Goal: Task Accomplishment & Management: Manage account settings

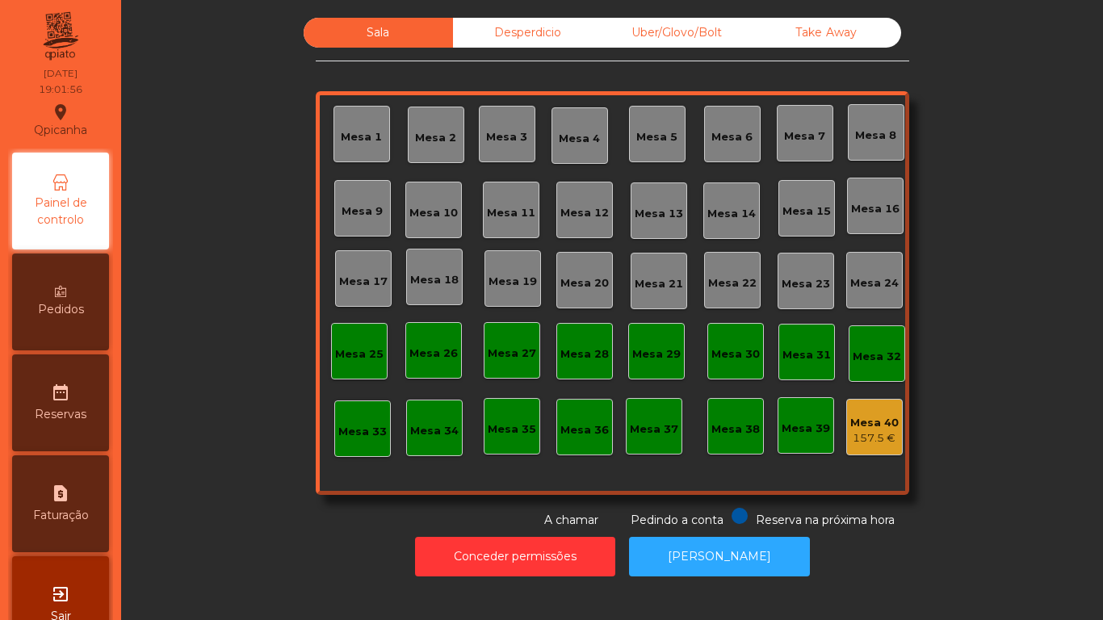
click at [496, 134] on div "Mesa 3" at bounding box center [506, 137] width 41 height 16
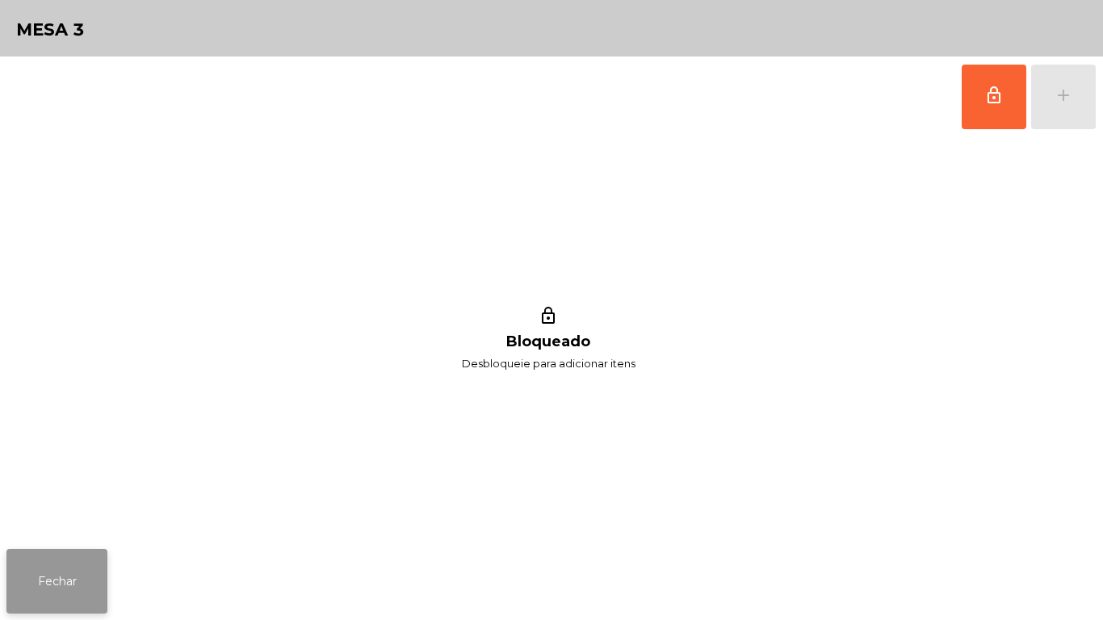
click at [77, 562] on button "Fechar" at bounding box center [56, 581] width 101 height 65
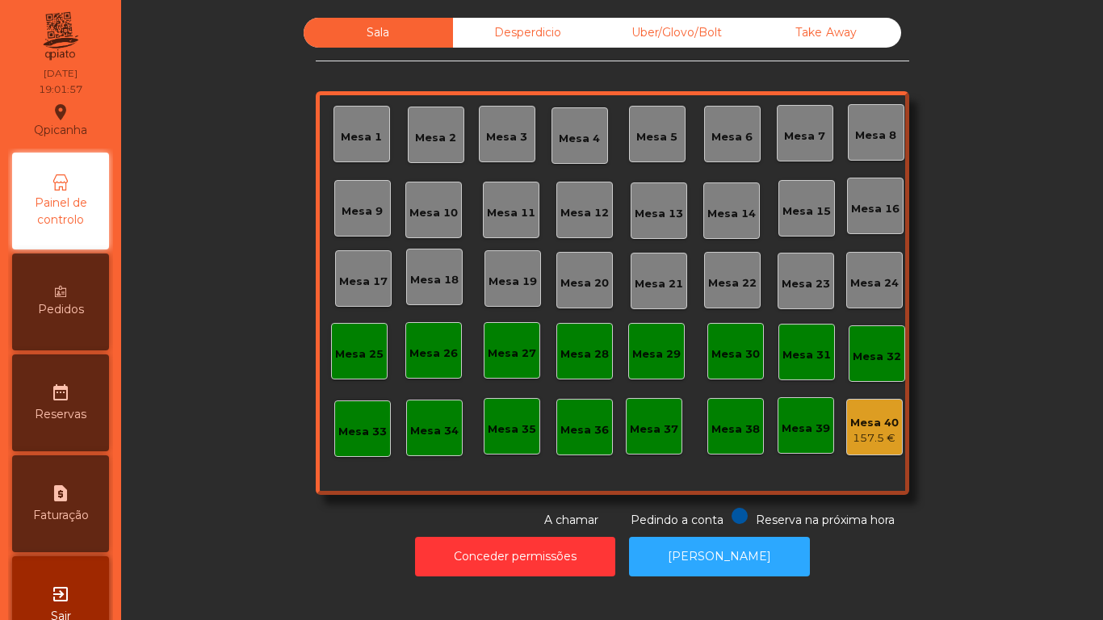
click at [438, 146] on div "Mesa 2" at bounding box center [436, 135] width 57 height 57
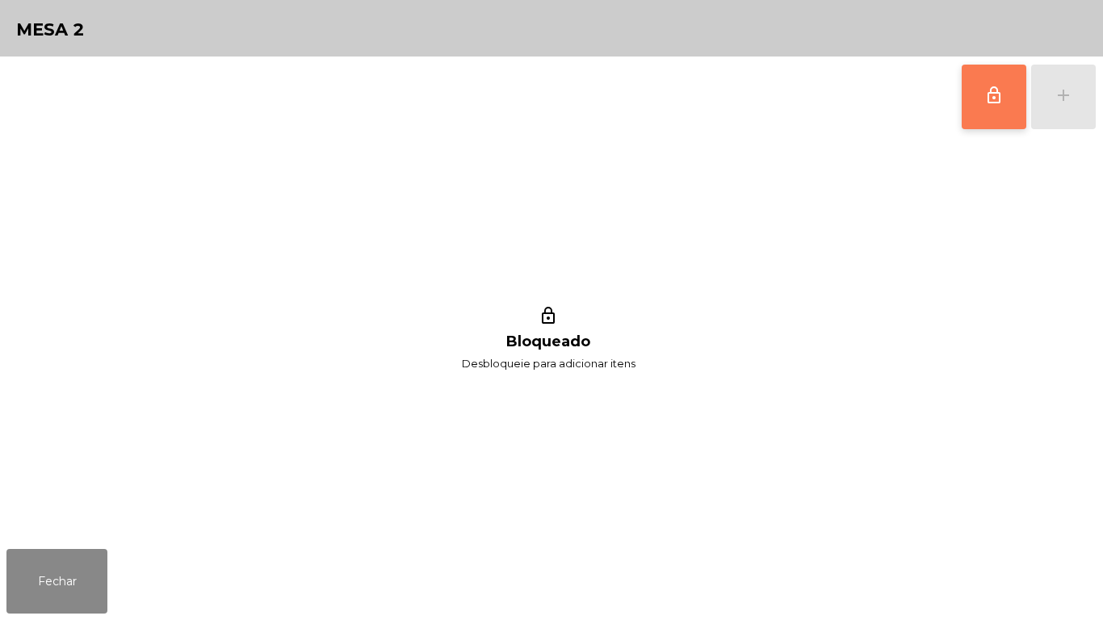
click at [979, 121] on button "lock_outline" at bounding box center [993, 97] width 65 height 65
click at [1045, 110] on button "add" at bounding box center [1063, 97] width 65 height 65
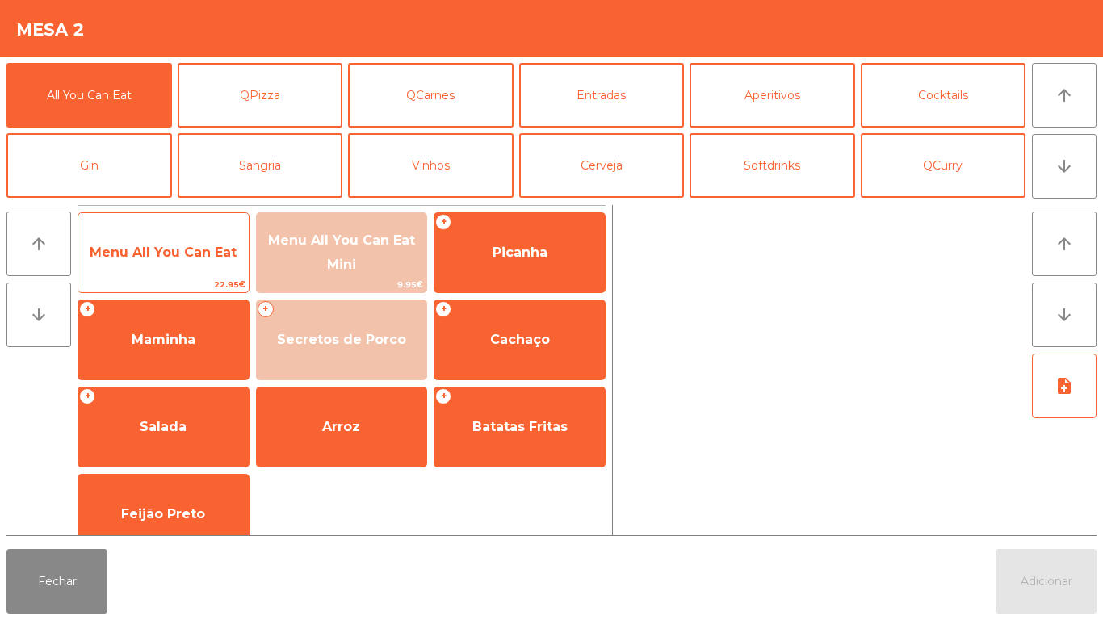
click at [181, 264] on span "Menu All You Can Eat" at bounding box center [163, 253] width 170 height 44
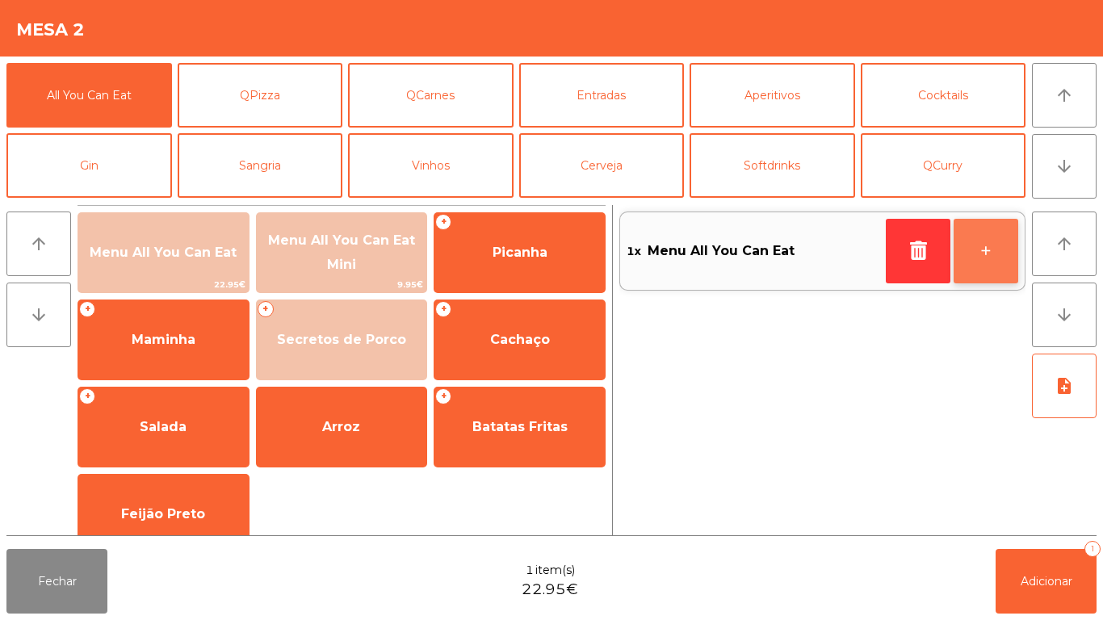
click at [969, 254] on button "+" at bounding box center [985, 251] width 65 height 65
click at [972, 267] on button "+" at bounding box center [985, 251] width 65 height 65
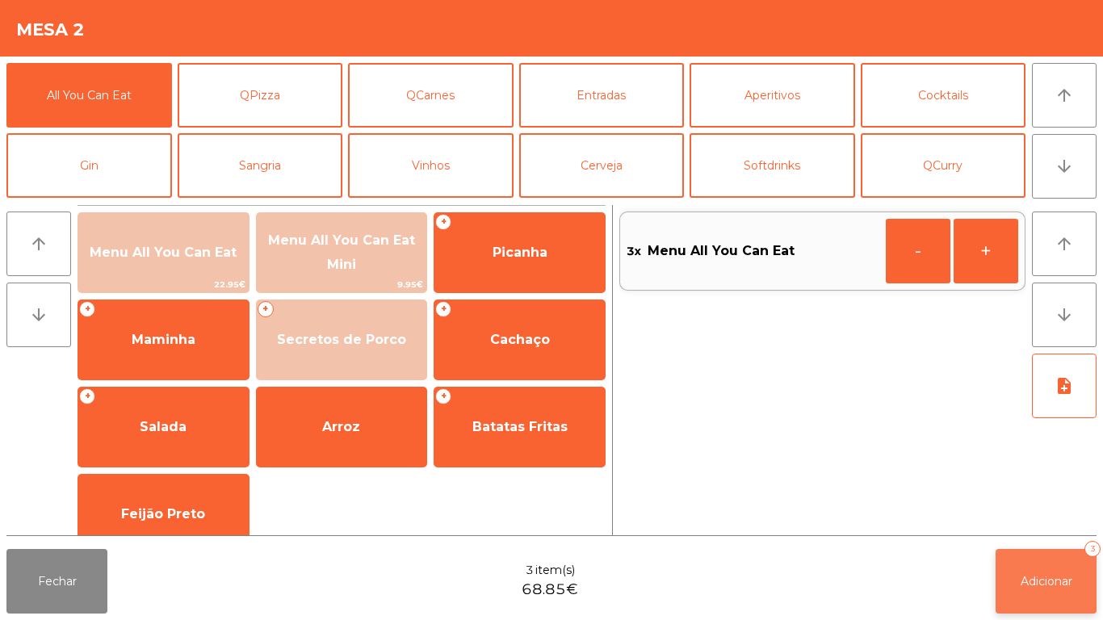
click at [1028, 576] on span "Adicionar" at bounding box center [1046, 581] width 52 height 15
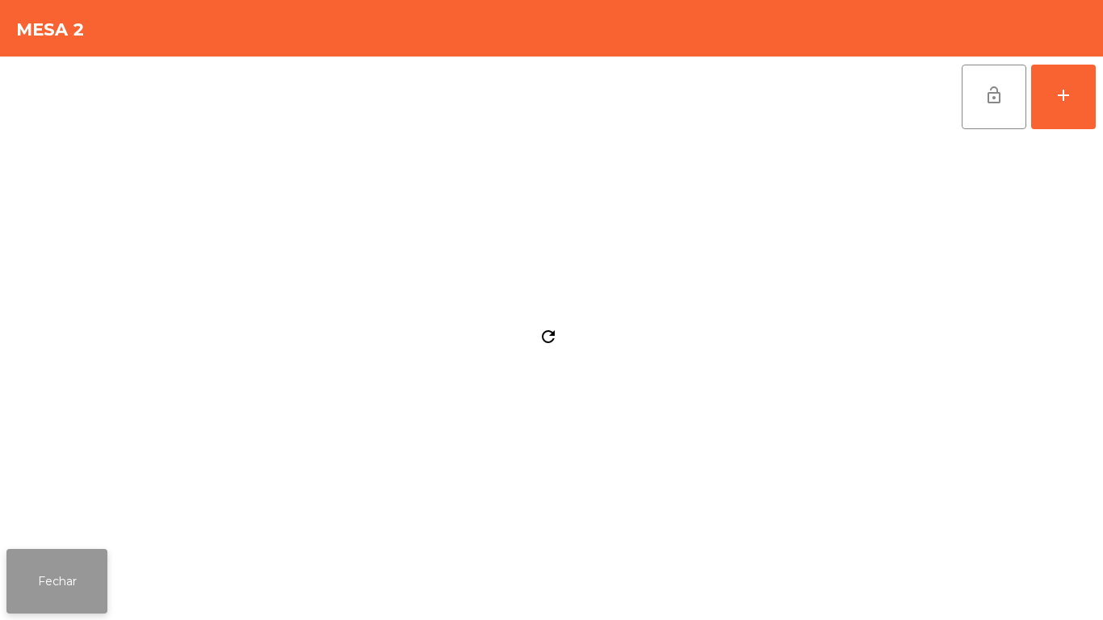
click at [52, 572] on button "Fechar" at bounding box center [56, 581] width 101 height 65
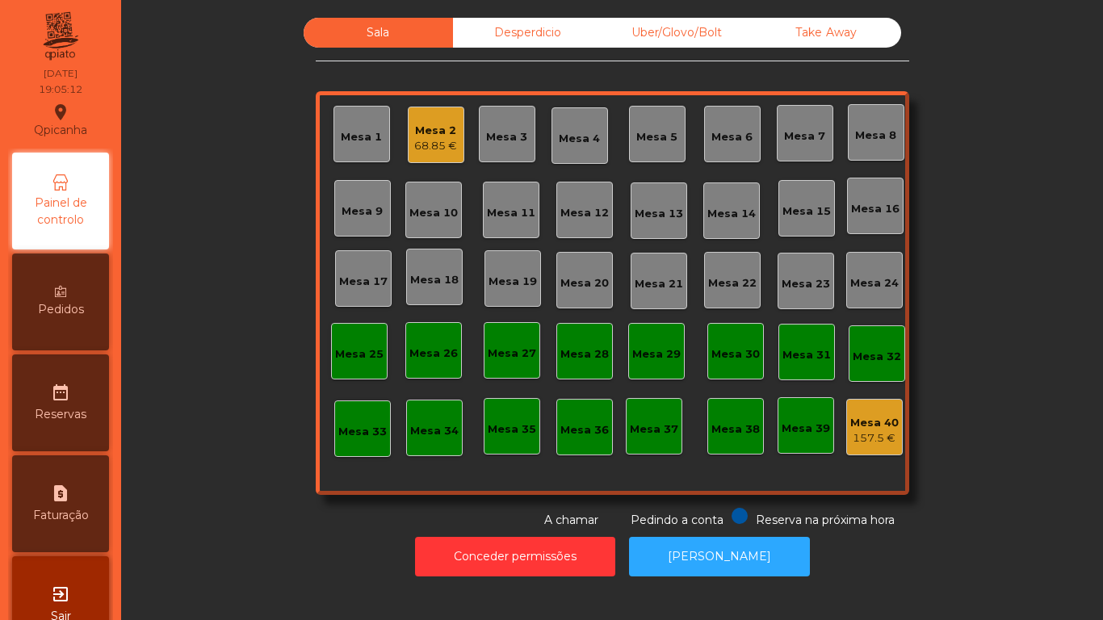
click at [486, 137] on div "Mesa 3" at bounding box center [506, 137] width 41 height 16
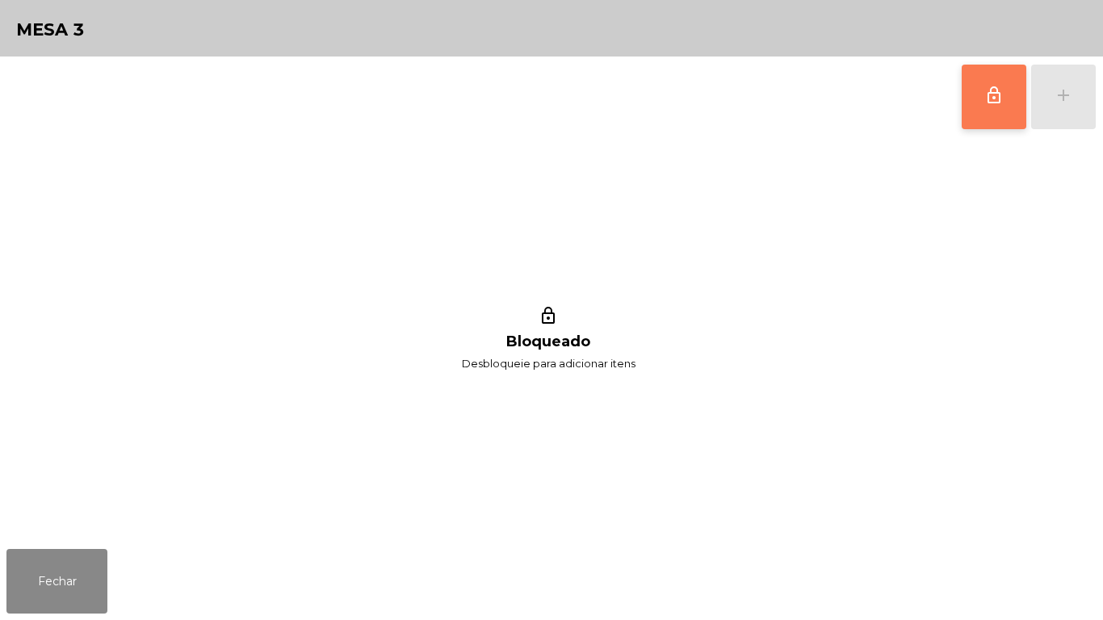
click at [964, 107] on button "lock_outline" at bounding box center [993, 97] width 65 height 65
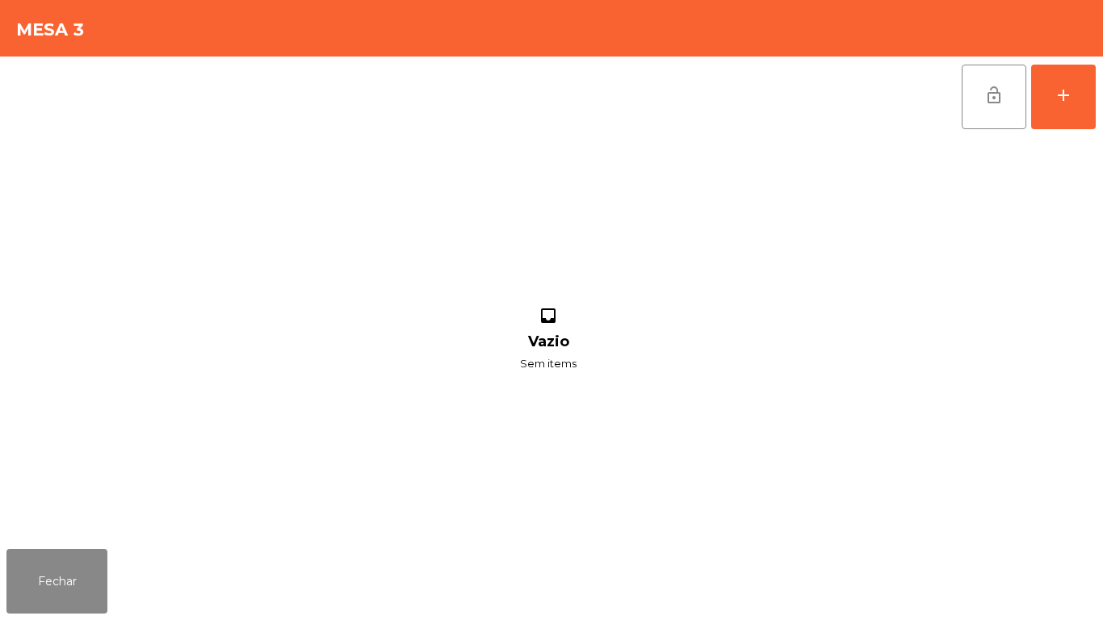
click at [132, 566] on div "Fechar" at bounding box center [551, 580] width 1103 height 77
click at [90, 595] on button "Fechar" at bounding box center [56, 581] width 101 height 65
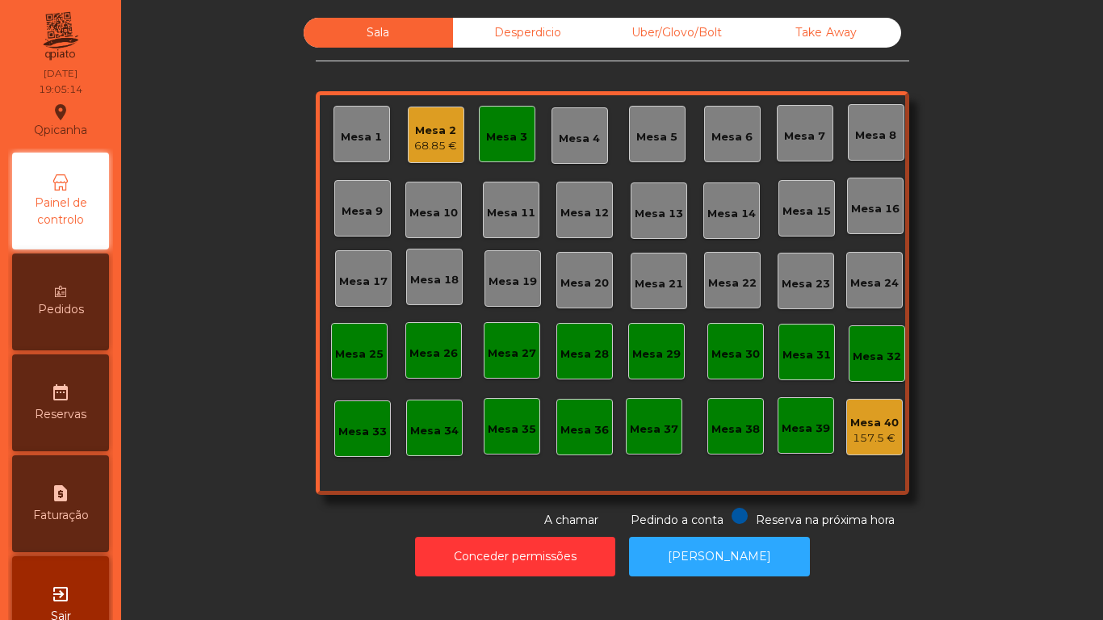
click at [419, 159] on div "Mesa 2 68.85 €" at bounding box center [436, 135] width 57 height 57
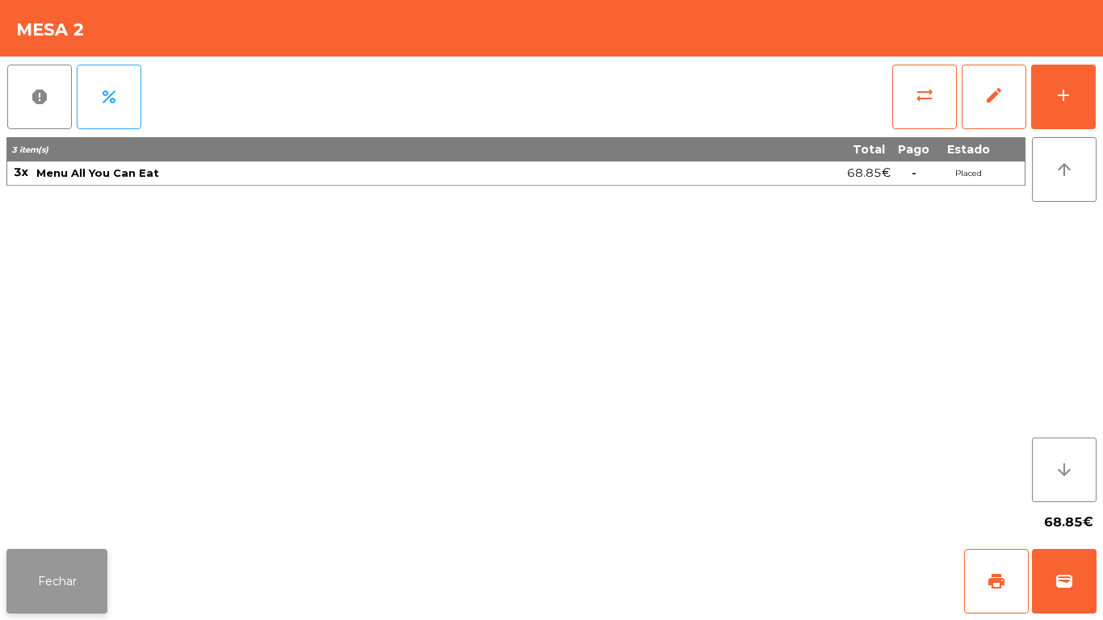
click at [97, 559] on button "Fechar" at bounding box center [56, 581] width 101 height 65
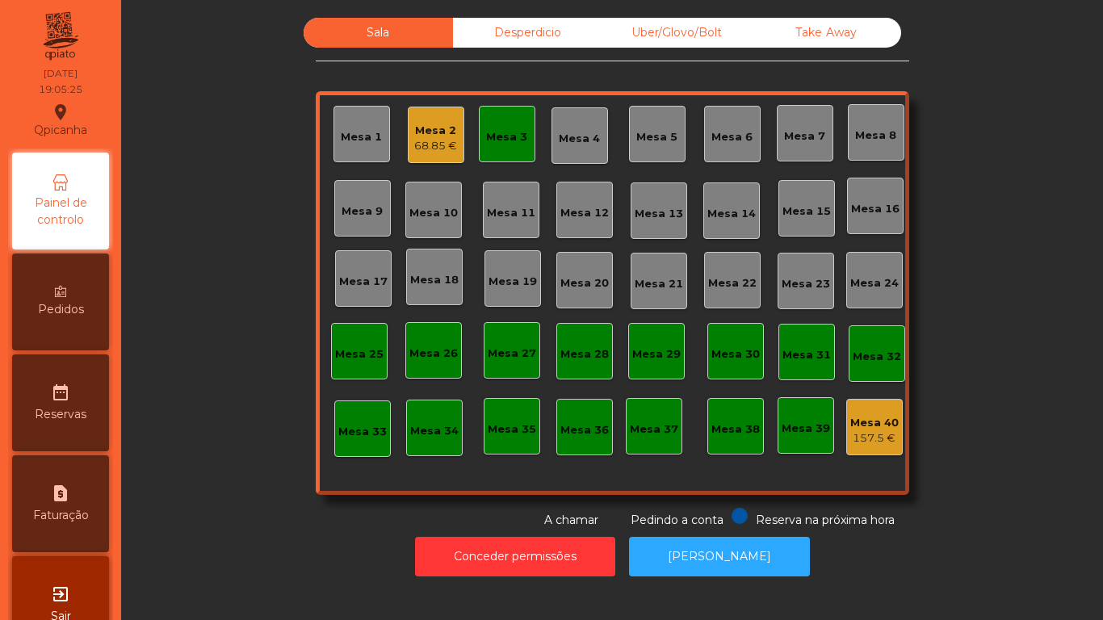
click at [452, 146] on div "Mesa 2 68.85 €" at bounding box center [436, 135] width 57 height 57
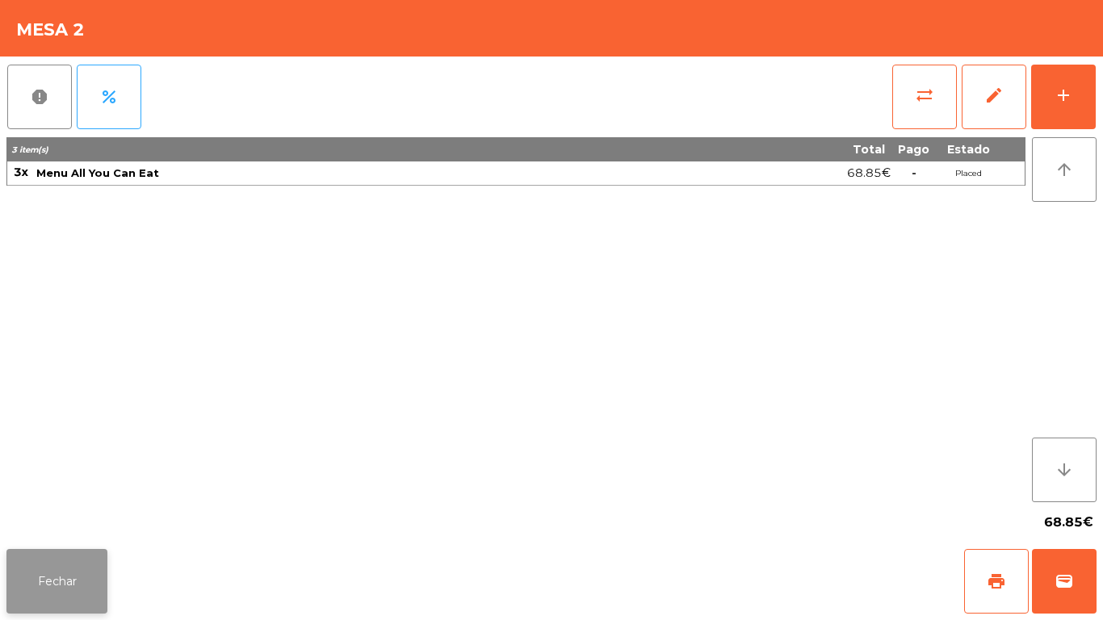
click at [97, 610] on button "Fechar" at bounding box center [56, 581] width 101 height 65
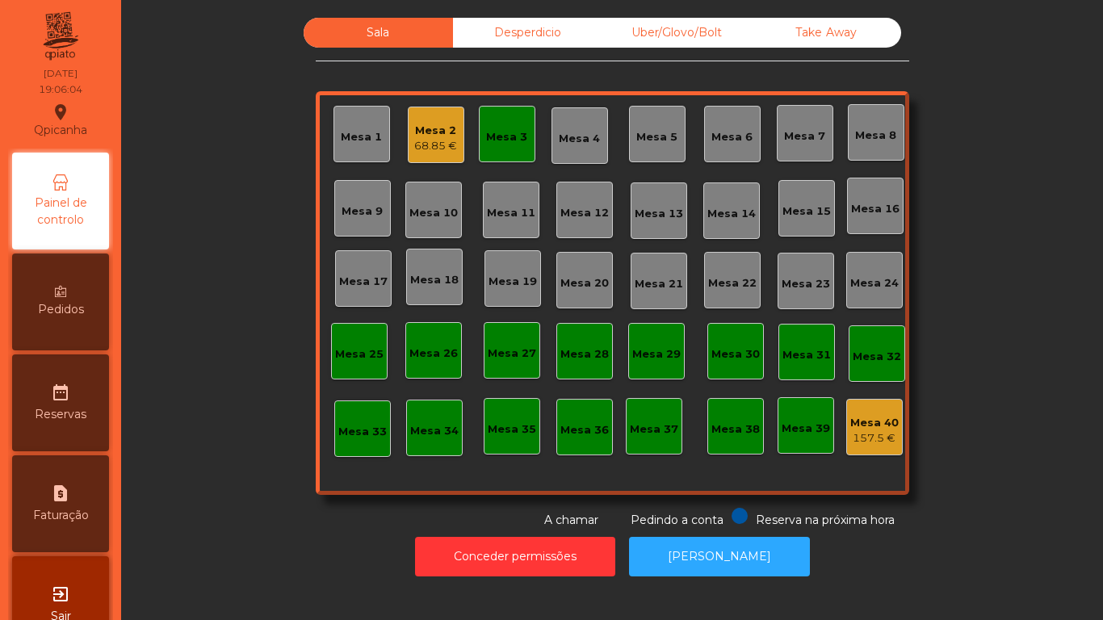
click at [429, 157] on div "Mesa 2 68.85 €" at bounding box center [436, 135] width 57 height 57
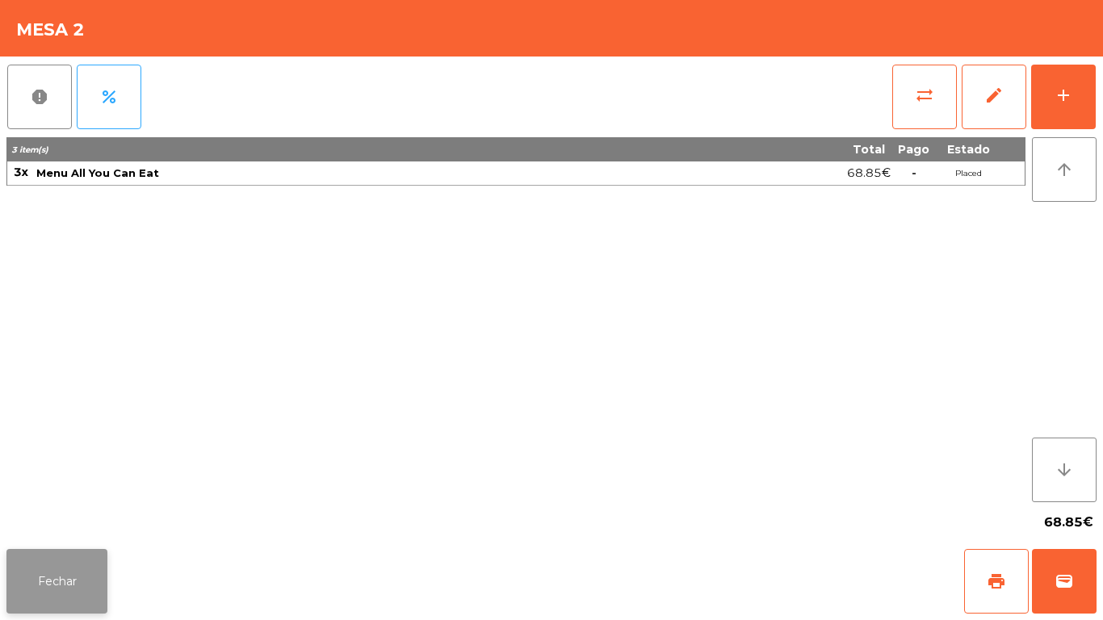
click at [93, 587] on button "Fechar" at bounding box center [56, 581] width 101 height 65
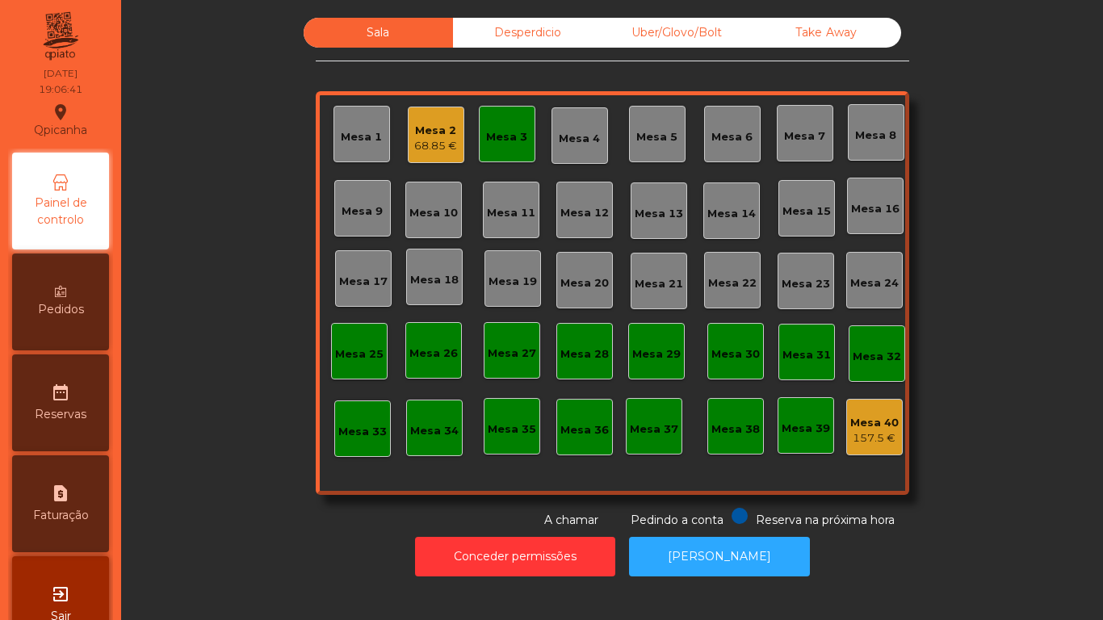
click at [516, 140] on div "Mesa 3" at bounding box center [506, 137] width 41 height 16
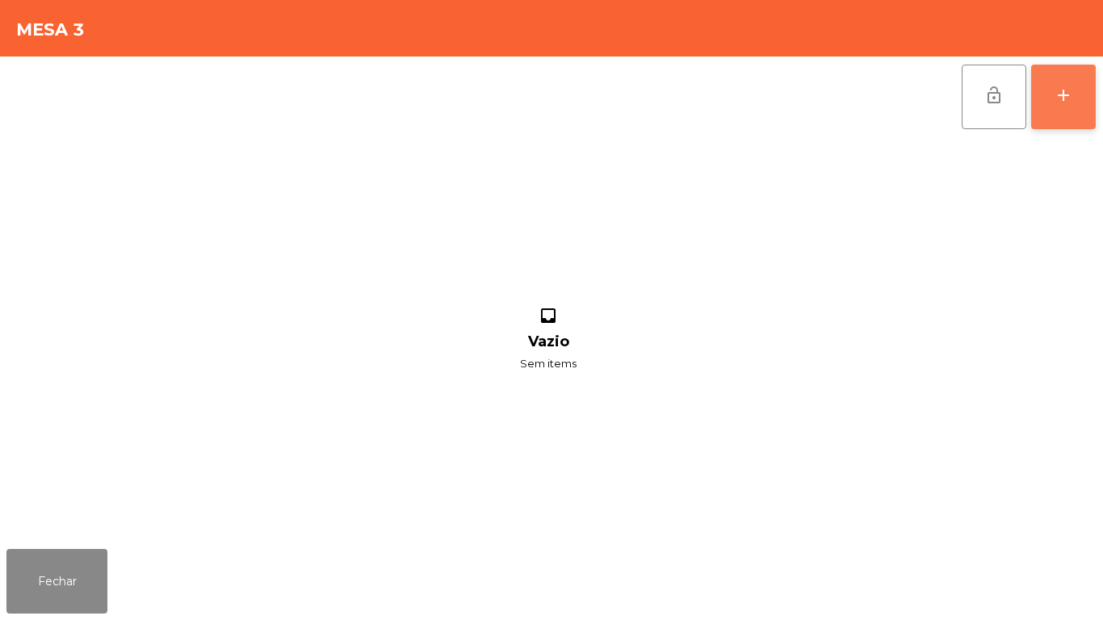
click at [1036, 107] on button "add" at bounding box center [1063, 97] width 65 height 65
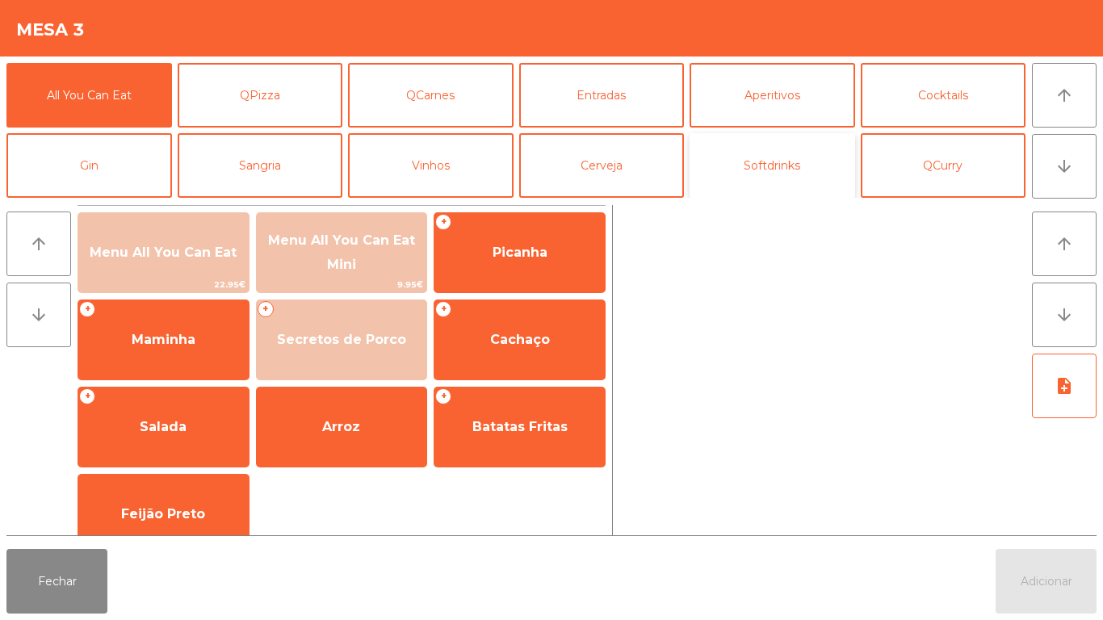
click at [740, 181] on button "Softdrinks" at bounding box center [771, 165] width 165 height 65
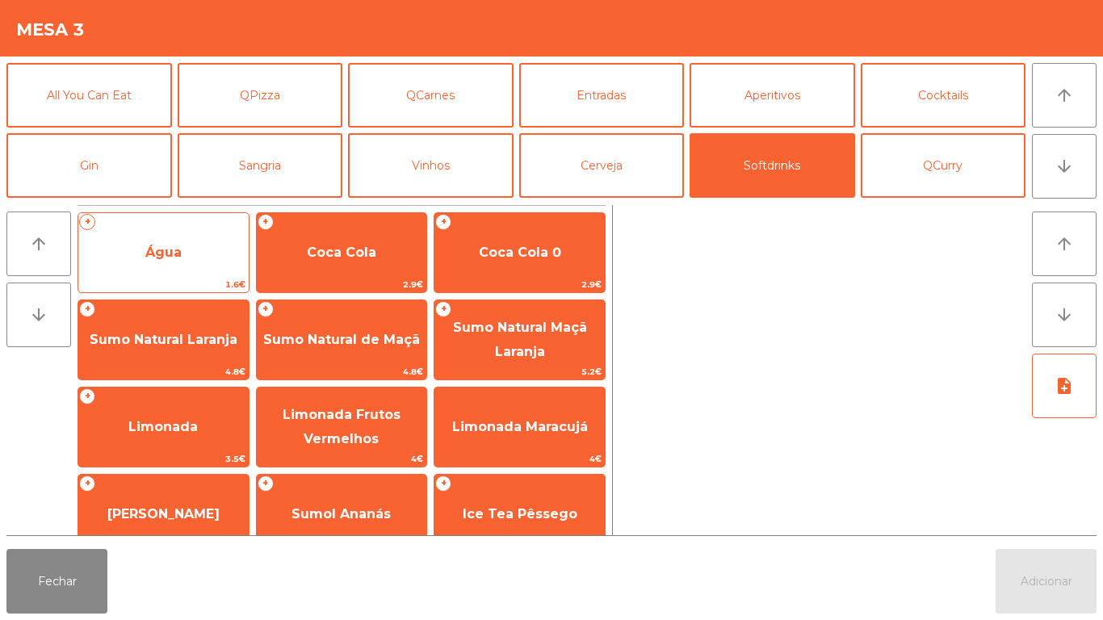
click at [209, 256] on span "Água" at bounding box center [163, 253] width 170 height 44
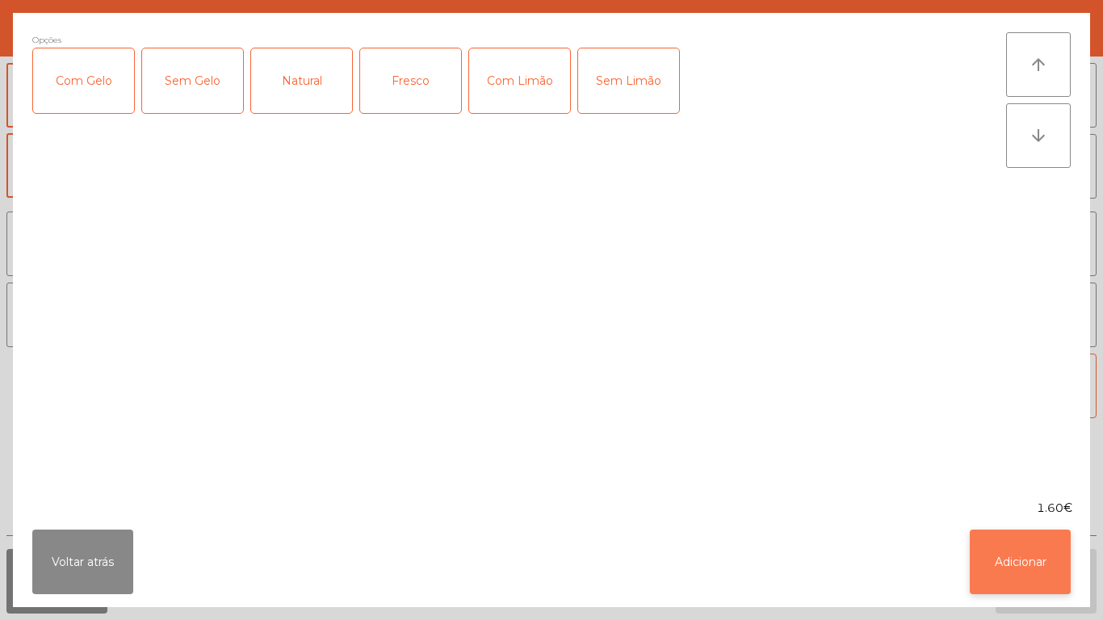
click at [1020, 550] on button "Adicionar" at bounding box center [1020, 562] width 101 height 65
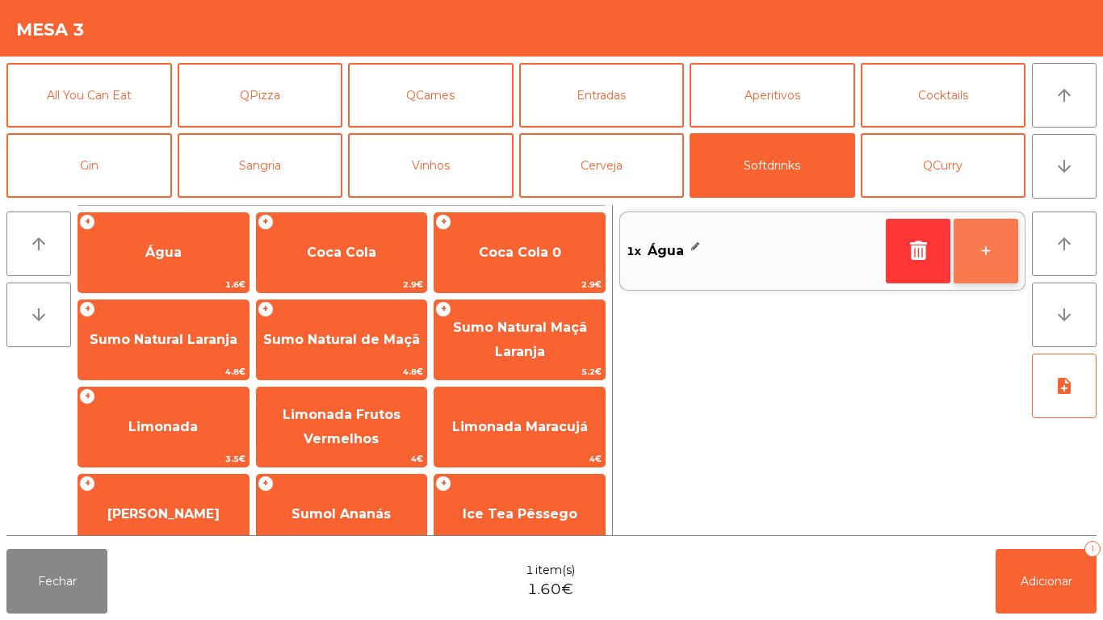
click at [980, 281] on button "+" at bounding box center [985, 251] width 65 height 65
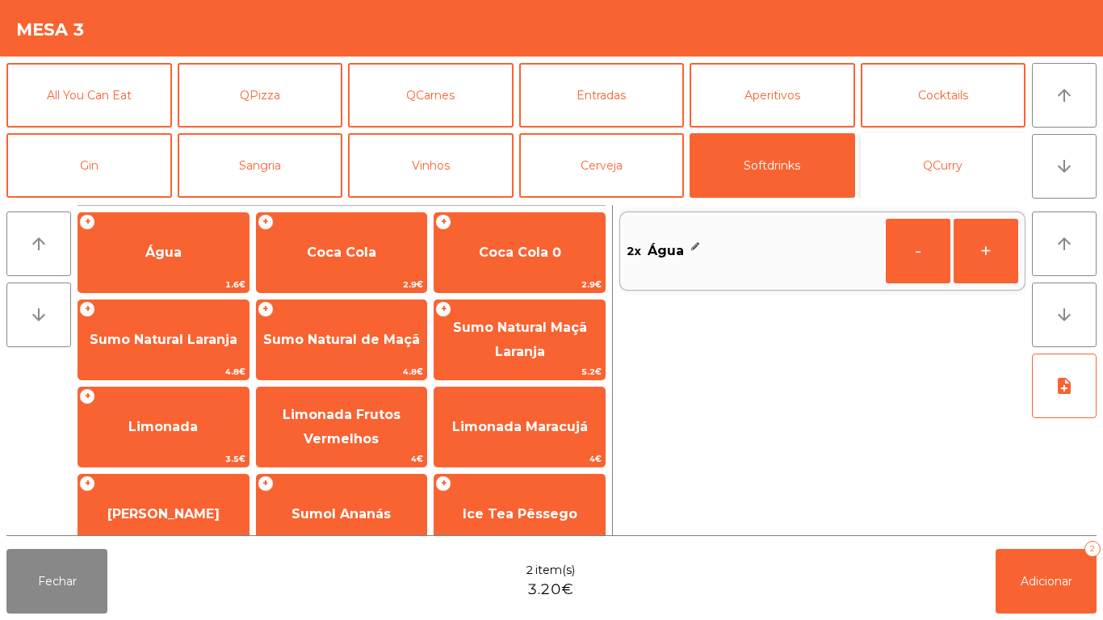
click at [945, 178] on button "QCurry" at bounding box center [943, 165] width 165 height 65
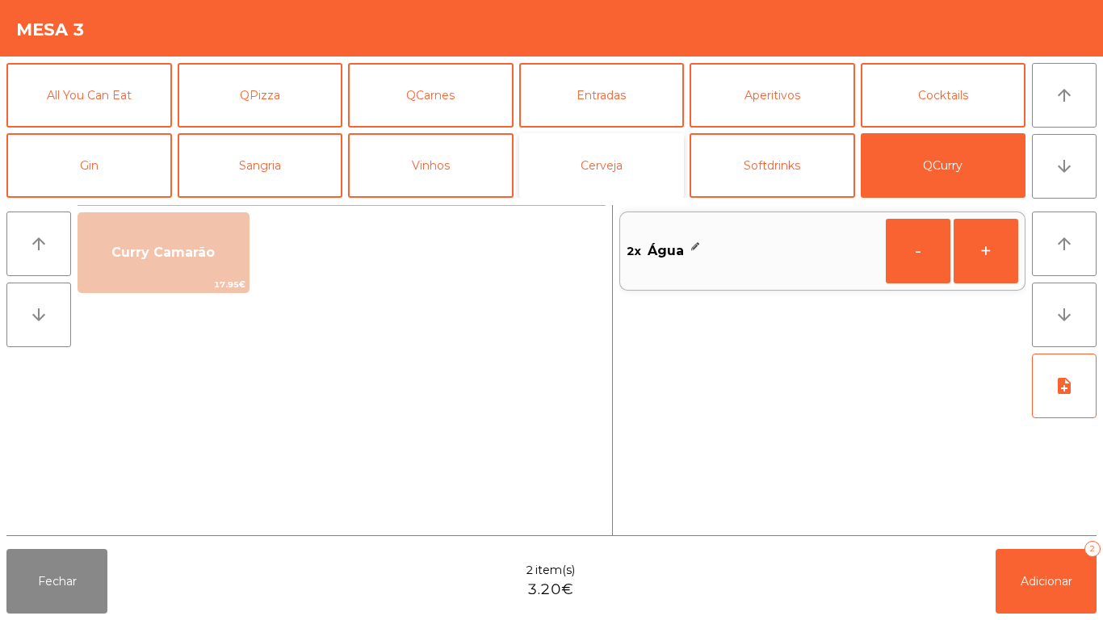
click at [623, 164] on button "Cerveja" at bounding box center [601, 165] width 165 height 65
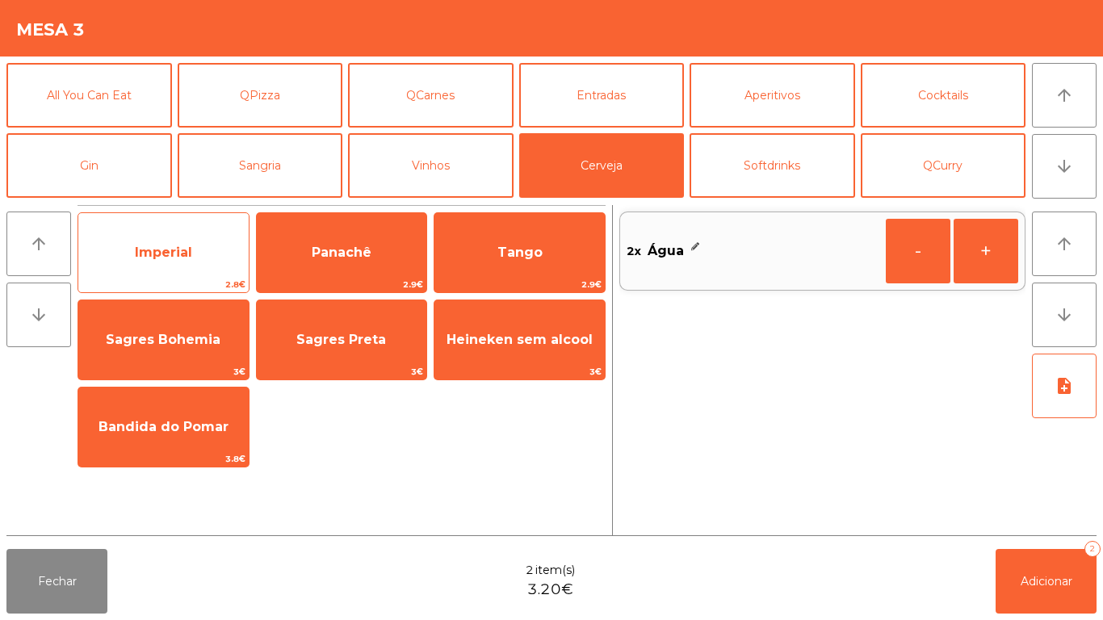
click at [203, 266] on span "Imperial" at bounding box center [163, 253] width 170 height 44
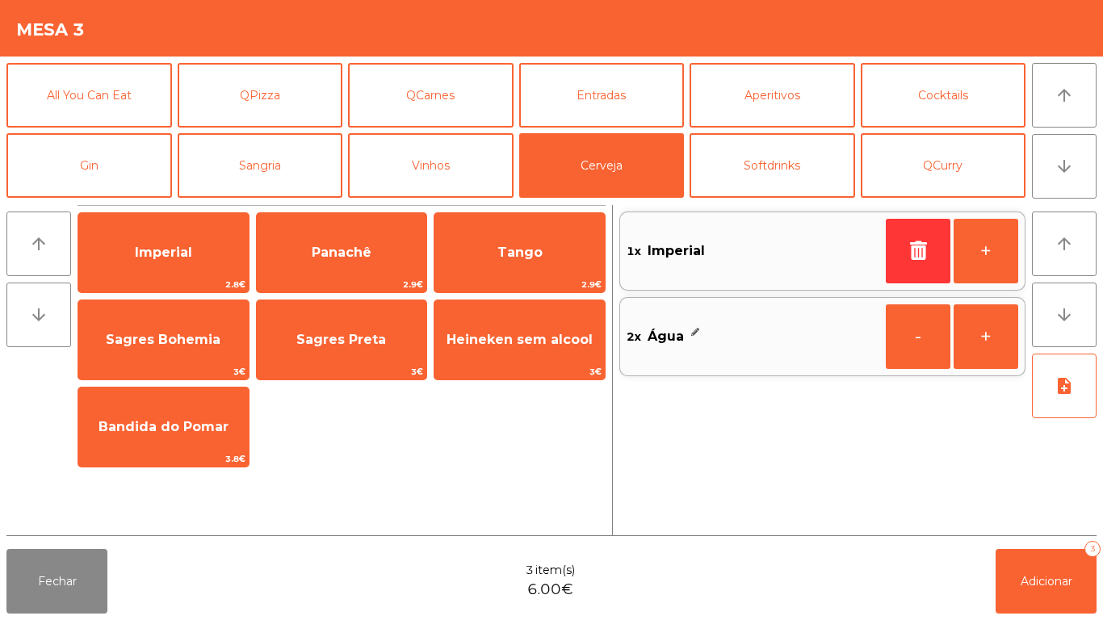
click at [1030, 619] on div "Fechar 3 item(s) 6.00€ Adicionar 3" at bounding box center [551, 580] width 1103 height 77
click at [974, 544] on div "Fechar 3 item(s) 6.00€ Adicionar 3" at bounding box center [551, 580] width 1103 height 77
click at [1032, 603] on button "Adicionar 3" at bounding box center [1045, 581] width 101 height 65
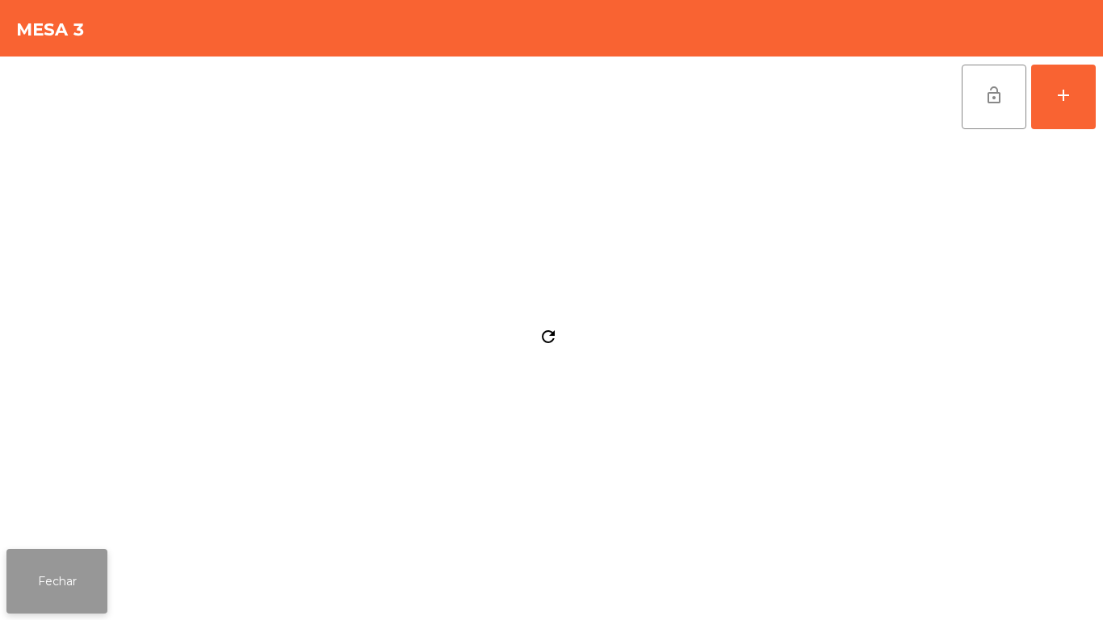
click at [77, 563] on button "Fechar" at bounding box center [56, 581] width 101 height 65
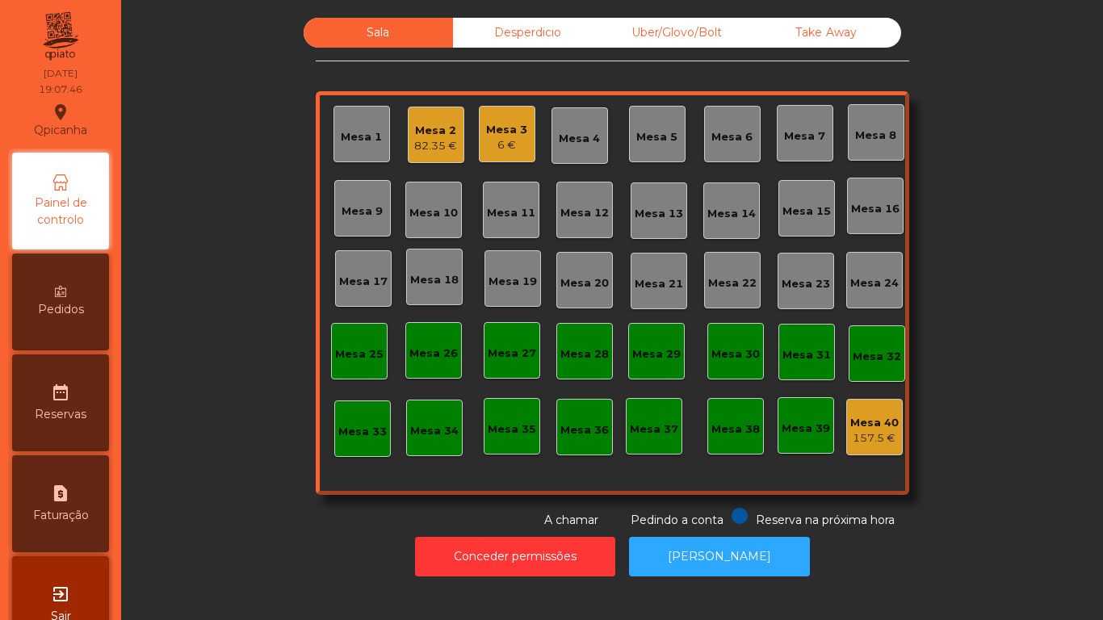
click at [503, 142] on div "6 €" at bounding box center [506, 145] width 41 height 16
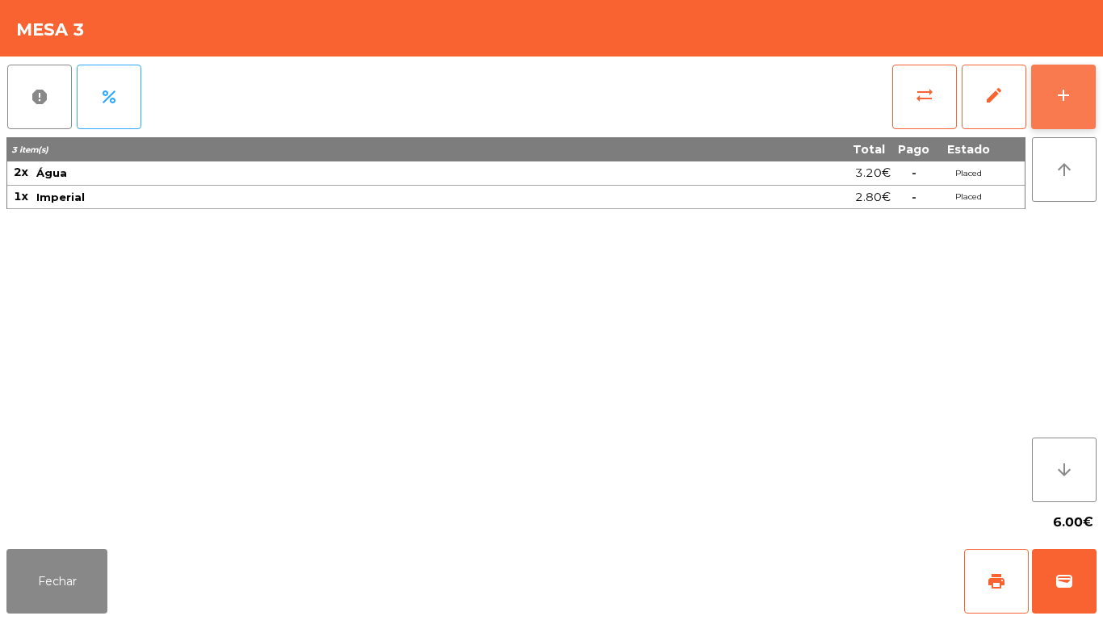
click at [1032, 119] on button "add" at bounding box center [1063, 97] width 65 height 65
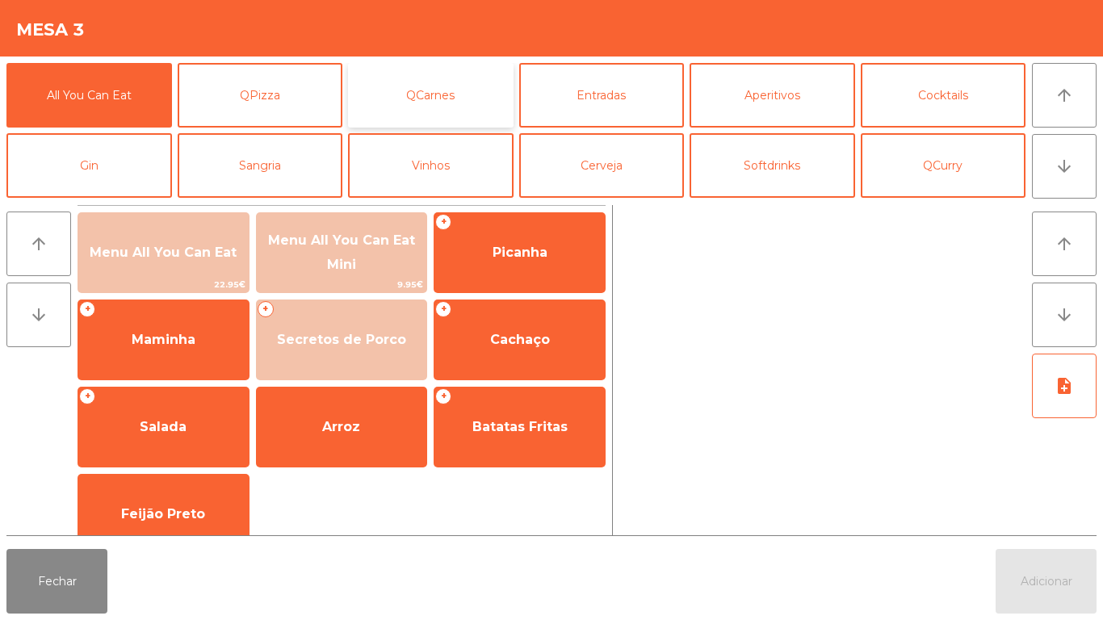
click at [474, 97] on button "QCarnes" at bounding box center [430, 95] width 165 height 65
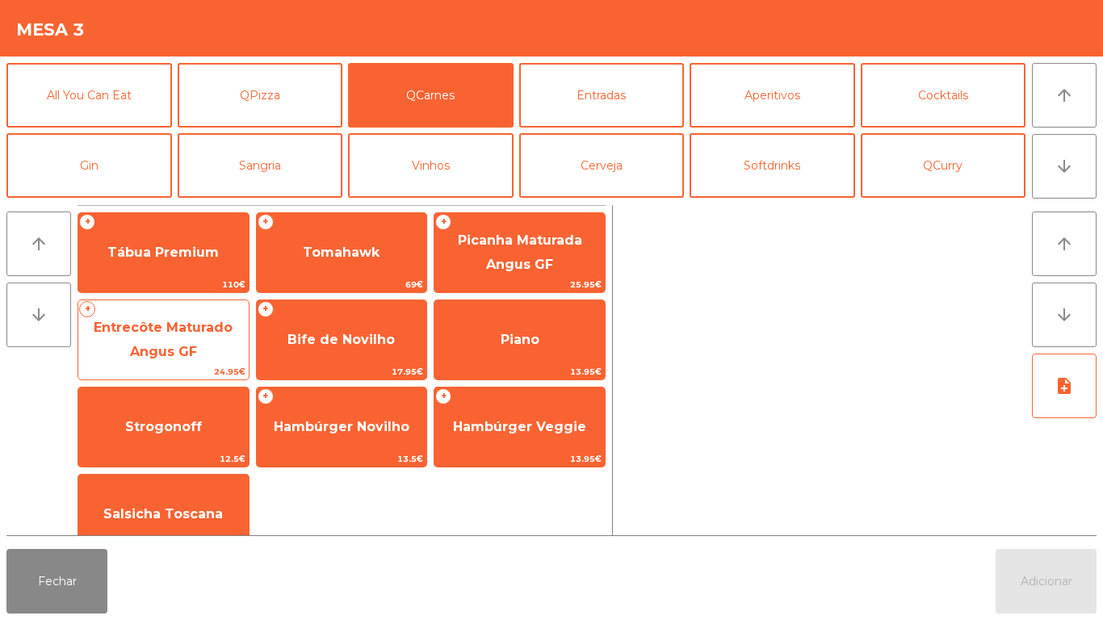
click at [178, 335] on span "Entrecôte Maturado Angus GF" at bounding box center [163, 340] width 170 height 69
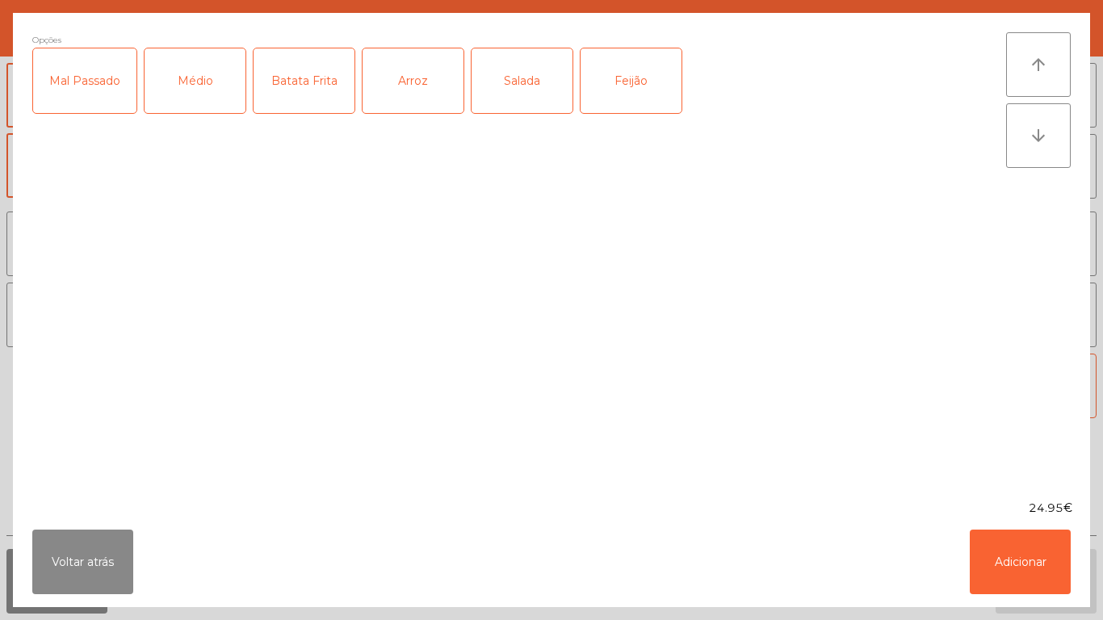
click at [193, 82] on div "Médio" at bounding box center [194, 80] width 101 height 65
click at [312, 108] on div "Batata Frita" at bounding box center [303, 80] width 101 height 65
click at [416, 103] on div "Arroz" at bounding box center [412, 80] width 101 height 65
click at [1032, 591] on button "Adicionar" at bounding box center [1020, 562] width 101 height 65
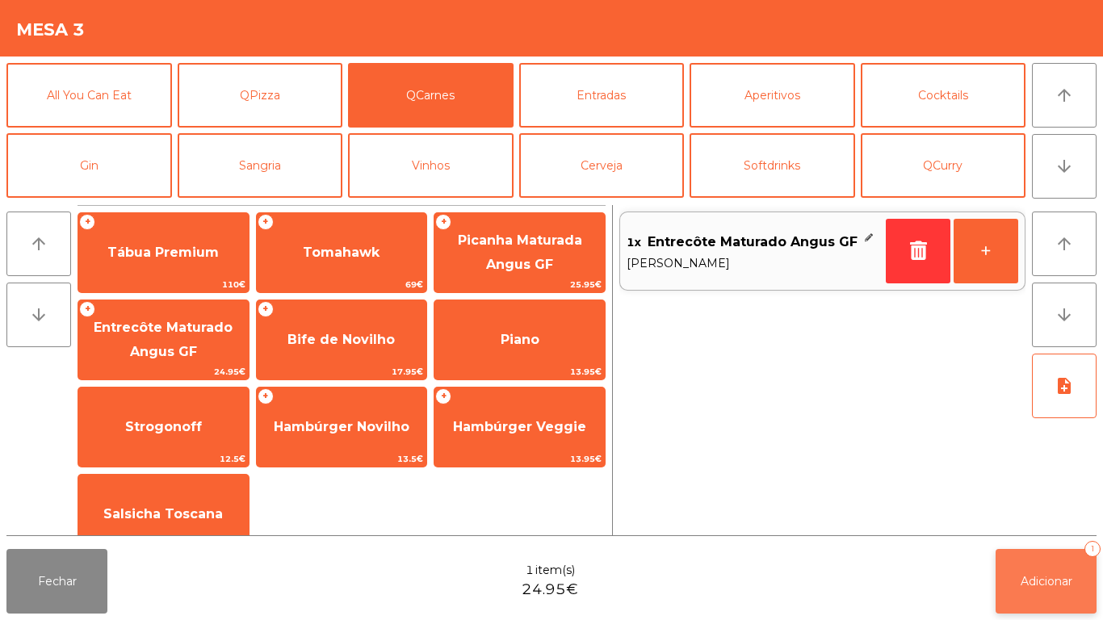
click at [1045, 605] on button "Adicionar 1" at bounding box center [1045, 581] width 101 height 65
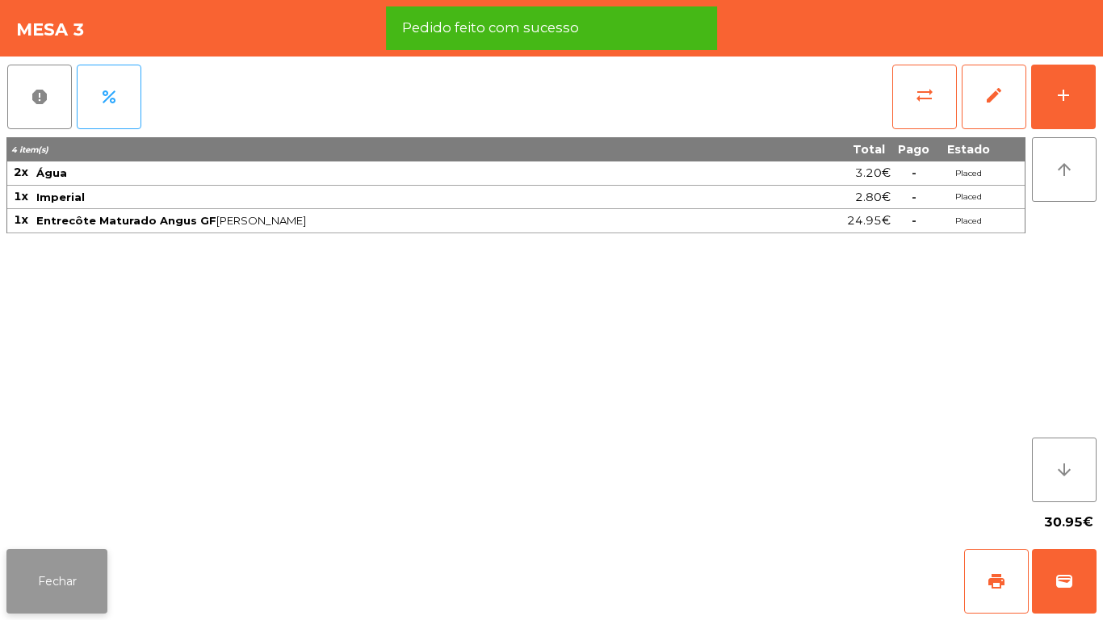
click at [100, 560] on button "Fechar" at bounding box center [56, 581] width 101 height 65
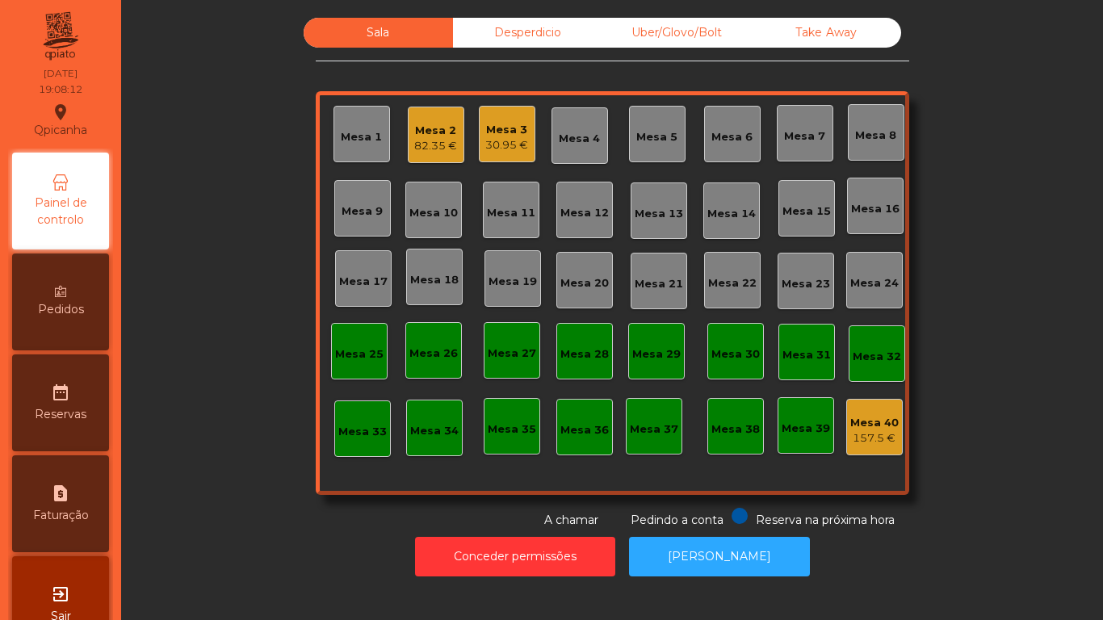
click at [433, 160] on div "Mesa 2 82.35 €" at bounding box center [436, 135] width 57 height 57
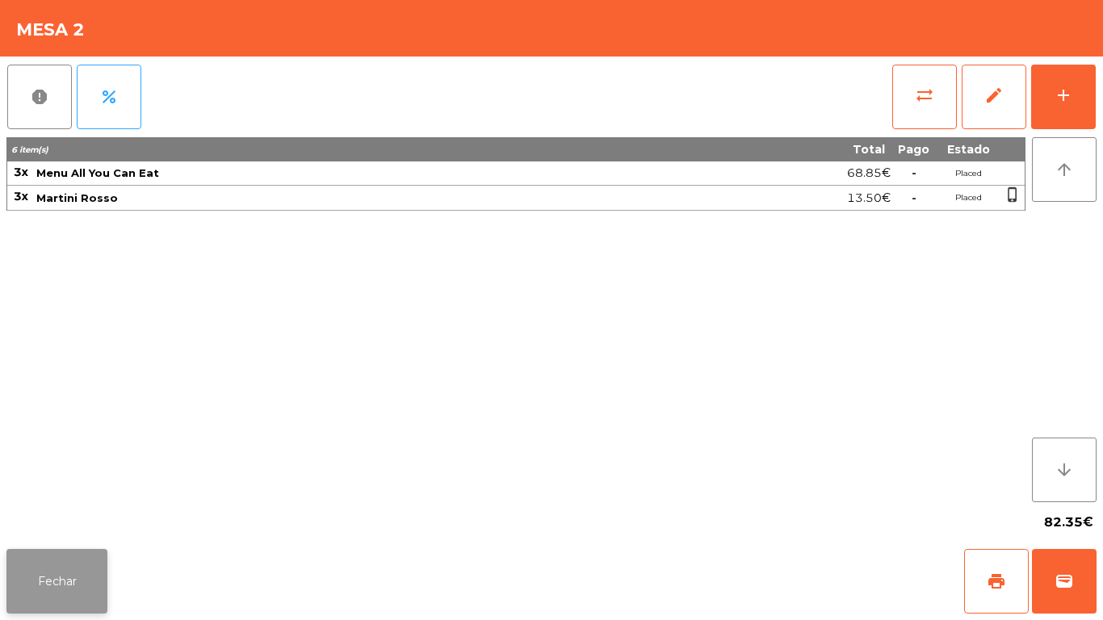
click at [82, 578] on button "Fechar" at bounding box center [56, 581] width 101 height 65
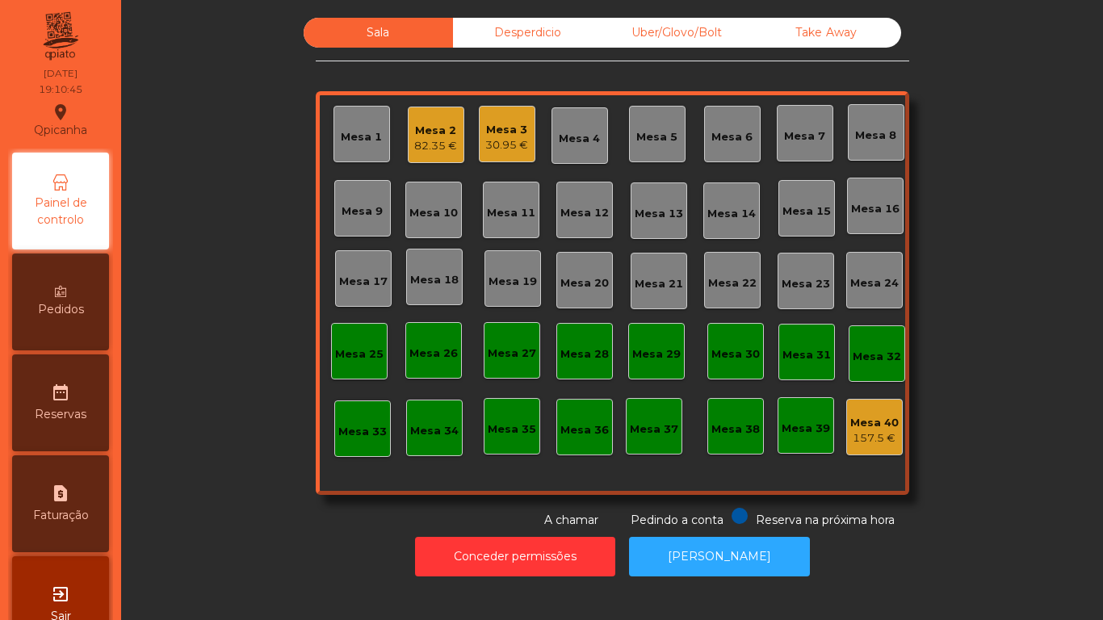
click at [428, 146] on div "82.35 €" at bounding box center [435, 146] width 43 height 16
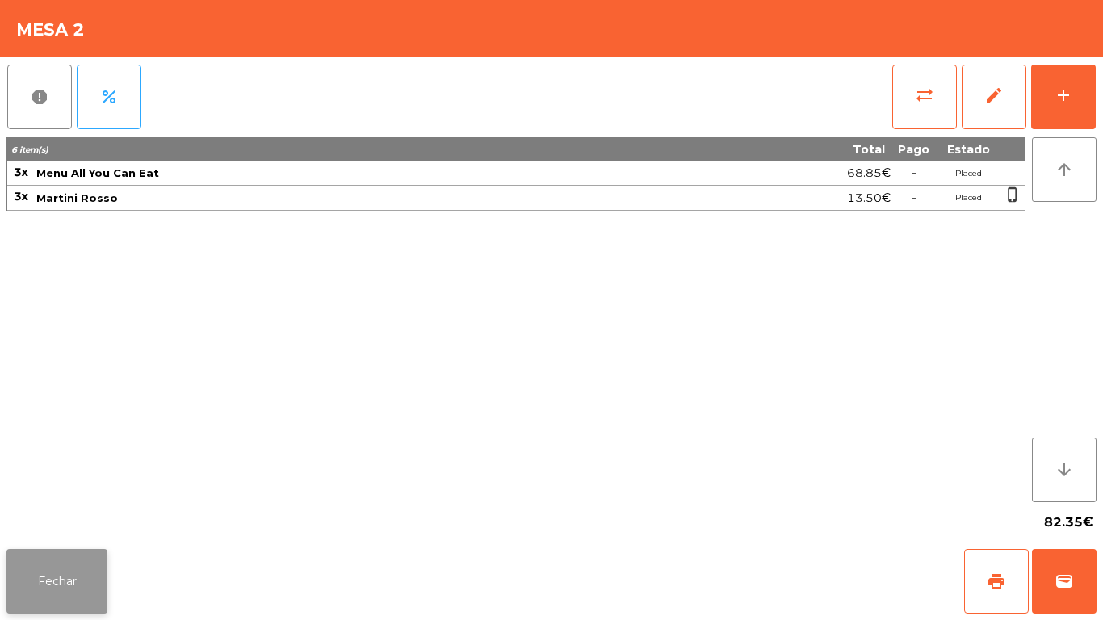
click at [78, 549] on button "Fechar" at bounding box center [56, 581] width 101 height 65
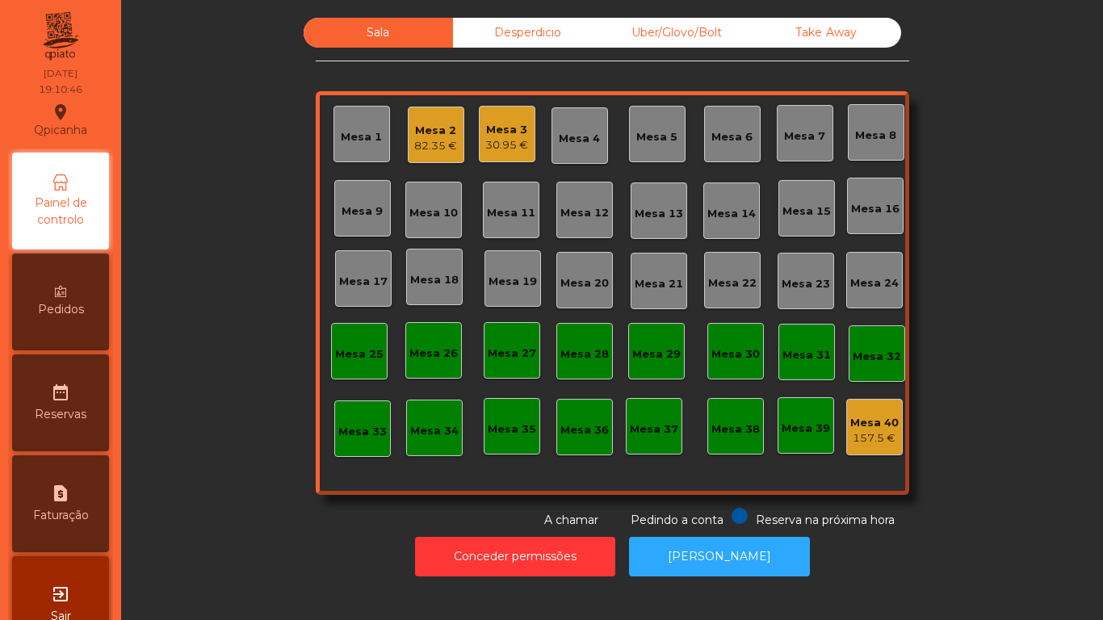
click at [490, 141] on div "30.95 €" at bounding box center [506, 145] width 43 height 16
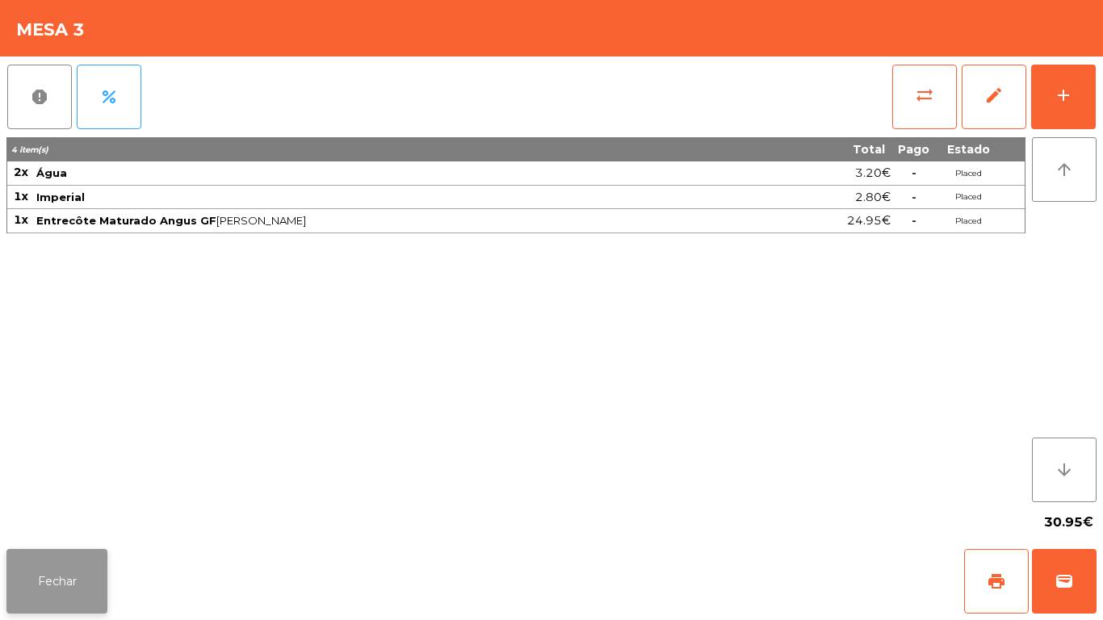
click at [72, 555] on button "Fechar" at bounding box center [56, 581] width 101 height 65
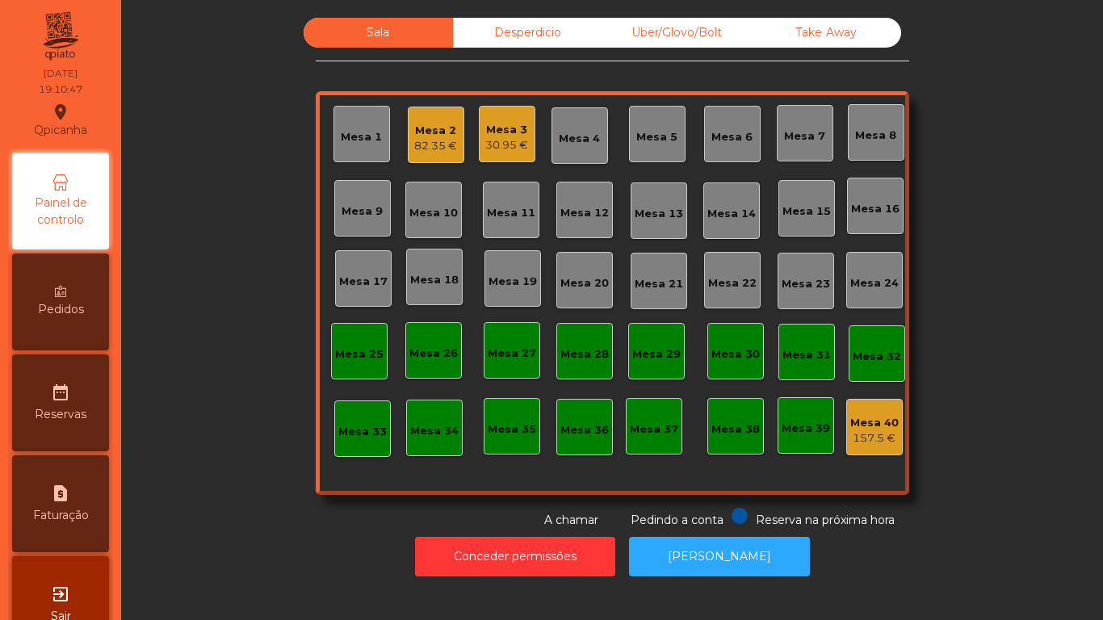
click at [233, 490] on div "Sala Desperdicio Uber/Glovo/Bolt Take Away Mesa 1 Mesa 2 82.35 € Mesa 3 30.95 €…" at bounding box center [612, 273] width 938 height 511
click at [499, 150] on div "30.95 €" at bounding box center [506, 145] width 43 height 16
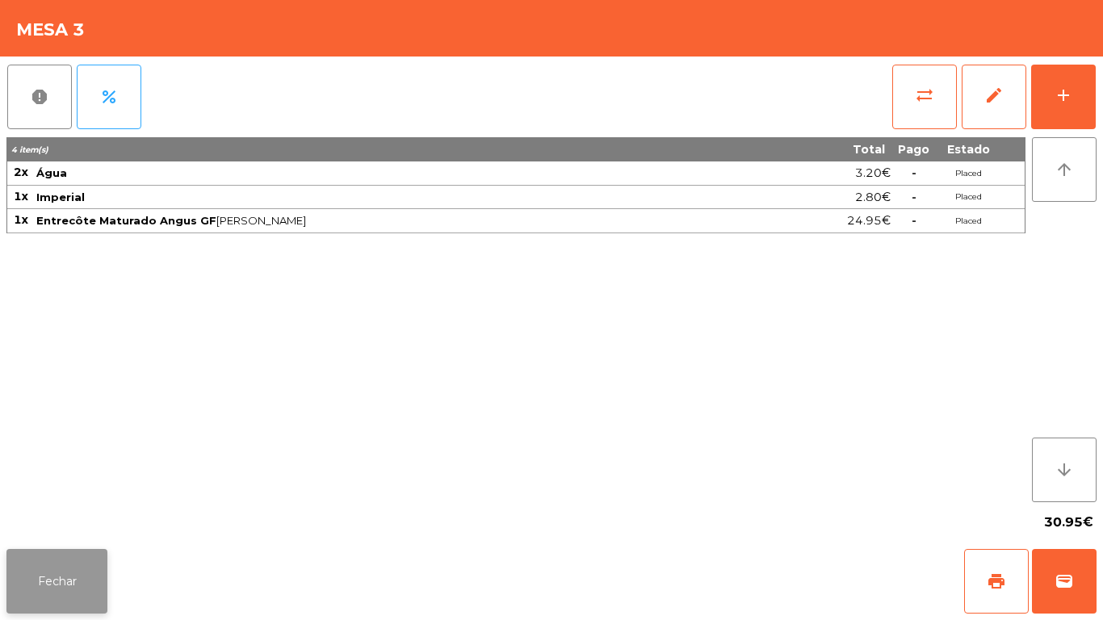
click at [79, 555] on button "Fechar" at bounding box center [56, 581] width 101 height 65
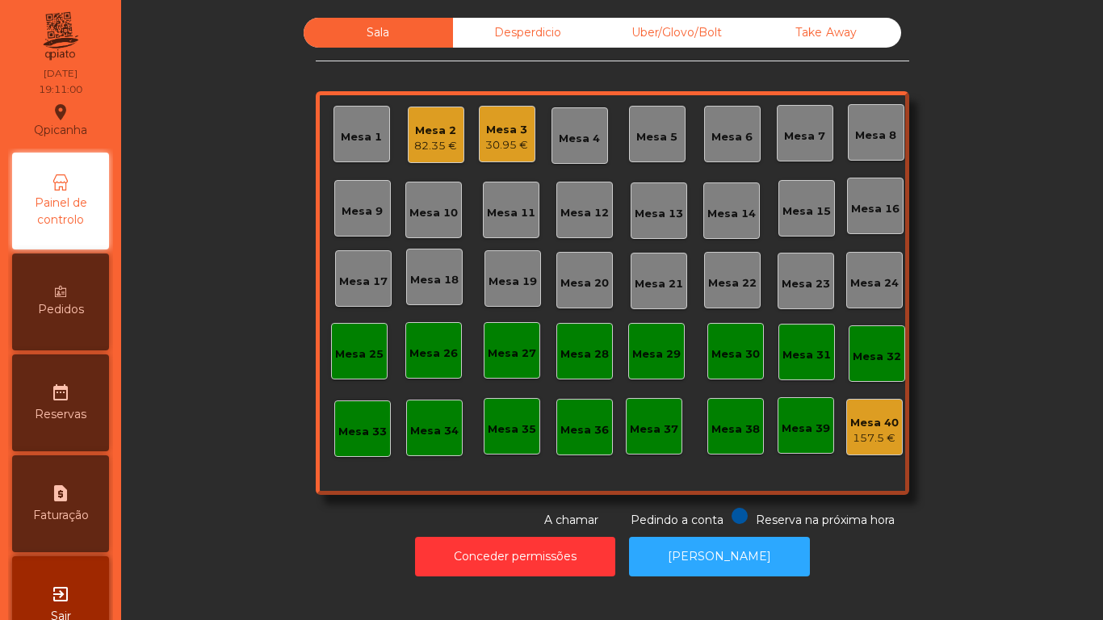
click at [493, 153] on div "Mesa 3 30.95 €" at bounding box center [507, 134] width 57 height 57
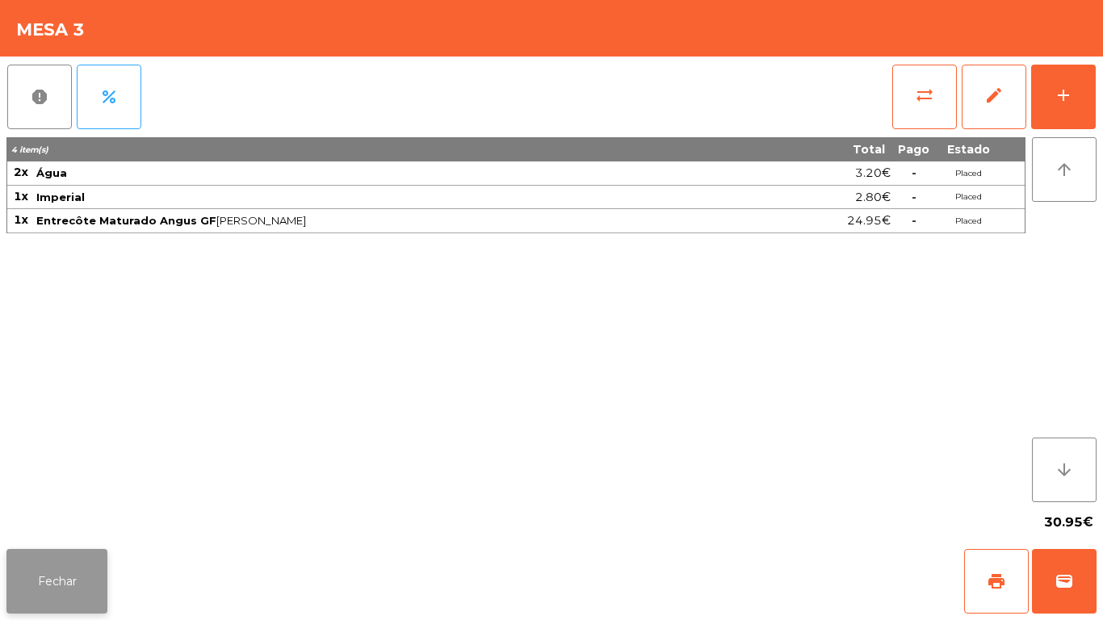
click at [68, 569] on button "Fechar" at bounding box center [56, 581] width 101 height 65
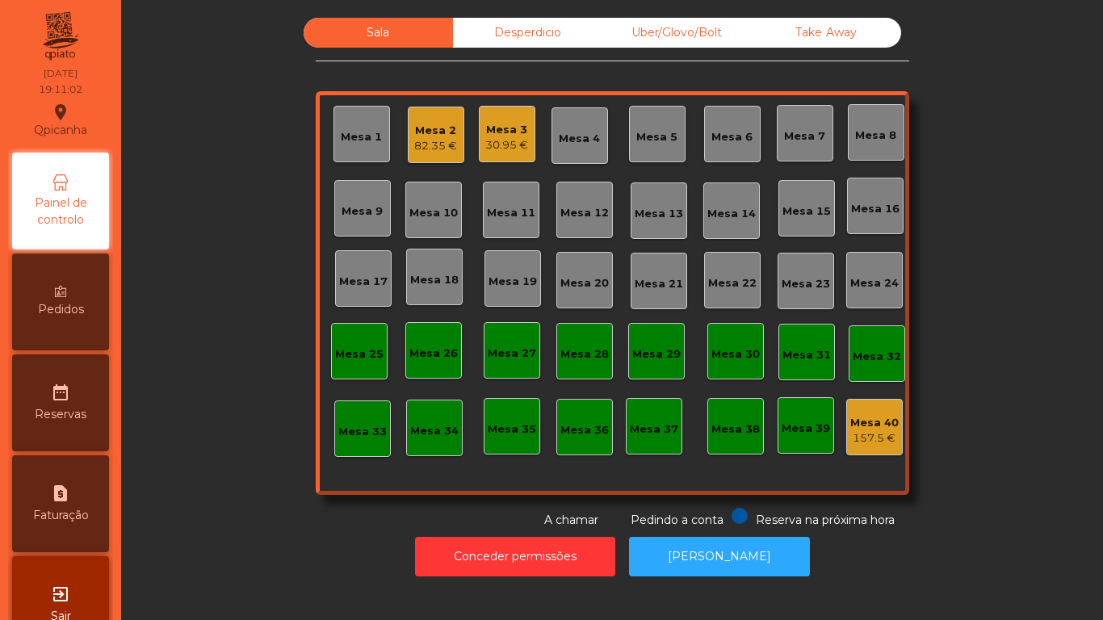
click at [436, 134] on div "Mesa 2" at bounding box center [435, 131] width 43 height 16
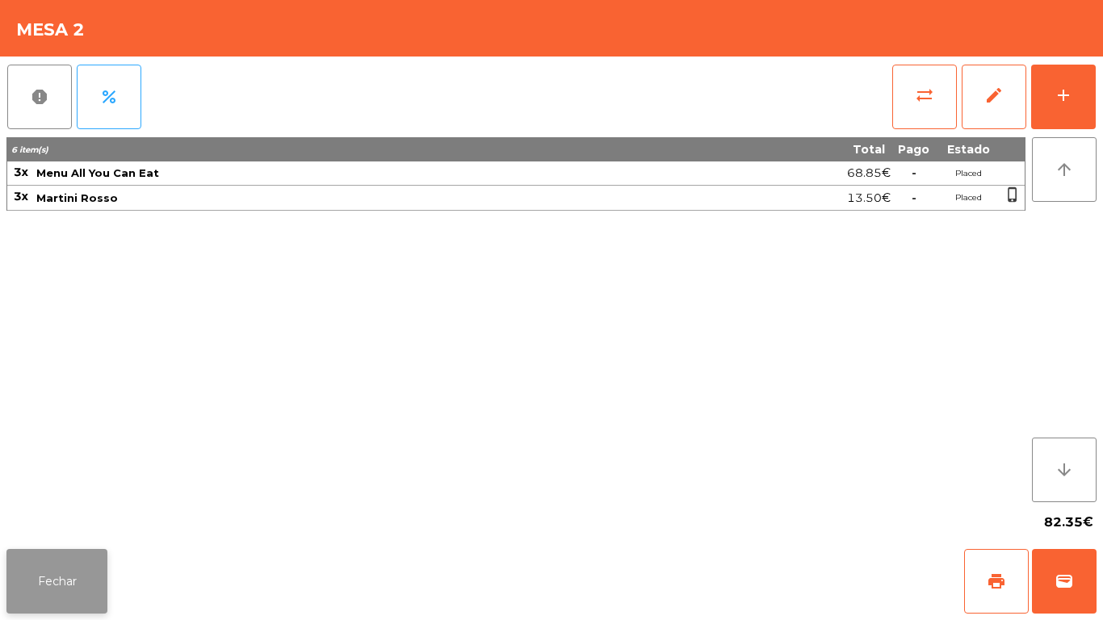
click at [59, 555] on button "Fechar" at bounding box center [56, 581] width 101 height 65
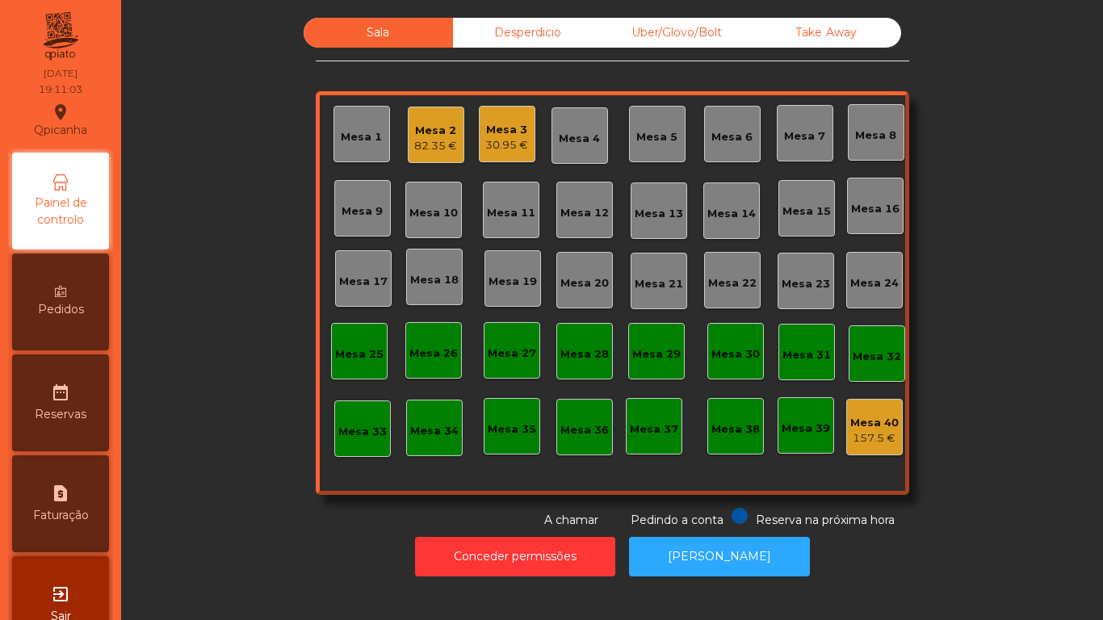
click at [226, 529] on div "Conceder permissões Abrir [PERSON_NAME]" at bounding box center [612, 557] width 938 height 56
click at [511, 139] on div "30.95 €" at bounding box center [506, 145] width 43 height 16
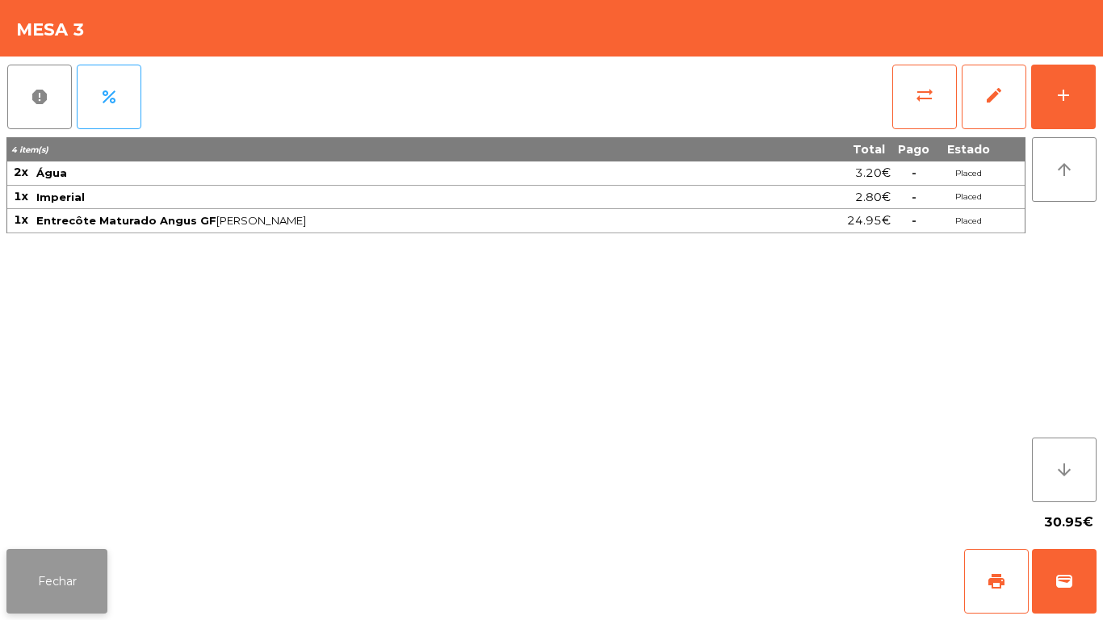
click at [87, 568] on button "Fechar" at bounding box center [56, 581] width 101 height 65
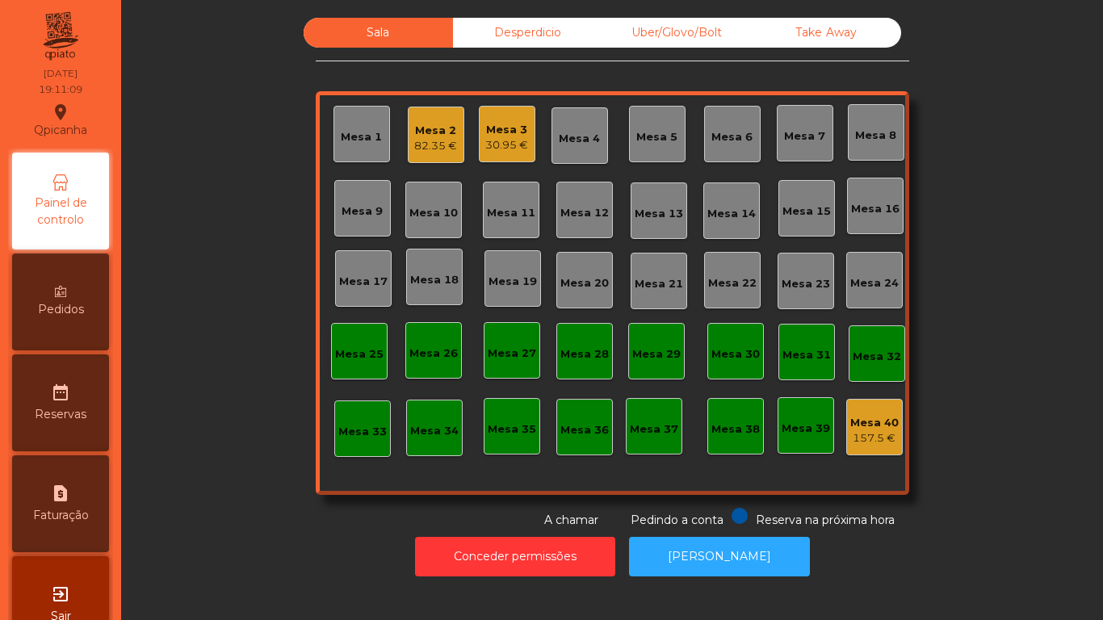
click at [249, 478] on div "Sala Desperdicio Uber/Glovo/Bolt Take Away Mesa 1 Mesa 2 82.35 € Mesa 3 30.95 €…" at bounding box center [612, 273] width 938 height 511
click at [433, 161] on div "Mesa 2 82.35 €" at bounding box center [436, 135] width 57 height 57
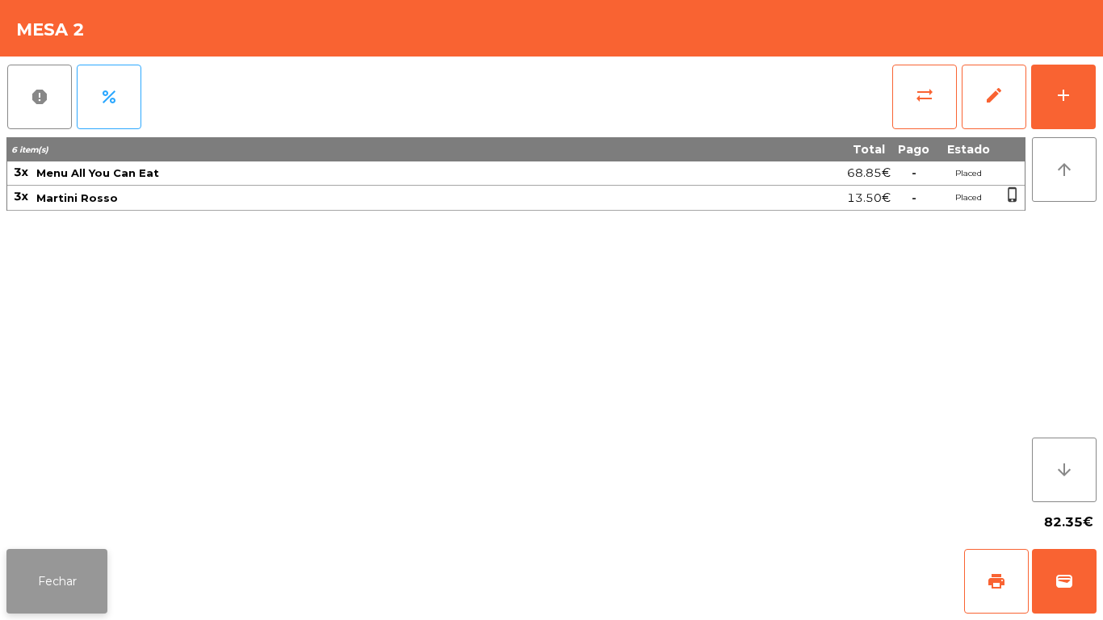
click at [107, 587] on button "Fechar" at bounding box center [56, 581] width 101 height 65
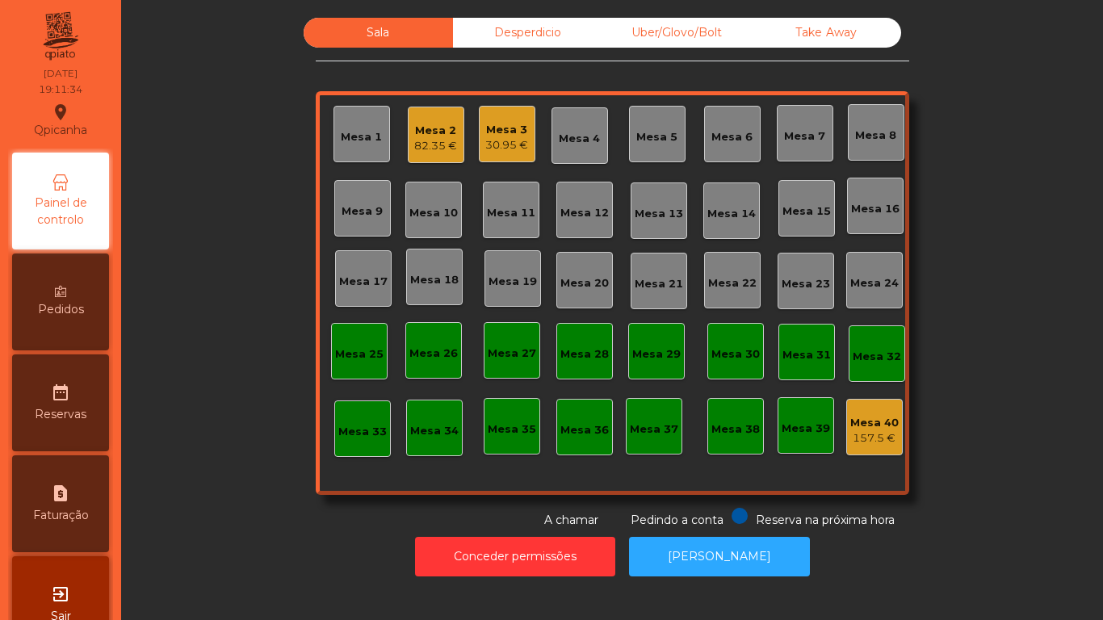
click at [505, 157] on div "Mesa 3 30.95 €" at bounding box center [507, 134] width 57 height 57
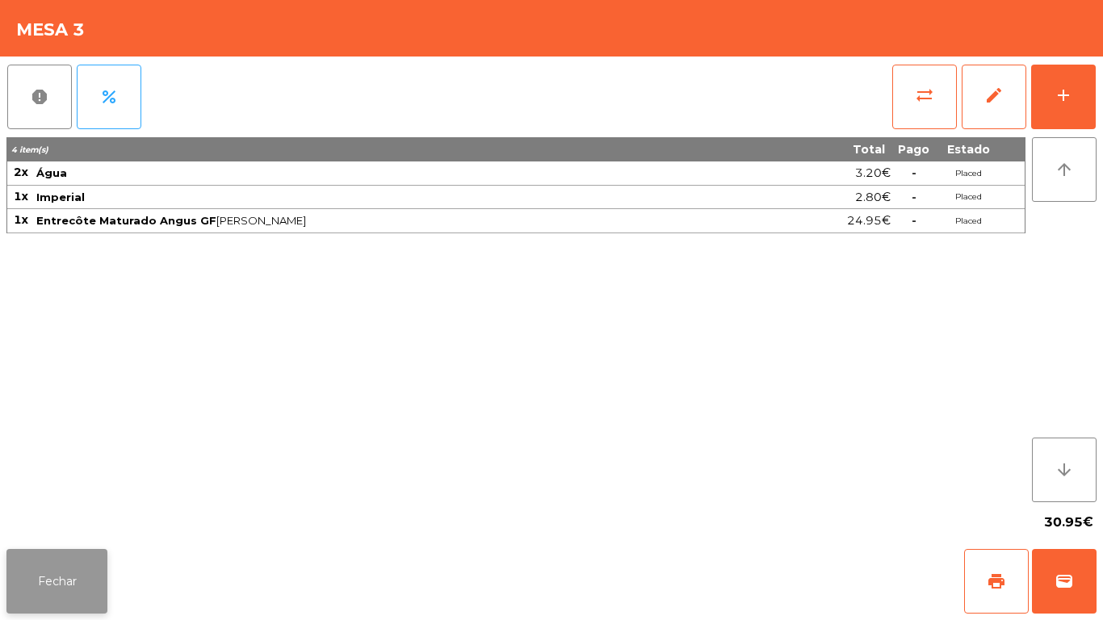
click at [73, 559] on button "Fechar" at bounding box center [56, 581] width 101 height 65
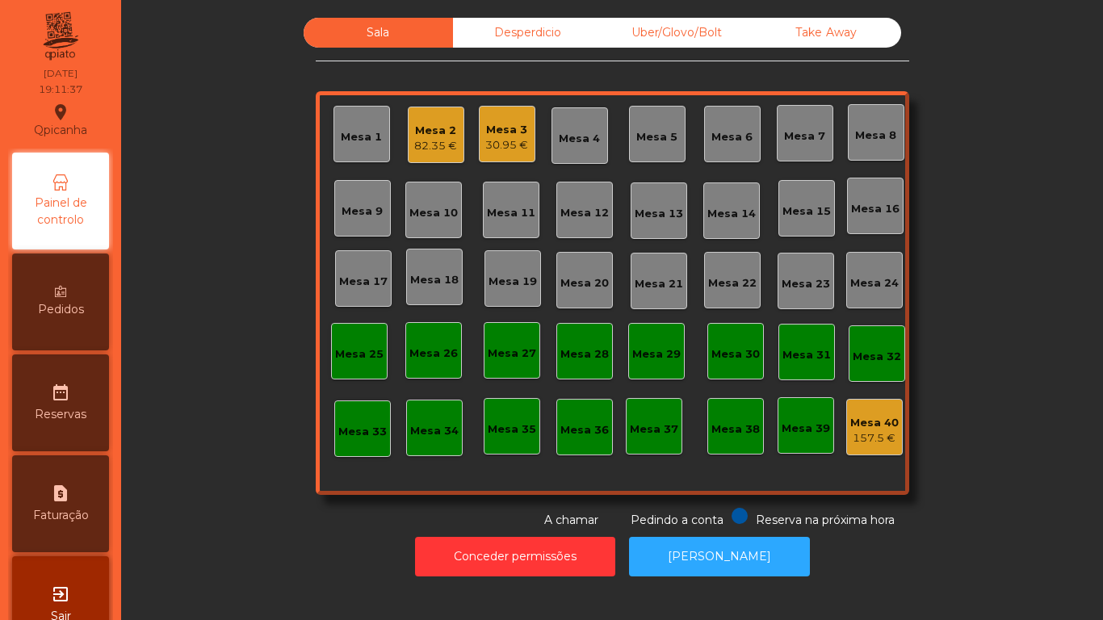
click at [433, 157] on div "Mesa 2 82.35 €" at bounding box center [436, 135] width 57 height 57
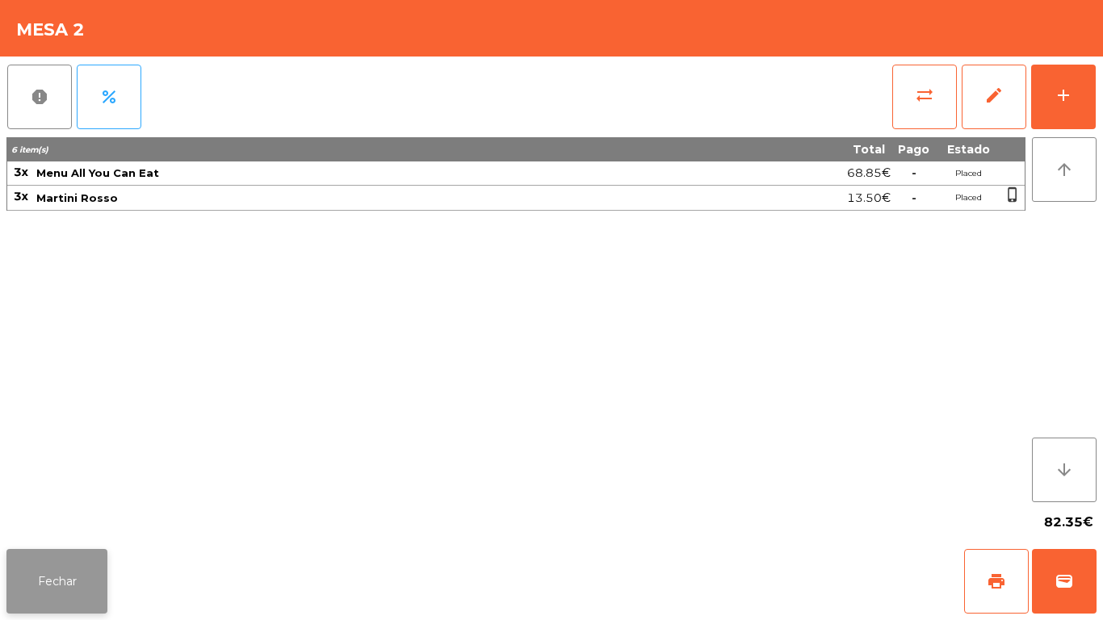
click at [73, 580] on button "Fechar" at bounding box center [56, 581] width 101 height 65
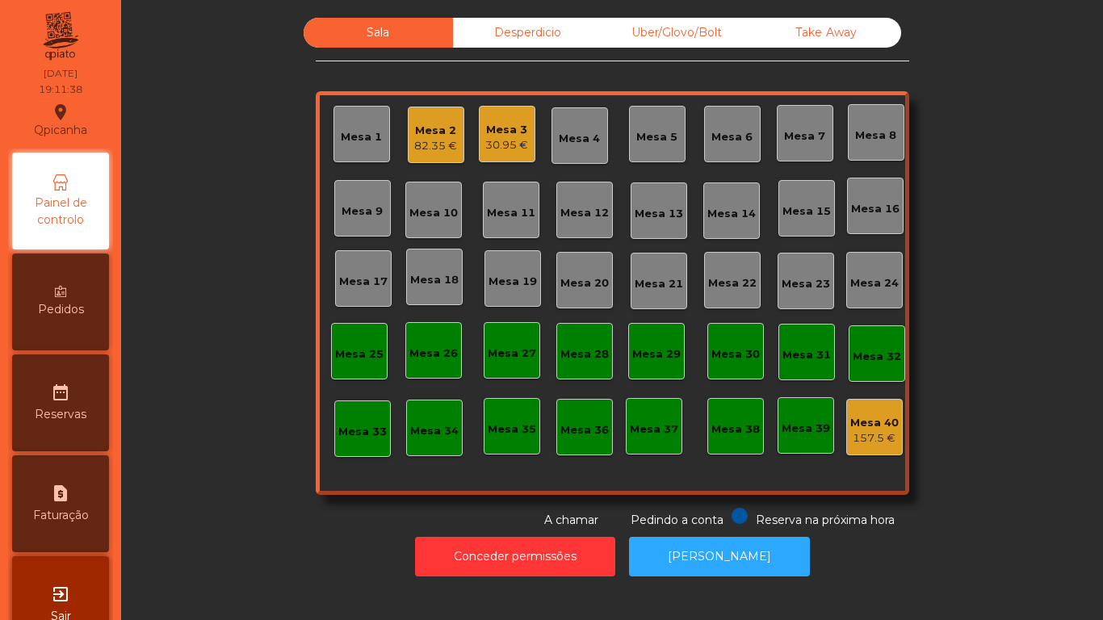
click at [255, 463] on div "Sala Desperdicio Uber/Glovo/Bolt Take Away Mesa 1 Mesa 2 82.35 € Mesa 3 30.95 €…" at bounding box center [612, 273] width 938 height 511
click at [828, 33] on div "Take Away" at bounding box center [826, 33] width 149 height 30
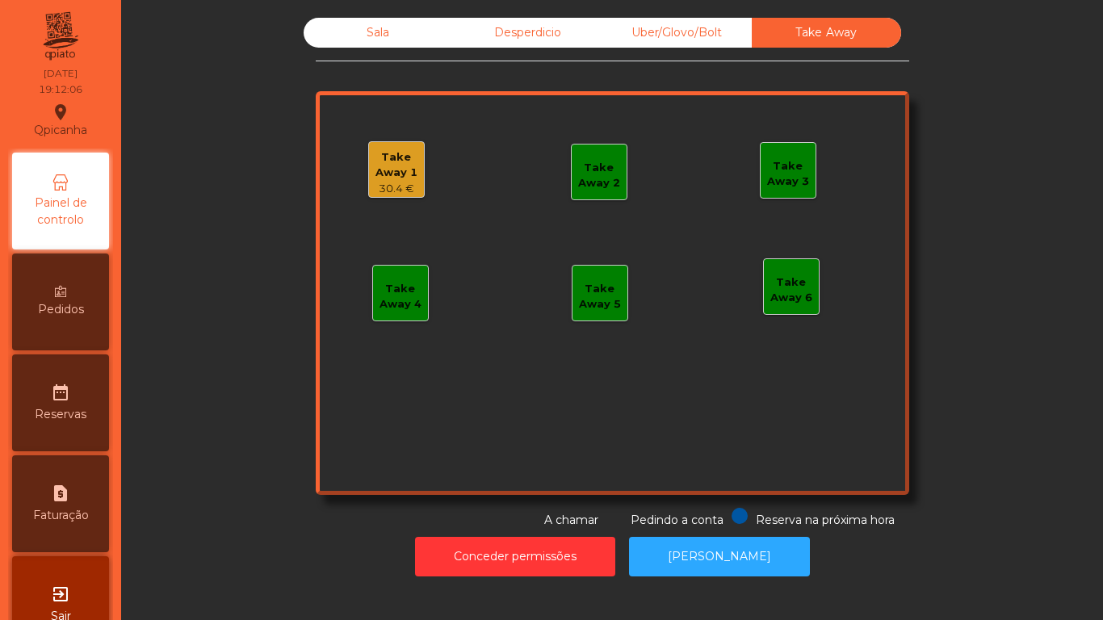
click at [384, 186] on div "30.4 €" at bounding box center [396, 189] width 55 height 16
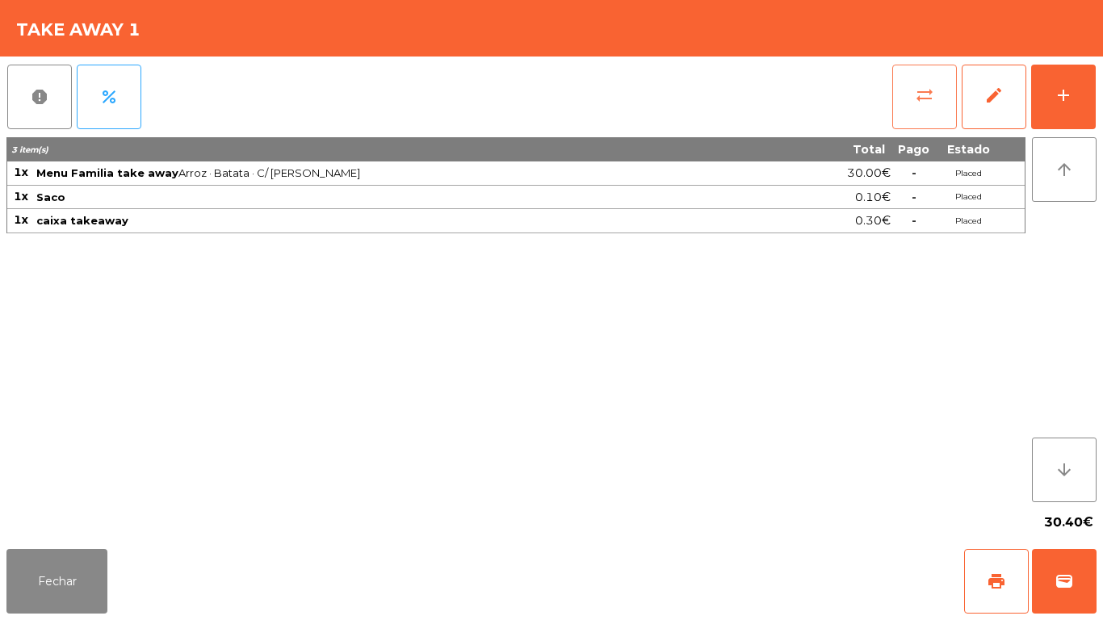
click at [912, 102] on button "sync_alt" at bounding box center [924, 97] width 65 height 65
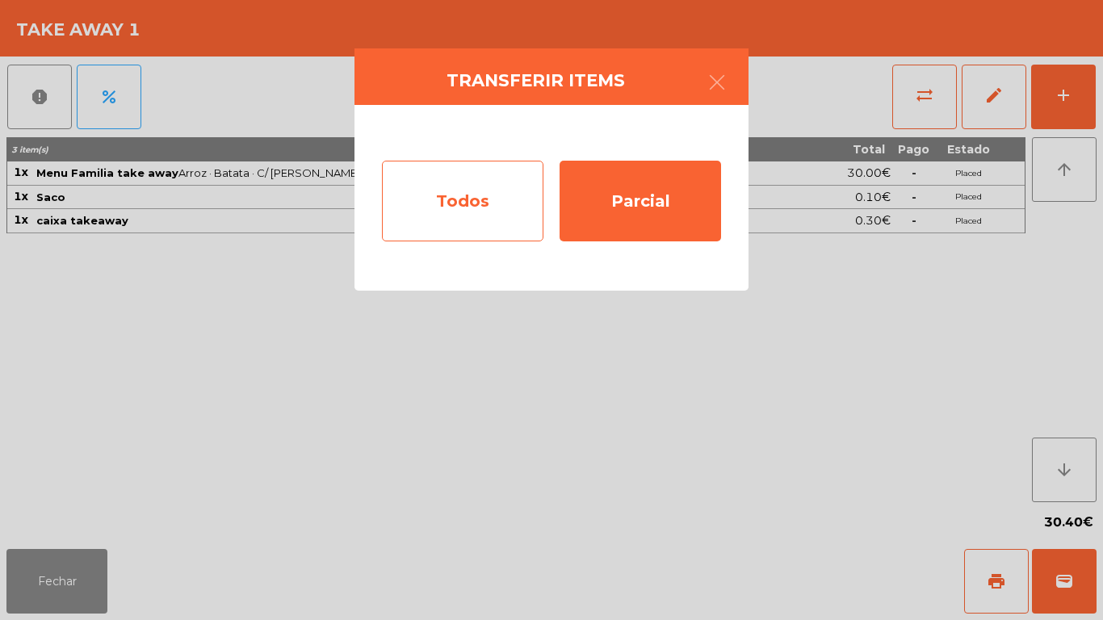
click at [483, 202] on div "Todos" at bounding box center [462, 201] width 161 height 81
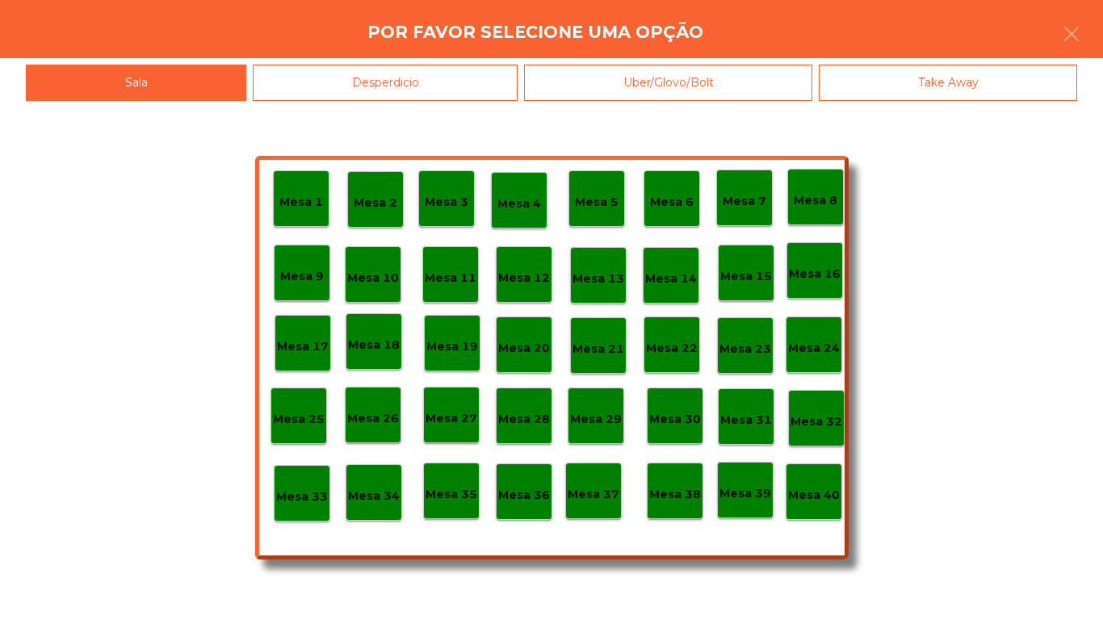
click at [823, 481] on div "Mesa 40" at bounding box center [814, 492] width 52 height 25
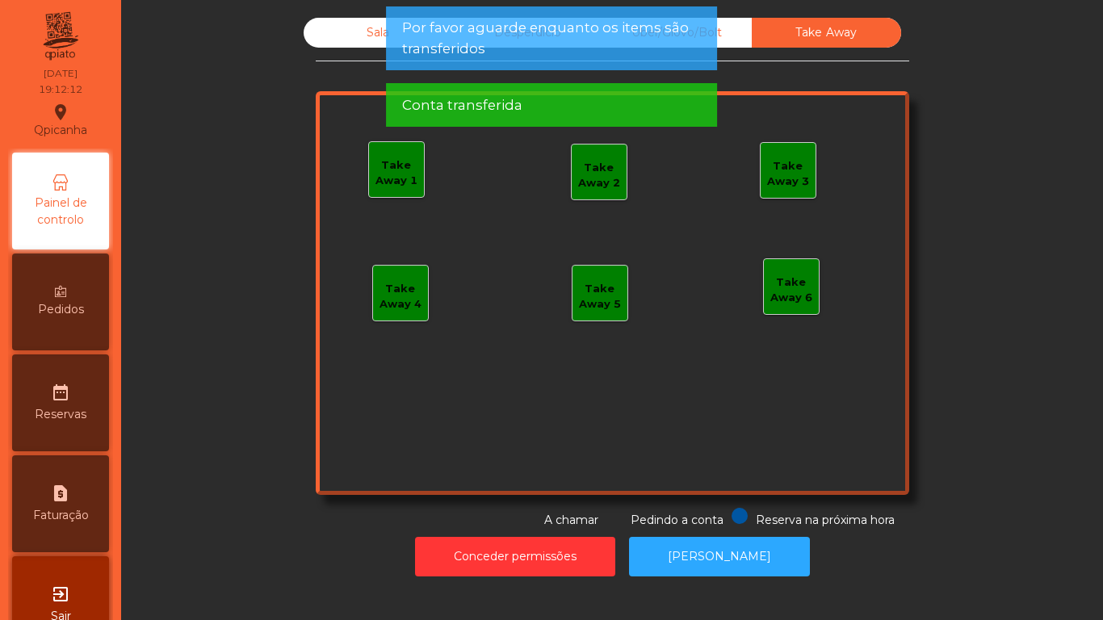
click at [394, 174] on div "Take Away 1" at bounding box center [396, 172] width 55 height 31
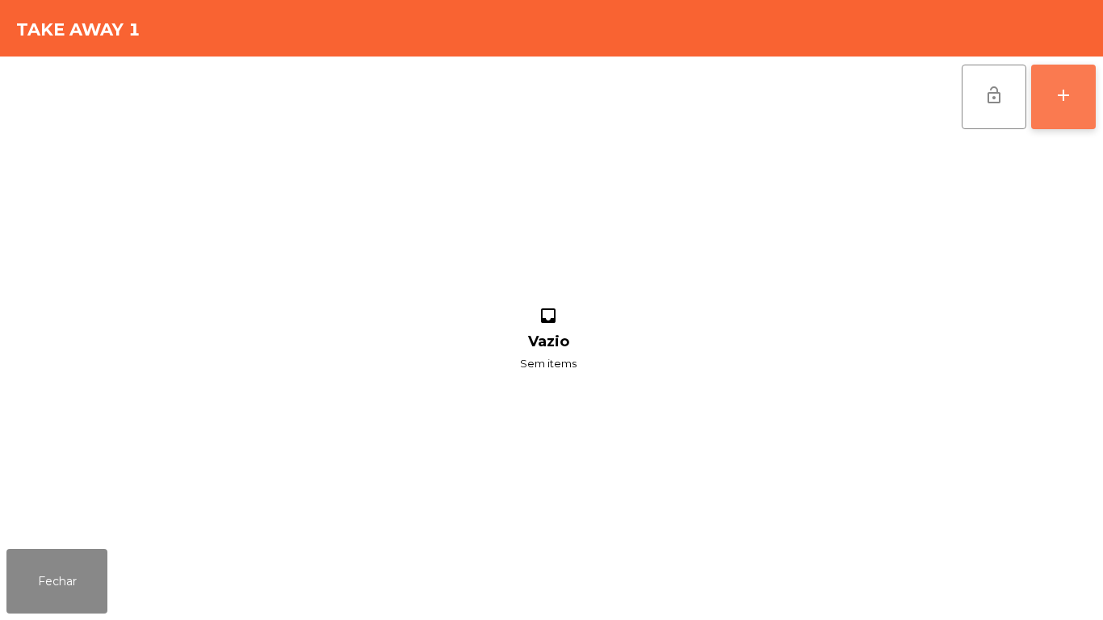
click at [1064, 86] on div "add" at bounding box center [1062, 95] width 19 height 19
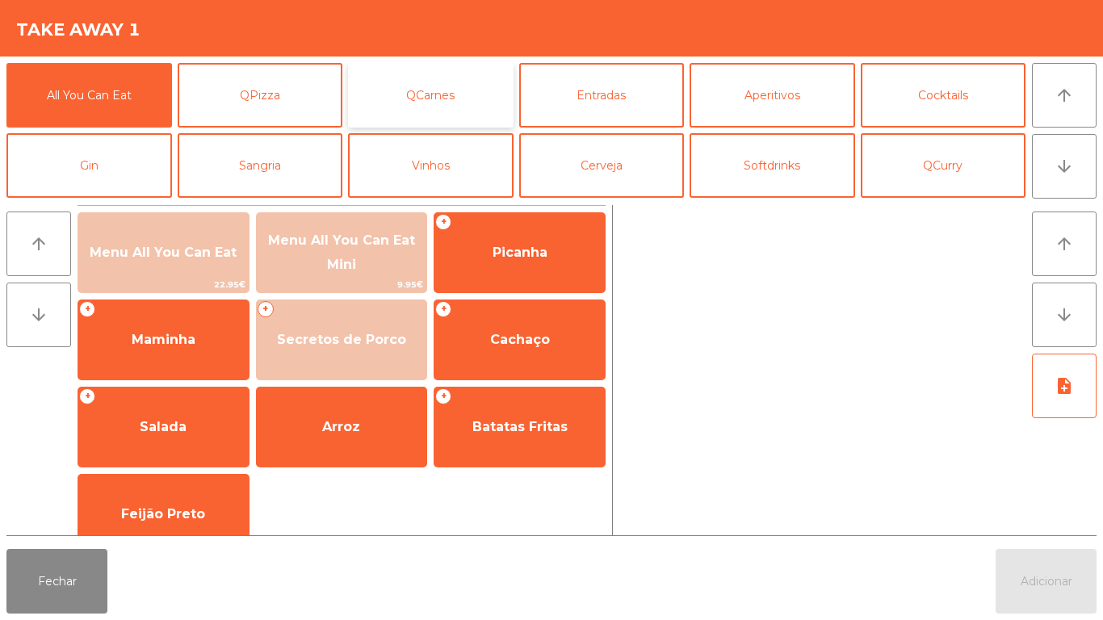
click at [454, 109] on button "QCarnes" at bounding box center [430, 95] width 165 height 65
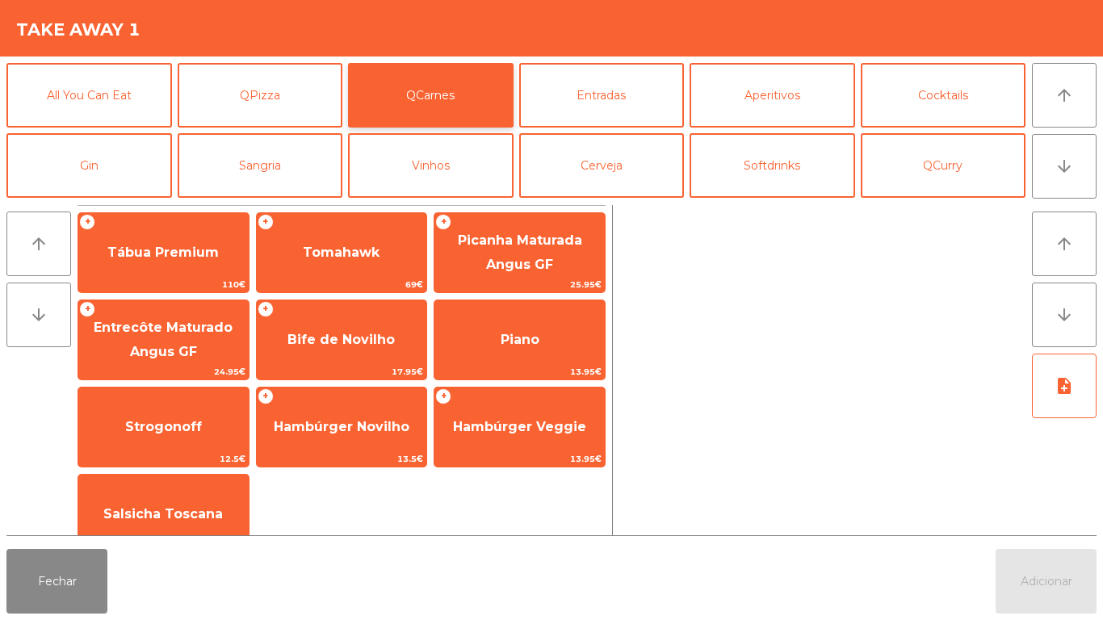
scroll to position [26, 0]
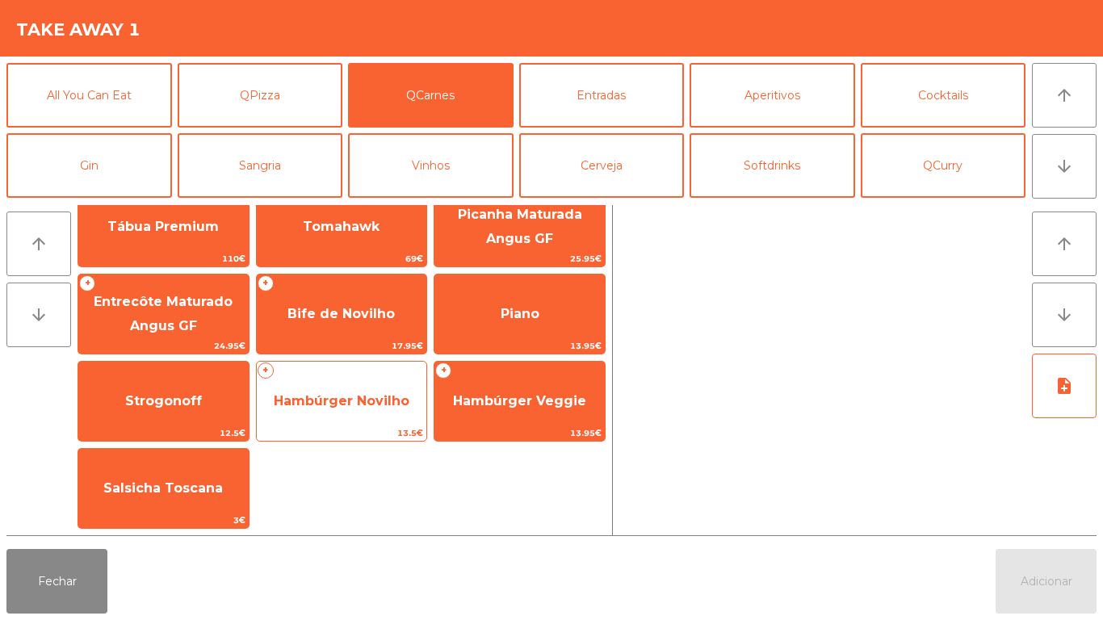
click at [336, 406] on span "Hambúrger Novilho" at bounding box center [342, 400] width 136 height 15
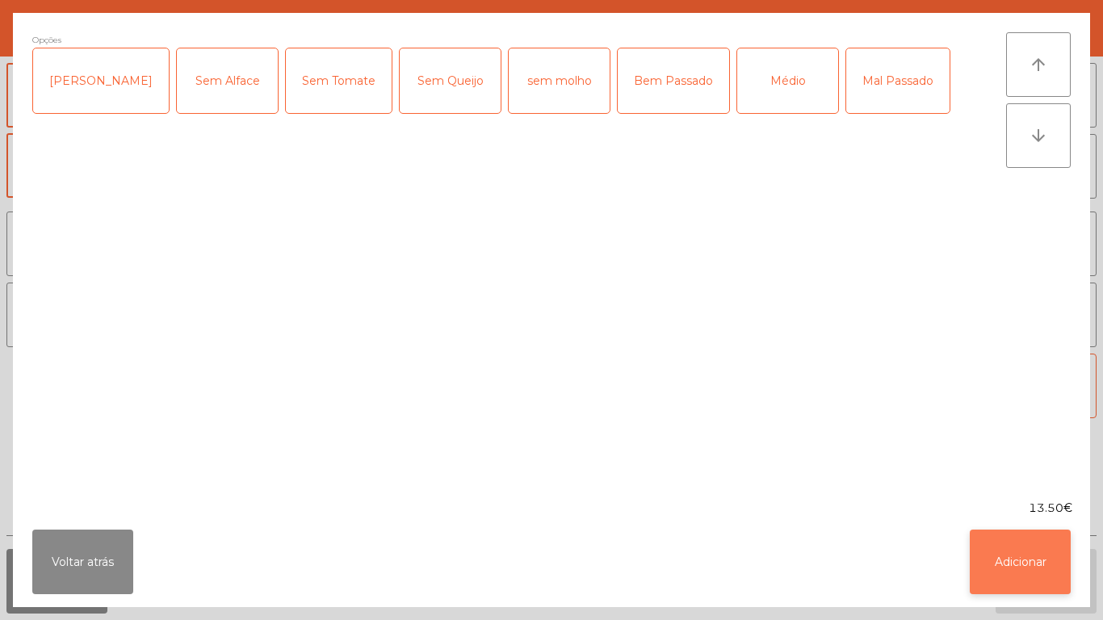
click at [1024, 566] on button "Adicionar" at bounding box center [1020, 562] width 101 height 65
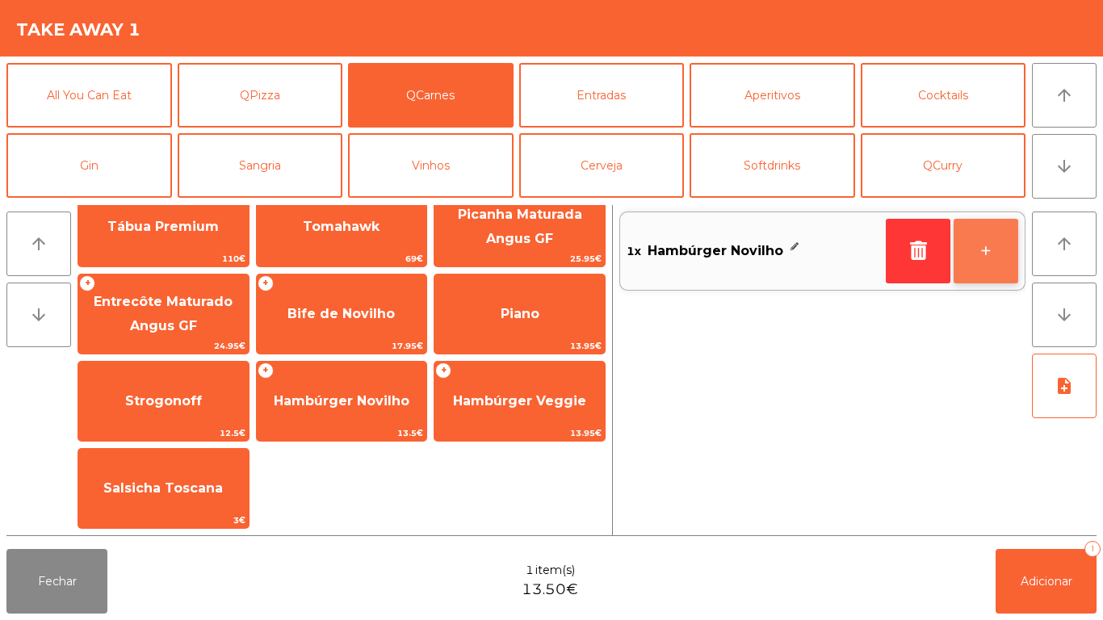
click at [970, 245] on button "+" at bounding box center [985, 251] width 65 height 65
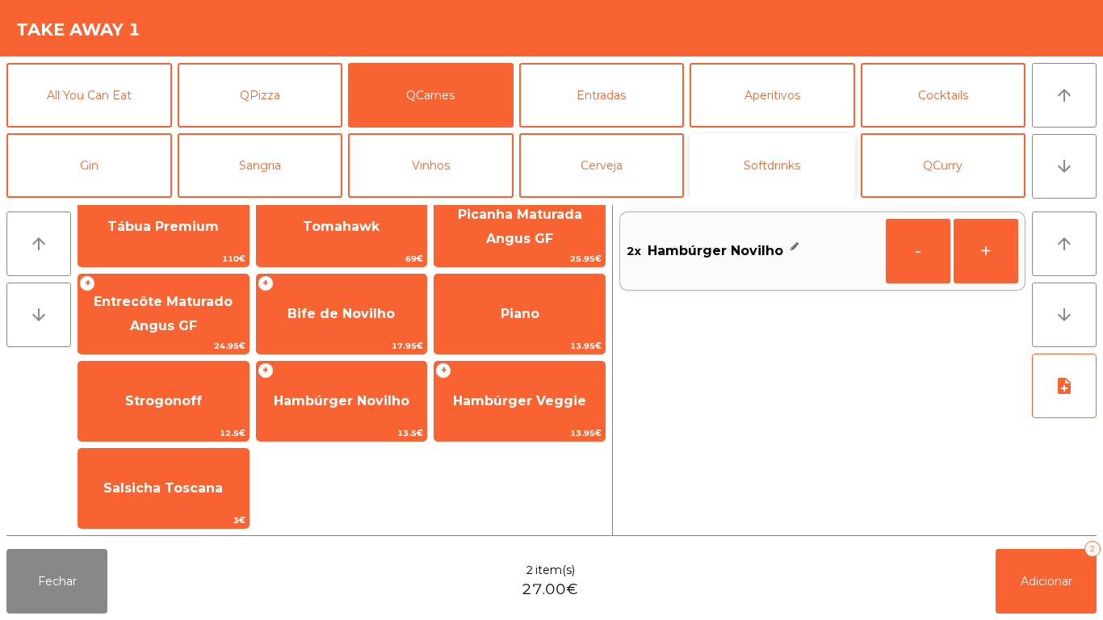
click at [760, 165] on button "Softdrinks" at bounding box center [771, 165] width 165 height 65
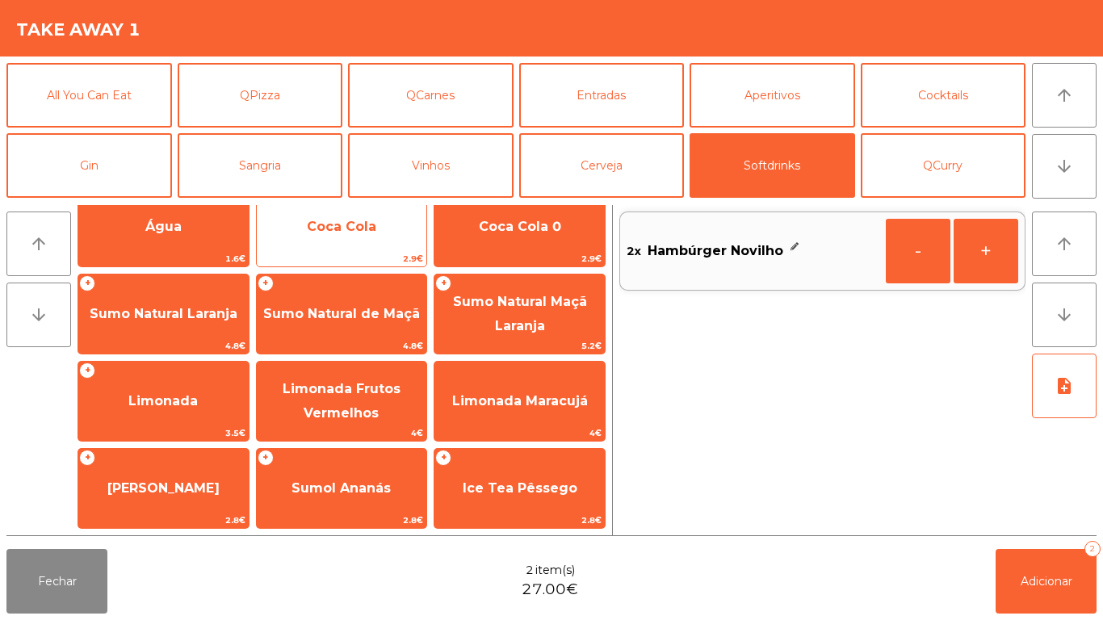
click at [374, 230] on span "Coca Cola" at bounding box center [341, 226] width 69 height 15
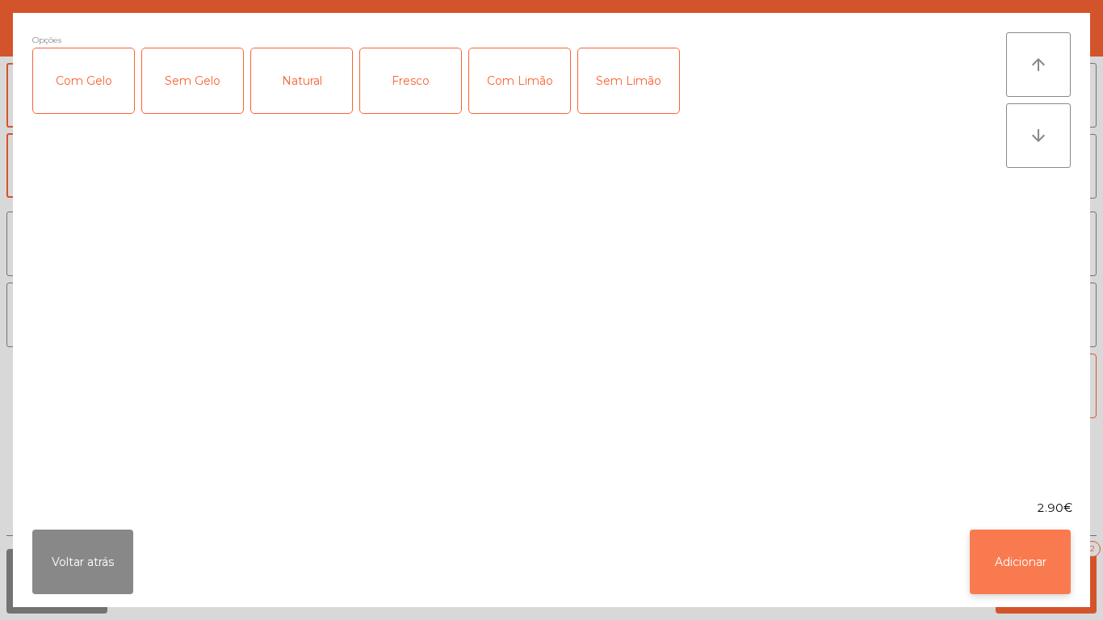
click at [995, 555] on button "Adicionar" at bounding box center [1020, 562] width 101 height 65
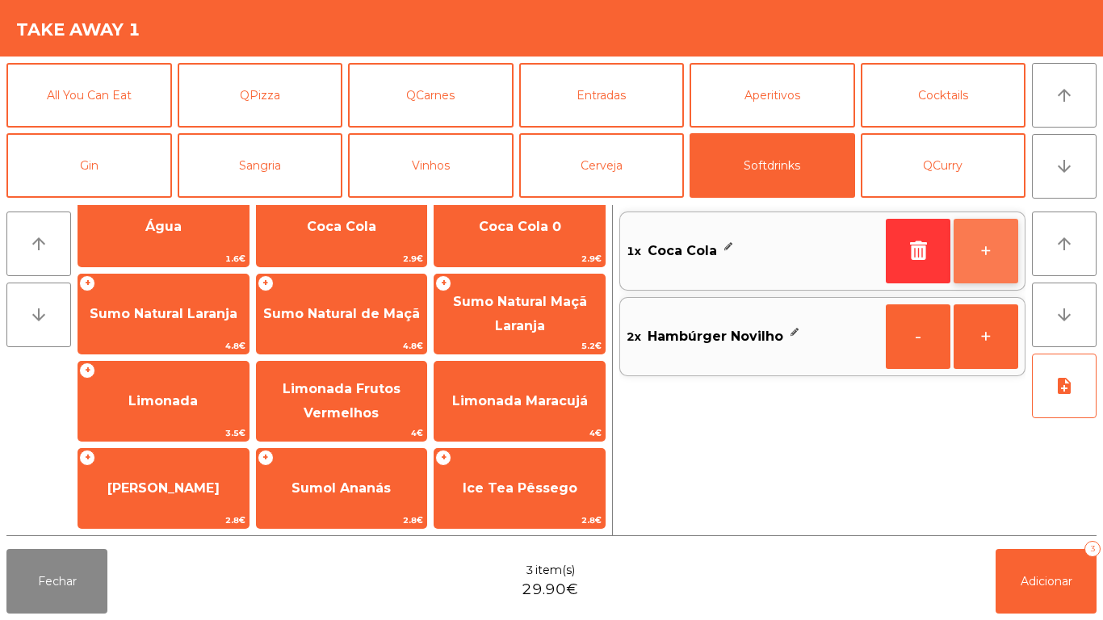
click at [968, 243] on button "+" at bounding box center [985, 251] width 65 height 65
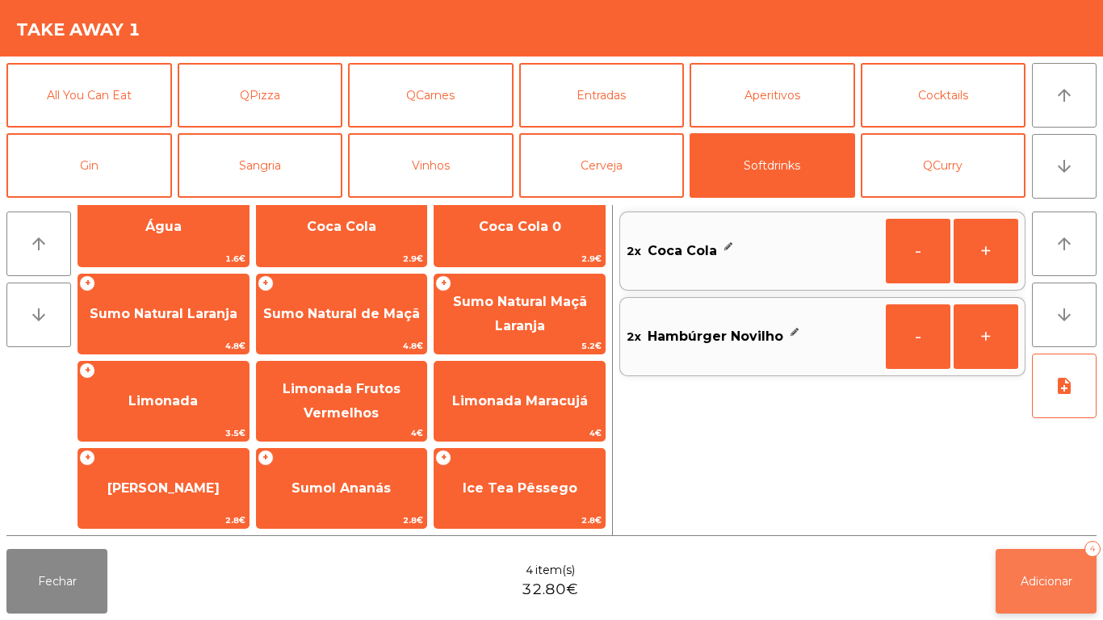
click at [1047, 584] on span "Adicionar" at bounding box center [1046, 581] width 52 height 15
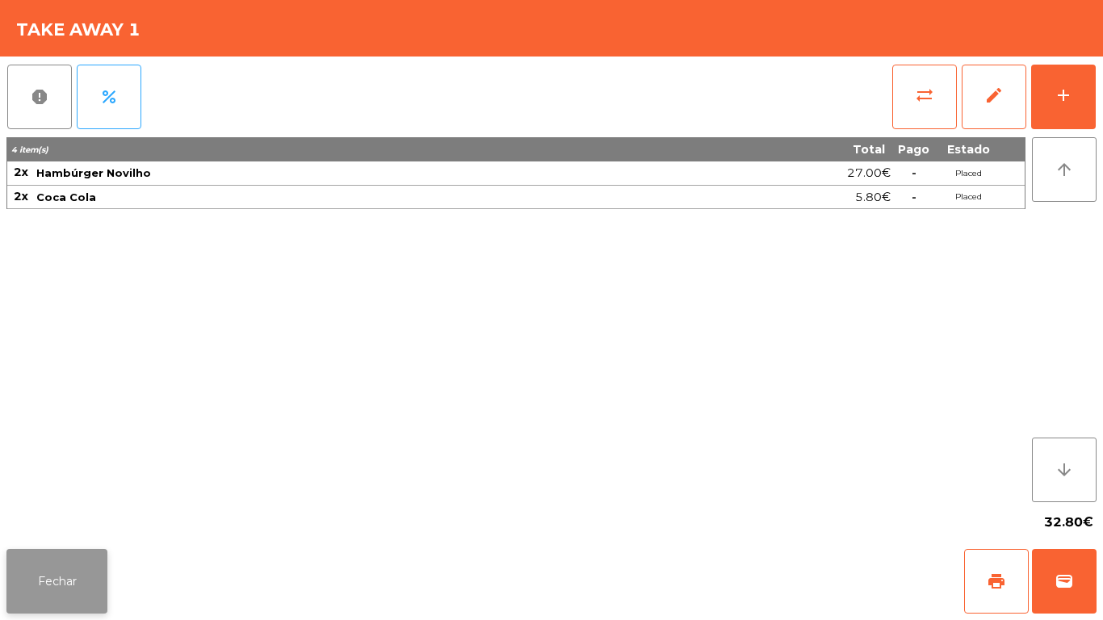
click at [48, 580] on button "Fechar" at bounding box center [56, 581] width 101 height 65
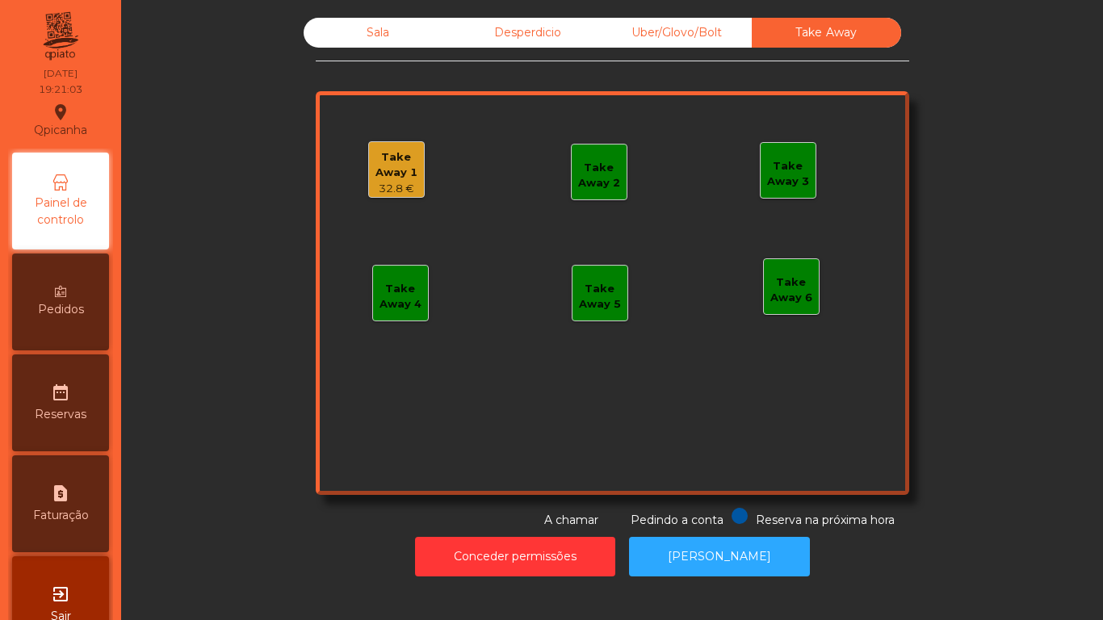
click at [401, 186] on div "32.8 €" at bounding box center [396, 189] width 55 height 16
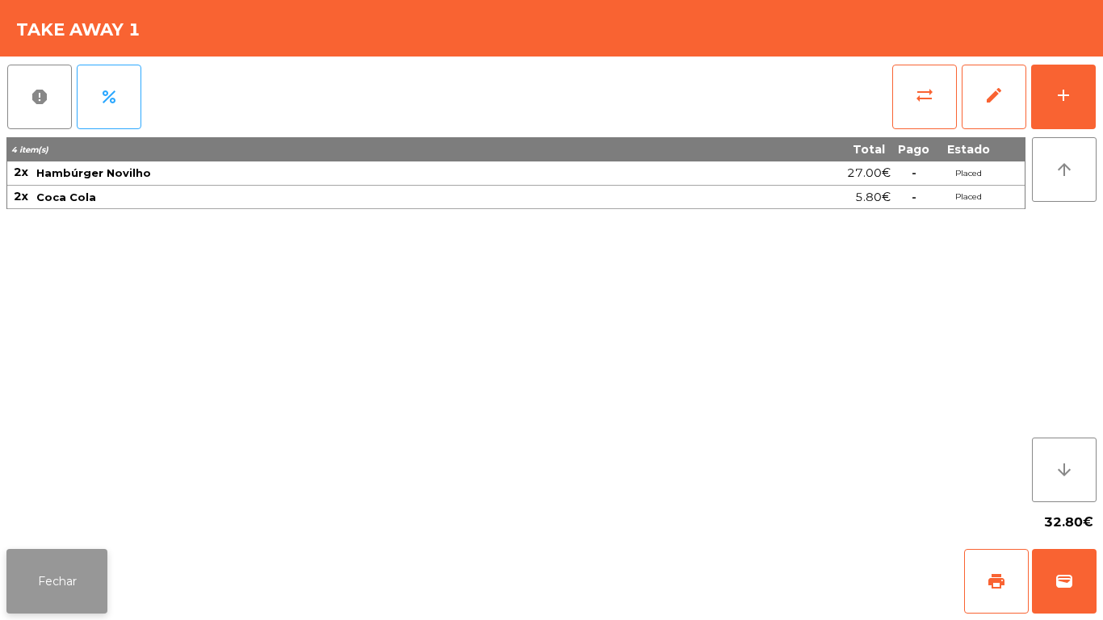
click at [86, 570] on button "Fechar" at bounding box center [56, 581] width 101 height 65
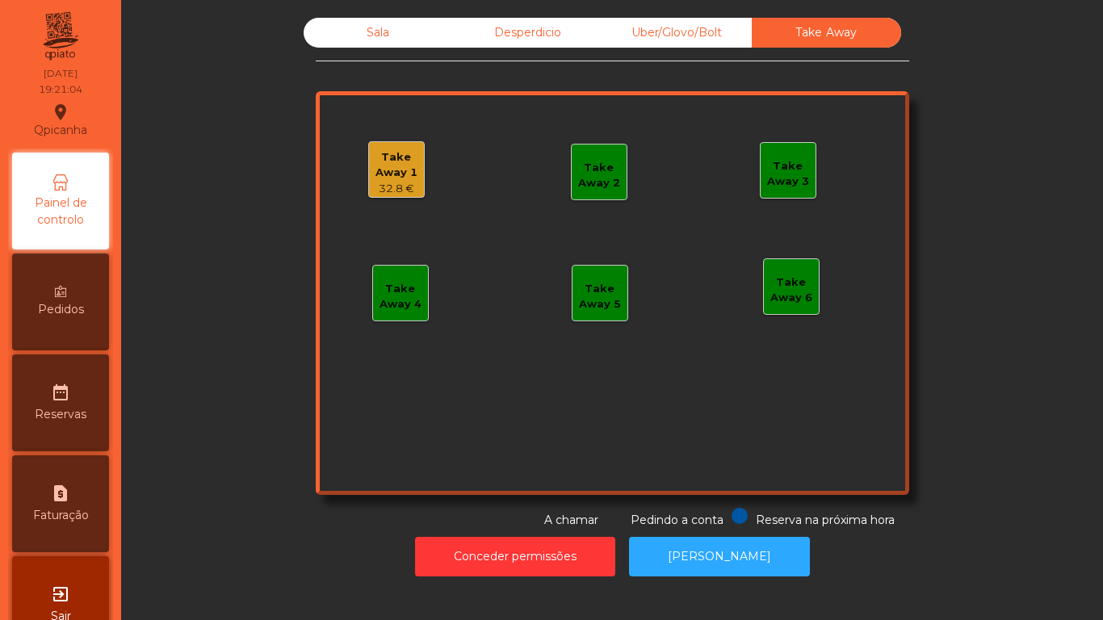
click at [209, 510] on div "Sala Desperdicio Uber/Glovo/Bolt Take Away Take Away 1 32.8 € Take Away 2 Take …" at bounding box center [612, 273] width 938 height 511
click at [398, 178] on div "Take Away 1" at bounding box center [396, 164] width 55 height 31
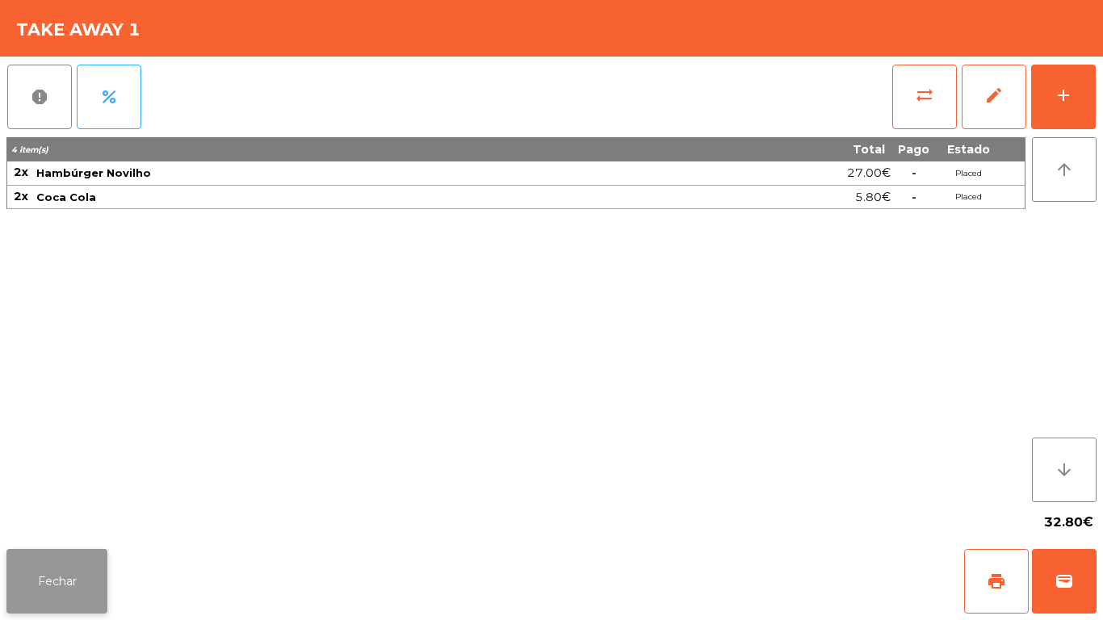
click at [85, 581] on button "Fechar" at bounding box center [56, 581] width 101 height 65
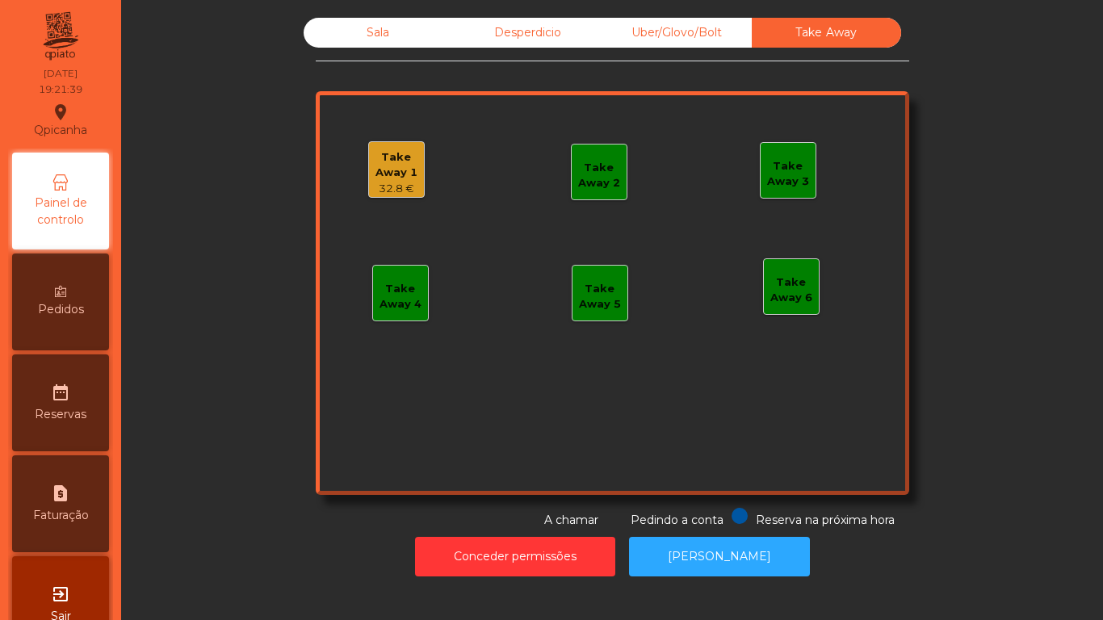
click at [343, 46] on div "Sala" at bounding box center [378, 33] width 149 height 30
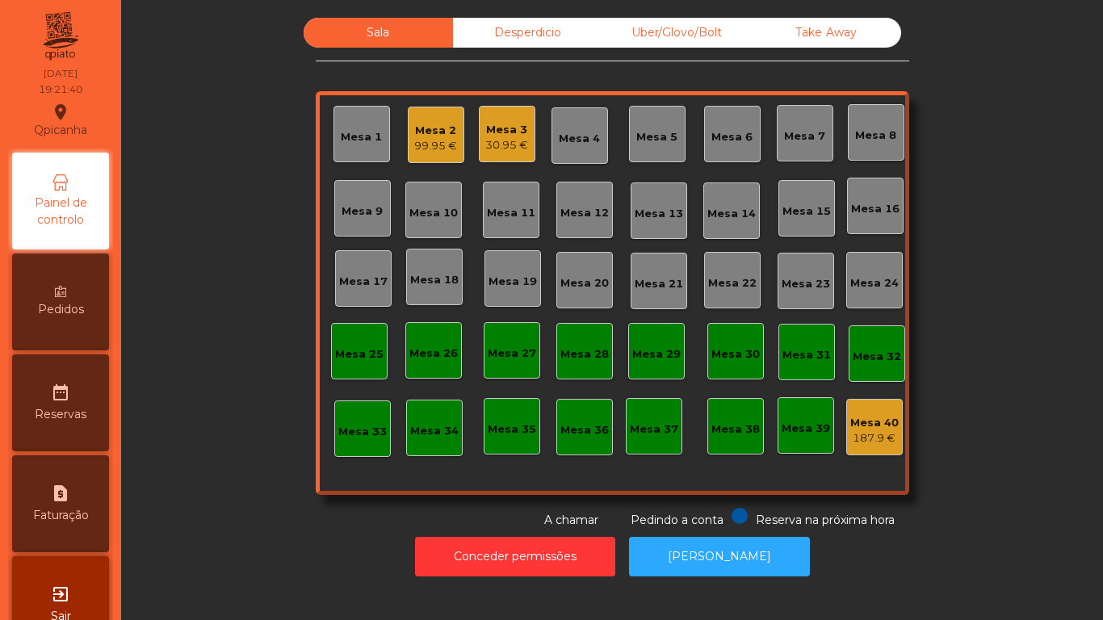
click at [439, 134] on div "Mesa 2" at bounding box center [435, 131] width 43 height 16
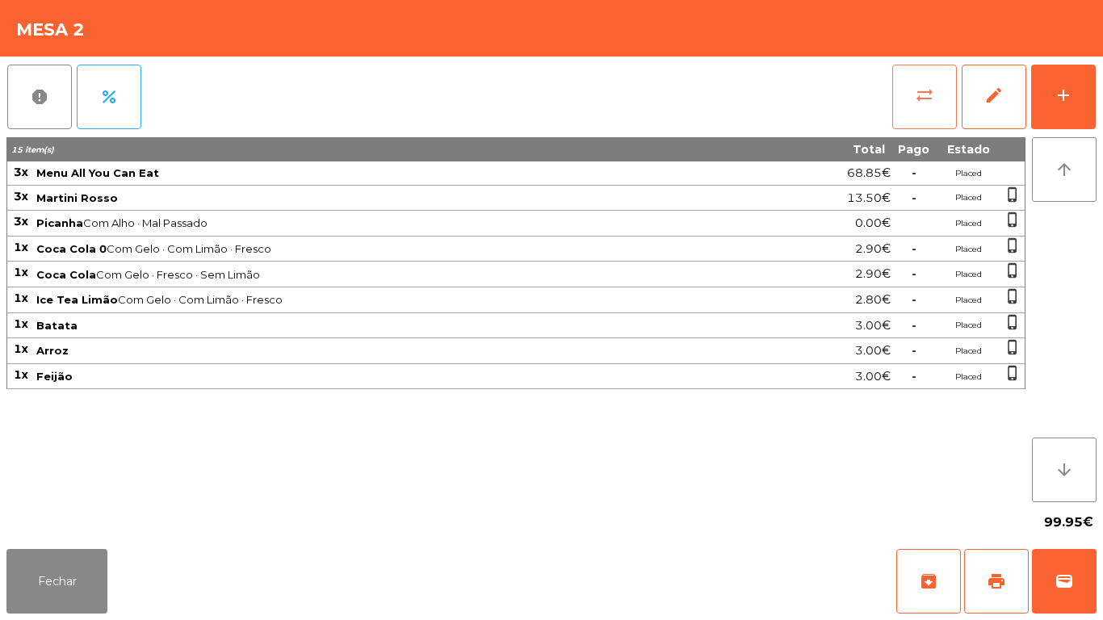
click at [896, 92] on button "sync_alt" at bounding box center [924, 97] width 65 height 65
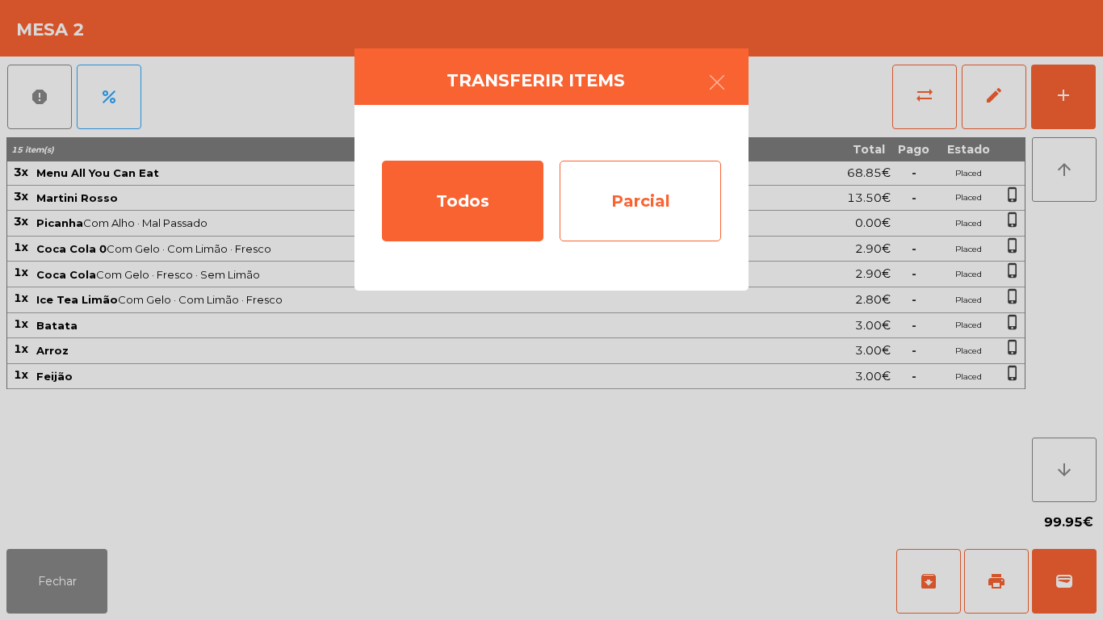
click at [692, 221] on div "Parcial" at bounding box center [639, 201] width 161 height 81
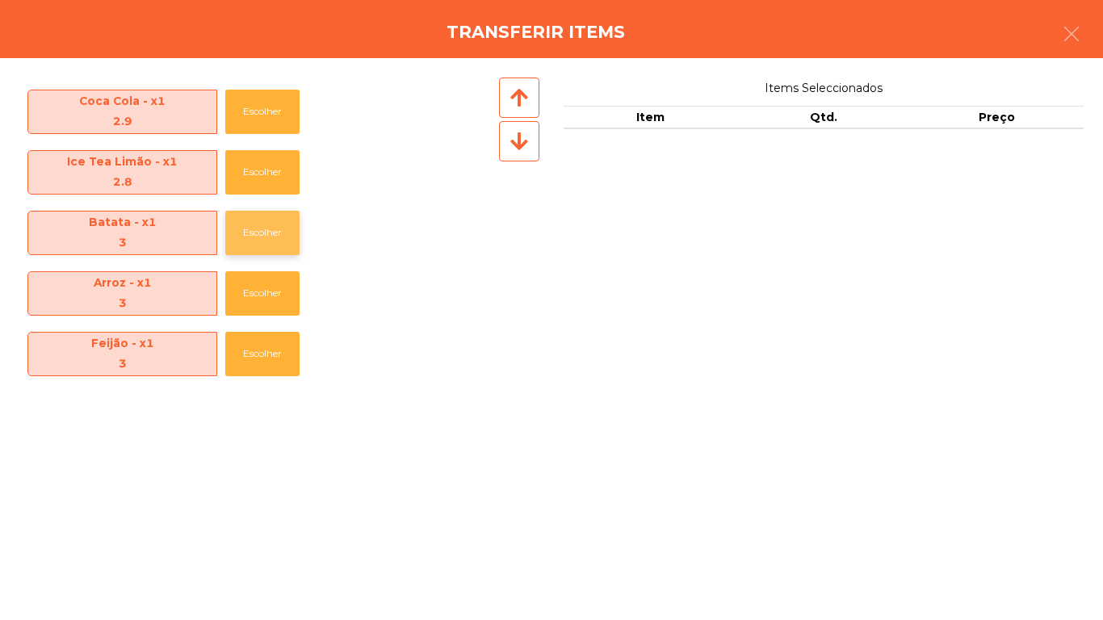
click at [266, 238] on button "Escolher" at bounding box center [262, 233] width 74 height 44
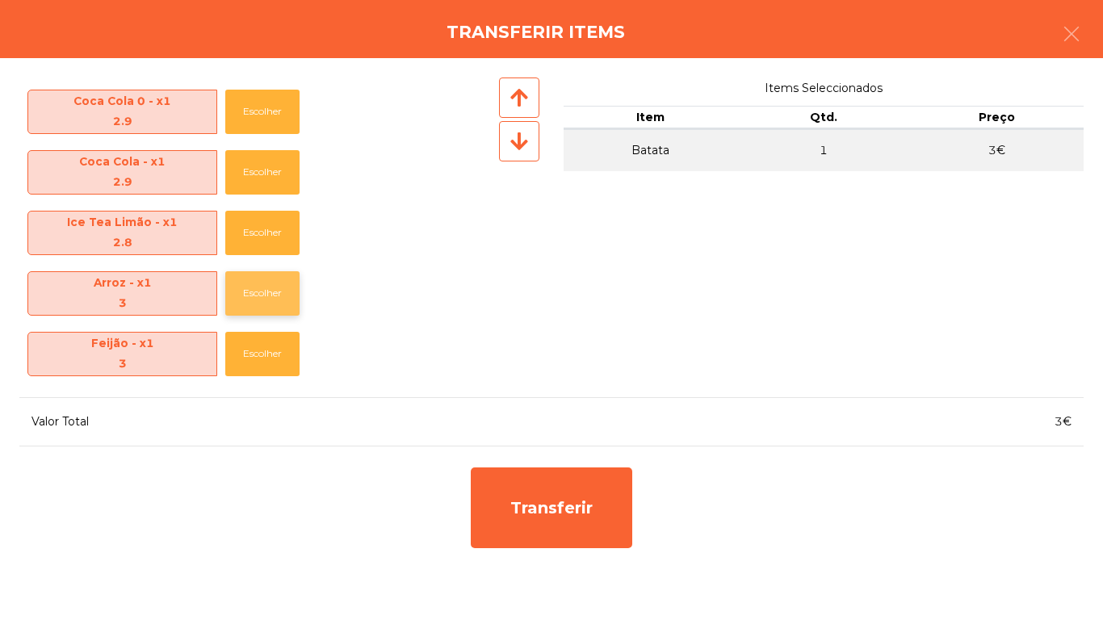
click at [277, 309] on button "Escolher" at bounding box center [262, 293] width 74 height 44
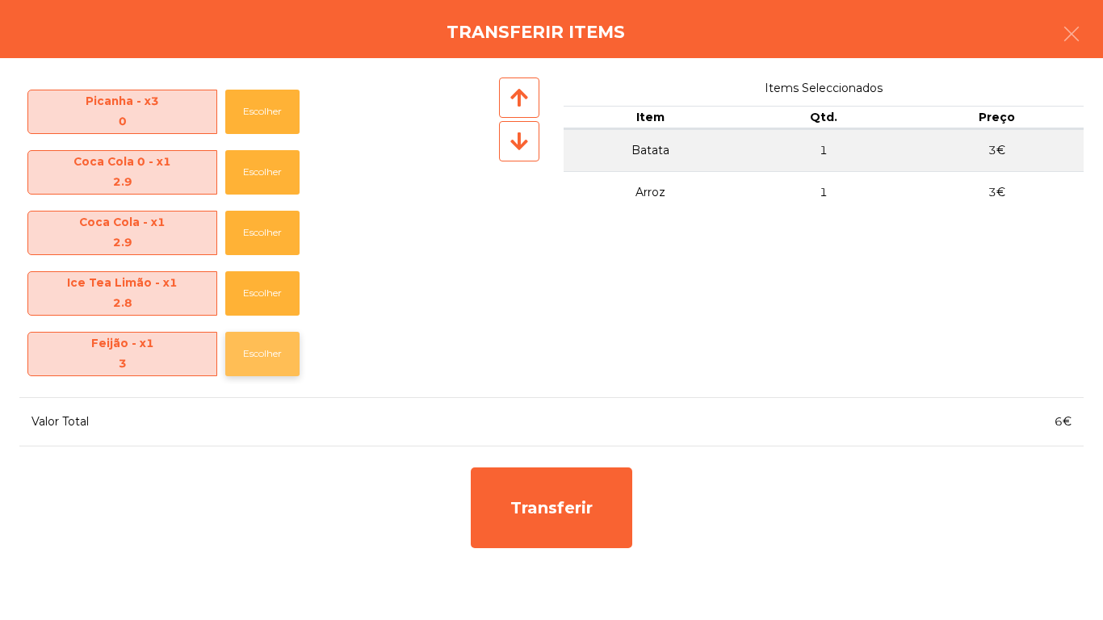
click at [276, 359] on button "Escolher" at bounding box center [262, 354] width 74 height 44
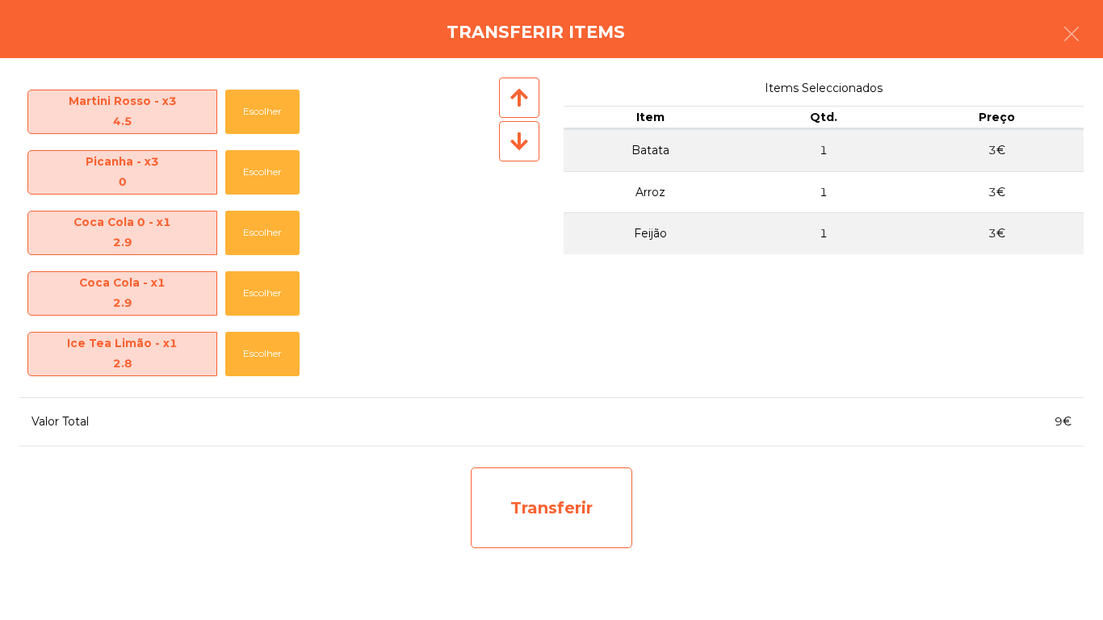
click at [575, 497] on div "Transferir" at bounding box center [551, 507] width 161 height 81
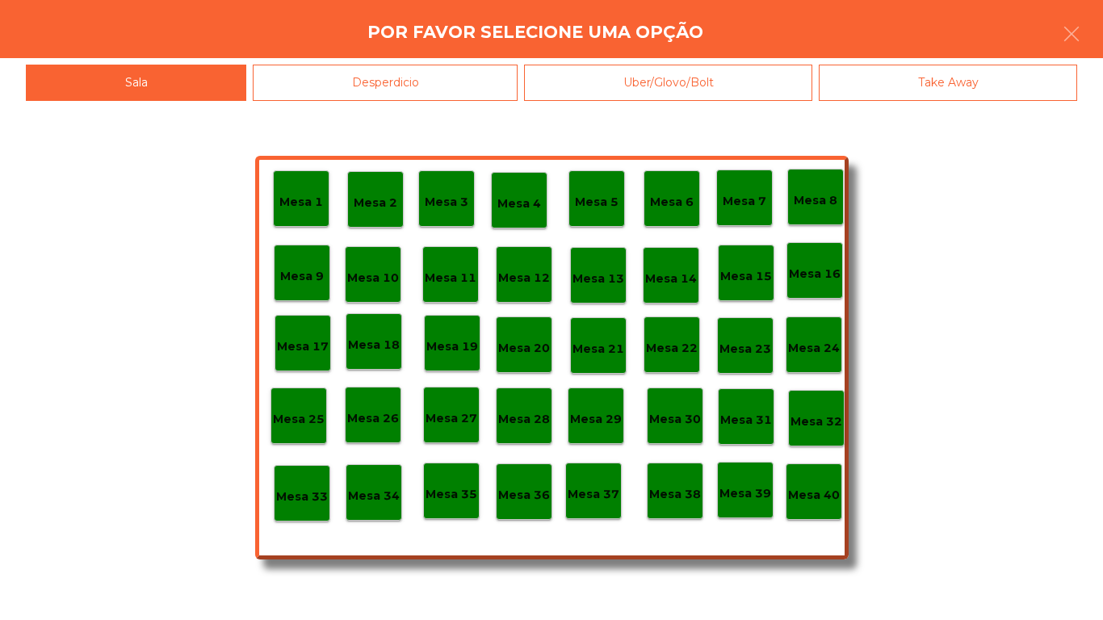
click at [408, 77] on div "Desperdicio" at bounding box center [385, 83] width 265 height 36
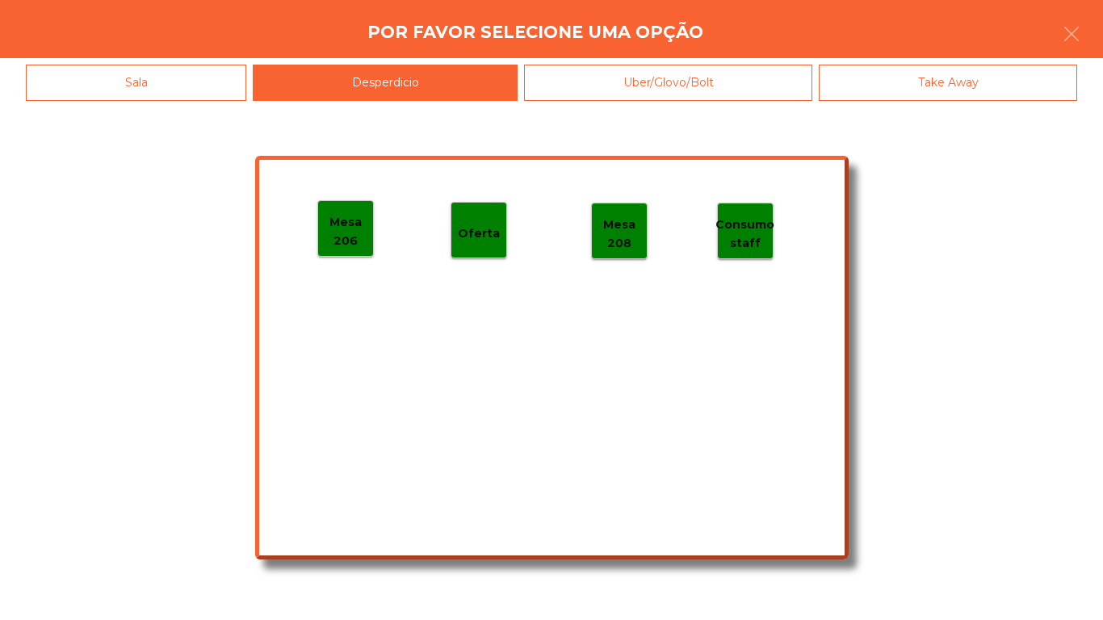
click at [358, 242] on p "Mesa 206" at bounding box center [345, 231] width 55 height 36
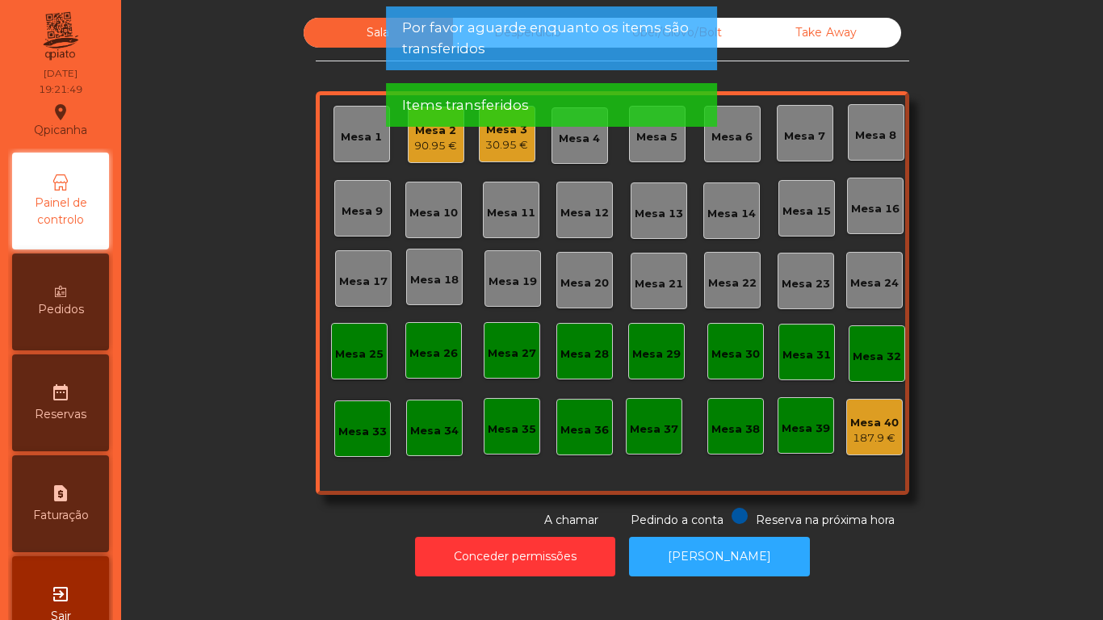
click at [502, 144] on div "30.95 €" at bounding box center [506, 145] width 43 height 16
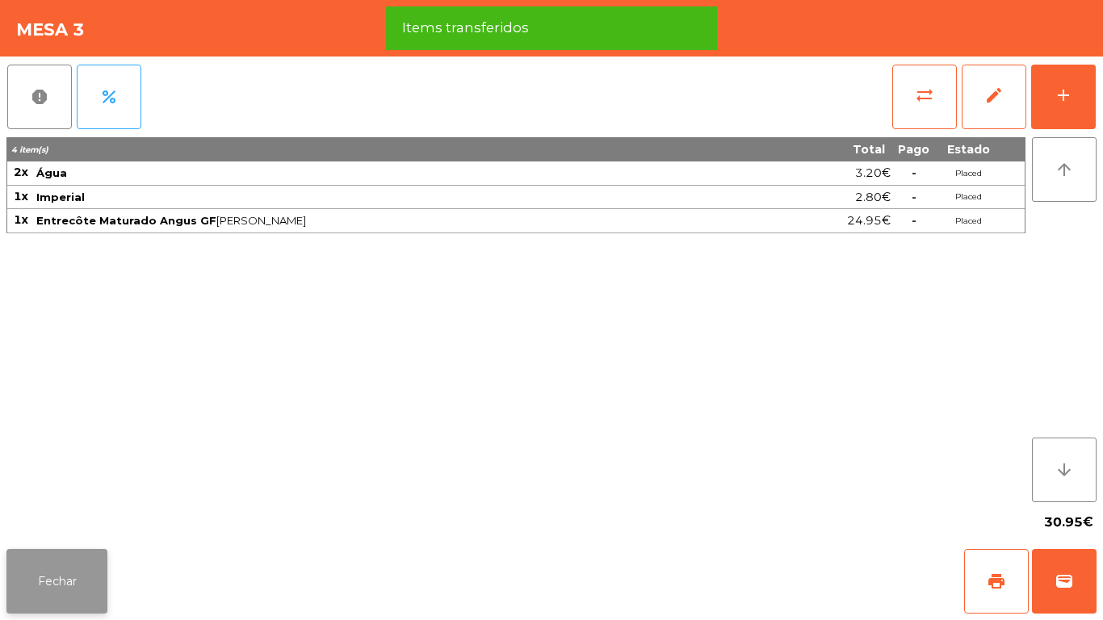
click at [69, 580] on button "Fechar" at bounding box center [56, 581] width 101 height 65
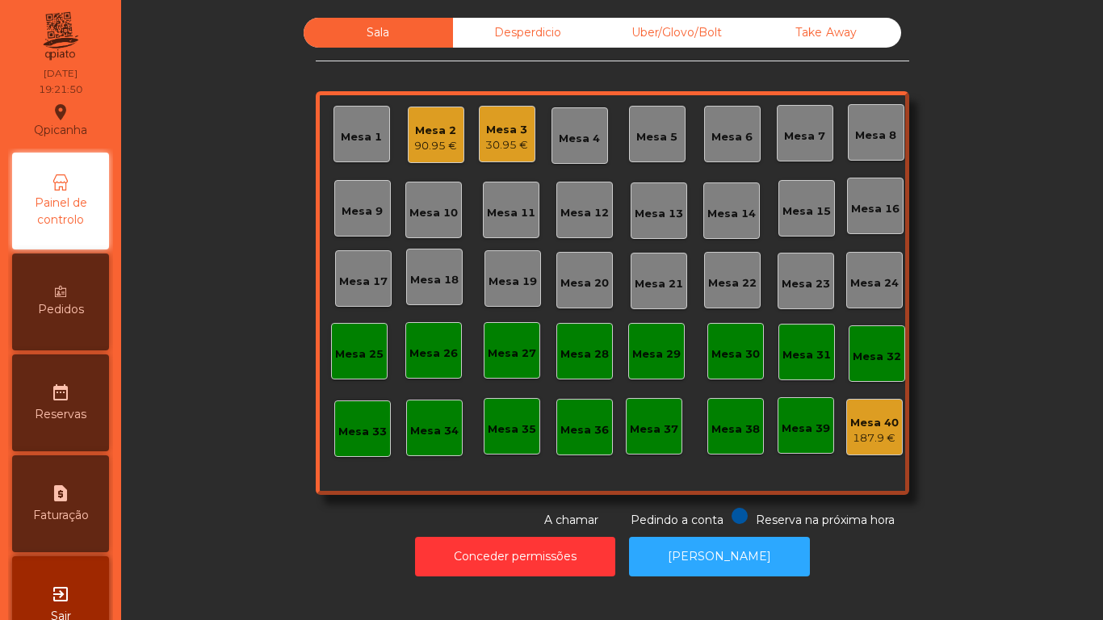
click at [236, 443] on div "Sala Desperdicio Uber/Glovo/Bolt Take Away Mesa 1 Mesa 2 90.95 € Mesa 3 30.95 €…" at bounding box center [612, 273] width 938 height 511
click at [522, 139] on div "Mesa 3 30.95 €" at bounding box center [507, 134] width 57 height 57
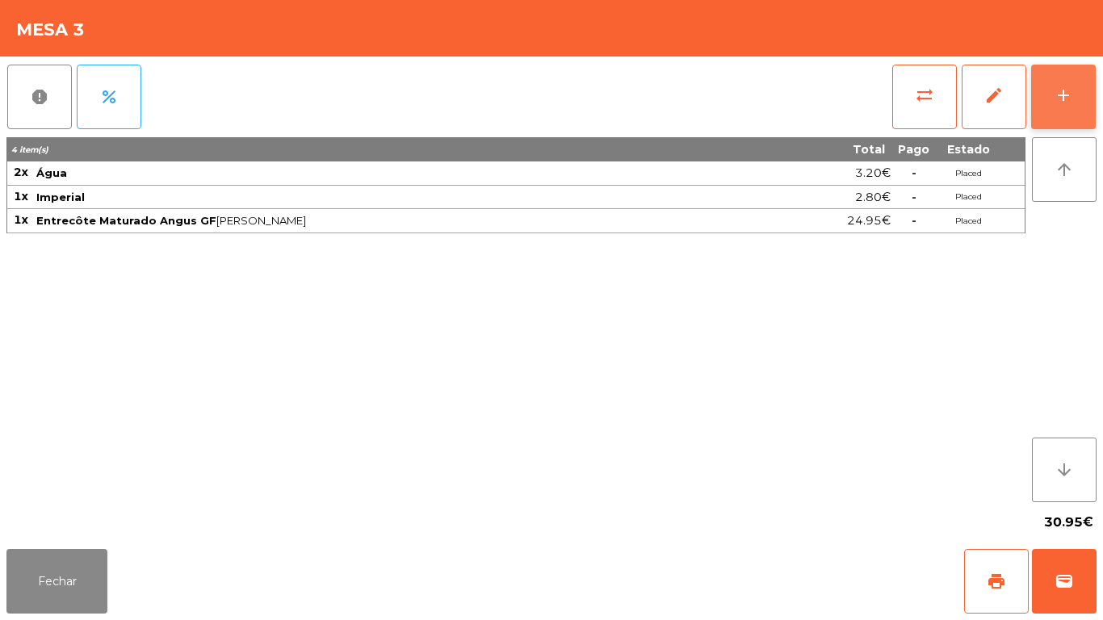
click at [1037, 106] on button "add" at bounding box center [1063, 97] width 65 height 65
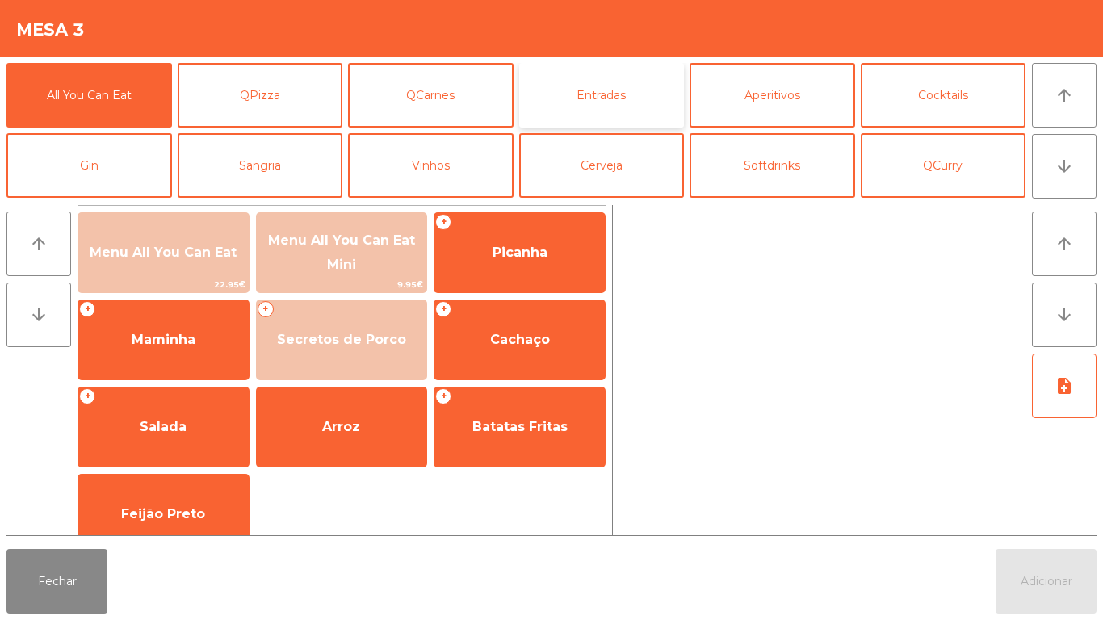
click at [596, 104] on button "Entradas" at bounding box center [601, 95] width 165 height 65
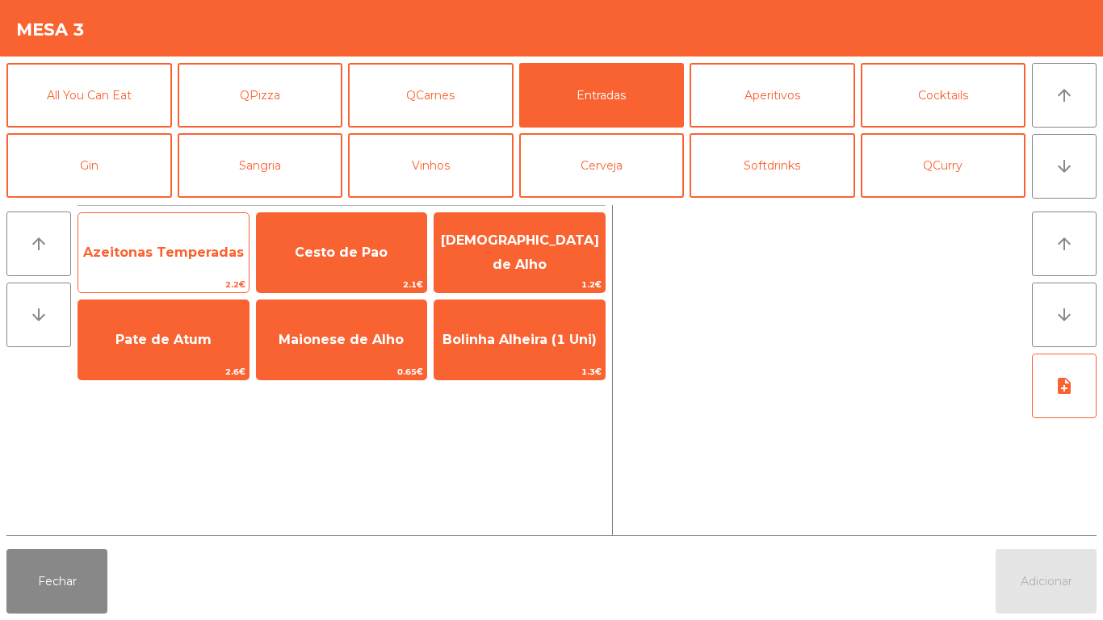
click at [180, 270] on span "Azeitonas Temperadas" at bounding box center [163, 253] width 170 height 44
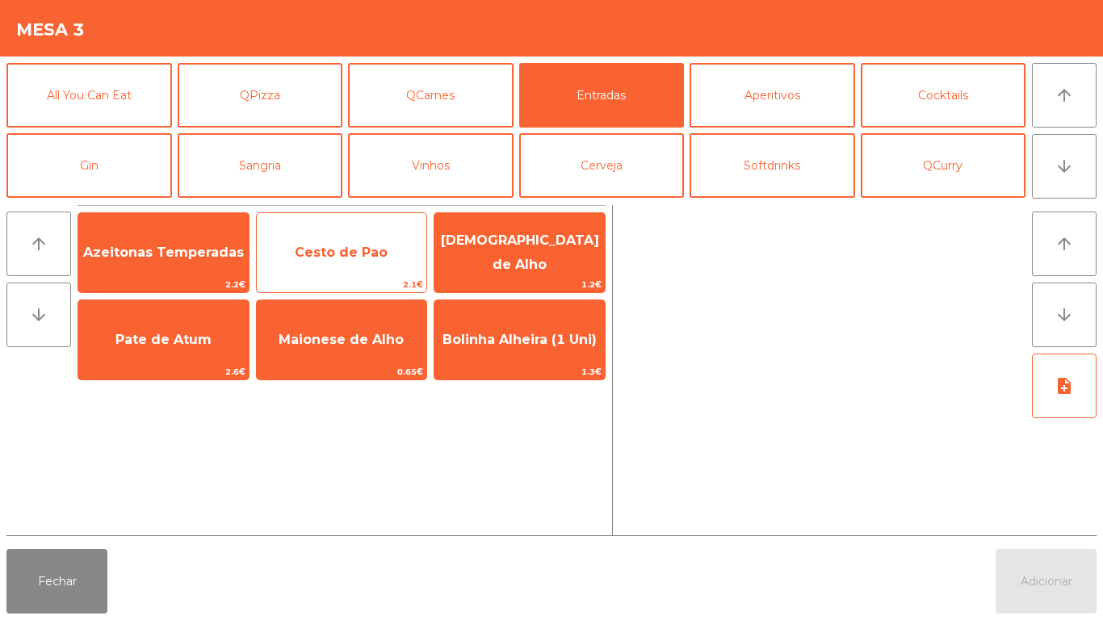
click at [320, 262] on span "Cesto de Pao" at bounding box center [342, 253] width 170 height 44
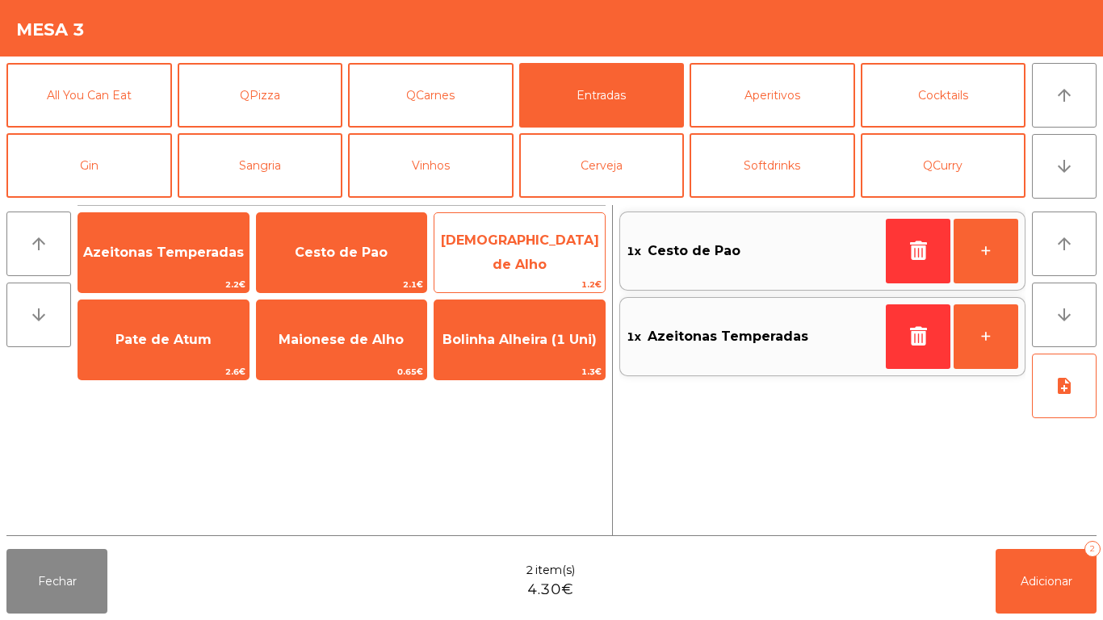
click at [509, 255] on span "[DEMOGRAPHIC_DATA] de Alho" at bounding box center [520, 252] width 158 height 40
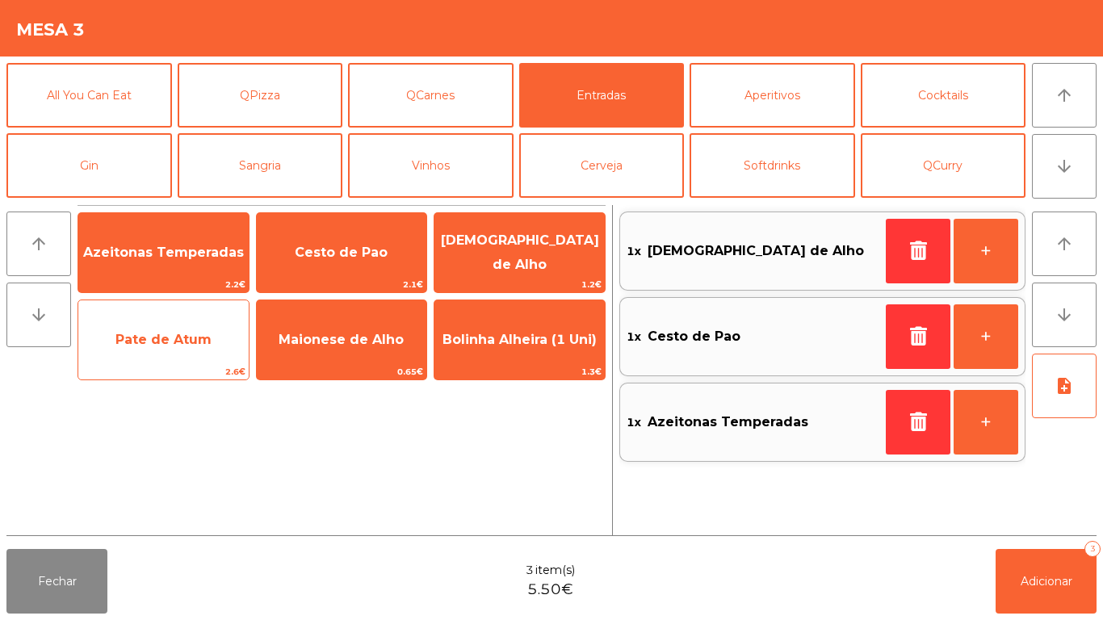
click at [182, 345] on span "Pate de Atum" at bounding box center [163, 339] width 96 height 15
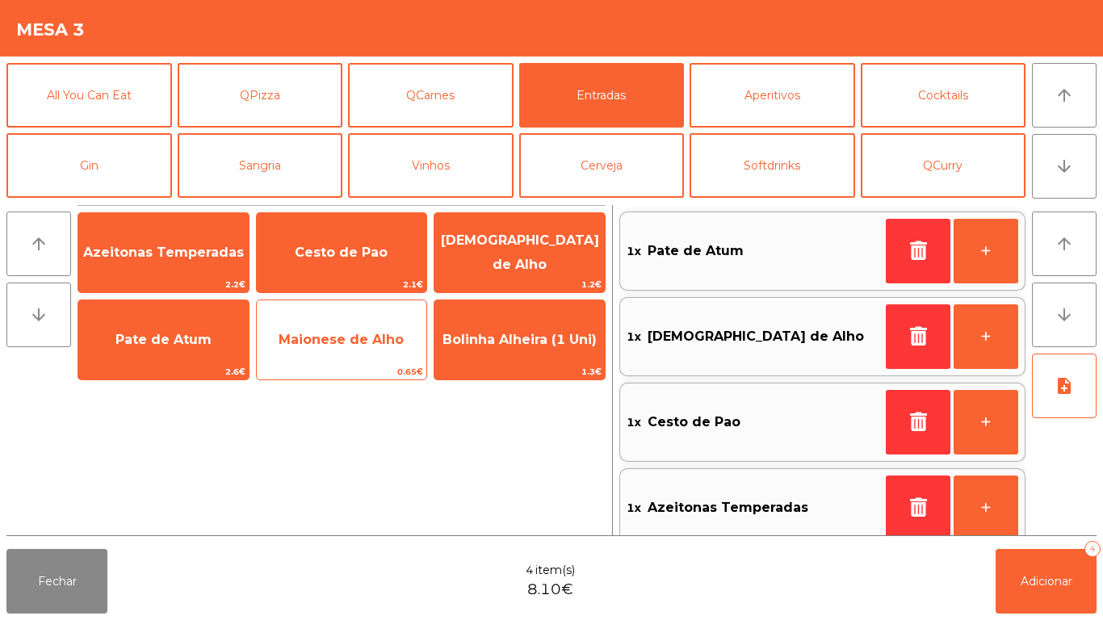
click at [320, 341] on span "Maionese de Alho" at bounding box center [341, 339] width 125 height 15
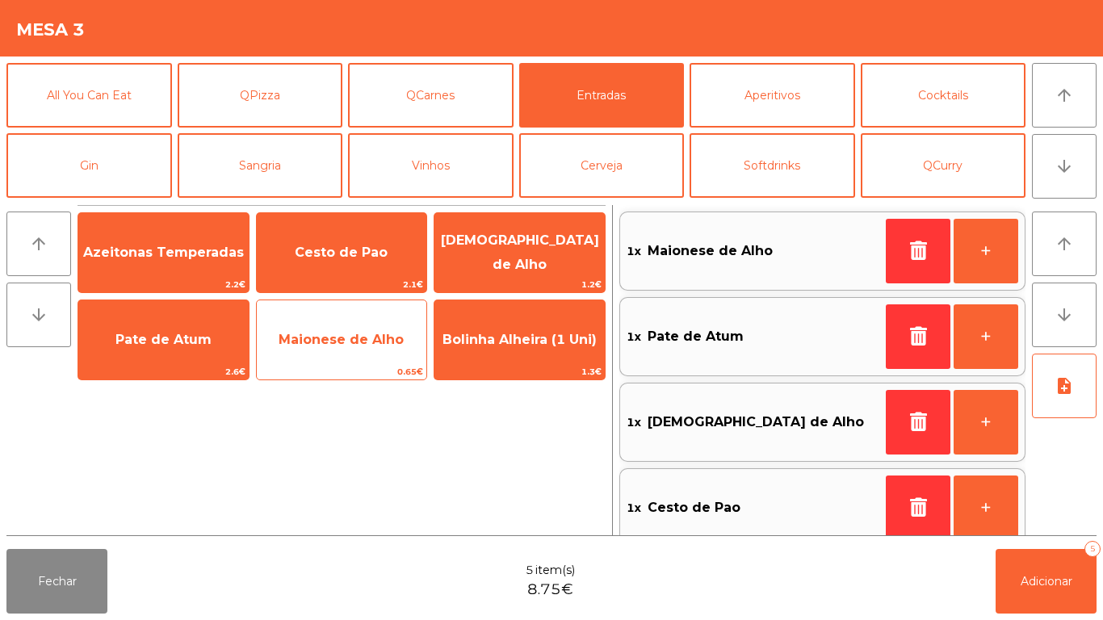
scroll to position [6, 0]
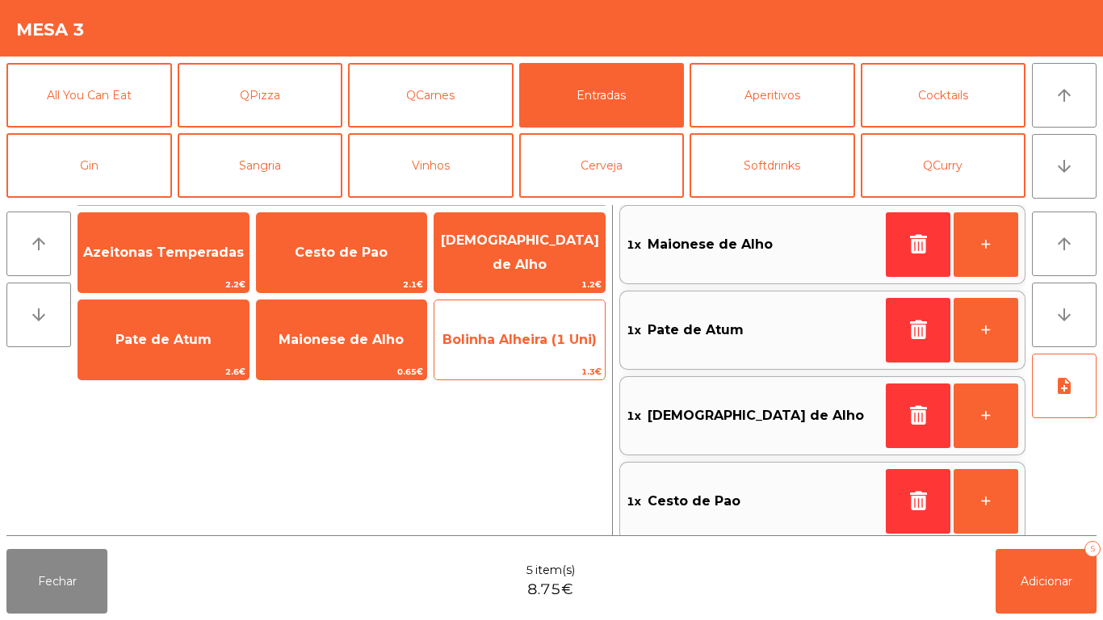
click at [530, 345] on span "Bolinha Alheira (1 Uni)" at bounding box center [519, 339] width 154 height 15
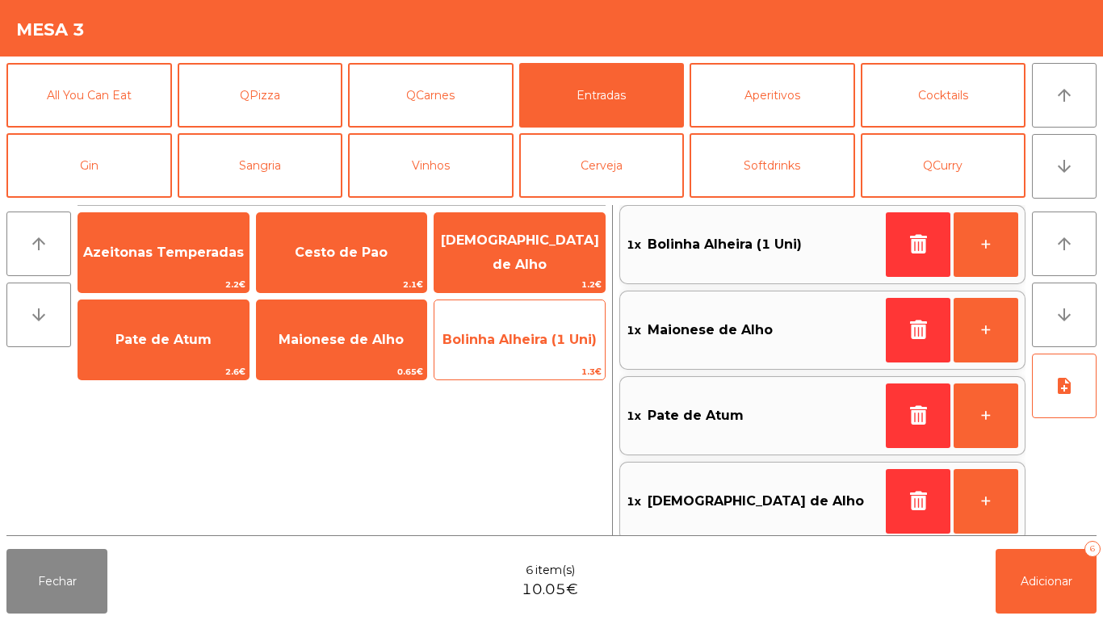
click at [523, 350] on span "Bolinha Alheira (1 Uni)" at bounding box center [519, 340] width 170 height 44
click at [521, 344] on span "Bolinha Alheira (1 Uni)" at bounding box center [519, 339] width 154 height 15
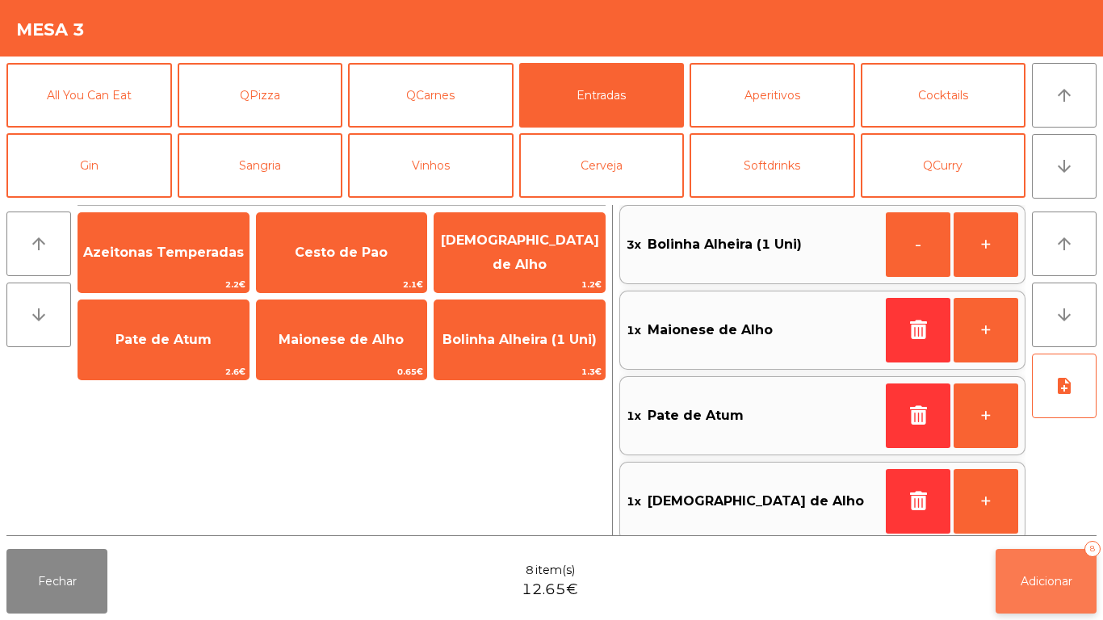
click at [1008, 579] on button "Adicionar 8" at bounding box center [1045, 581] width 101 height 65
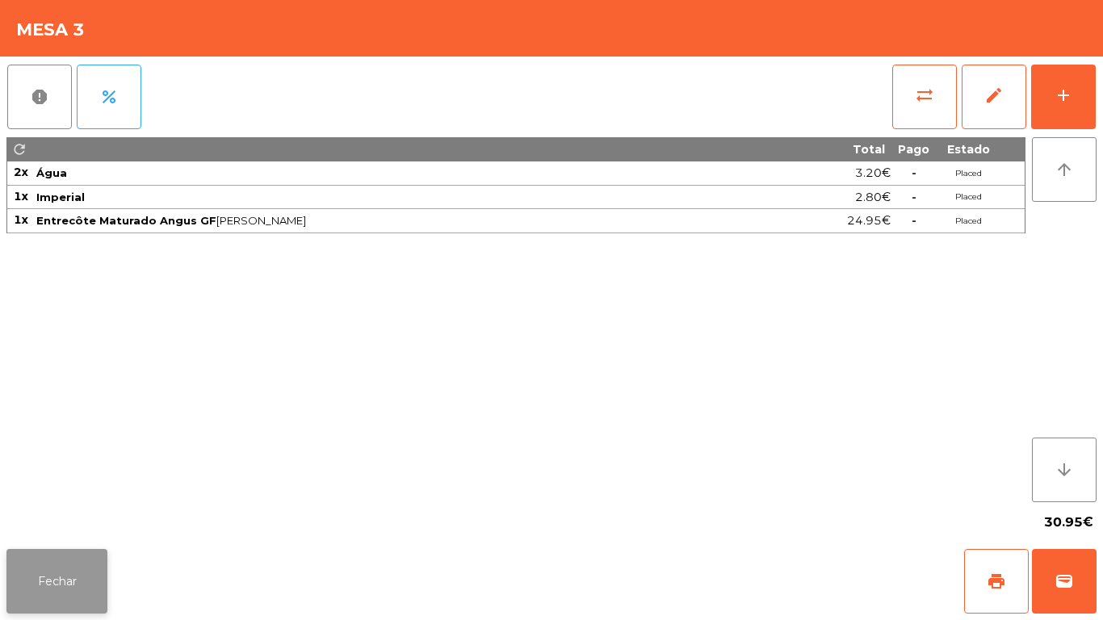
click at [57, 550] on button "Fechar" at bounding box center [56, 581] width 101 height 65
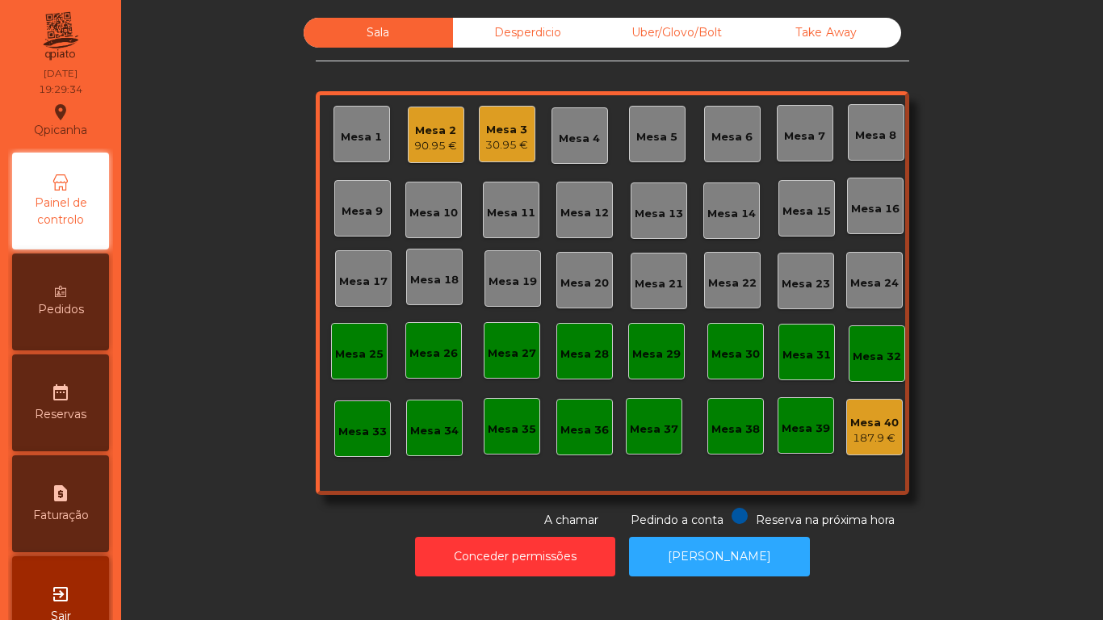
click at [429, 133] on div "Mesa 2" at bounding box center [435, 131] width 43 height 16
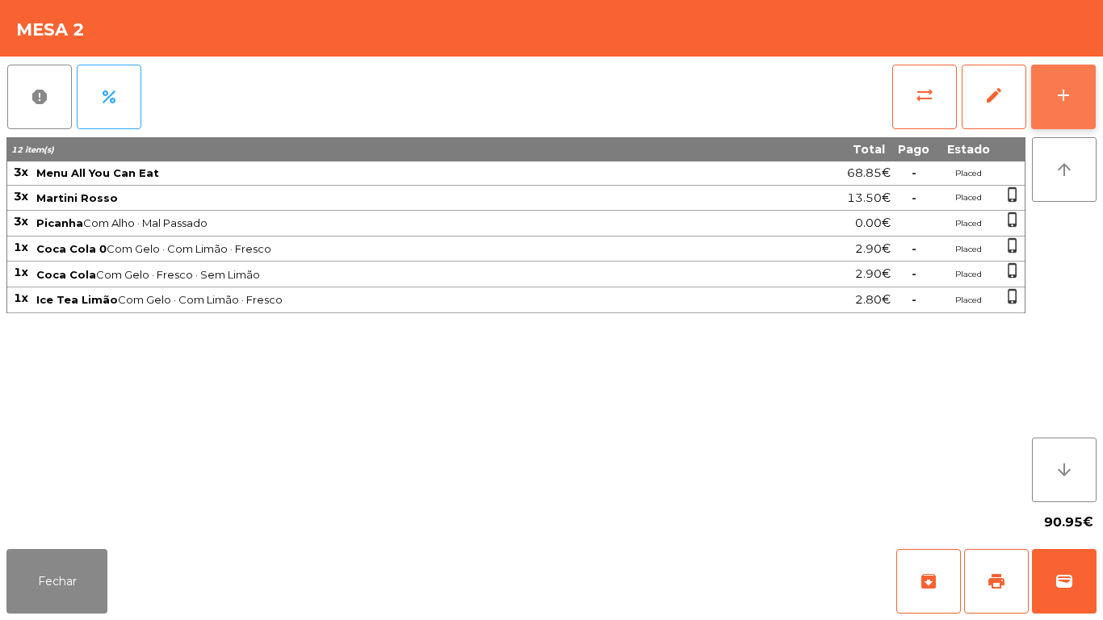
click at [1049, 100] on button "add" at bounding box center [1063, 97] width 65 height 65
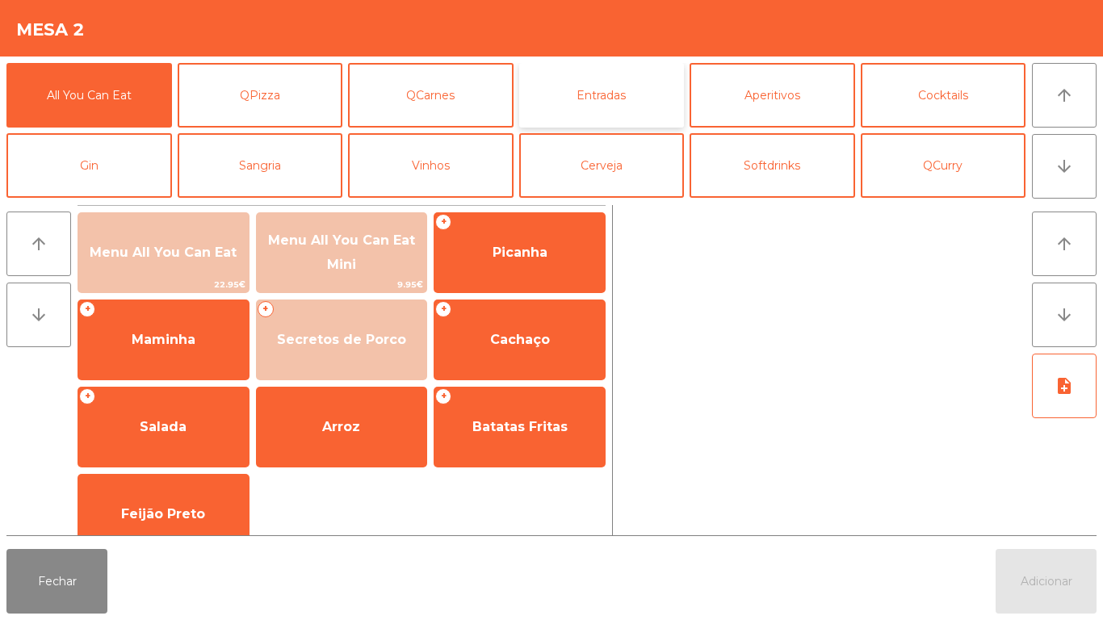
click at [590, 107] on button "Entradas" at bounding box center [601, 95] width 165 height 65
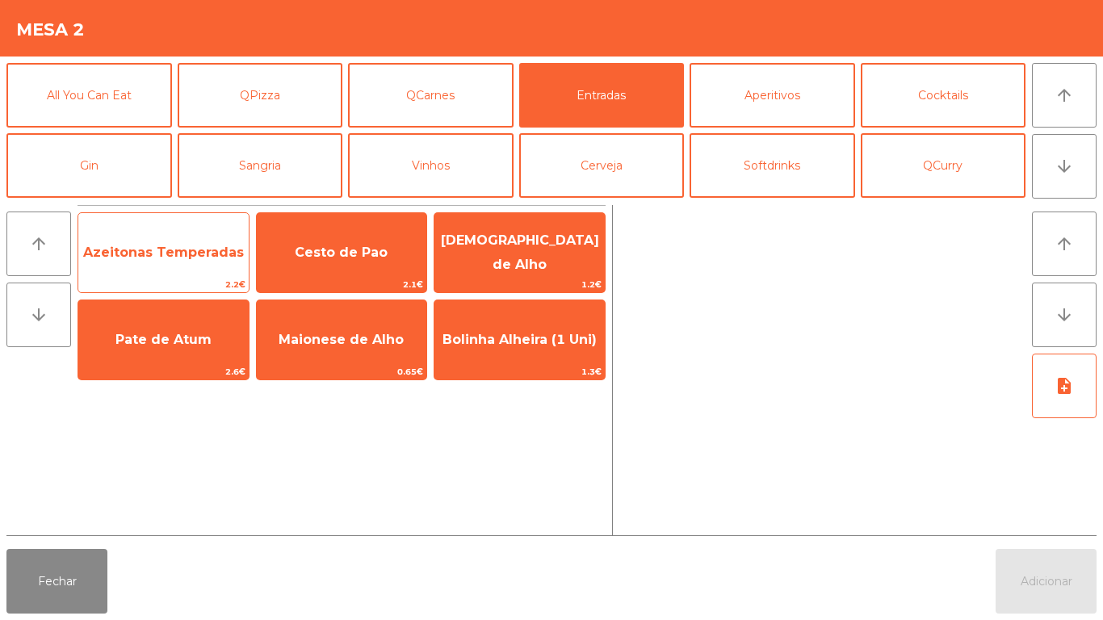
click at [203, 277] on span "2.2€" at bounding box center [163, 284] width 170 height 15
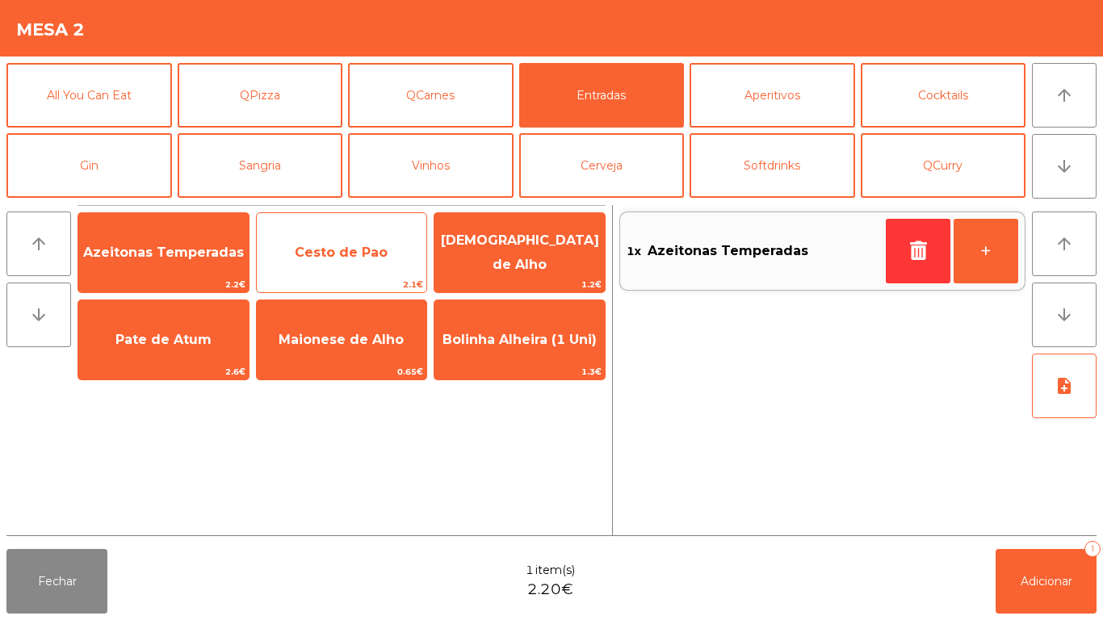
click at [330, 253] on span "Cesto de Pao" at bounding box center [341, 252] width 93 height 15
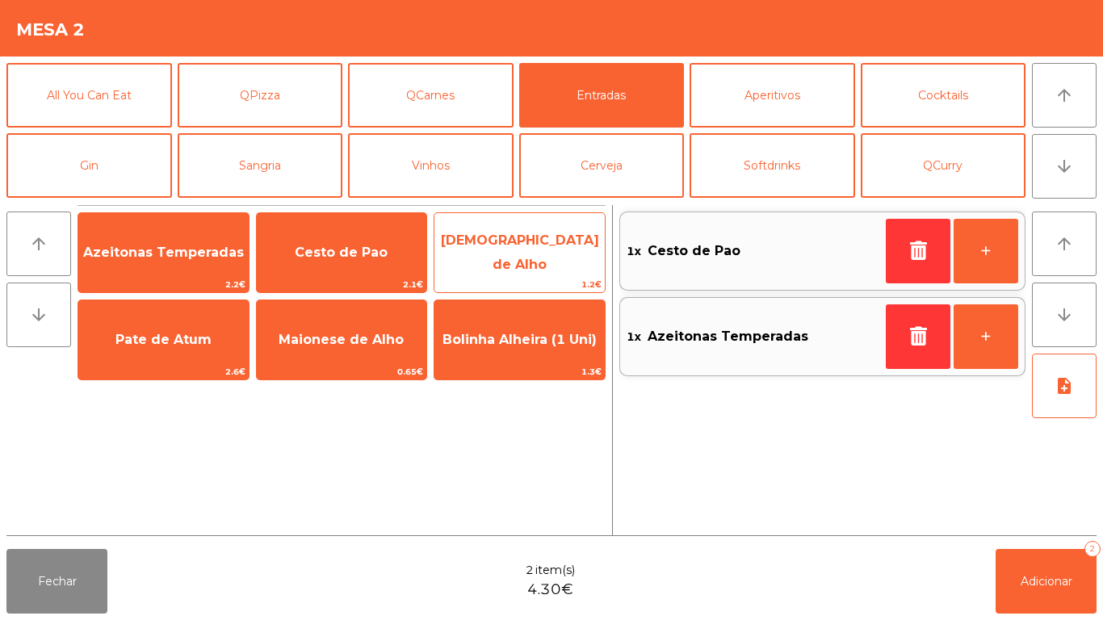
click at [548, 263] on span "[DEMOGRAPHIC_DATA] de Alho" at bounding box center [519, 253] width 170 height 69
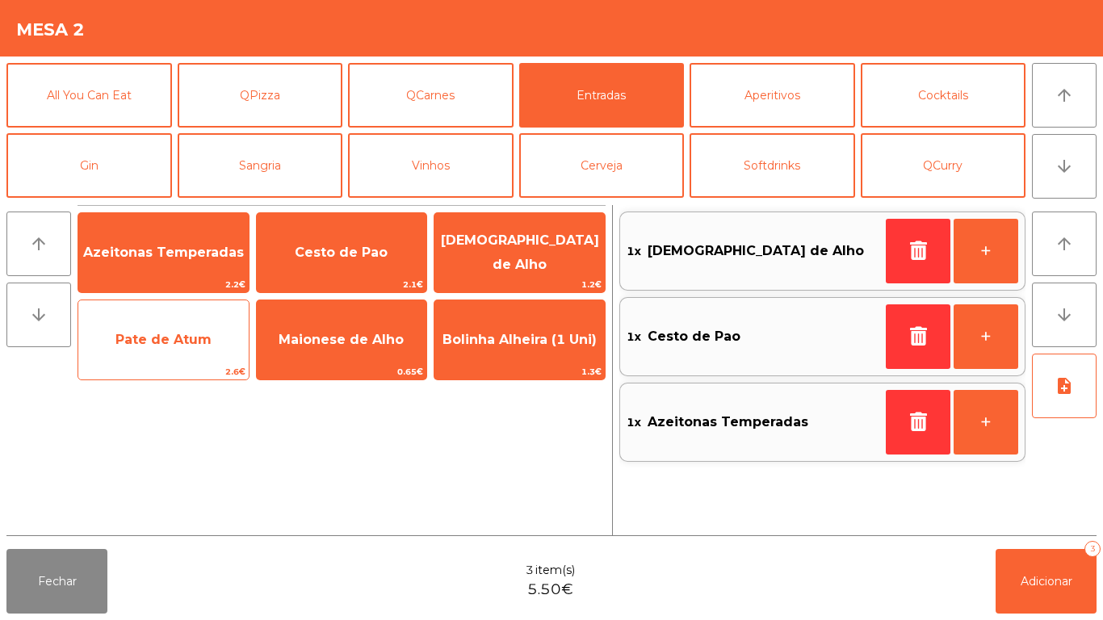
click at [220, 347] on span "Pate de Atum" at bounding box center [163, 340] width 170 height 44
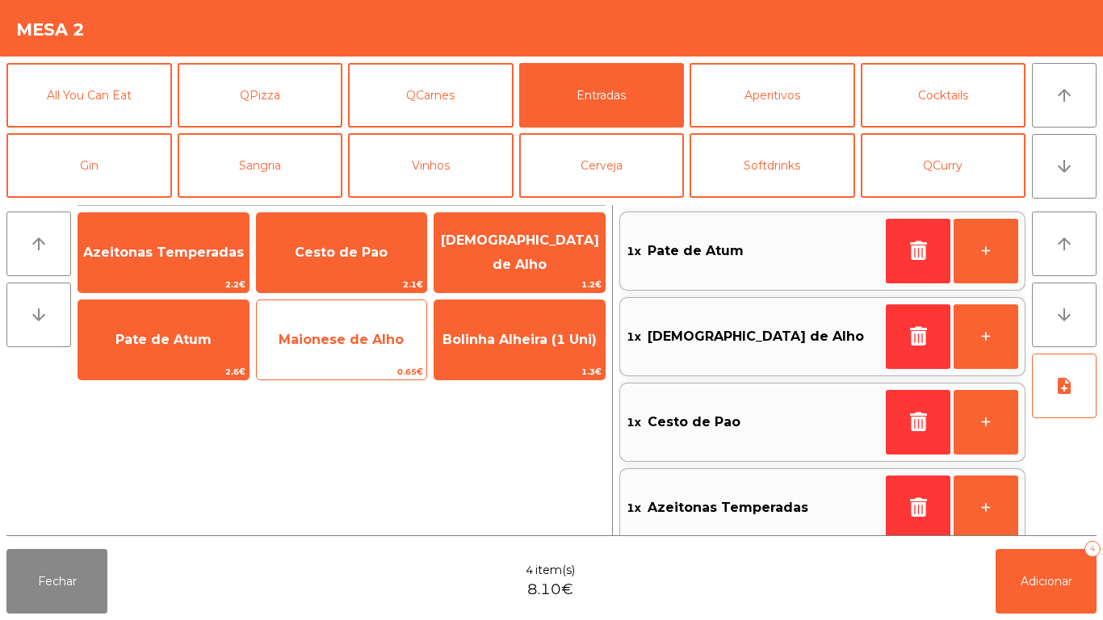
click at [341, 341] on span "Maionese de Alho" at bounding box center [341, 339] width 125 height 15
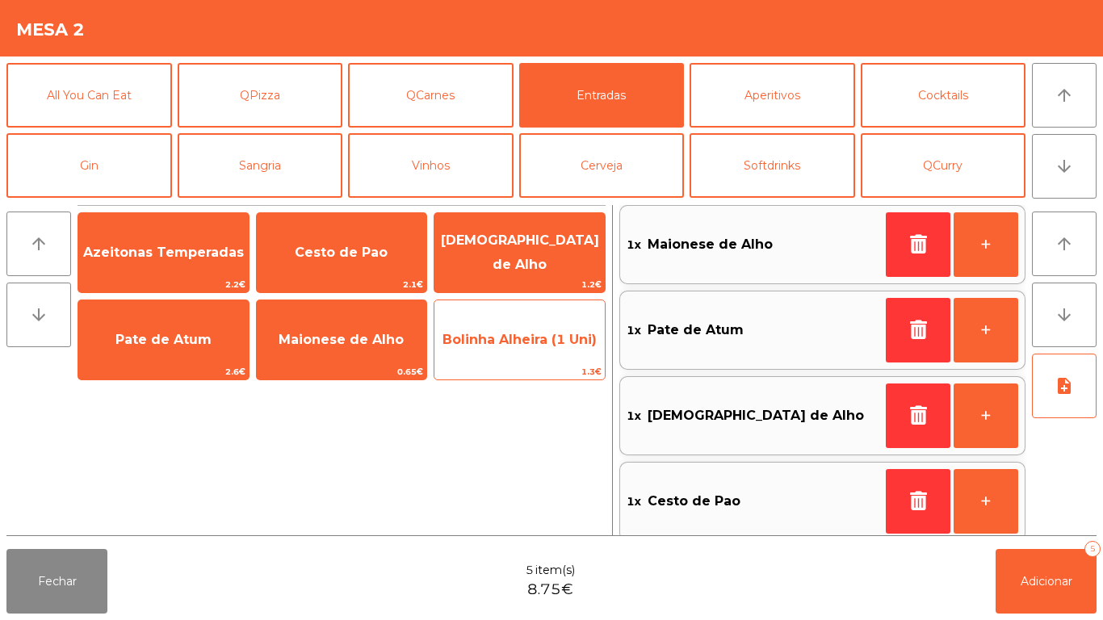
click at [526, 342] on span "Bolinha Alheira (1 Uni)" at bounding box center [519, 339] width 154 height 15
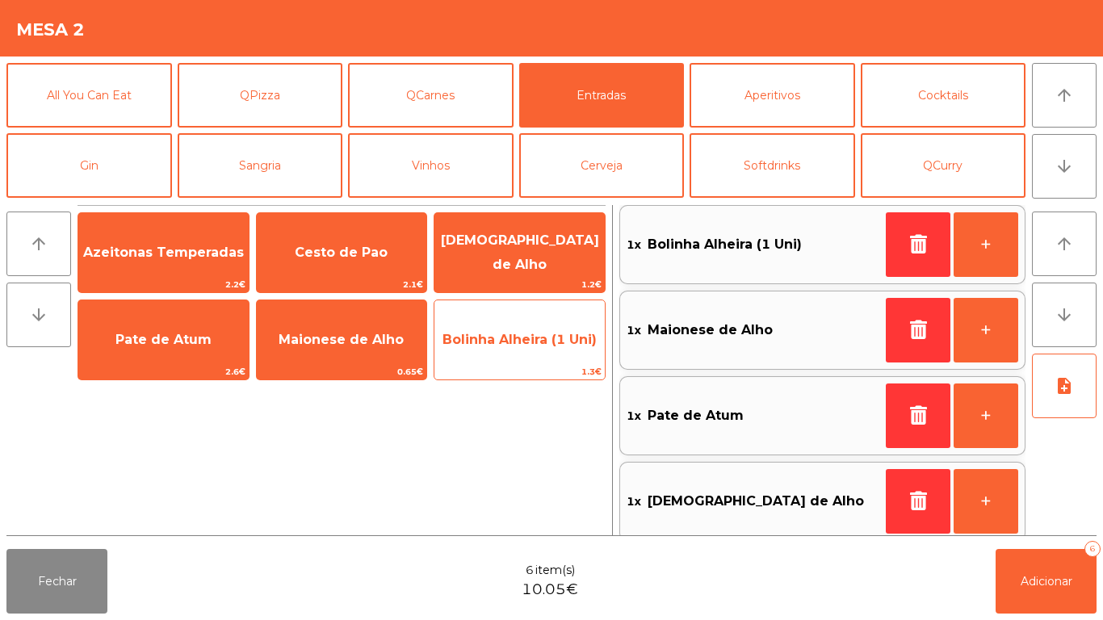
click at [518, 356] on span "Bolinha Alheira (1 Uni)" at bounding box center [519, 340] width 170 height 44
click at [516, 350] on span "Bolinha Alheira (1 Uni)" at bounding box center [519, 340] width 170 height 44
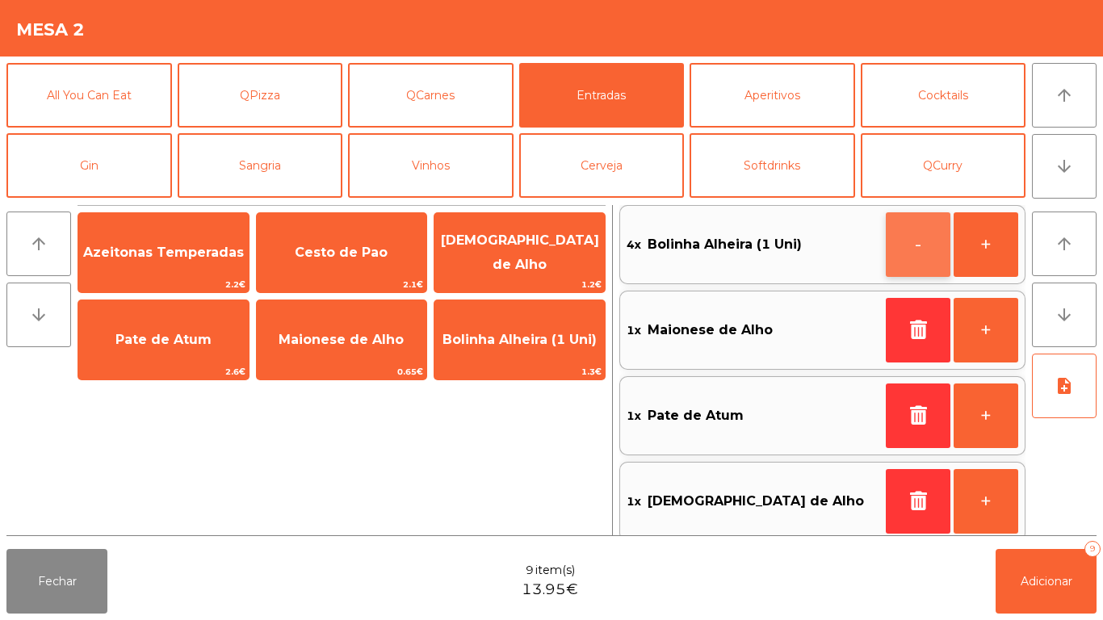
click at [895, 258] on button "-" at bounding box center [918, 244] width 65 height 65
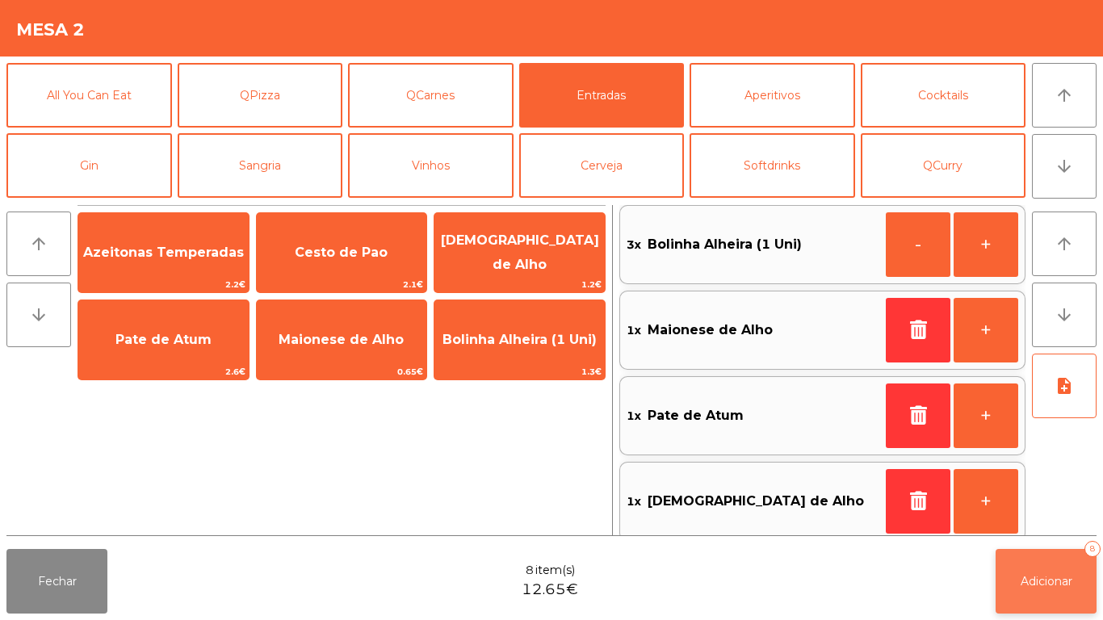
click at [1053, 613] on button "Adicionar 8" at bounding box center [1045, 581] width 101 height 65
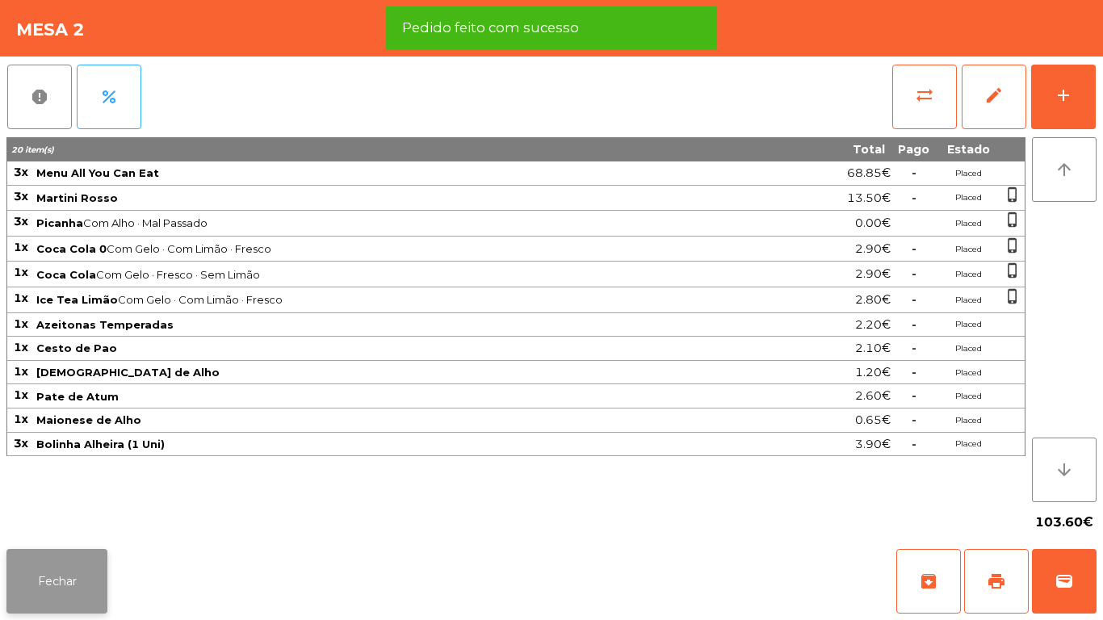
click at [73, 590] on button "Fechar" at bounding box center [56, 581] width 101 height 65
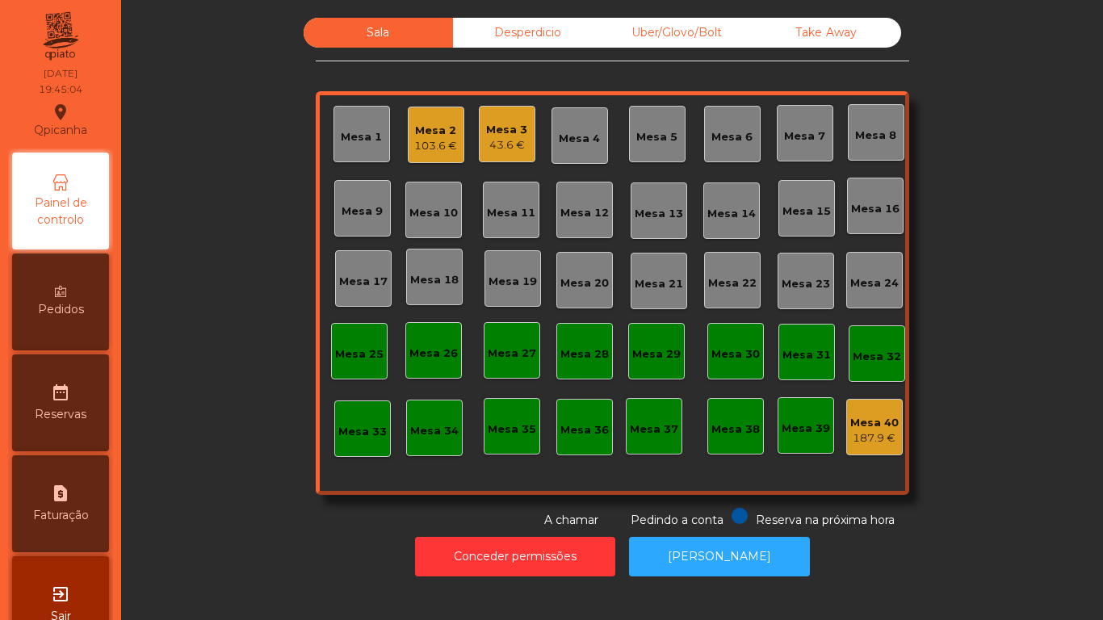
click at [484, 157] on div "Mesa 3 43.6 €" at bounding box center [507, 134] width 57 height 57
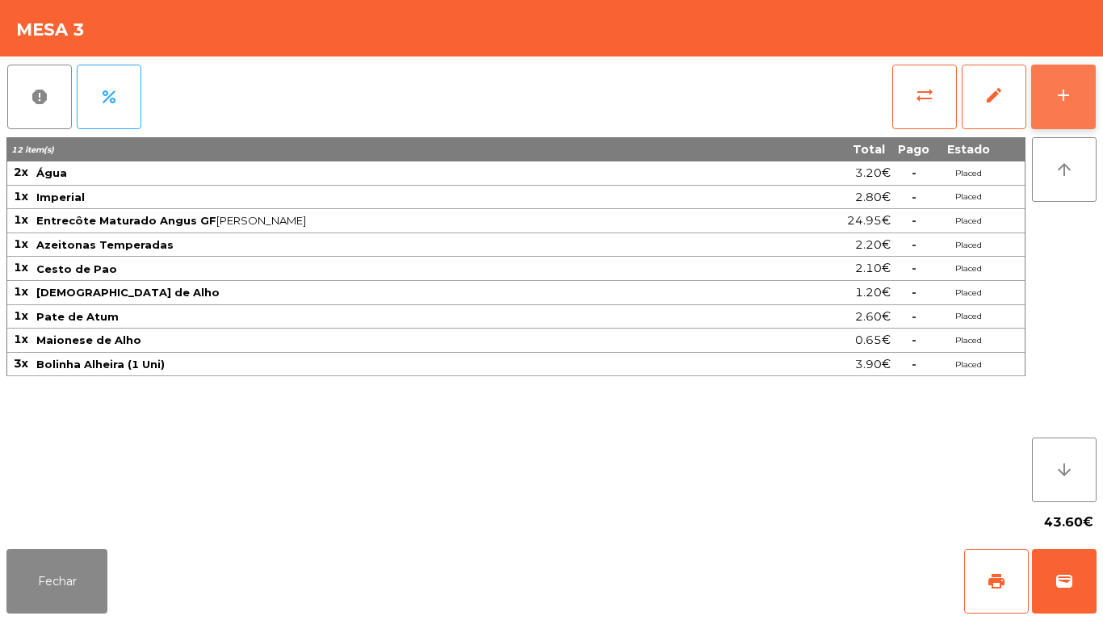
click at [1044, 95] on button "add" at bounding box center [1063, 97] width 65 height 65
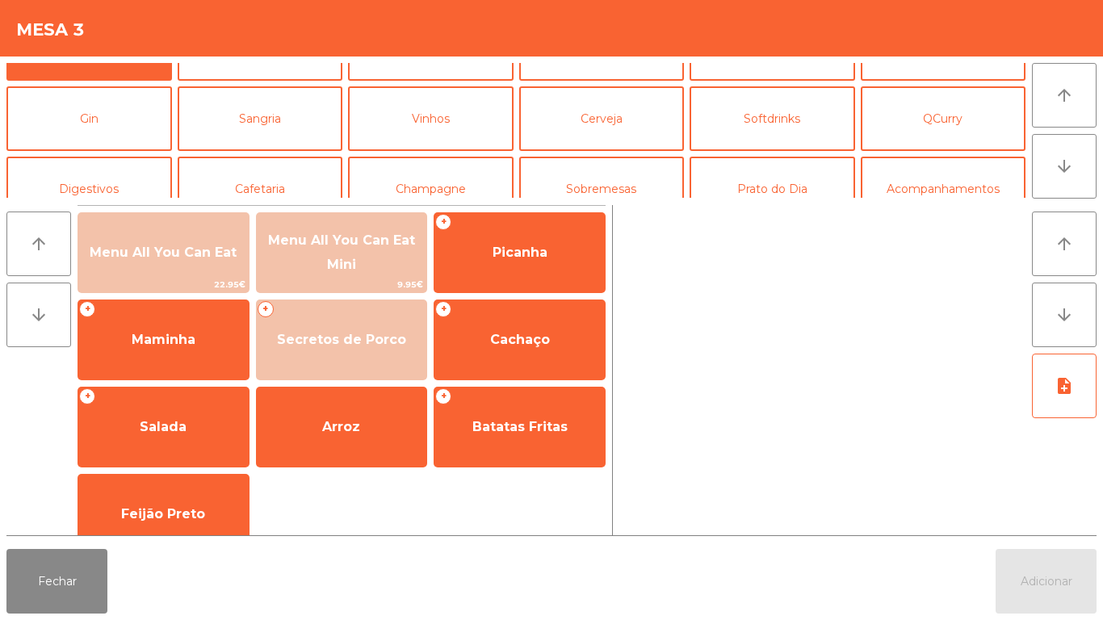
scroll to position [62, 0]
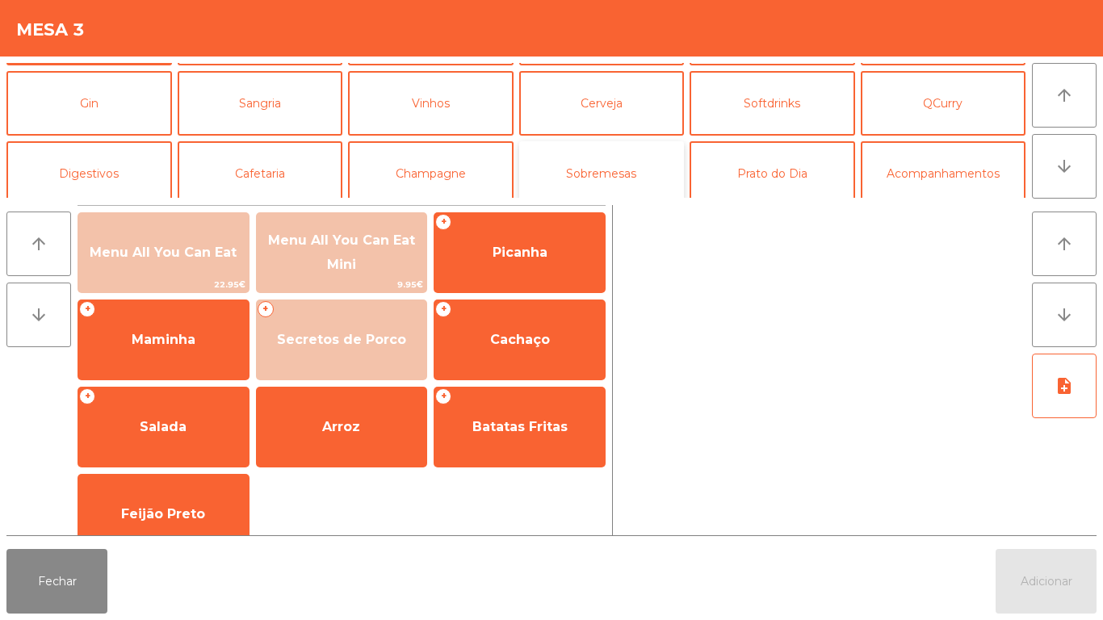
click at [622, 170] on button "Sobremesas" at bounding box center [601, 173] width 165 height 65
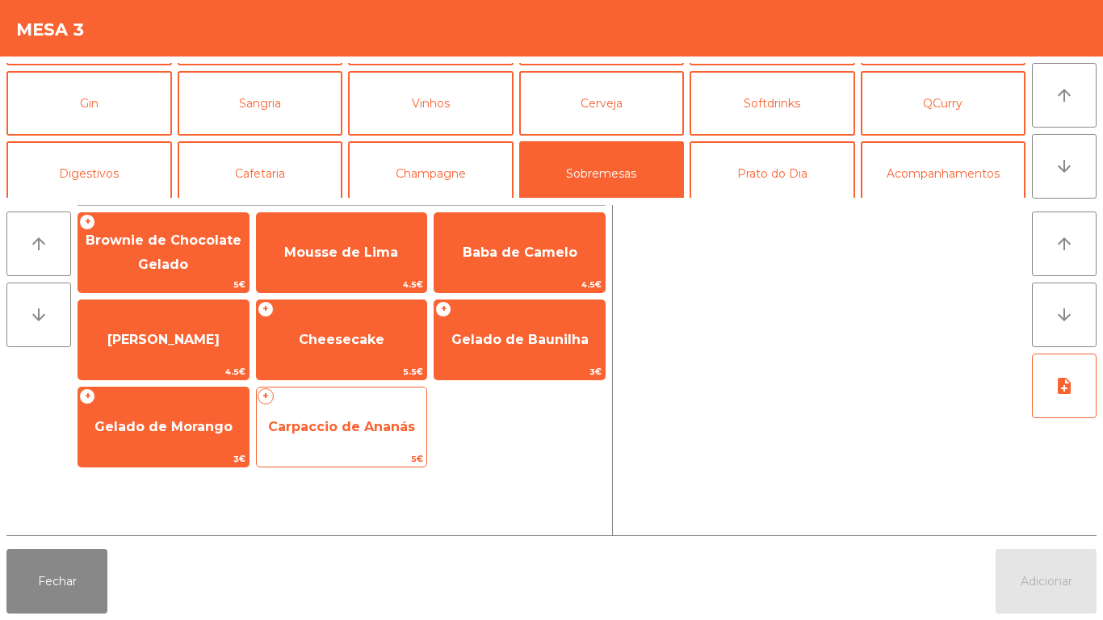
click at [366, 446] on span "Carpaccio de Ananás" at bounding box center [342, 427] width 170 height 44
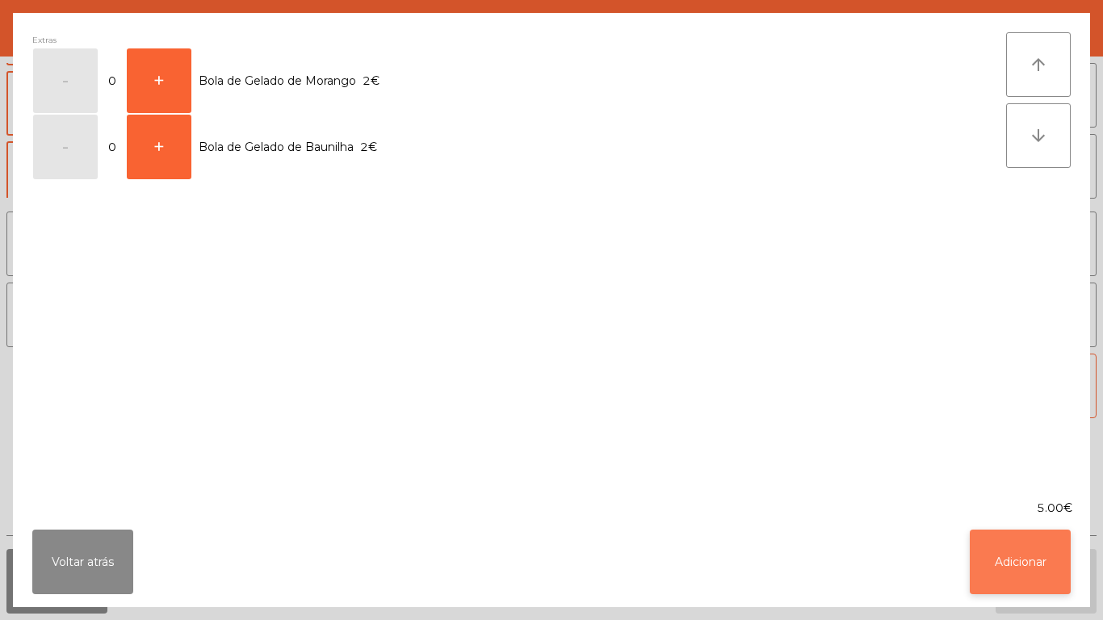
click at [1007, 551] on button "Adicionar" at bounding box center [1020, 562] width 101 height 65
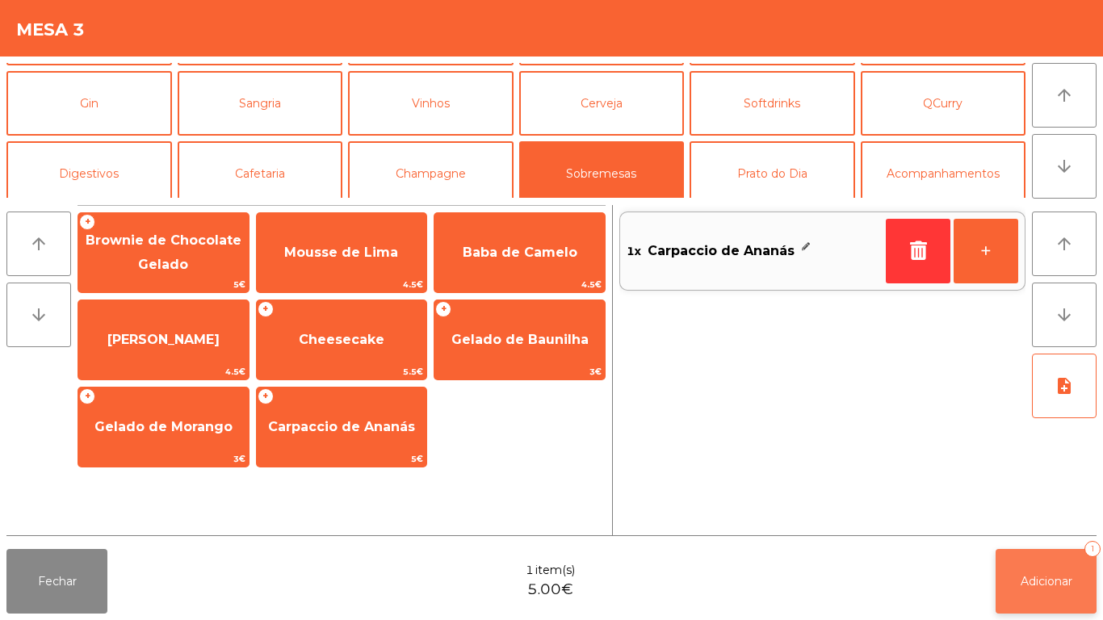
click at [1036, 564] on button "Adicionar 1" at bounding box center [1045, 581] width 101 height 65
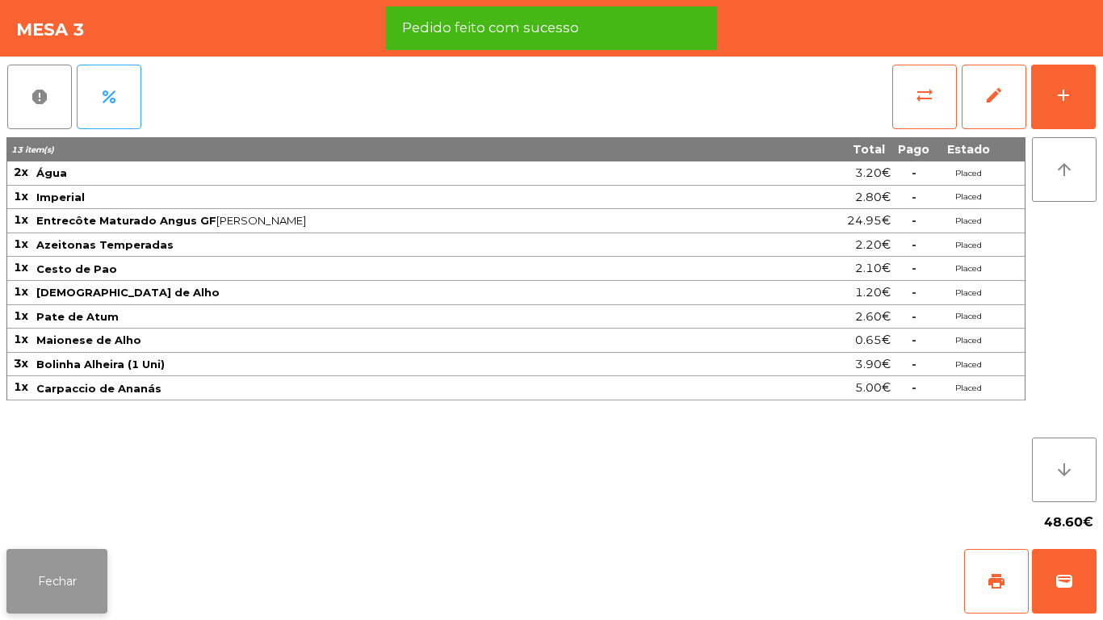
click at [78, 568] on button "Fechar" at bounding box center [56, 581] width 101 height 65
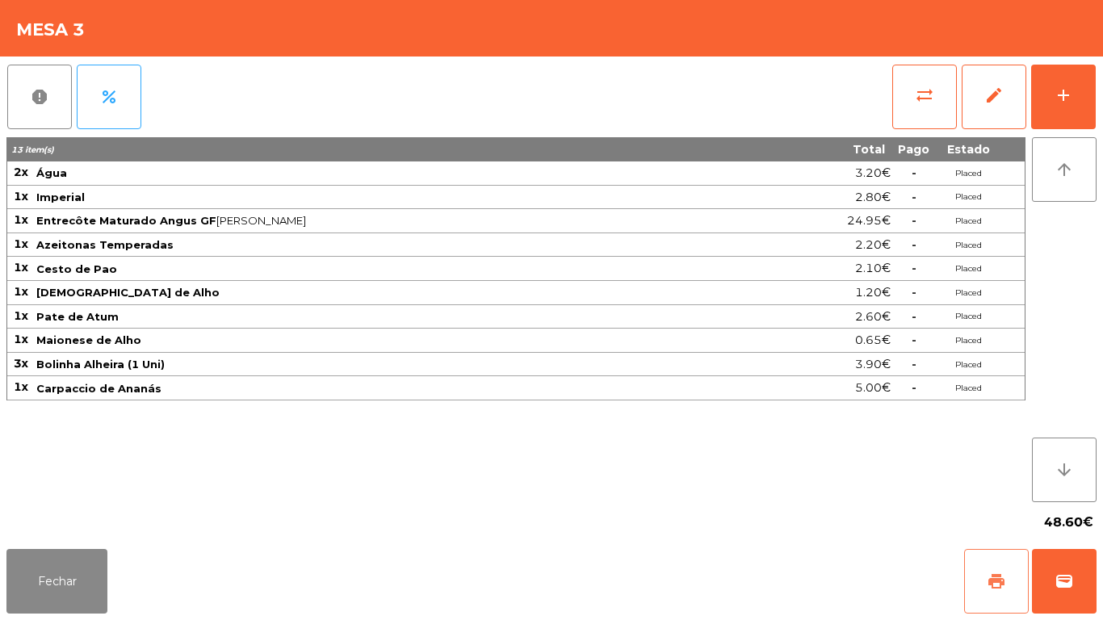
click at [984, 575] on button "print" at bounding box center [996, 581] width 65 height 65
click at [1052, 572] on button "wallet" at bounding box center [1064, 581] width 65 height 65
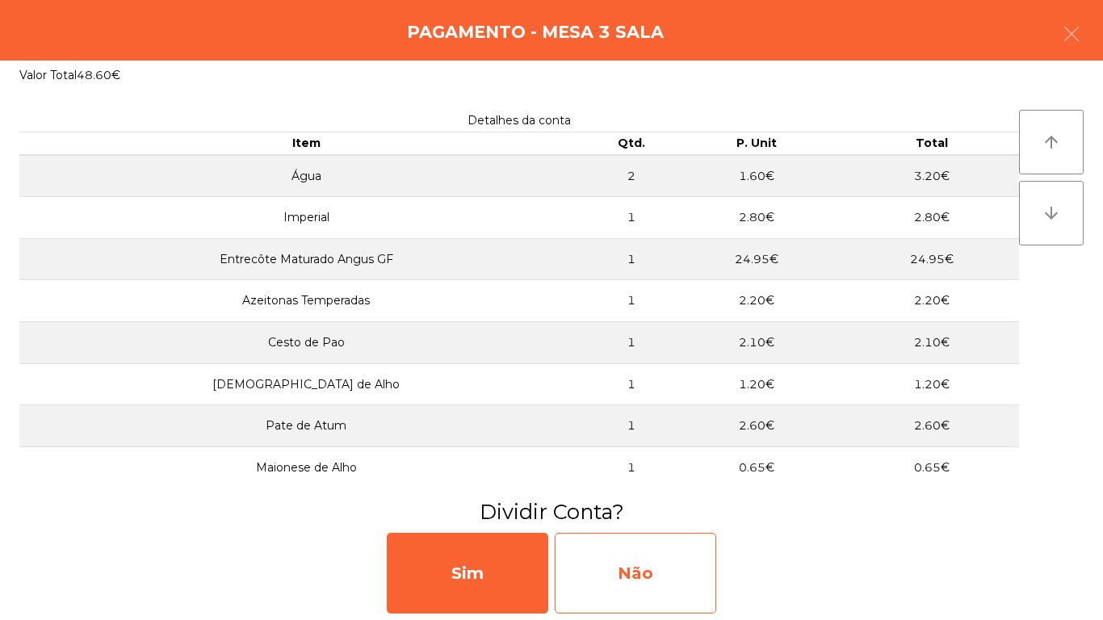
click at [653, 555] on div "Não" at bounding box center [635, 573] width 161 height 81
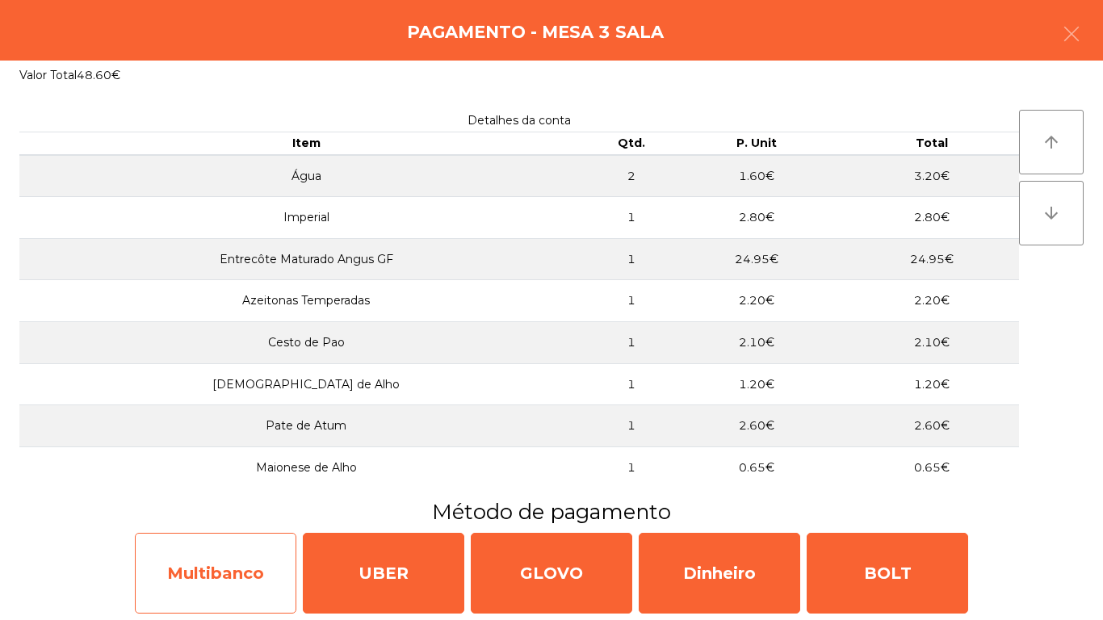
click at [224, 576] on div "Multibanco" at bounding box center [215, 573] width 161 height 81
select select "**"
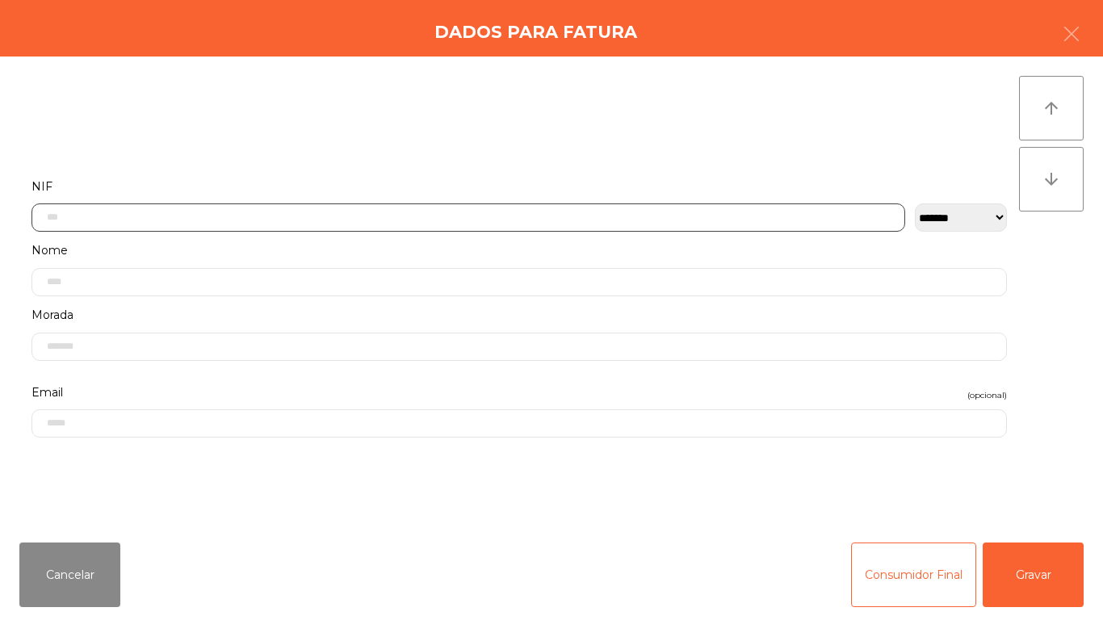
click at [125, 212] on input "text" at bounding box center [467, 217] width 873 height 28
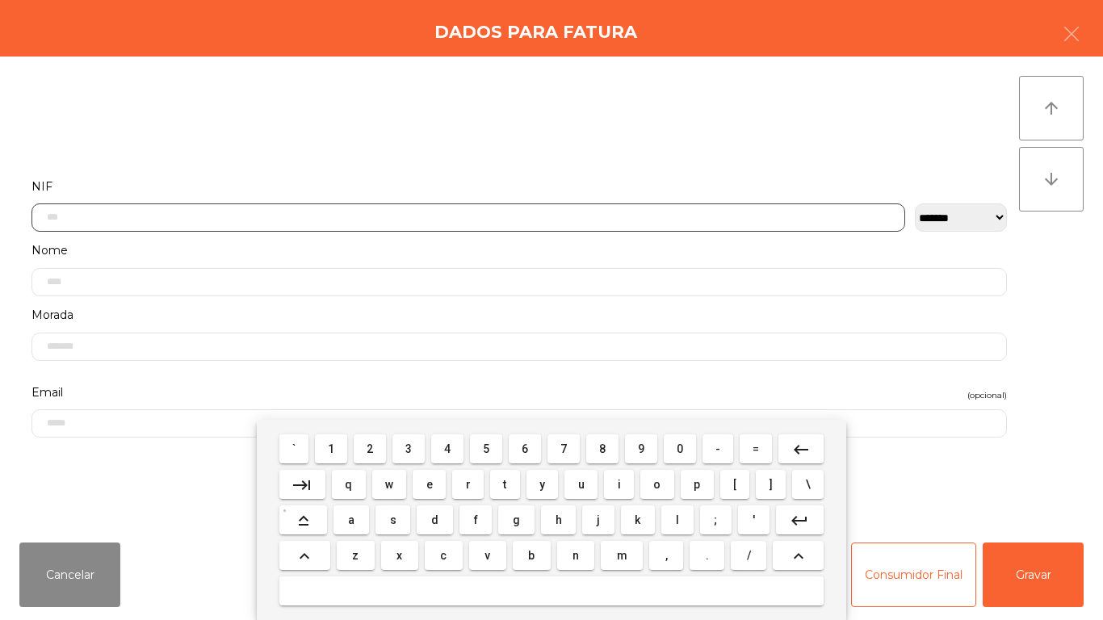
scroll to position [98, 0]
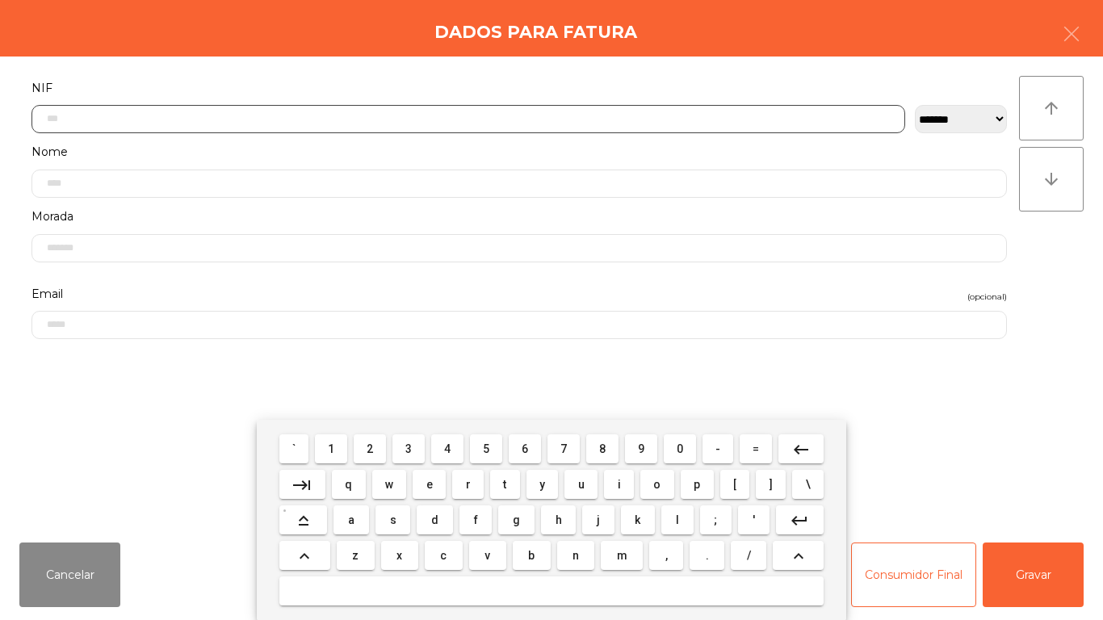
click at [332, 448] on span "1" at bounding box center [331, 448] width 6 height 13
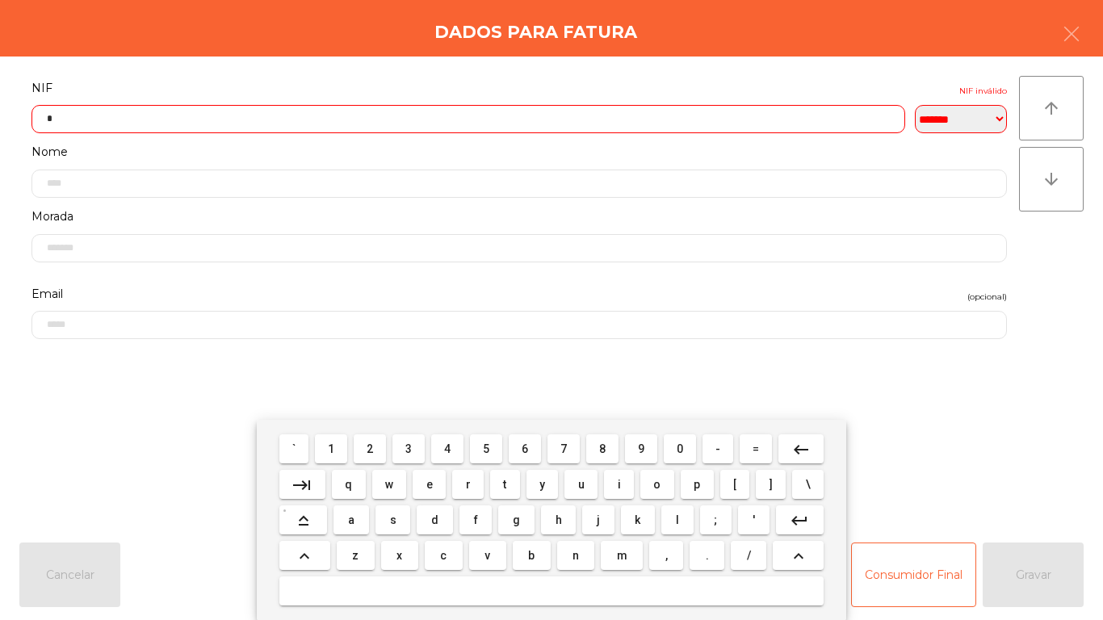
click at [680, 448] on span "0" at bounding box center [679, 448] width 6 height 13
click at [487, 442] on span "5" at bounding box center [486, 448] width 6 height 13
click at [602, 448] on span "8" at bounding box center [602, 448] width 6 height 13
click at [332, 448] on span "1" at bounding box center [331, 448] width 6 height 13
click at [563, 444] on span "7" at bounding box center [563, 448] width 6 height 13
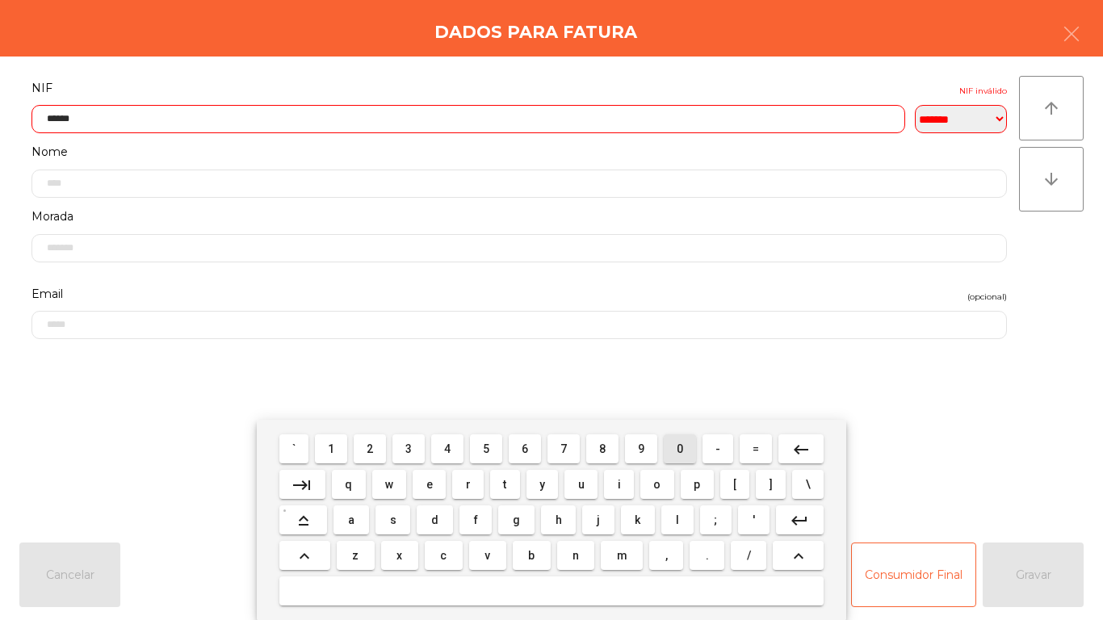
click at [680, 448] on span "0" at bounding box center [679, 448] width 6 height 13
click at [682, 450] on span "0" at bounding box center [679, 448] width 6 height 13
click at [563, 445] on span "7" at bounding box center [563, 448] width 6 height 13
type input "*********"
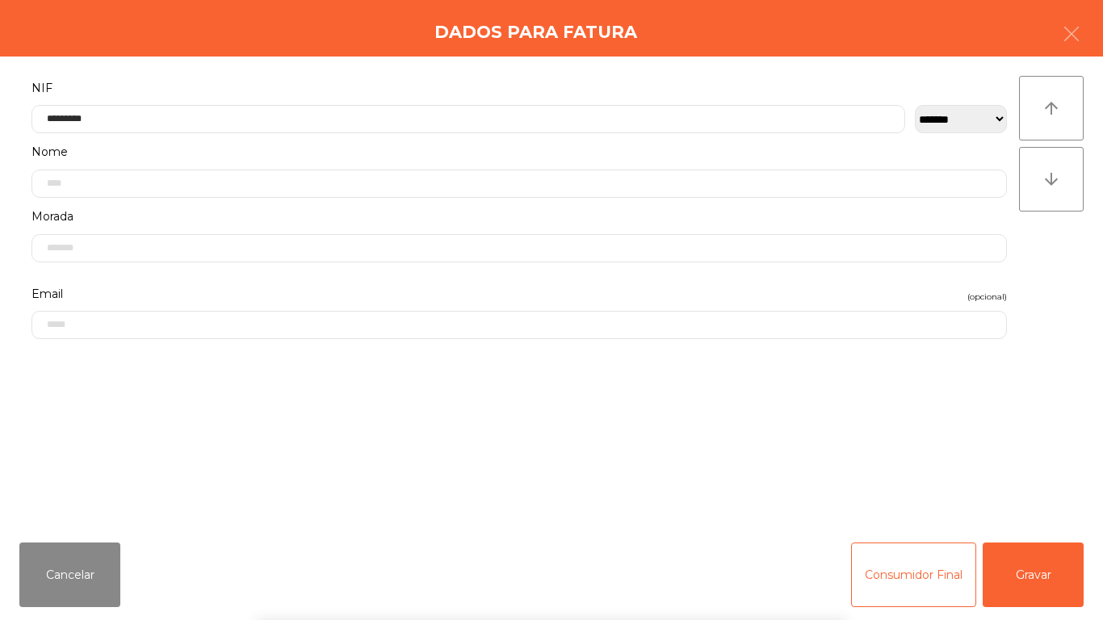
click at [1032, 567] on div "` 1 2 3 4 5 6 7 8 9 0 - = keyboard_backspace keyboard_tab q w e r t y u i o p […" at bounding box center [551, 520] width 1103 height 200
click at [1020, 569] on button "Gravar" at bounding box center [1032, 574] width 101 height 65
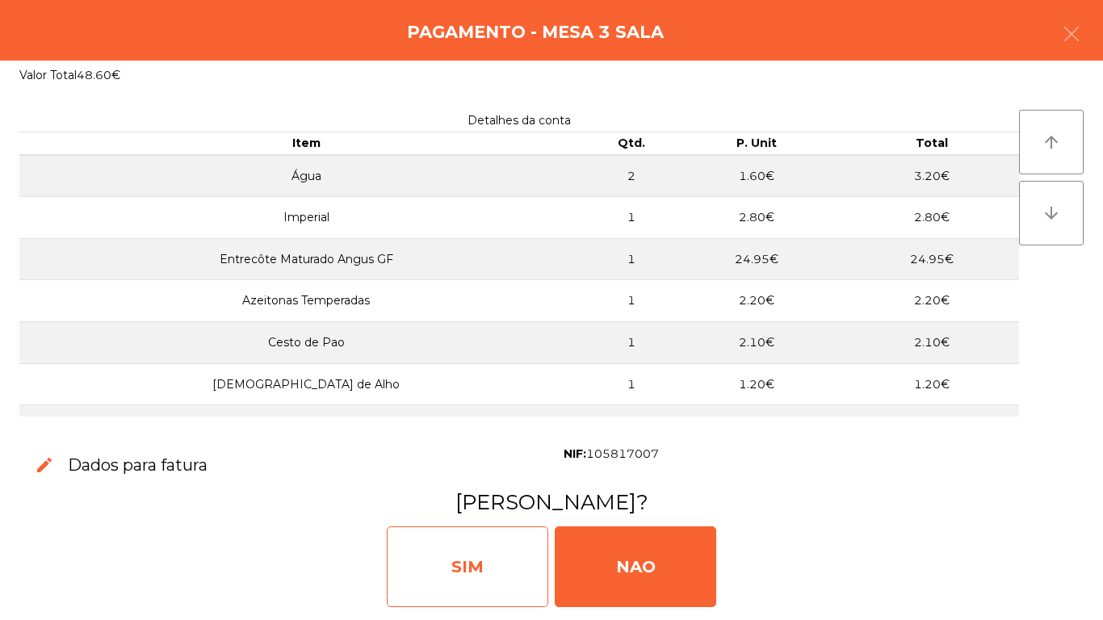
click at [483, 571] on div "SIM" at bounding box center [467, 566] width 161 height 81
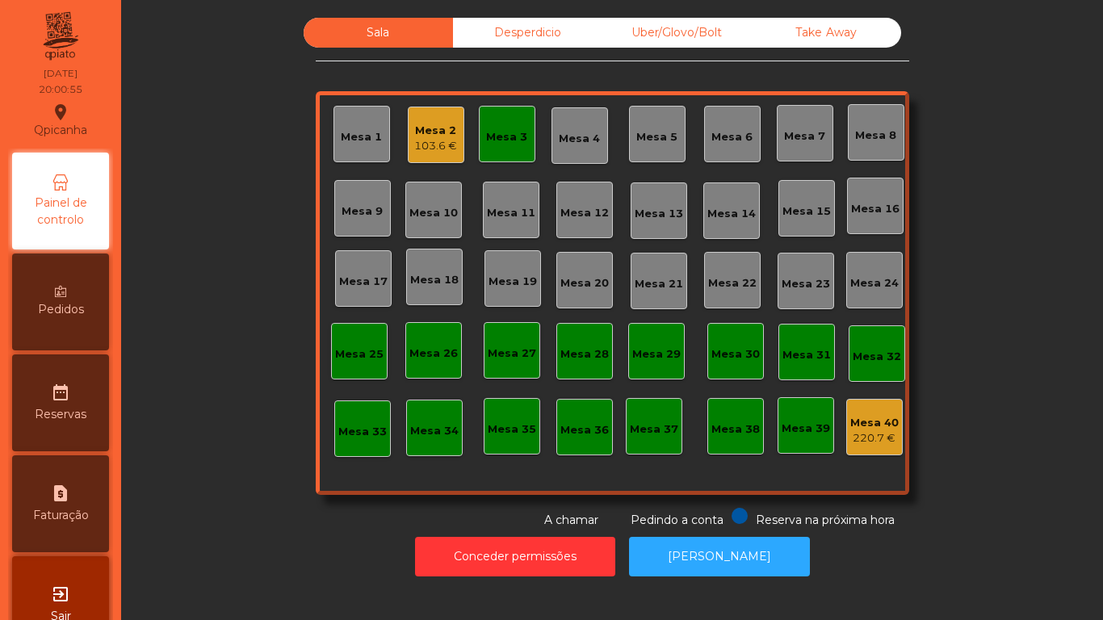
click at [494, 151] on div "Mesa 3" at bounding box center [507, 134] width 57 height 57
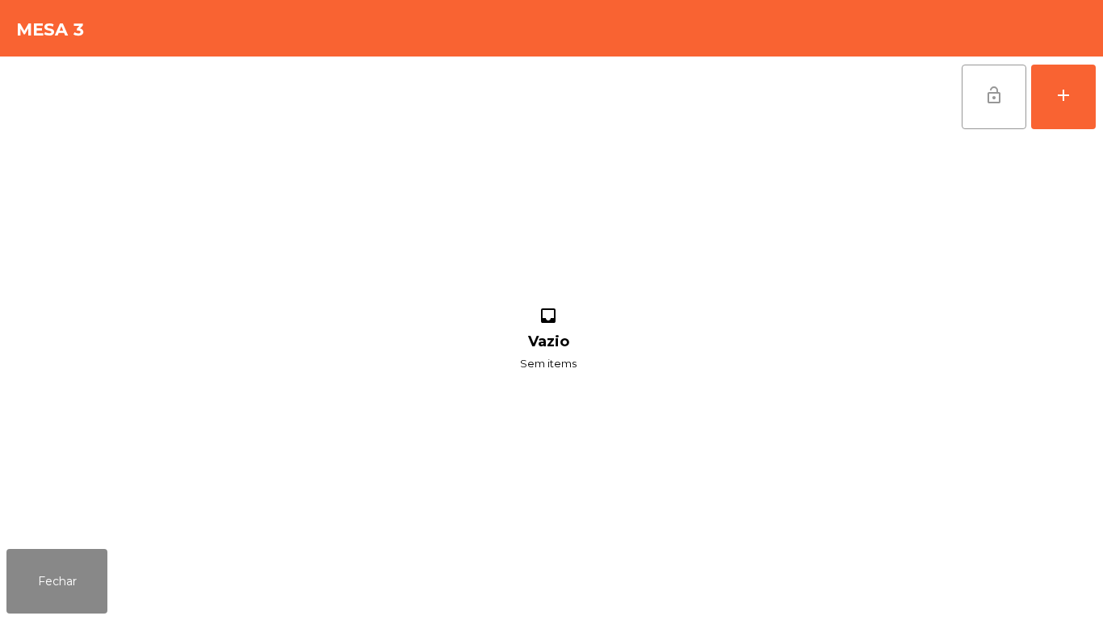
click at [978, 114] on button "lock_open" at bounding box center [993, 97] width 65 height 65
click at [73, 593] on button "Fechar" at bounding box center [56, 581] width 101 height 65
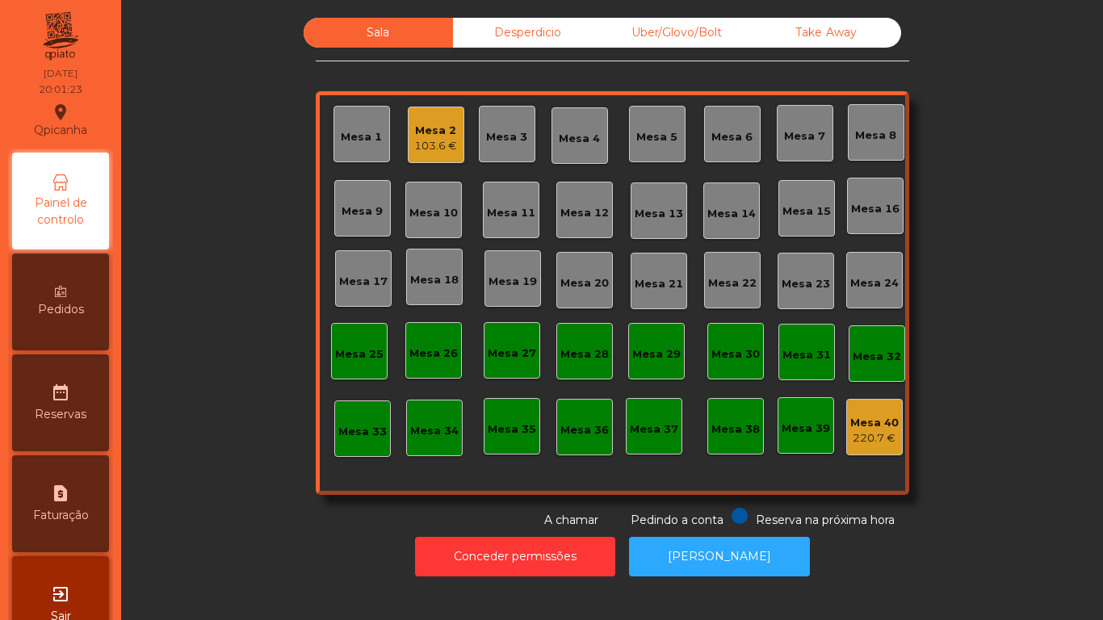
click at [523, 207] on div "Mesa 11" at bounding box center [511, 213] width 48 height 16
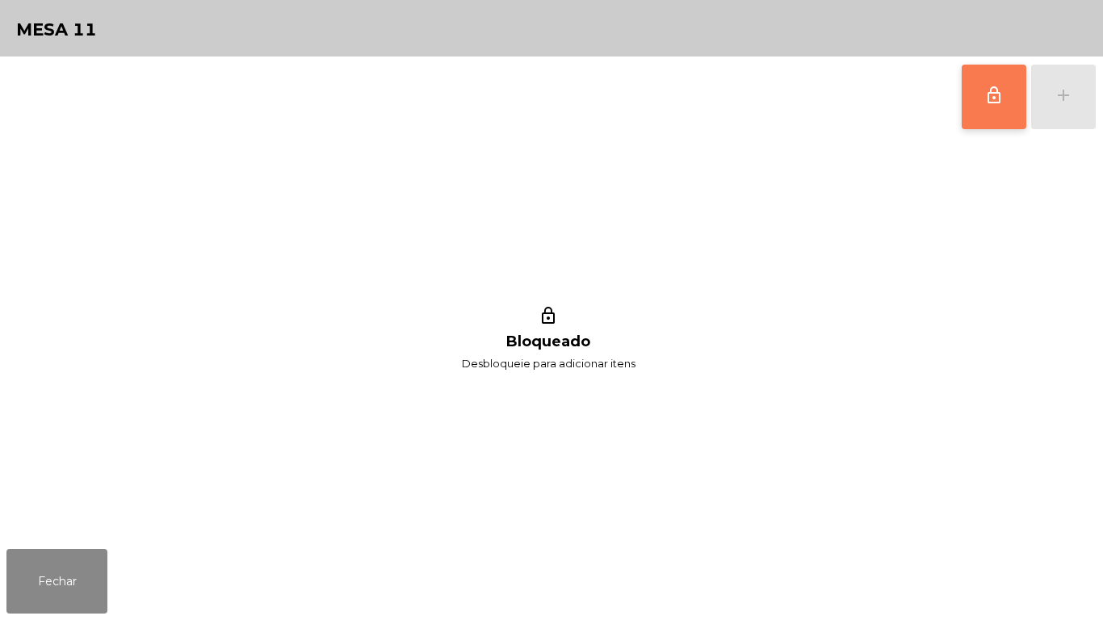
click at [975, 97] on button "lock_outline" at bounding box center [993, 97] width 65 height 65
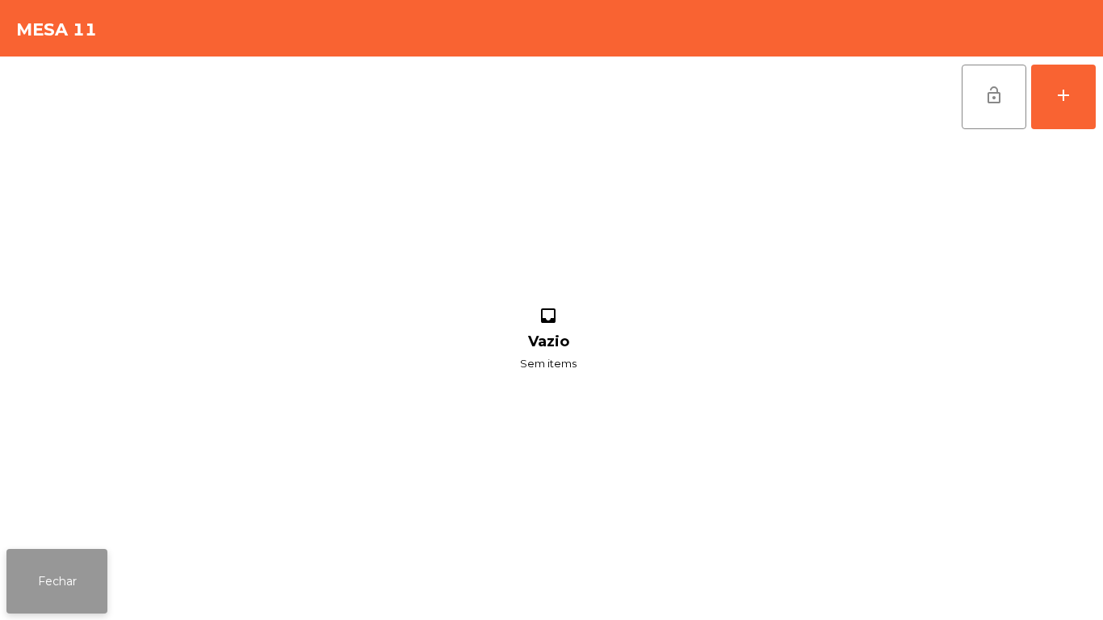
click at [92, 582] on button "Fechar" at bounding box center [56, 581] width 101 height 65
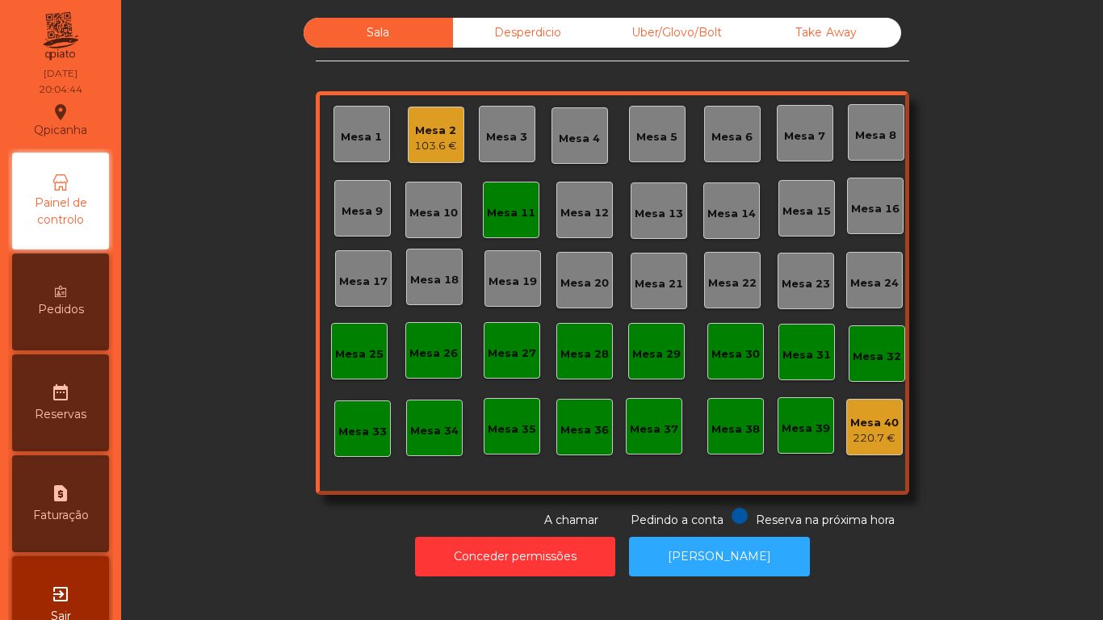
click at [496, 224] on div "Mesa 11" at bounding box center [511, 210] width 57 height 57
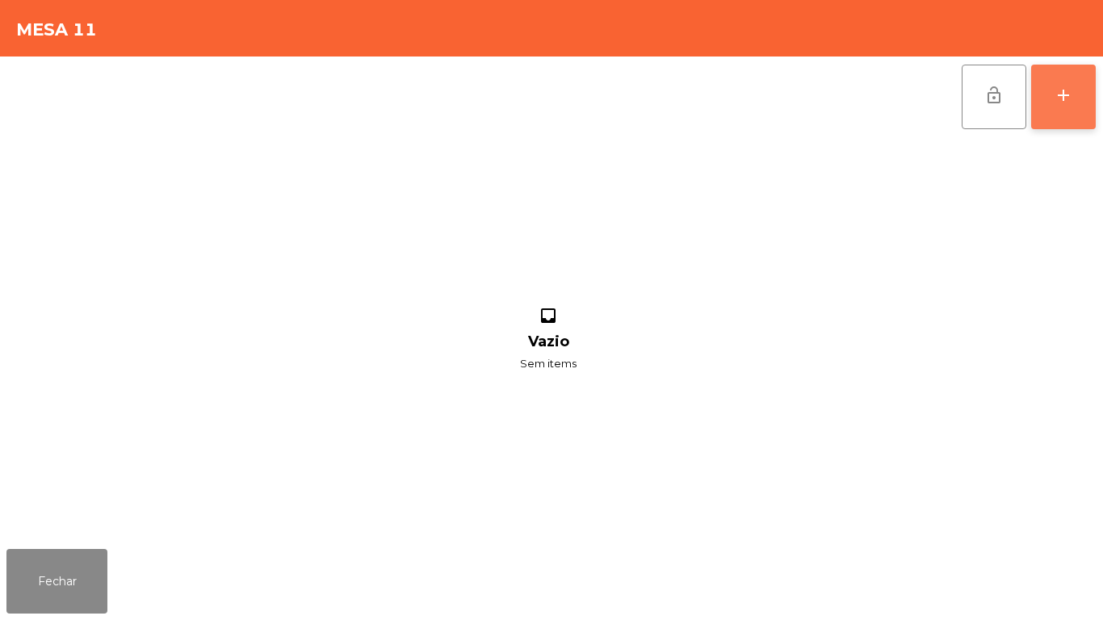
click at [1062, 95] on div "add" at bounding box center [1062, 95] width 19 height 19
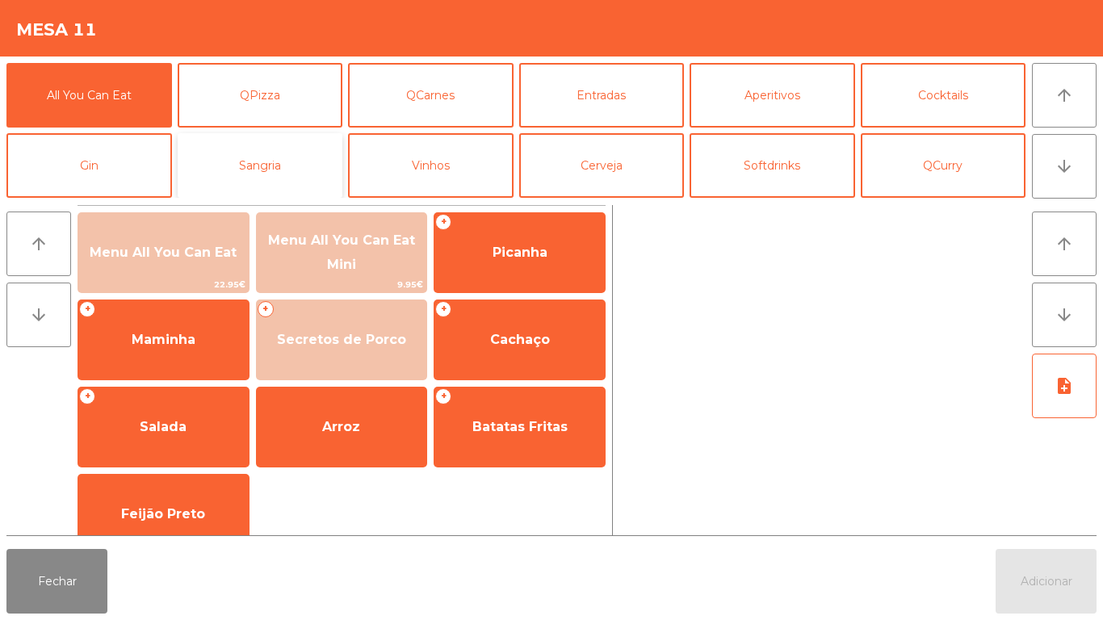
click at [294, 183] on button "Sangria" at bounding box center [260, 165] width 165 height 65
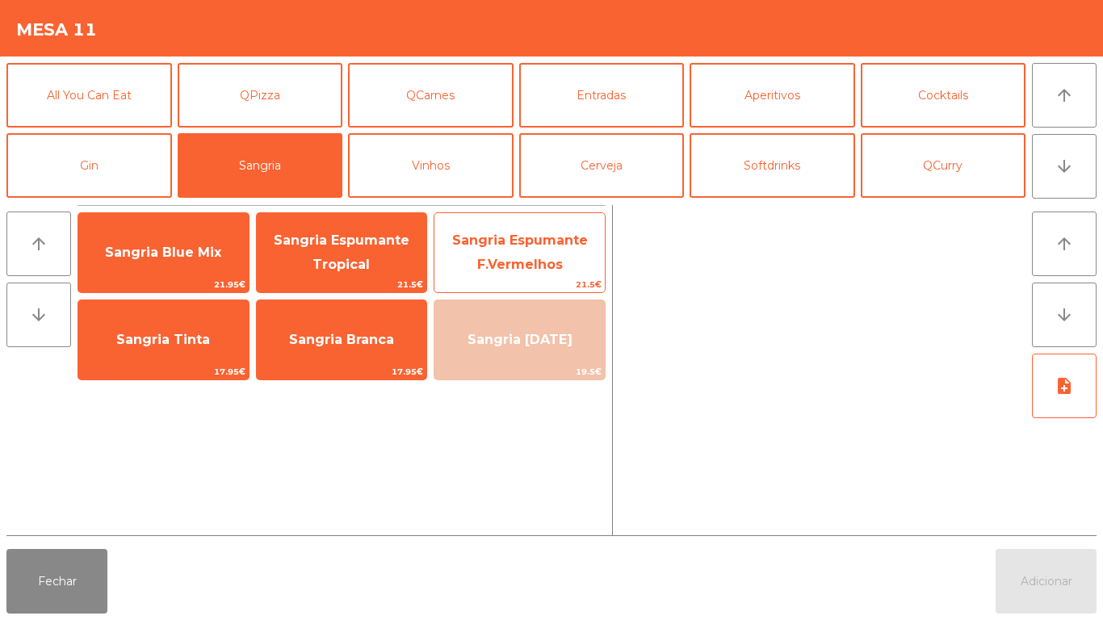
click at [517, 273] on span "Sangria Espumante F.Vermelhos" at bounding box center [519, 253] width 170 height 69
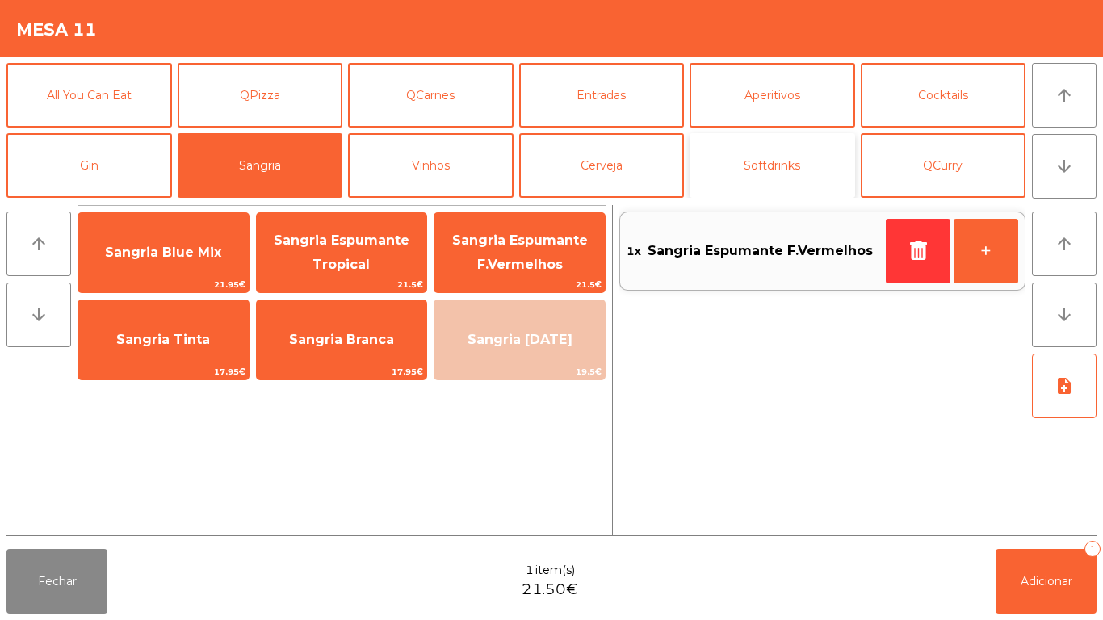
click at [755, 178] on button "Softdrinks" at bounding box center [771, 165] width 165 height 65
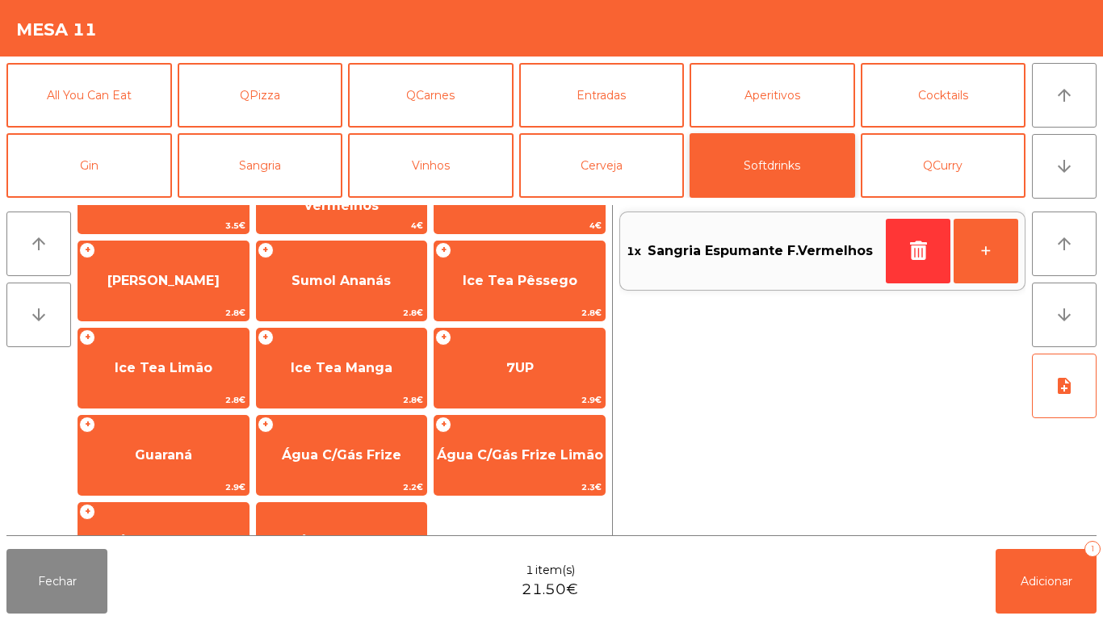
scroll to position [236, 0]
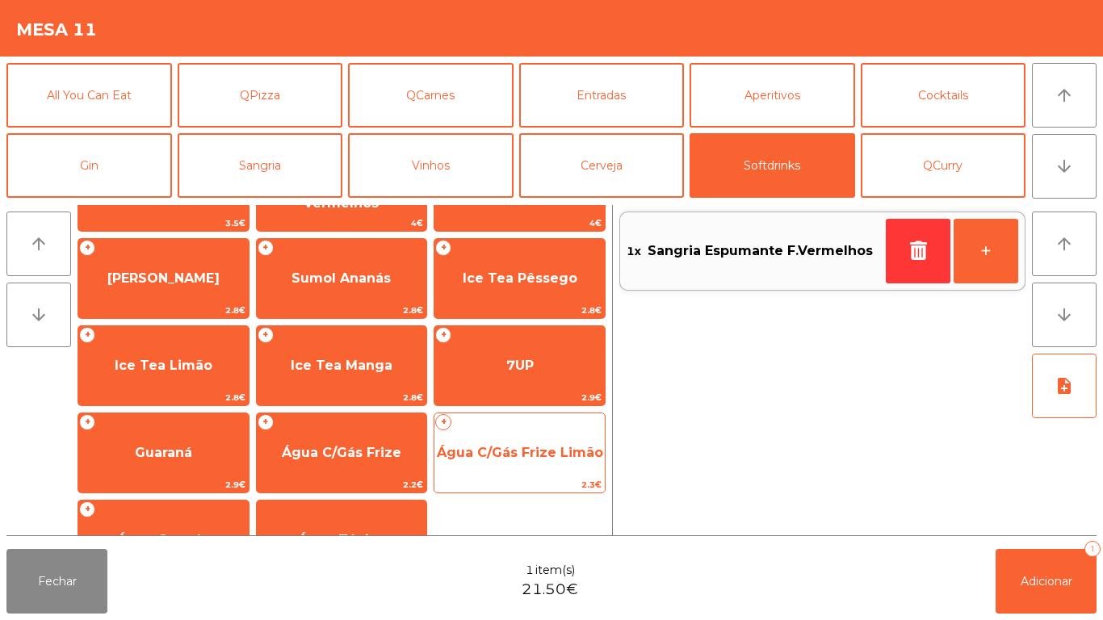
click at [543, 450] on span "Água C/Gás Frize Limão" at bounding box center [520, 452] width 166 height 15
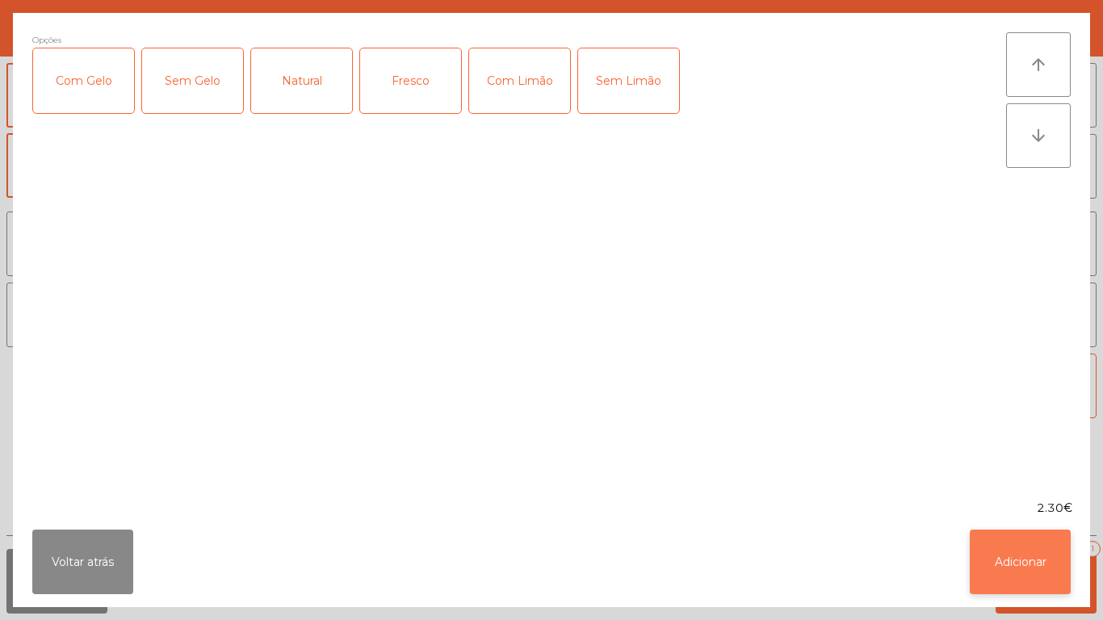
click at [1035, 553] on button "Adicionar" at bounding box center [1020, 562] width 101 height 65
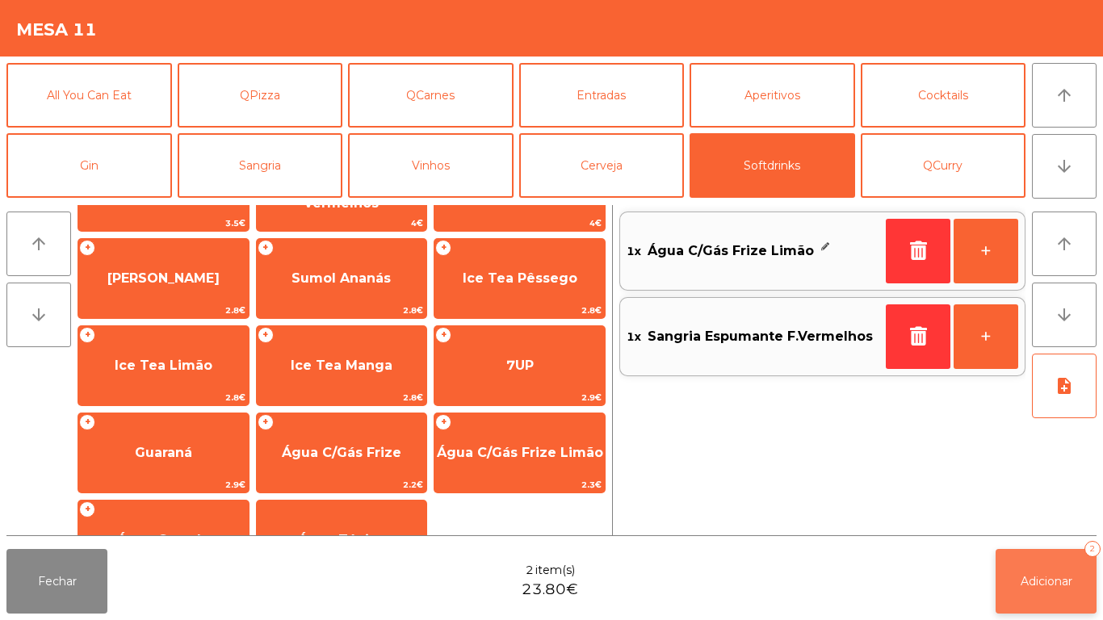
click at [1017, 557] on button "Adicionar 2" at bounding box center [1045, 581] width 101 height 65
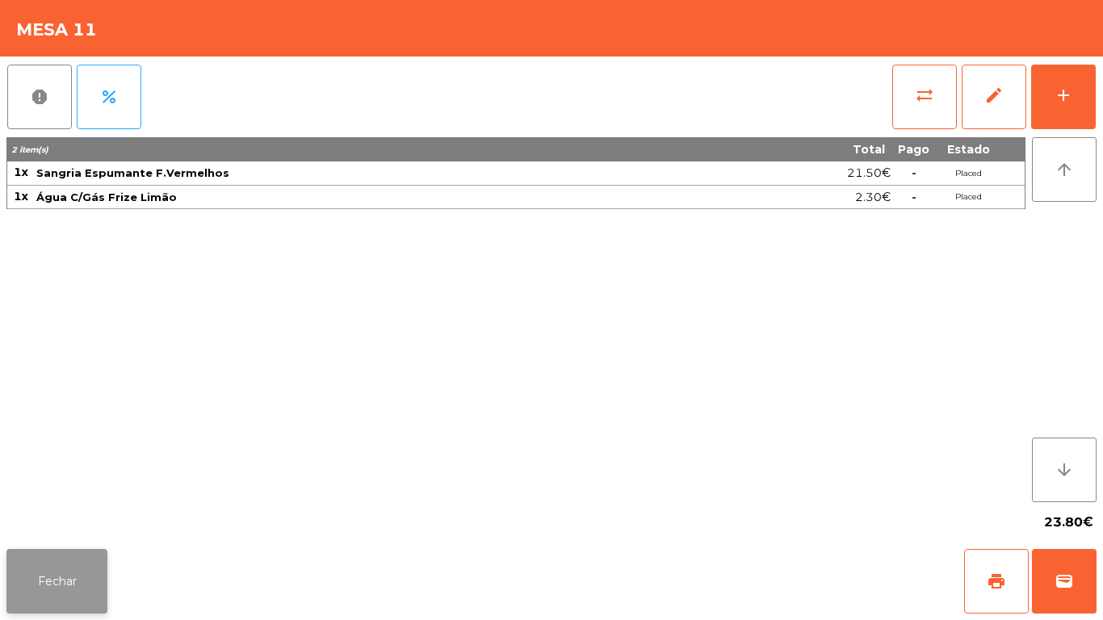
click at [60, 569] on button "Fechar" at bounding box center [56, 581] width 101 height 65
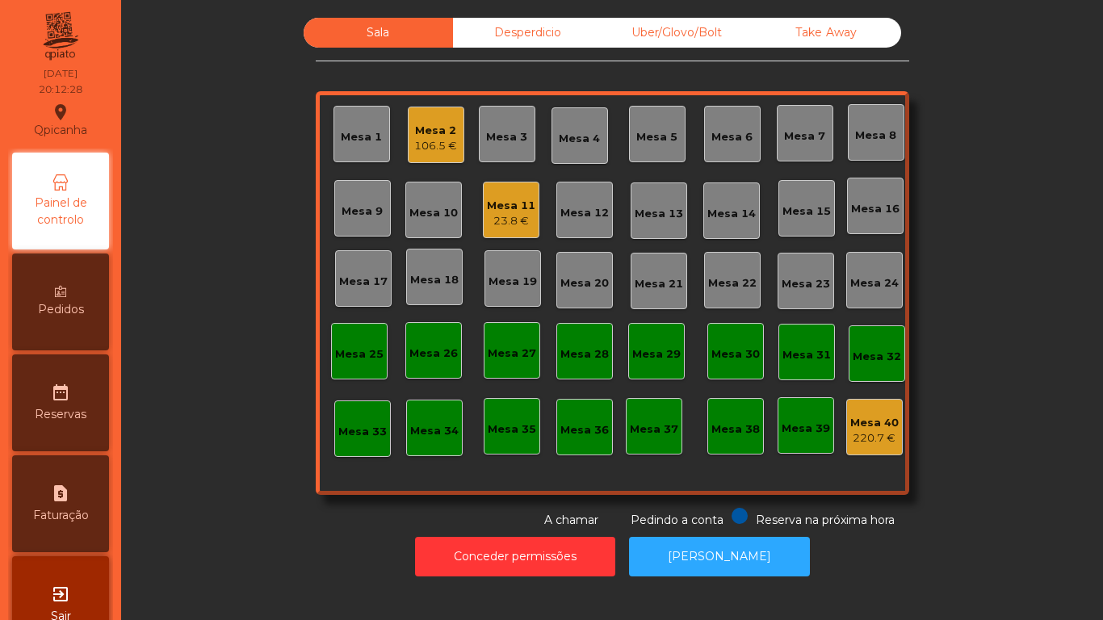
click at [660, 214] on div "Mesa 13" at bounding box center [659, 214] width 48 height 16
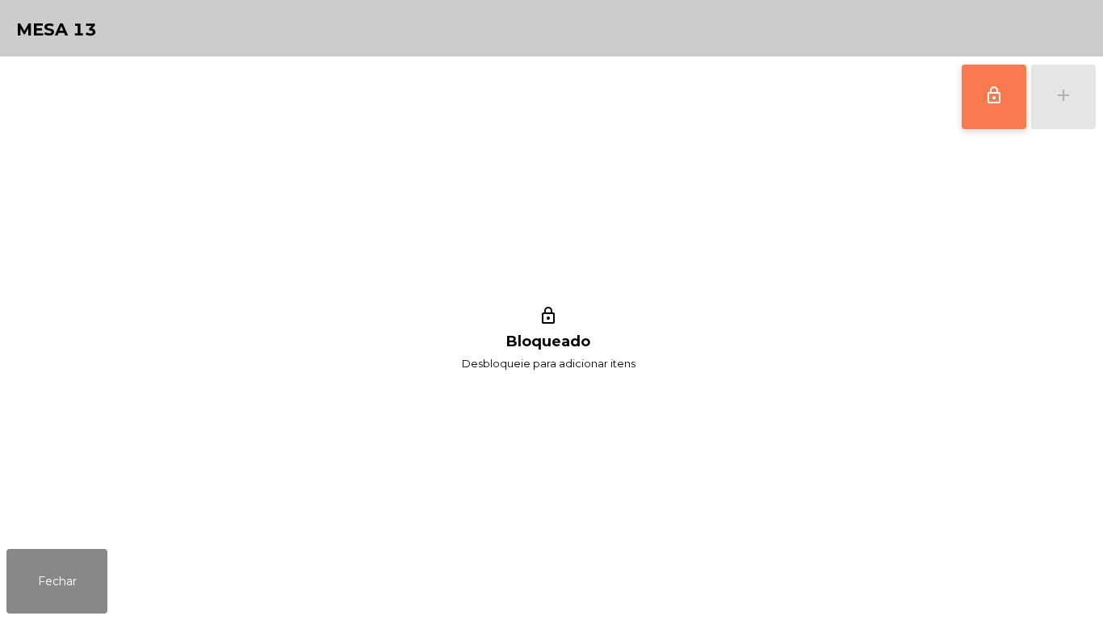
click at [978, 86] on button "lock_outline" at bounding box center [993, 97] width 65 height 65
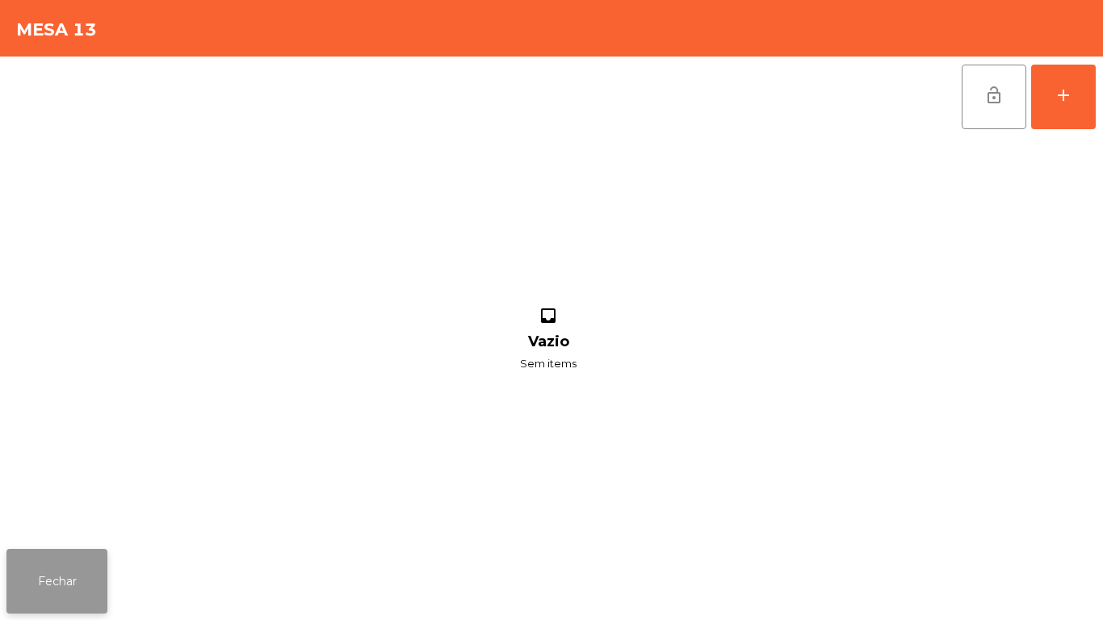
click at [74, 561] on button "Fechar" at bounding box center [56, 581] width 101 height 65
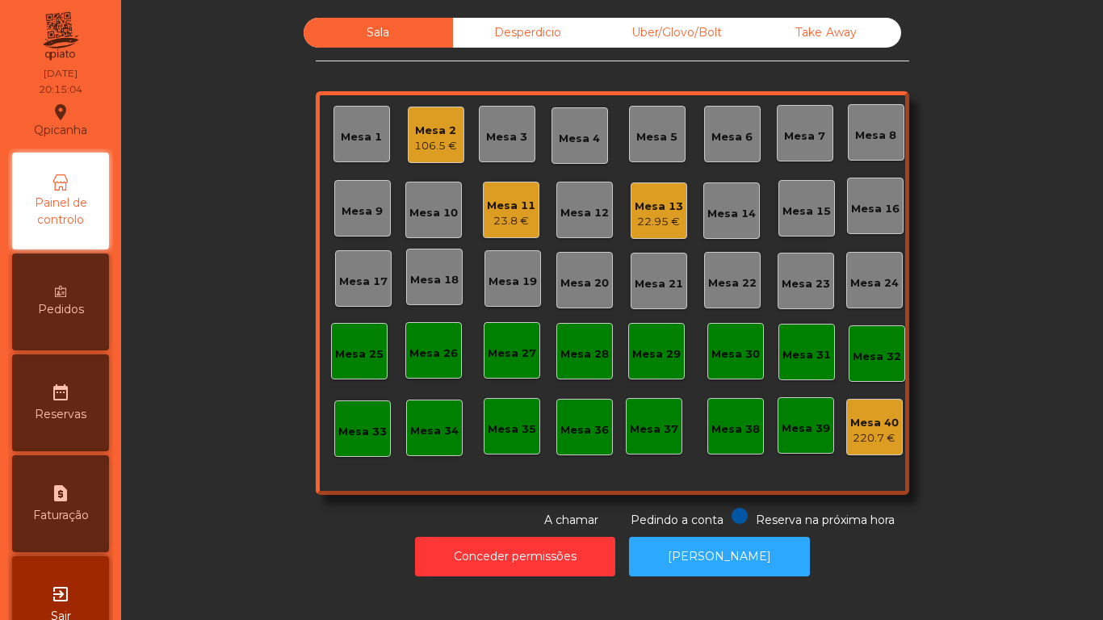
click at [495, 208] on div "Mesa 11" at bounding box center [511, 206] width 48 height 16
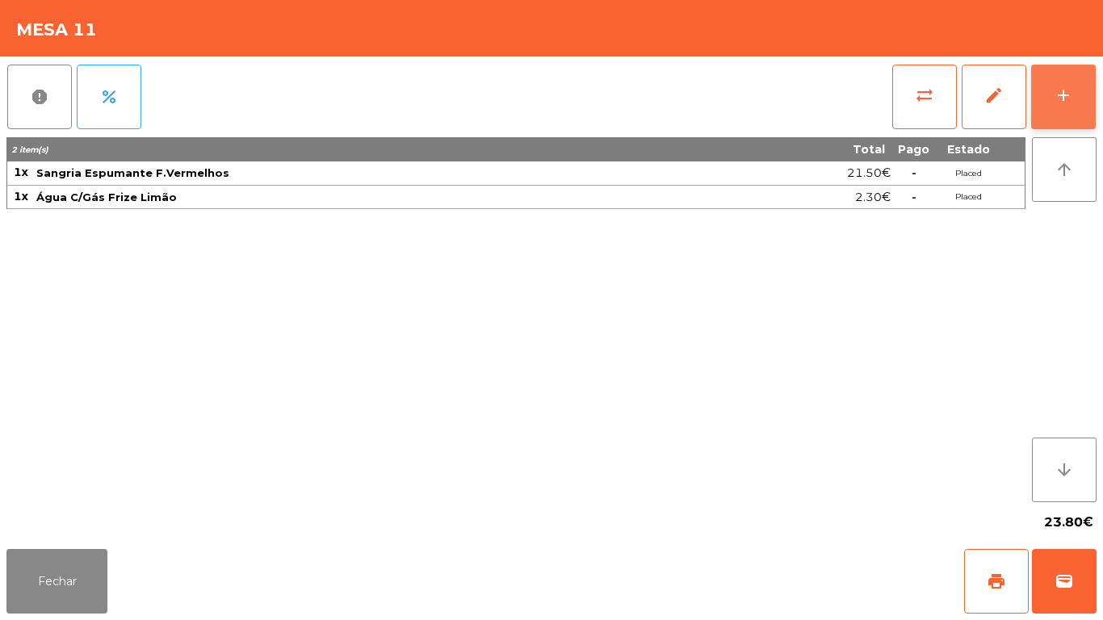
click at [1044, 103] on button "add" at bounding box center [1063, 97] width 65 height 65
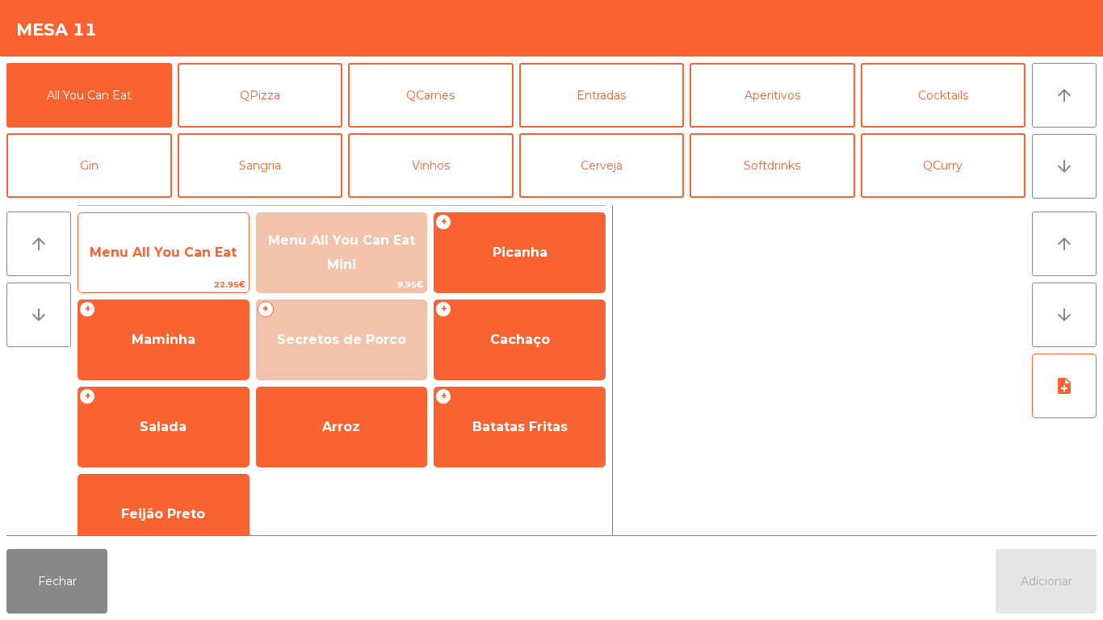
click at [186, 263] on span "Menu All You Can Eat" at bounding box center [163, 253] width 170 height 44
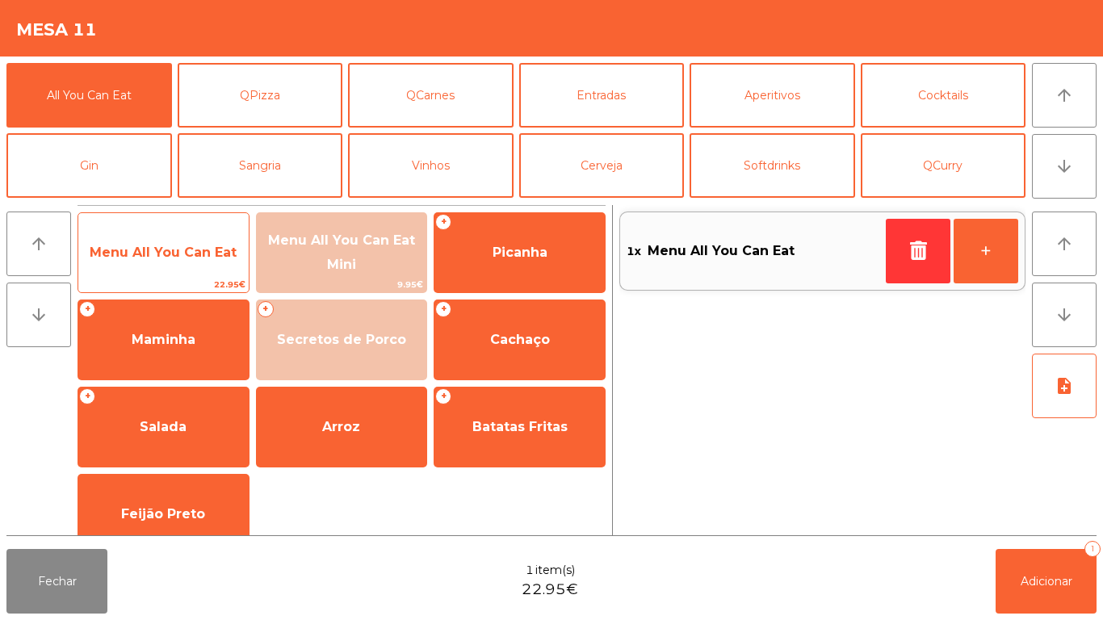
click at [191, 270] on span "Menu All You Can Eat" at bounding box center [163, 253] width 170 height 44
click at [199, 269] on span "Menu All You Can Eat" at bounding box center [163, 253] width 170 height 44
click at [191, 266] on span "Menu All You Can Eat" at bounding box center [163, 253] width 170 height 44
click at [207, 265] on span "Menu All You Can Eat" at bounding box center [163, 253] width 170 height 44
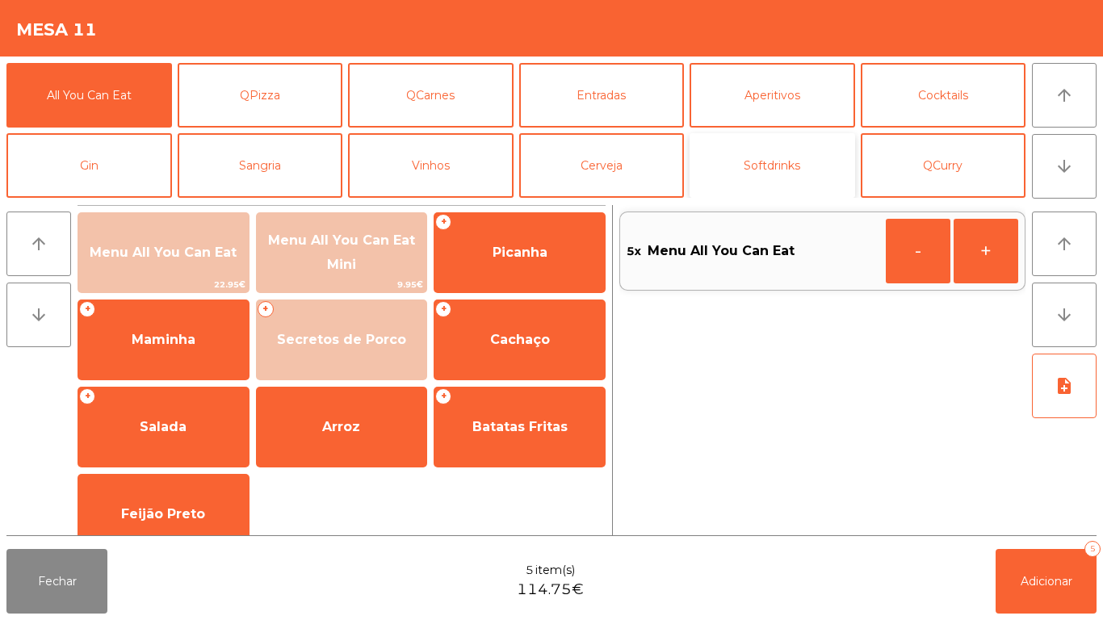
click at [751, 165] on button "Softdrinks" at bounding box center [771, 165] width 165 height 65
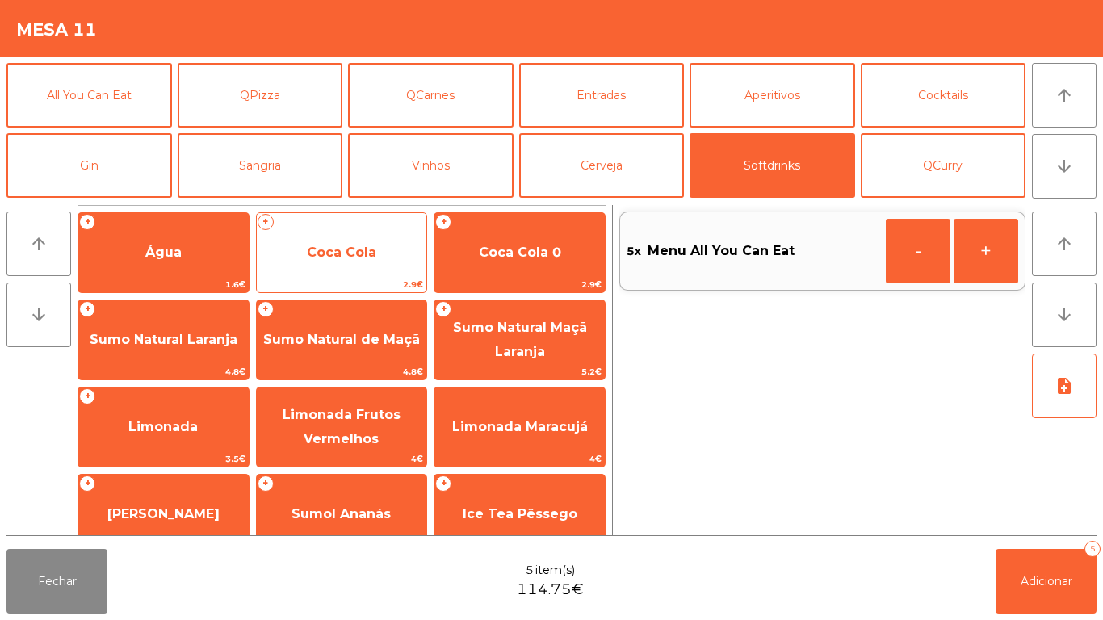
click at [354, 255] on span "Coca Cola" at bounding box center [341, 252] width 69 height 15
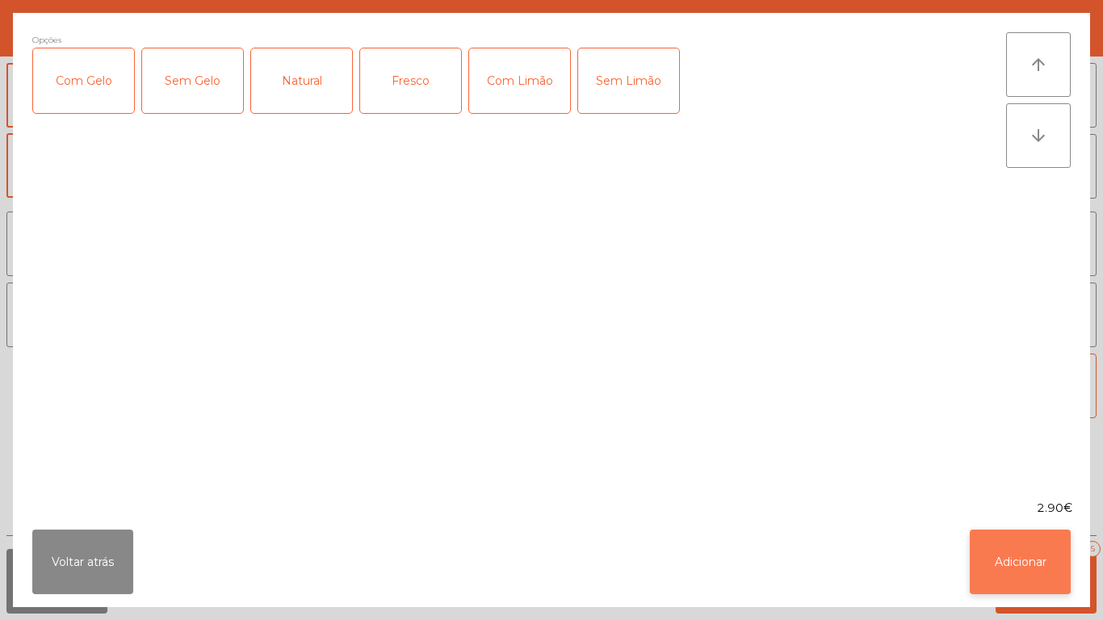
click at [1061, 581] on button "Adicionar" at bounding box center [1020, 562] width 101 height 65
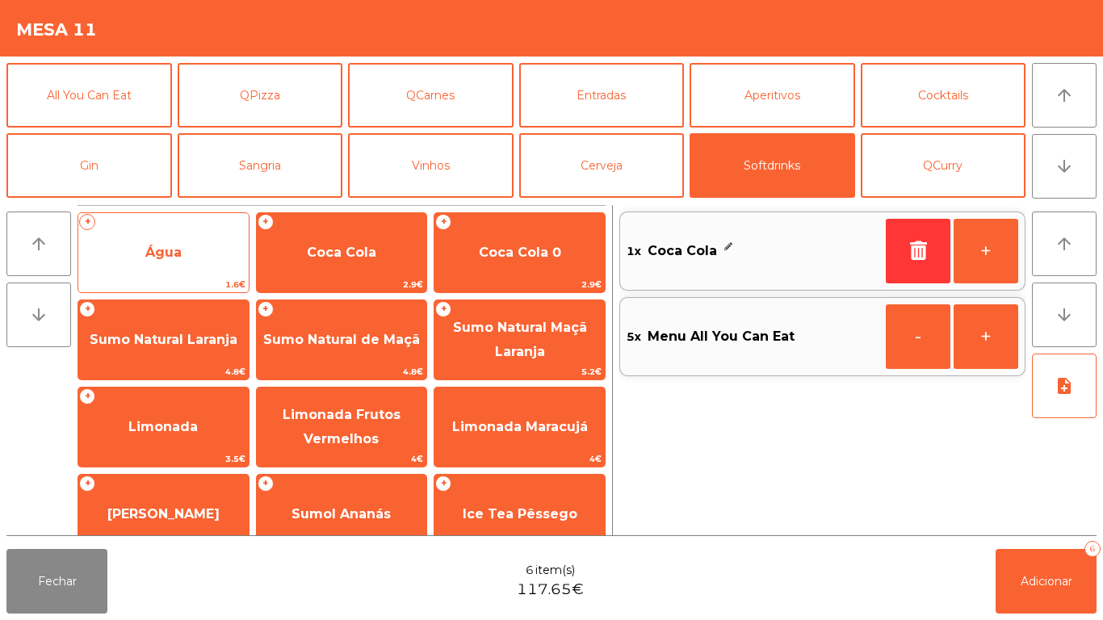
click at [207, 258] on span "Água" at bounding box center [163, 253] width 170 height 44
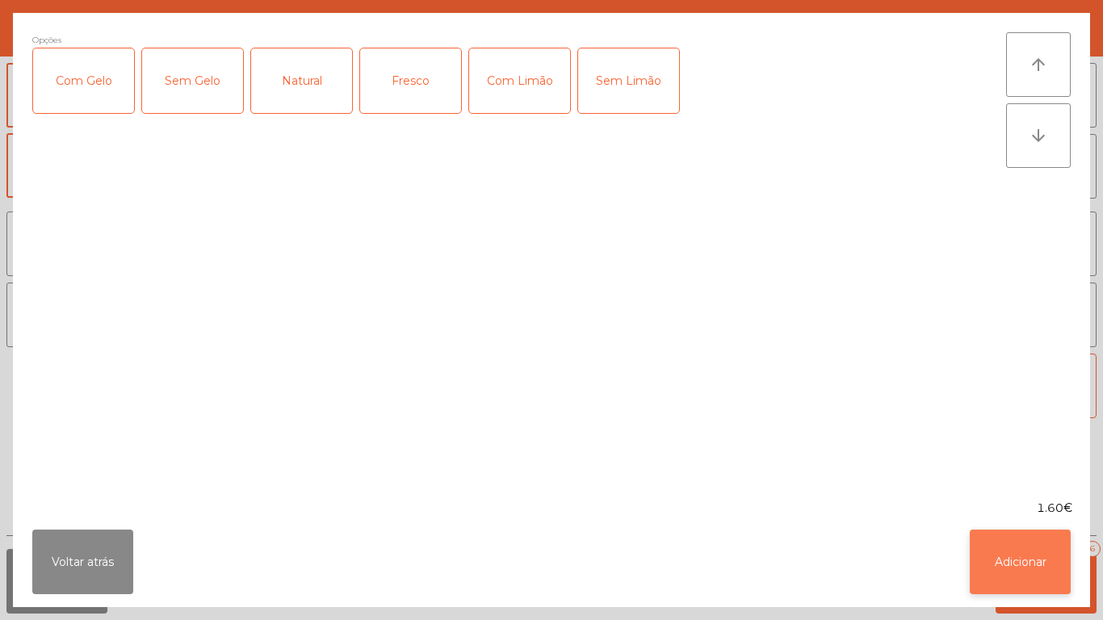
click at [988, 541] on button "Adicionar" at bounding box center [1020, 562] width 101 height 65
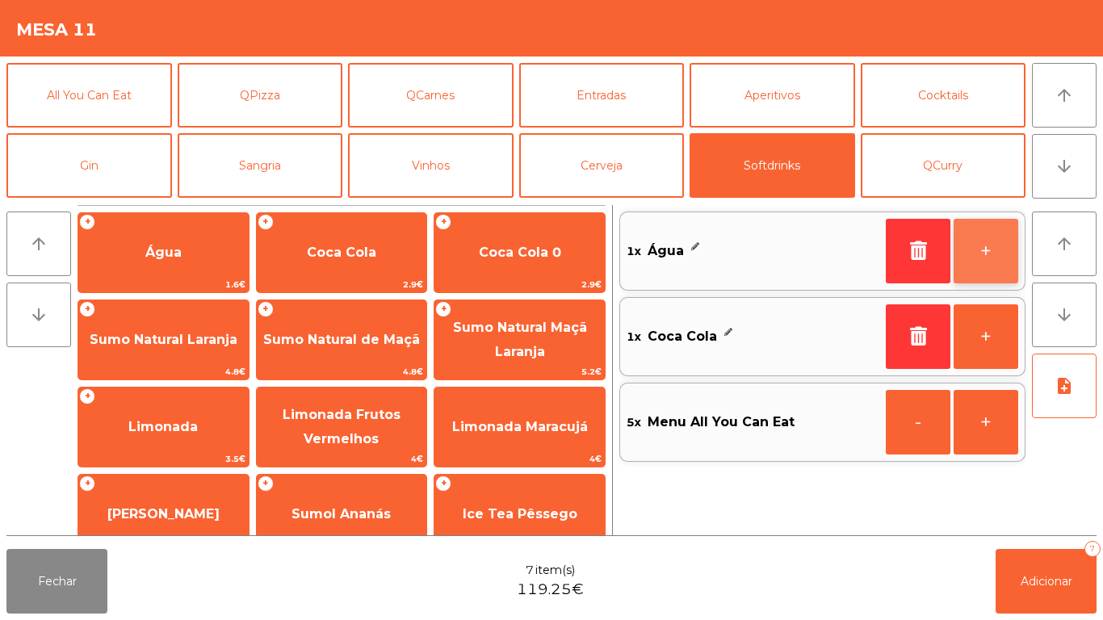
click at [986, 255] on button "+" at bounding box center [985, 251] width 65 height 65
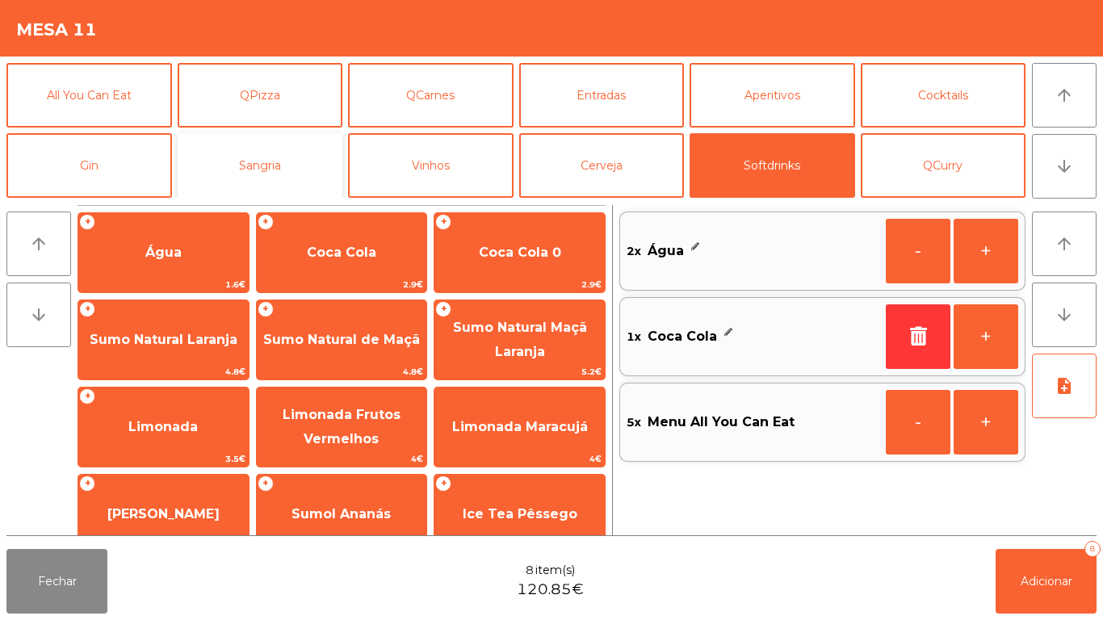
click at [284, 162] on button "Sangria" at bounding box center [260, 165] width 165 height 65
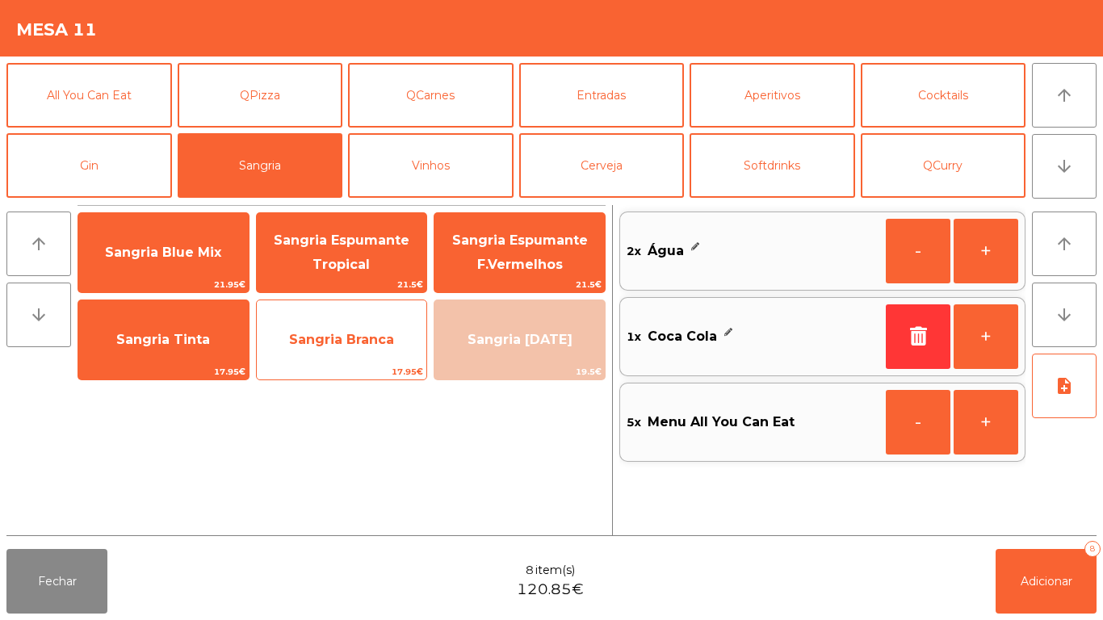
click at [328, 337] on span "Sangria Branca" at bounding box center [341, 339] width 105 height 15
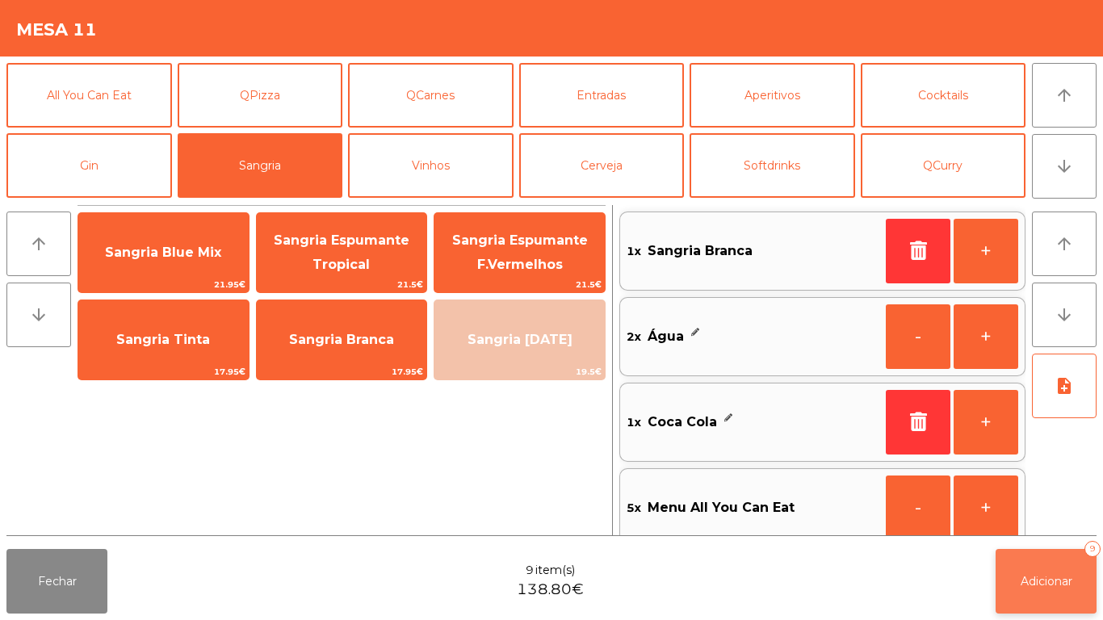
click at [1038, 565] on button "Adicionar 9" at bounding box center [1045, 581] width 101 height 65
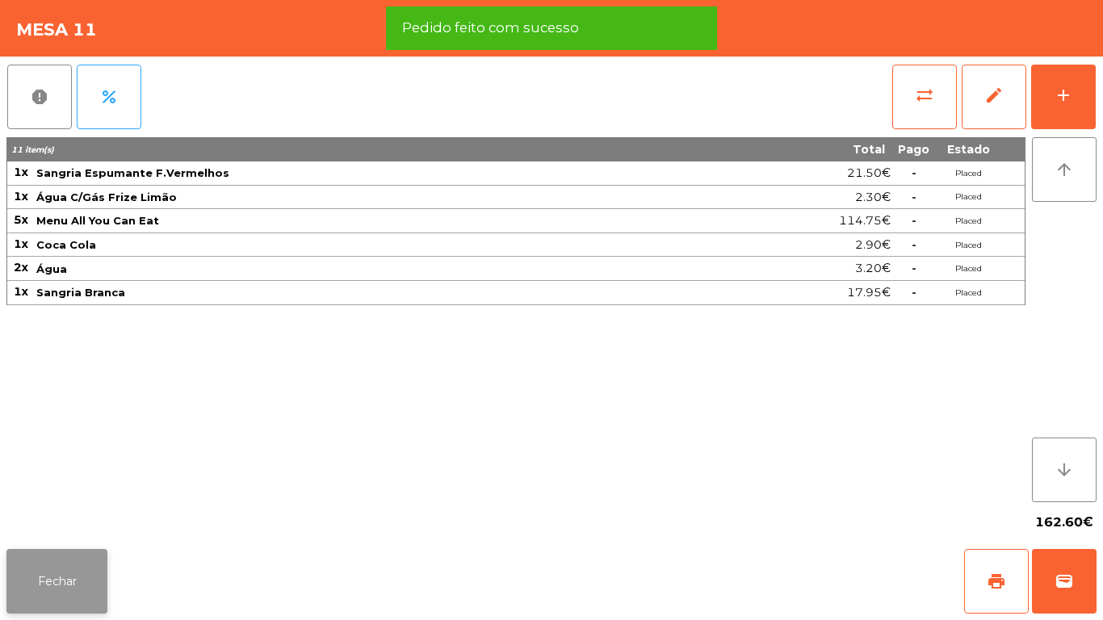
click at [74, 564] on button "Fechar" at bounding box center [56, 581] width 101 height 65
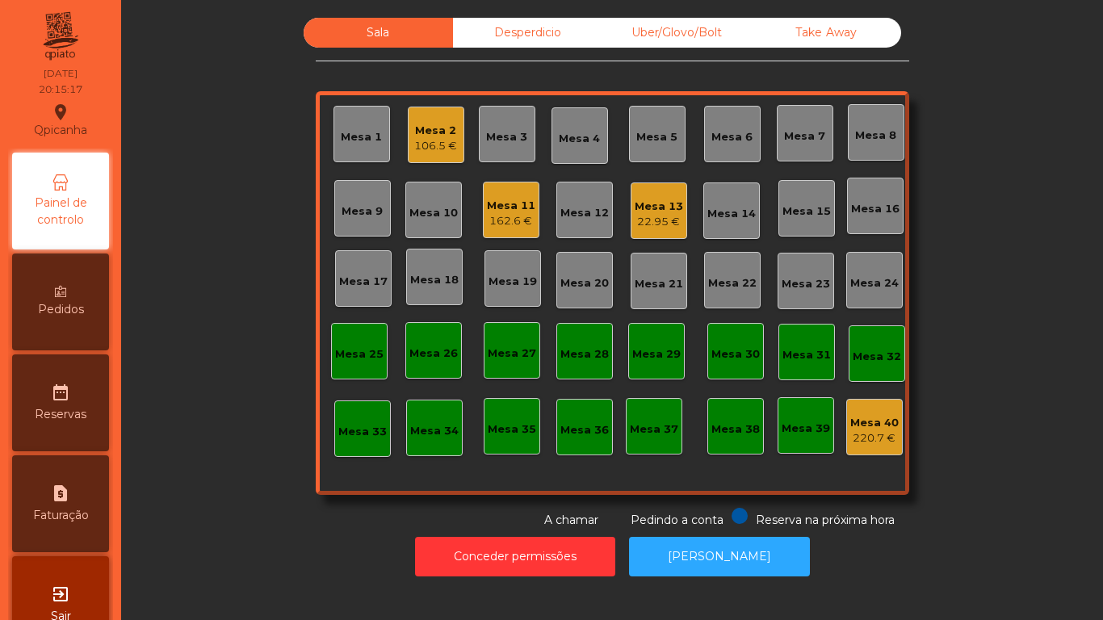
click at [556, 229] on div "Mesa 12" at bounding box center [584, 210] width 57 height 57
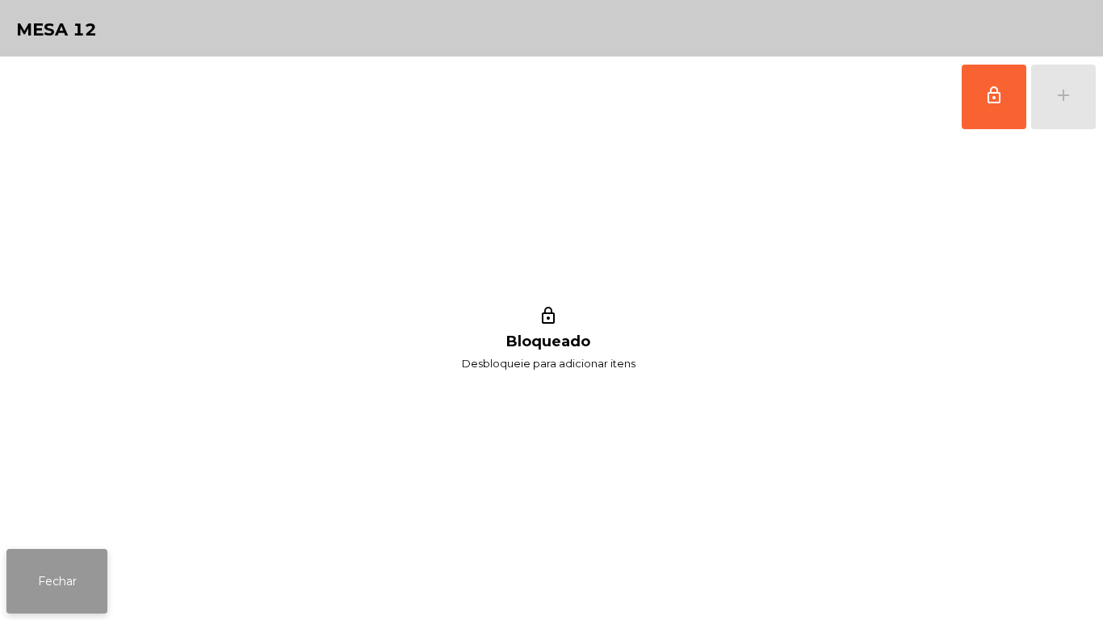
click at [53, 593] on button "Fechar" at bounding box center [56, 581] width 101 height 65
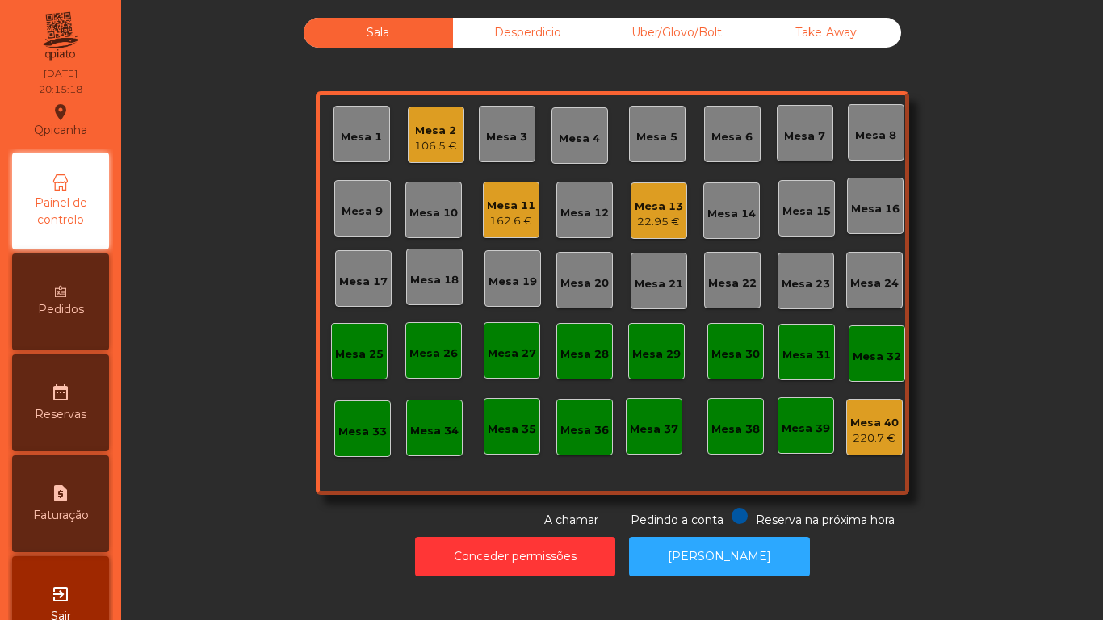
click at [509, 212] on div "Mesa 11" at bounding box center [511, 206] width 48 height 16
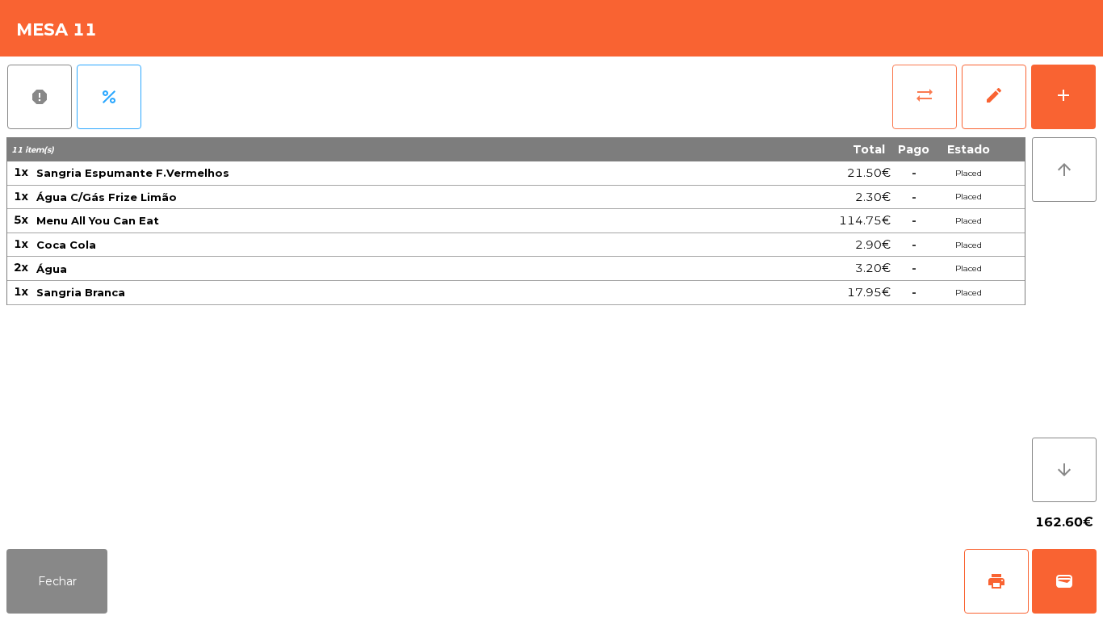
click at [903, 111] on button "sync_alt" at bounding box center [924, 97] width 65 height 65
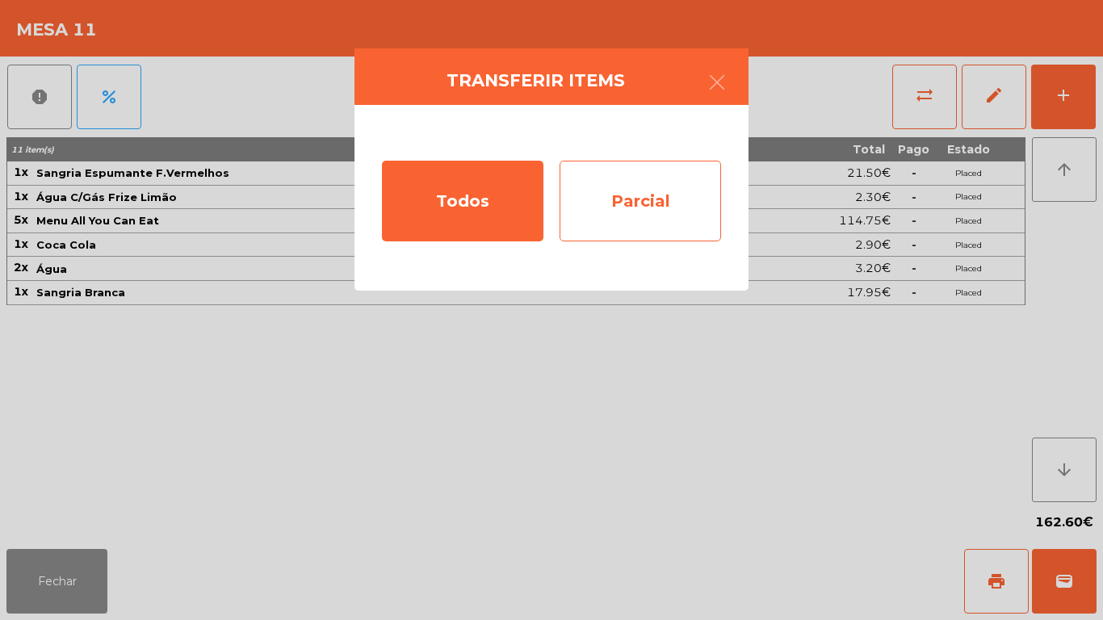
click at [648, 201] on div "Parcial" at bounding box center [639, 201] width 161 height 81
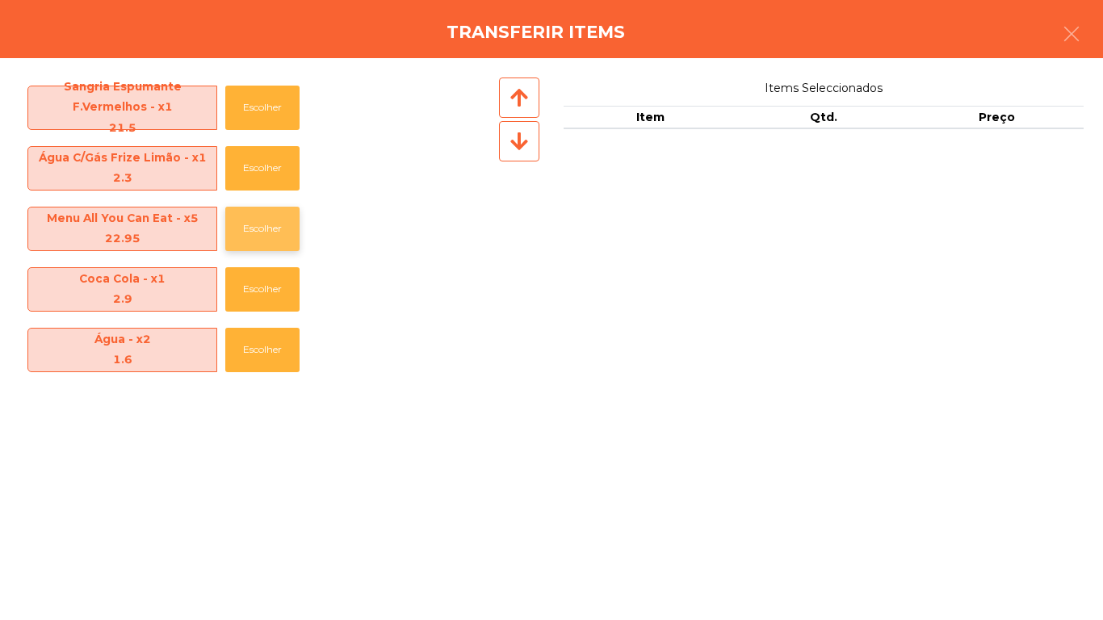
click at [258, 228] on button "Escolher" at bounding box center [262, 229] width 74 height 44
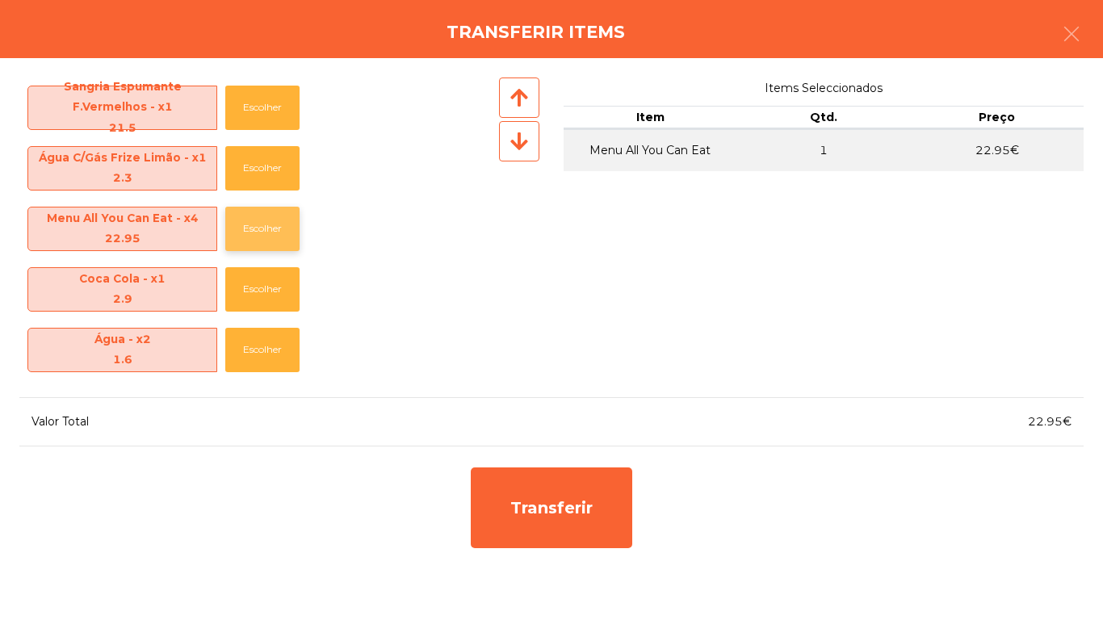
click at [259, 232] on button "Escolher" at bounding box center [262, 229] width 74 height 44
click at [255, 232] on button "Escolher" at bounding box center [262, 229] width 74 height 44
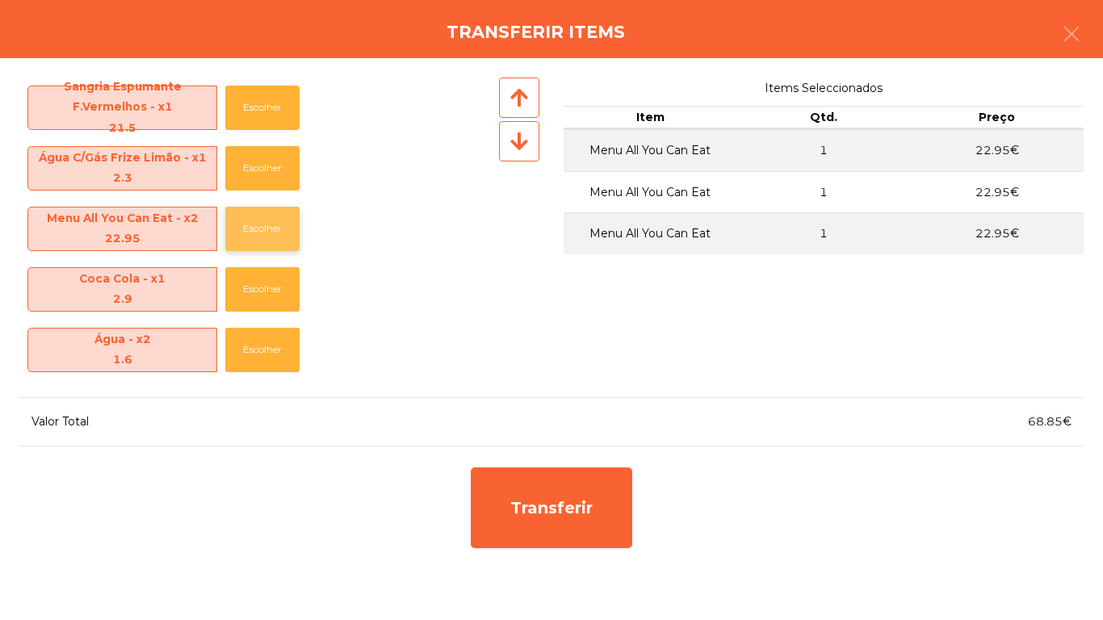
click at [265, 236] on button "Escolher" at bounding box center [262, 229] width 74 height 44
click at [266, 236] on button "Escolher" at bounding box center [262, 229] width 74 height 44
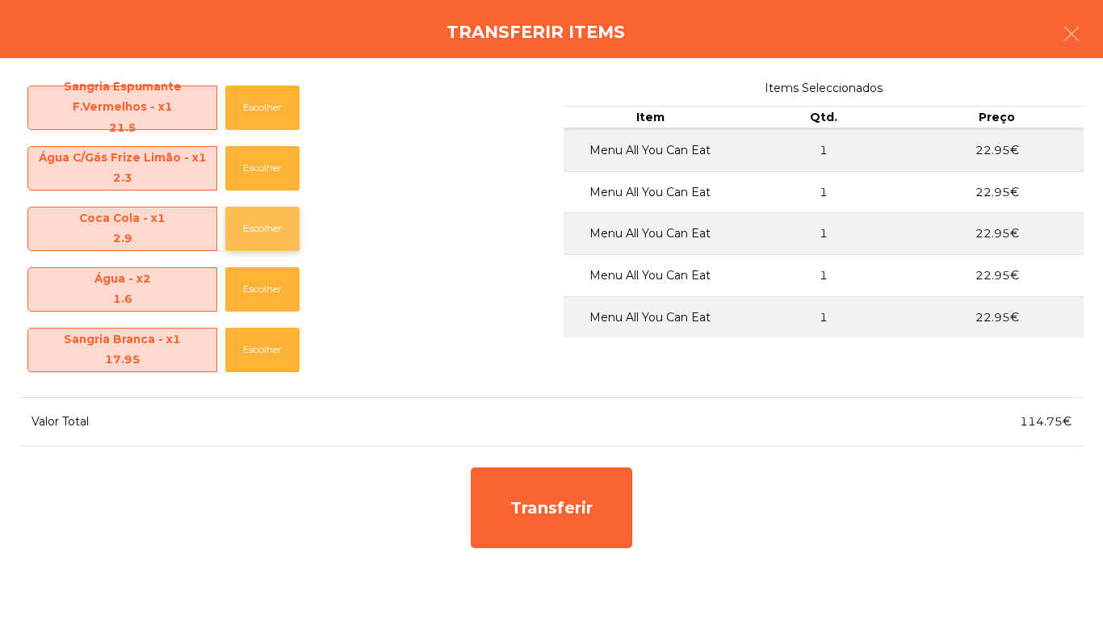
click at [262, 229] on button "Escolher" at bounding box center [262, 229] width 74 height 44
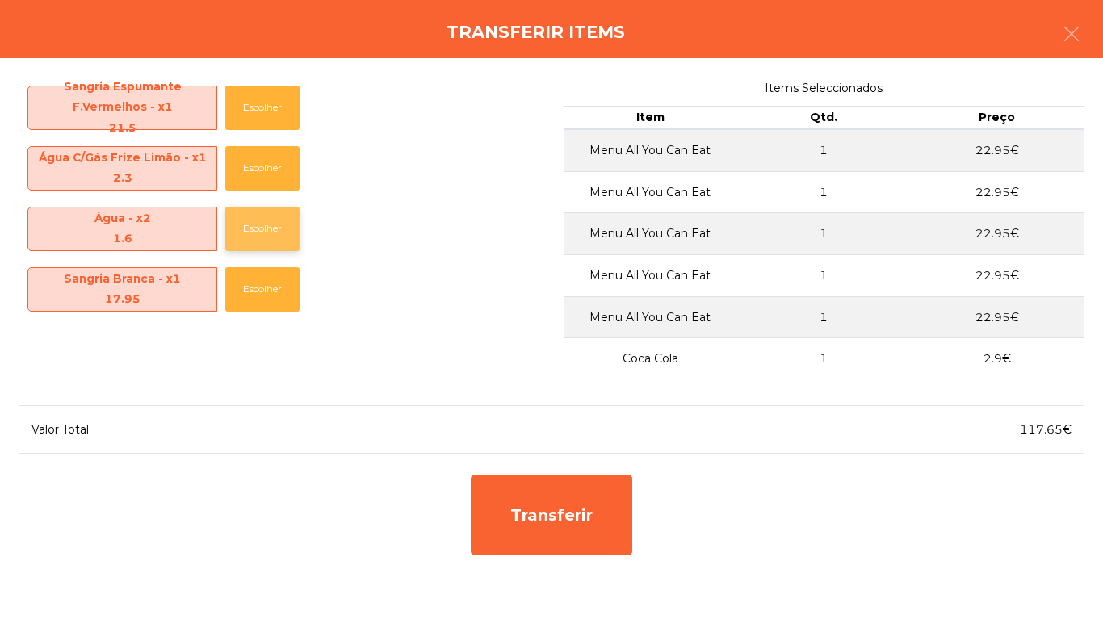
click at [258, 224] on button "Escolher" at bounding box center [262, 229] width 74 height 44
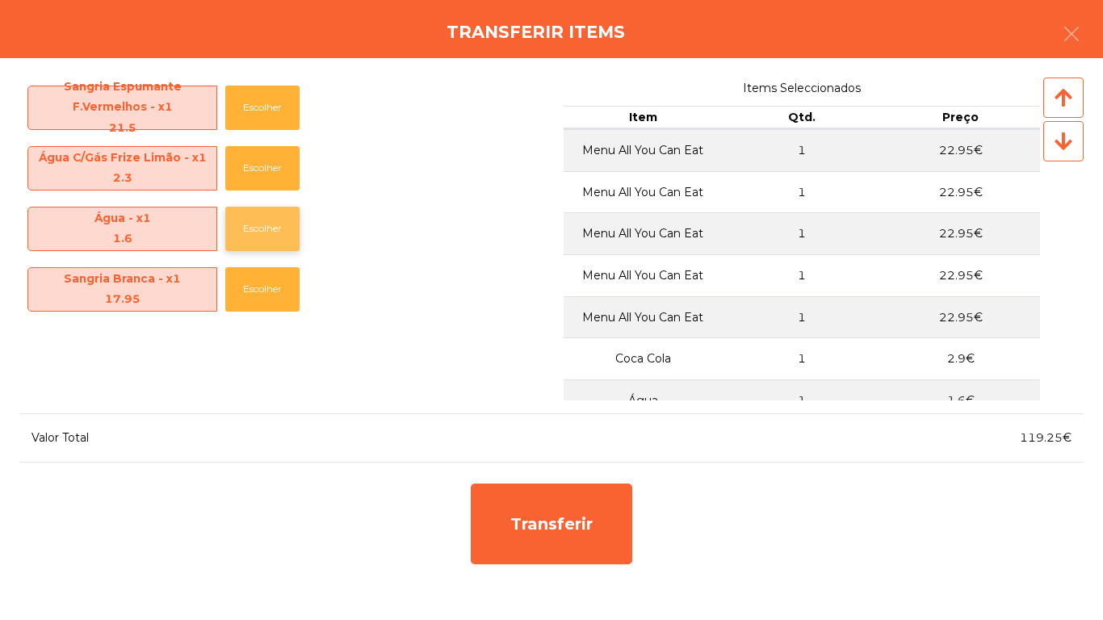
click at [262, 228] on button "Escolher" at bounding box center [262, 229] width 74 height 44
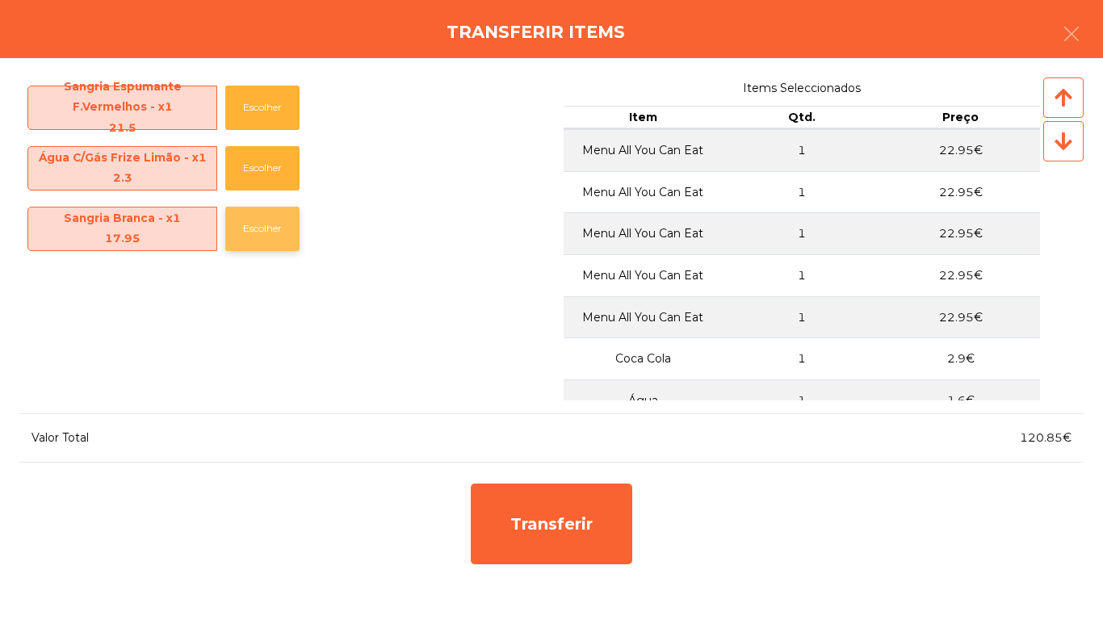
click at [256, 240] on button "Escolher" at bounding box center [262, 229] width 74 height 44
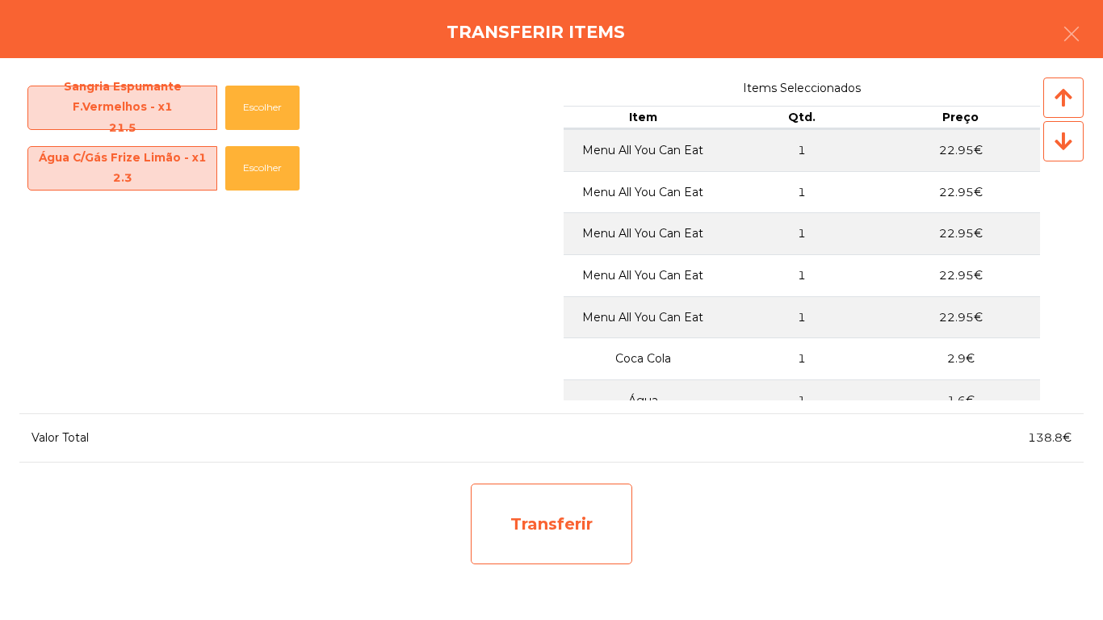
click at [540, 510] on div "Transferir" at bounding box center [551, 524] width 161 height 81
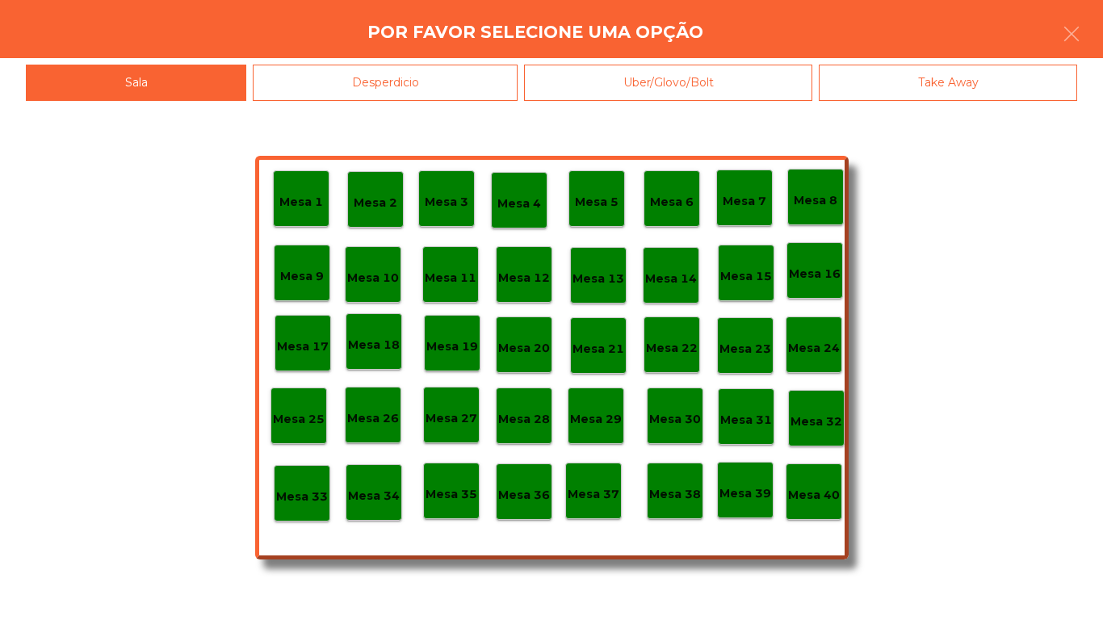
click at [602, 288] on div "Mesa 13" at bounding box center [598, 275] width 57 height 57
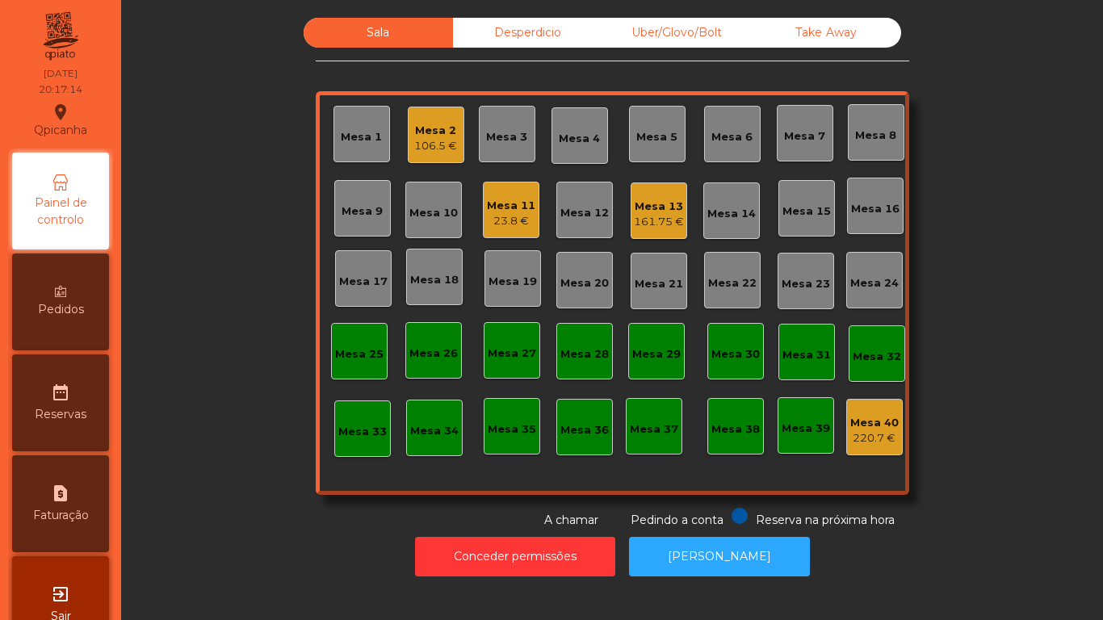
click at [513, 217] on div "23.8 €" at bounding box center [511, 221] width 48 height 16
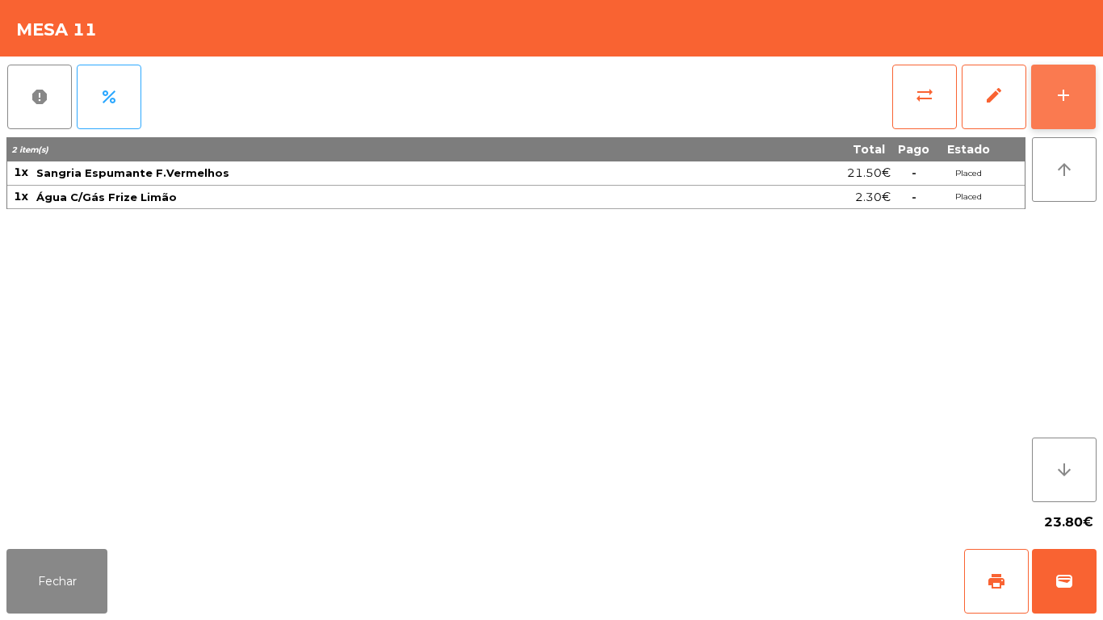
click at [1053, 101] on div "add" at bounding box center [1062, 95] width 19 height 19
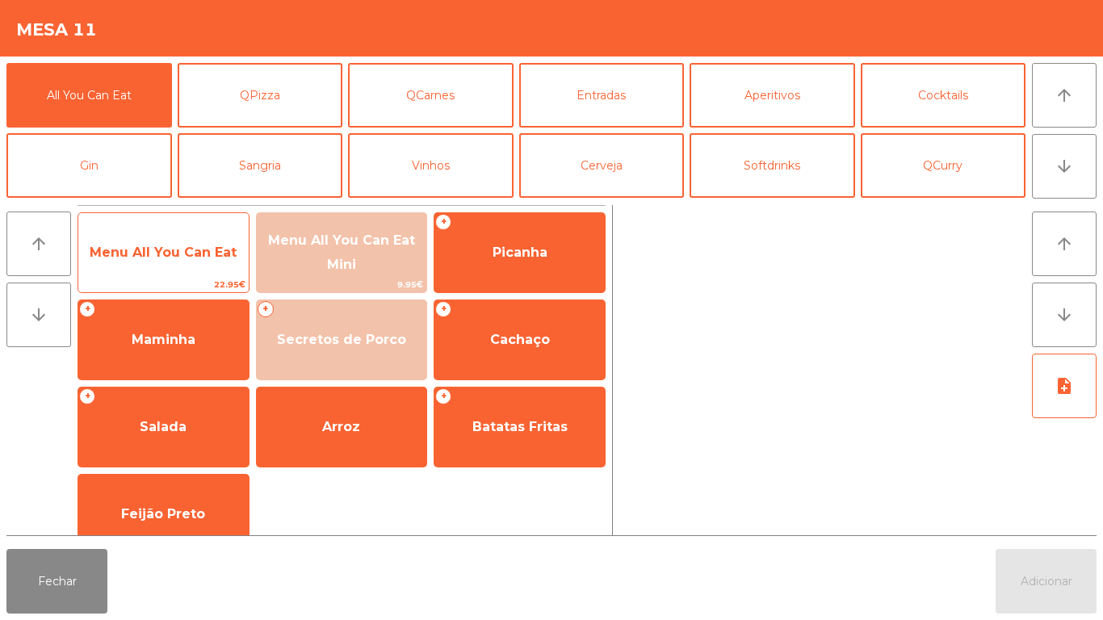
click at [202, 262] on span "Menu All You Can Eat" at bounding box center [163, 253] width 170 height 44
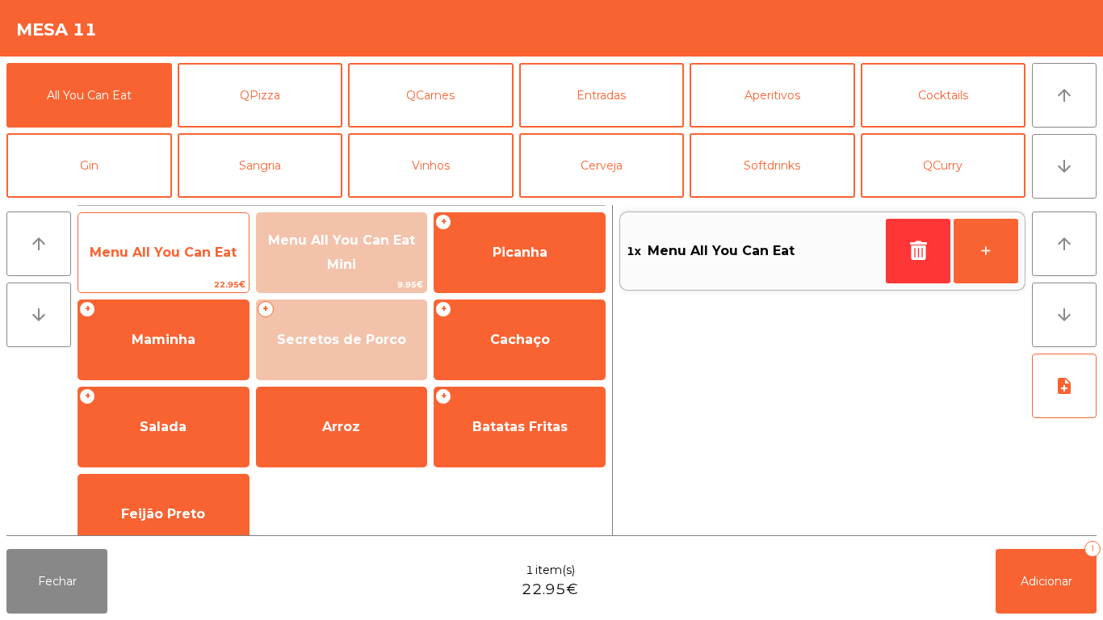
click at [187, 266] on span "Menu All You Can Eat" at bounding box center [163, 253] width 170 height 44
click at [179, 258] on span "Menu All You Can Eat" at bounding box center [163, 252] width 147 height 15
click at [178, 260] on span "Menu All You Can Eat" at bounding box center [163, 253] width 170 height 44
click at [192, 237] on span "Menu All You Can Eat" at bounding box center [163, 253] width 170 height 44
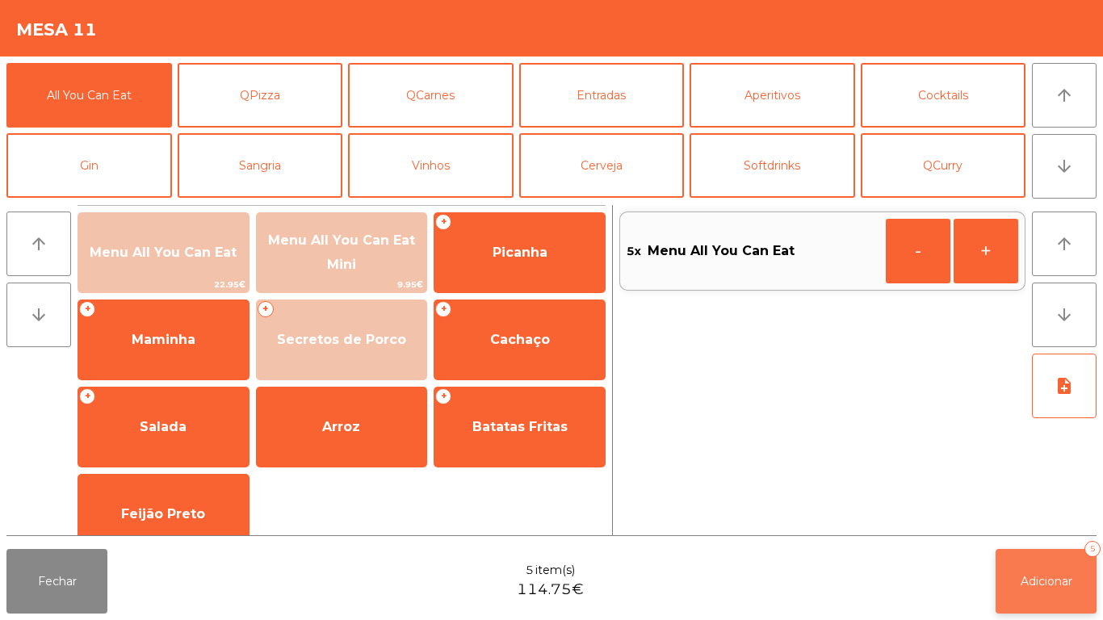
click at [1017, 549] on button "Adicionar 5" at bounding box center [1045, 581] width 101 height 65
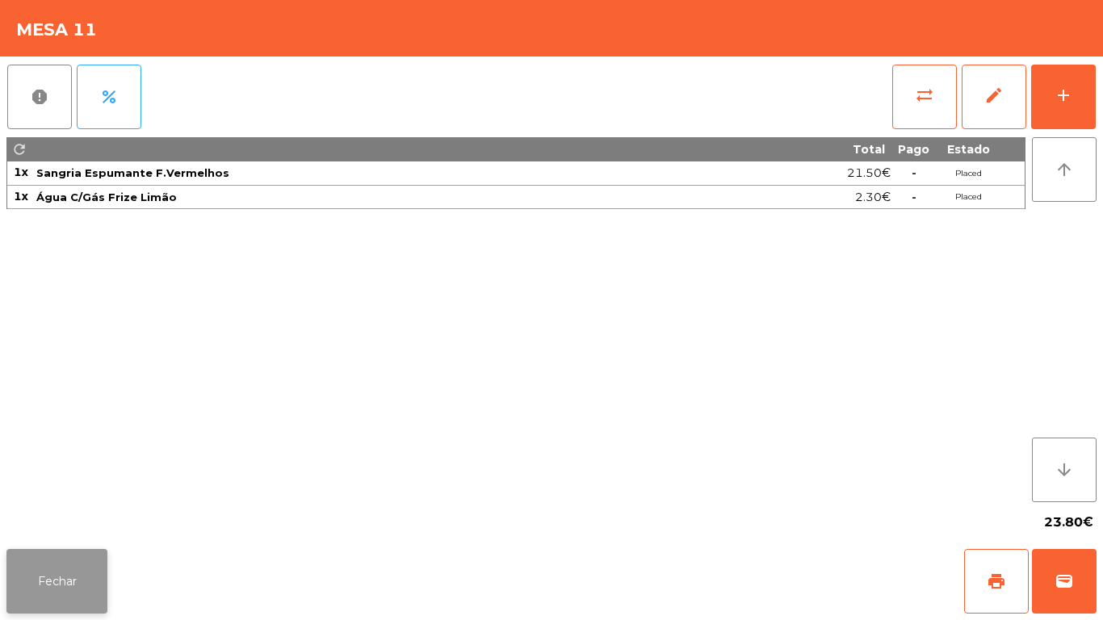
click at [78, 599] on button "Fechar" at bounding box center [56, 581] width 101 height 65
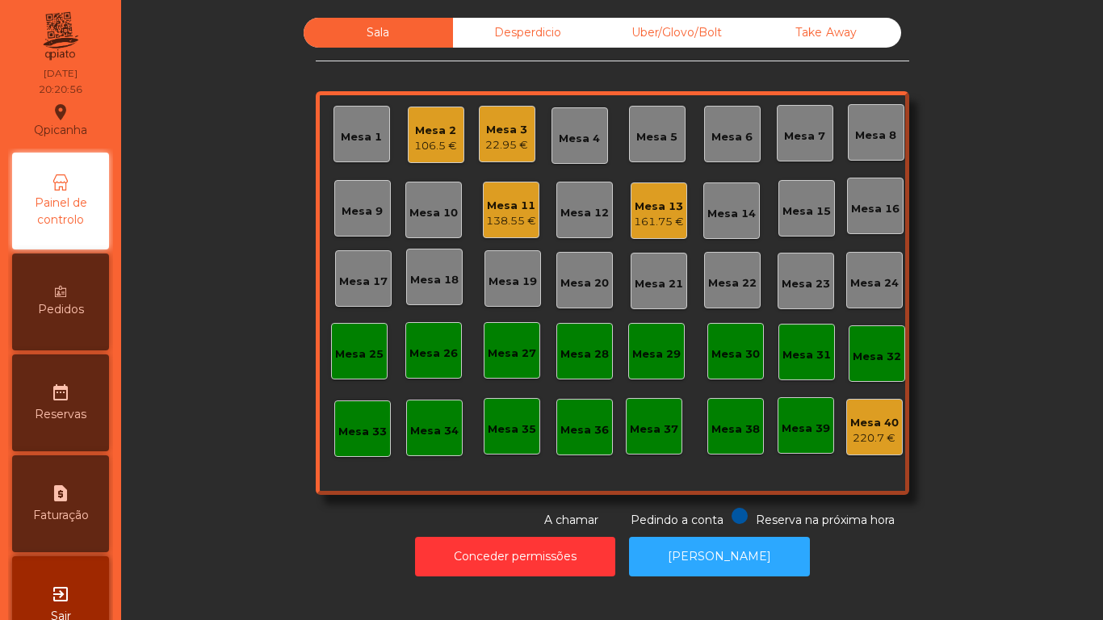
click at [485, 142] on div "22.95 €" at bounding box center [506, 145] width 43 height 16
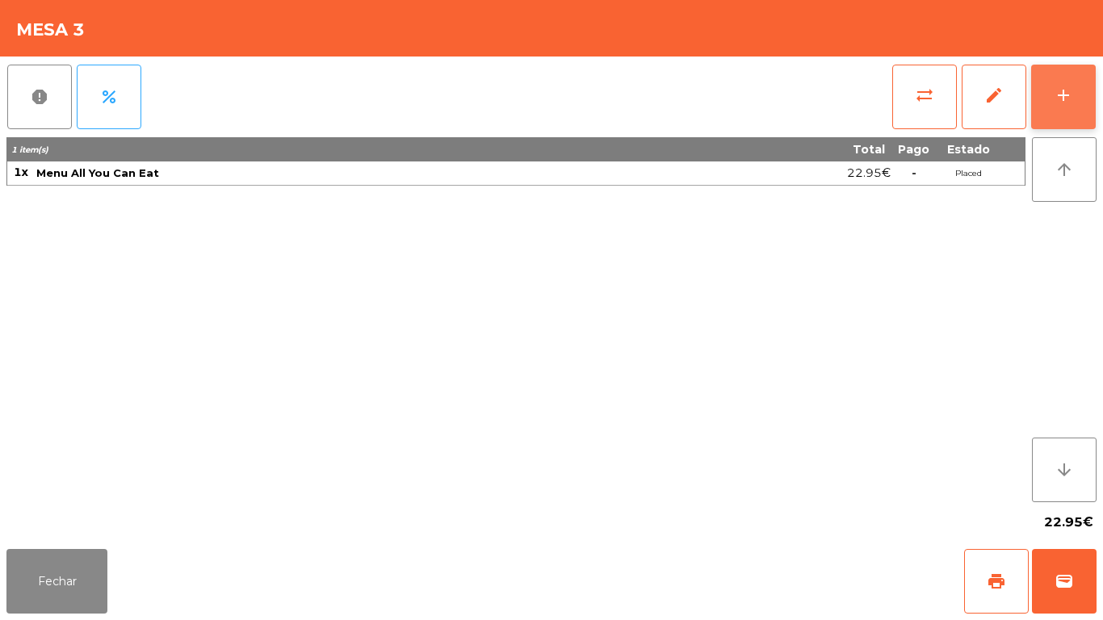
click at [1055, 107] on button "add" at bounding box center [1063, 97] width 65 height 65
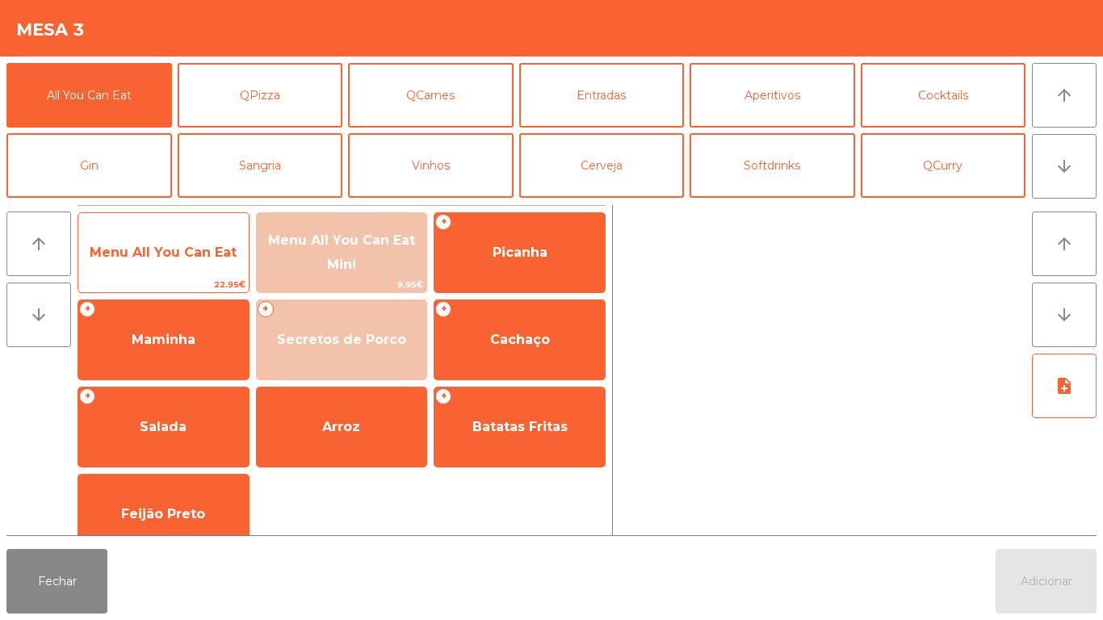
click at [170, 258] on span "Menu All You Can Eat" at bounding box center [163, 252] width 147 height 15
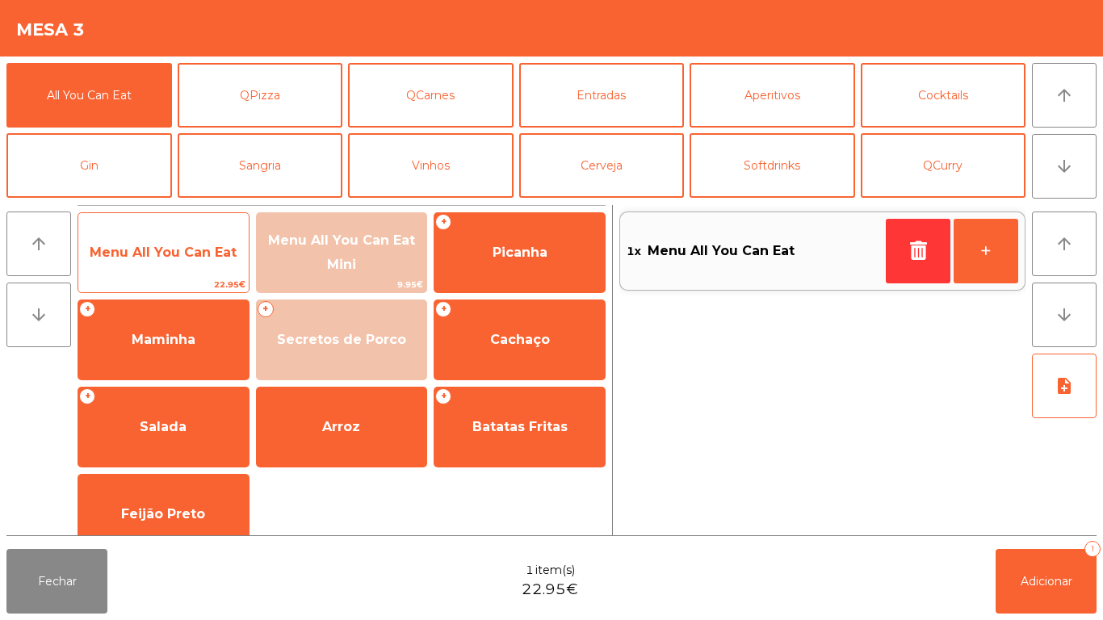
click at [171, 250] on span "Menu All You Can Eat" at bounding box center [163, 252] width 147 height 15
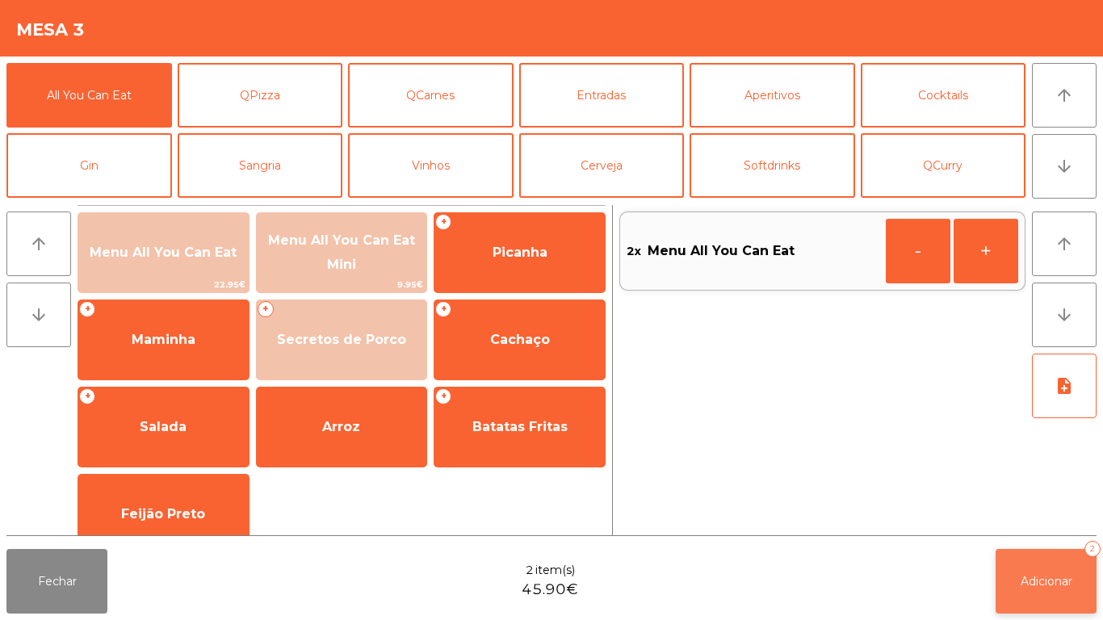
click at [1024, 574] on span "Adicionar" at bounding box center [1046, 581] width 52 height 15
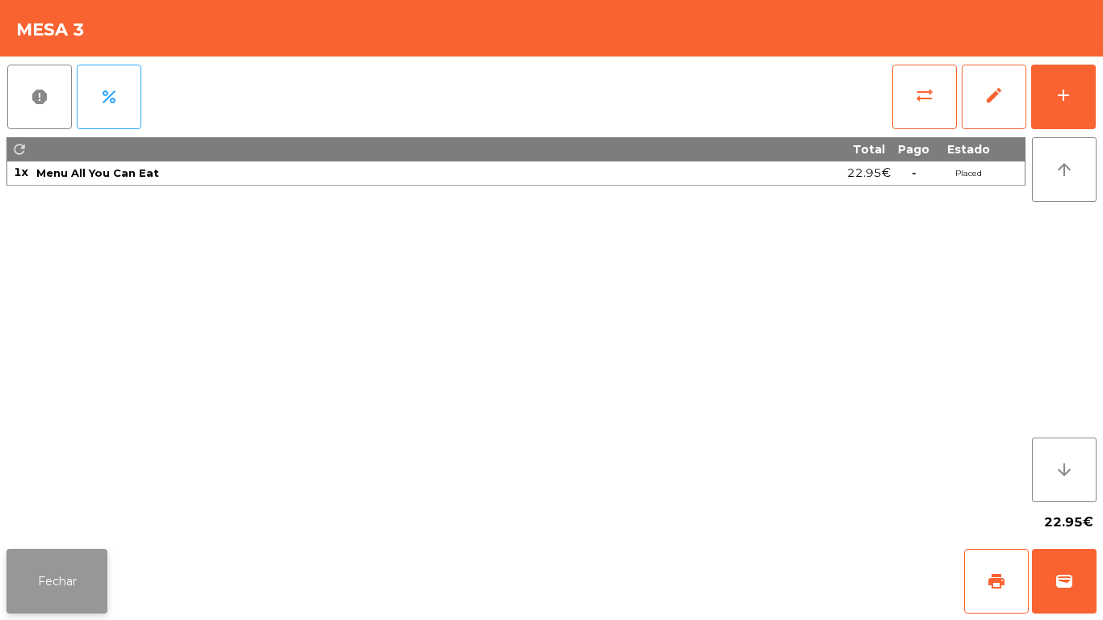
click at [56, 583] on button "Fechar" at bounding box center [56, 581] width 101 height 65
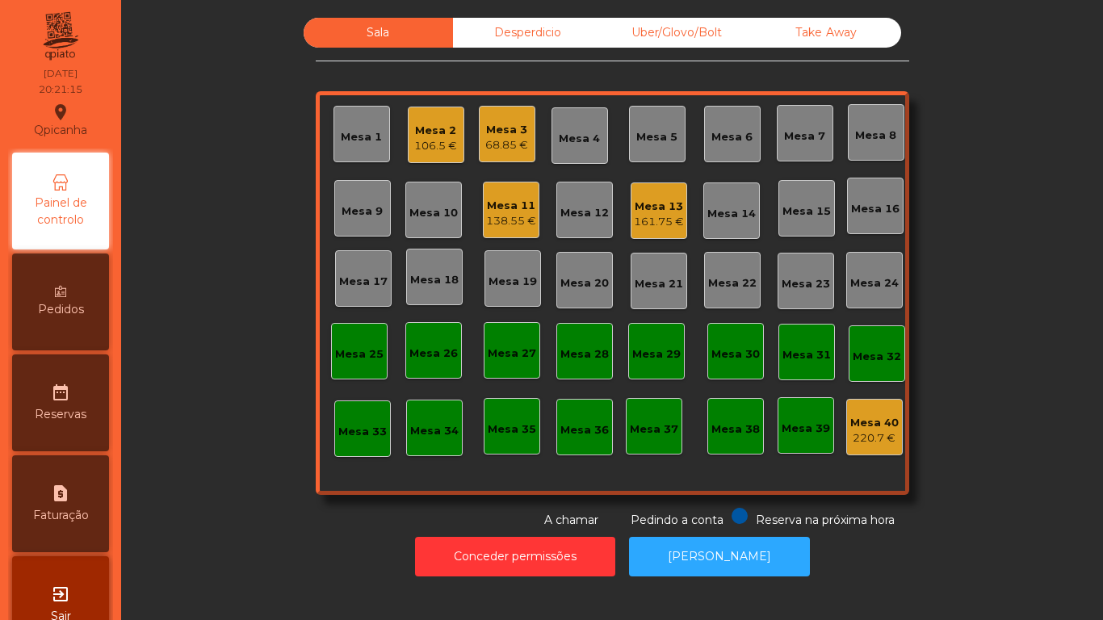
click at [492, 141] on div "68.85 €" at bounding box center [506, 145] width 43 height 16
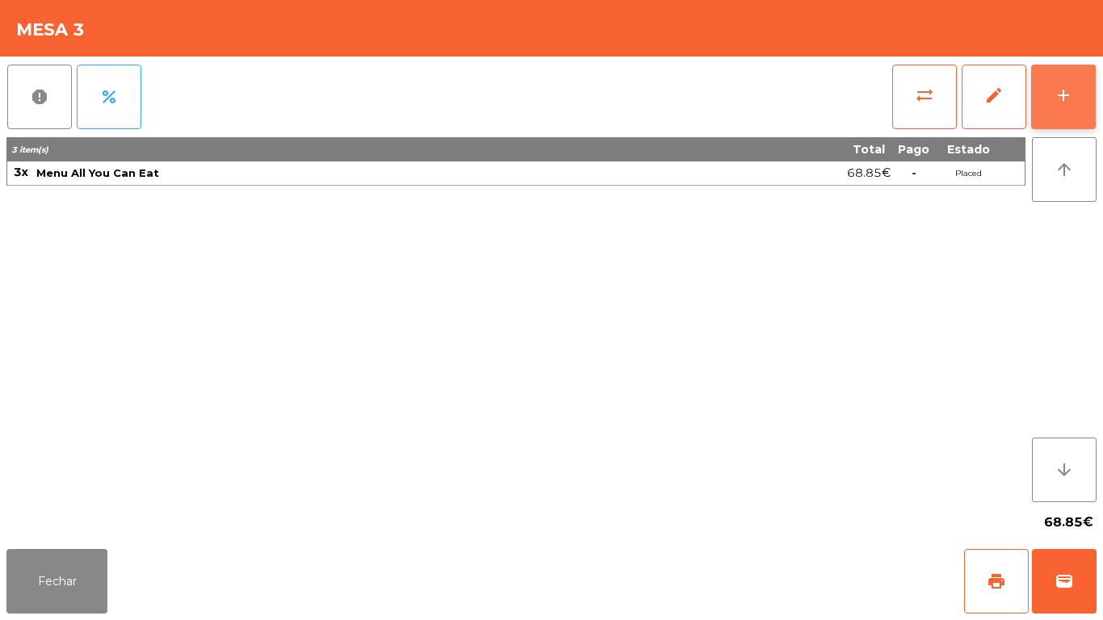
click at [1060, 108] on button "add" at bounding box center [1063, 97] width 65 height 65
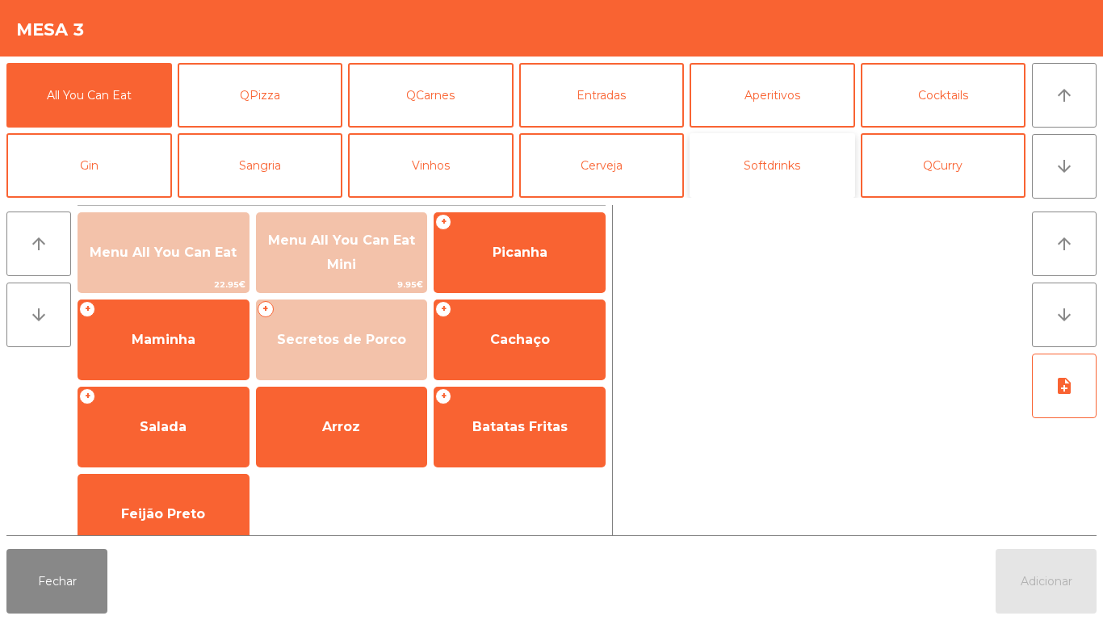
click at [769, 190] on button "Softdrinks" at bounding box center [771, 165] width 165 height 65
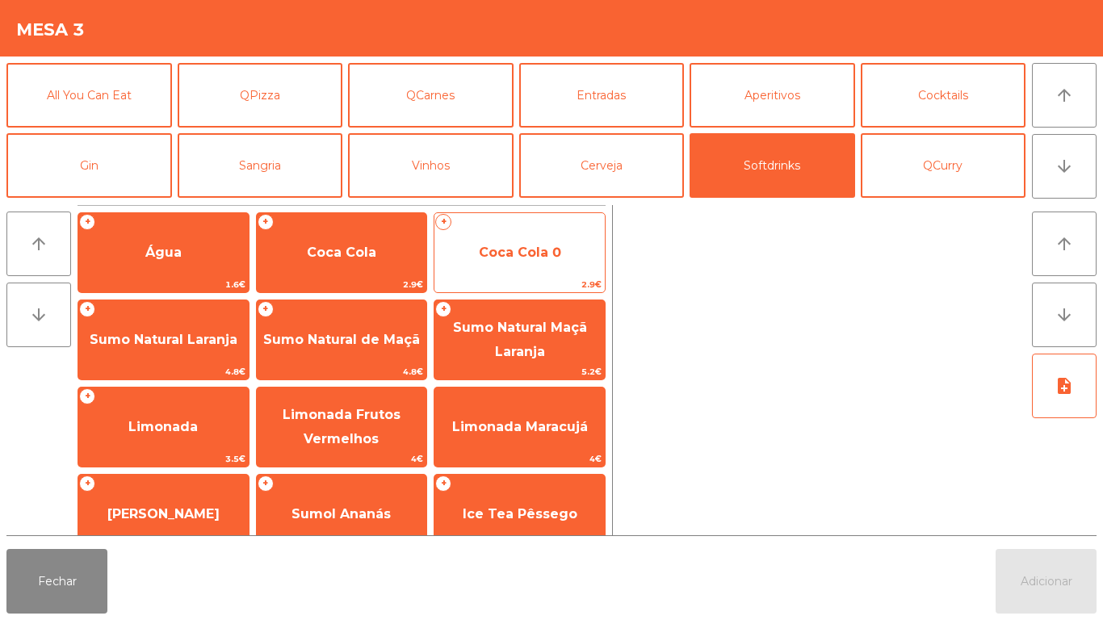
click at [545, 281] on span "2.9€" at bounding box center [519, 284] width 170 height 15
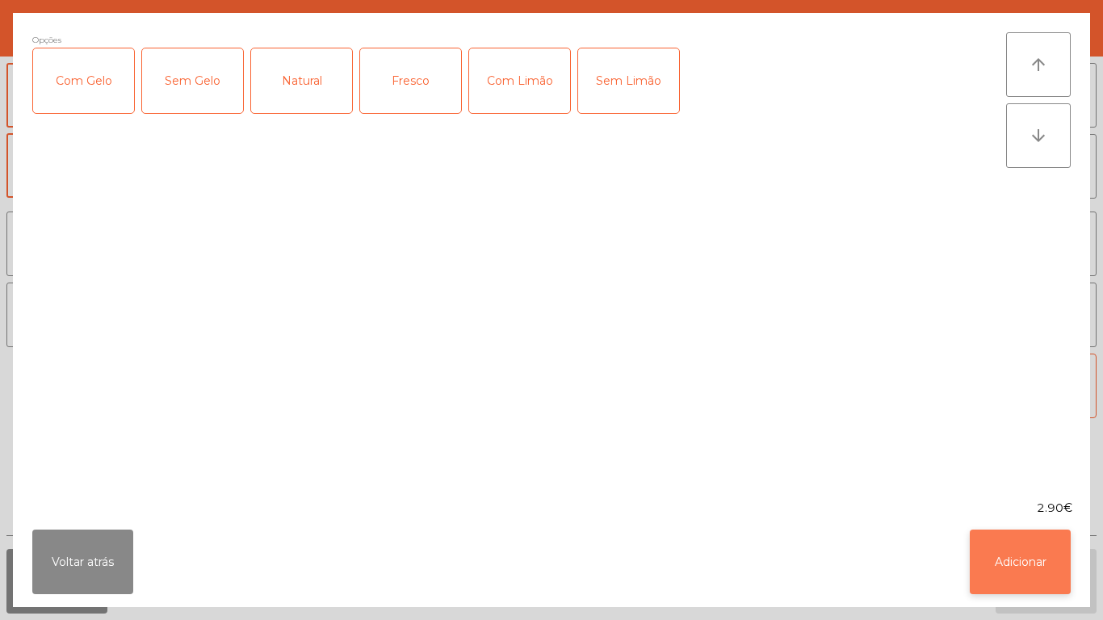
click at [1003, 563] on button "Adicionar" at bounding box center [1020, 562] width 101 height 65
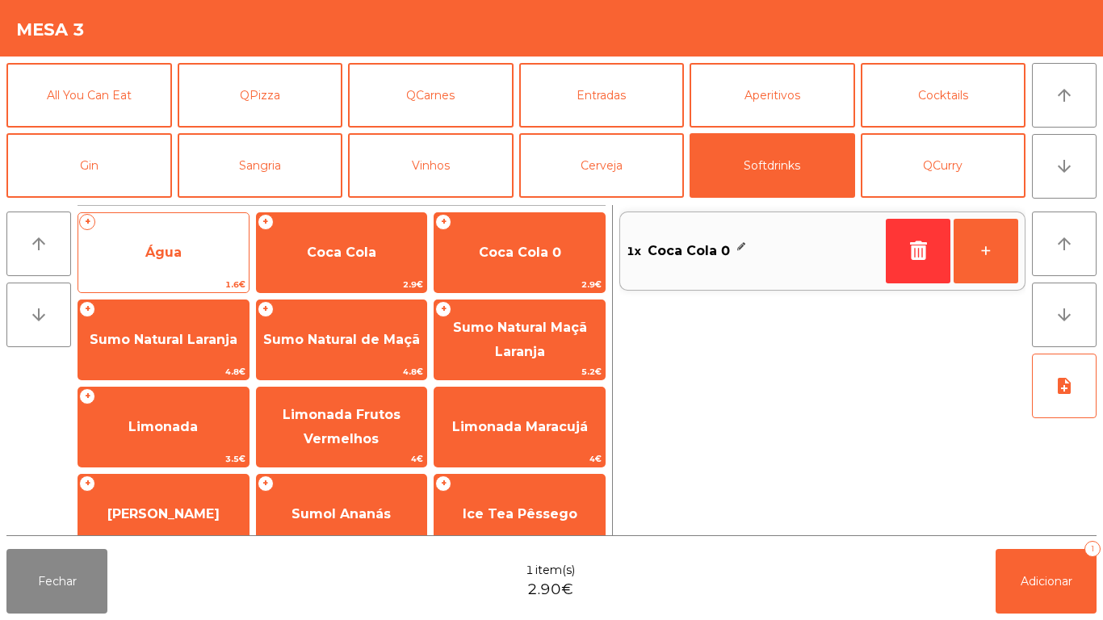
click at [220, 279] on span "1.6€" at bounding box center [163, 284] width 170 height 15
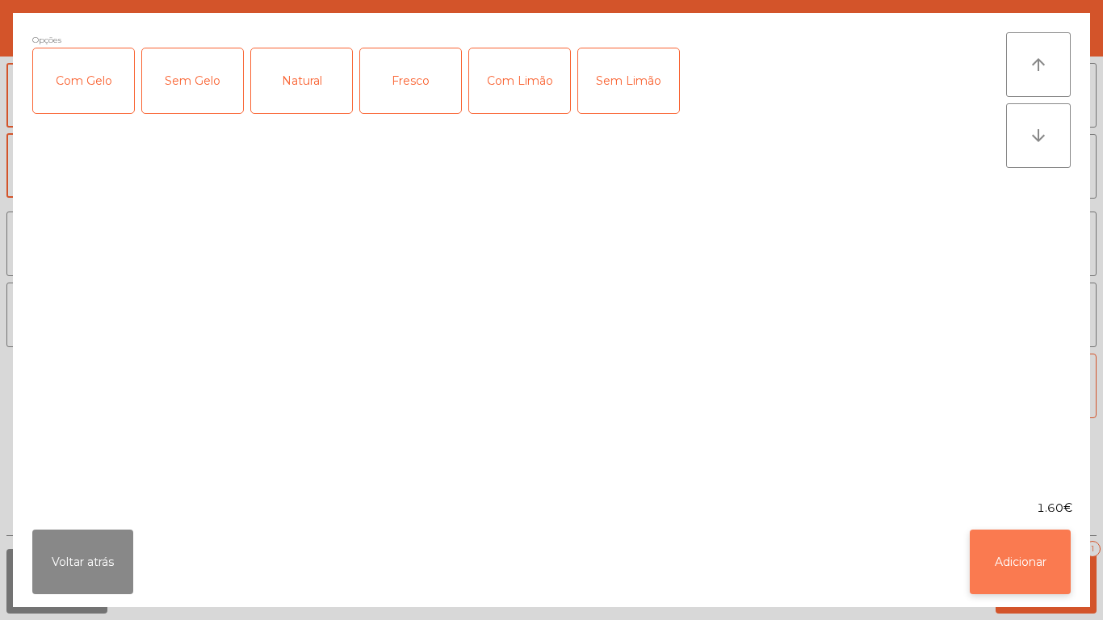
click at [1020, 580] on button "Adicionar" at bounding box center [1020, 562] width 101 height 65
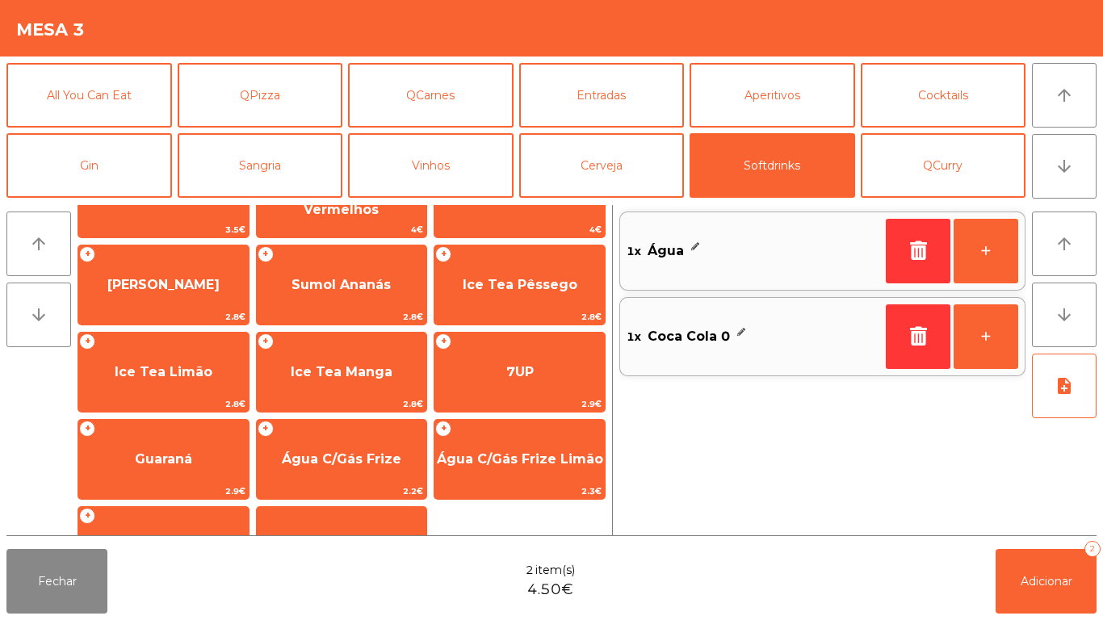
scroll to position [287, 0]
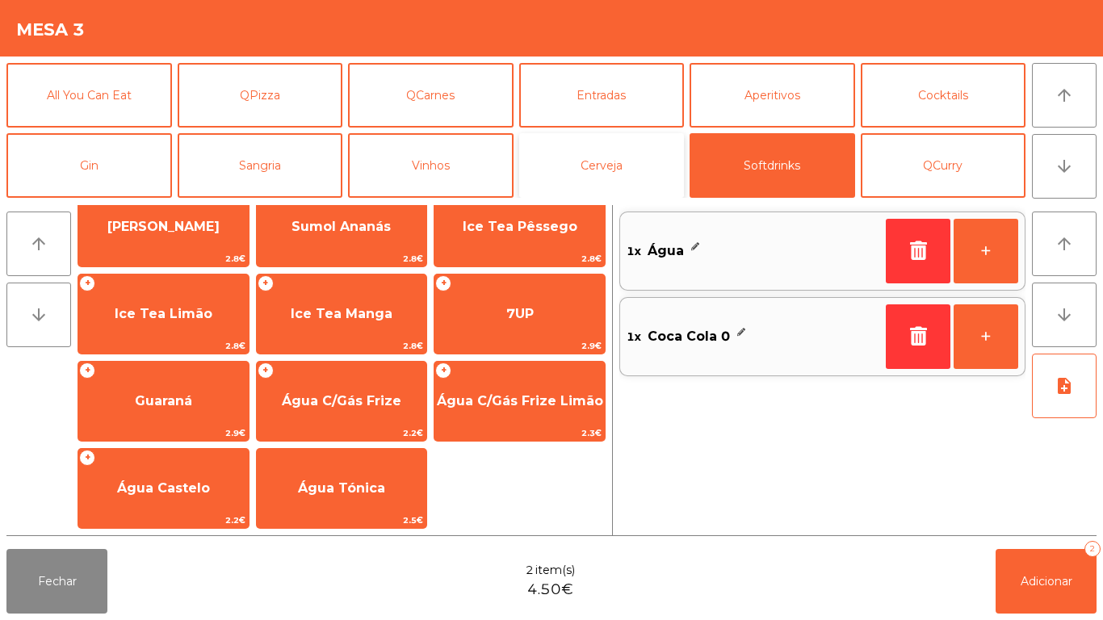
click at [626, 170] on button "Cerveja" at bounding box center [601, 165] width 165 height 65
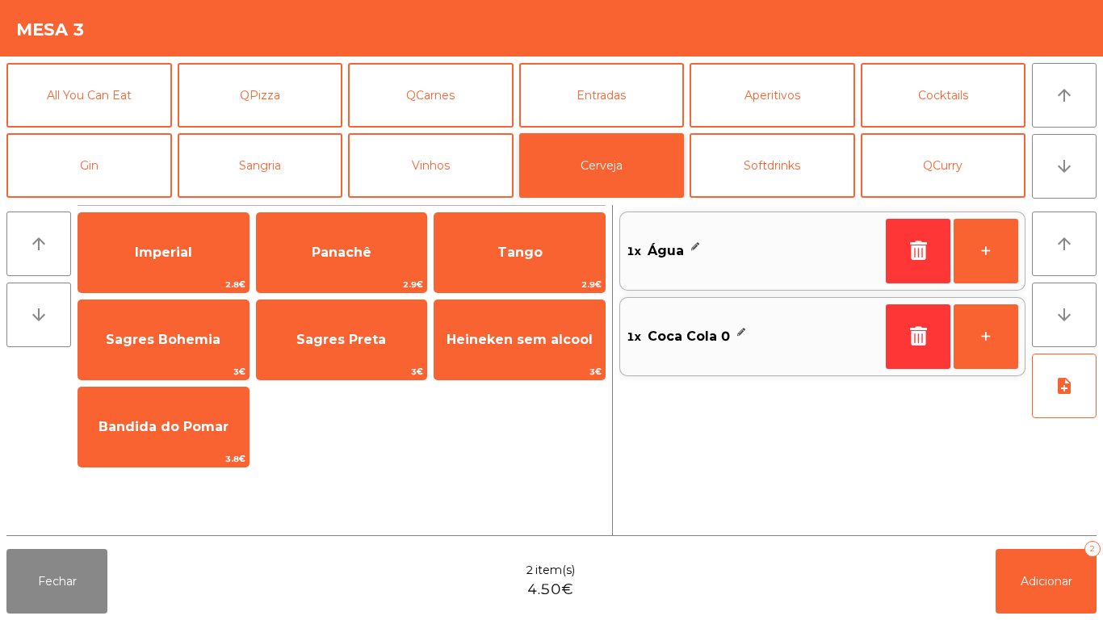
scroll to position [0, 0]
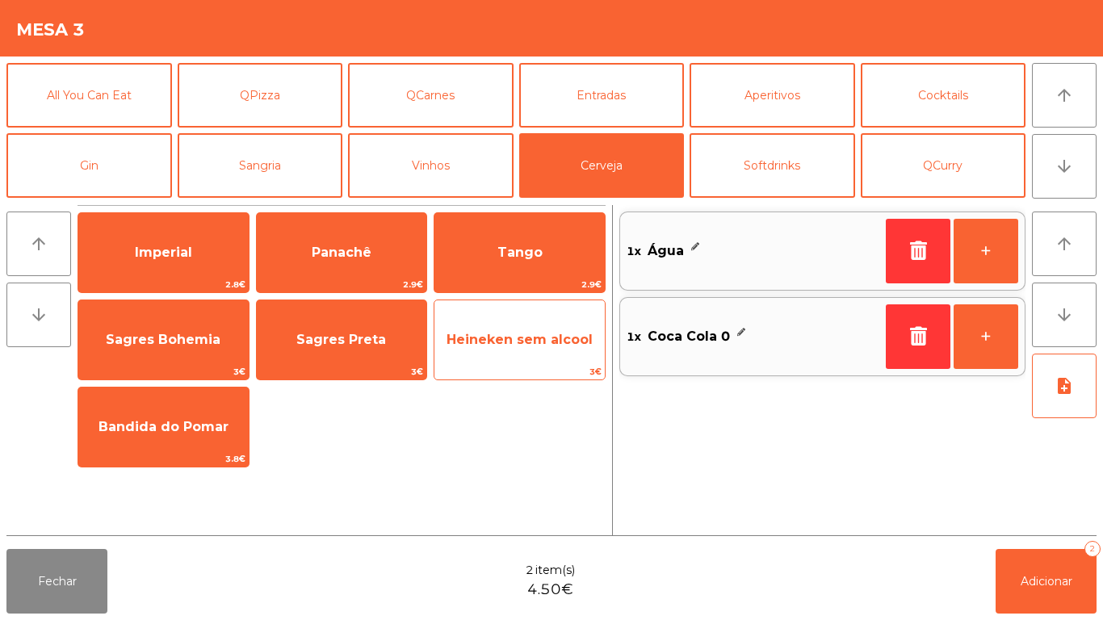
click at [512, 332] on span "Heineken sem alcool" at bounding box center [519, 339] width 146 height 15
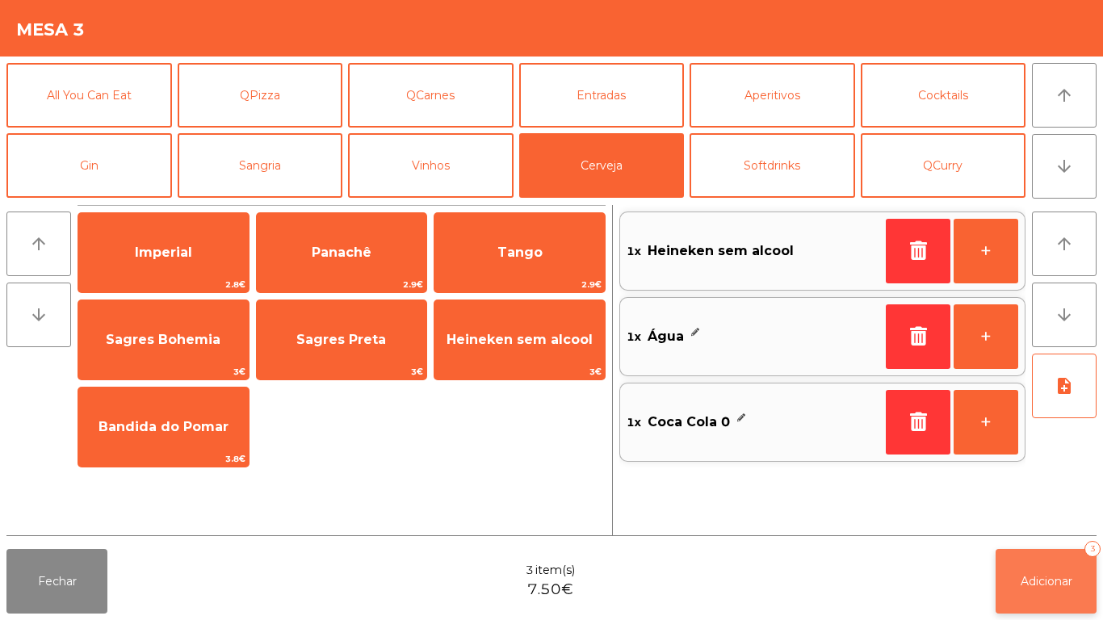
click at [1004, 580] on button "Adicionar 3" at bounding box center [1045, 581] width 101 height 65
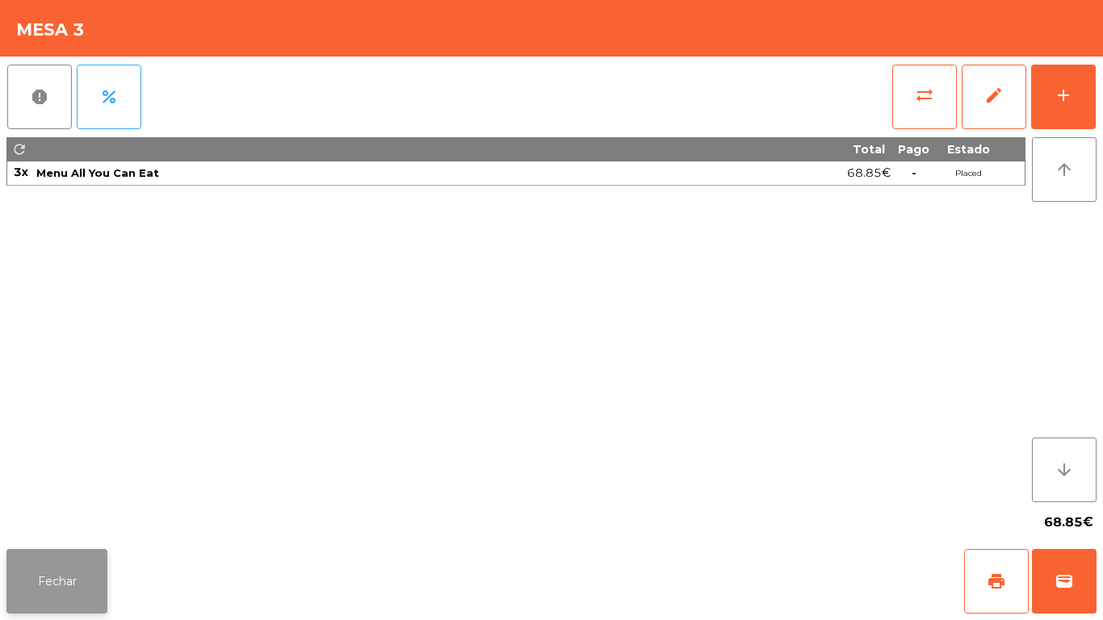
click at [56, 609] on button "Fechar" at bounding box center [56, 581] width 101 height 65
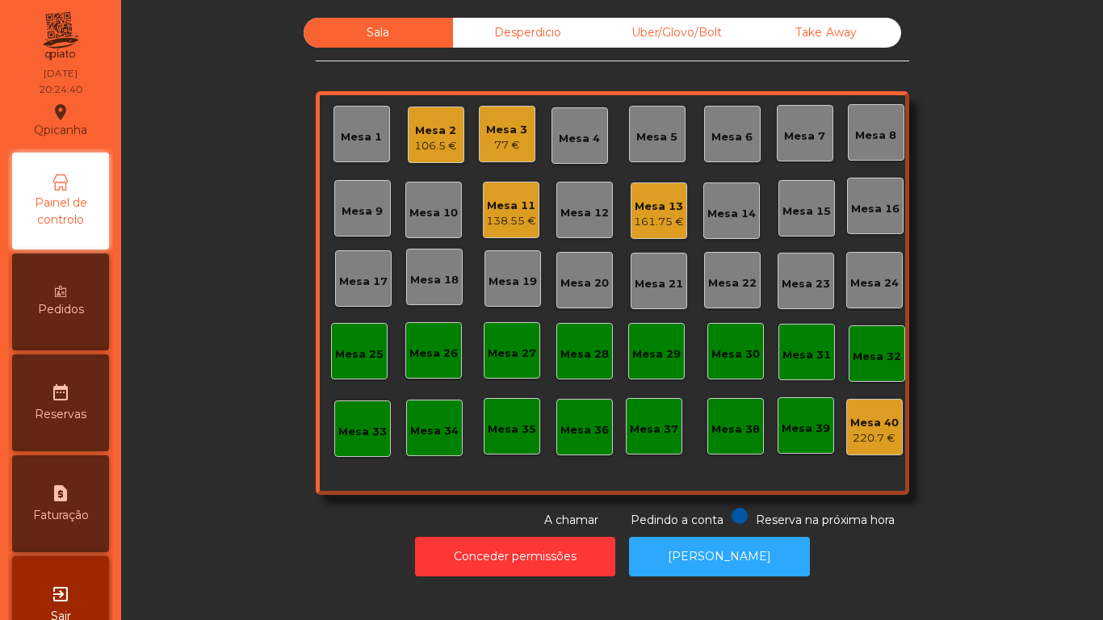
click at [493, 130] on div "Mesa 3" at bounding box center [506, 130] width 41 height 16
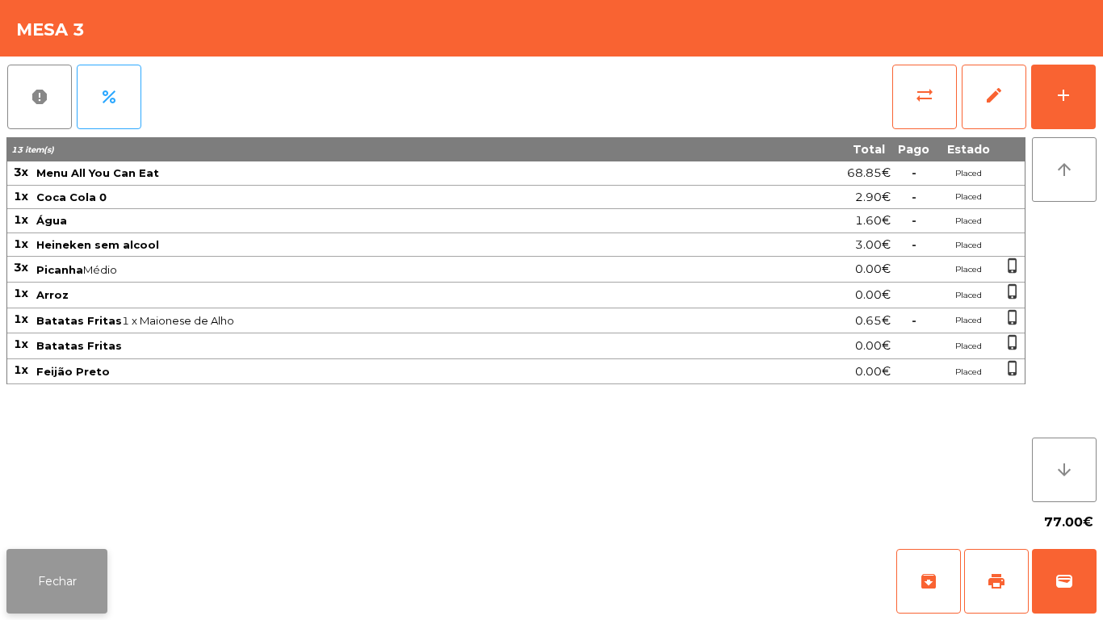
click at [94, 562] on button "Fechar" at bounding box center [56, 581] width 101 height 65
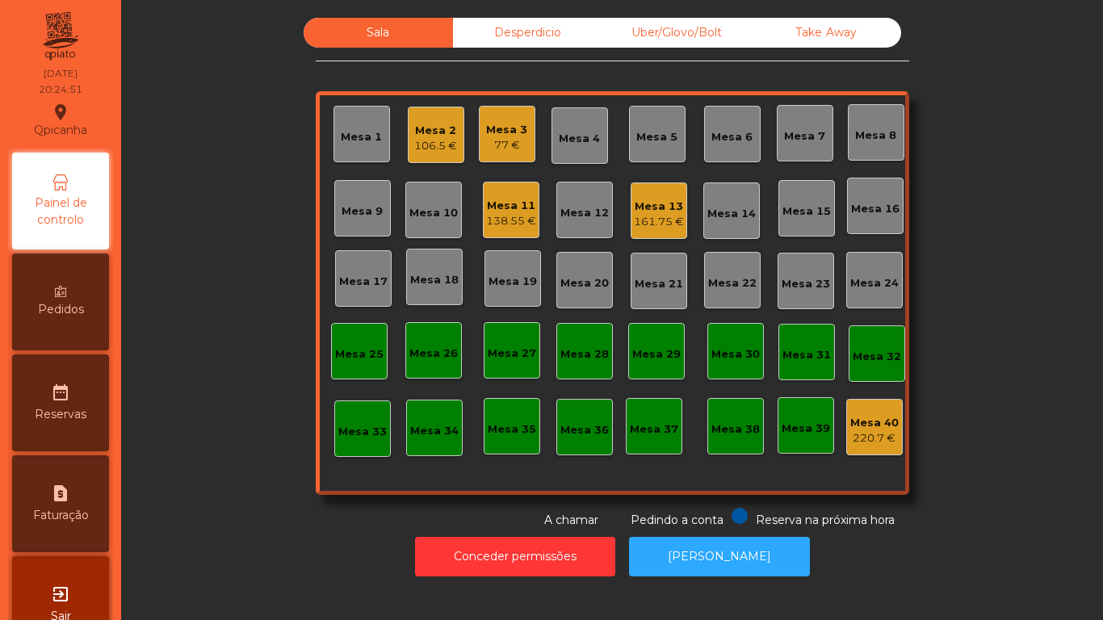
click at [499, 140] on div "77 €" at bounding box center [506, 145] width 41 height 16
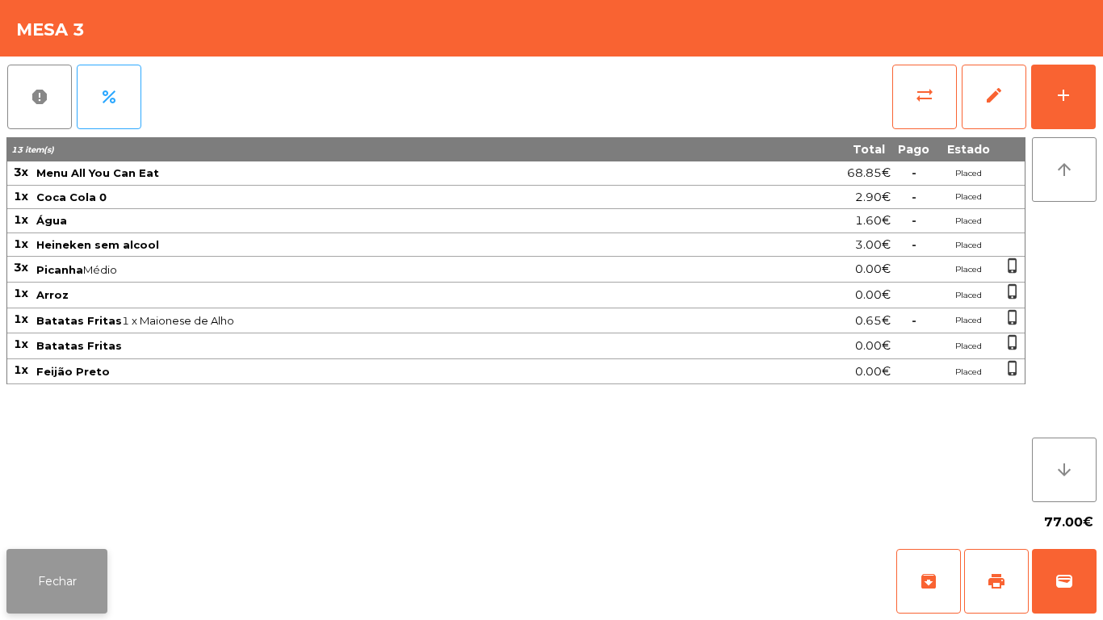
click at [82, 613] on button "Fechar" at bounding box center [56, 581] width 101 height 65
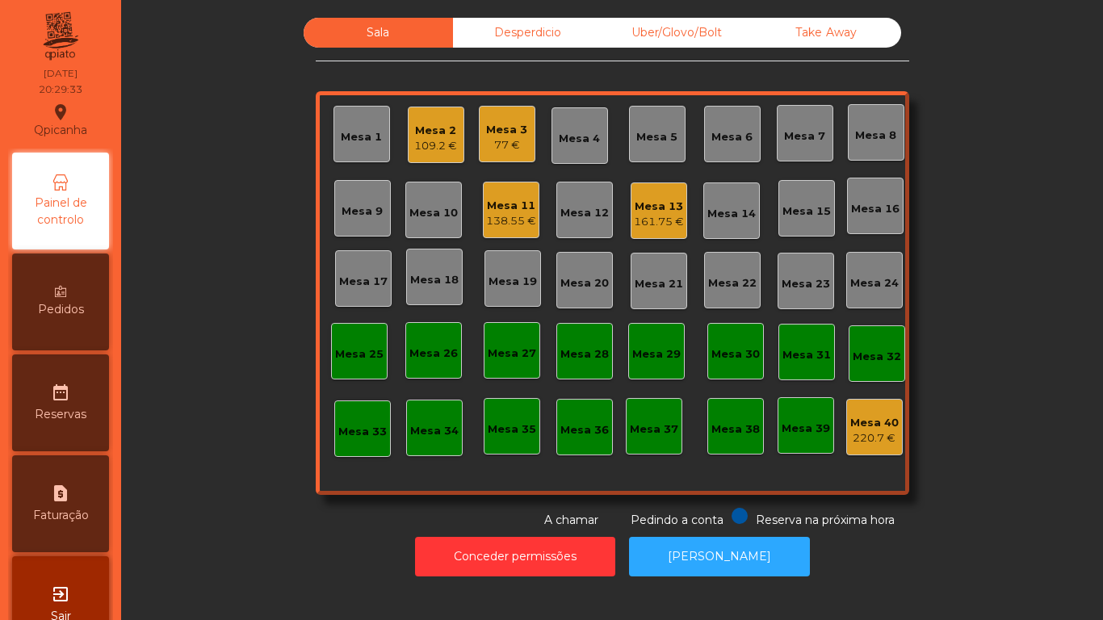
click at [436, 161] on div "Mesa 2 109.2 €" at bounding box center [436, 135] width 57 height 57
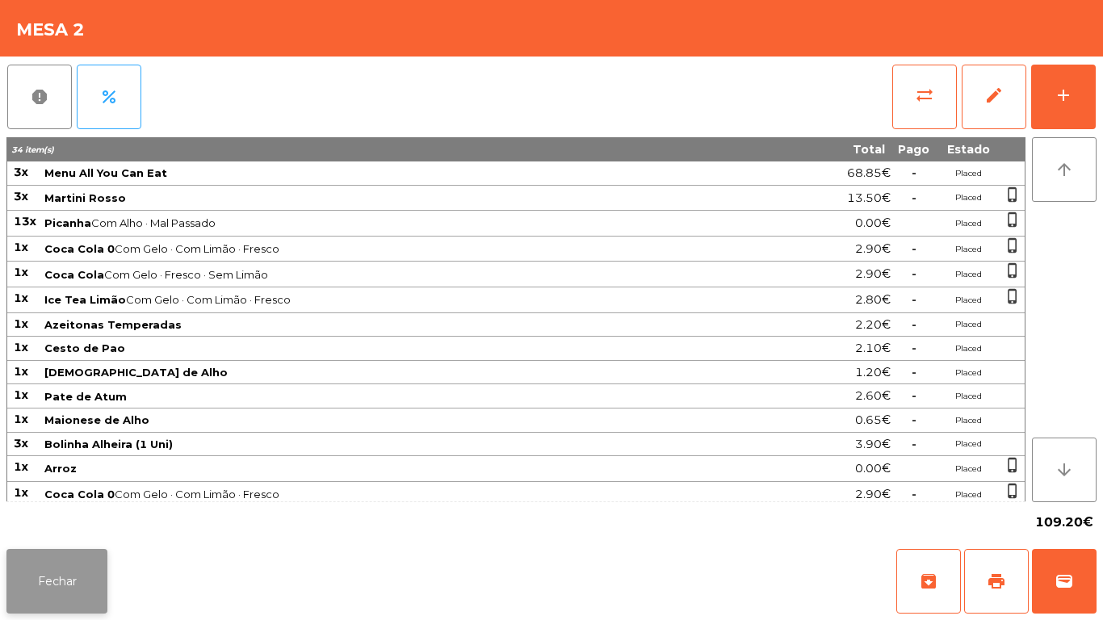
click at [88, 559] on button "Fechar" at bounding box center [56, 581] width 101 height 65
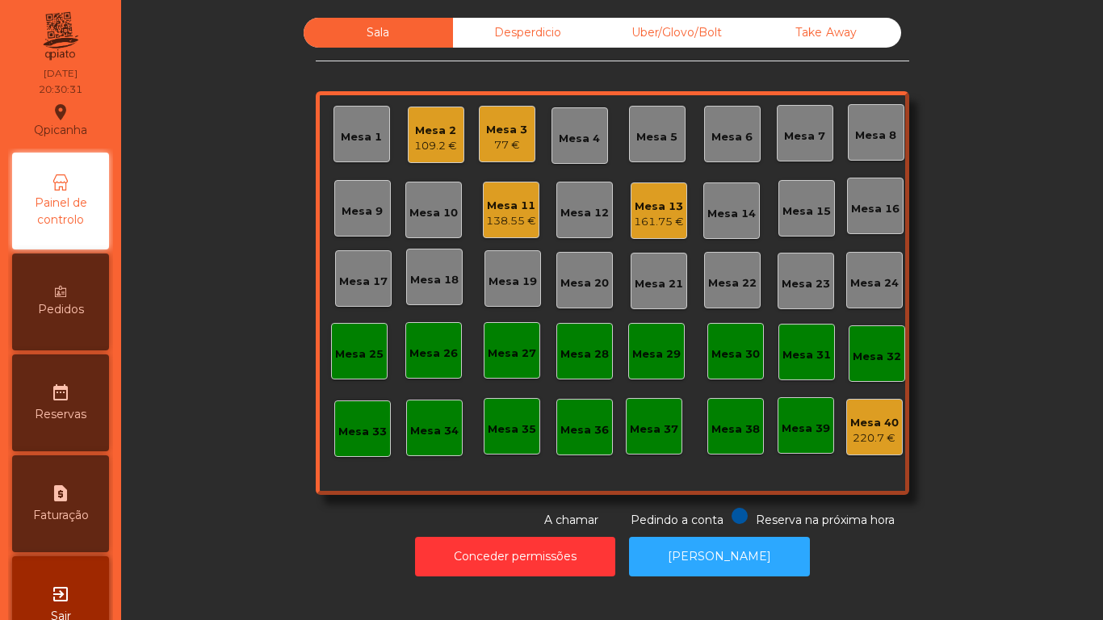
click at [675, 228] on div "161.75 €" at bounding box center [659, 222] width 50 height 16
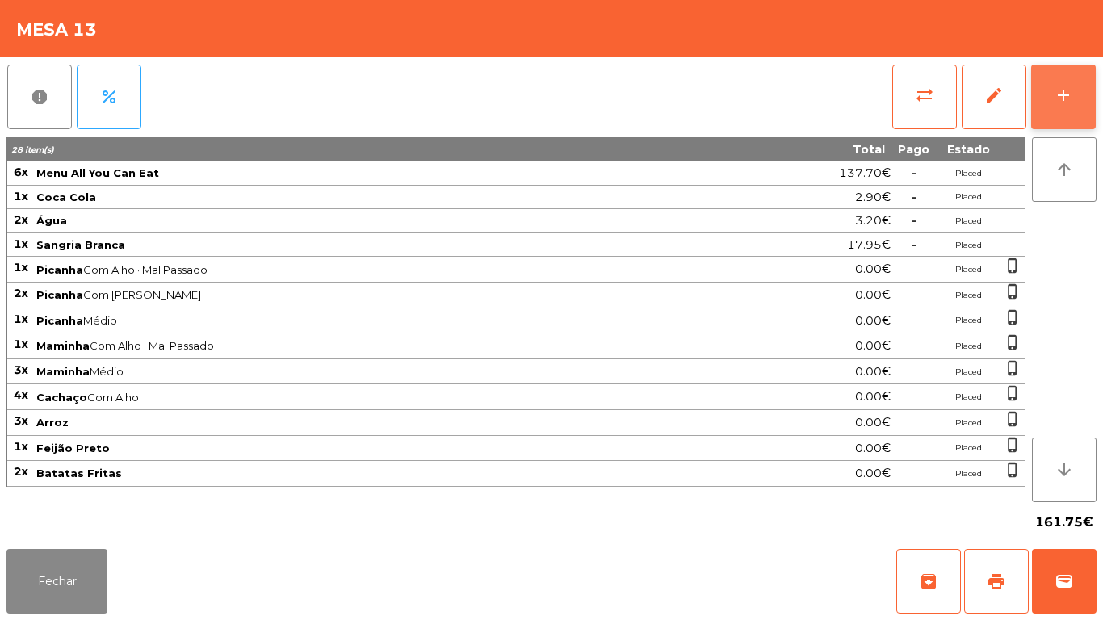
click at [1060, 98] on div "add" at bounding box center [1062, 95] width 19 height 19
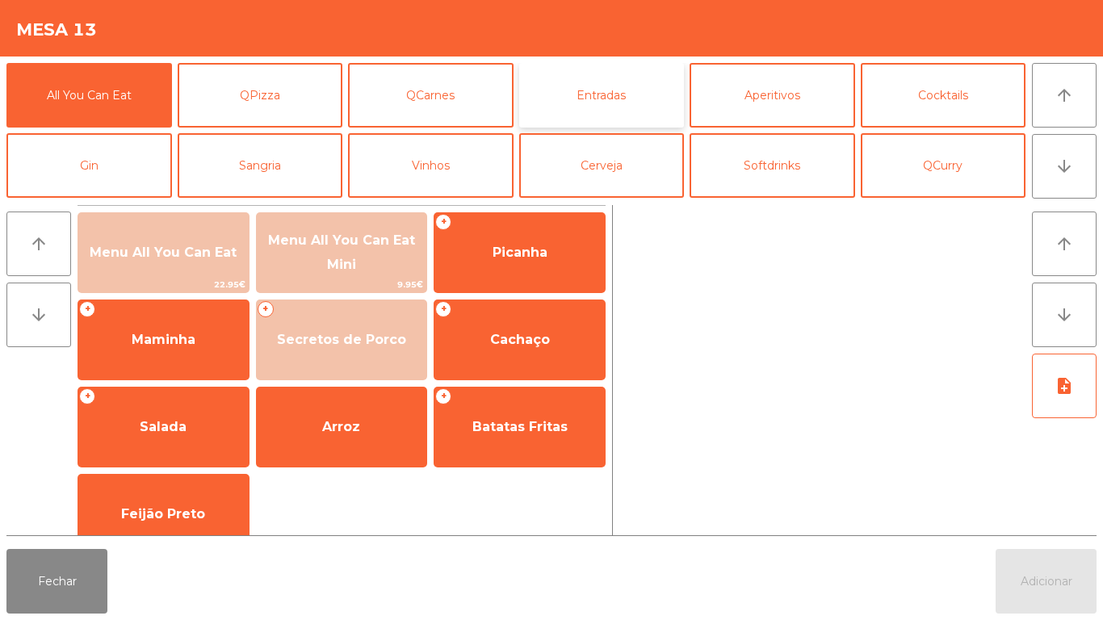
click at [593, 97] on button "Entradas" at bounding box center [601, 95] width 165 height 65
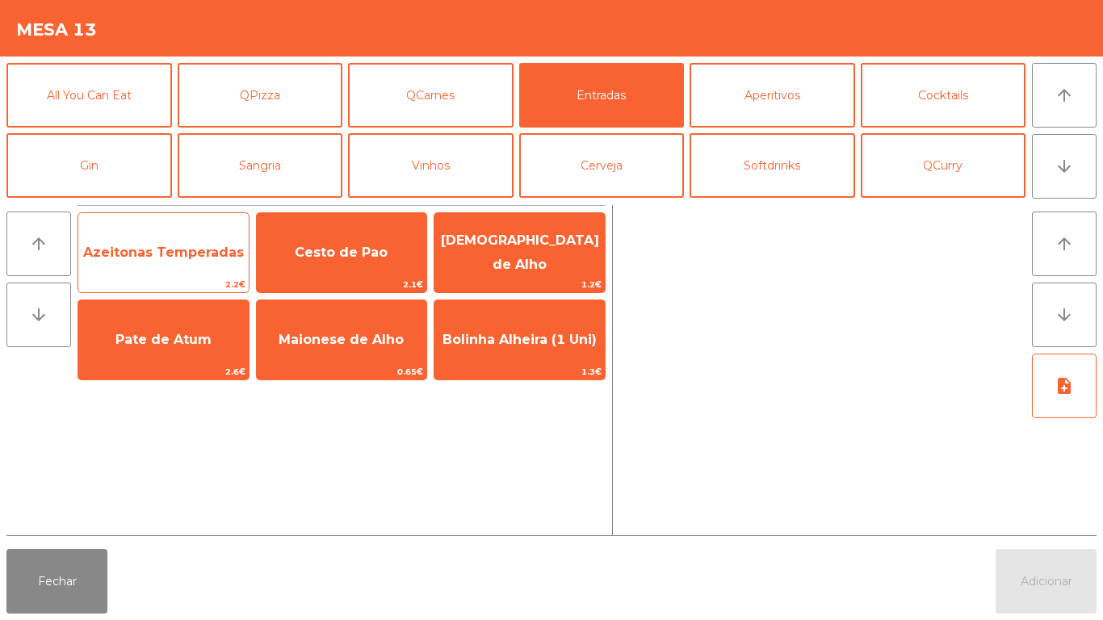
click at [191, 253] on span "Azeitonas Temperadas" at bounding box center [163, 252] width 161 height 15
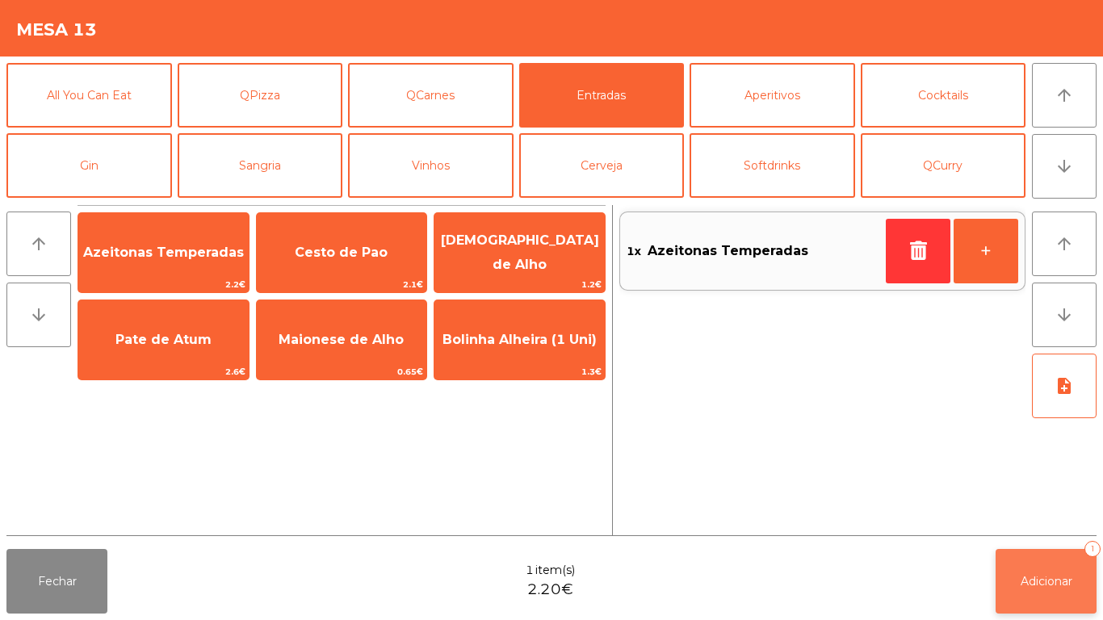
click at [1007, 569] on button "Adicionar 1" at bounding box center [1045, 581] width 101 height 65
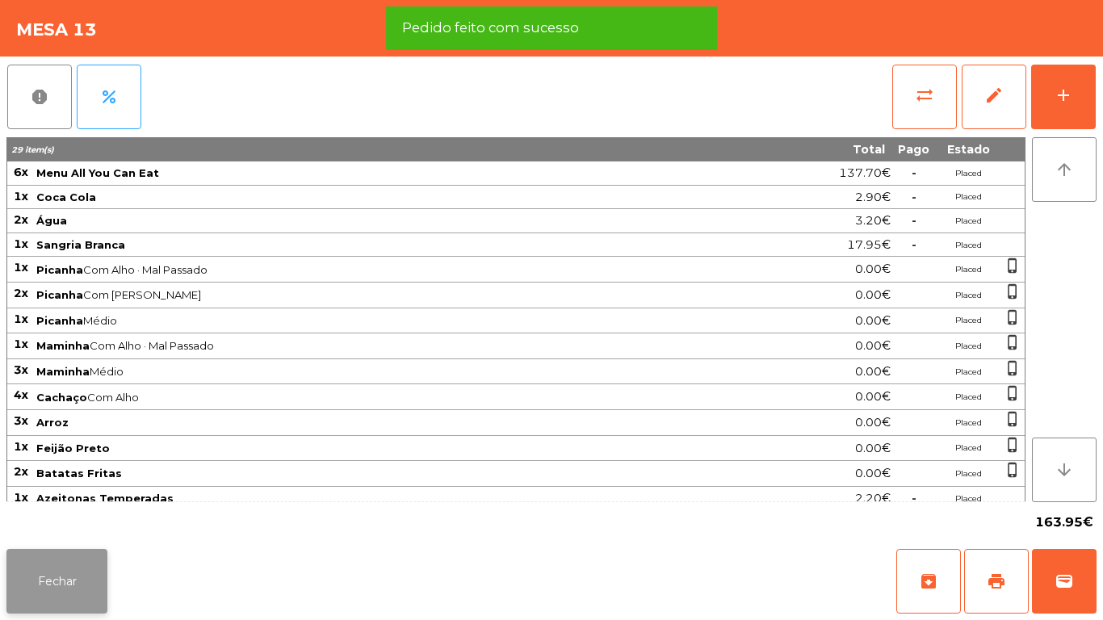
click at [39, 592] on button "Fechar" at bounding box center [56, 581] width 101 height 65
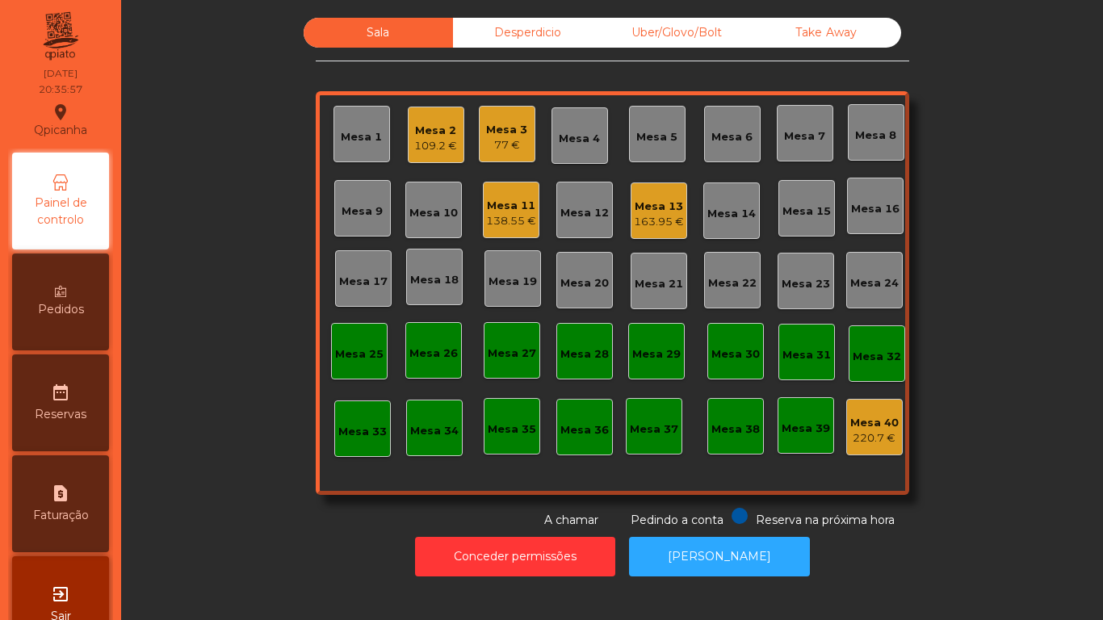
click at [511, 215] on div "138.55 €" at bounding box center [511, 221] width 50 height 16
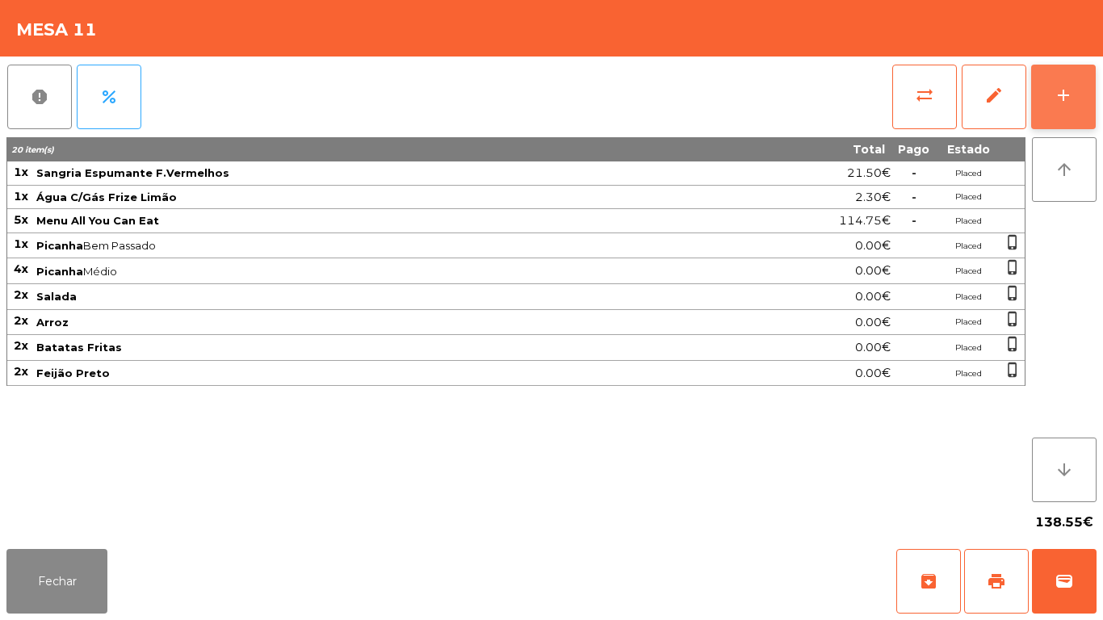
click at [1059, 103] on div "add" at bounding box center [1062, 95] width 19 height 19
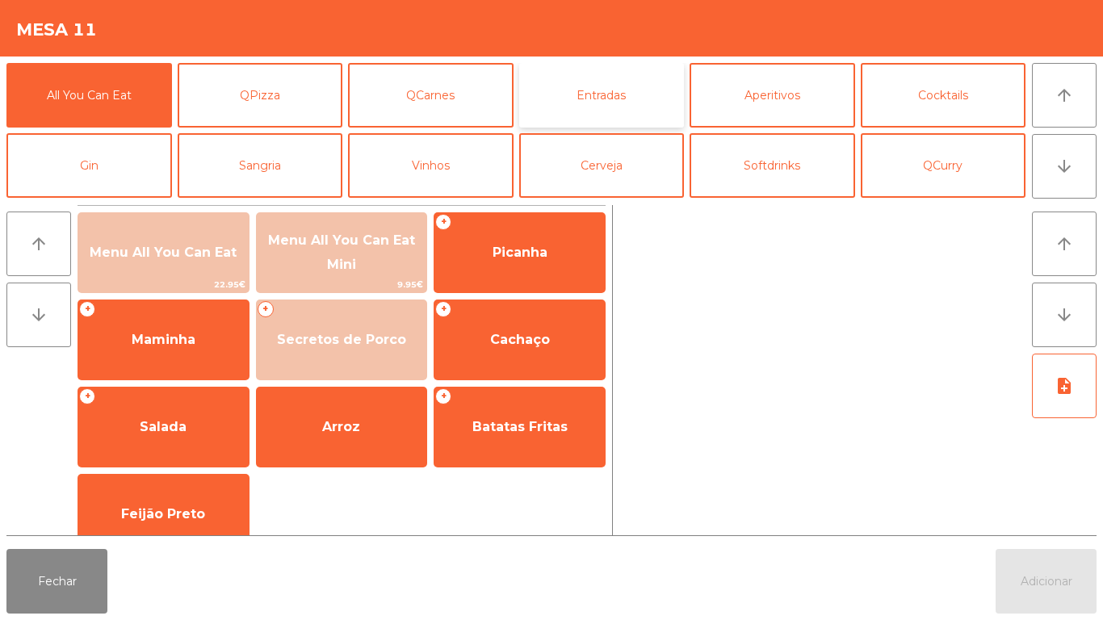
click at [629, 97] on button "Entradas" at bounding box center [601, 95] width 165 height 65
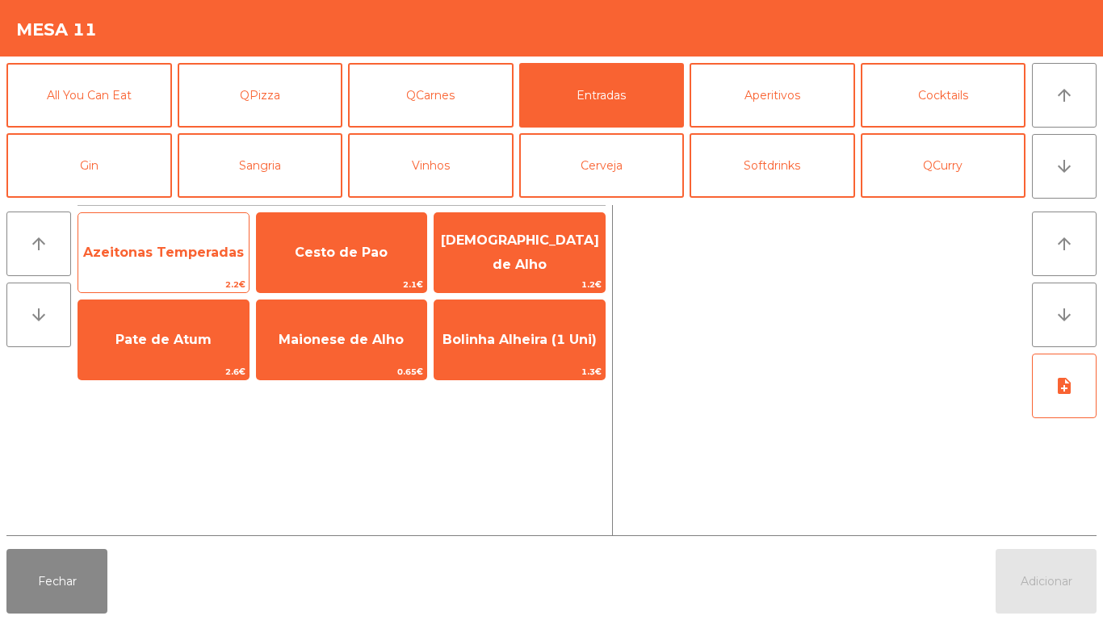
click at [188, 243] on span "Azeitonas Temperadas" at bounding box center [163, 253] width 170 height 44
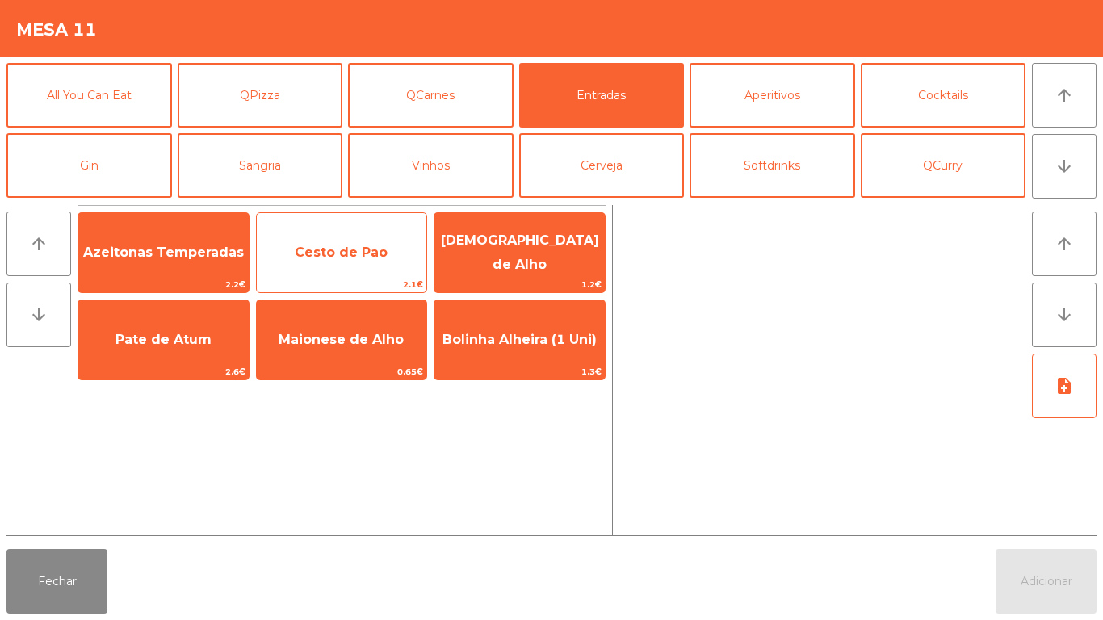
click at [344, 252] on span "Cesto de Pao" at bounding box center [341, 252] width 93 height 15
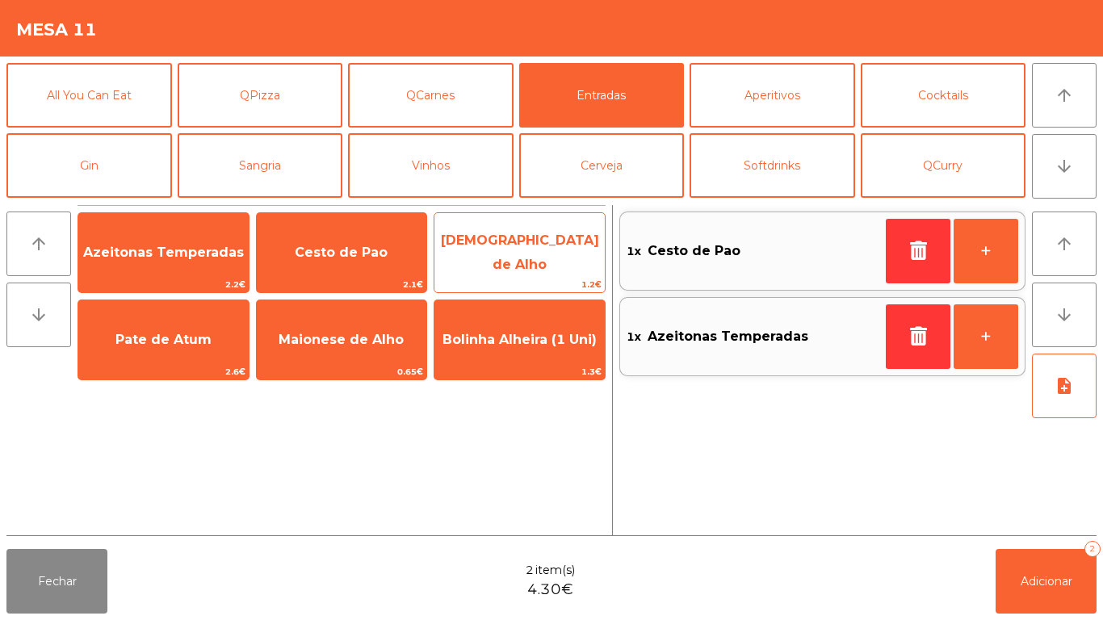
click at [553, 255] on span "[DEMOGRAPHIC_DATA] de Alho" at bounding box center [520, 252] width 158 height 40
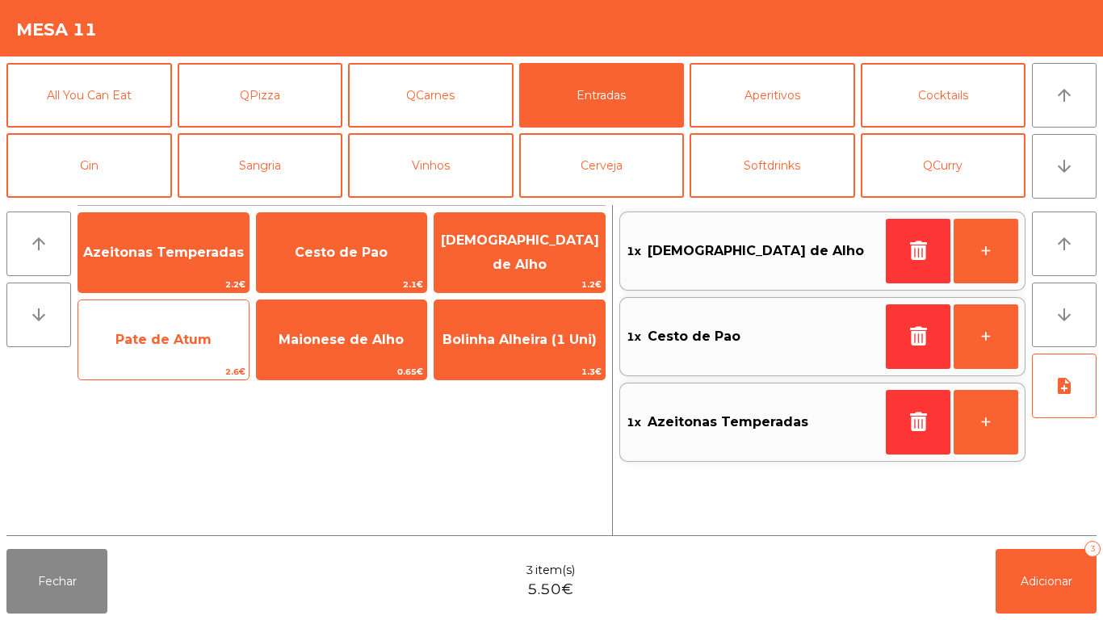
click at [190, 345] on span "Pate de Atum" at bounding box center [163, 339] width 96 height 15
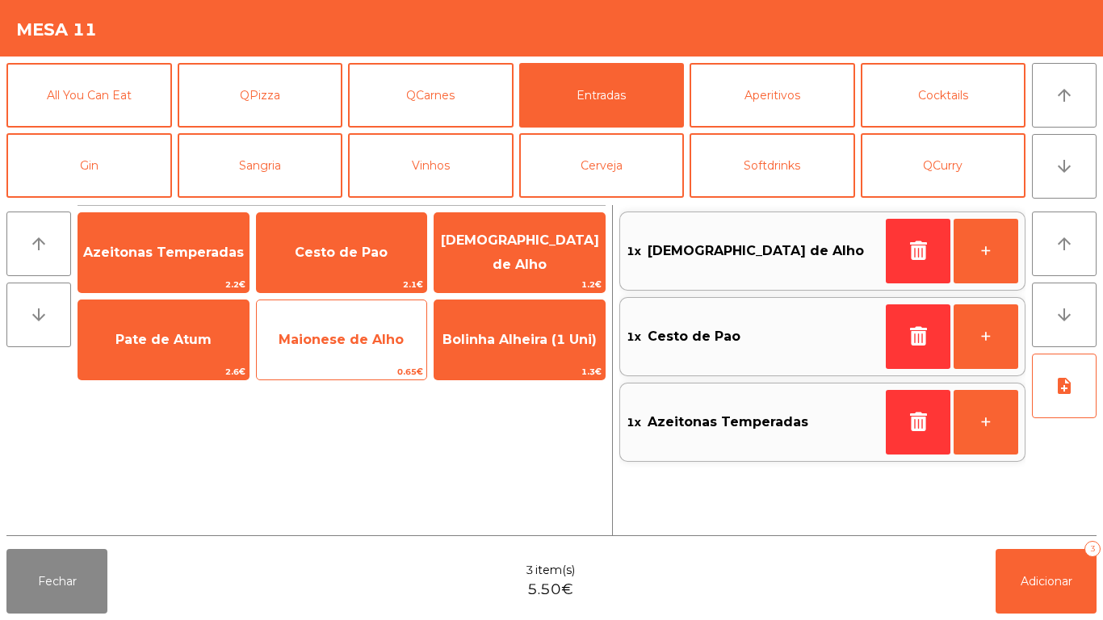
click at [325, 340] on span "Maionese de Alho" at bounding box center [341, 339] width 125 height 15
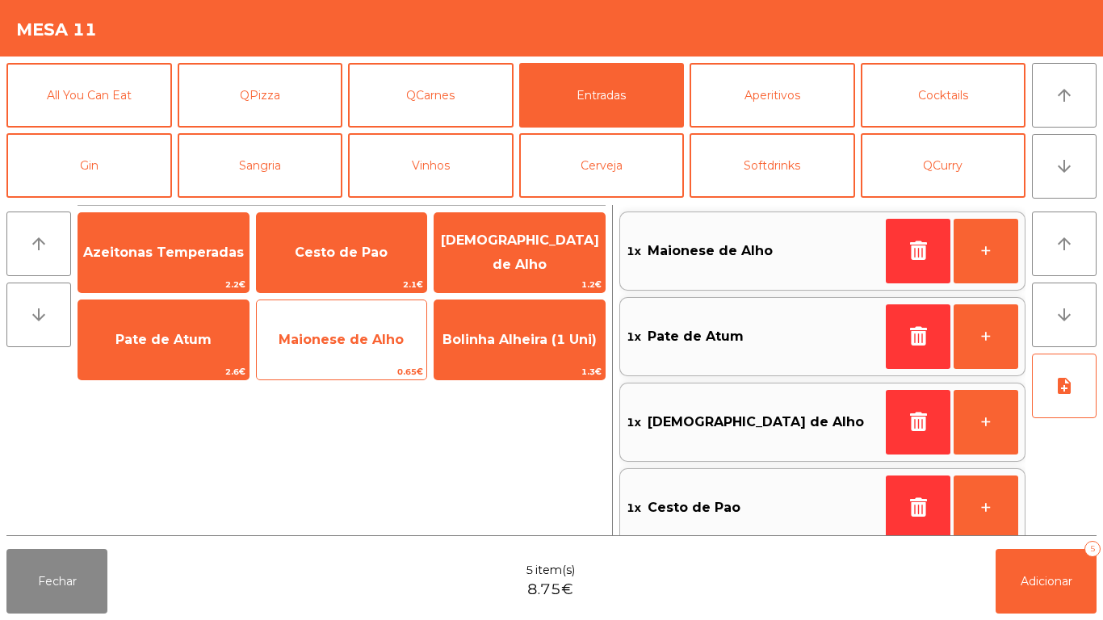
scroll to position [6, 0]
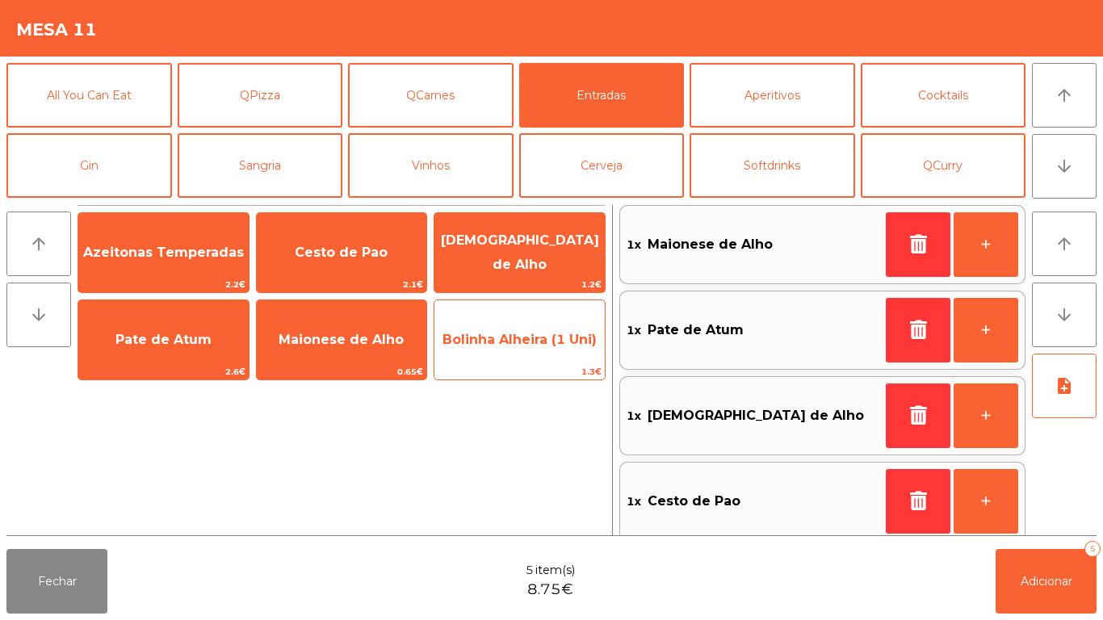
click at [545, 332] on span "Bolinha Alheira (1 Uni)" at bounding box center [519, 339] width 154 height 15
click at [536, 340] on span "Bolinha Alheira (1 Uni)" at bounding box center [519, 339] width 154 height 15
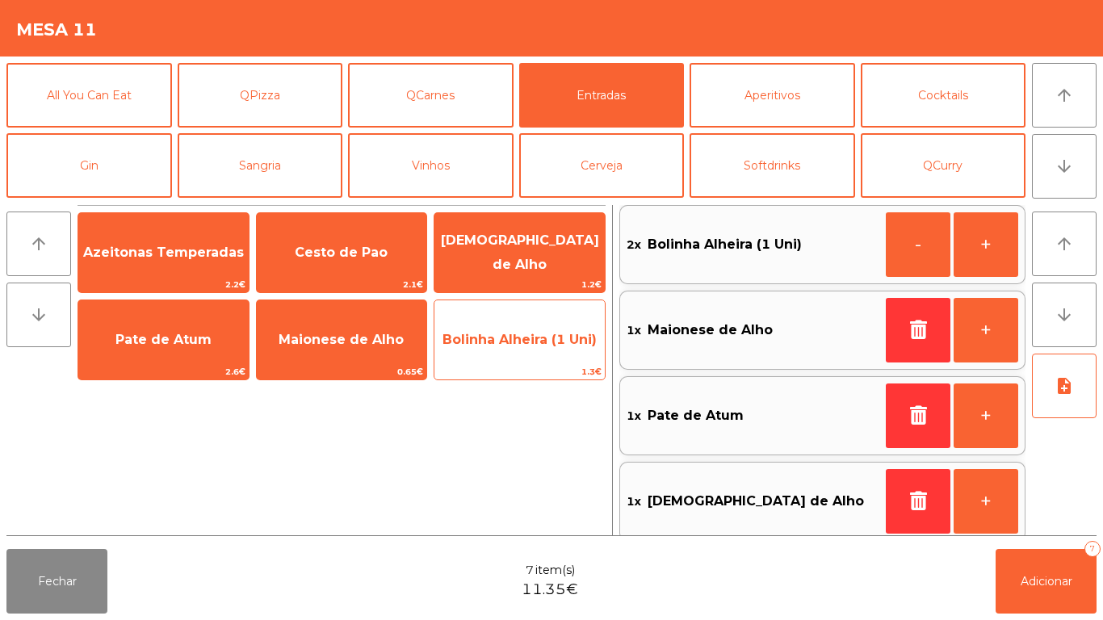
click at [523, 344] on span "Bolinha Alheira (1 Uni)" at bounding box center [519, 339] width 154 height 15
click at [527, 337] on span "Bolinha Alheira (1 Uni)" at bounding box center [519, 339] width 154 height 15
click at [526, 337] on span "Bolinha Alheira (1 Uni)" at bounding box center [519, 339] width 154 height 15
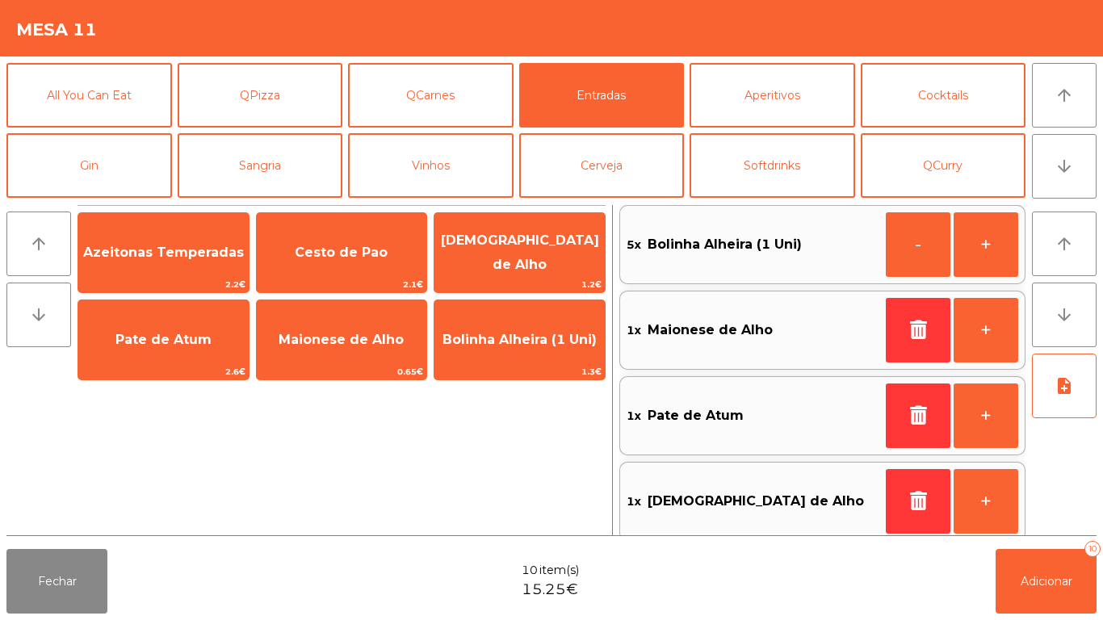
click at [1032, 619] on div "Fechar 10 item(s) 15.25€ Adicionar 10" at bounding box center [551, 580] width 1103 height 77
click at [1045, 565] on button "Adicionar 10" at bounding box center [1045, 581] width 101 height 65
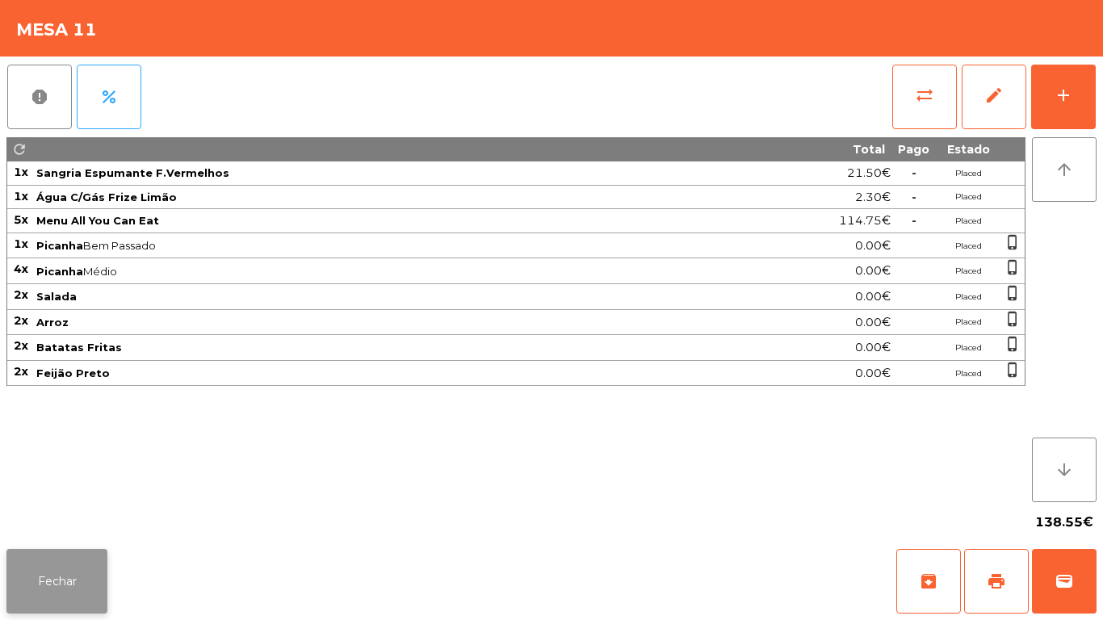
click at [78, 577] on button "Fechar" at bounding box center [56, 581] width 101 height 65
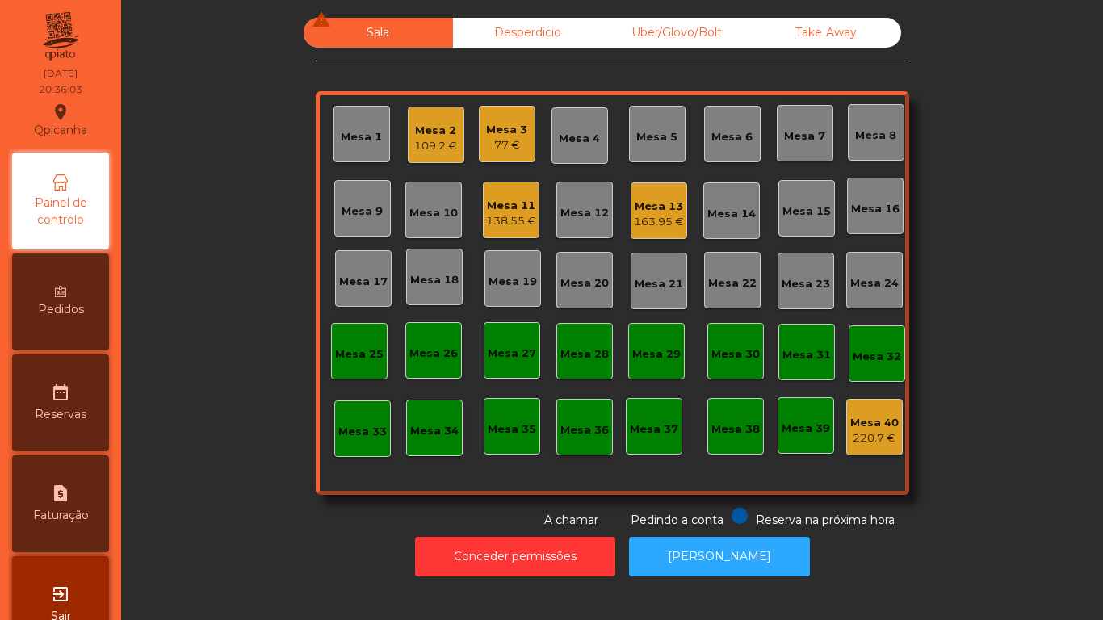
click at [437, 140] on div "109.2 €" at bounding box center [435, 146] width 43 height 16
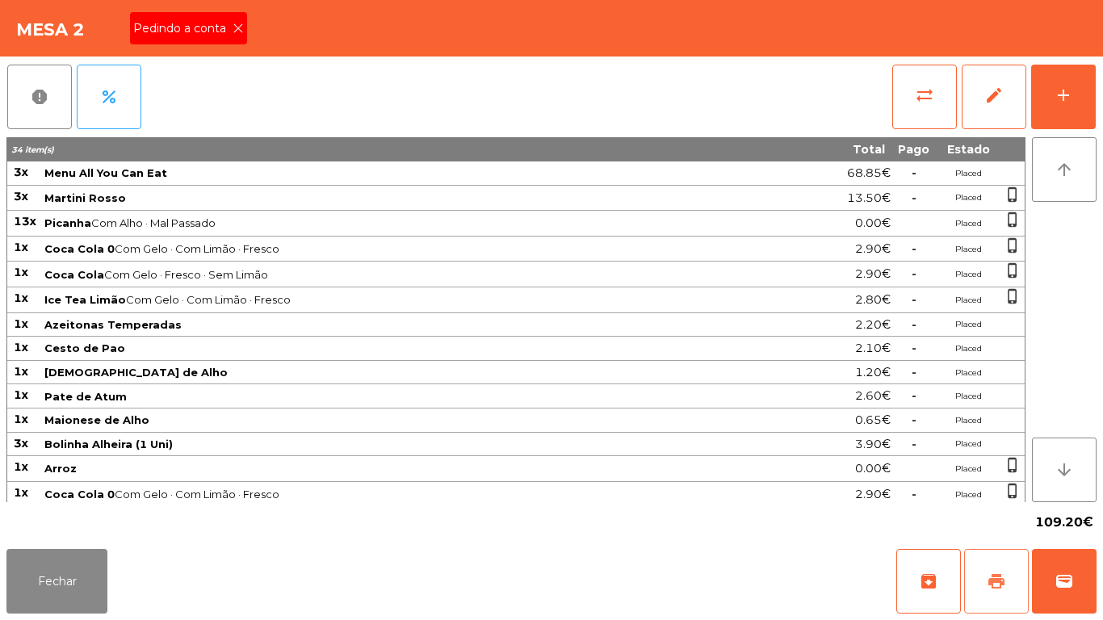
click at [1020, 565] on button "print" at bounding box center [996, 581] width 65 height 65
click at [242, 44] on div "Pedindo a conta" at bounding box center [188, 28] width 117 height 32
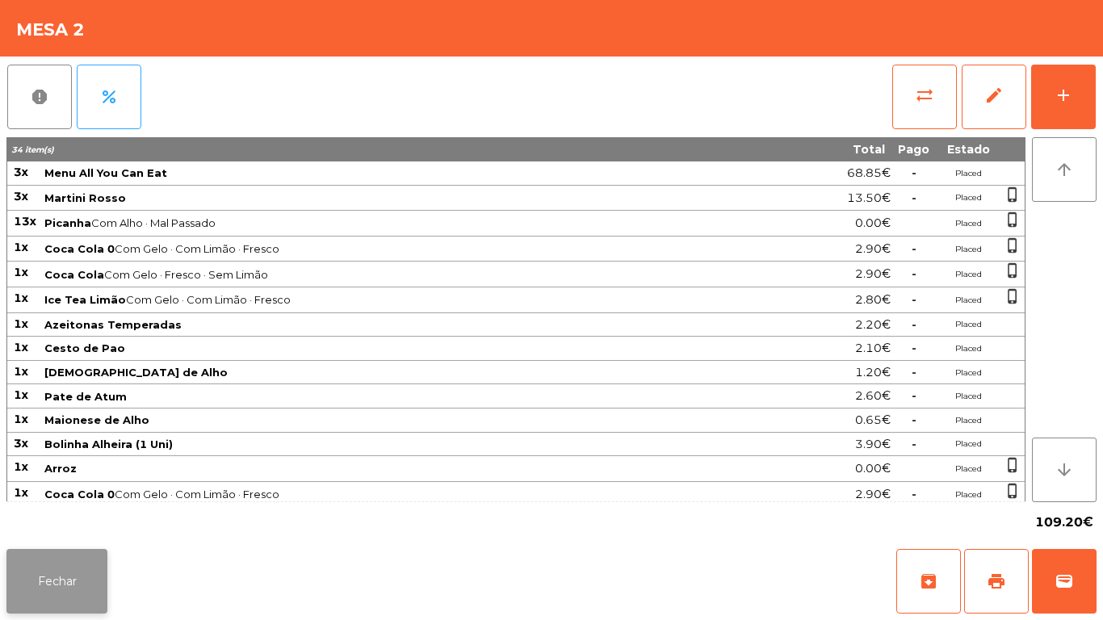
click at [38, 576] on button "Fechar" at bounding box center [56, 581] width 101 height 65
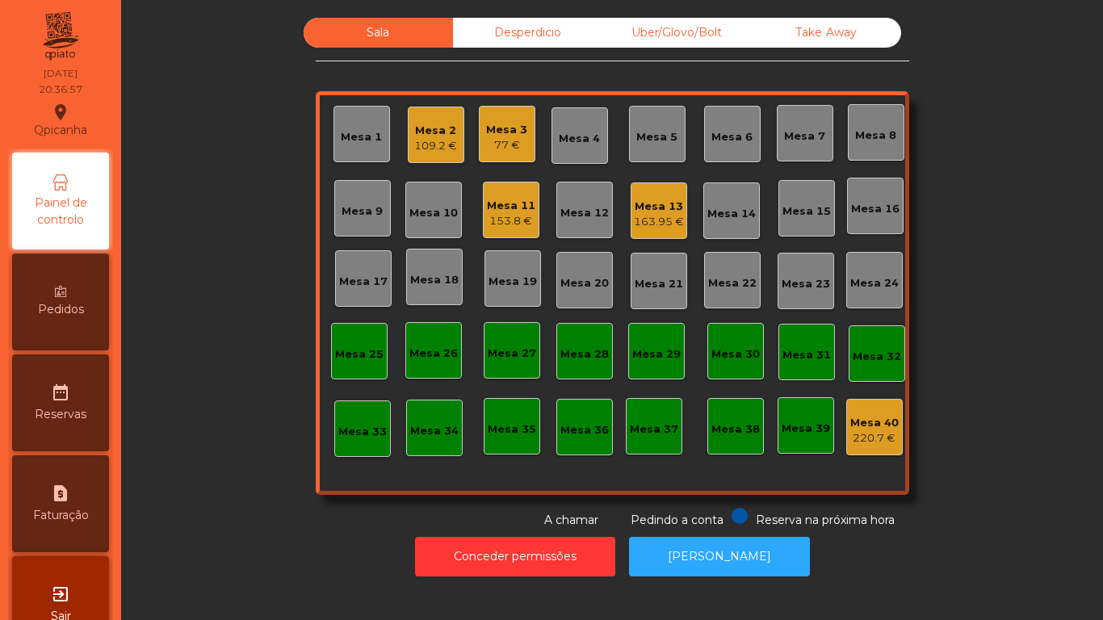
click at [495, 129] on div "Mesa 3" at bounding box center [506, 130] width 41 height 16
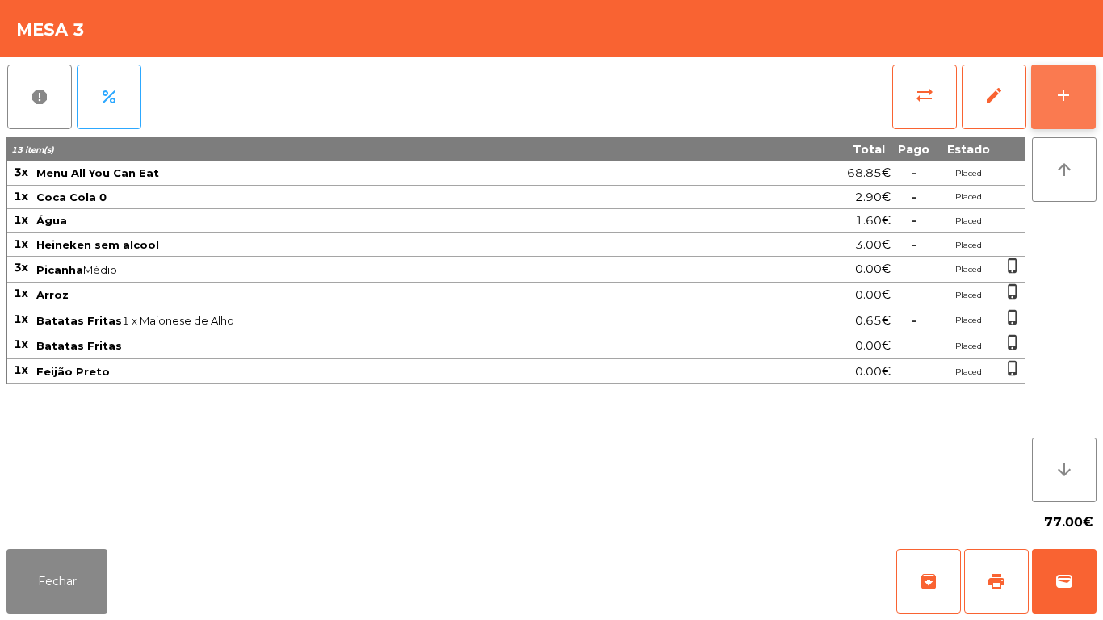
click at [1053, 94] on div "add" at bounding box center [1062, 95] width 19 height 19
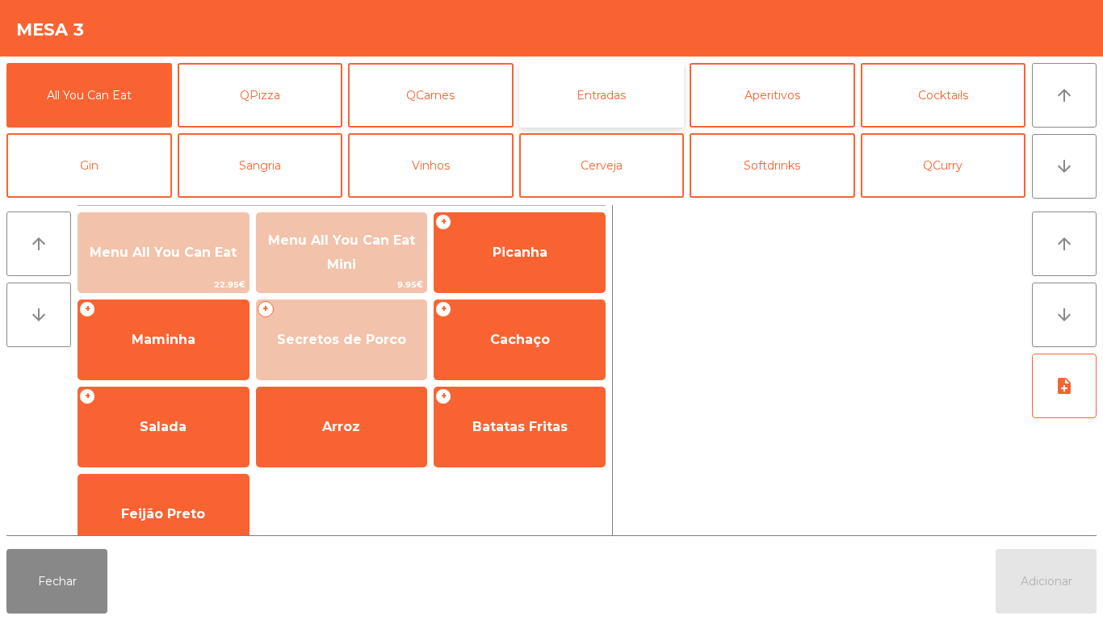
click at [591, 111] on button "Entradas" at bounding box center [601, 95] width 165 height 65
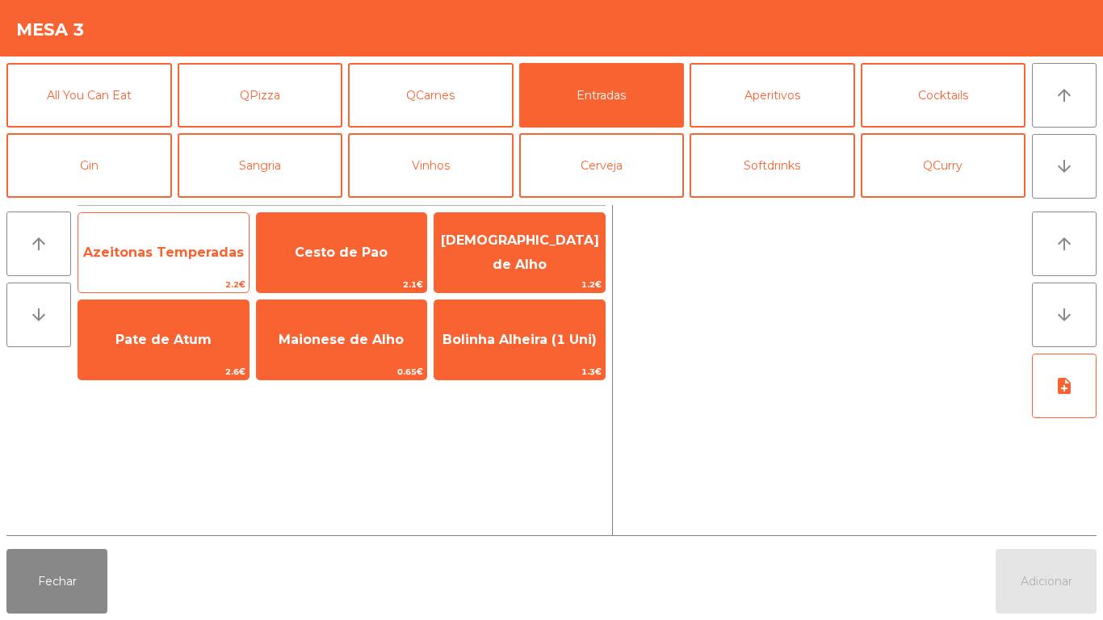
click at [198, 252] on span "Azeitonas Temperadas" at bounding box center [163, 252] width 161 height 15
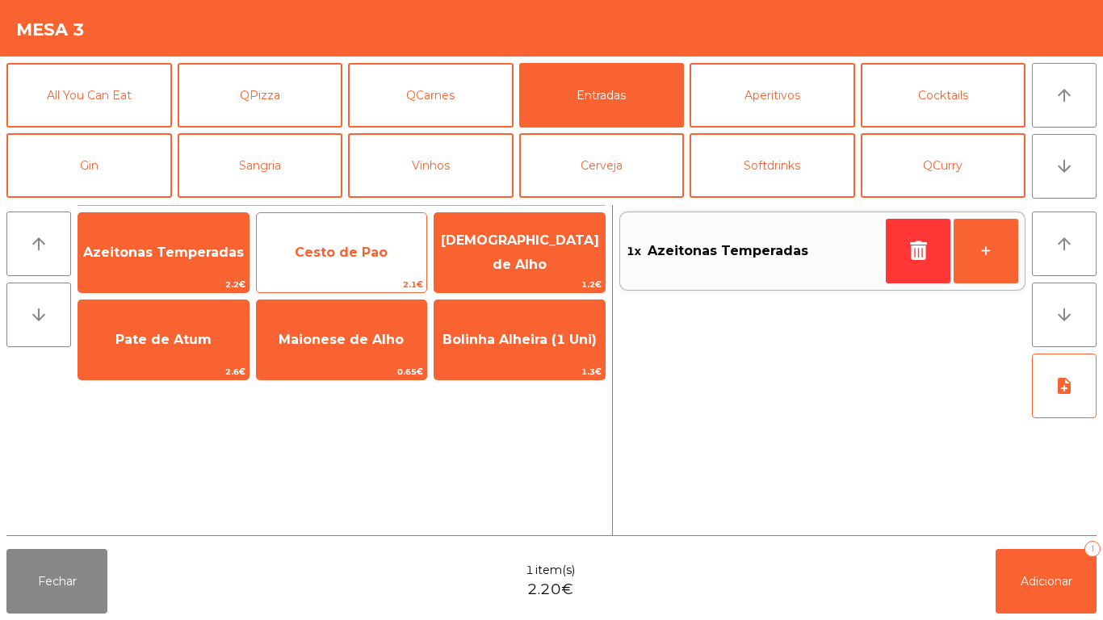
click at [346, 251] on span "Cesto de Pao" at bounding box center [341, 252] width 93 height 15
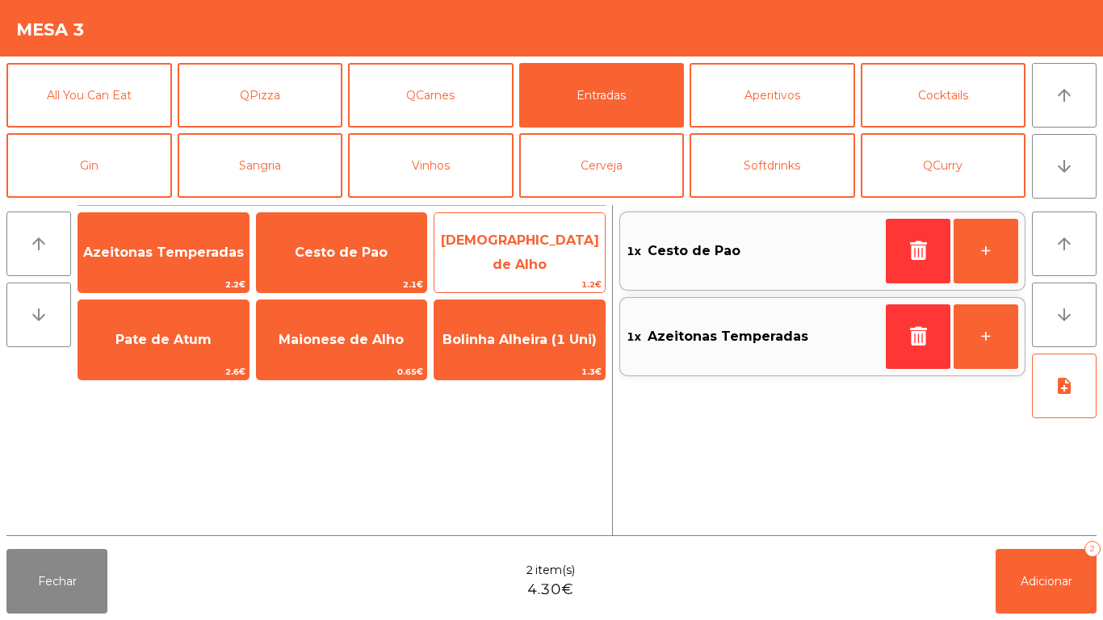
click at [508, 247] on span "[DEMOGRAPHIC_DATA] de Alho" at bounding box center [520, 252] width 158 height 40
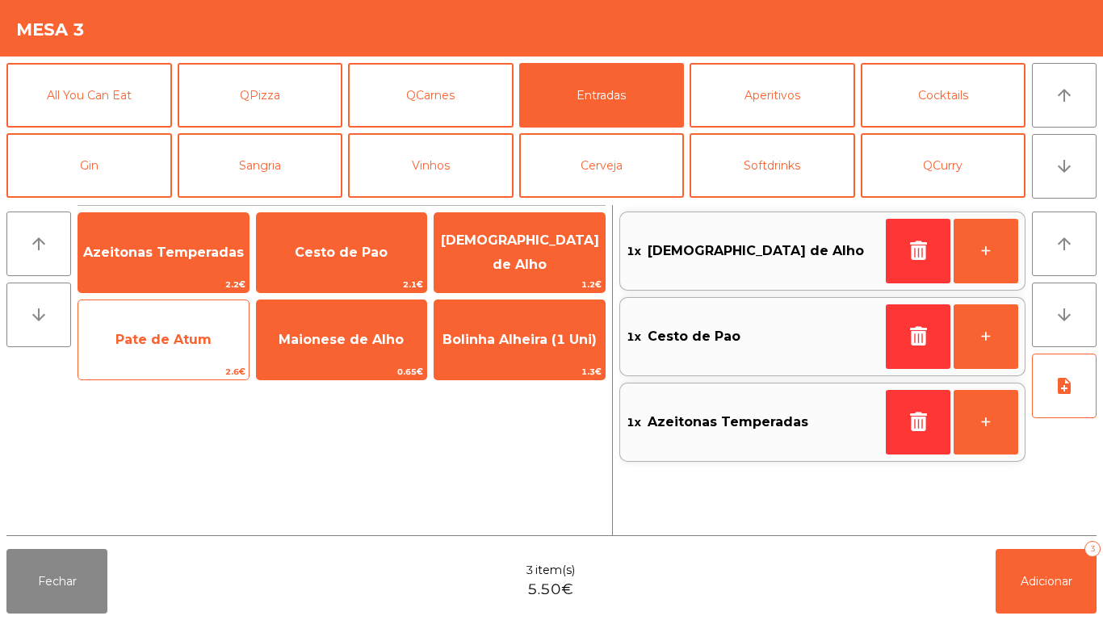
click at [186, 343] on span "Pate de Atum" at bounding box center [163, 339] width 96 height 15
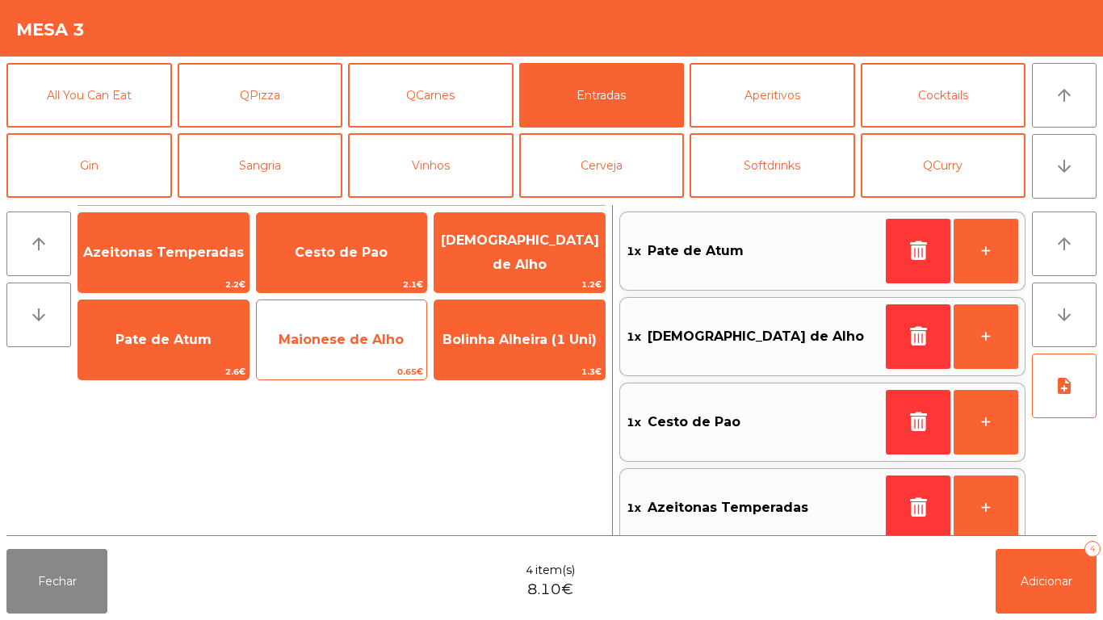
click at [341, 337] on span "Maionese de Alho" at bounding box center [341, 339] width 125 height 15
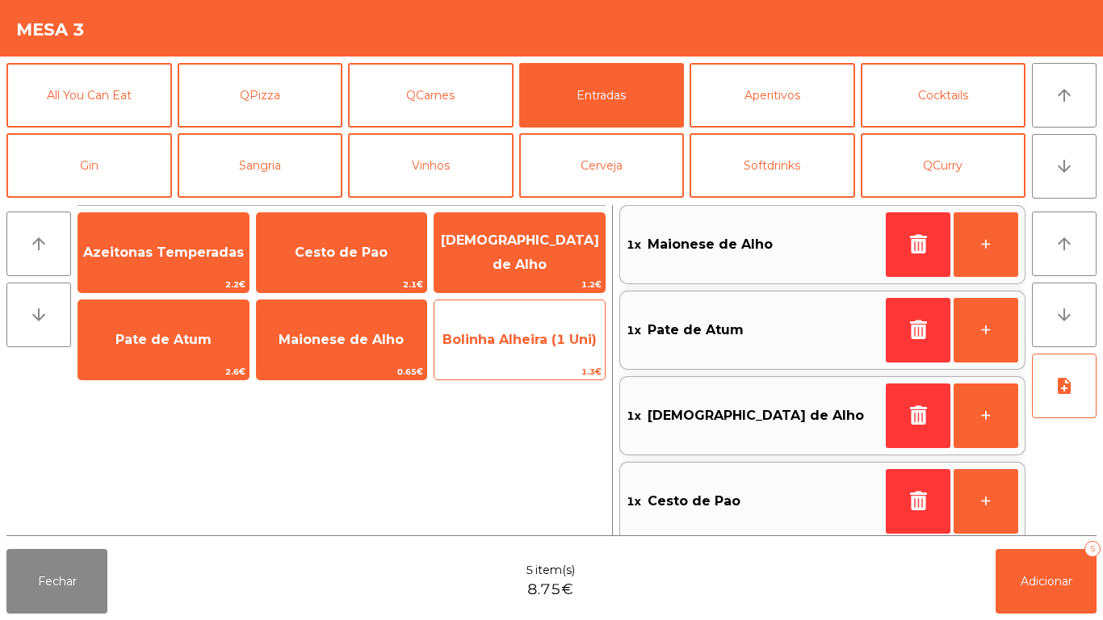
click at [505, 350] on span "Bolinha Alheira (1 Uni)" at bounding box center [519, 340] width 170 height 44
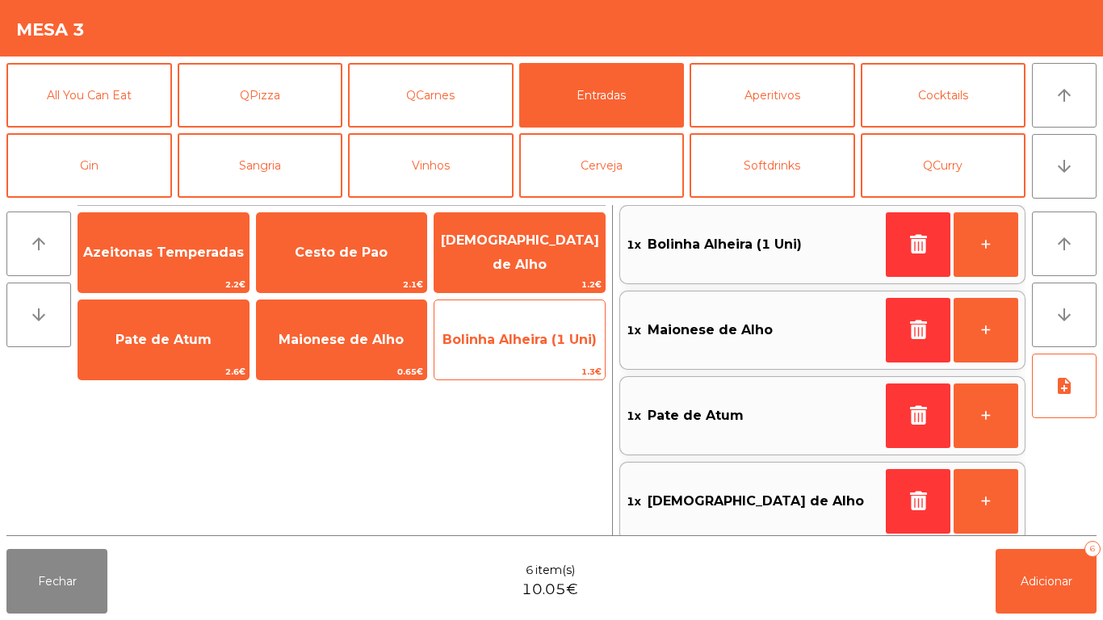
click at [530, 350] on span "Bolinha Alheira (1 Uni)" at bounding box center [519, 340] width 170 height 44
click at [517, 351] on span "Bolinha Alheira (1 Uni)" at bounding box center [519, 340] width 170 height 44
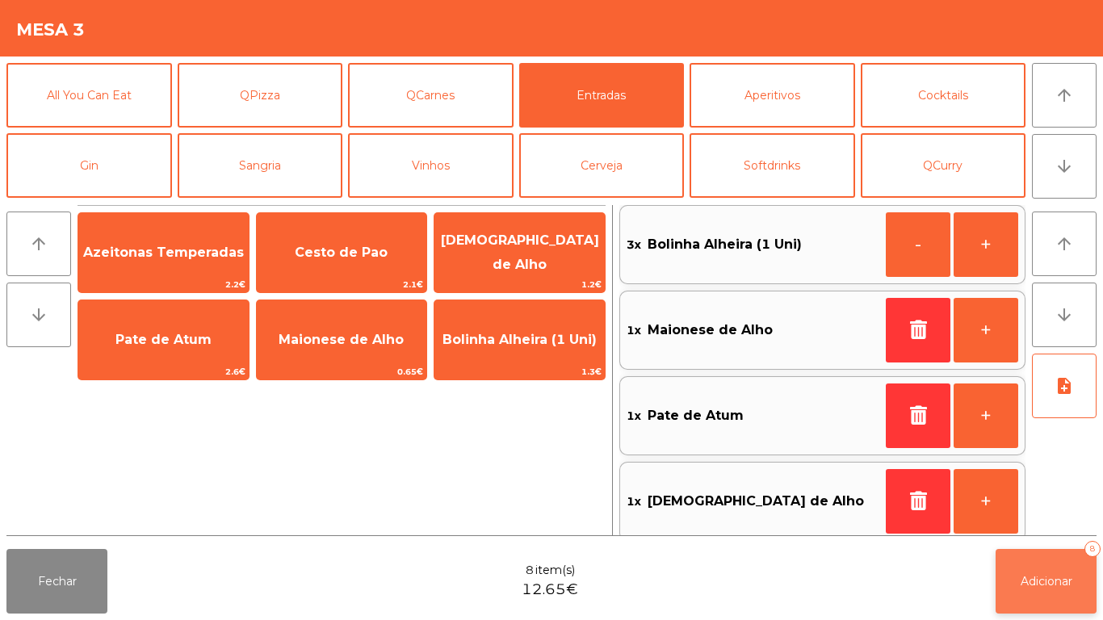
click at [1056, 576] on span "Adicionar" at bounding box center [1046, 581] width 52 height 15
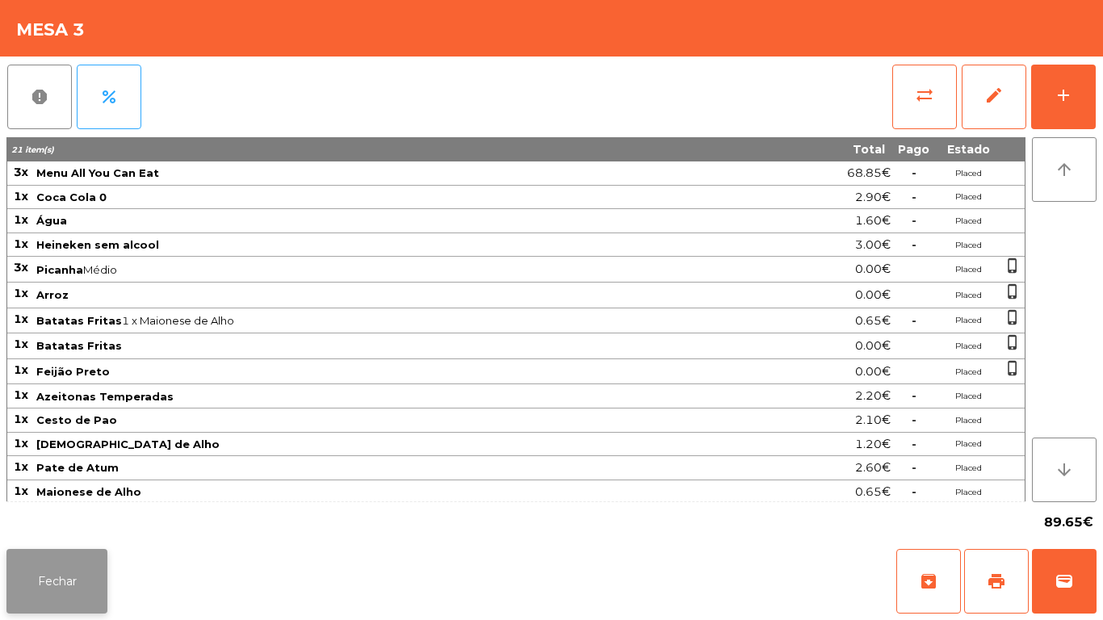
click at [60, 581] on button "Fechar" at bounding box center [56, 581] width 101 height 65
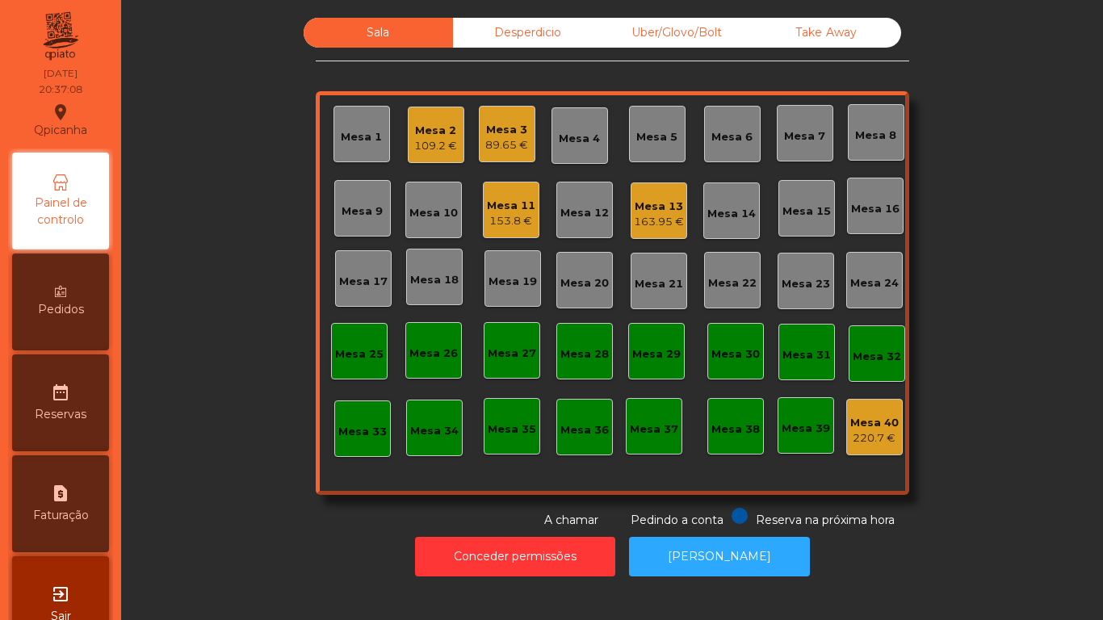
click at [425, 161] on div "Mesa 2 109.2 €" at bounding box center [436, 135] width 57 height 57
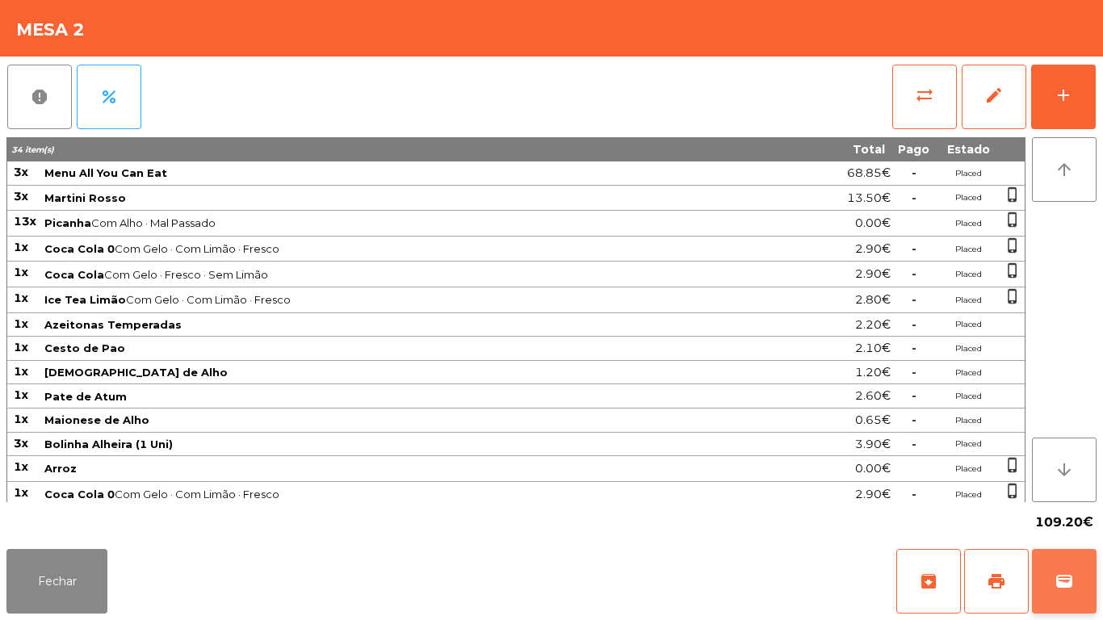
click at [1065, 591] on button "wallet" at bounding box center [1064, 581] width 65 height 65
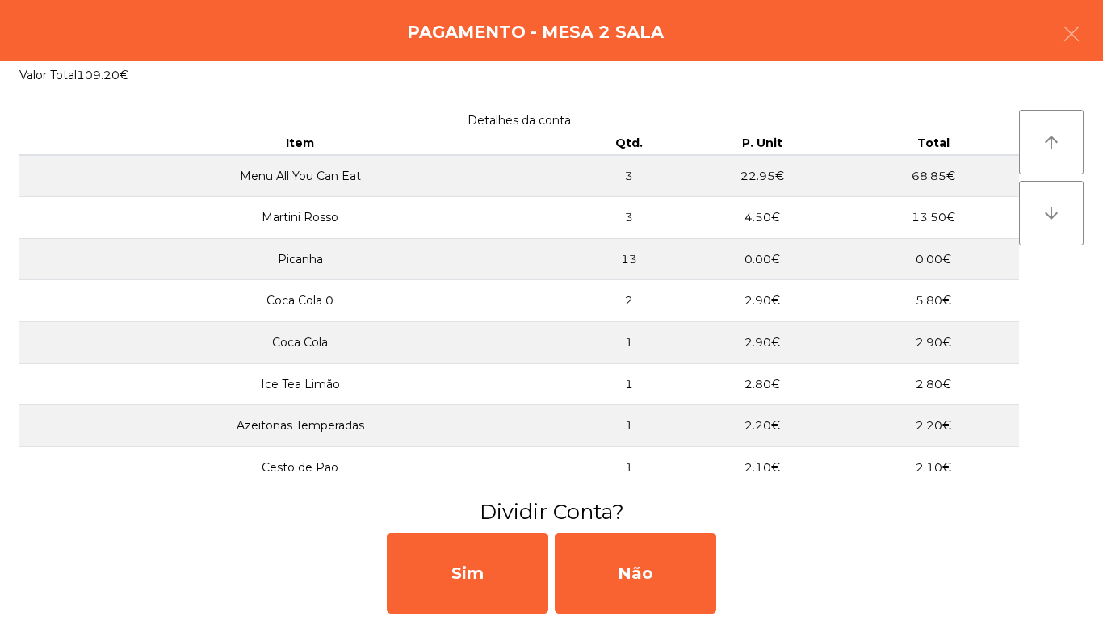
click at [761, 575] on div "Sim Não" at bounding box center [551, 573] width 1103 height 94
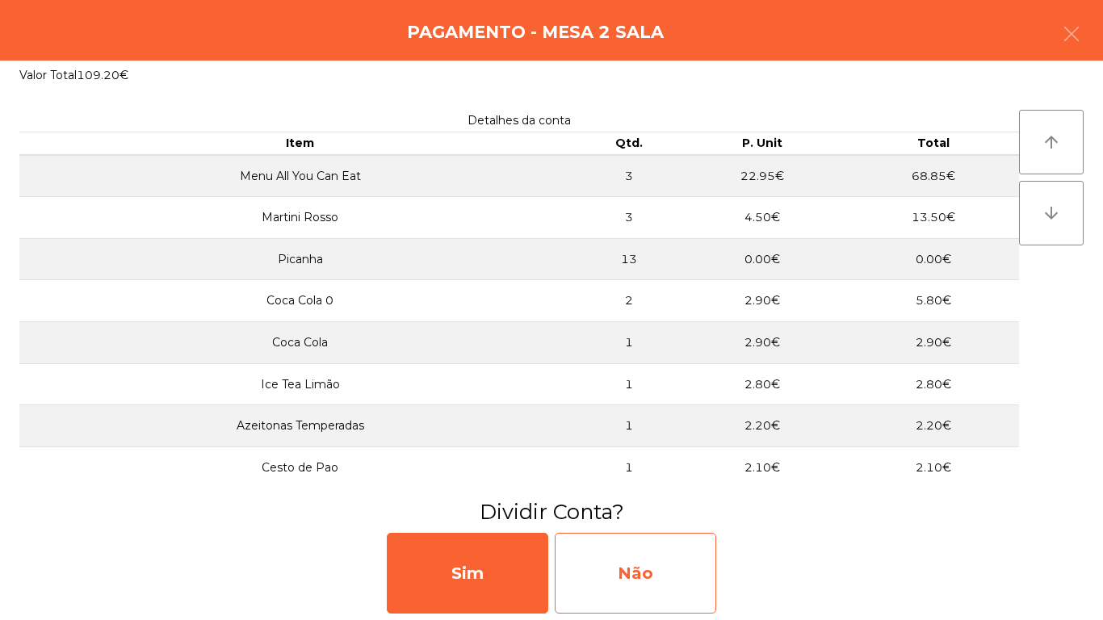
click at [655, 580] on div "Não" at bounding box center [635, 573] width 161 height 81
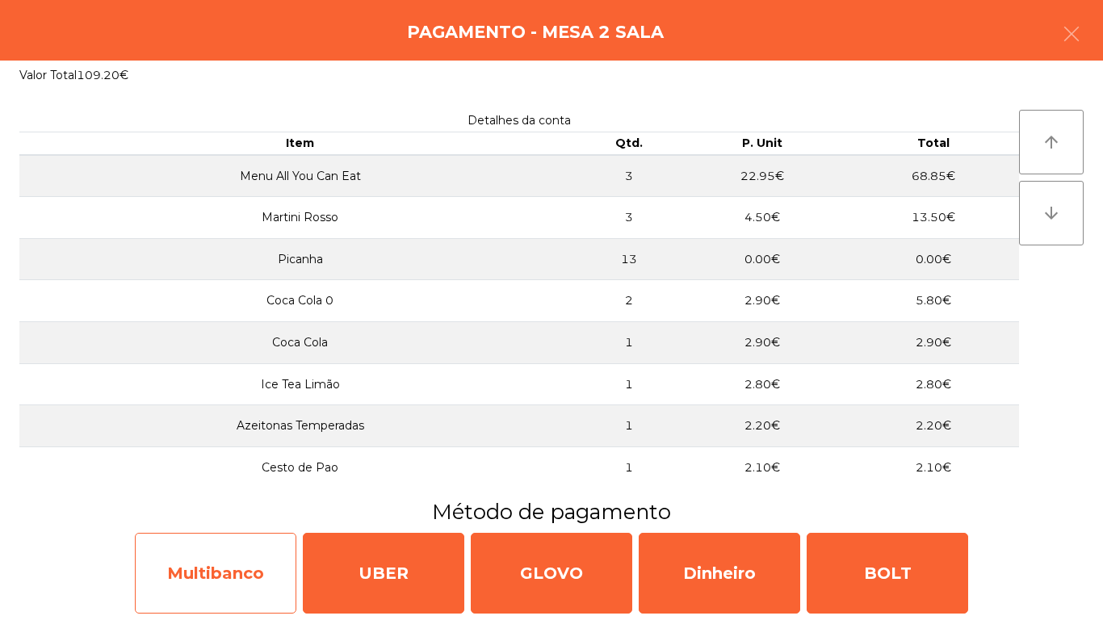
click at [258, 567] on div "Multibanco" at bounding box center [215, 573] width 161 height 81
select select "**"
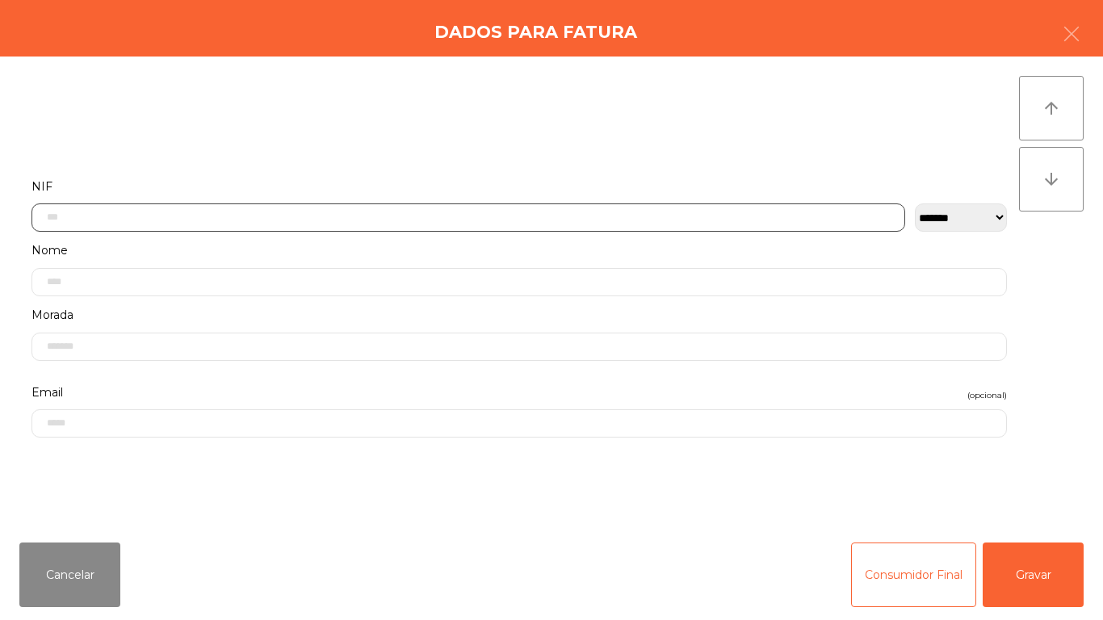
click at [316, 216] on input "text" at bounding box center [467, 217] width 873 height 28
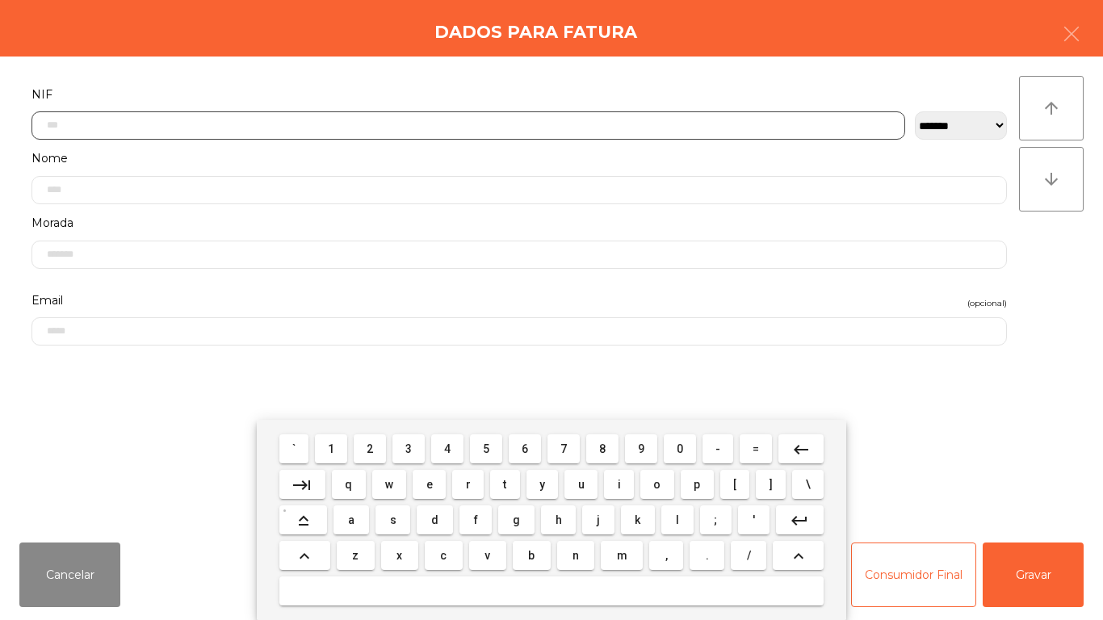
scroll to position [98, 0]
click at [371, 449] on span "2" at bounding box center [369, 448] width 6 height 13
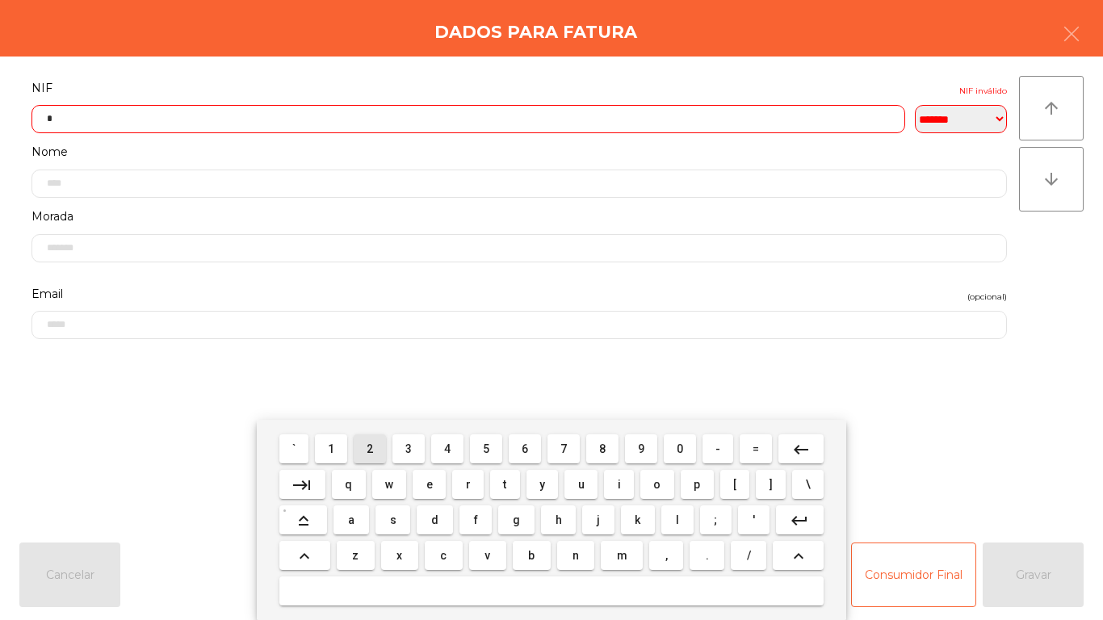
click at [409, 448] on span "3" at bounding box center [408, 448] width 6 height 13
click at [329, 454] on span "1" at bounding box center [331, 448] width 6 height 13
click at [680, 448] on span "0" at bounding box center [679, 448] width 6 height 13
click at [602, 448] on span "8" at bounding box center [602, 448] width 6 height 13
click at [563, 448] on span "7" at bounding box center [563, 448] width 6 height 13
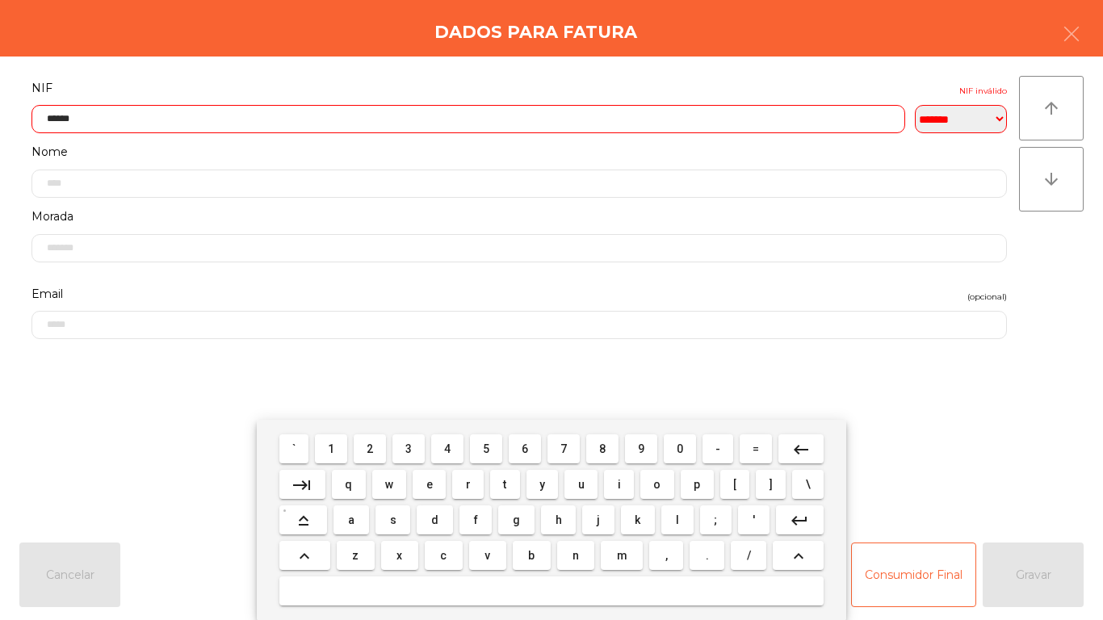
click at [408, 452] on span "3" at bounding box center [408, 448] width 6 height 13
click at [563, 449] on span "7" at bounding box center [563, 448] width 6 height 13
click at [410, 449] on span "3" at bounding box center [408, 448] width 6 height 13
type input "*********"
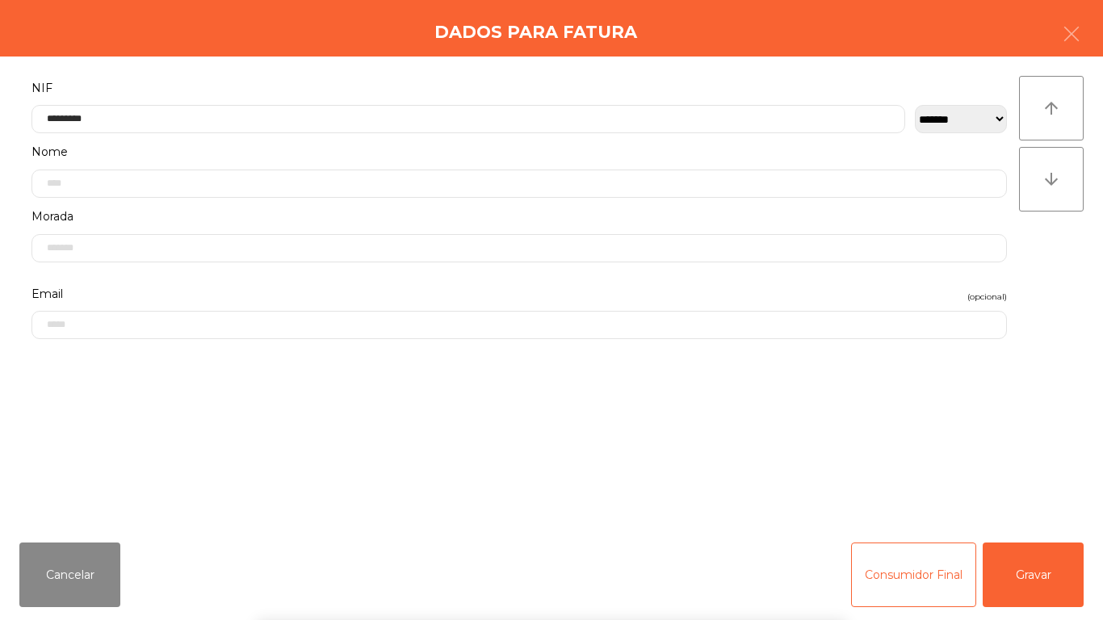
click at [556, 360] on form "**********" at bounding box center [518, 294] width 999 height 434
click at [1043, 542] on button "Gravar" at bounding box center [1032, 574] width 101 height 65
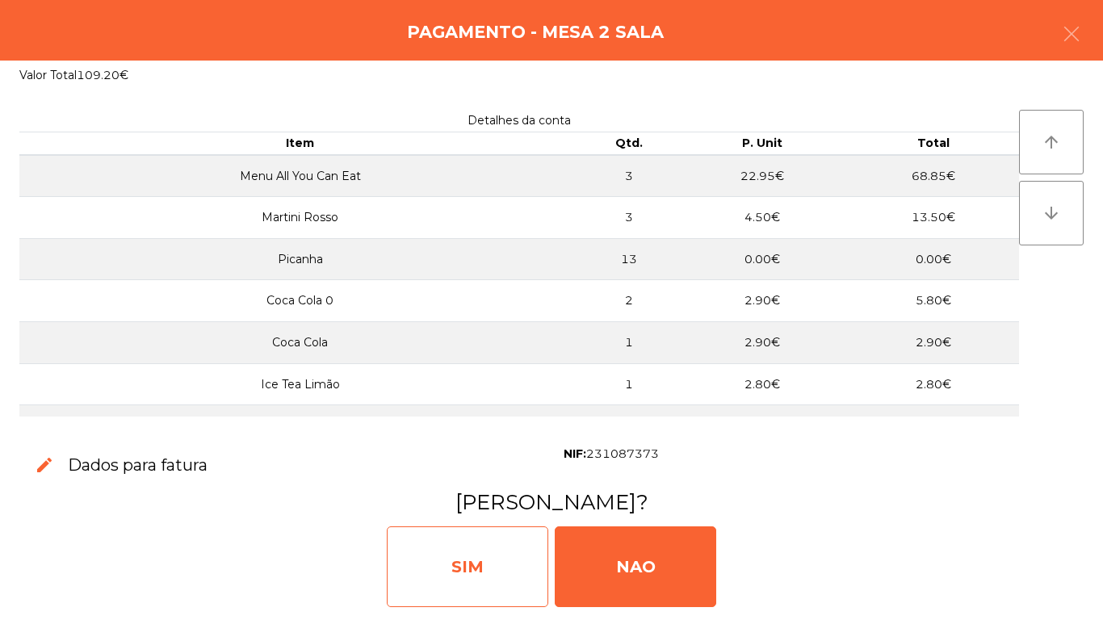
click at [494, 568] on div "SIM" at bounding box center [467, 566] width 161 height 81
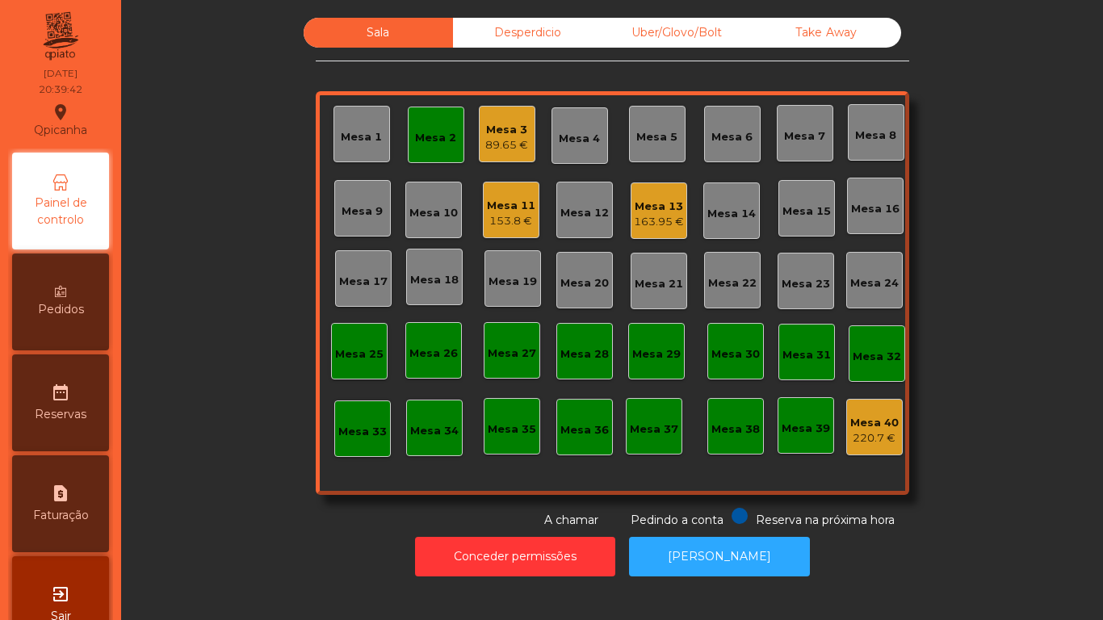
click at [847, 202] on div "Mesa 16" at bounding box center [875, 206] width 57 height 57
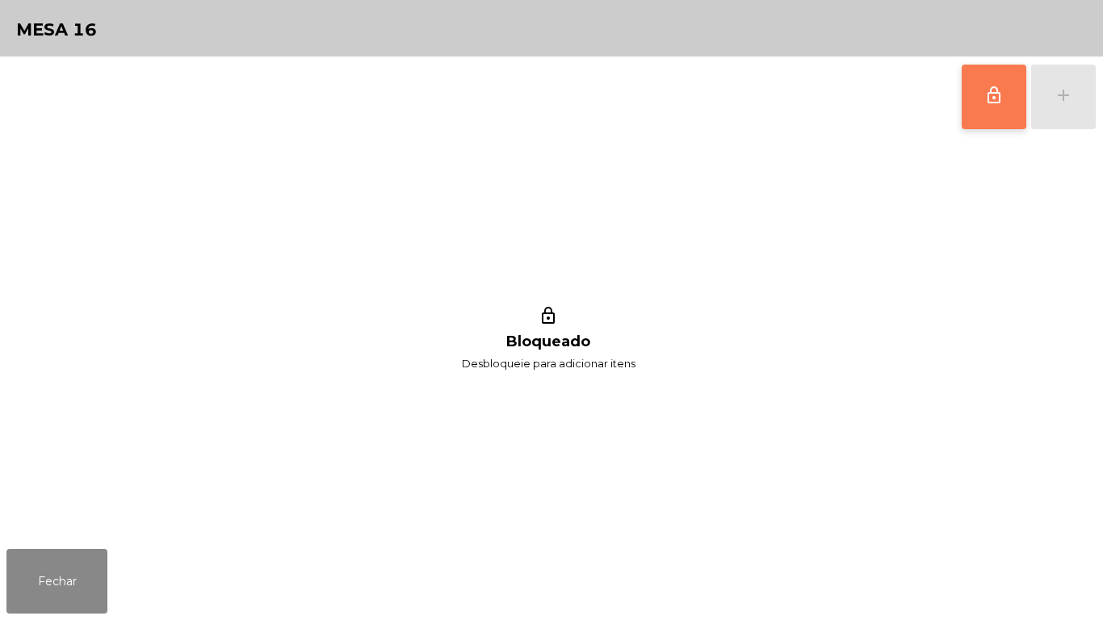
click at [970, 113] on button "lock_outline" at bounding box center [993, 97] width 65 height 65
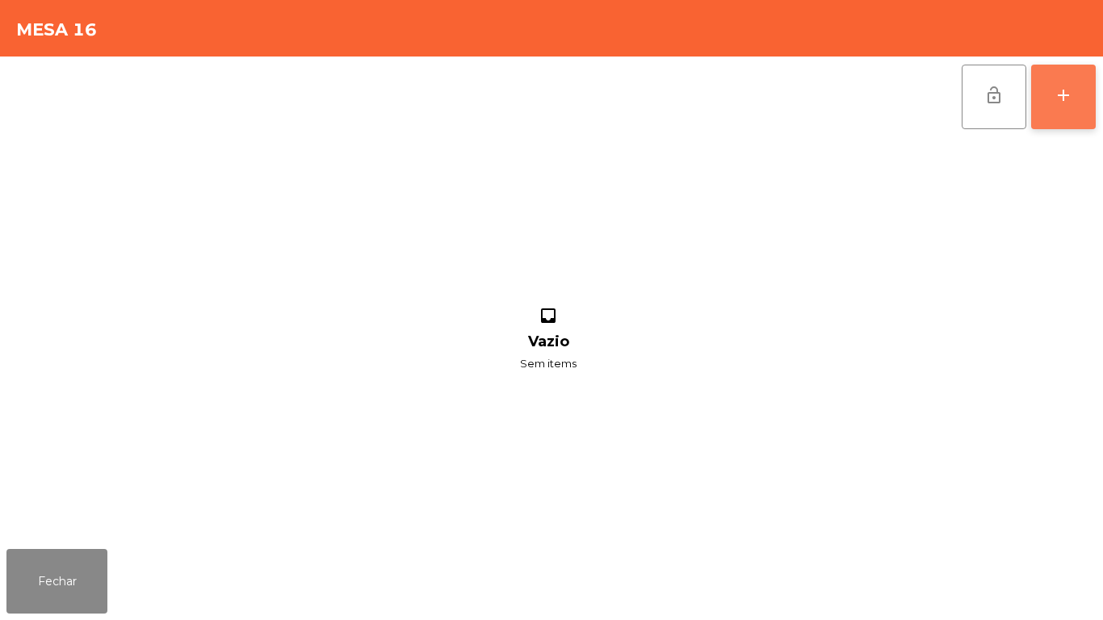
click at [1062, 123] on button "add" at bounding box center [1063, 97] width 65 height 65
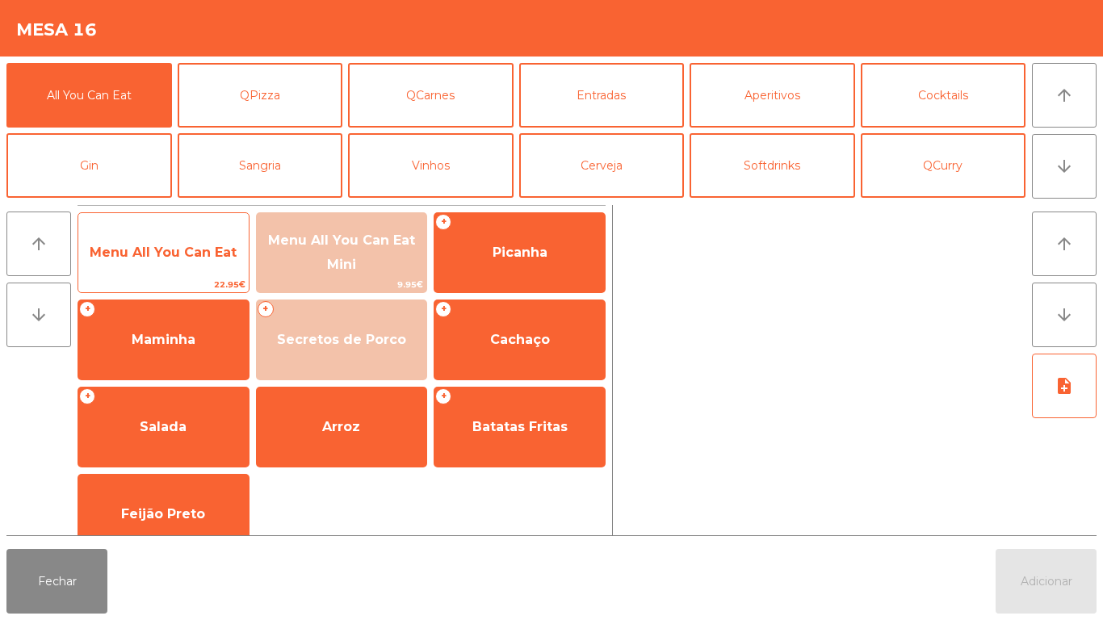
click at [172, 253] on span "Menu All You Can Eat" at bounding box center [163, 252] width 147 height 15
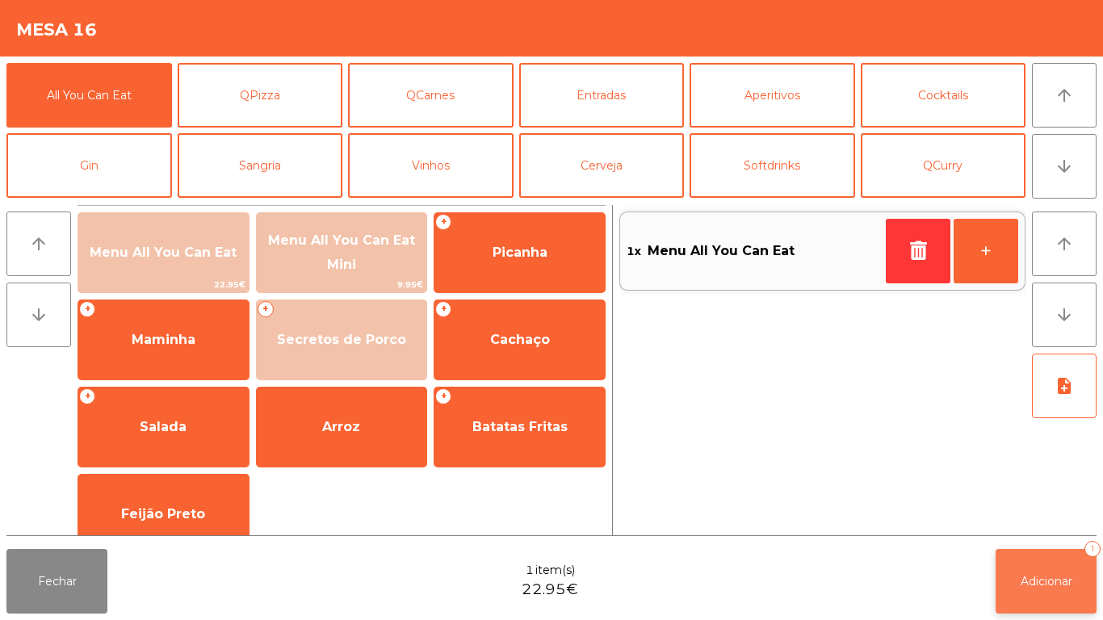
click at [1020, 581] on span "Adicionar" at bounding box center [1046, 581] width 52 height 15
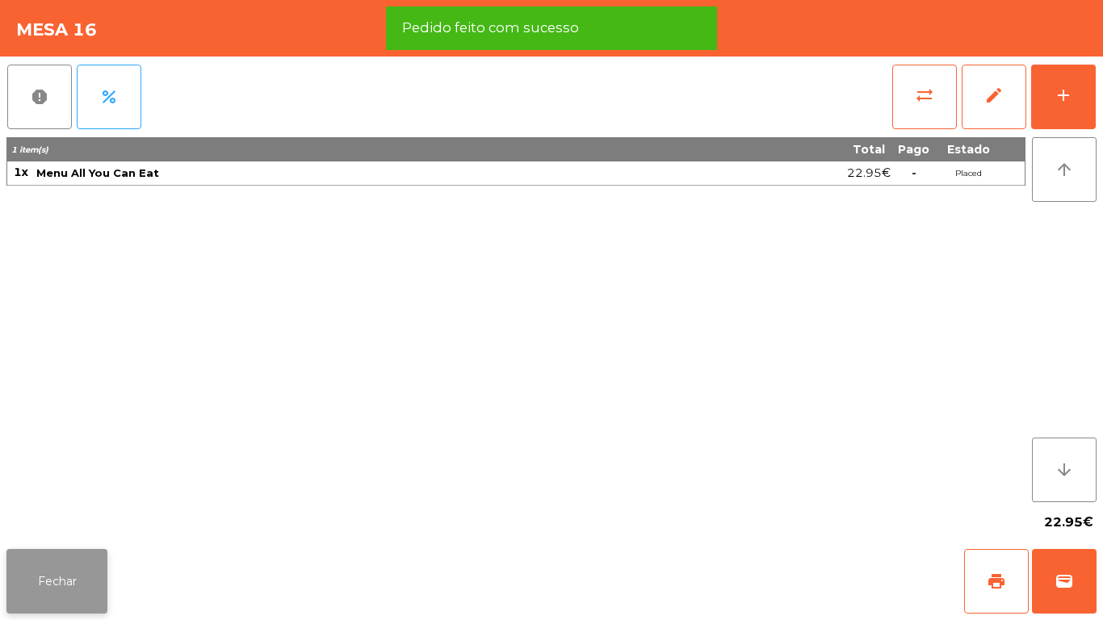
click at [57, 580] on button "Fechar" at bounding box center [56, 581] width 101 height 65
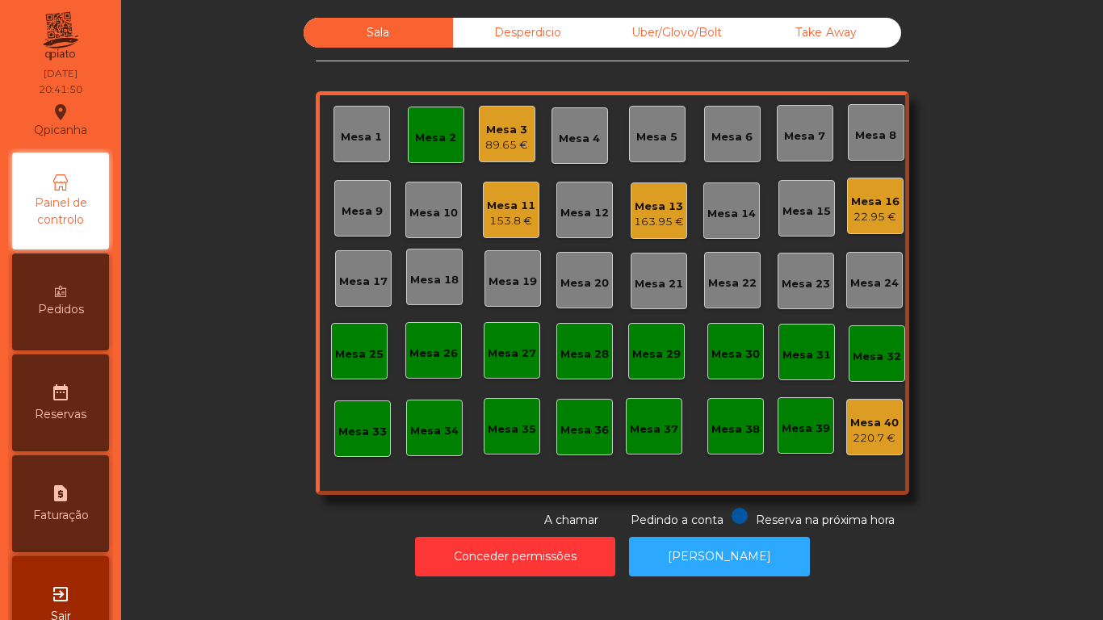
click at [454, 155] on div "Mesa 2" at bounding box center [436, 135] width 57 height 57
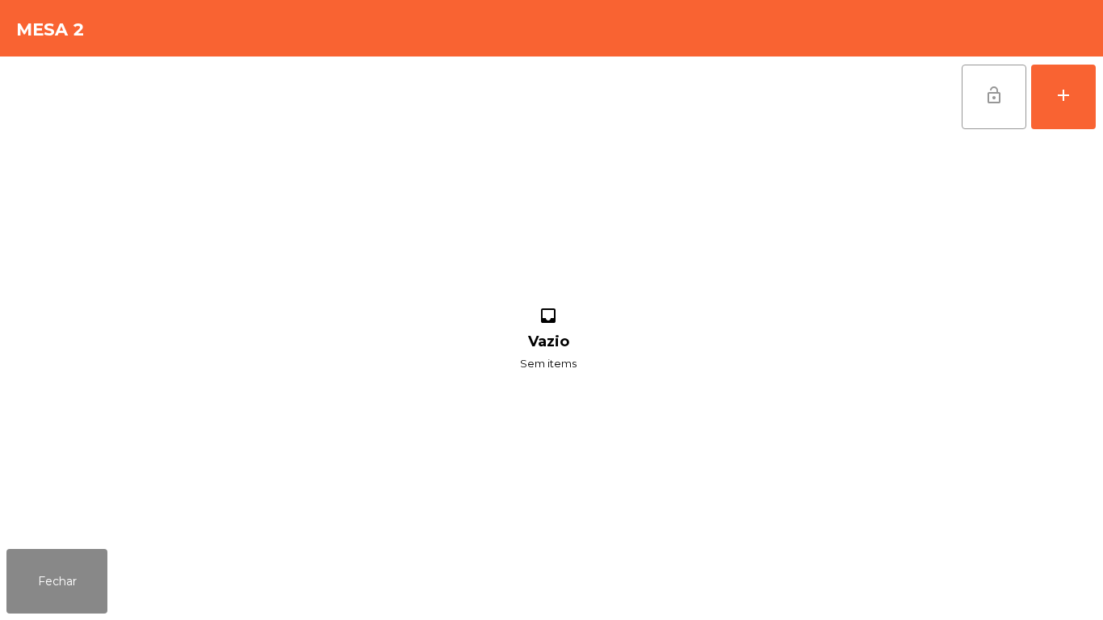
click at [995, 109] on button "lock_open" at bounding box center [993, 97] width 65 height 65
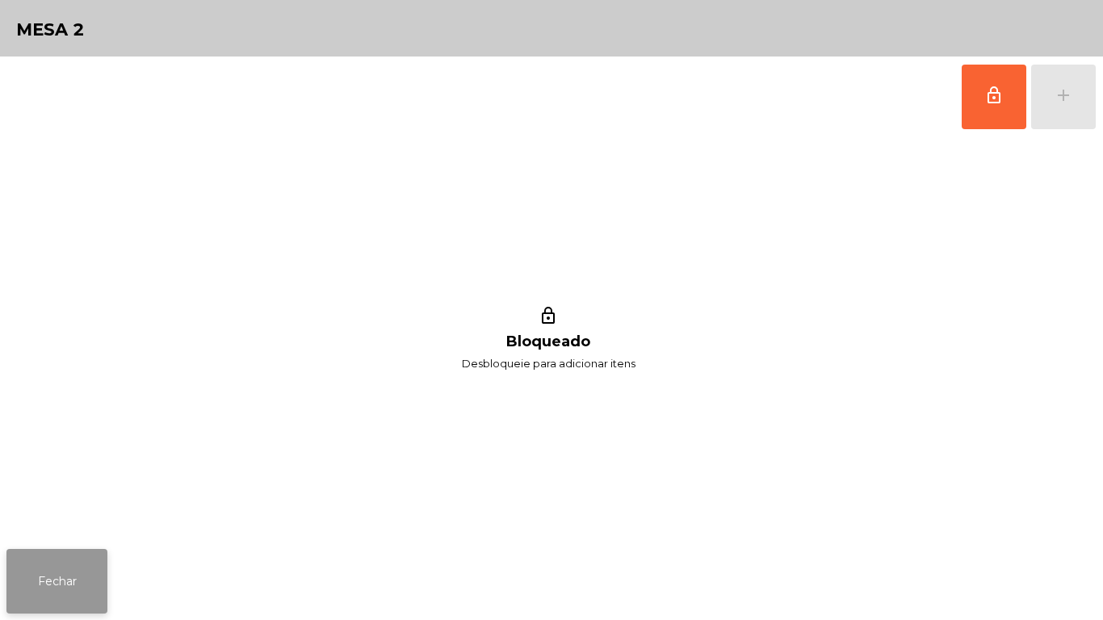
click at [103, 565] on button "Fechar" at bounding box center [56, 581] width 101 height 65
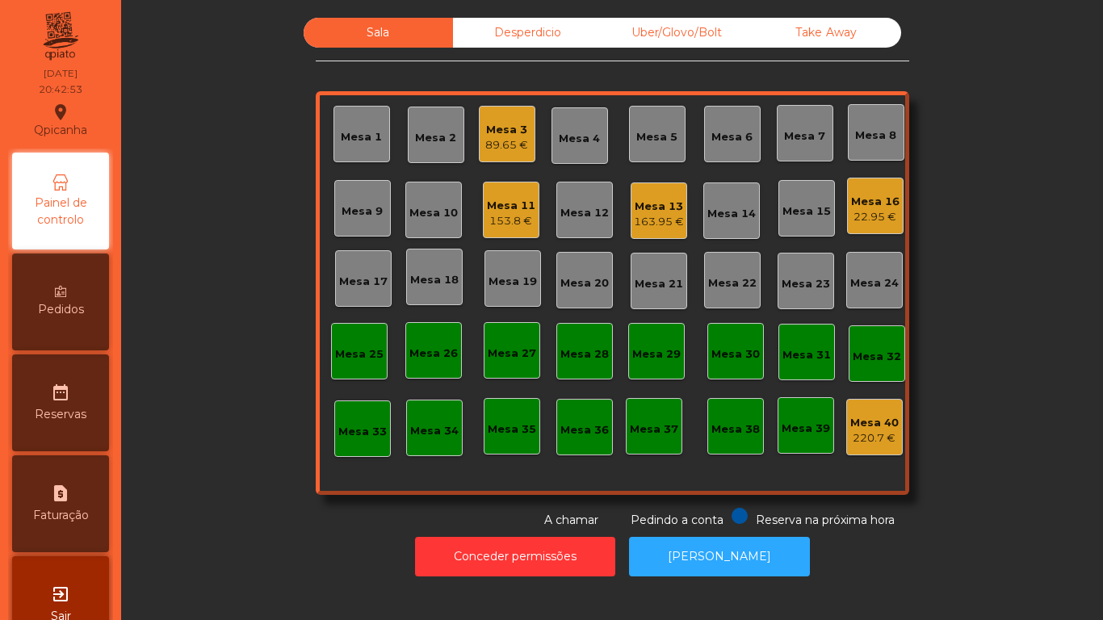
click at [429, 138] on div "Mesa 2" at bounding box center [435, 138] width 41 height 16
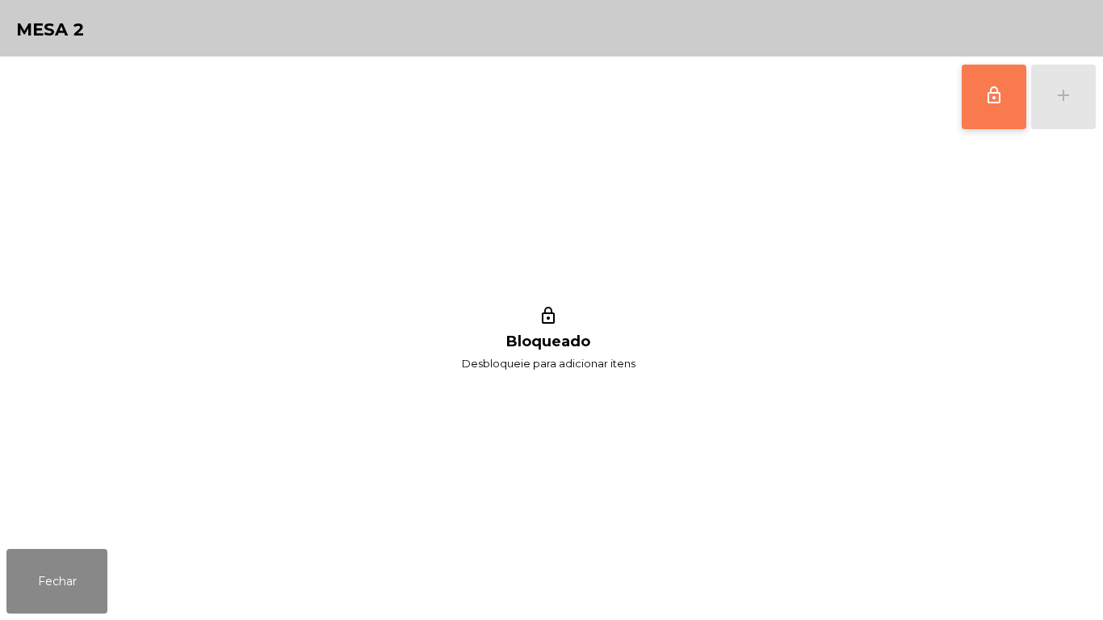
click at [970, 90] on button "lock_outline" at bounding box center [993, 97] width 65 height 65
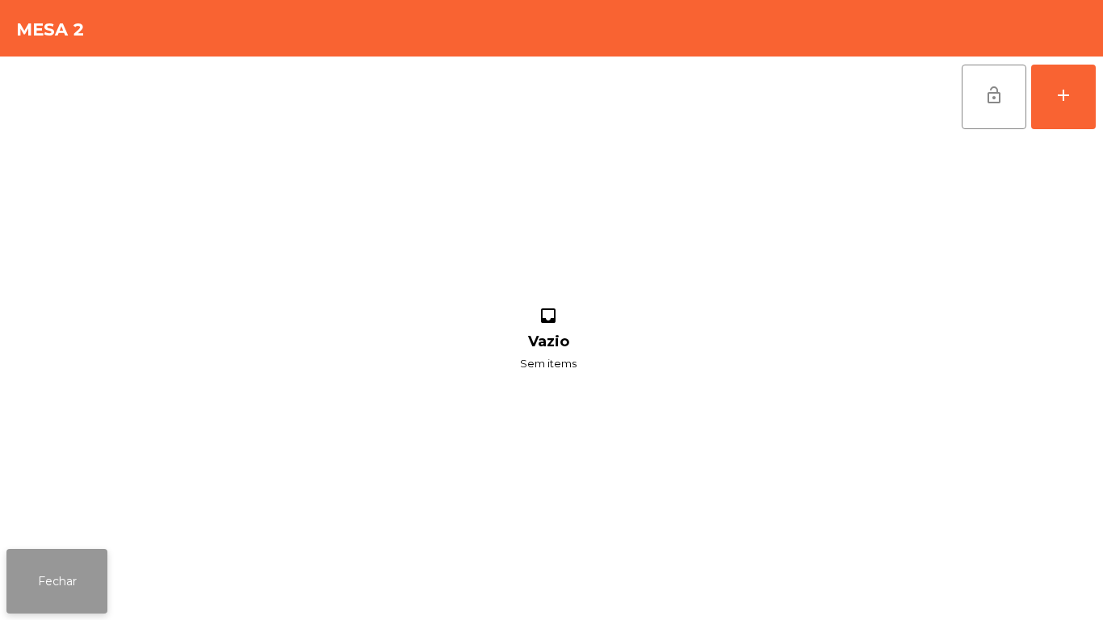
click at [81, 571] on button "Fechar" at bounding box center [56, 581] width 101 height 65
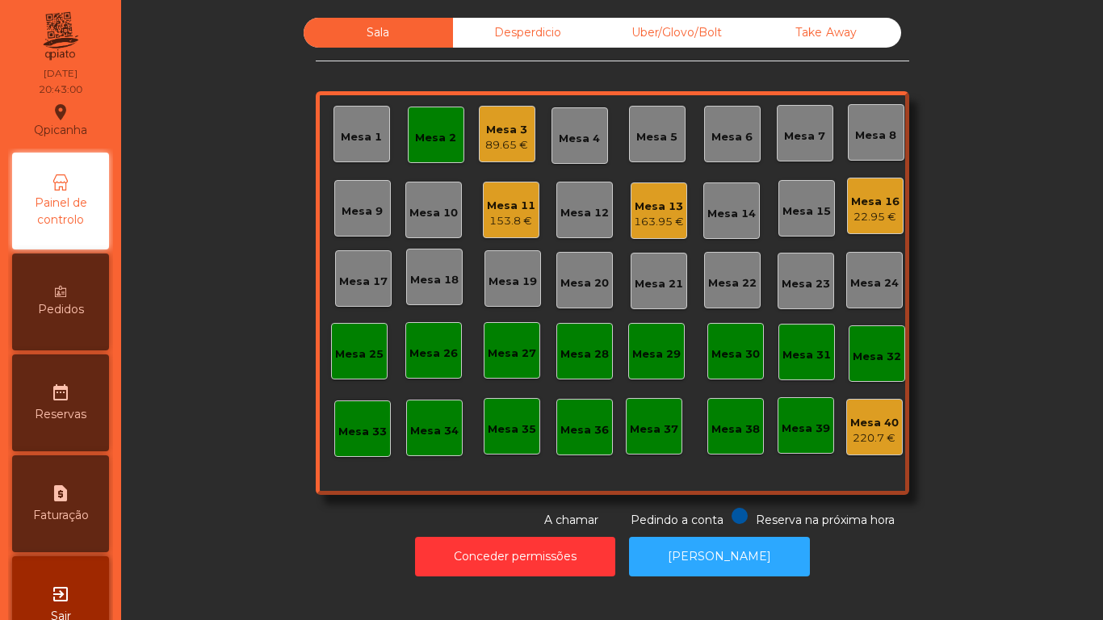
click at [857, 214] on div "22.95 €" at bounding box center [875, 217] width 48 height 16
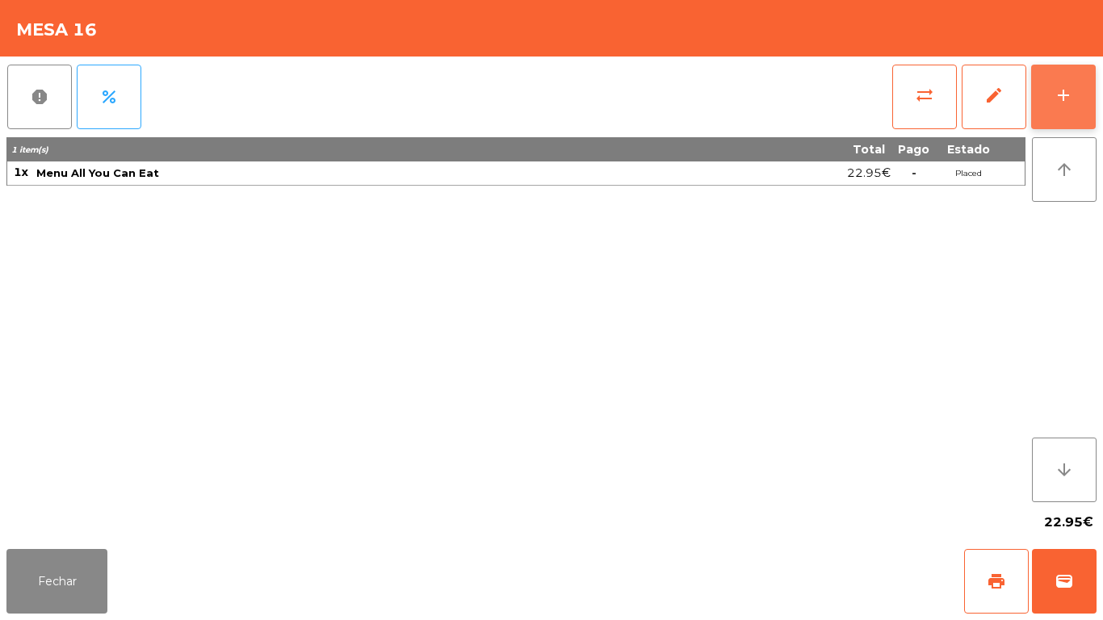
click at [1054, 123] on button "add" at bounding box center [1063, 97] width 65 height 65
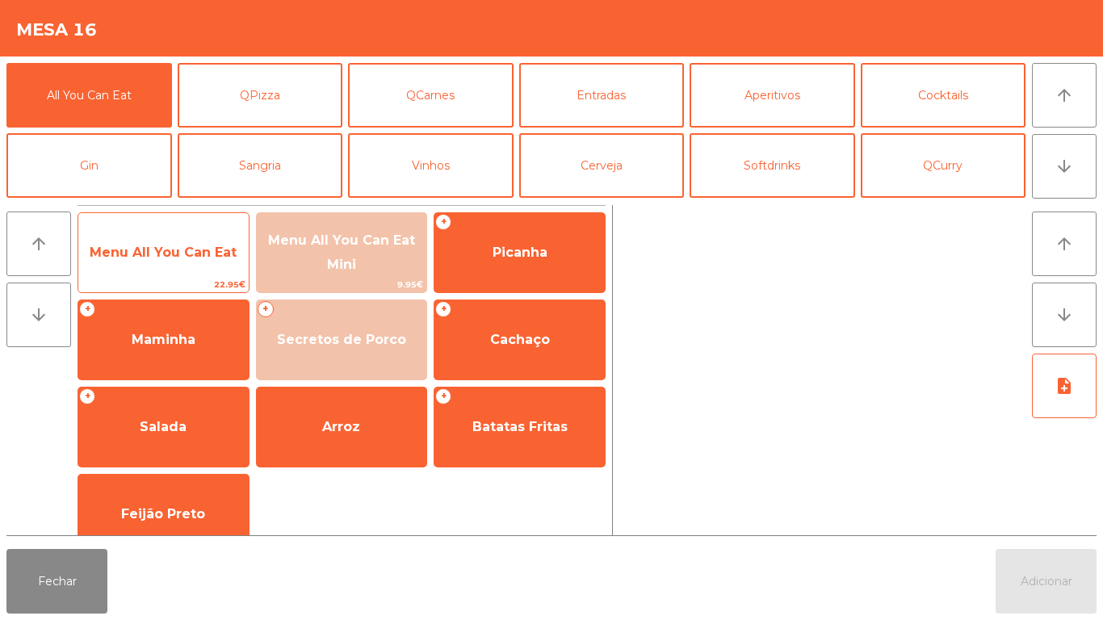
click at [233, 249] on span "Menu All You Can Eat" at bounding box center [163, 252] width 147 height 15
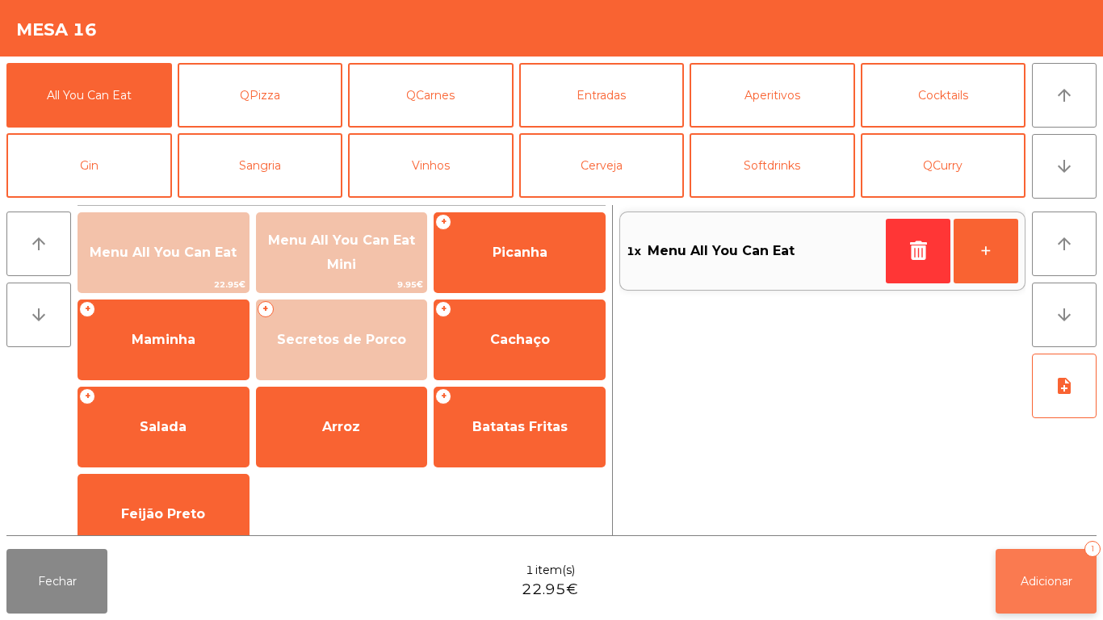
click at [1007, 578] on button "Adicionar 1" at bounding box center [1045, 581] width 101 height 65
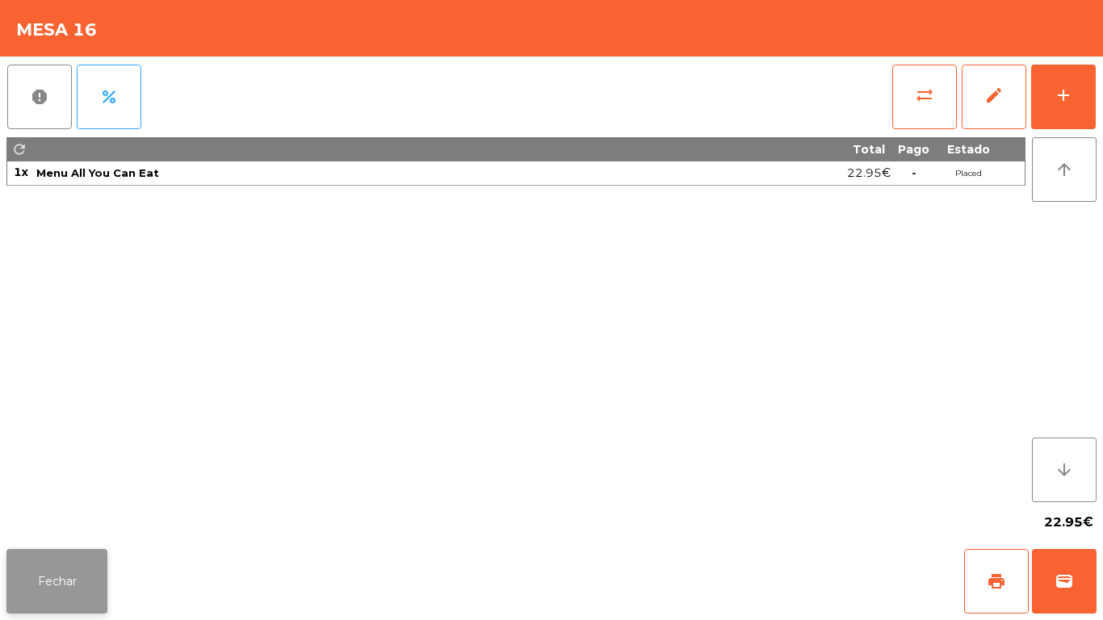
click at [67, 572] on button "Fechar" at bounding box center [56, 581] width 101 height 65
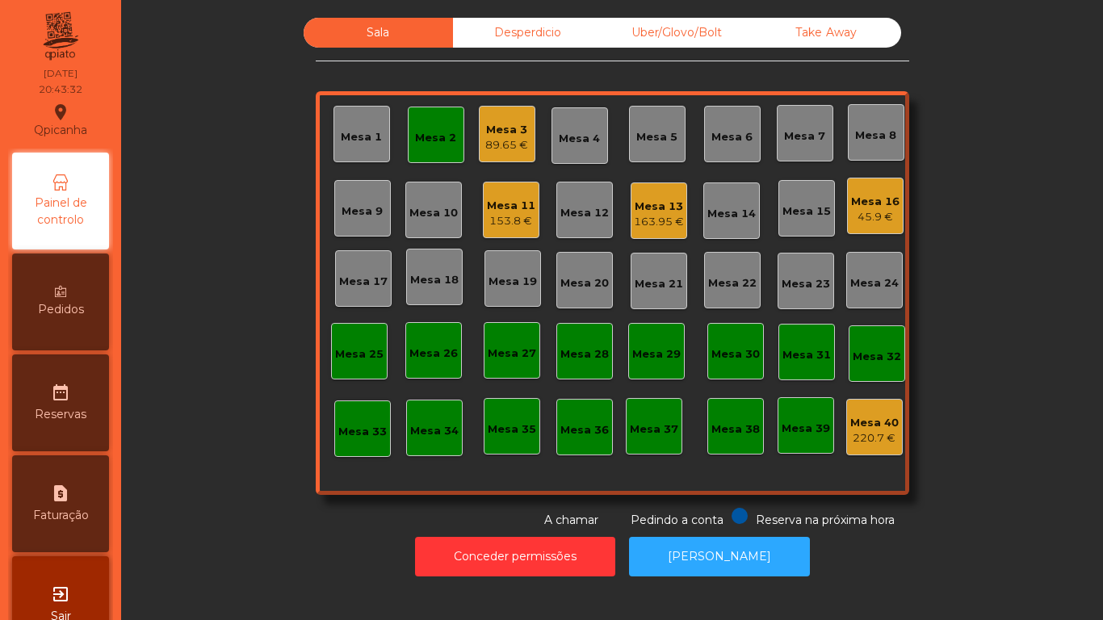
click at [505, 220] on div "153.8 €" at bounding box center [511, 221] width 48 height 16
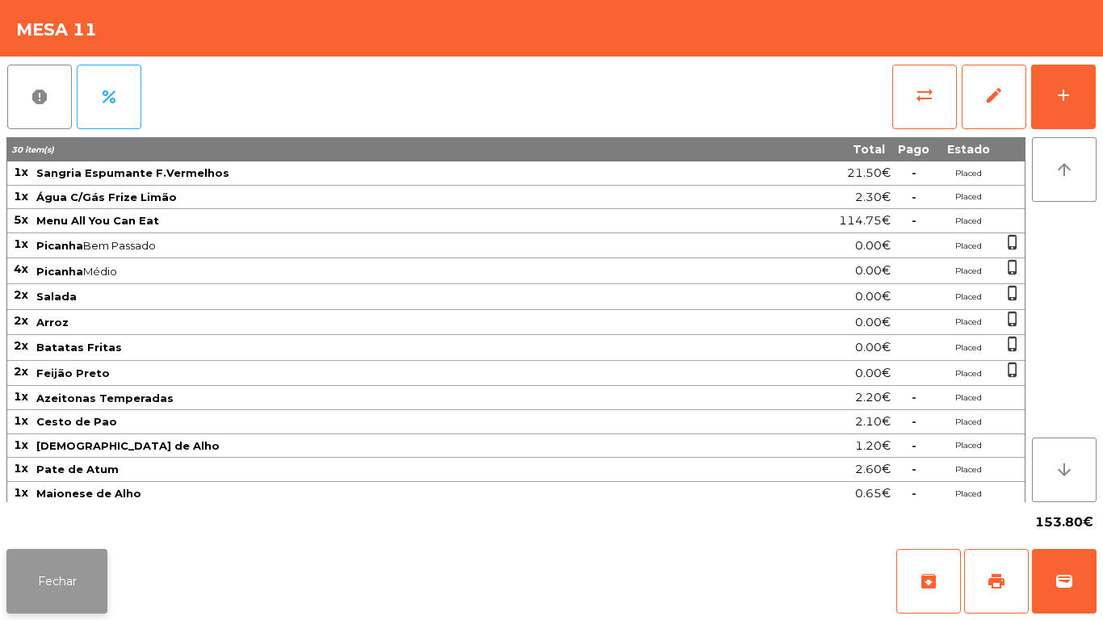
click at [107, 577] on button "Fechar" at bounding box center [56, 581] width 101 height 65
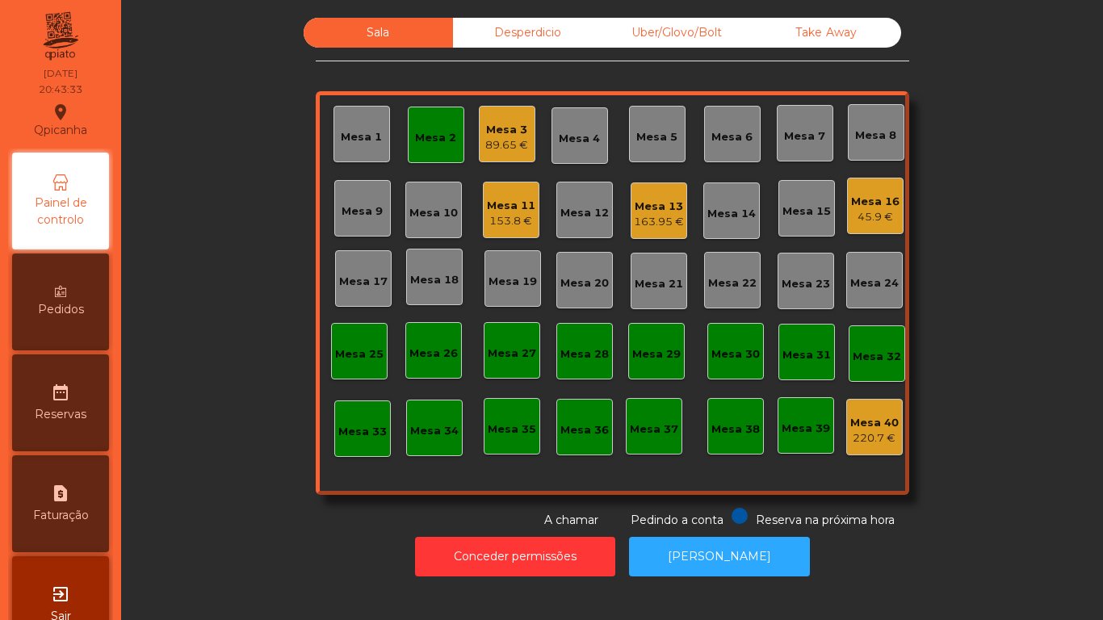
click at [661, 234] on div "Mesa 13 163.95 €" at bounding box center [658, 210] width 57 height 57
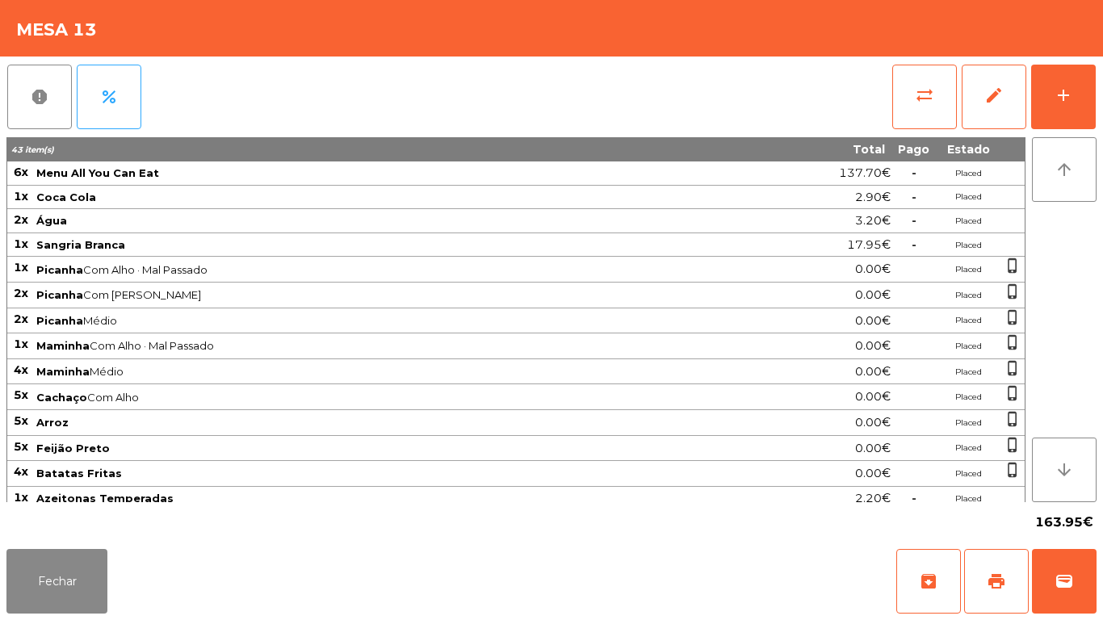
scroll to position [60, 0]
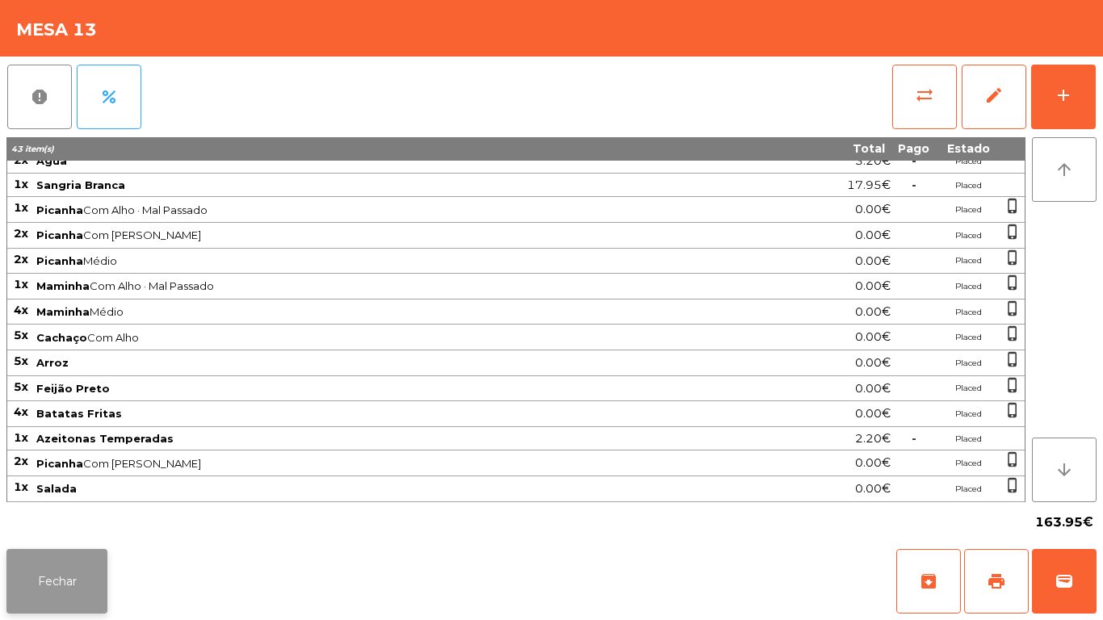
click at [71, 562] on button "Fechar" at bounding box center [56, 581] width 101 height 65
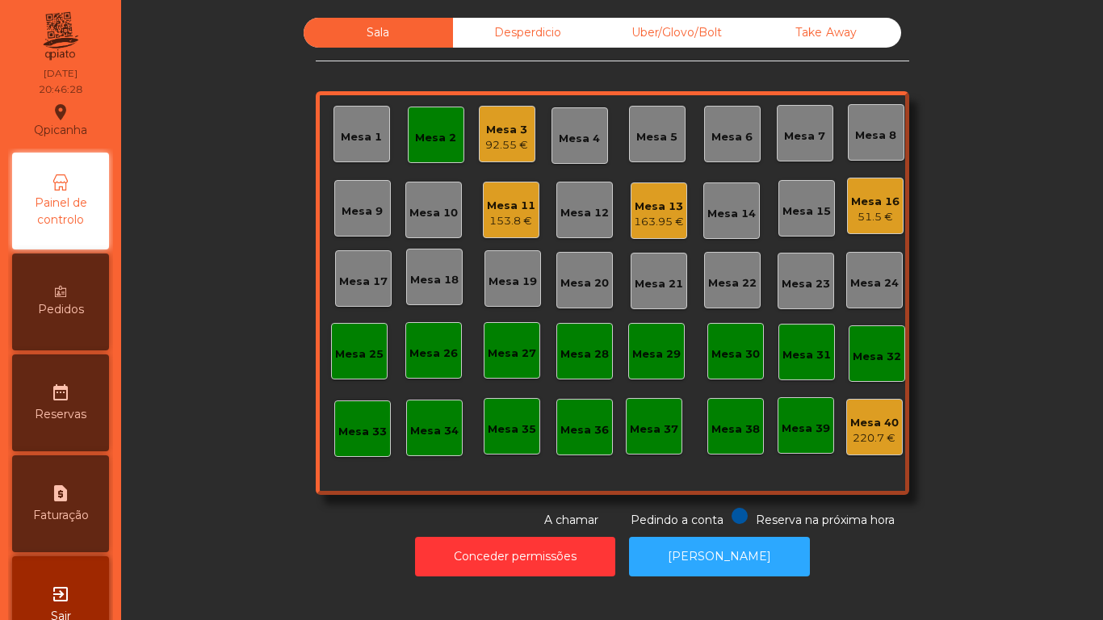
click at [433, 157] on div "Mesa 2" at bounding box center [436, 135] width 57 height 57
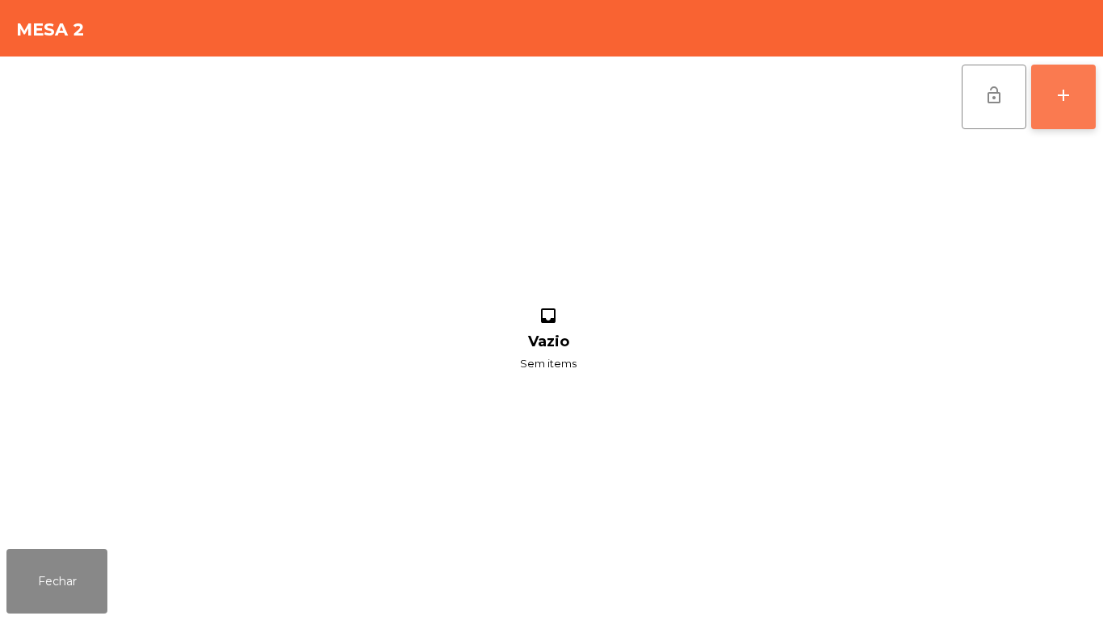
click at [1060, 124] on button "add" at bounding box center [1063, 97] width 65 height 65
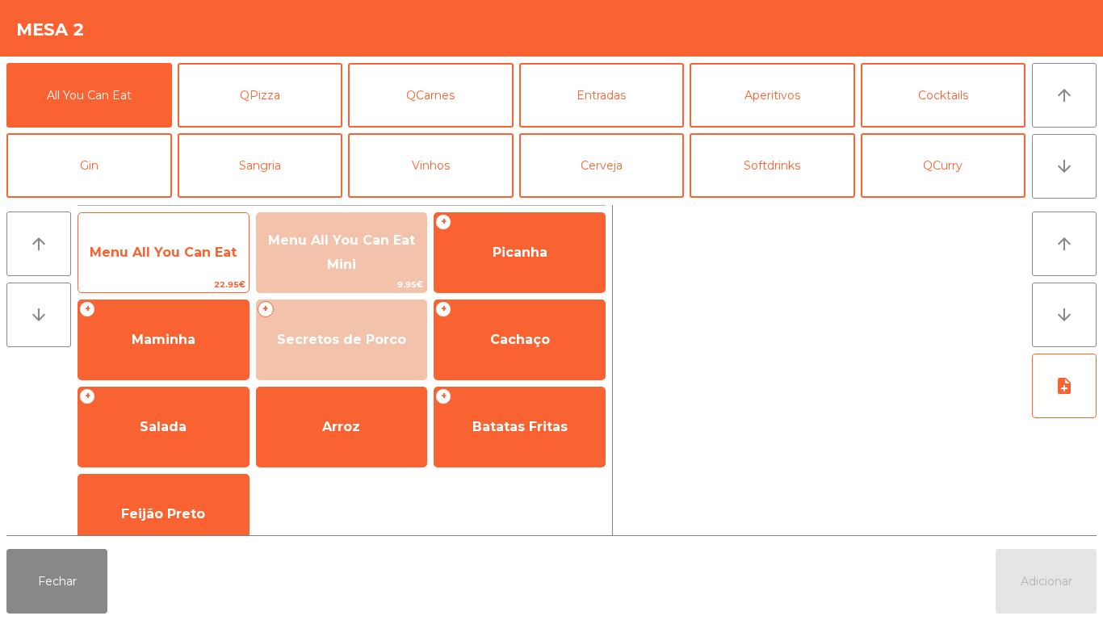
click at [186, 260] on span "Menu All You Can Eat" at bounding box center [163, 253] width 170 height 44
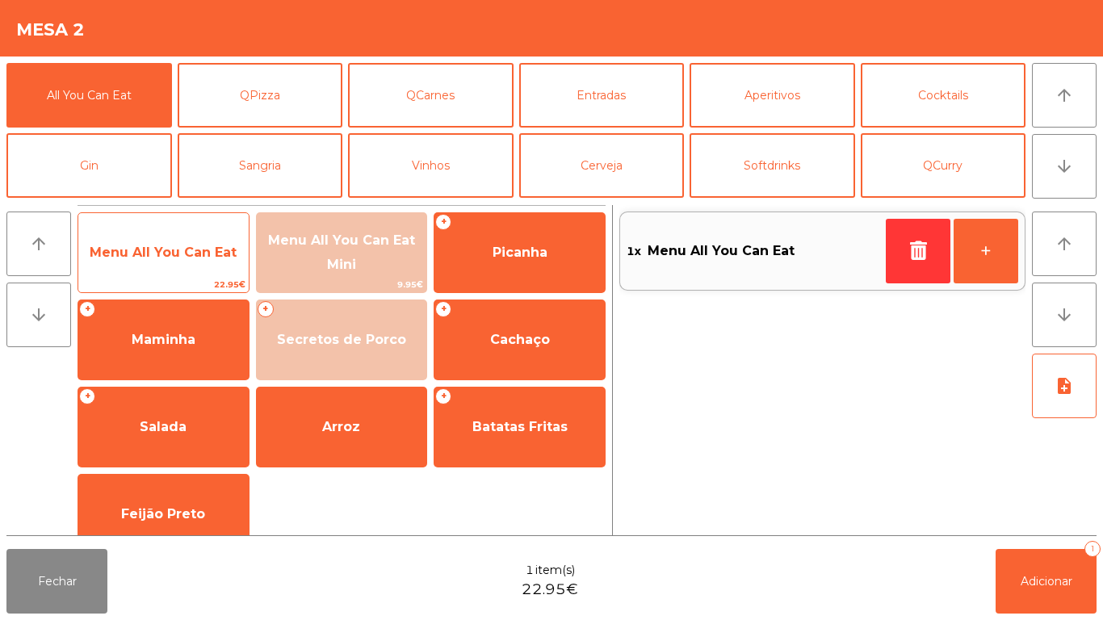
click at [182, 255] on span "Menu All You Can Eat" at bounding box center [163, 252] width 147 height 15
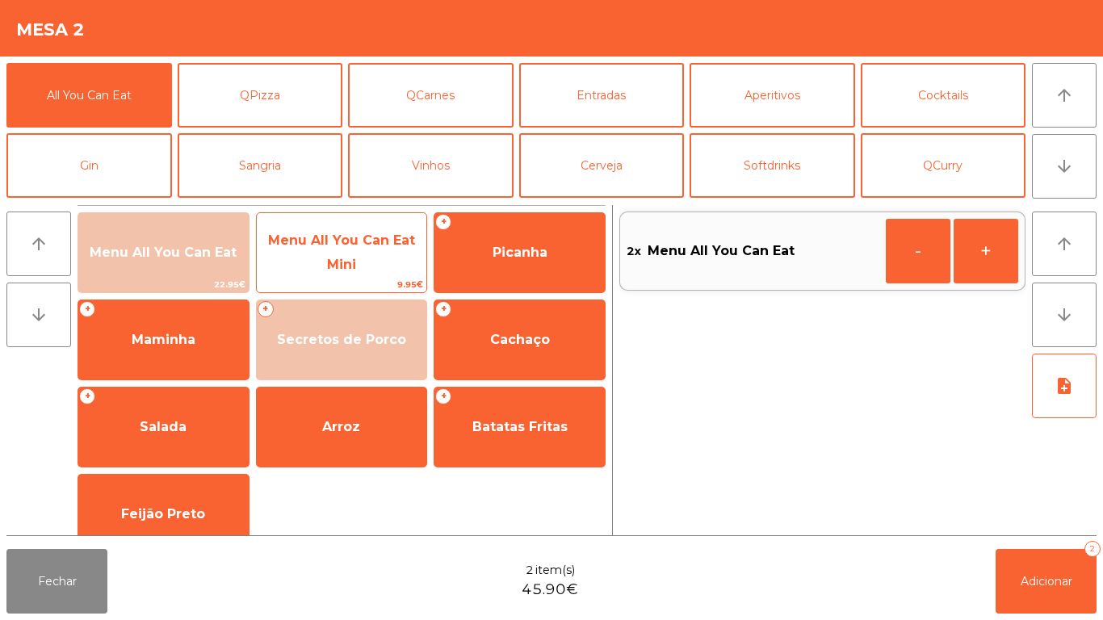
click at [362, 266] on span "Menu All You Can Eat Mini" at bounding box center [342, 253] width 170 height 69
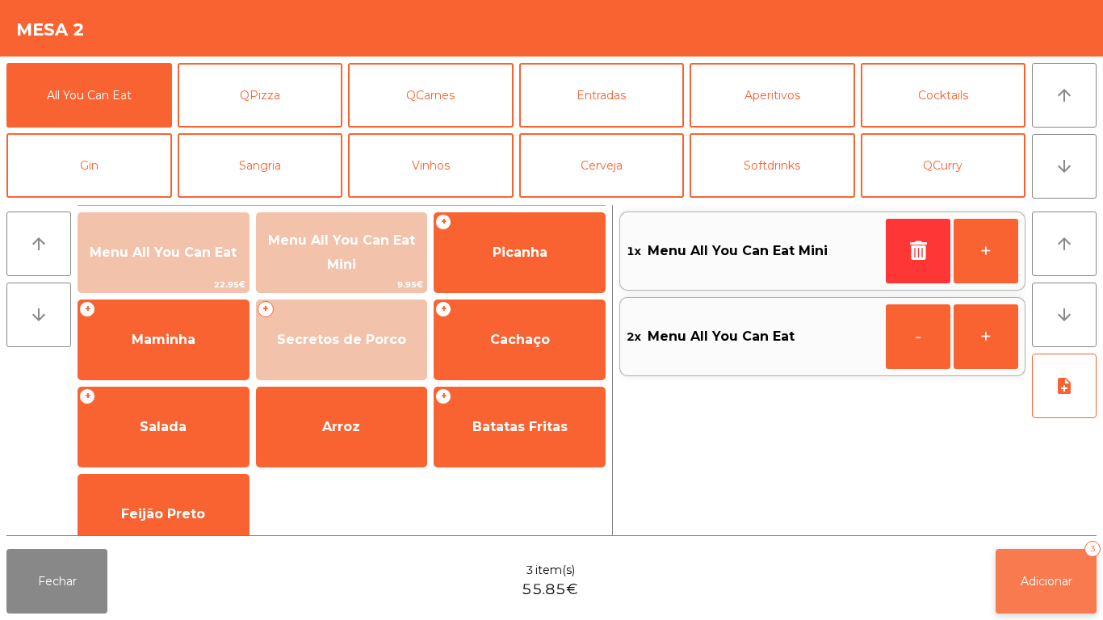
click at [1015, 580] on button "Adicionar 3" at bounding box center [1045, 581] width 101 height 65
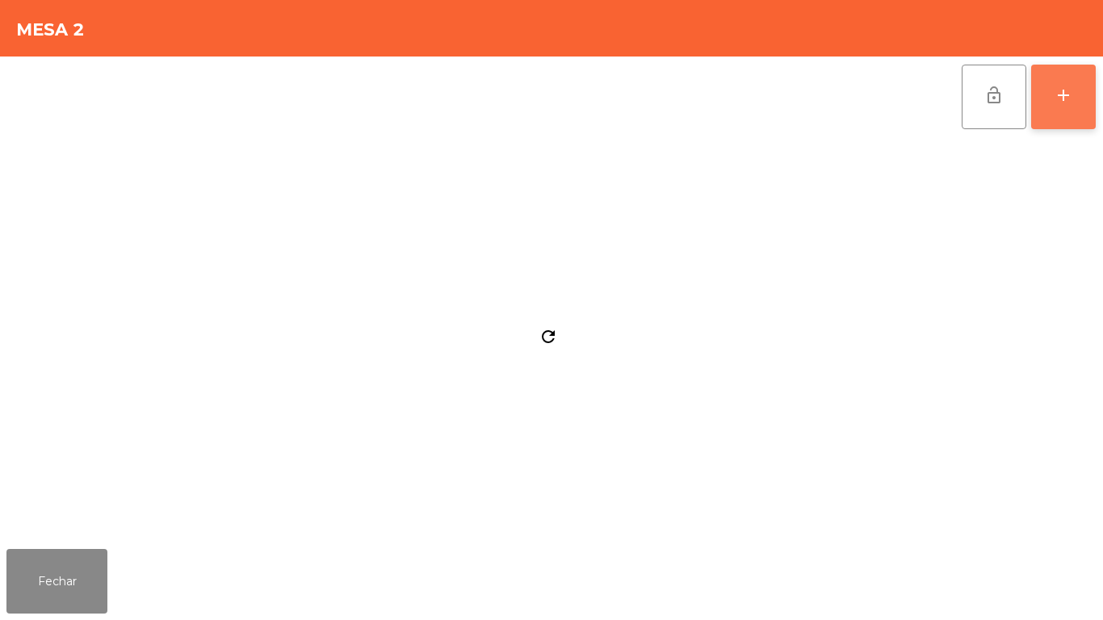
click at [1045, 127] on button "add" at bounding box center [1063, 97] width 65 height 65
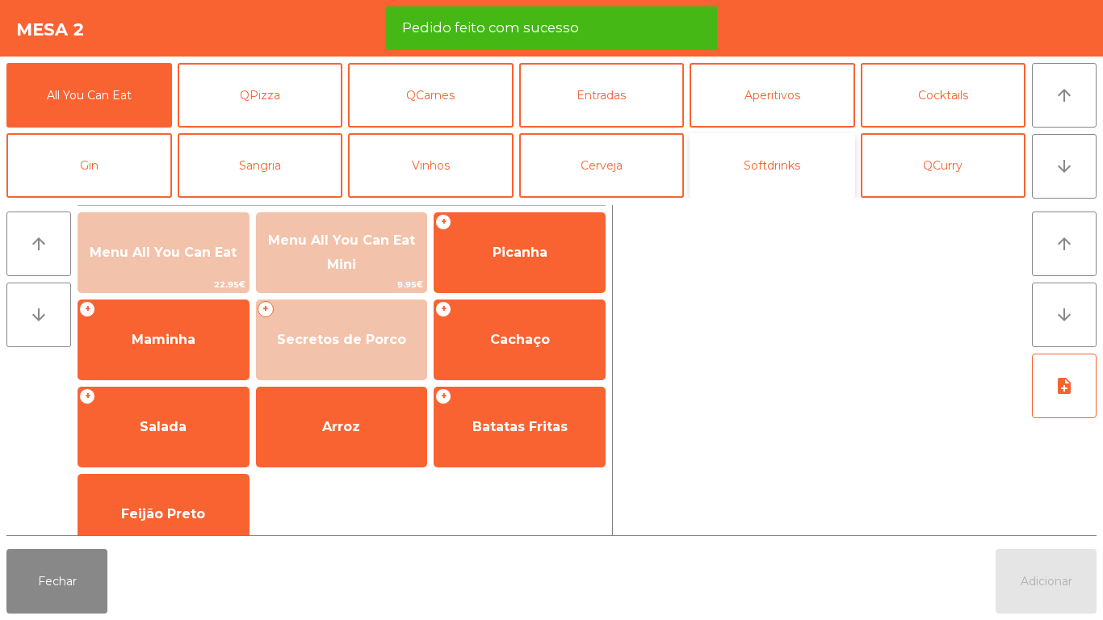
click at [780, 173] on button "Softdrinks" at bounding box center [771, 165] width 165 height 65
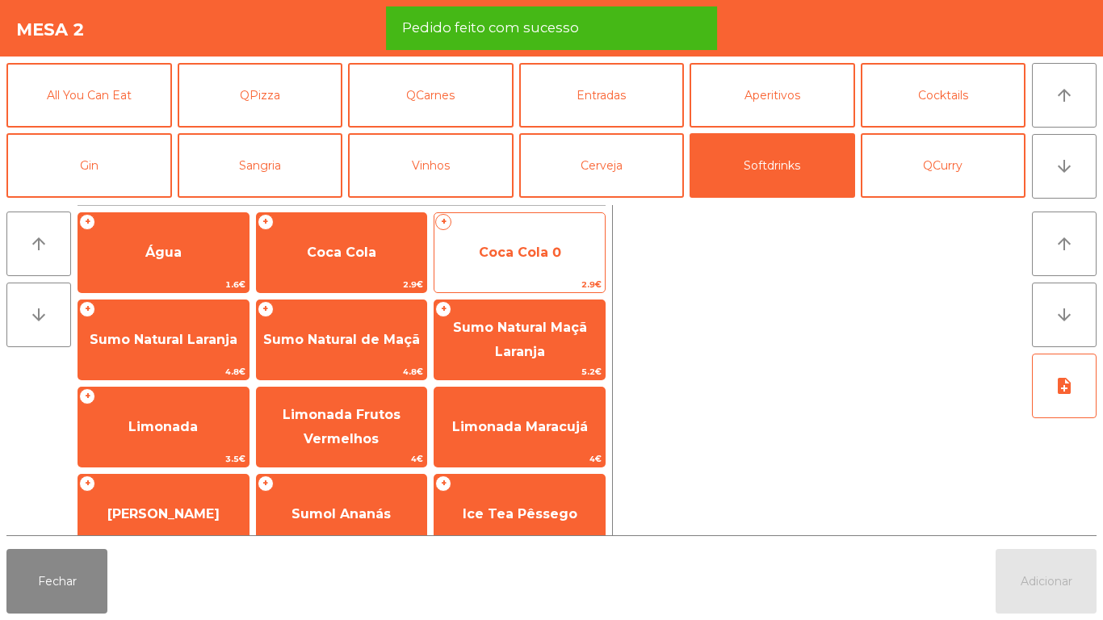
click at [517, 258] on span "Coca Cola 0" at bounding box center [520, 252] width 82 height 15
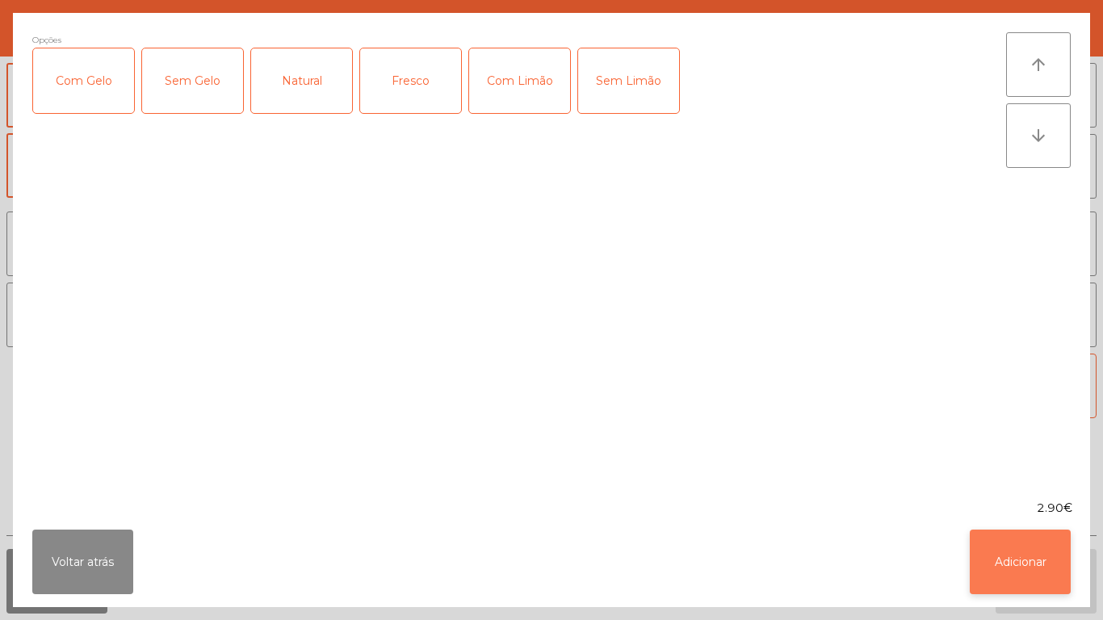
click at [1005, 568] on button "Adicionar" at bounding box center [1020, 562] width 101 height 65
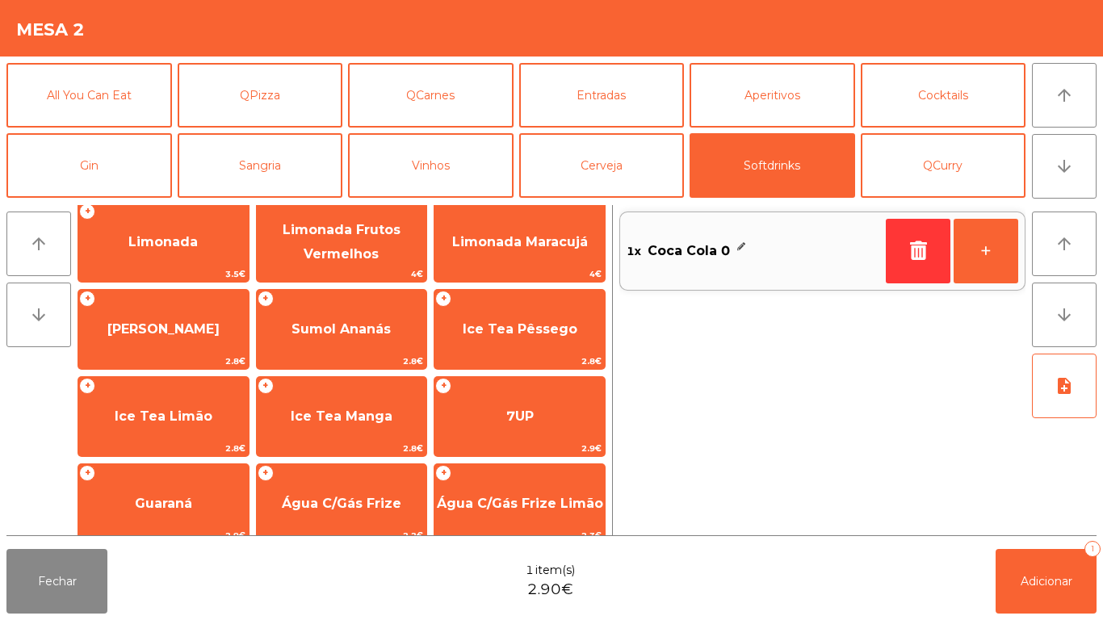
scroll to position [287, 0]
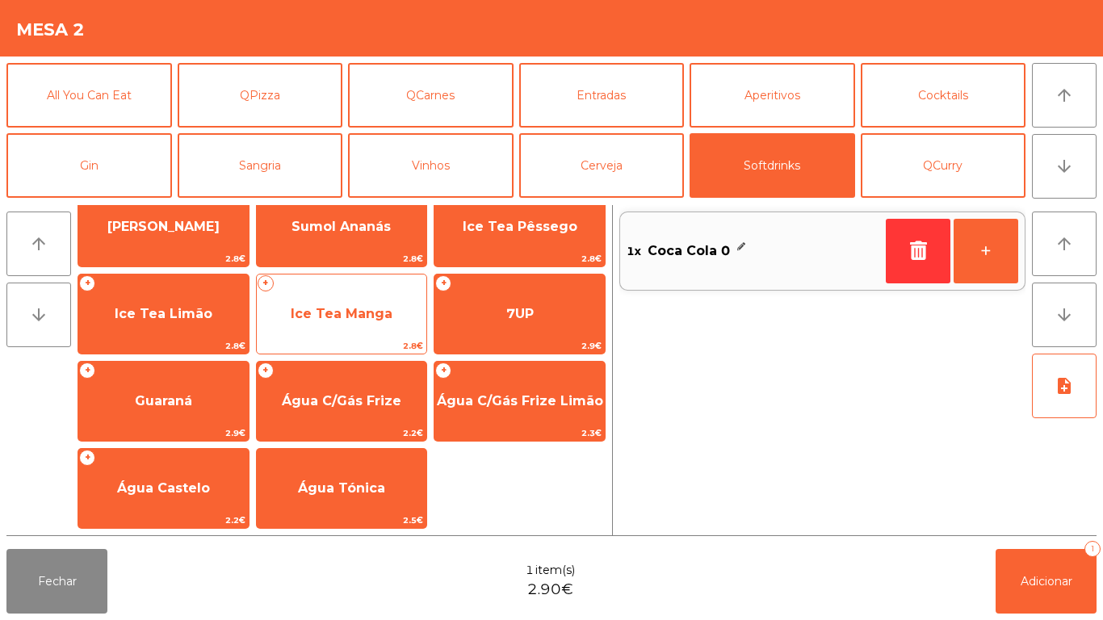
click at [375, 321] on span "Ice Tea Manga" at bounding box center [342, 314] width 170 height 44
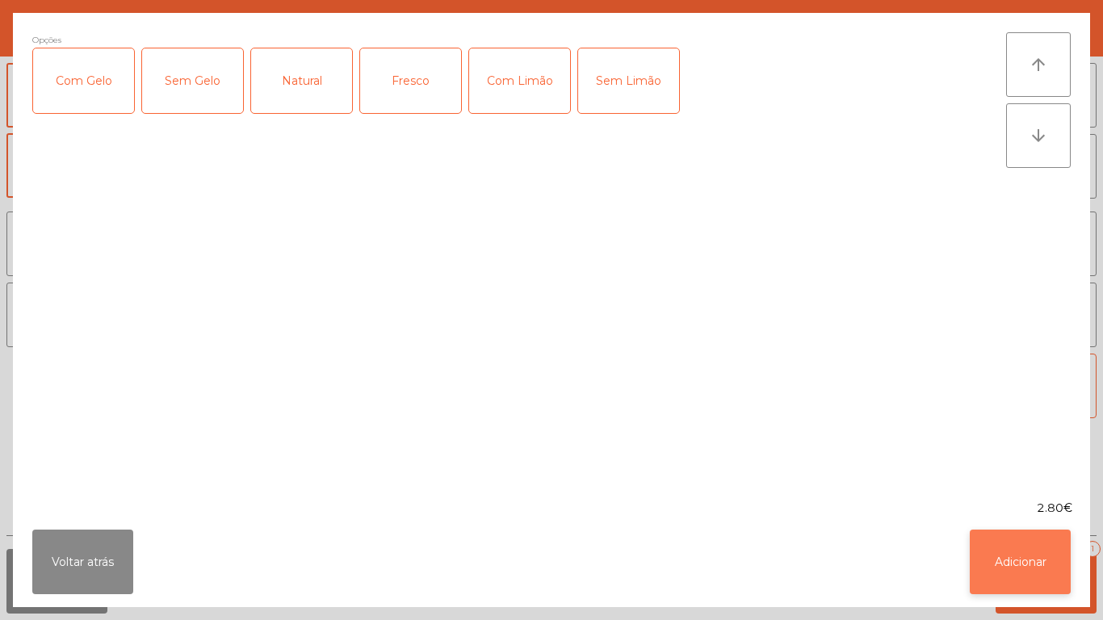
click at [1017, 555] on button "Adicionar" at bounding box center [1020, 562] width 101 height 65
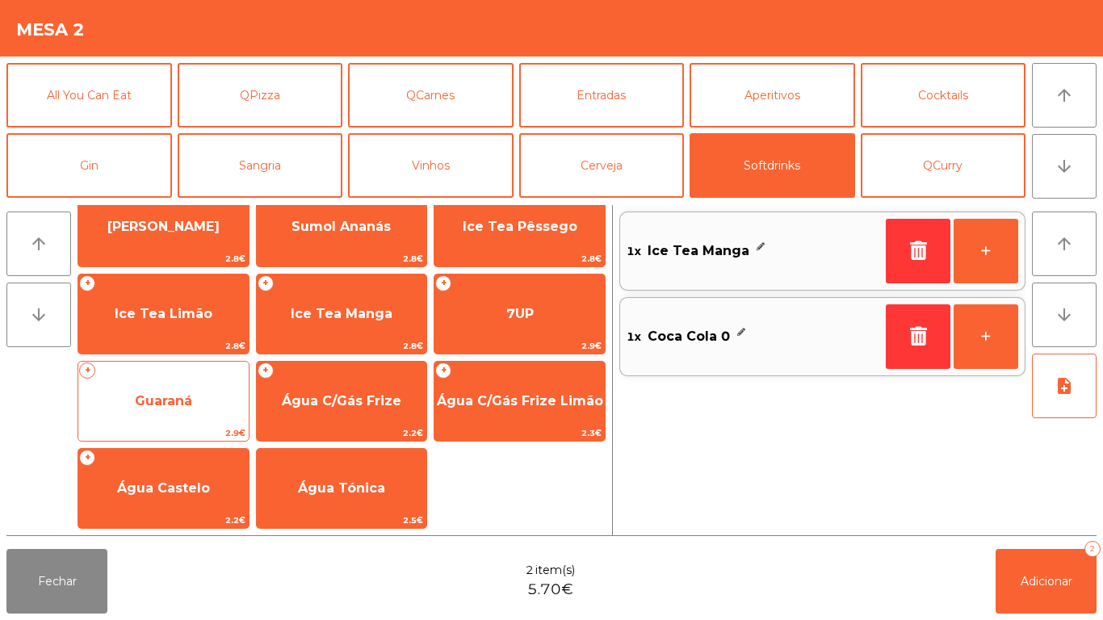
click at [199, 408] on span "Guaraná" at bounding box center [163, 401] width 170 height 44
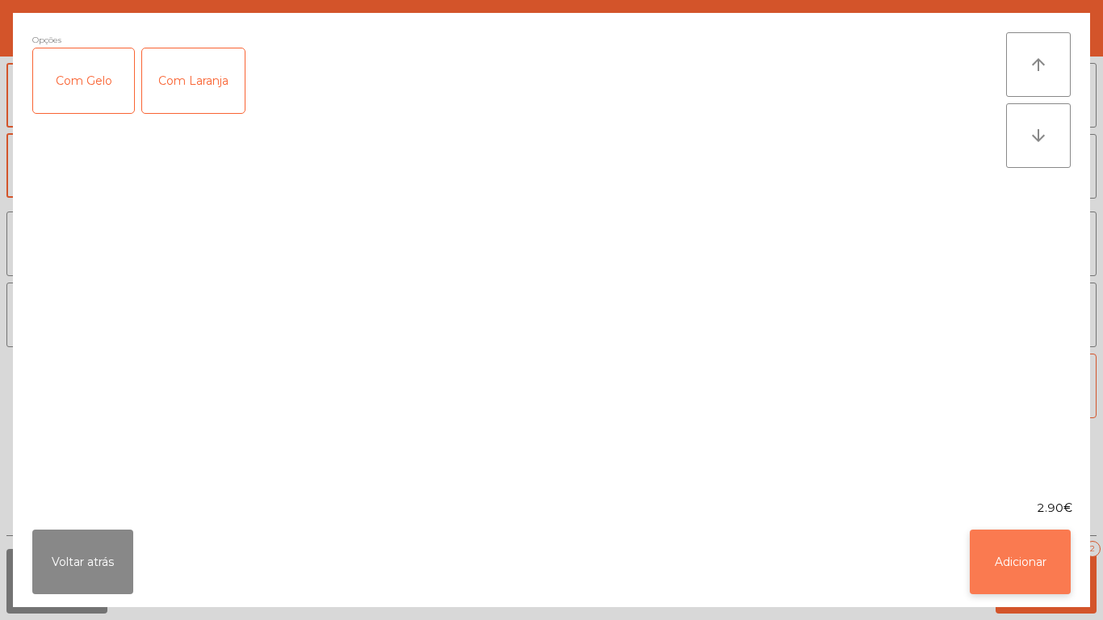
click at [1042, 551] on button "Adicionar" at bounding box center [1020, 562] width 101 height 65
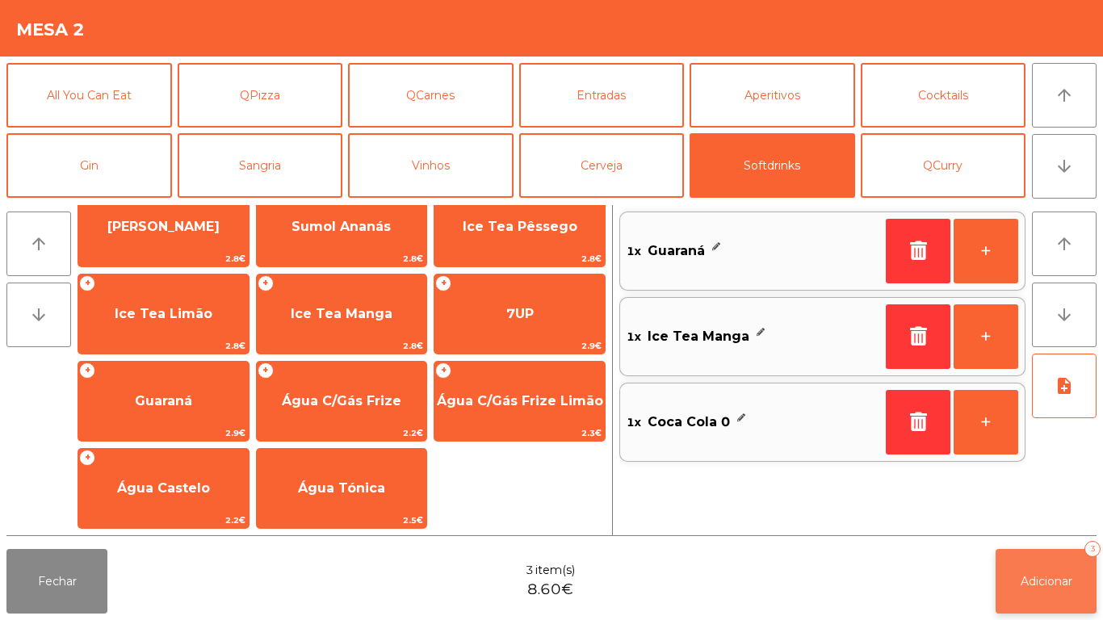
click at [1061, 578] on span "Adicionar" at bounding box center [1046, 581] width 52 height 15
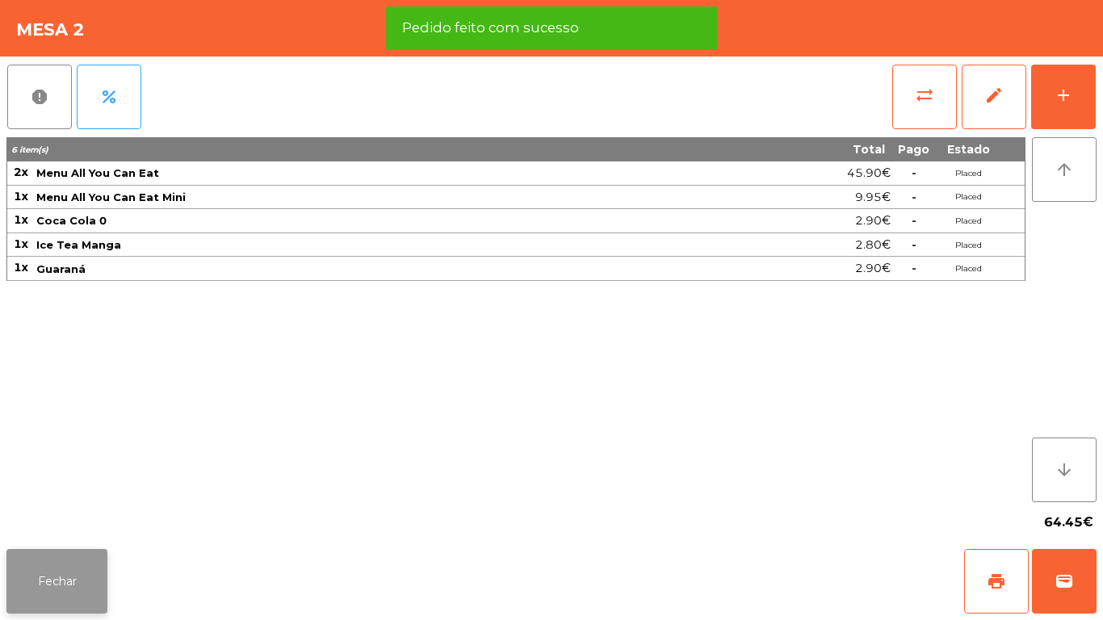
click at [95, 555] on button "Fechar" at bounding box center [56, 581] width 101 height 65
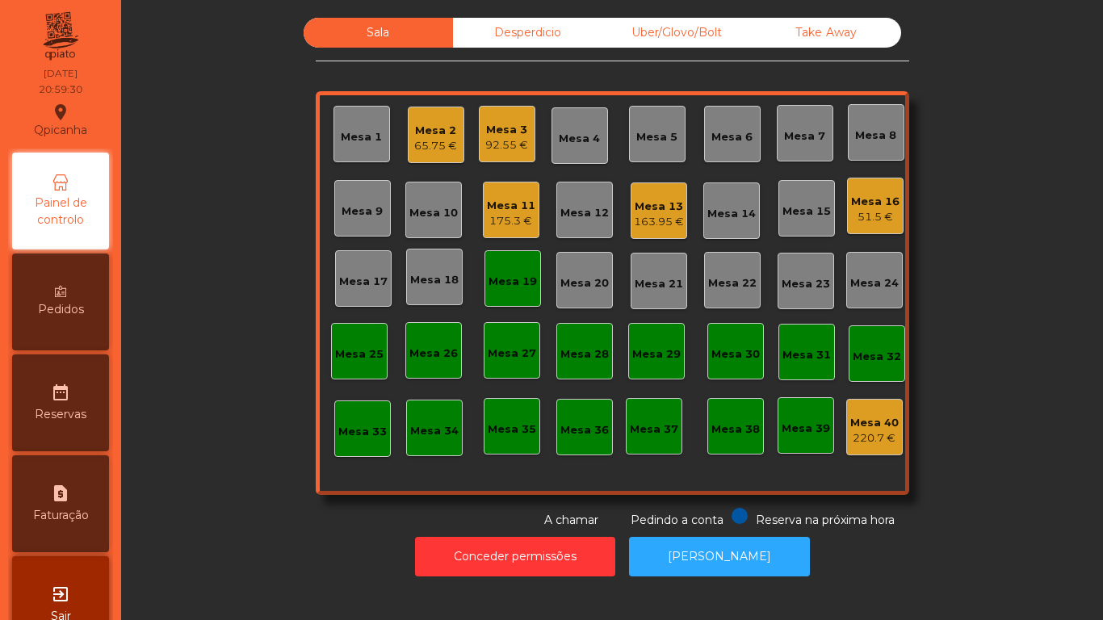
click at [513, 286] on div "Mesa 19" at bounding box center [512, 282] width 48 height 16
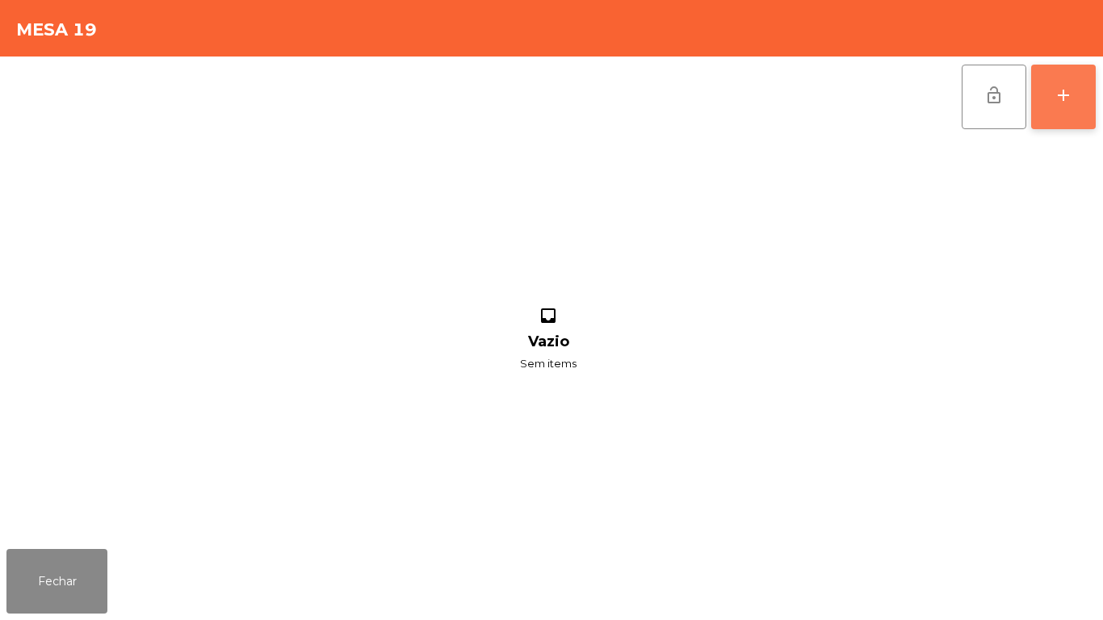
click at [1061, 103] on div "add" at bounding box center [1062, 95] width 19 height 19
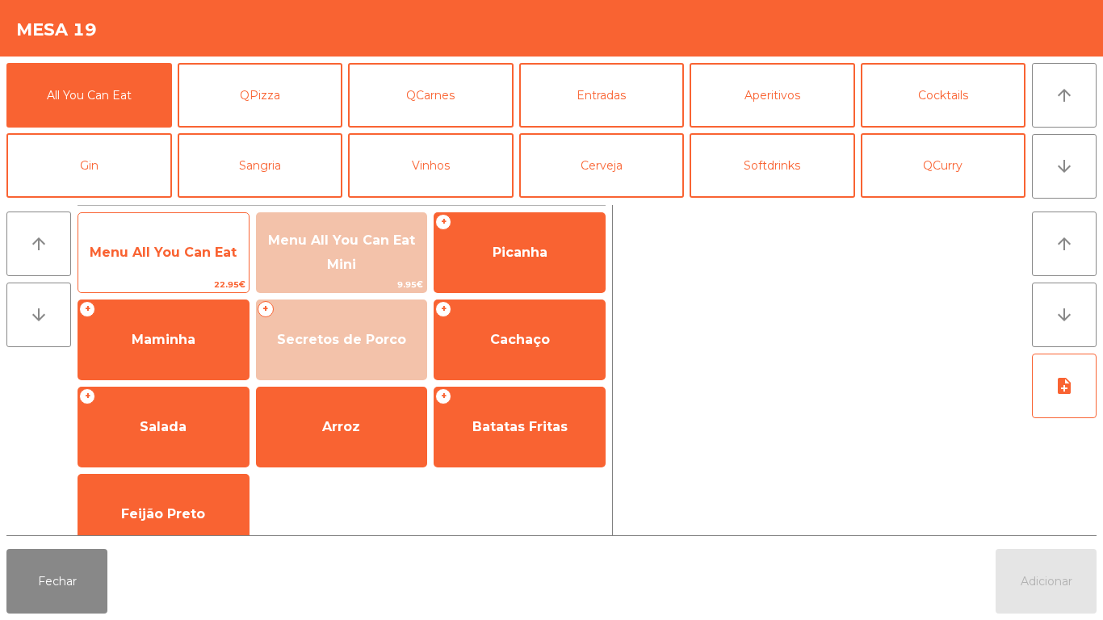
click at [192, 246] on span "Menu All You Can Eat" at bounding box center [163, 252] width 147 height 15
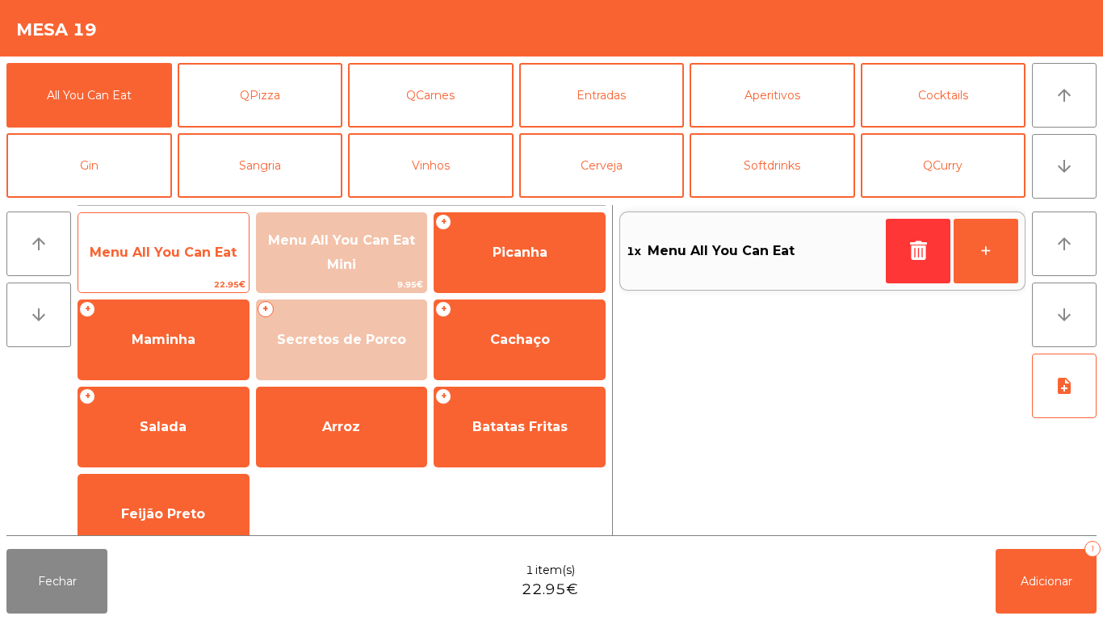
click at [182, 247] on span "Menu All You Can Eat" at bounding box center [163, 252] width 147 height 15
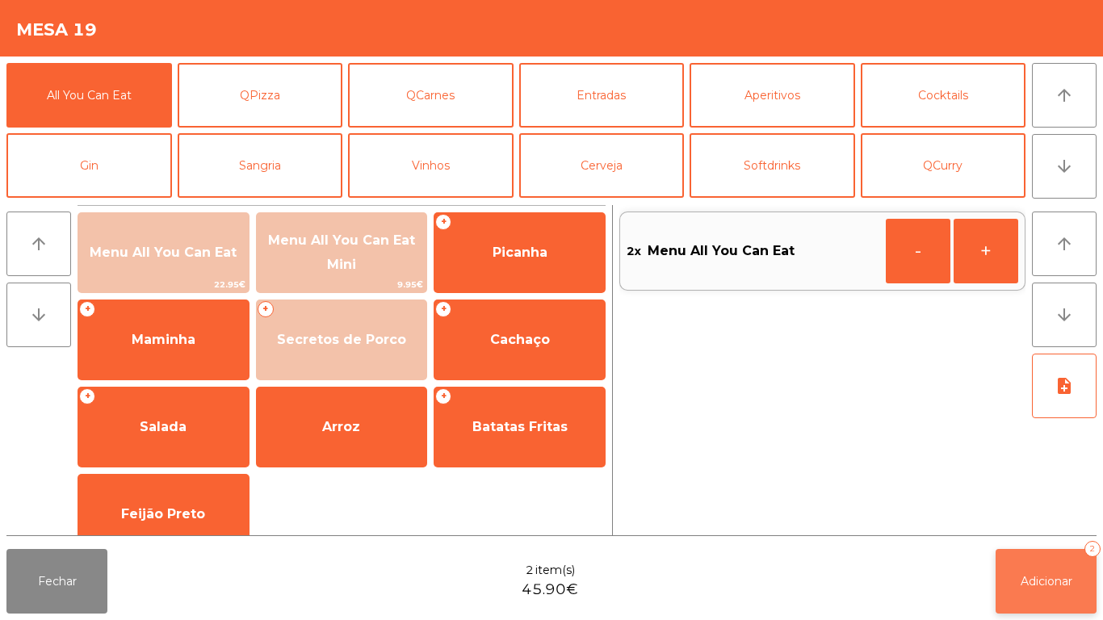
click at [1029, 561] on button "Adicionar 2" at bounding box center [1045, 581] width 101 height 65
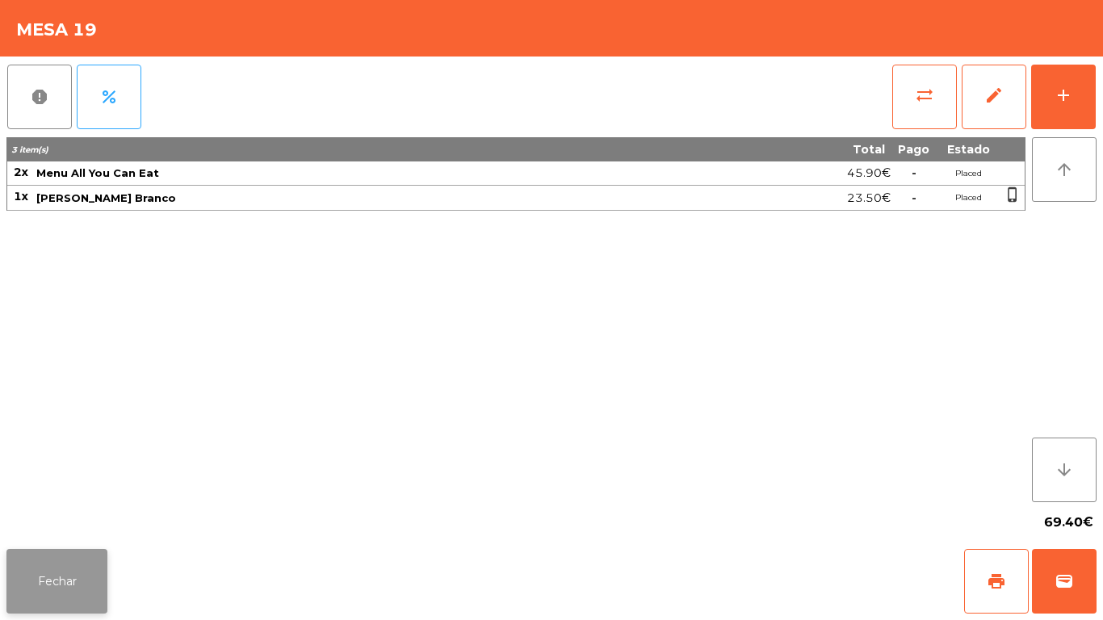
click at [74, 603] on button "Fechar" at bounding box center [56, 581] width 101 height 65
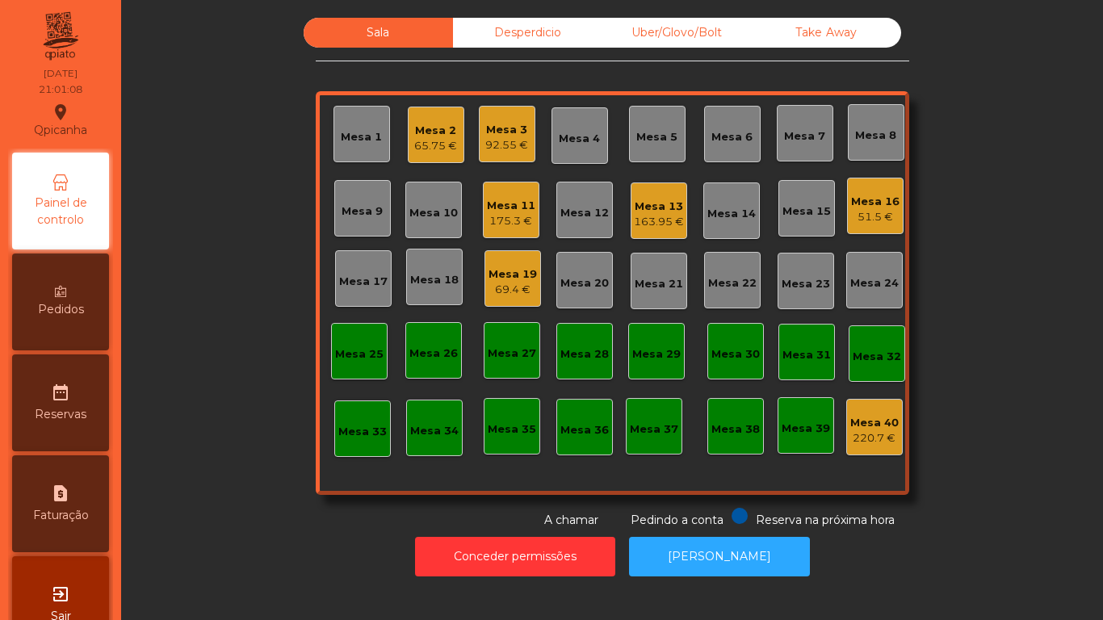
click at [505, 137] on div "92.55 €" at bounding box center [506, 145] width 43 height 16
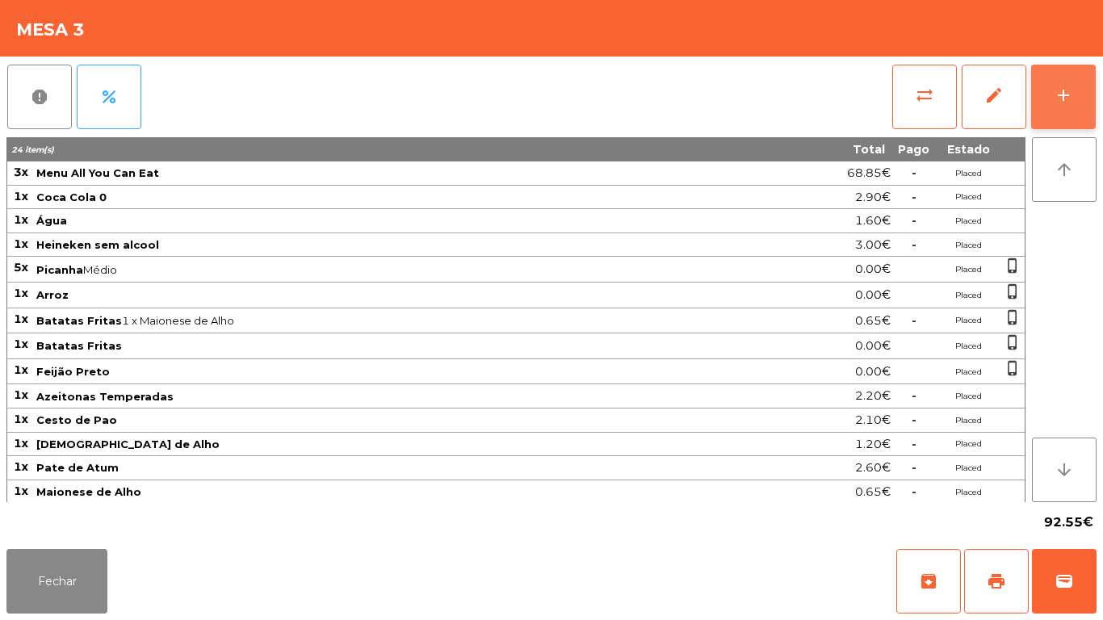
click at [1039, 118] on button "add" at bounding box center [1063, 97] width 65 height 65
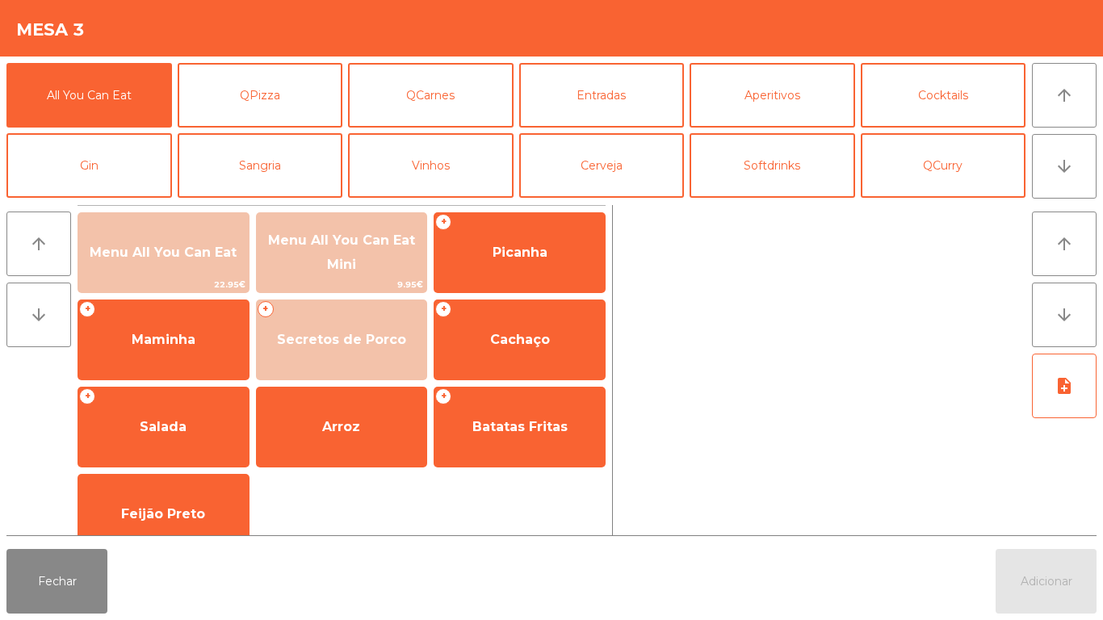
scroll to position [140, 0]
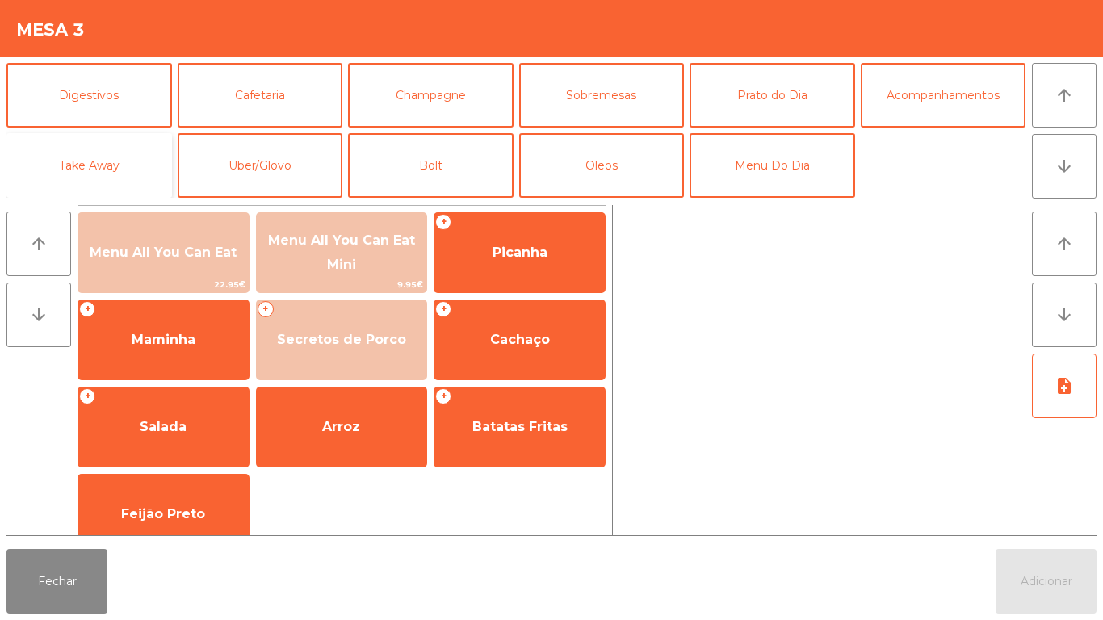
click at [128, 176] on button "Take Away" at bounding box center [88, 165] width 165 height 65
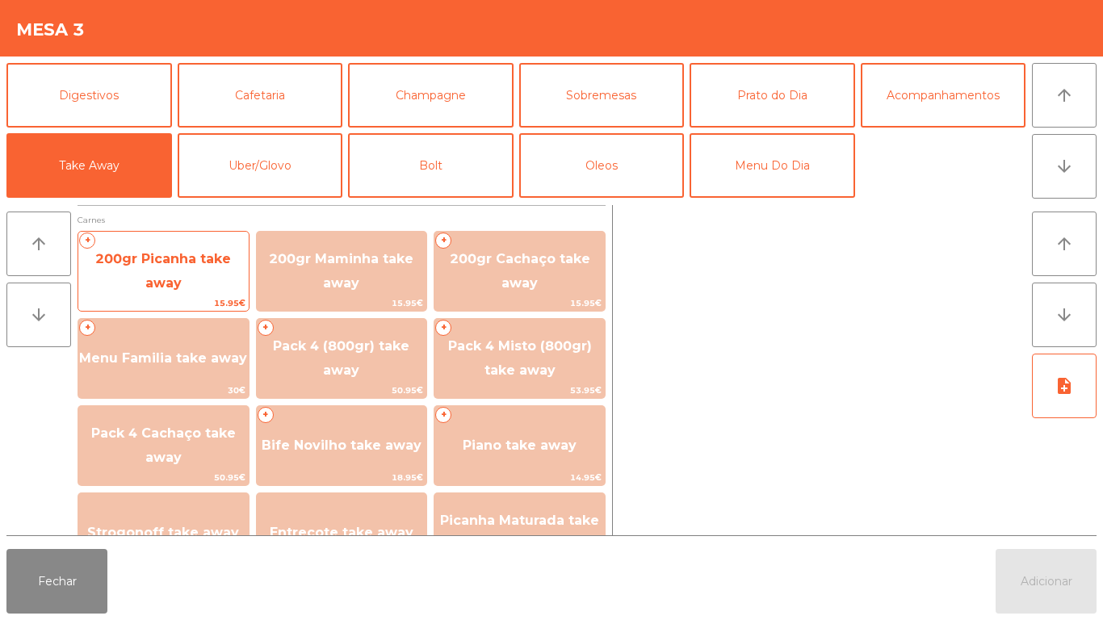
click at [179, 274] on span "200gr Picanha take away" at bounding box center [163, 271] width 170 height 69
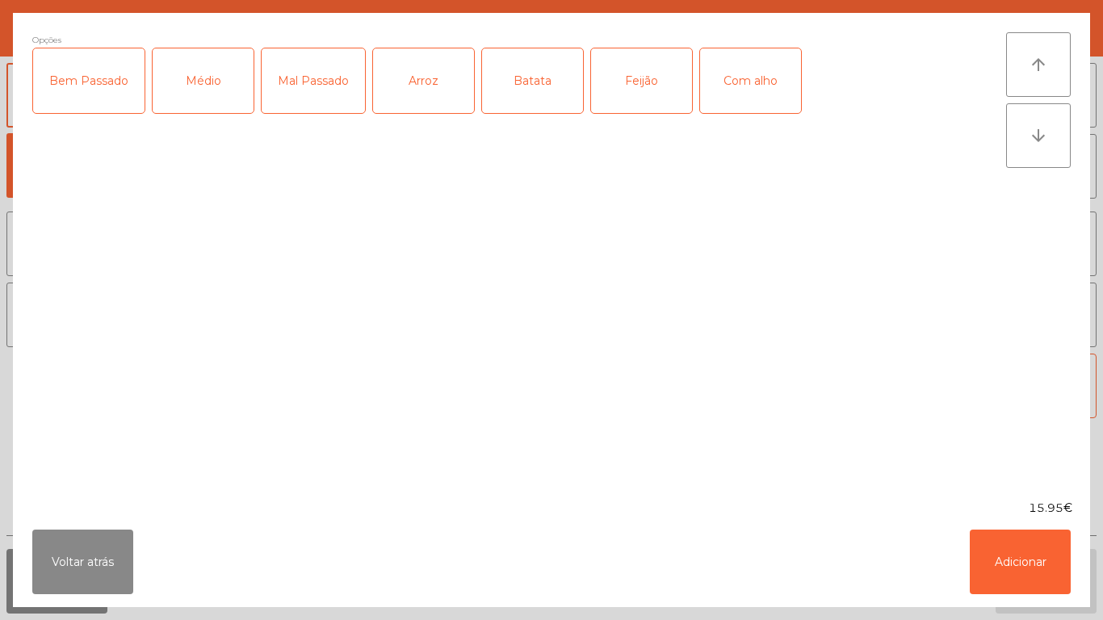
click at [197, 89] on div "Médio" at bounding box center [203, 80] width 101 height 65
click at [743, 97] on div "Com alho" at bounding box center [750, 80] width 101 height 65
click at [752, 98] on div "Com alho" at bounding box center [750, 80] width 101 height 65
click at [1049, 553] on button "Adicionar" at bounding box center [1020, 562] width 101 height 65
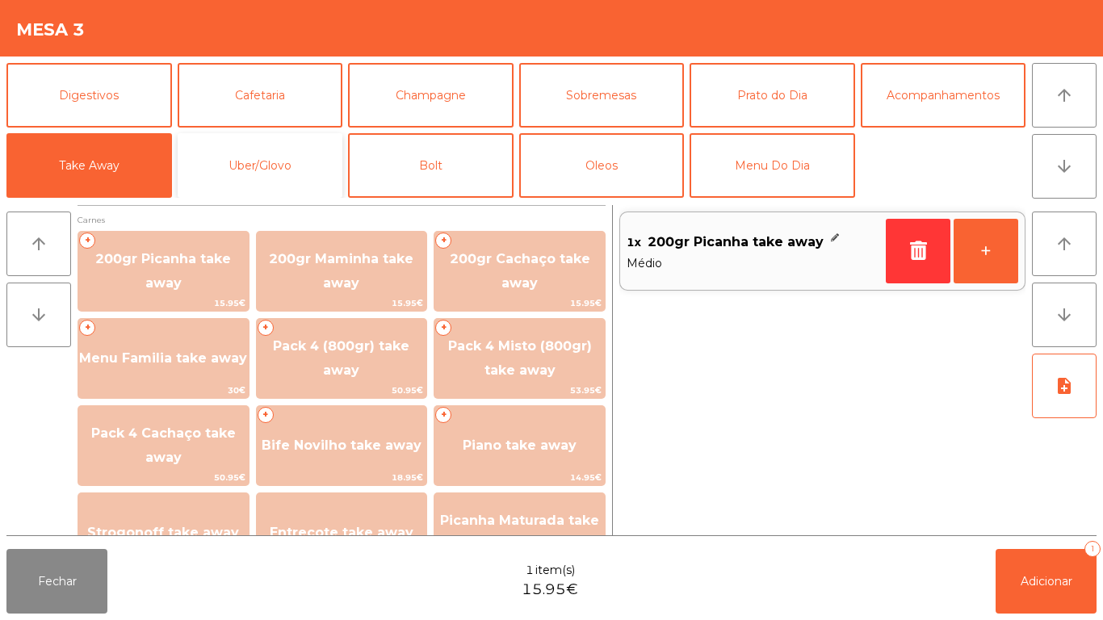
click at [316, 161] on button "Uber/Glovo" at bounding box center [260, 165] width 165 height 65
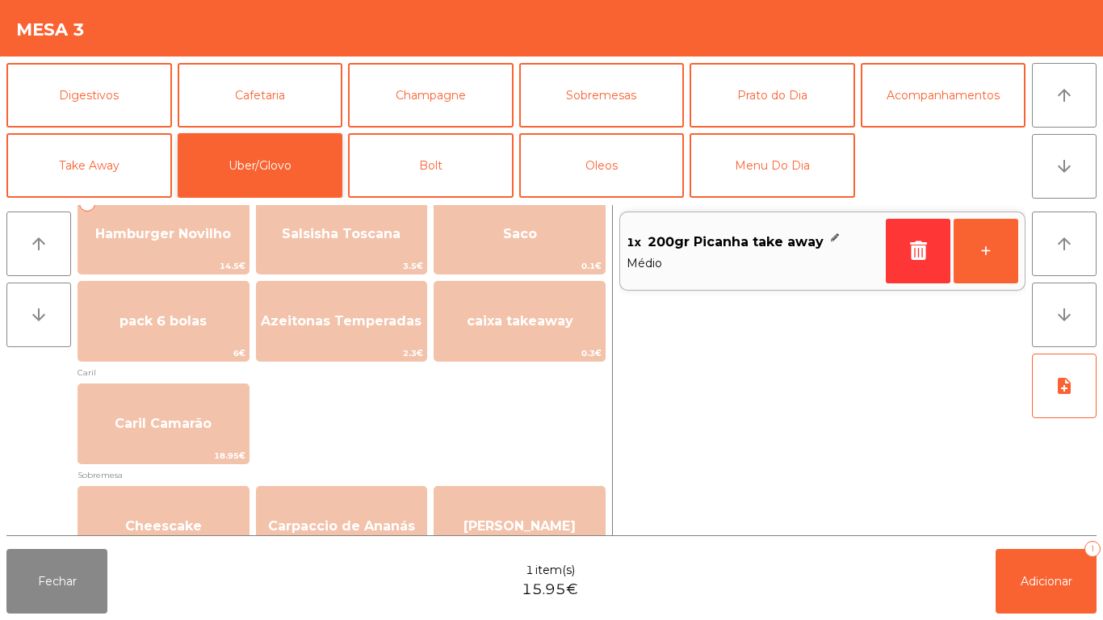
scroll to position [340, 0]
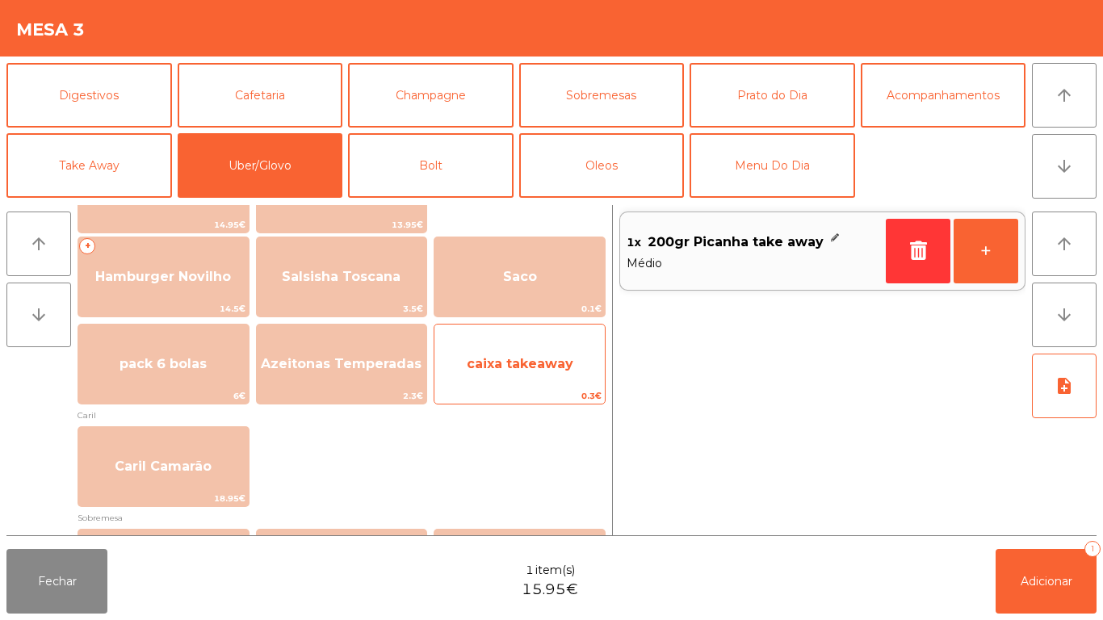
click at [524, 377] on span "caixa takeaway" at bounding box center [519, 364] width 170 height 44
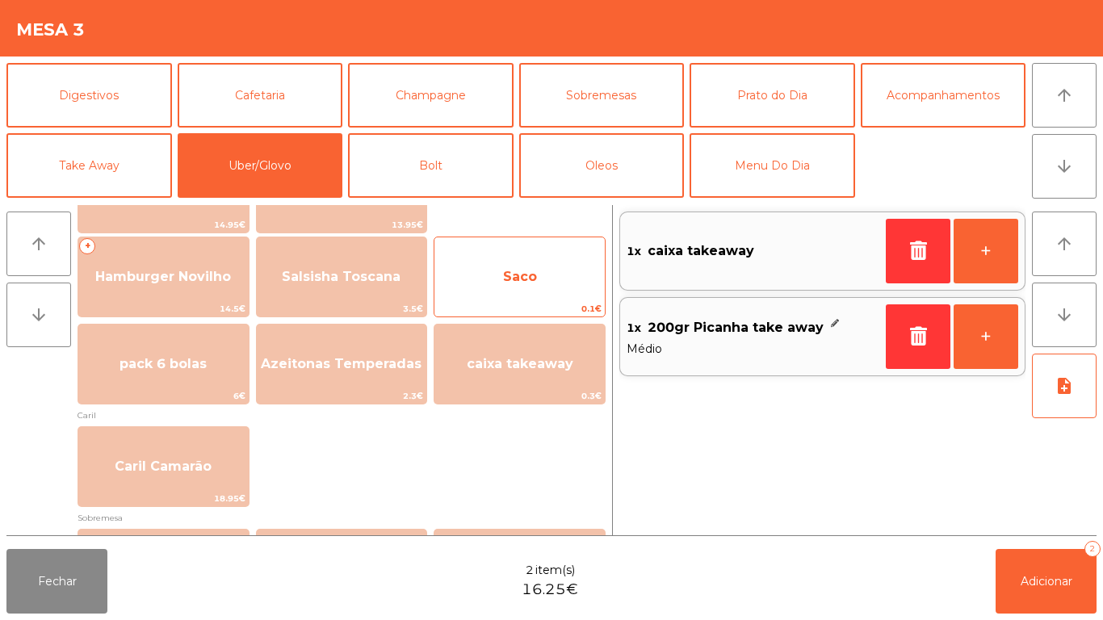
click at [550, 282] on span "Saco" at bounding box center [519, 277] width 170 height 44
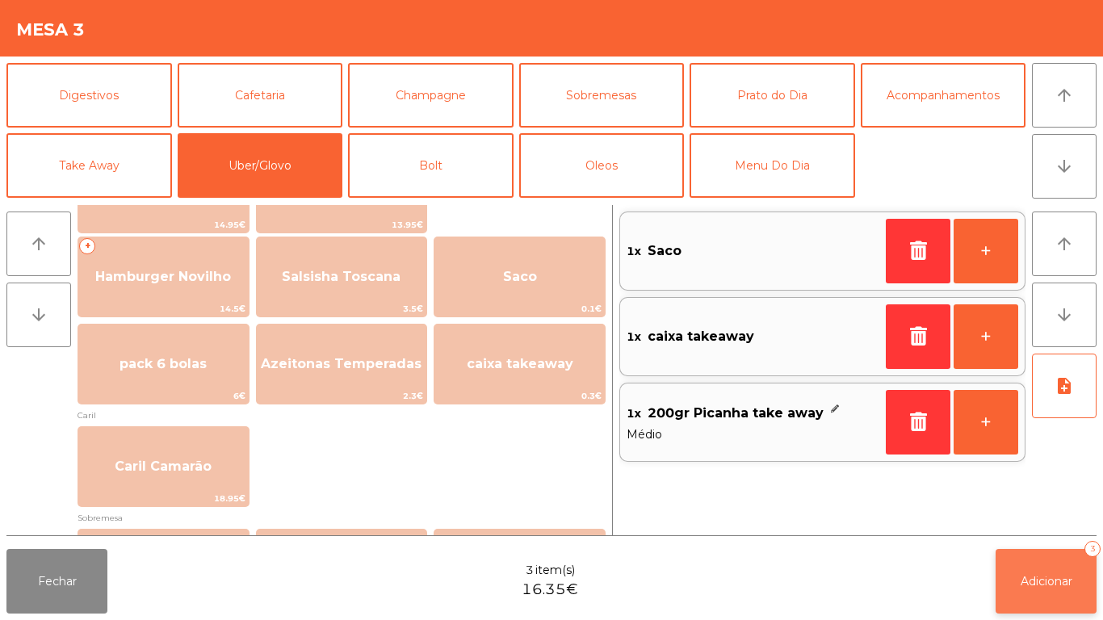
click at [1036, 578] on span "Adicionar" at bounding box center [1046, 581] width 52 height 15
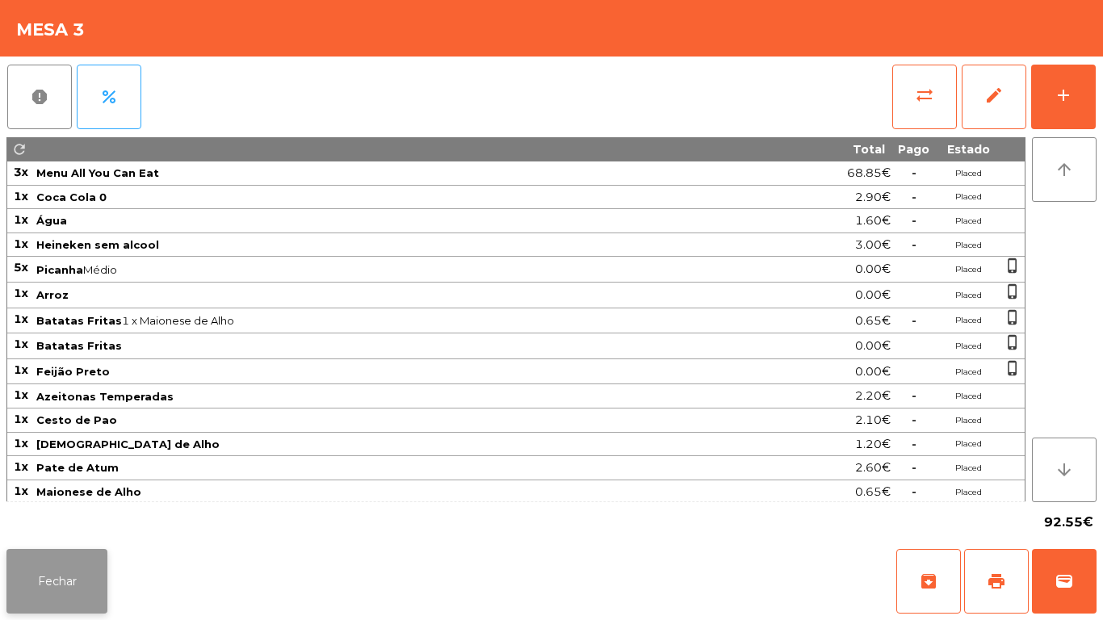
click at [72, 579] on button "Fechar" at bounding box center [56, 581] width 101 height 65
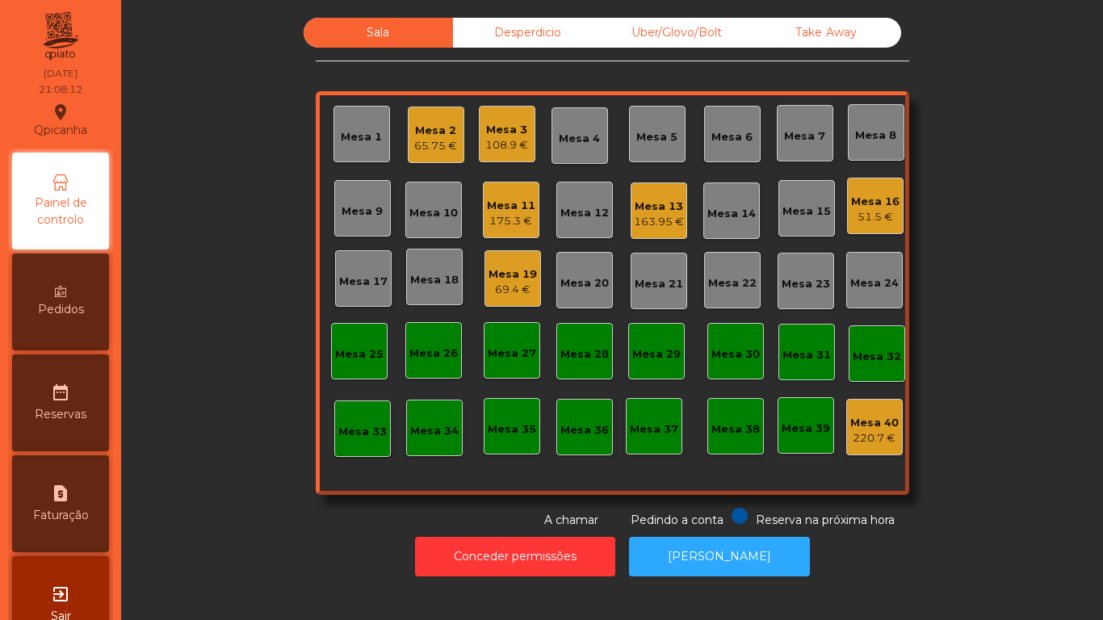
click at [521, 276] on div "Mesa 19" at bounding box center [512, 274] width 48 height 16
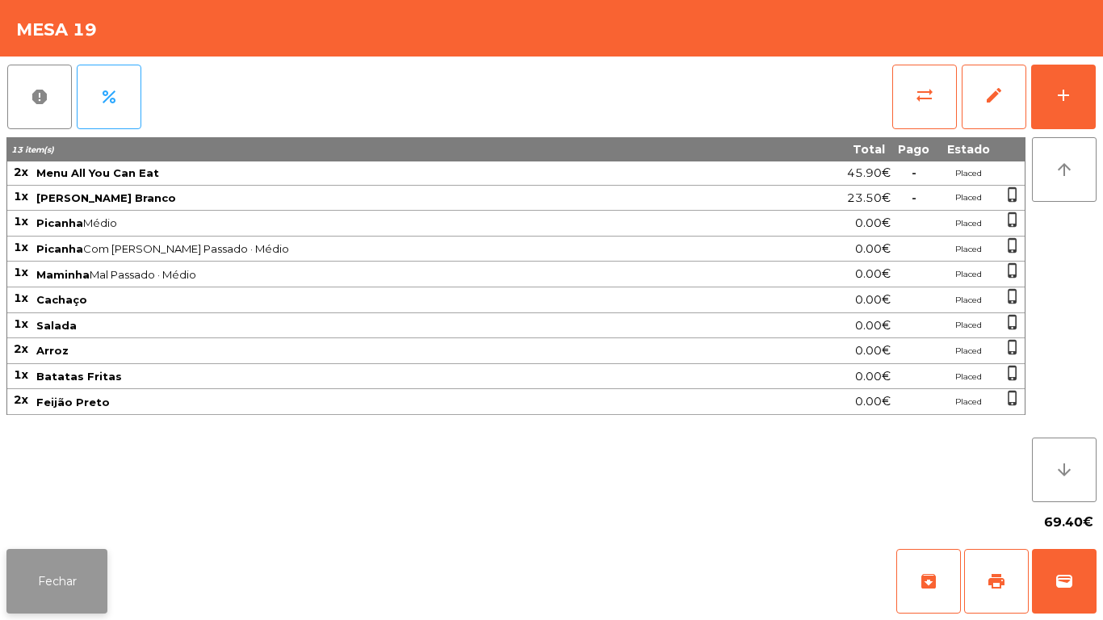
click at [78, 597] on button "Fechar" at bounding box center [56, 581] width 101 height 65
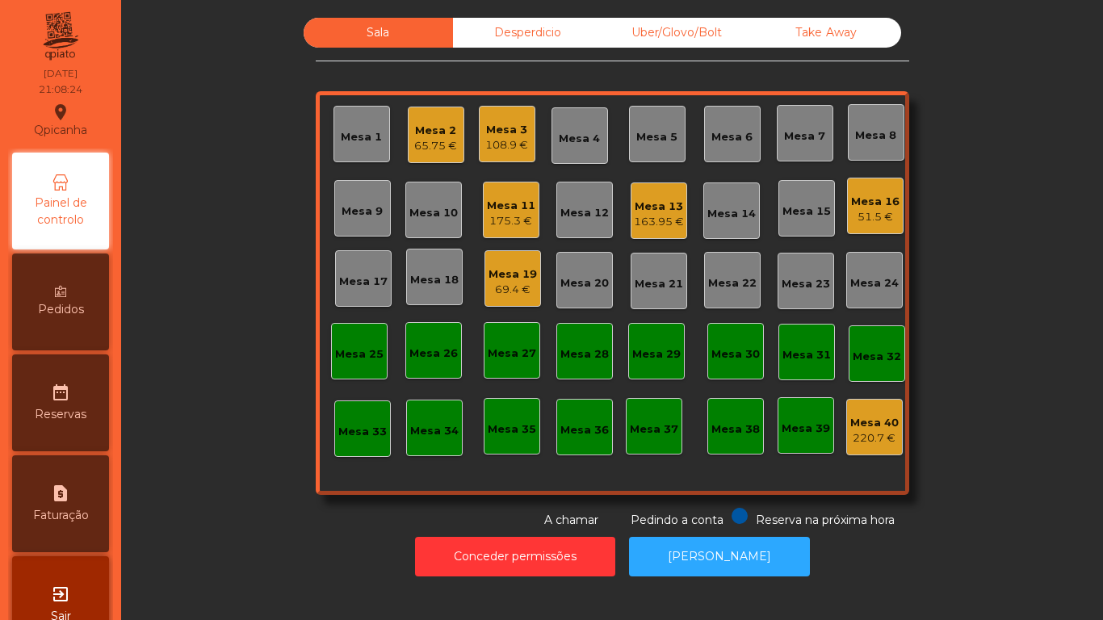
click at [486, 122] on div "Mesa 3" at bounding box center [506, 130] width 43 height 16
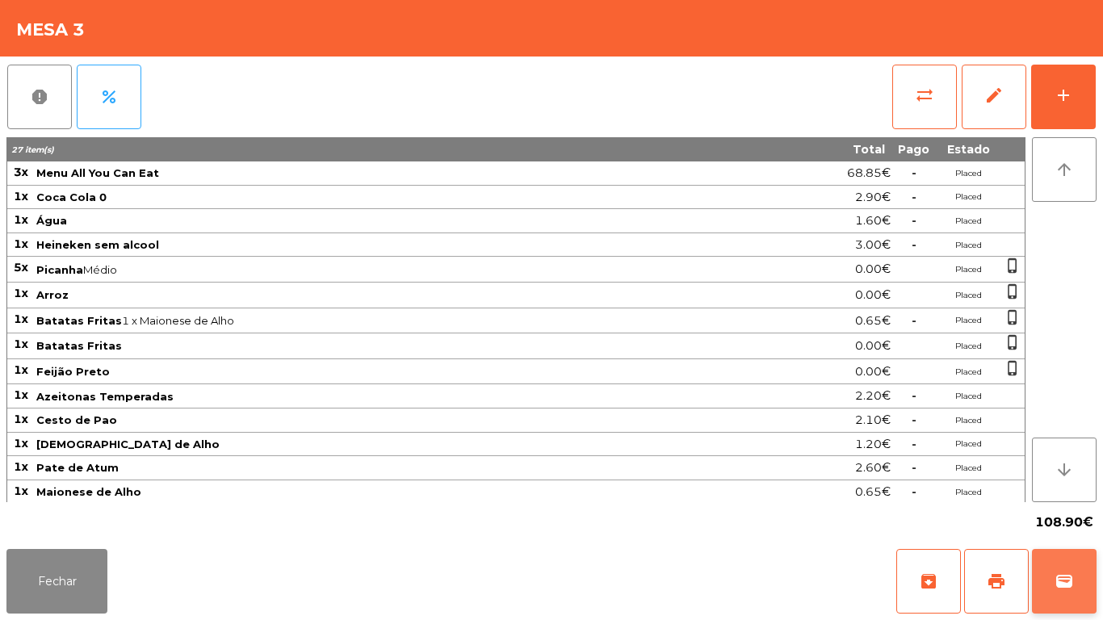
click at [1048, 551] on button "wallet" at bounding box center [1064, 581] width 65 height 65
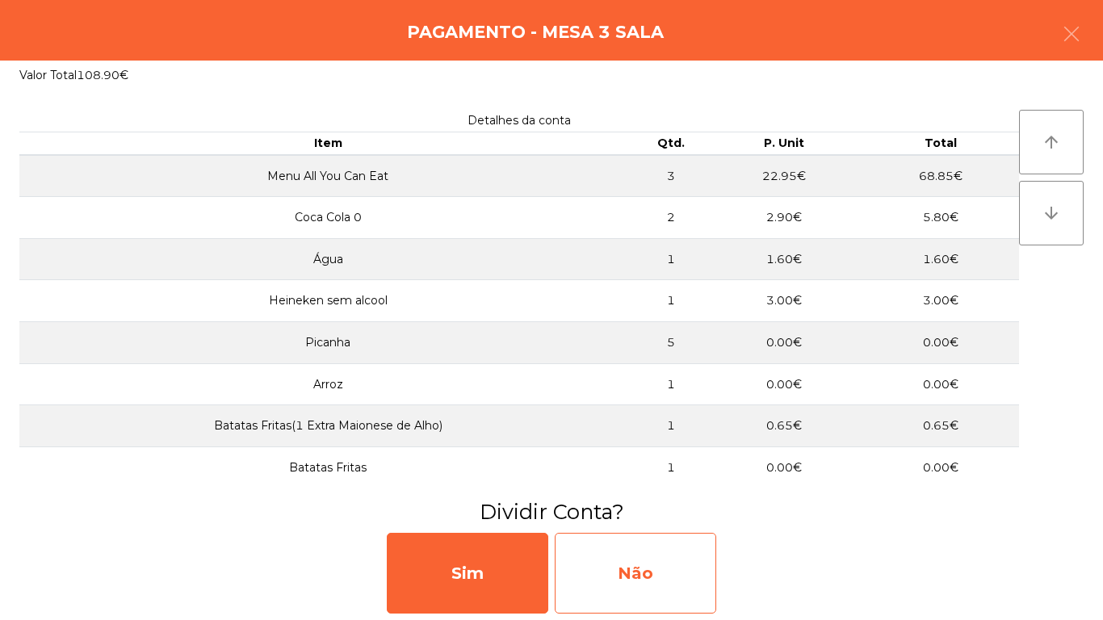
click at [688, 569] on div "Não" at bounding box center [635, 573] width 161 height 81
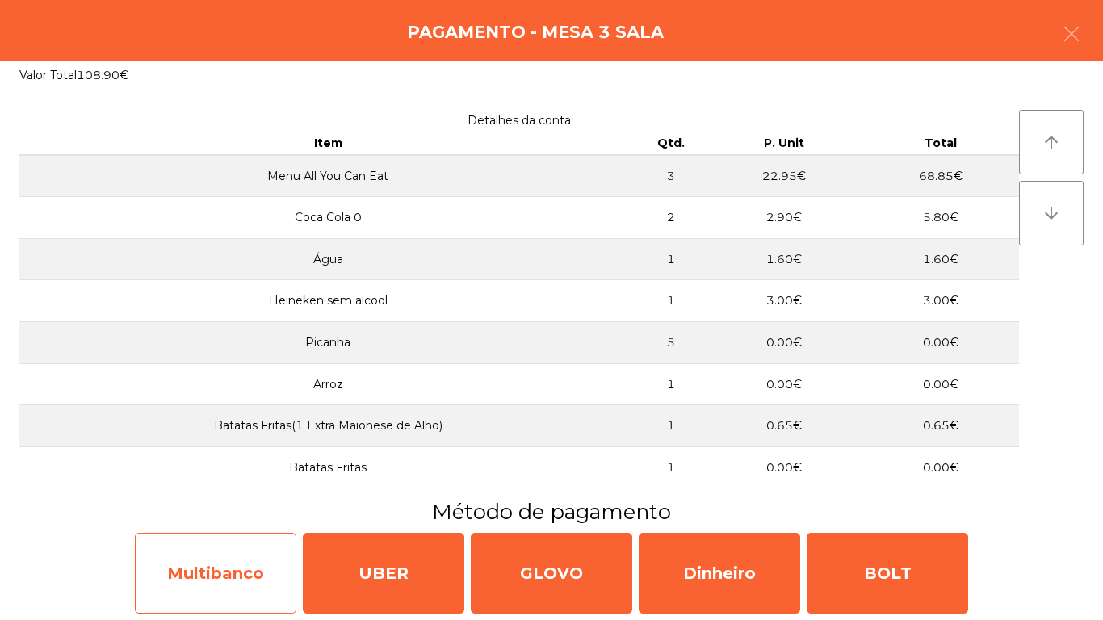
click at [241, 563] on div "Multibanco" at bounding box center [215, 573] width 161 height 81
select select "**"
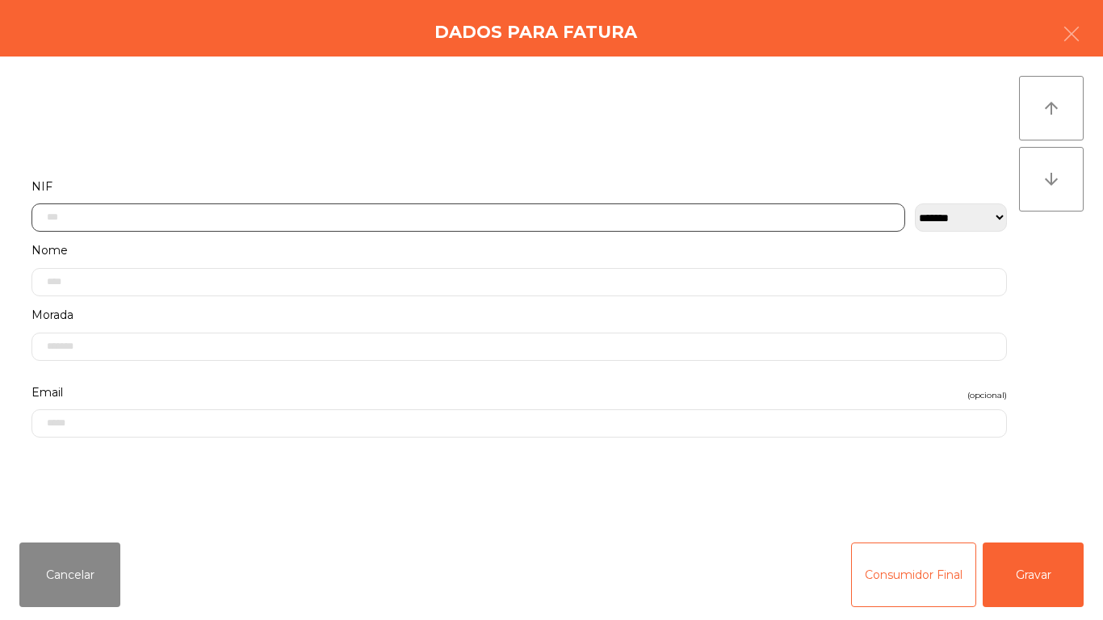
click at [303, 223] on input "text" at bounding box center [467, 217] width 873 height 28
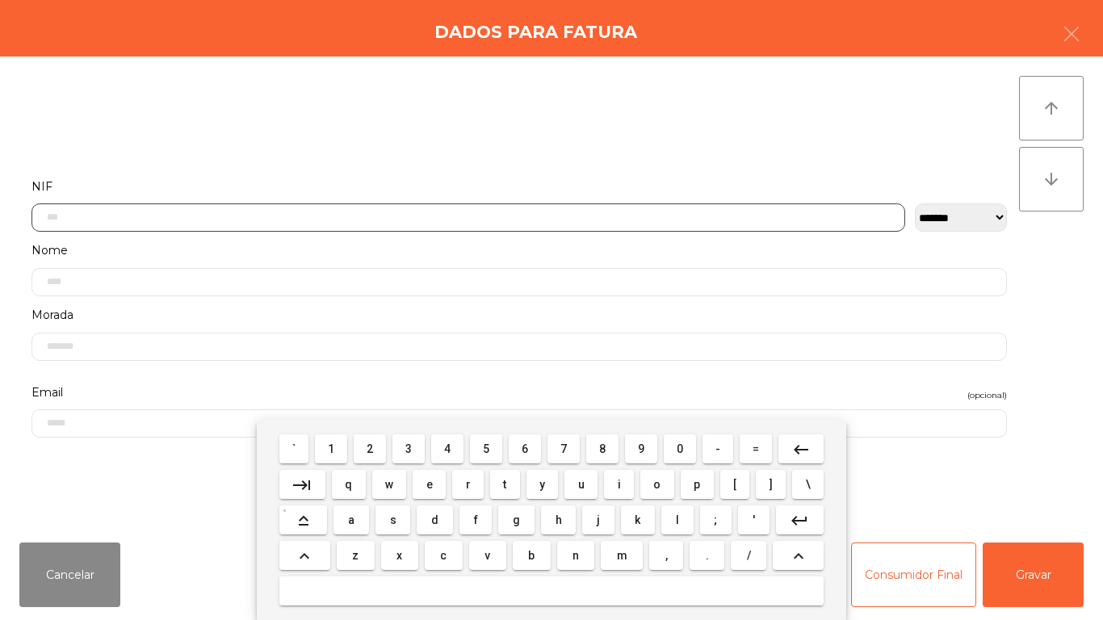
scroll to position [98, 0]
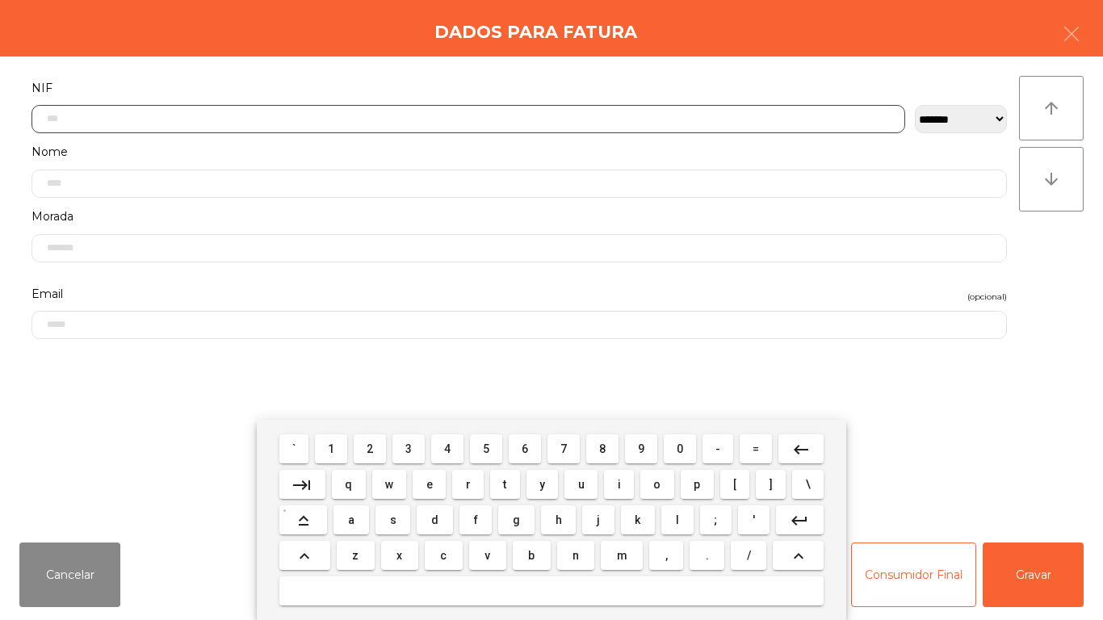
click at [485, 454] on span "5" at bounding box center [486, 448] width 6 height 13
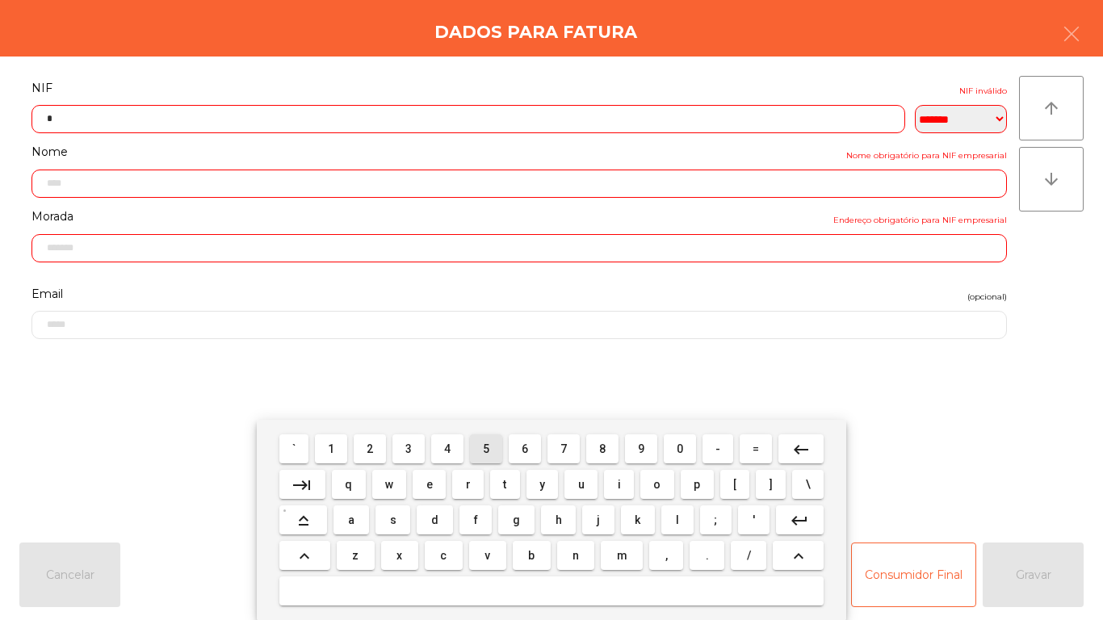
click at [347, 458] on button "1" at bounding box center [331, 448] width 32 height 29
click at [409, 450] on span "3" at bounding box center [408, 448] width 6 height 13
click at [522, 447] on span "6" at bounding box center [524, 448] width 6 height 13
click at [371, 448] on span "2" at bounding box center [369, 448] width 6 height 13
click at [483, 444] on span "5" at bounding box center [486, 448] width 6 height 13
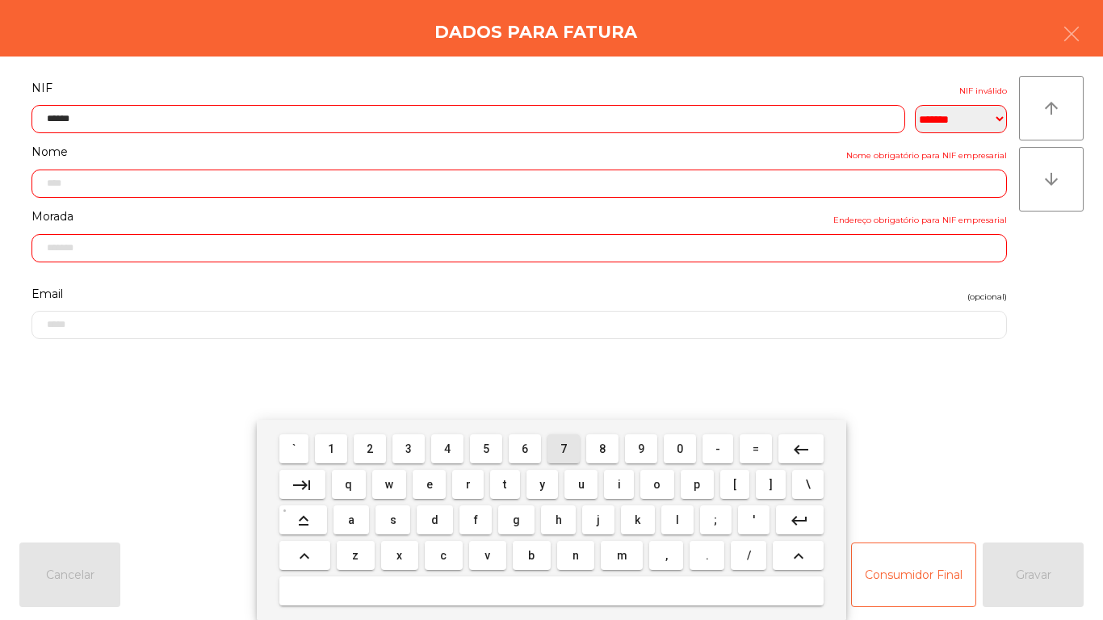
click at [563, 450] on span "7" at bounding box center [563, 448] width 6 height 13
click at [409, 448] on span "3" at bounding box center [408, 448] width 6 height 13
click at [643, 451] on span "9" at bounding box center [641, 448] width 6 height 13
type input "*********"
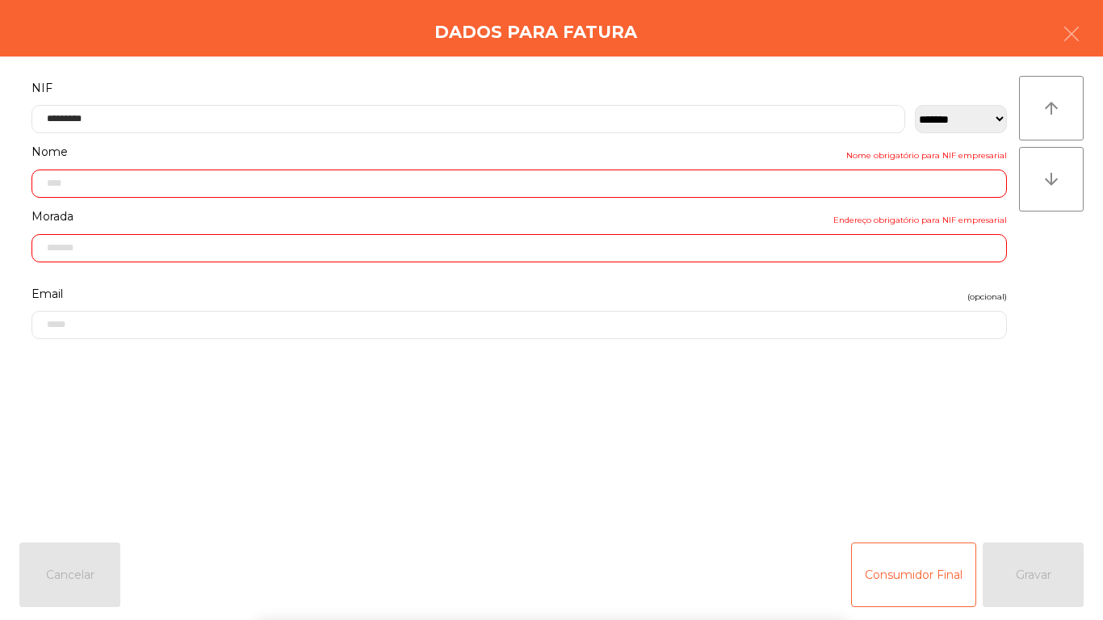
click at [931, 405] on form "**********" at bounding box center [518, 294] width 999 height 434
click at [1049, 563] on div "Consumidor Final Gravar" at bounding box center [967, 574] width 232 height 65
type input "**********"
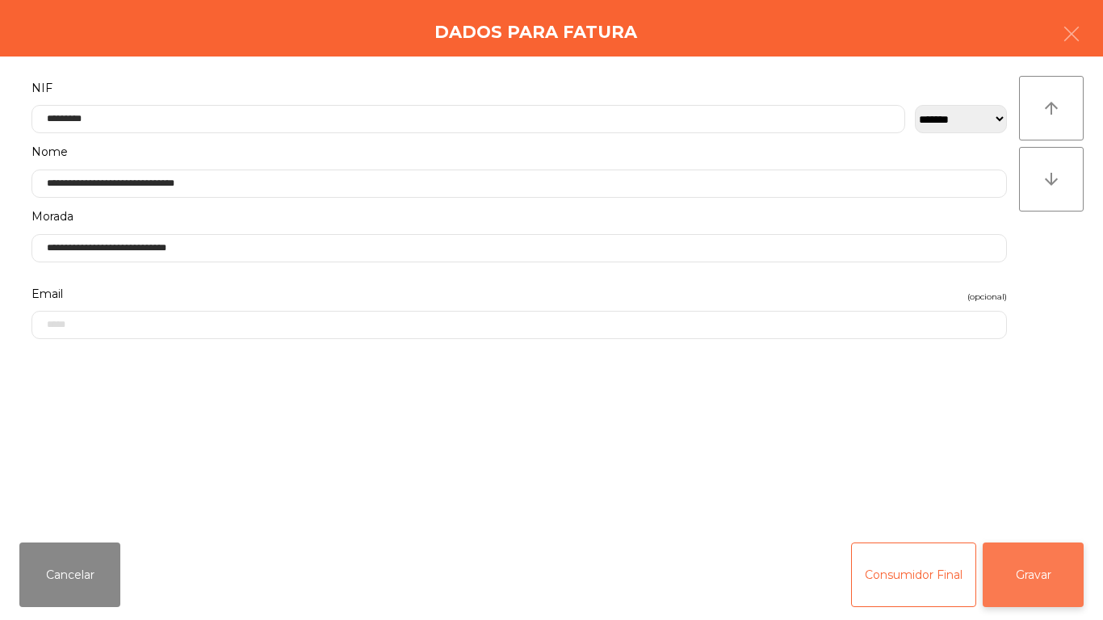
click at [1058, 572] on button "Gravar" at bounding box center [1032, 574] width 101 height 65
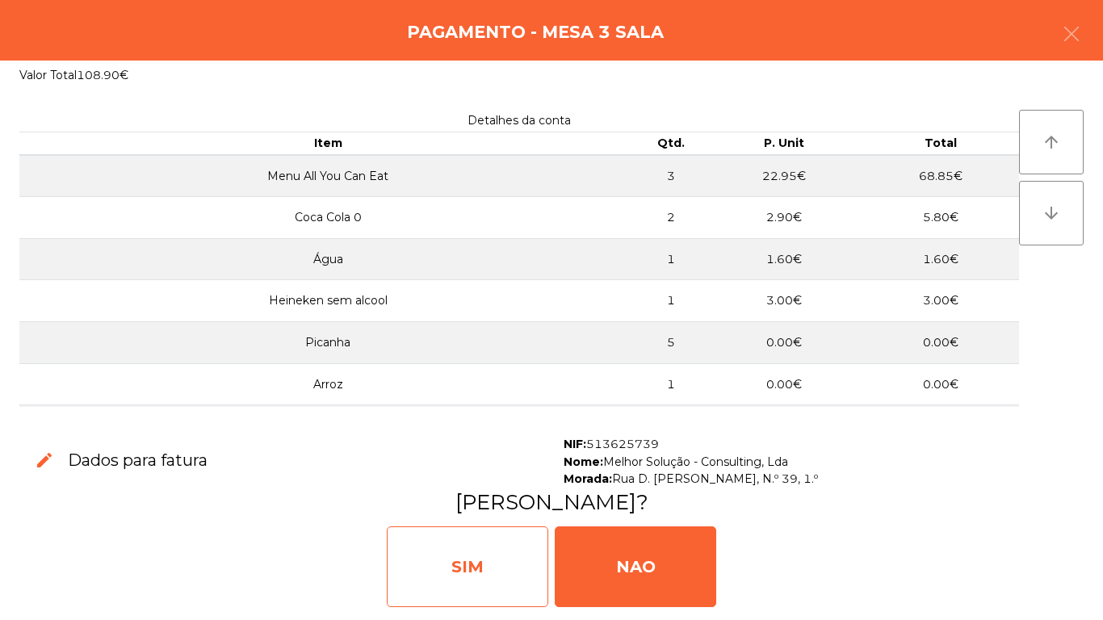
click at [454, 556] on div "SIM" at bounding box center [467, 566] width 161 height 81
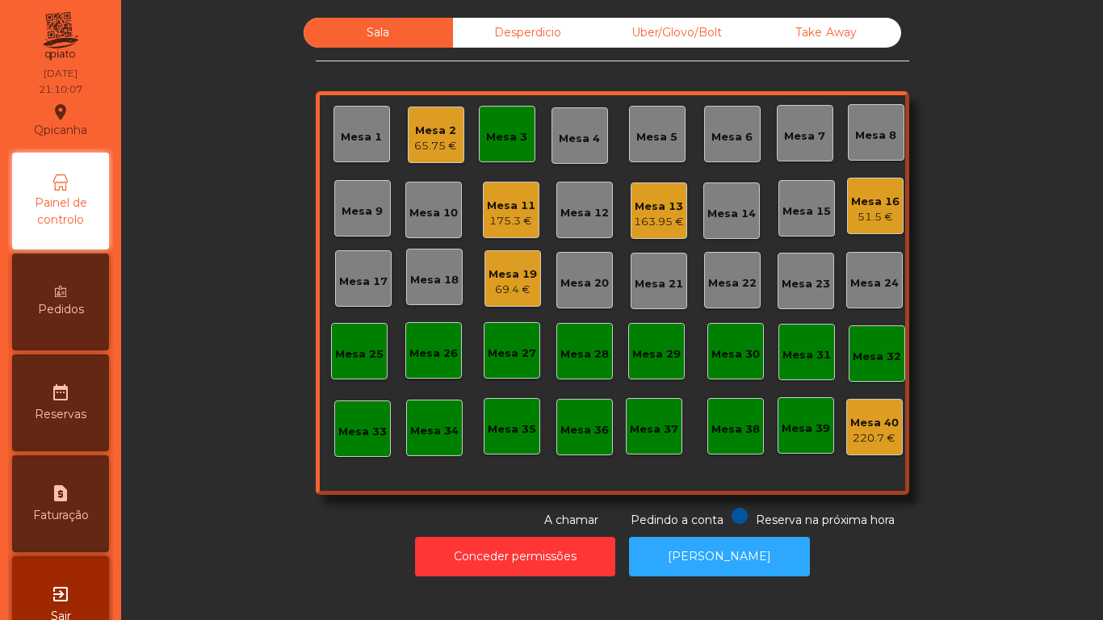
click at [503, 141] on div "Mesa 3" at bounding box center [506, 137] width 41 height 16
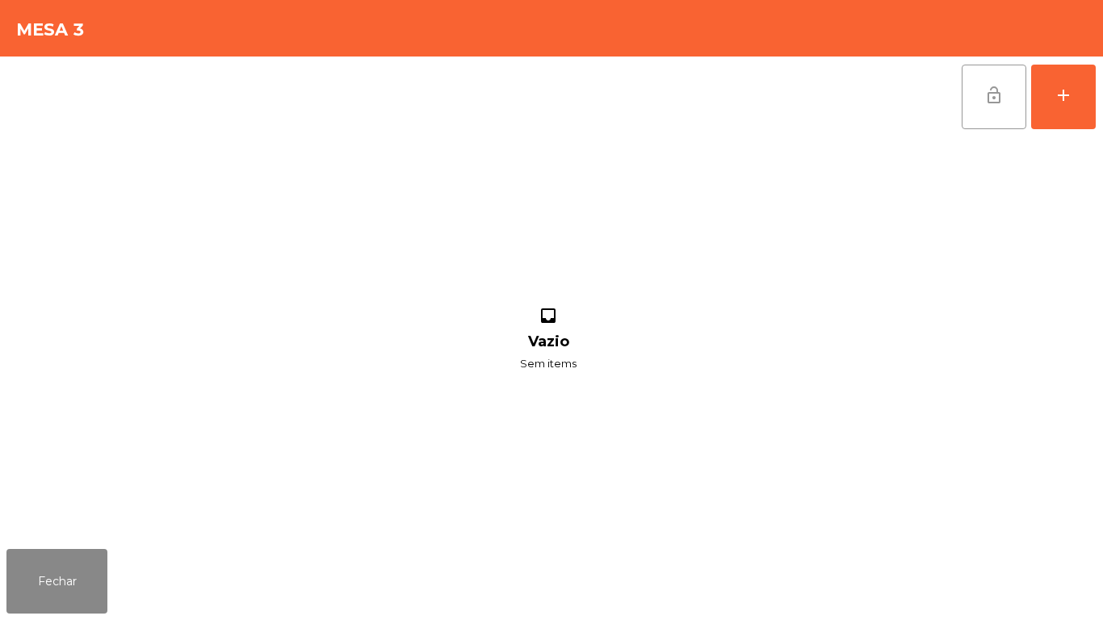
click at [967, 111] on button "lock_open" at bounding box center [993, 97] width 65 height 65
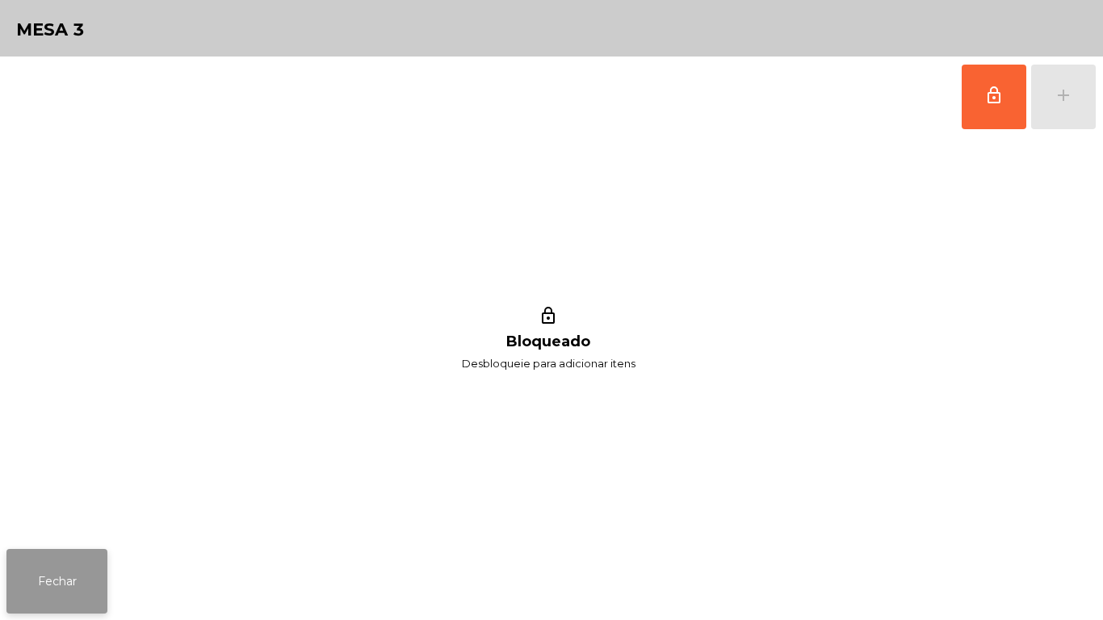
click at [84, 559] on button "Fechar" at bounding box center [56, 581] width 101 height 65
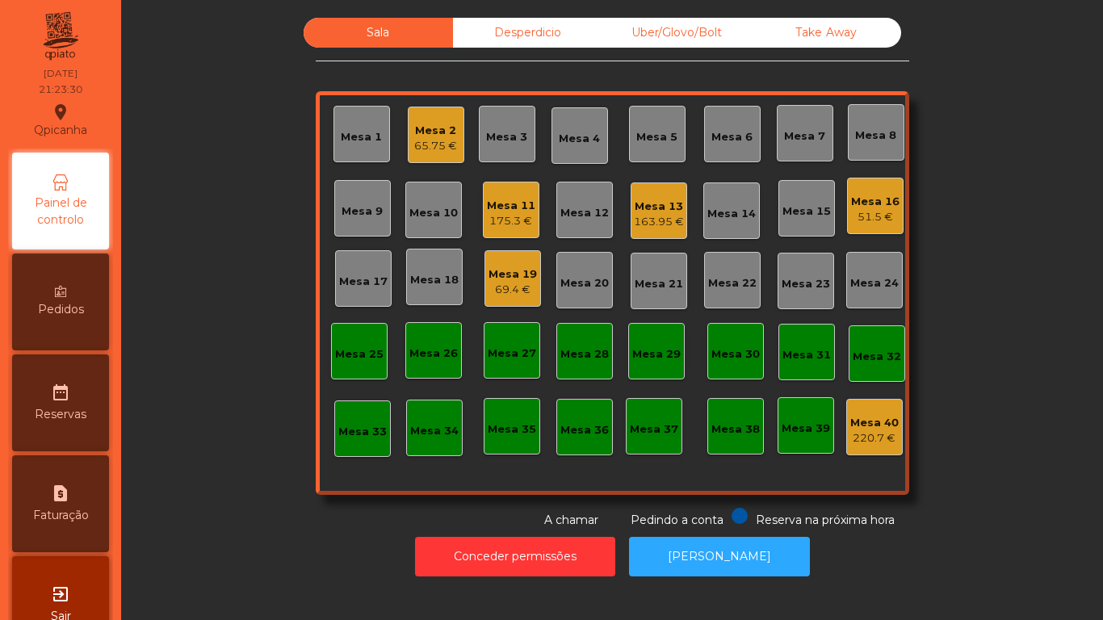
click at [643, 209] on div "Mesa 13" at bounding box center [659, 207] width 50 height 16
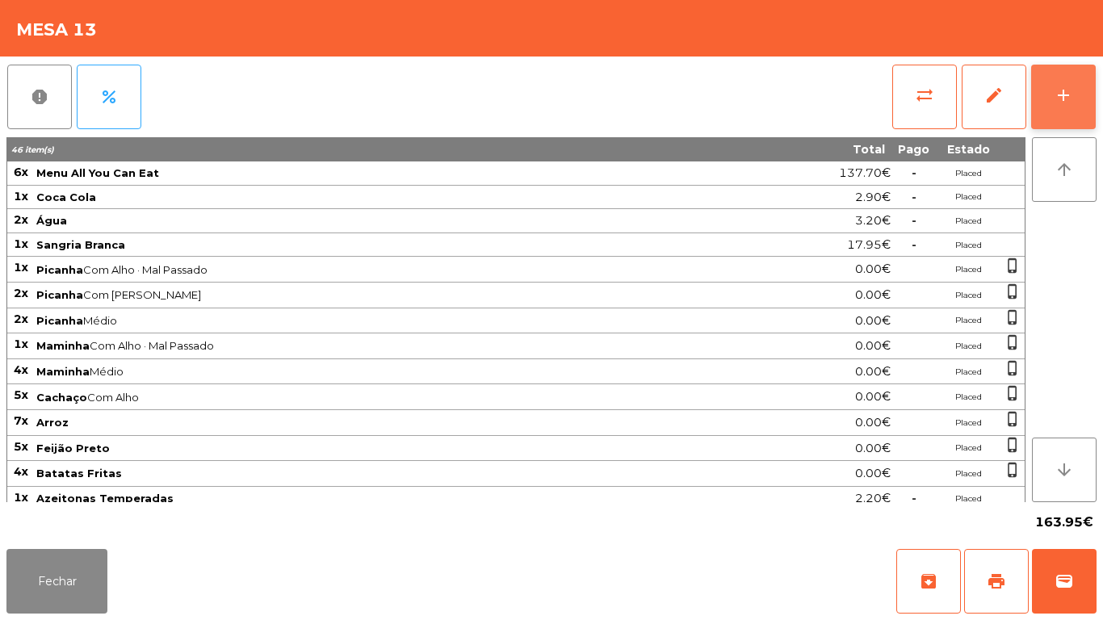
click at [1057, 91] on div "add" at bounding box center [1062, 95] width 19 height 19
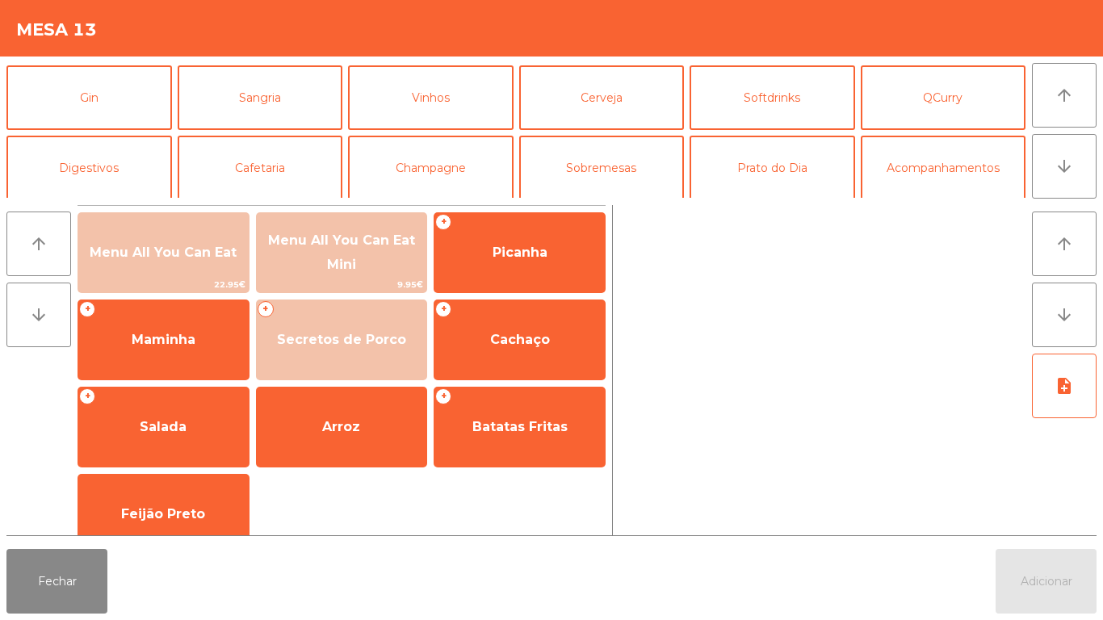
scroll to position [85, 0]
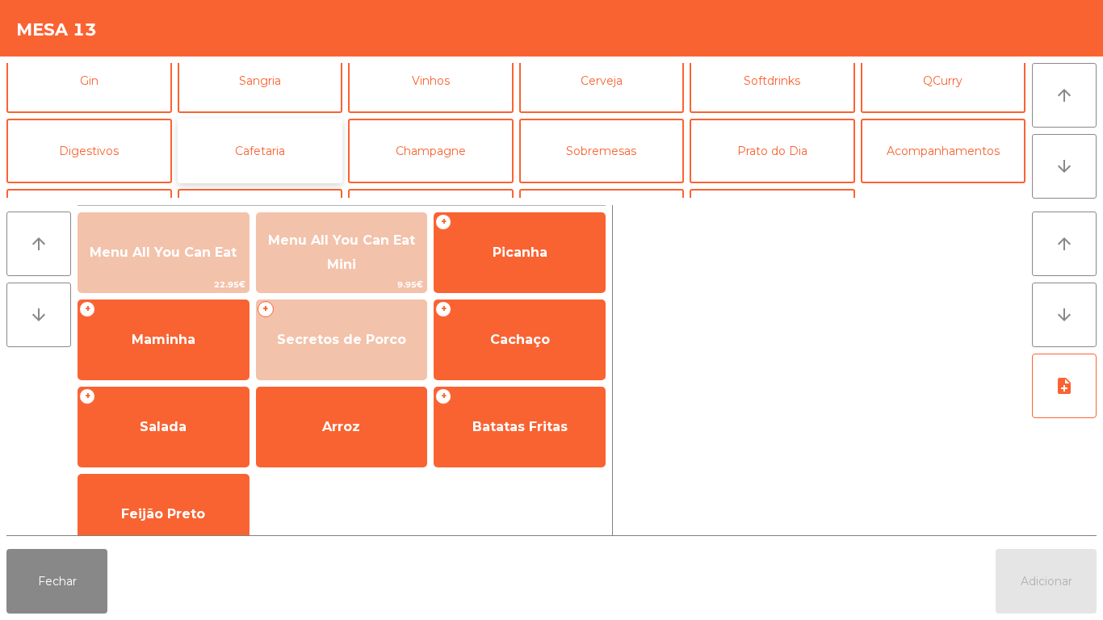
click at [269, 164] on button "Cafetaria" at bounding box center [260, 151] width 165 height 65
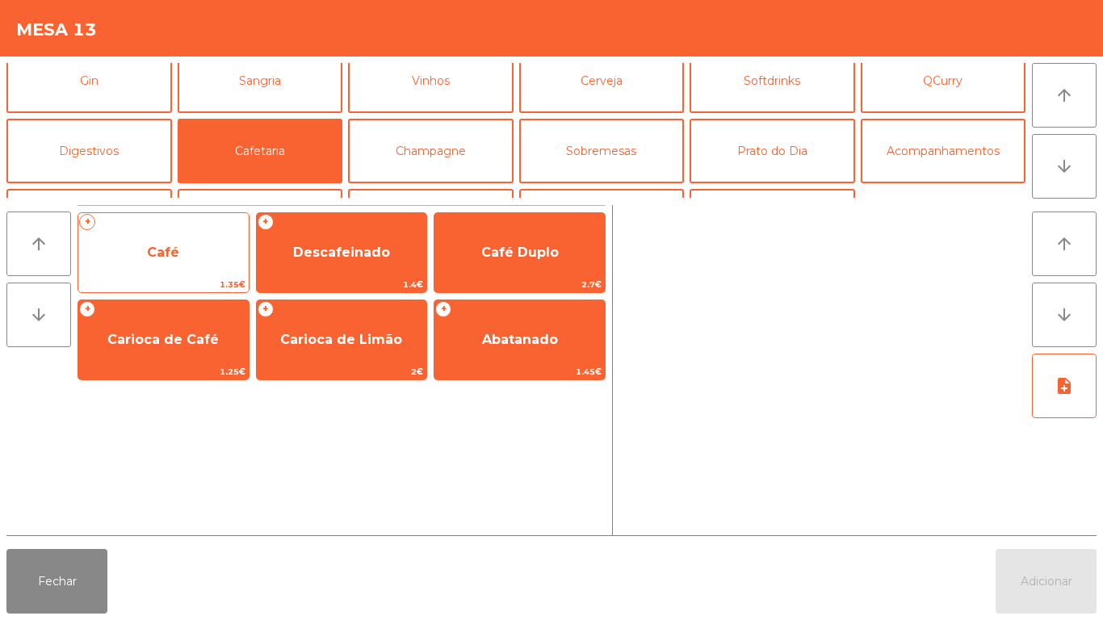
click at [177, 255] on span "Café" at bounding box center [163, 252] width 32 height 15
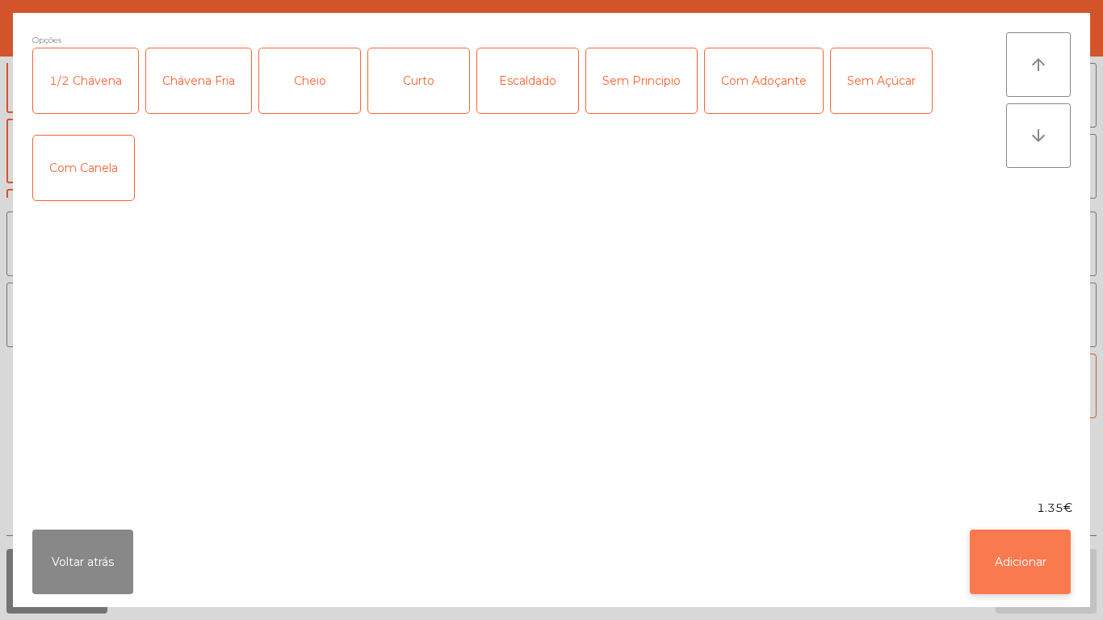
click at [1020, 568] on button "Adicionar" at bounding box center [1020, 562] width 101 height 65
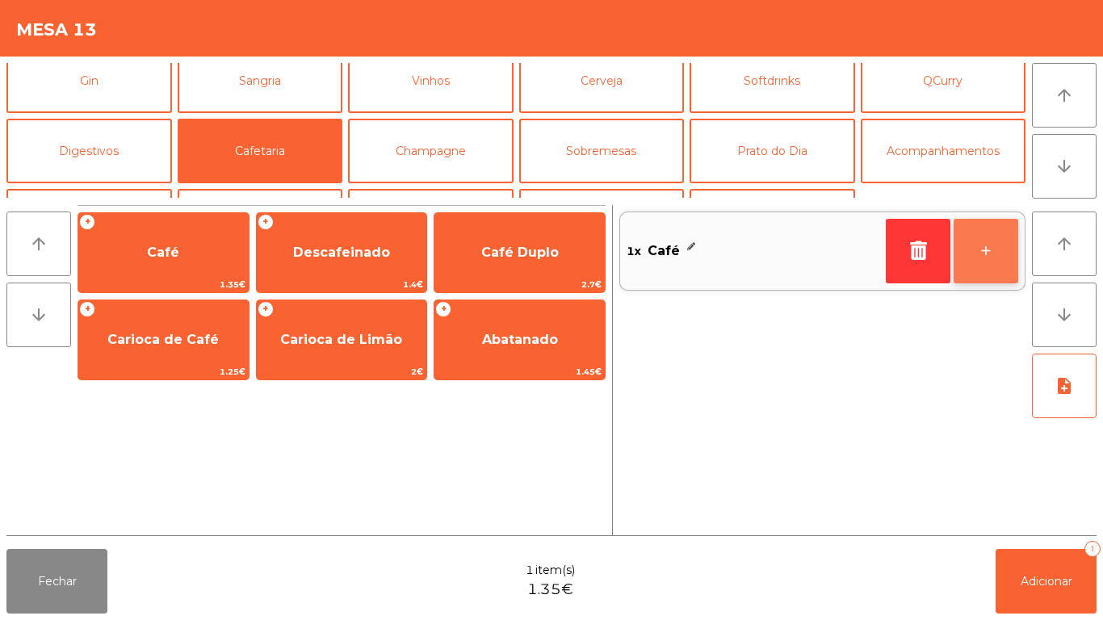
click at [978, 252] on button "+" at bounding box center [985, 251] width 65 height 65
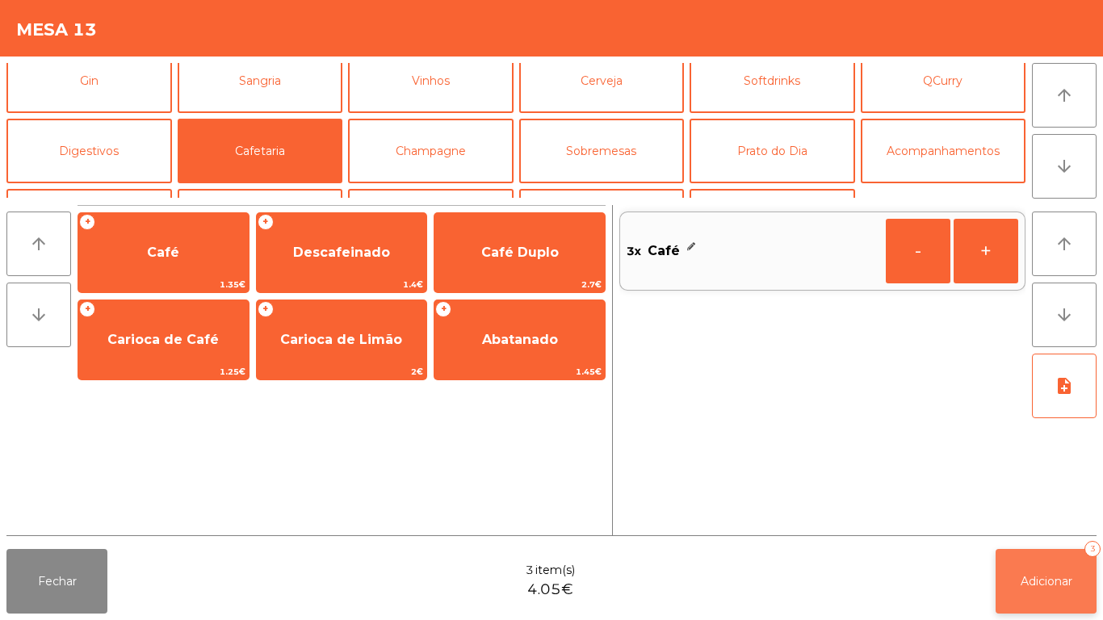
click at [1040, 554] on button "Adicionar 3" at bounding box center [1045, 581] width 101 height 65
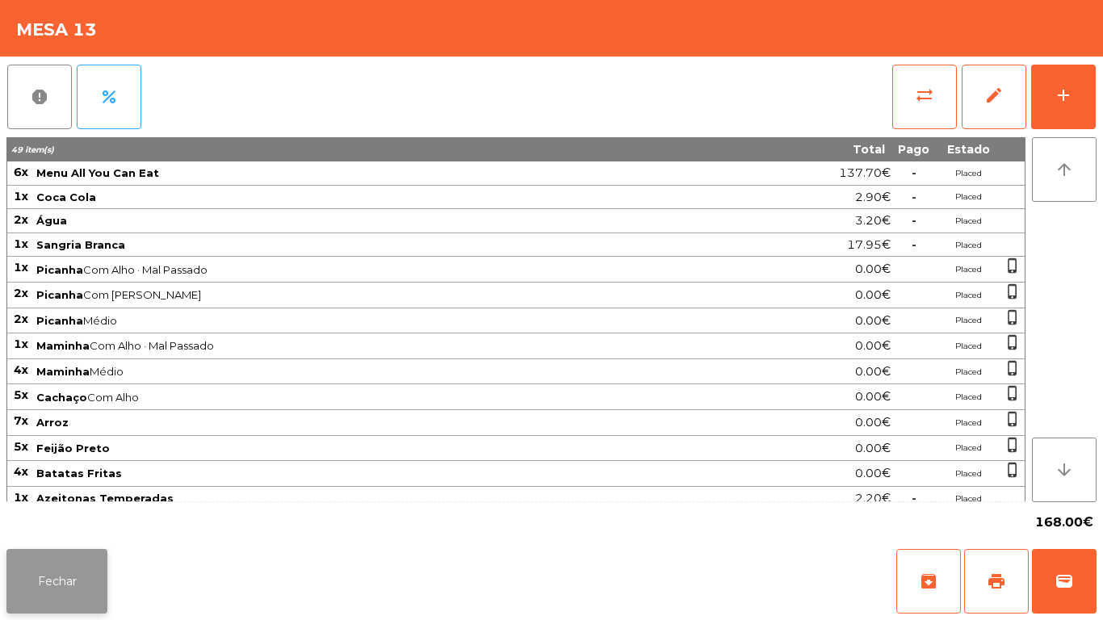
click at [48, 572] on button "Fechar" at bounding box center [56, 581] width 101 height 65
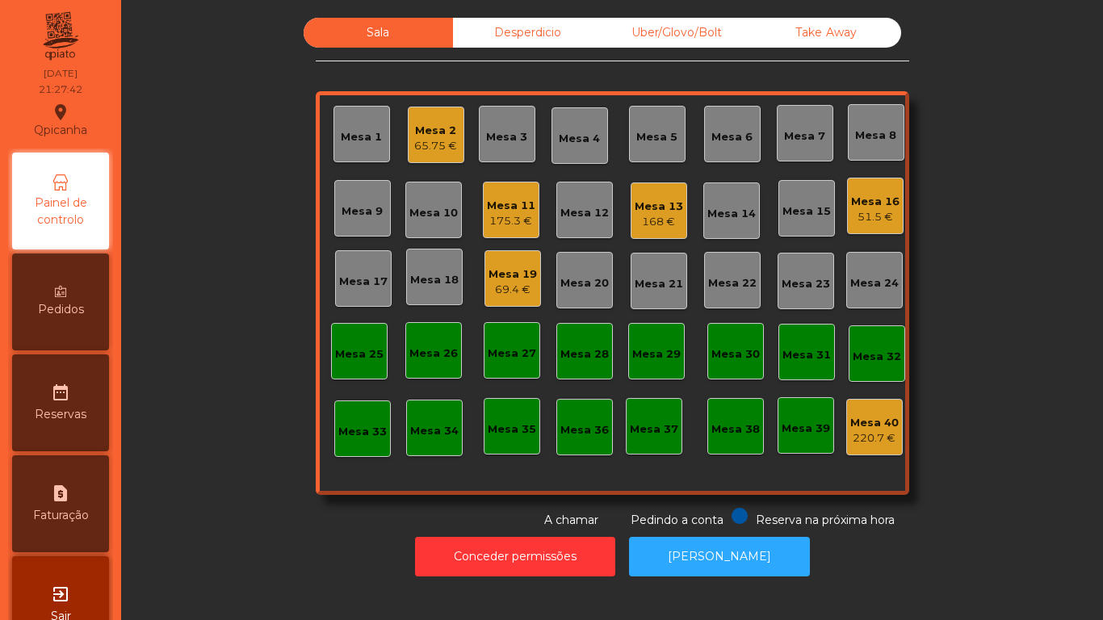
click at [422, 184] on div "Mesa 10" at bounding box center [433, 210] width 57 height 57
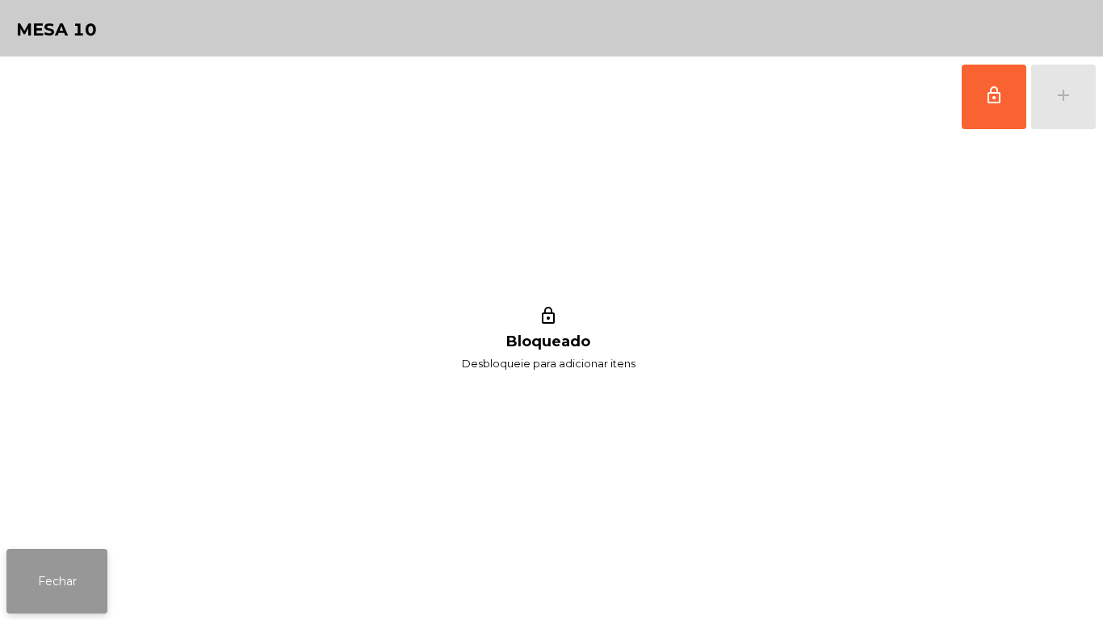
click at [86, 567] on button "Fechar" at bounding box center [56, 581] width 101 height 65
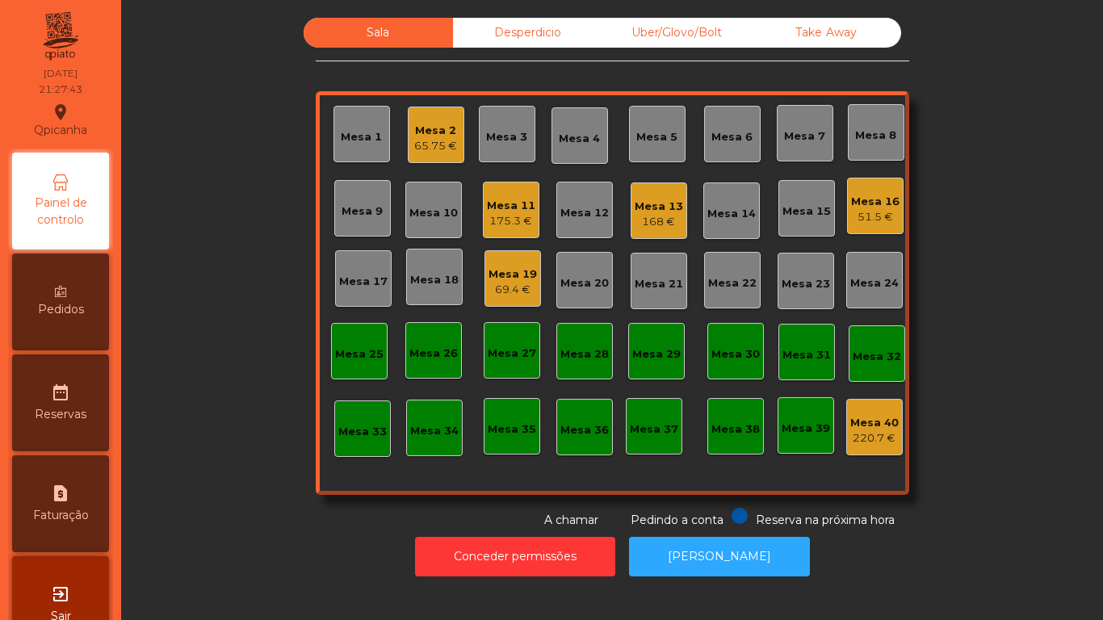
click at [428, 155] on div "Mesa 2 65.75 €" at bounding box center [436, 135] width 57 height 57
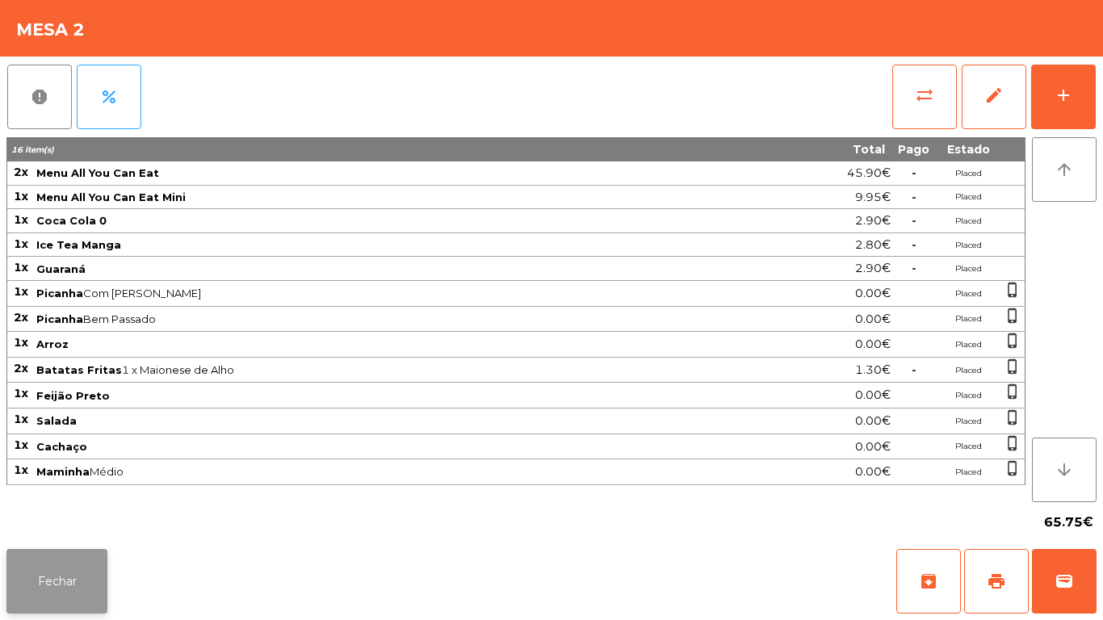
click at [97, 588] on button "Fechar" at bounding box center [56, 581] width 101 height 65
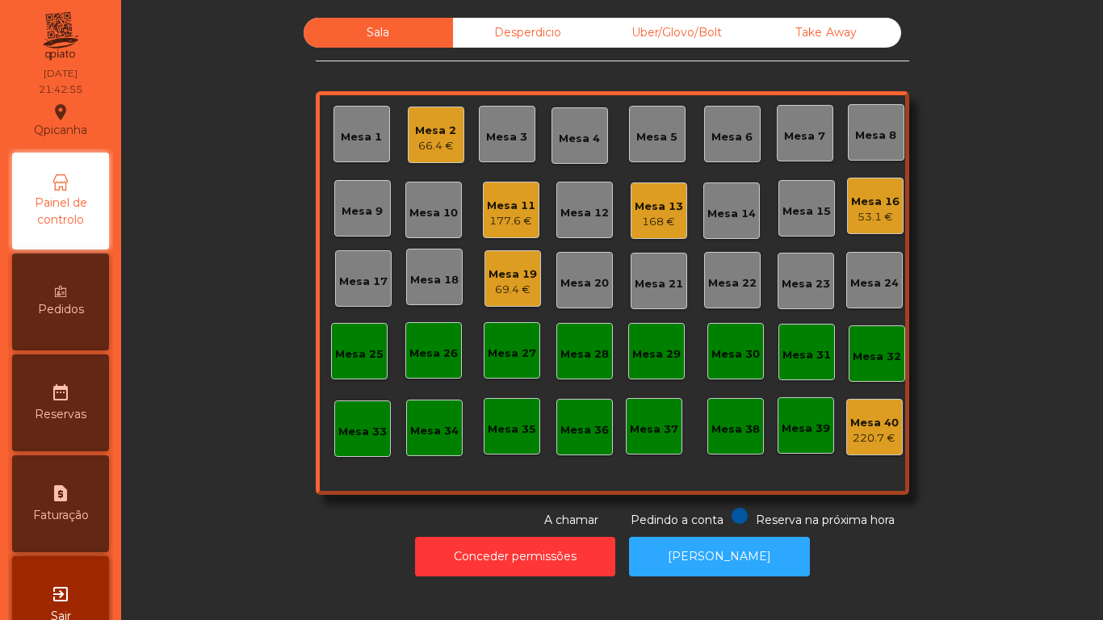
click at [669, 209] on div "Mesa 13" at bounding box center [659, 207] width 48 height 16
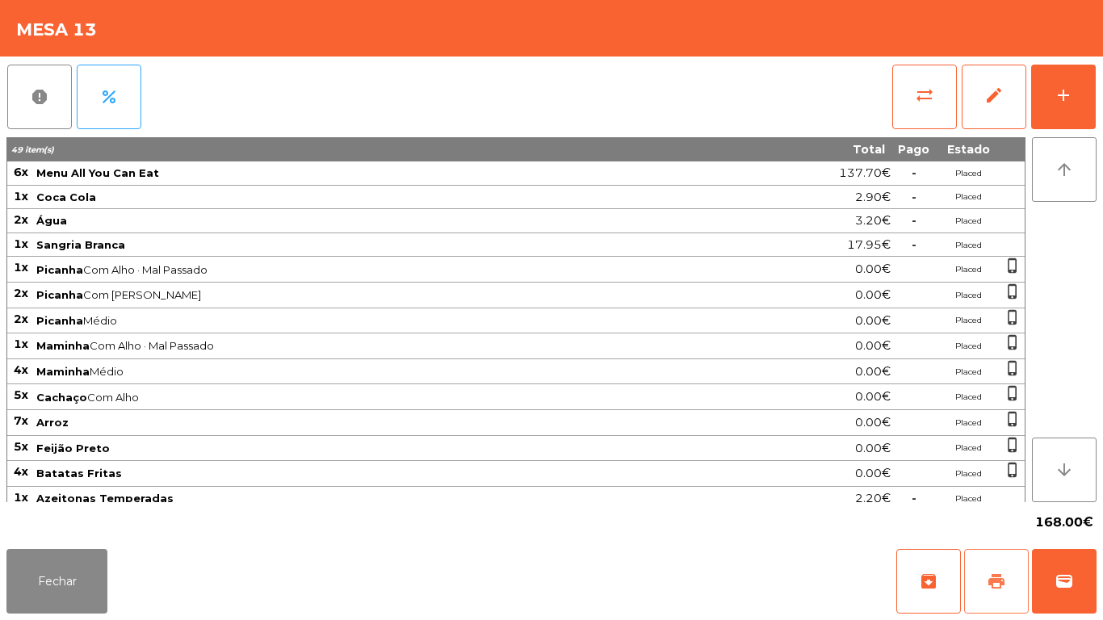
click at [973, 564] on button "print" at bounding box center [996, 581] width 65 height 65
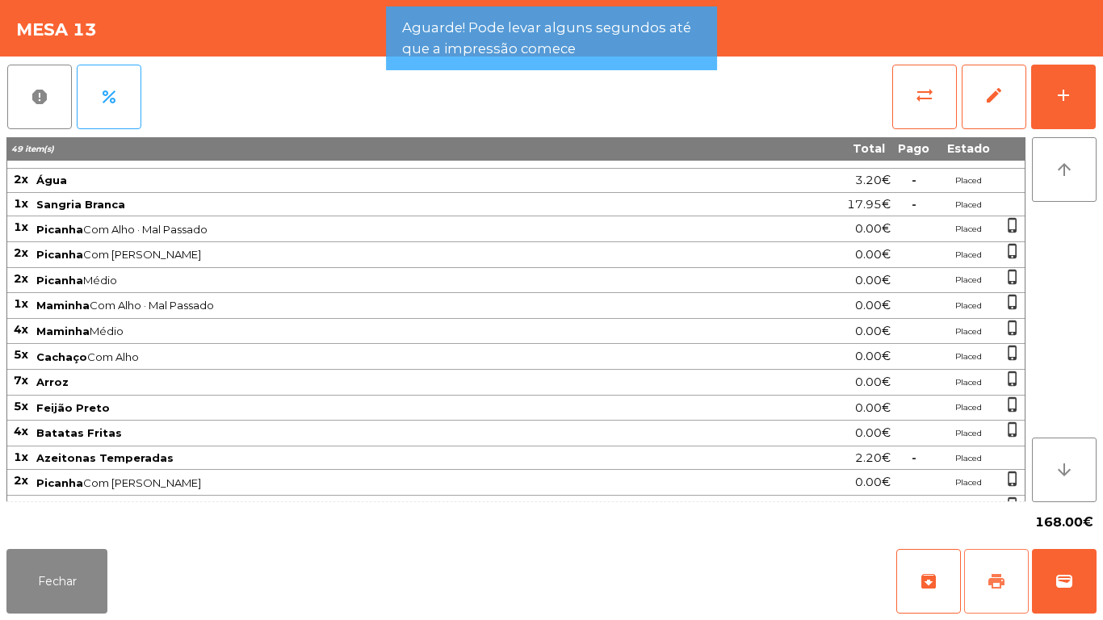
scroll to position [0, 0]
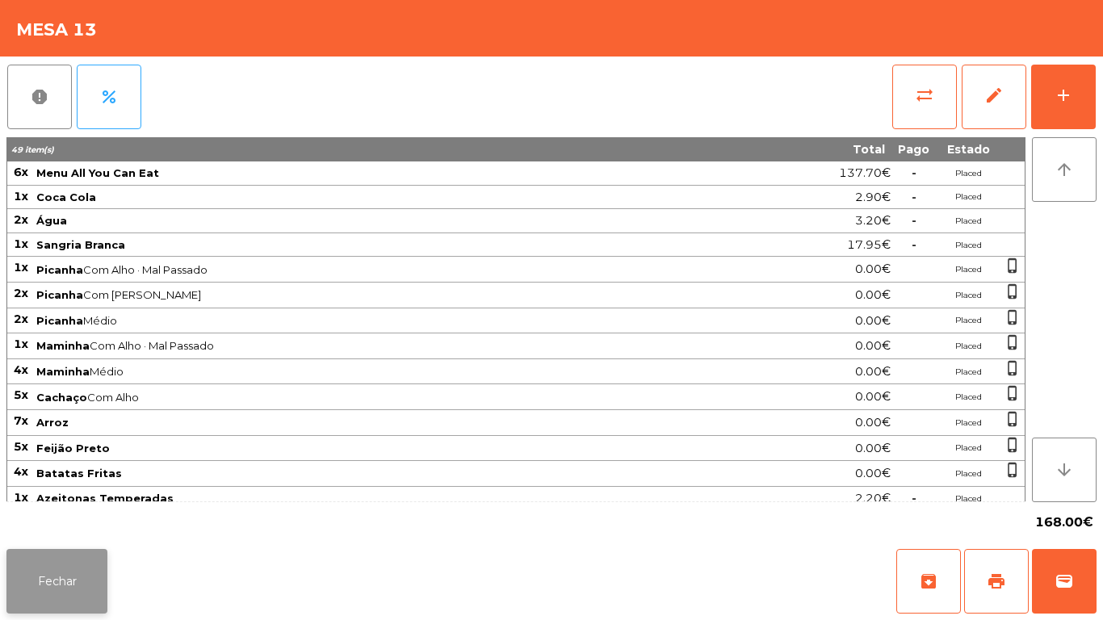
click at [69, 552] on button "Fechar" at bounding box center [56, 581] width 101 height 65
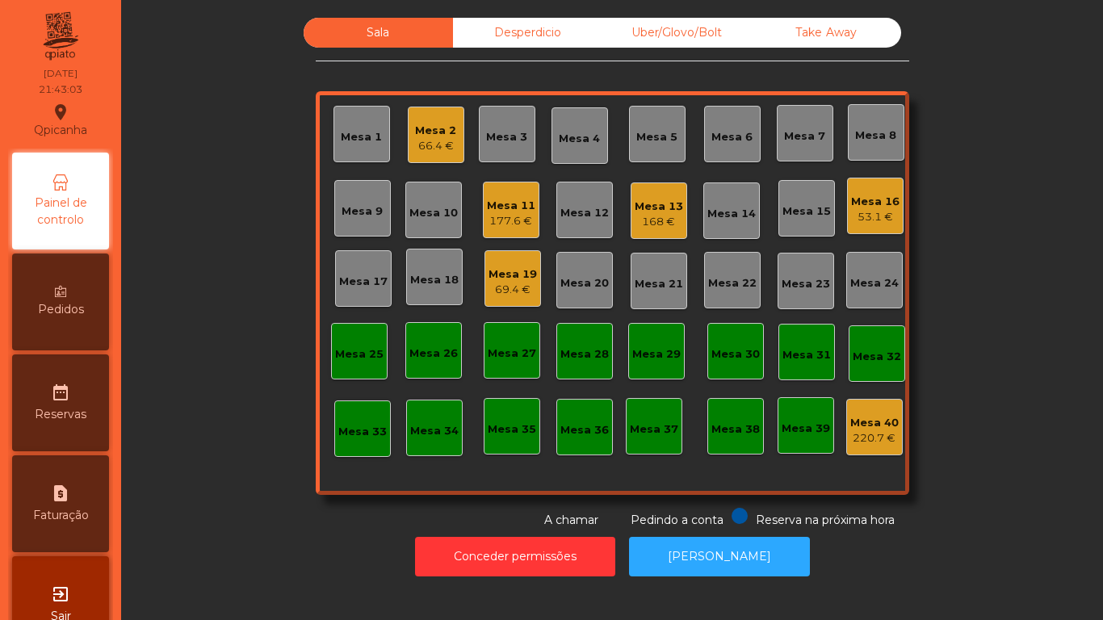
click at [645, 229] on div "168 €" at bounding box center [659, 222] width 48 height 16
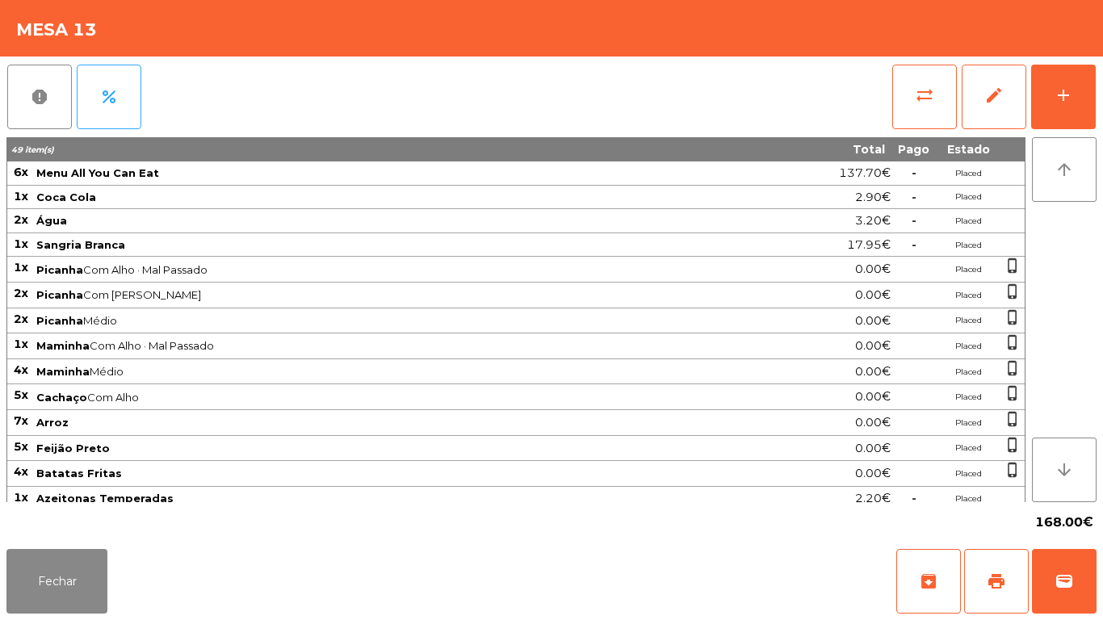
scroll to position [109, 0]
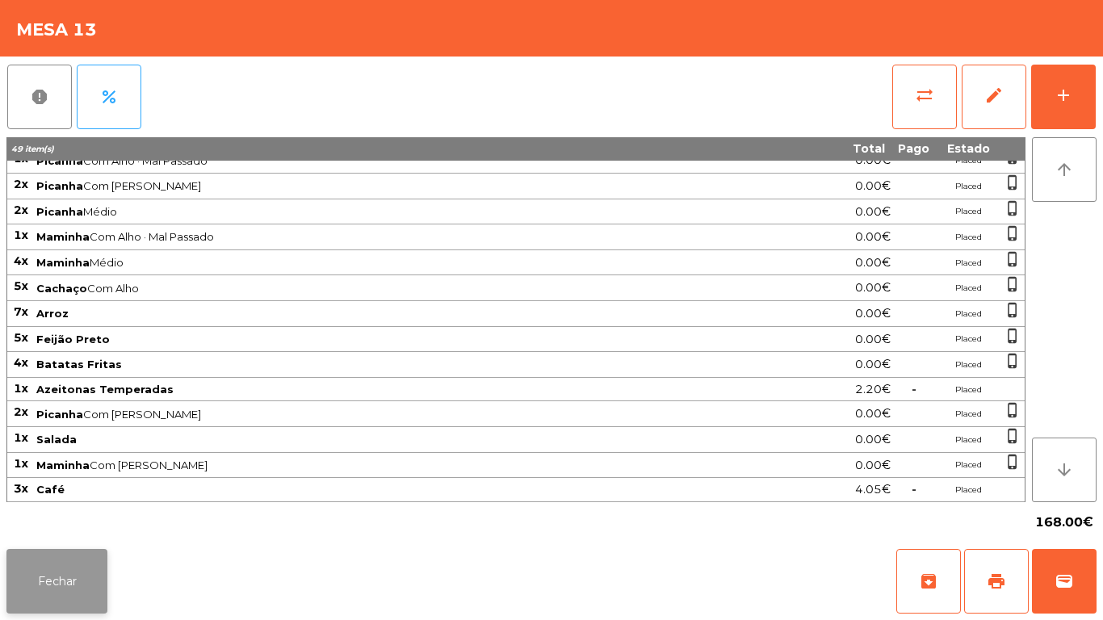
click at [76, 577] on button "Fechar" at bounding box center [56, 581] width 101 height 65
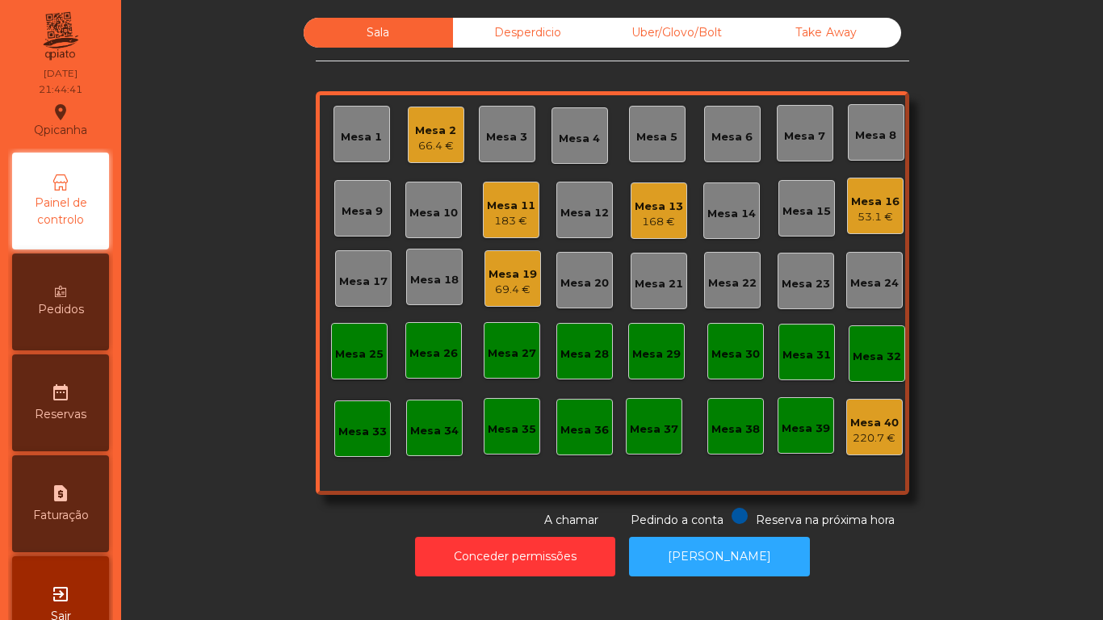
click at [652, 218] on div "168 €" at bounding box center [659, 222] width 48 height 16
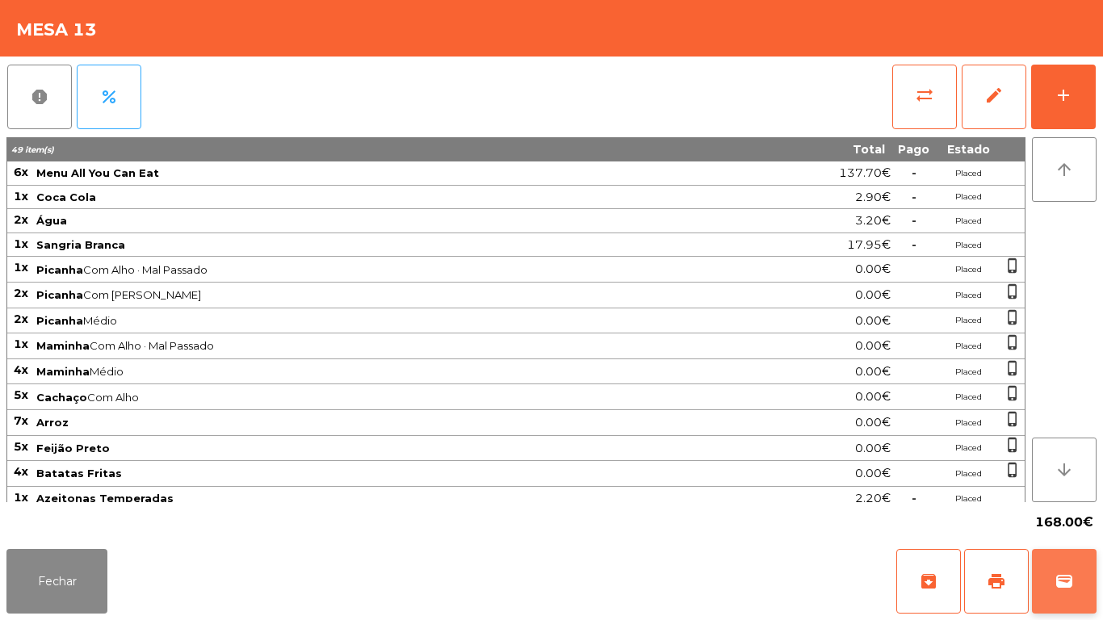
click at [1075, 552] on button "wallet" at bounding box center [1064, 581] width 65 height 65
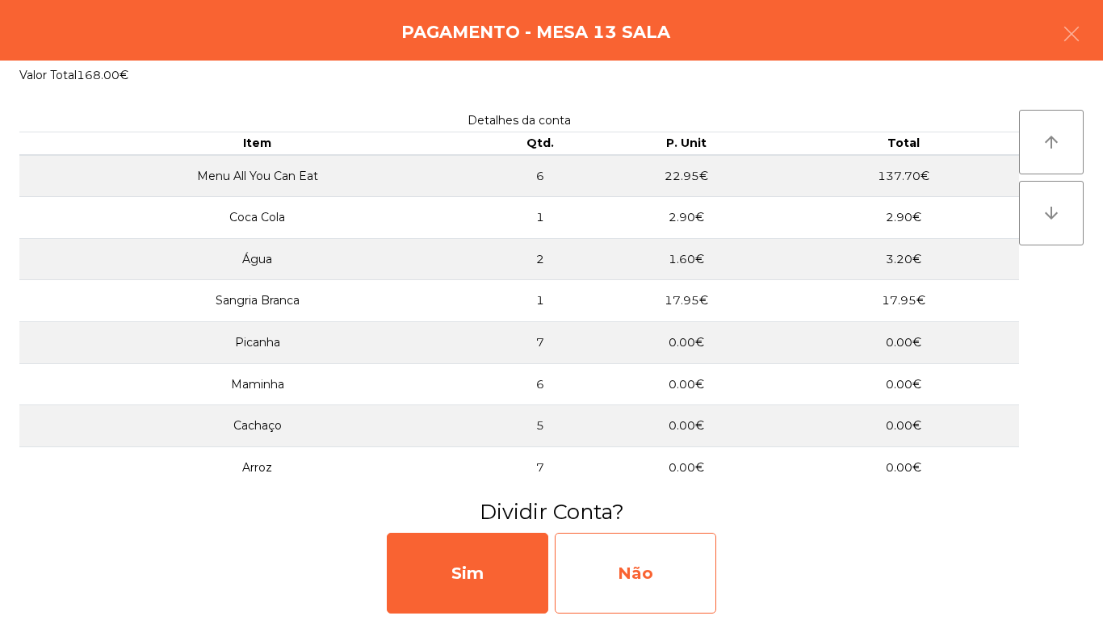
click at [655, 563] on div "Não" at bounding box center [635, 573] width 161 height 81
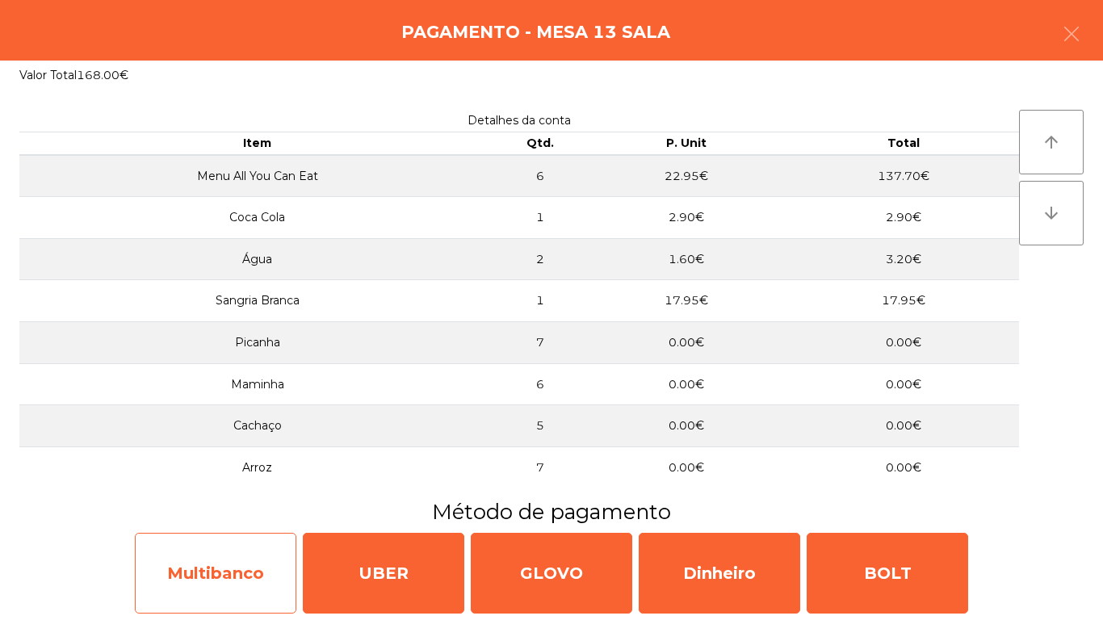
click at [213, 568] on div "Multibanco" at bounding box center [215, 573] width 161 height 81
select select "**"
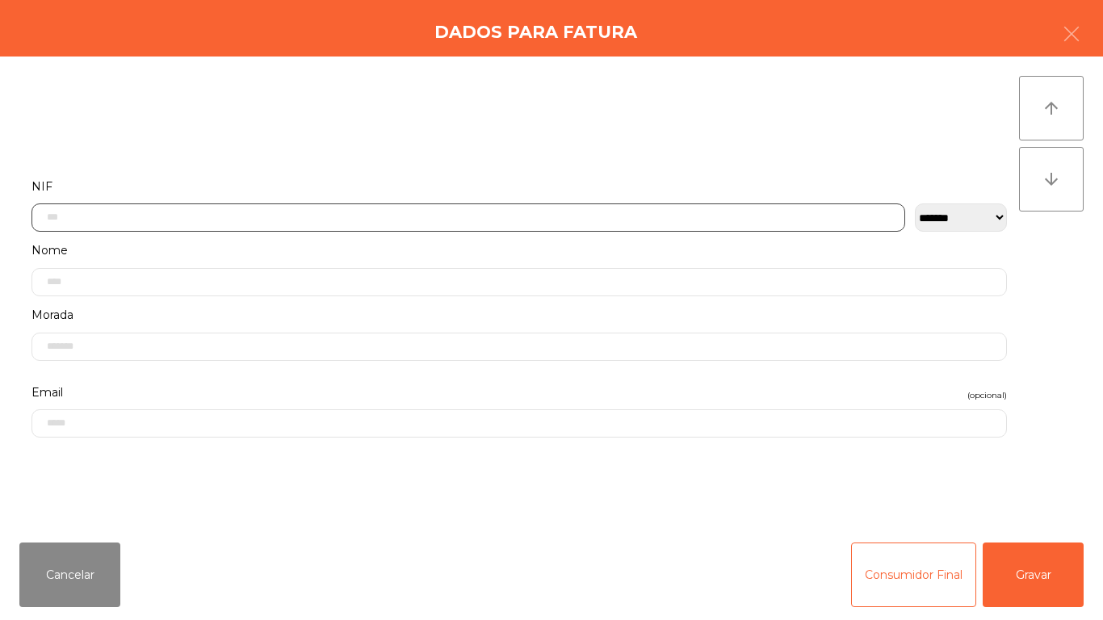
click at [157, 221] on input "text" at bounding box center [467, 217] width 873 height 28
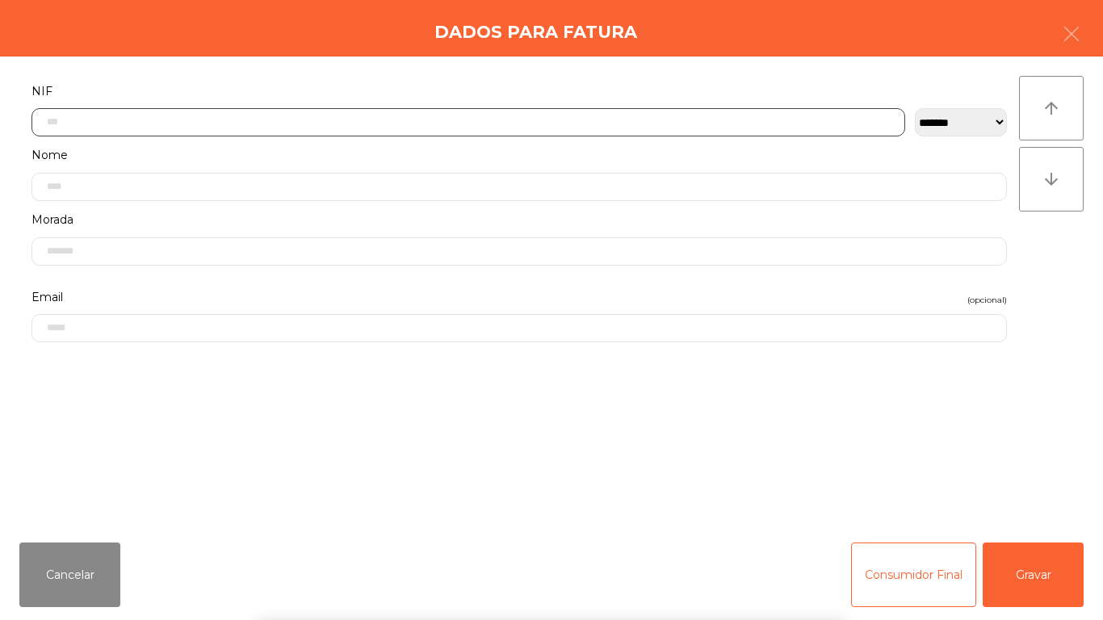
scroll to position [98, 0]
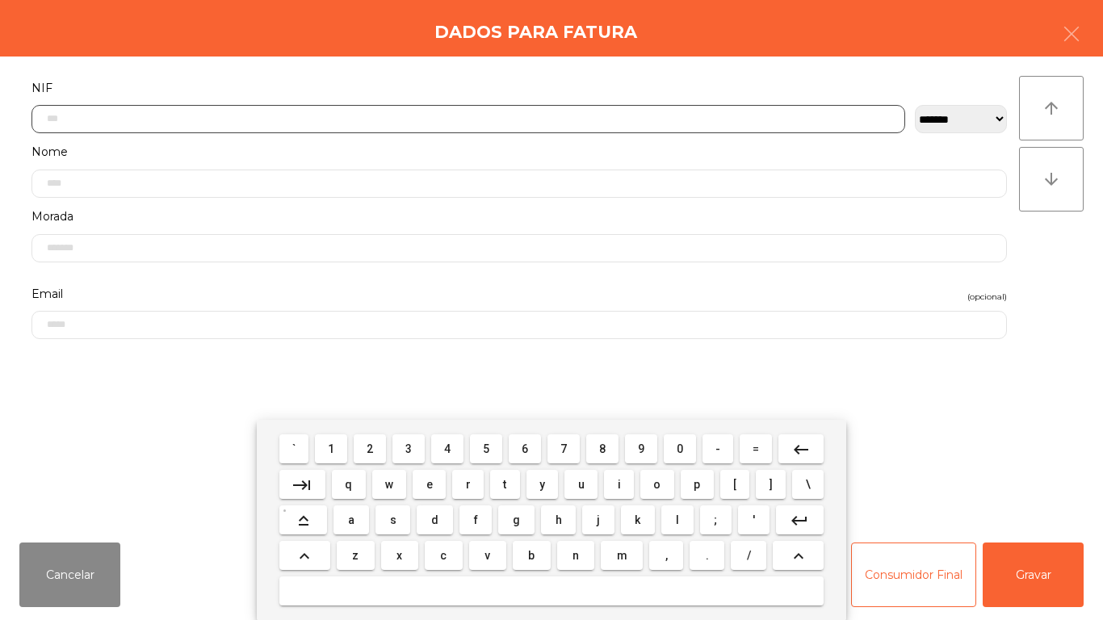
click at [372, 454] on span "2" at bounding box center [369, 448] width 6 height 13
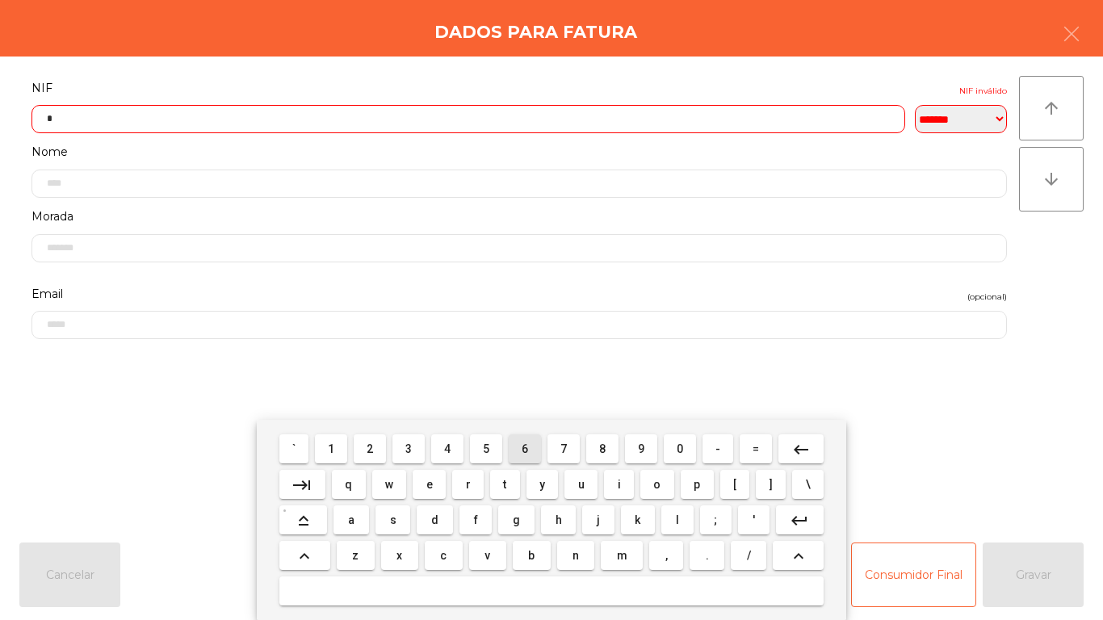
click at [525, 448] on span "6" at bounding box center [524, 448] width 6 height 13
click at [641, 446] on span "9" at bounding box center [641, 448] width 6 height 13
click at [630, 448] on button "9" at bounding box center [641, 448] width 32 height 29
click at [409, 448] on span "3" at bounding box center [408, 448] width 6 height 13
click at [411, 454] on span "3" at bounding box center [408, 448] width 6 height 13
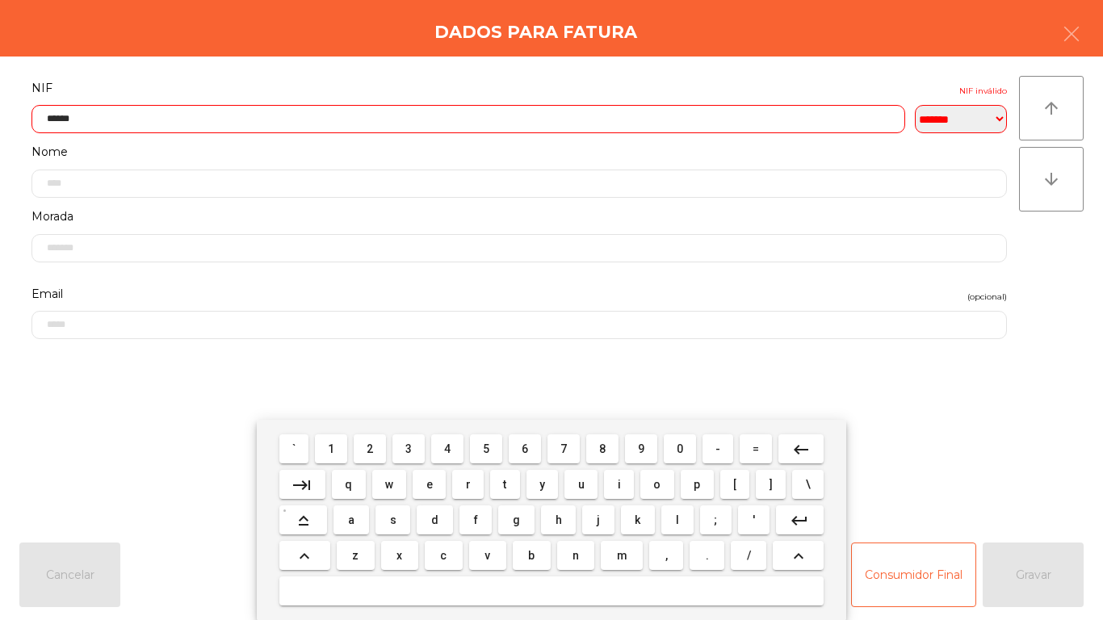
click at [447, 448] on span "4" at bounding box center [447, 448] width 6 height 13
click at [525, 448] on span "6" at bounding box center [524, 448] width 6 height 13
click at [602, 448] on span "8" at bounding box center [602, 448] width 6 height 13
type input "*********"
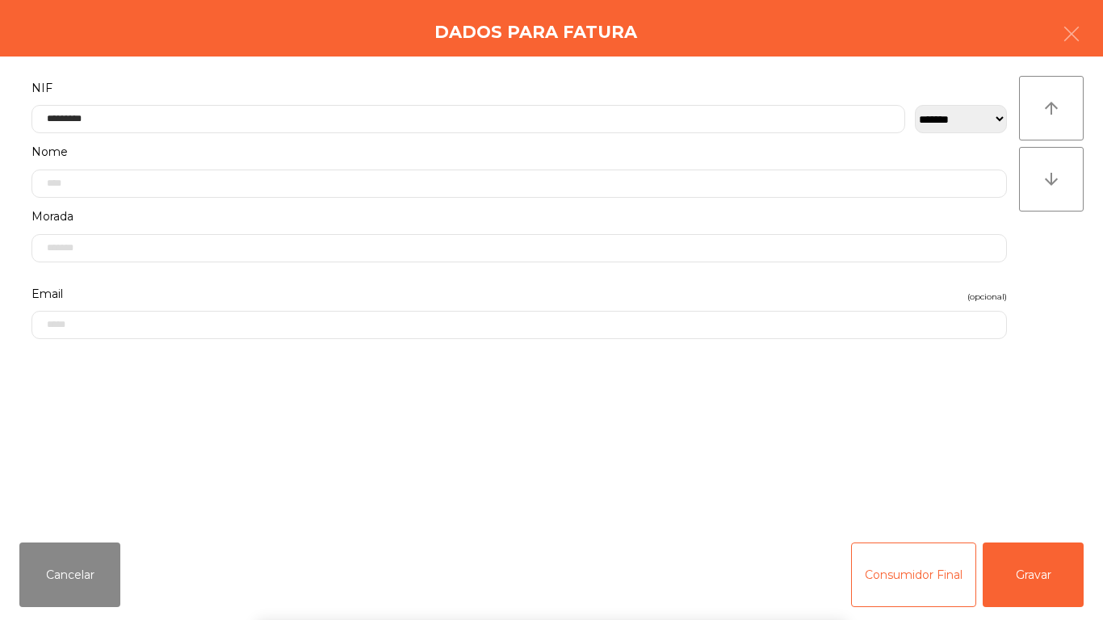
click at [1036, 576] on div "` 1 2 3 4 5 6 7 8 9 0 - = keyboard_backspace keyboard_tab q w e r t y u i o p […" at bounding box center [551, 520] width 1103 height 200
click at [1026, 568] on button "Gravar" at bounding box center [1032, 574] width 101 height 65
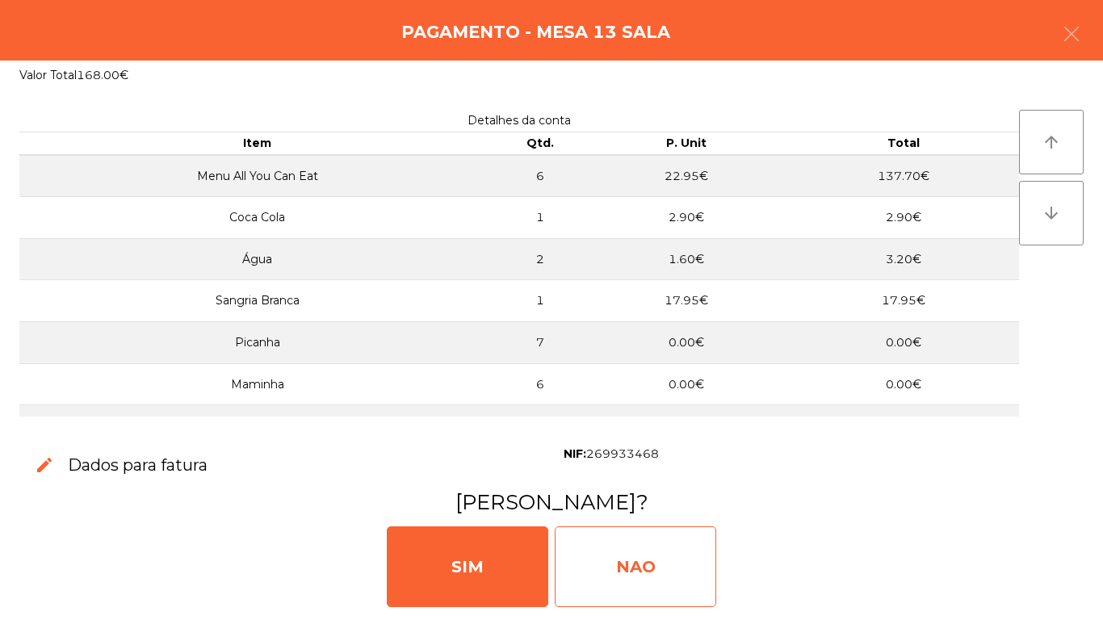
click at [626, 558] on div "NAO" at bounding box center [635, 566] width 161 height 81
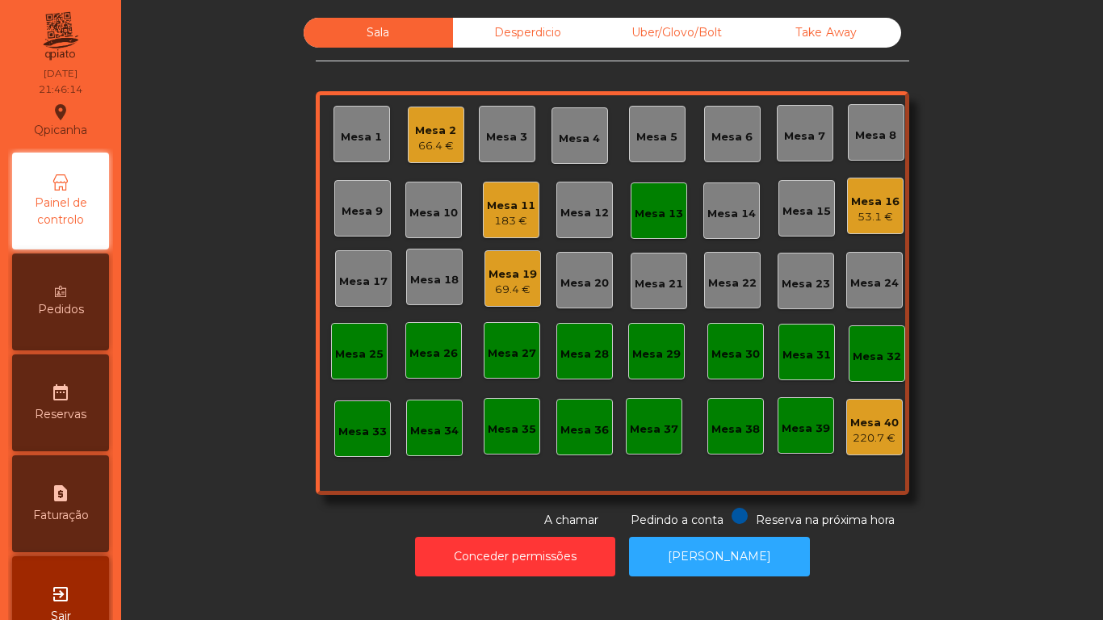
click at [851, 207] on div "Mesa 16" at bounding box center [875, 202] width 48 height 16
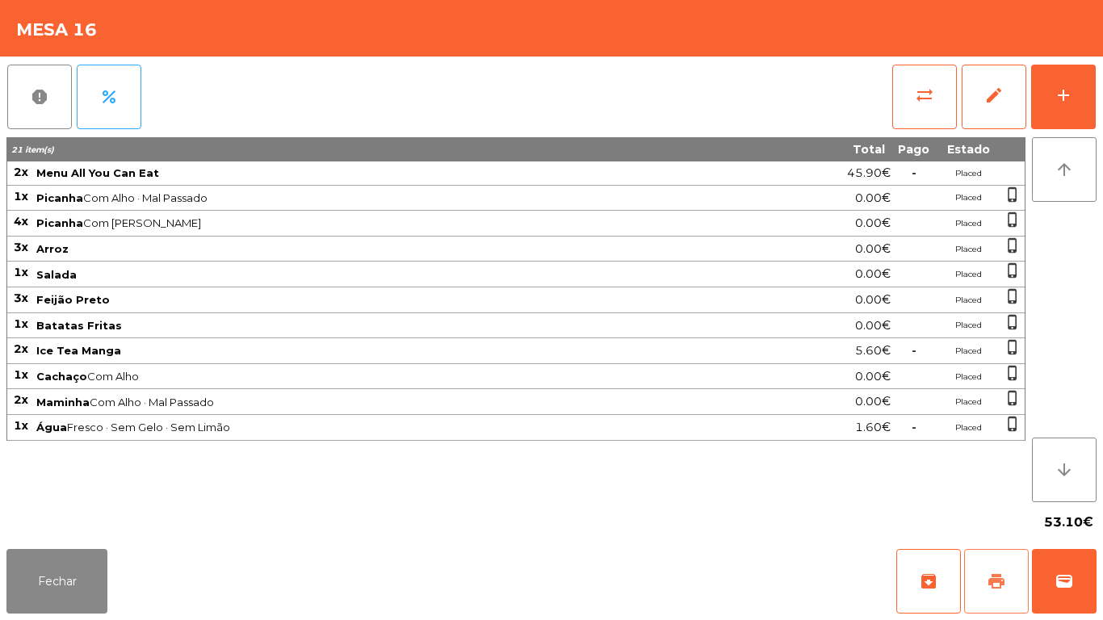
click at [975, 585] on button "print" at bounding box center [996, 581] width 65 height 65
click at [56, 561] on button "Fechar" at bounding box center [56, 581] width 101 height 65
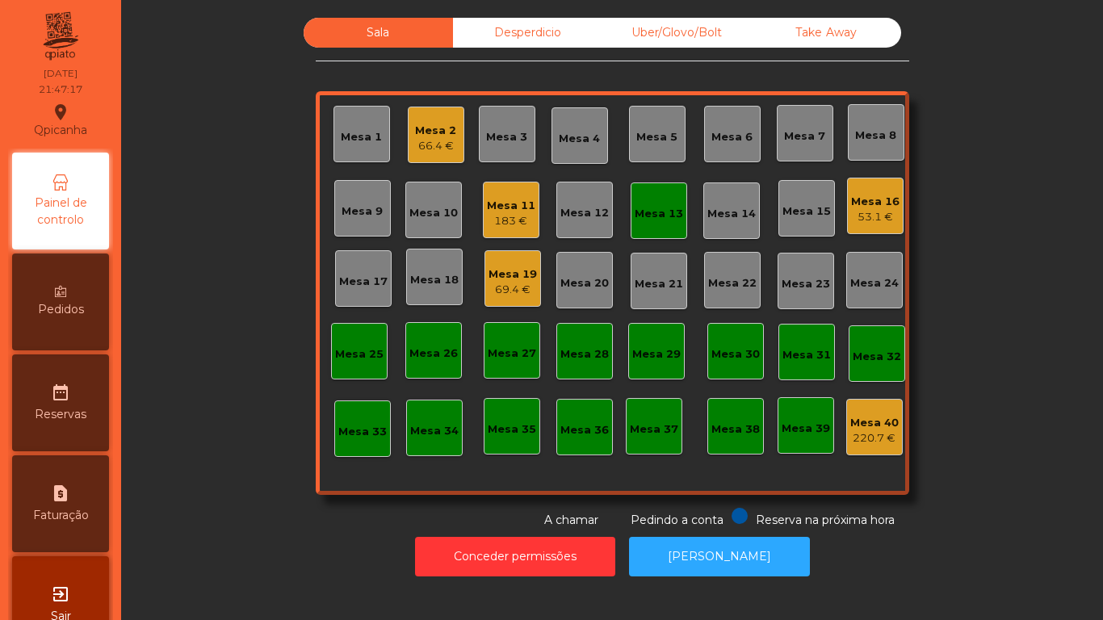
click at [505, 157] on div "Mesa 3" at bounding box center [507, 134] width 57 height 57
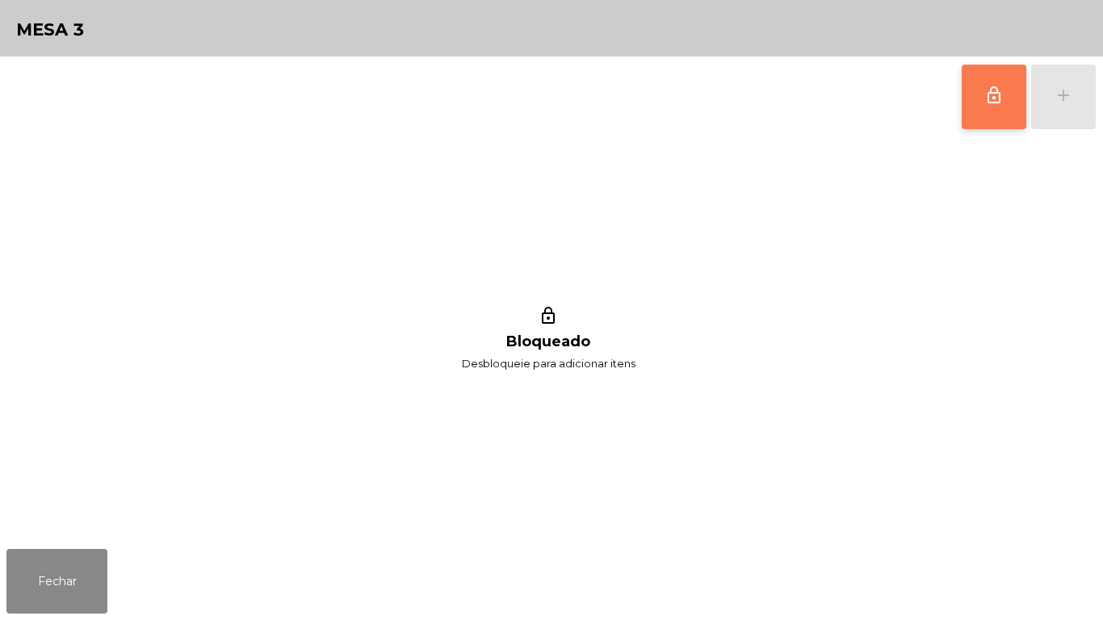
click at [964, 110] on button "lock_outline" at bounding box center [993, 97] width 65 height 65
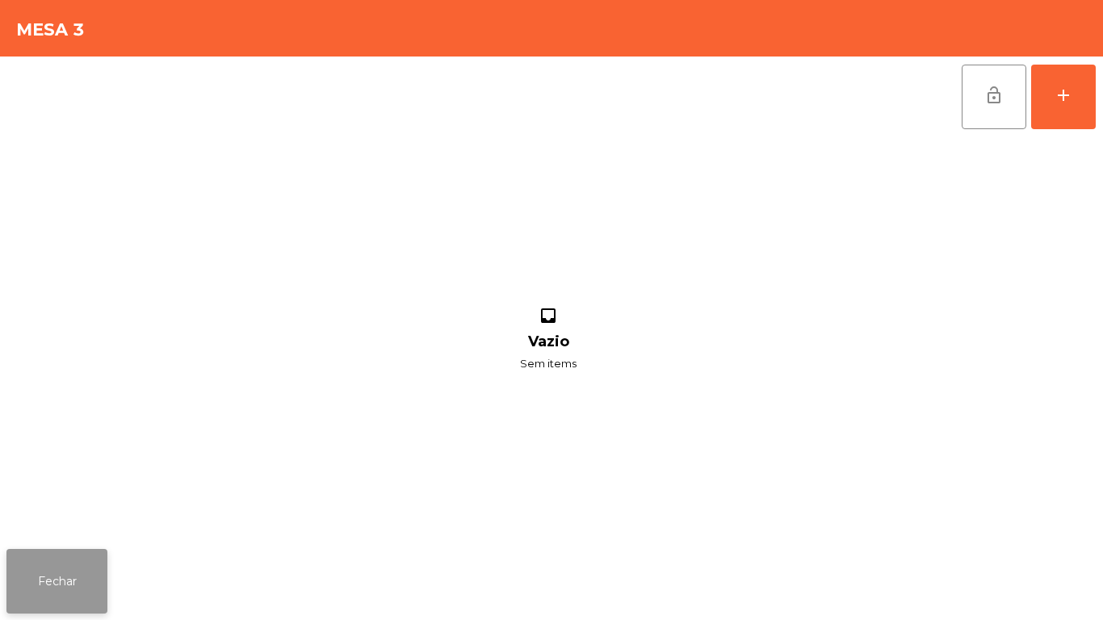
click at [77, 582] on button "Fechar" at bounding box center [56, 581] width 101 height 65
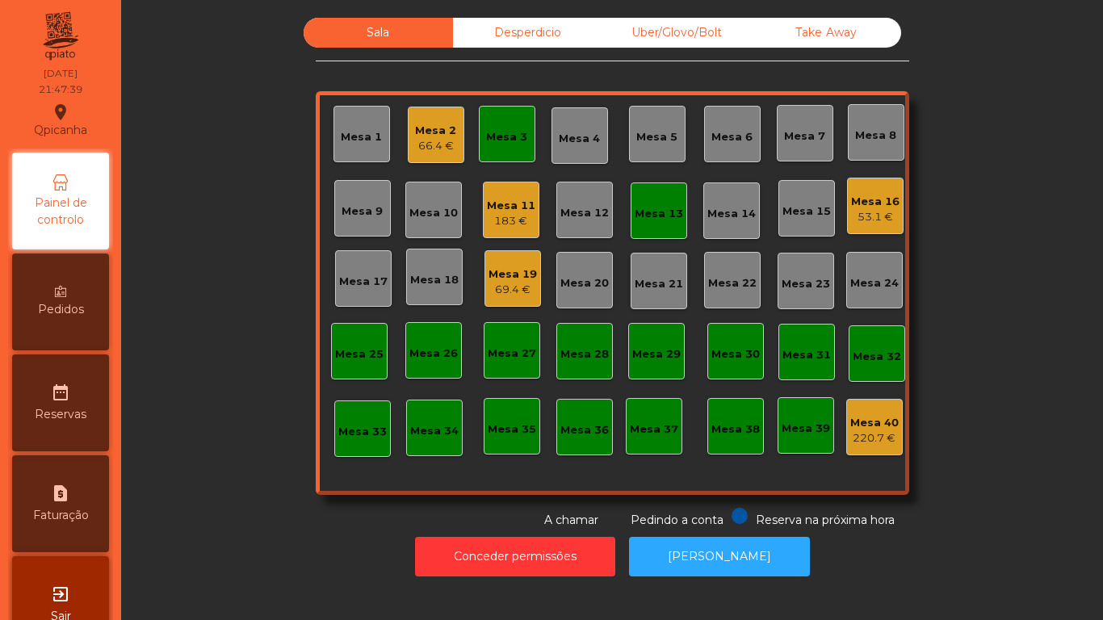
click at [659, 223] on div "Mesa 13" at bounding box center [658, 210] width 57 height 57
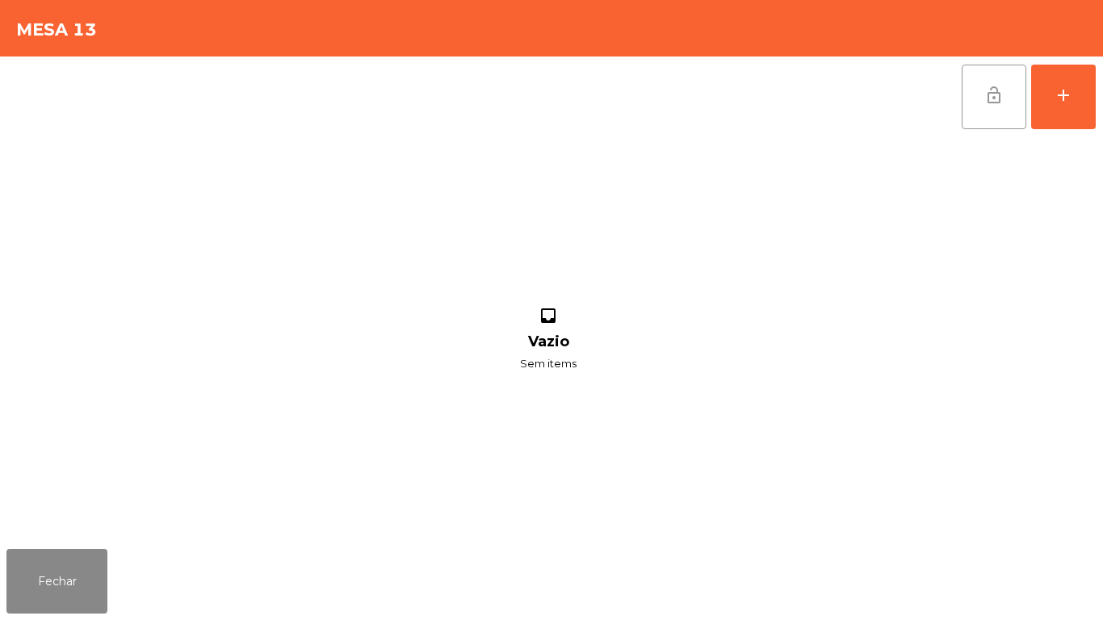
click at [995, 128] on button "lock_open" at bounding box center [993, 97] width 65 height 65
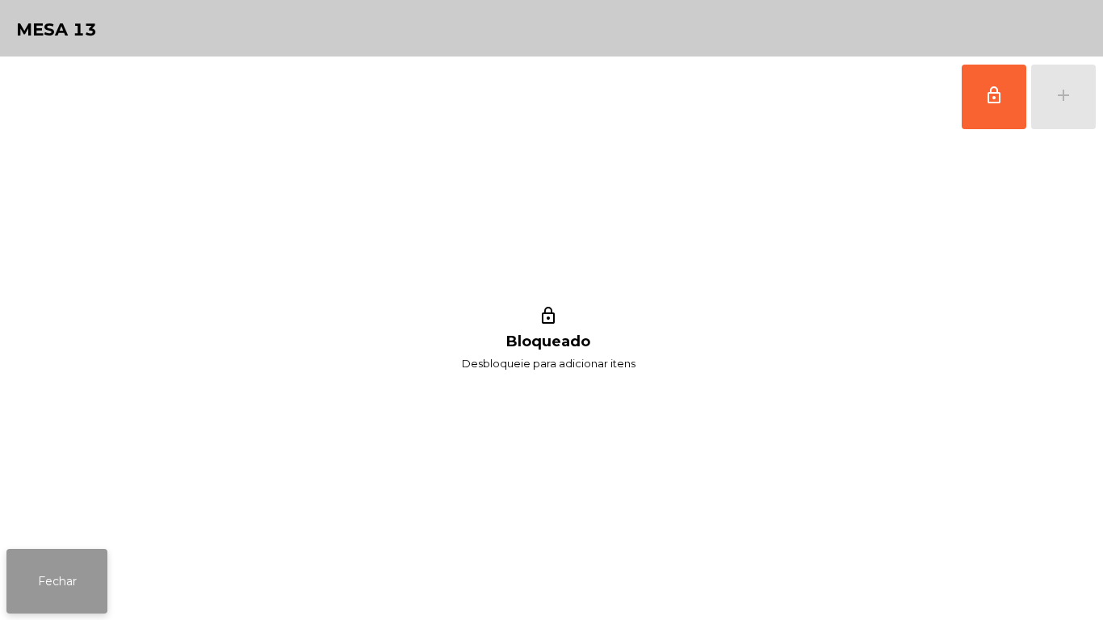
click at [72, 576] on button "Fechar" at bounding box center [56, 581] width 101 height 65
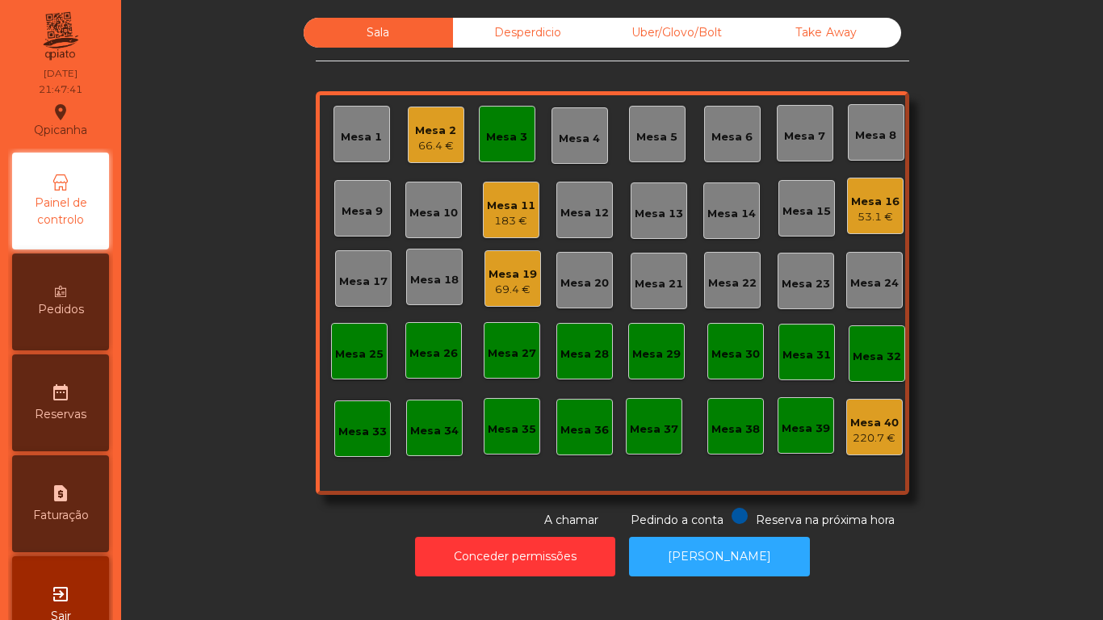
click at [260, 480] on div "Sala Desperdicio Uber/Glovo/Bolt Take Away Mesa 1 Mesa 2 66.4 € Mesa 3 Mesa 4 M…" at bounding box center [612, 273] width 938 height 511
click at [524, 133] on div "Mesa 3" at bounding box center [507, 134] width 57 height 57
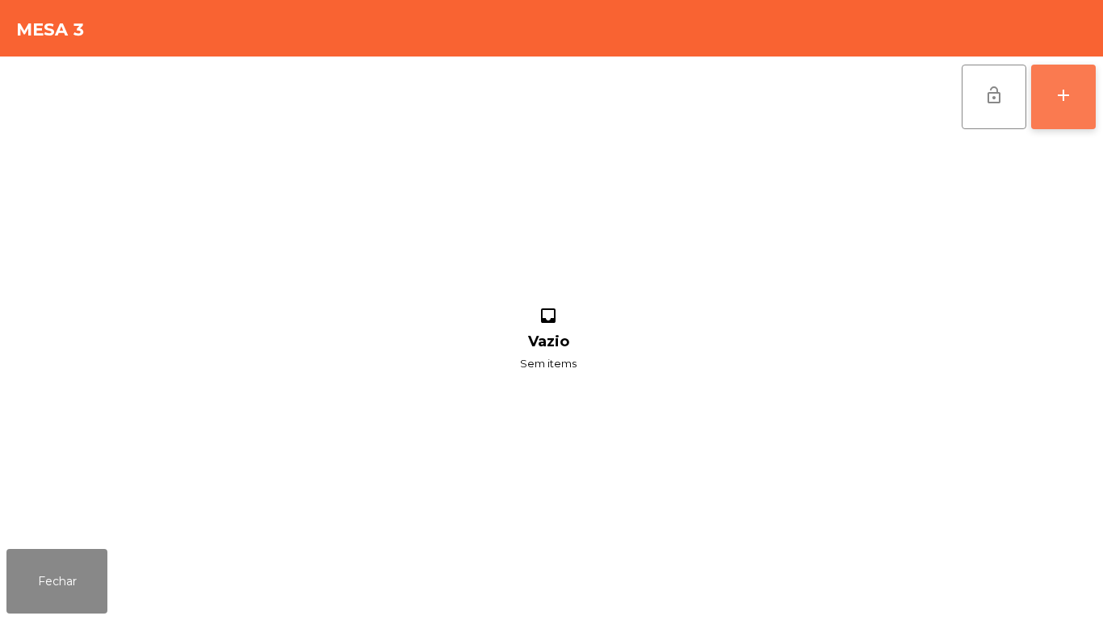
click at [1063, 113] on button "add" at bounding box center [1063, 97] width 65 height 65
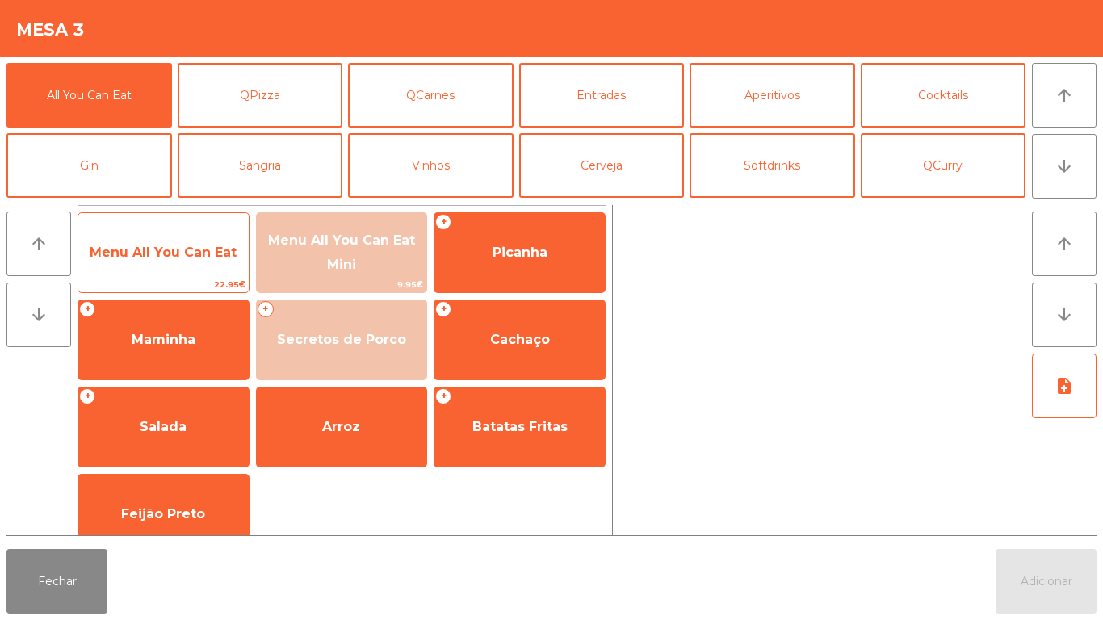
click at [212, 265] on span "Menu All You Can Eat" at bounding box center [163, 253] width 170 height 44
click at [201, 259] on span "Menu All You Can Eat" at bounding box center [163, 252] width 147 height 15
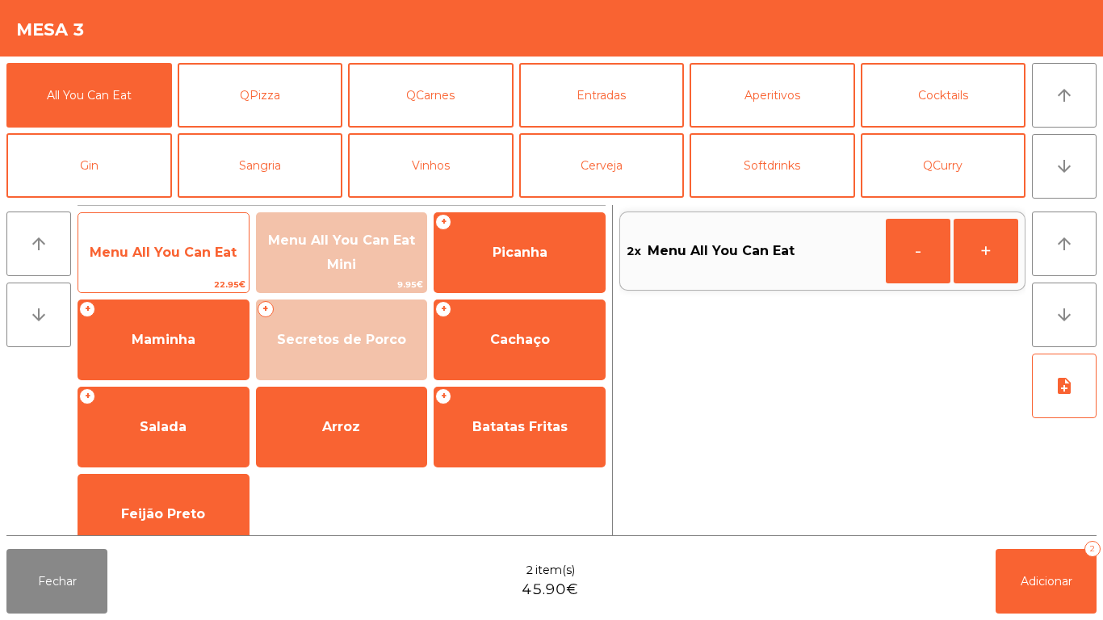
click at [205, 247] on span "Menu All You Can Eat" at bounding box center [163, 252] width 147 height 15
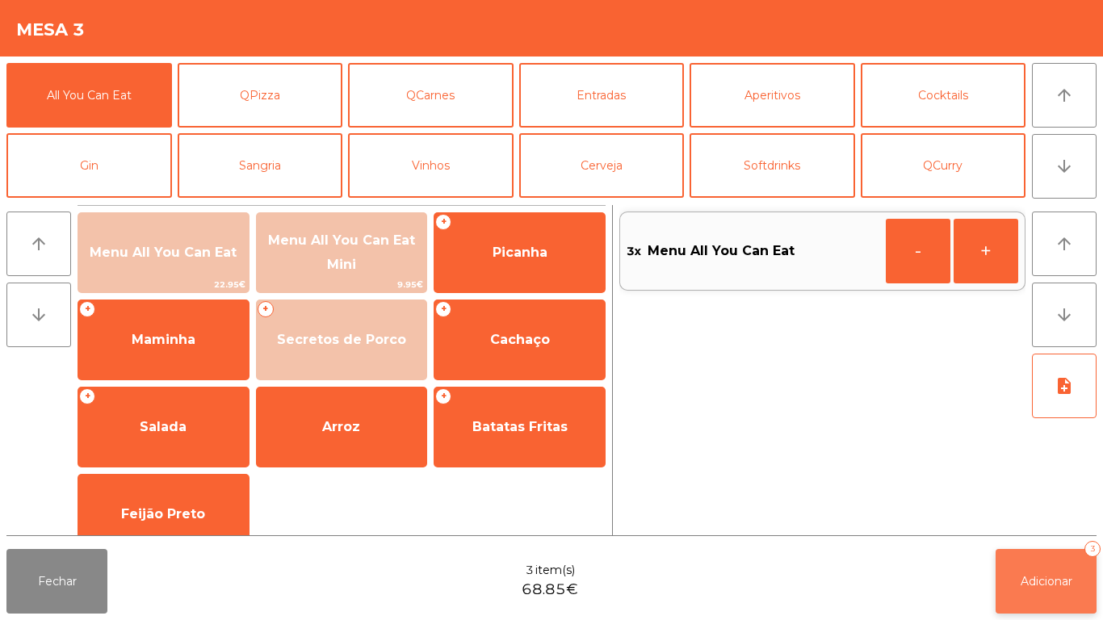
click at [1031, 593] on button "Adicionar 3" at bounding box center [1045, 581] width 101 height 65
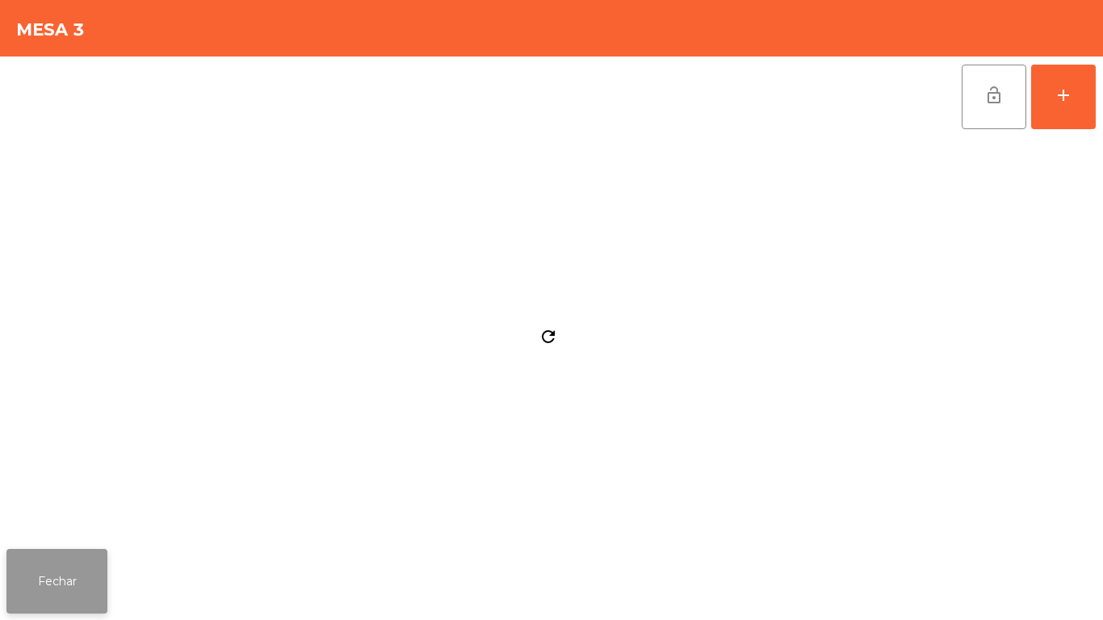
click at [103, 565] on button "Fechar" at bounding box center [56, 581] width 101 height 65
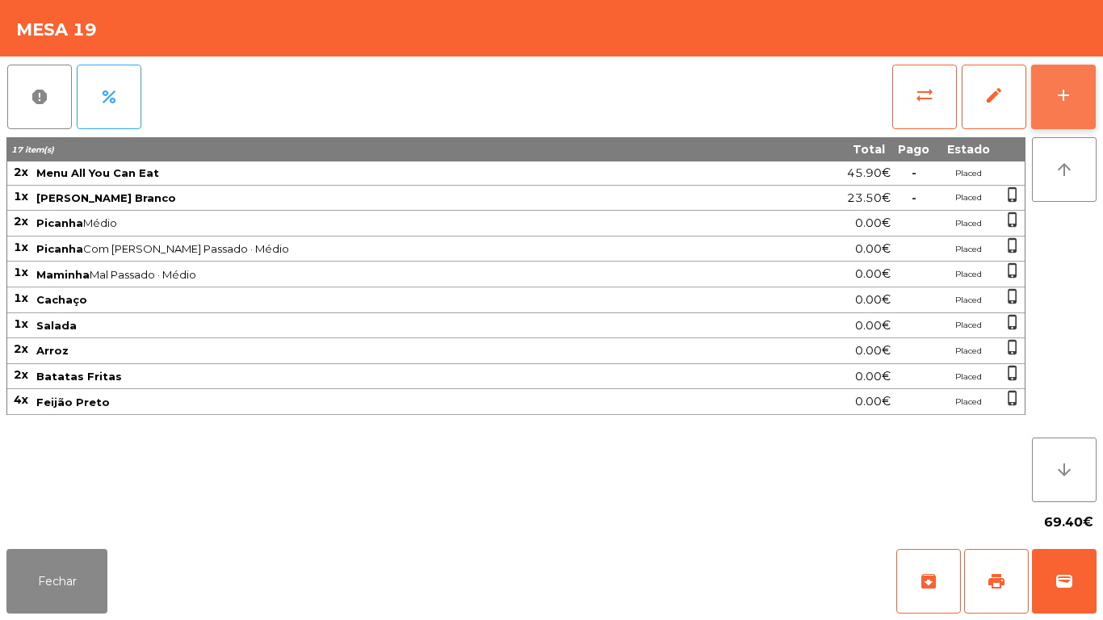
click at [1053, 98] on div "add" at bounding box center [1062, 95] width 19 height 19
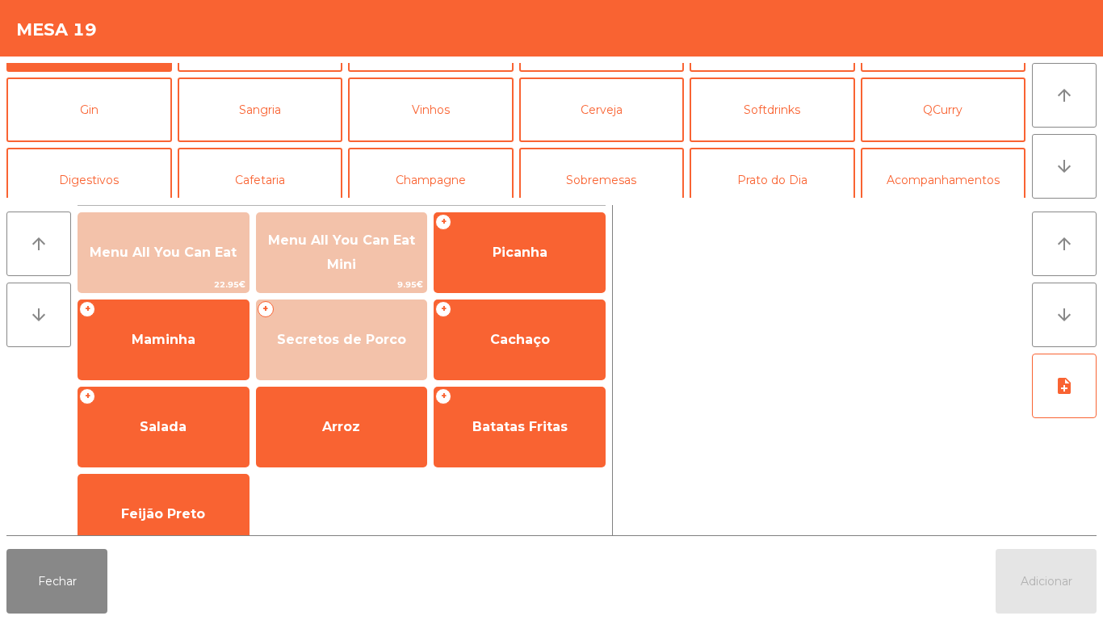
scroll to position [77, 0]
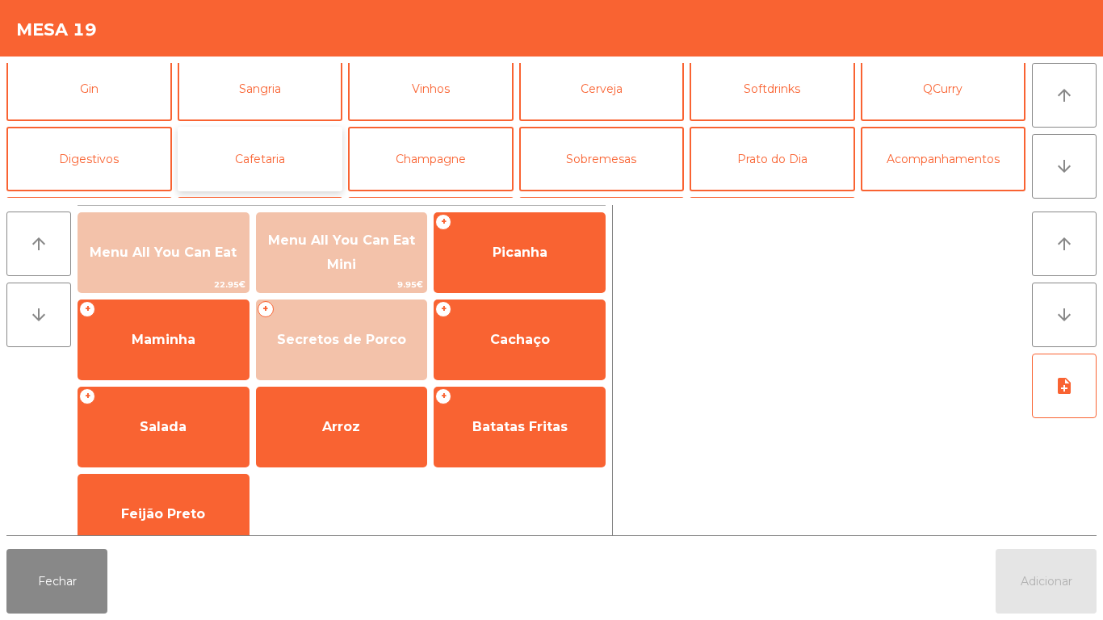
click at [240, 167] on button "Cafetaria" at bounding box center [260, 159] width 165 height 65
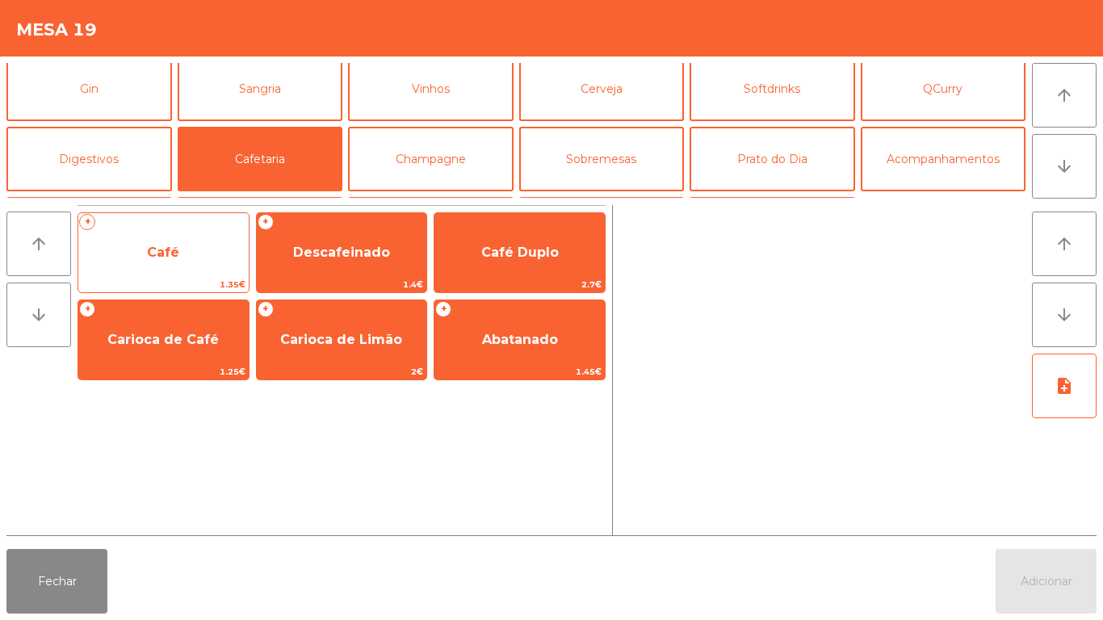
click at [175, 270] on span "Café" at bounding box center [163, 253] width 170 height 44
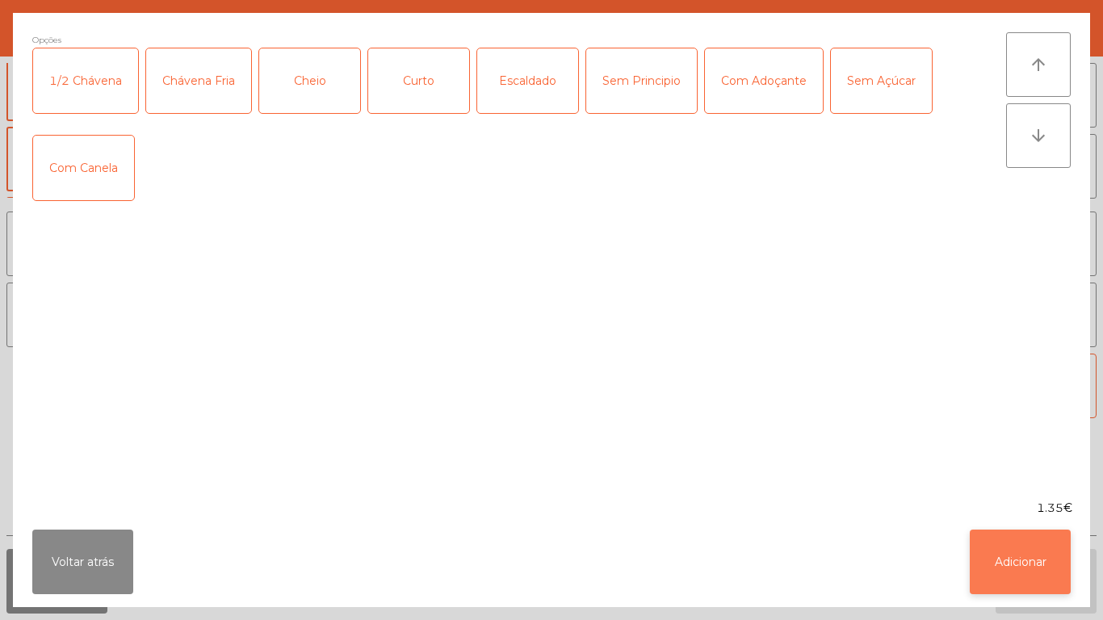
click at [1005, 572] on button "Adicionar" at bounding box center [1020, 562] width 101 height 65
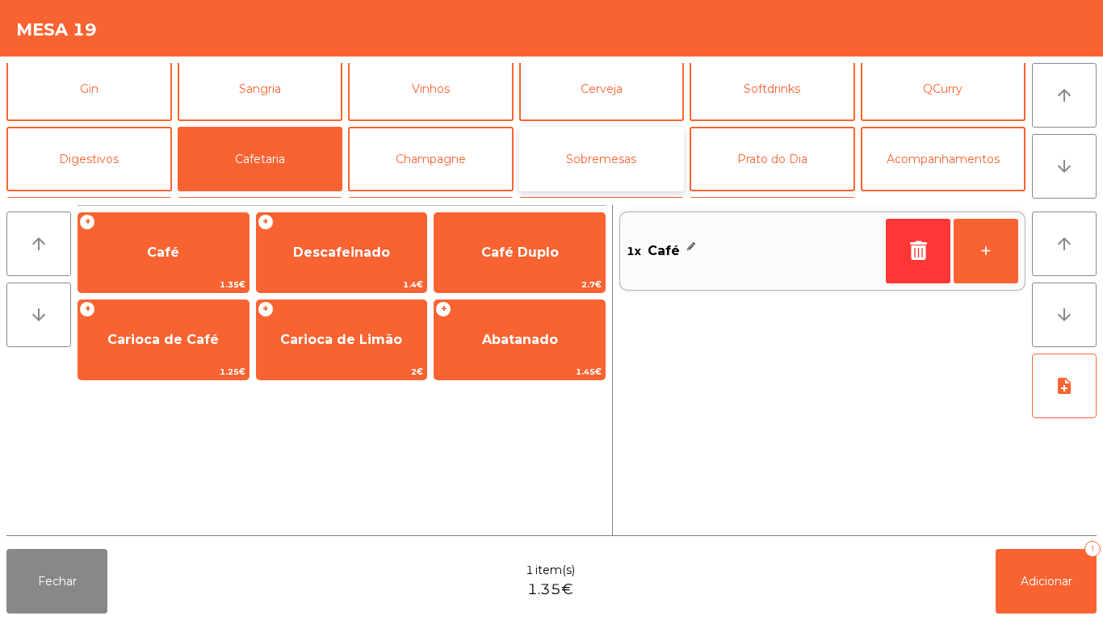
click at [579, 161] on button "Sobremesas" at bounding box center [601, 159] width 165 height 65
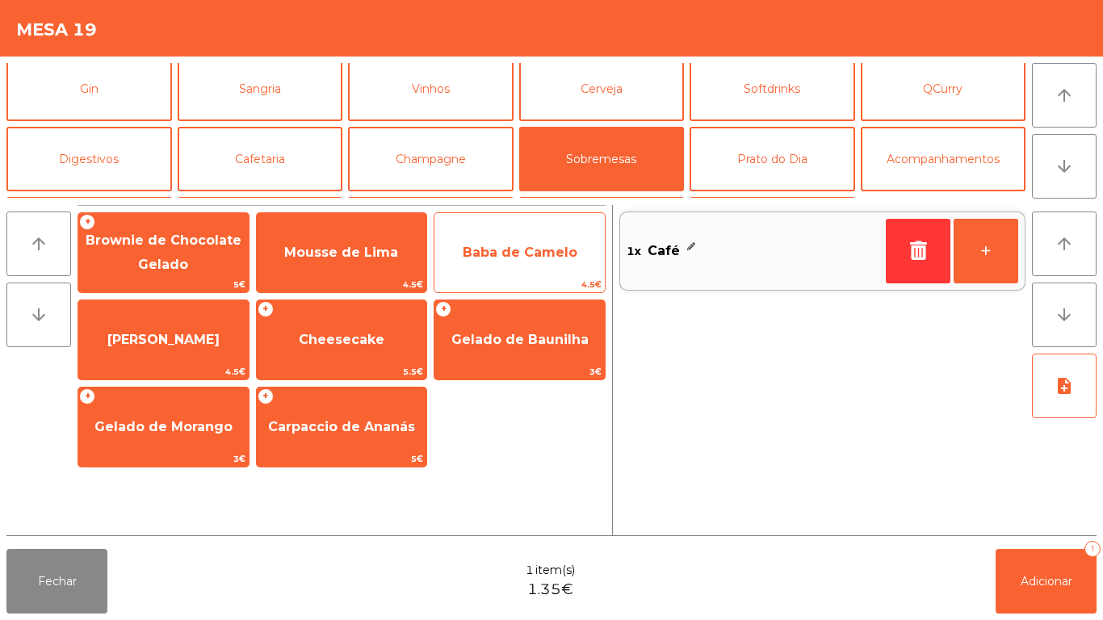
click at [511, 257] on span "Baba de Camelo" at bounding box center [520, 252] width 115 height 15
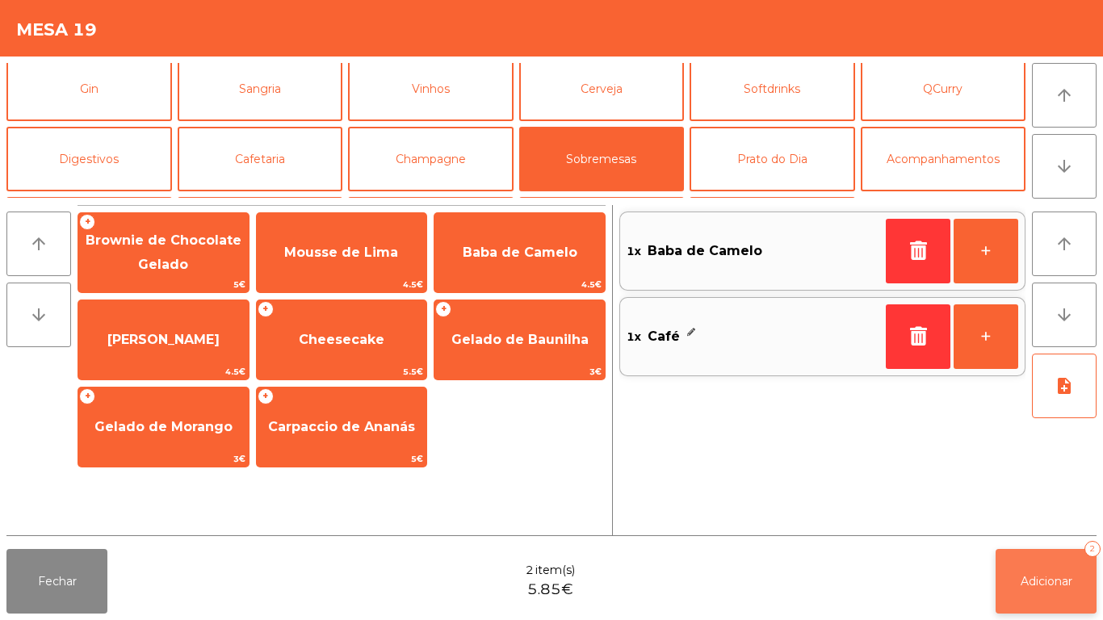
click at [1046, 559] on button "Adicionar 2" at bounding box center [1045, 581] width 101 height 65
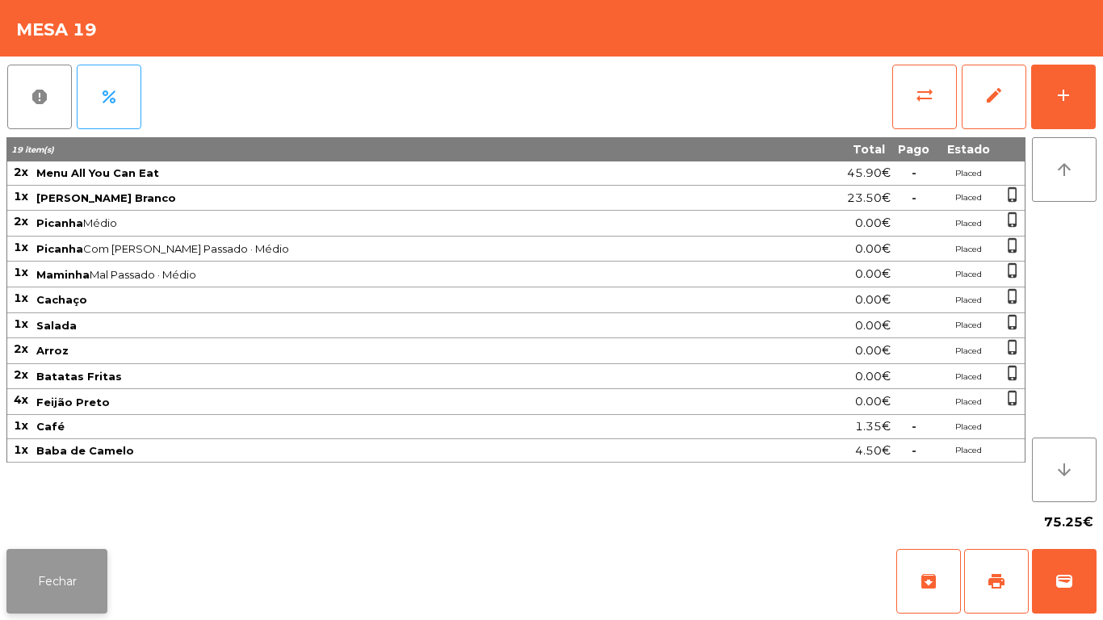
click at [101, 566] on button "Fechar" at bounding box center [56, 581] width 101 height 65
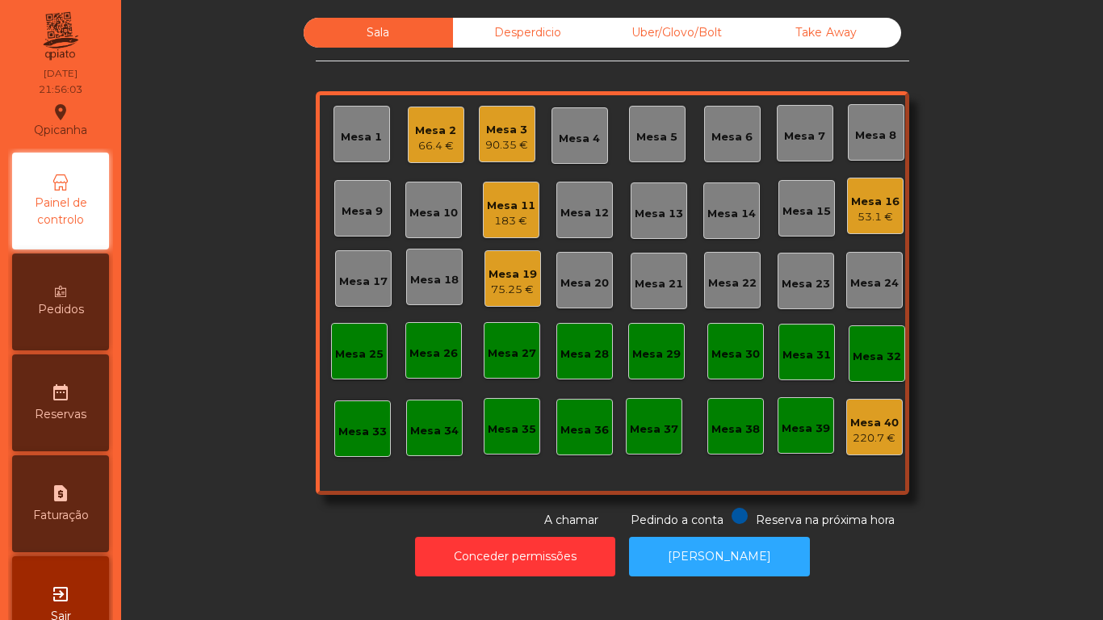
click at [281, 509] on div "Sala Desperdicio Uber/Glovo/Bolt Take Away Mesa 1 Mesa 2 66.4 € Mesa 3 90.35 € …" at bounding box center [612, 273] width 938 height 511
click at [517, 236] on div "Mesa 11 183 €" at bounding box center [511, 210] width 57 height 57
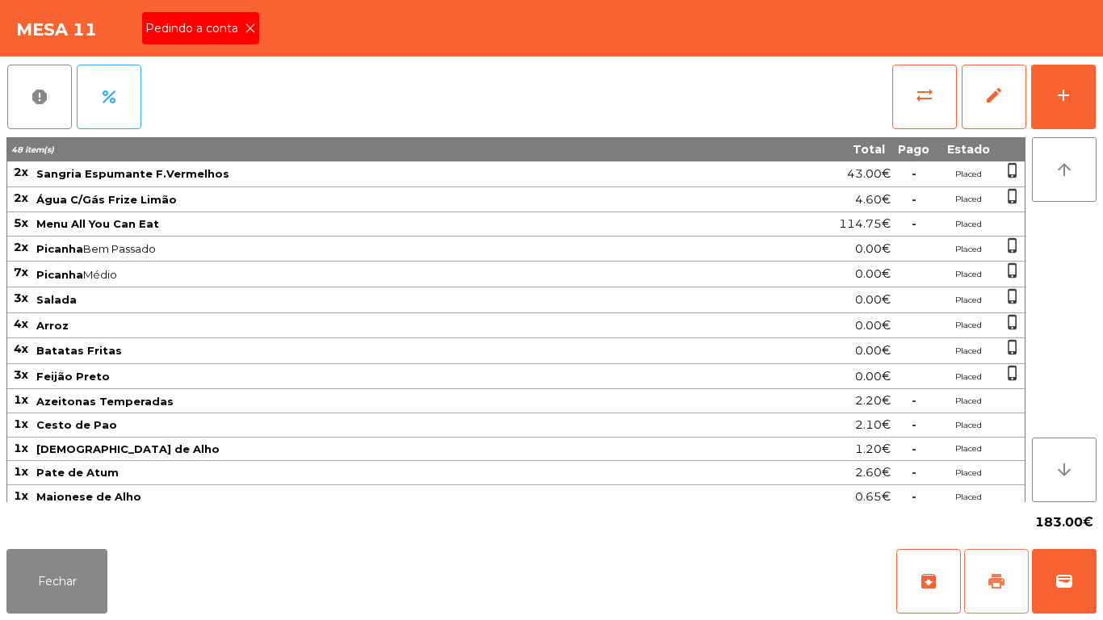
click at [978, 554] on button "print" at bounding box center [996, 581] width 65 height 65
click at [242, 19] on div "Pedindo a conta" at bounding box center [200, 28] width 117 height 32
click at [88, 566] on button "Fechar" at bounding box center [56, 581] width 101 height 65
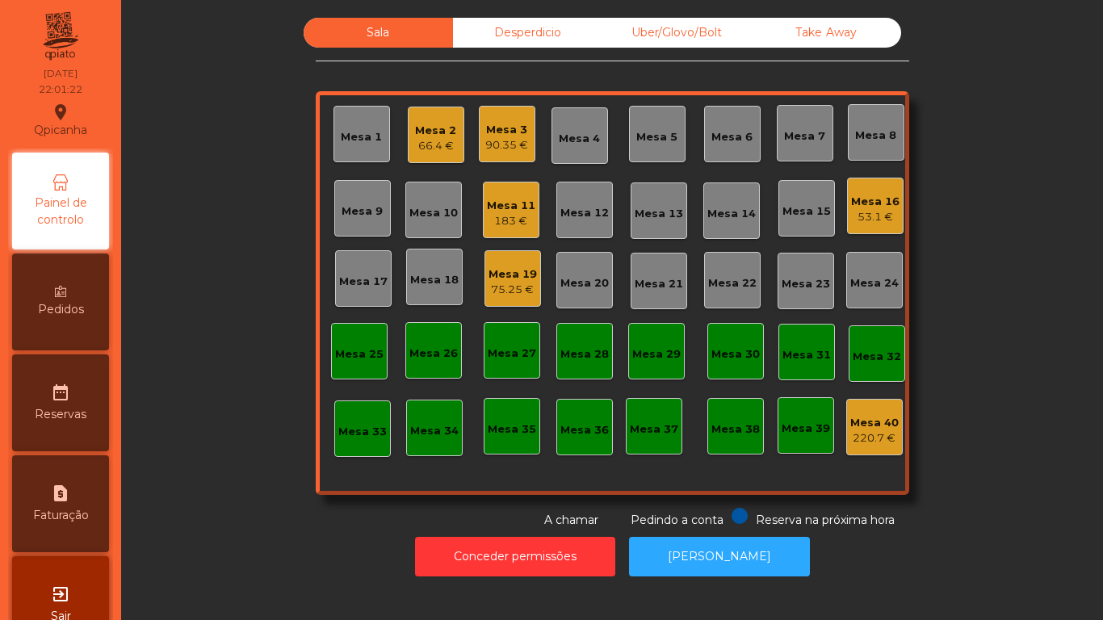
click at [493, 141] on div "90.35 €" at bounding box center [506, 145] width 43 height 16
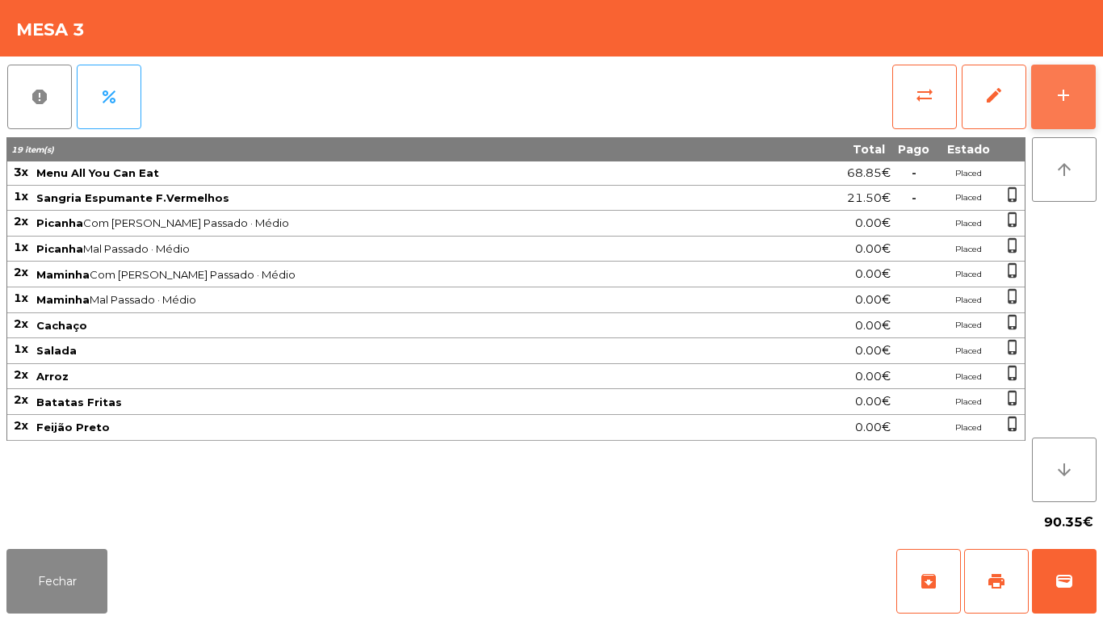
click at [1071, 82] on button "add" at bounding box center [1063, 97] width 65 height 65
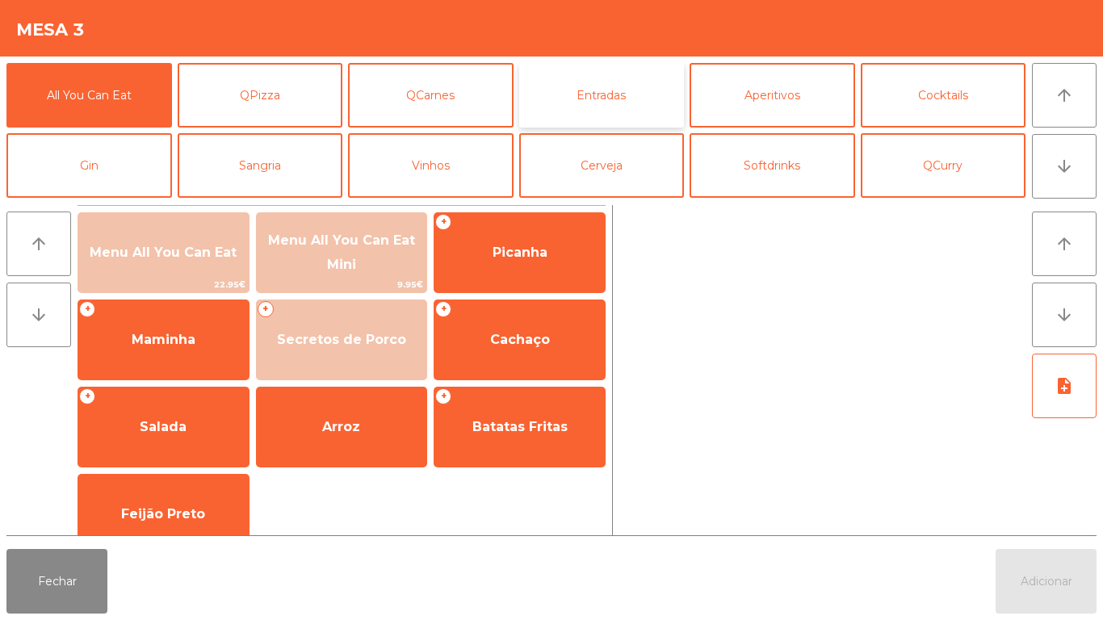
click at [601, 103] on button "Entradas" at bounding box center [601, 95] width 165 height 65
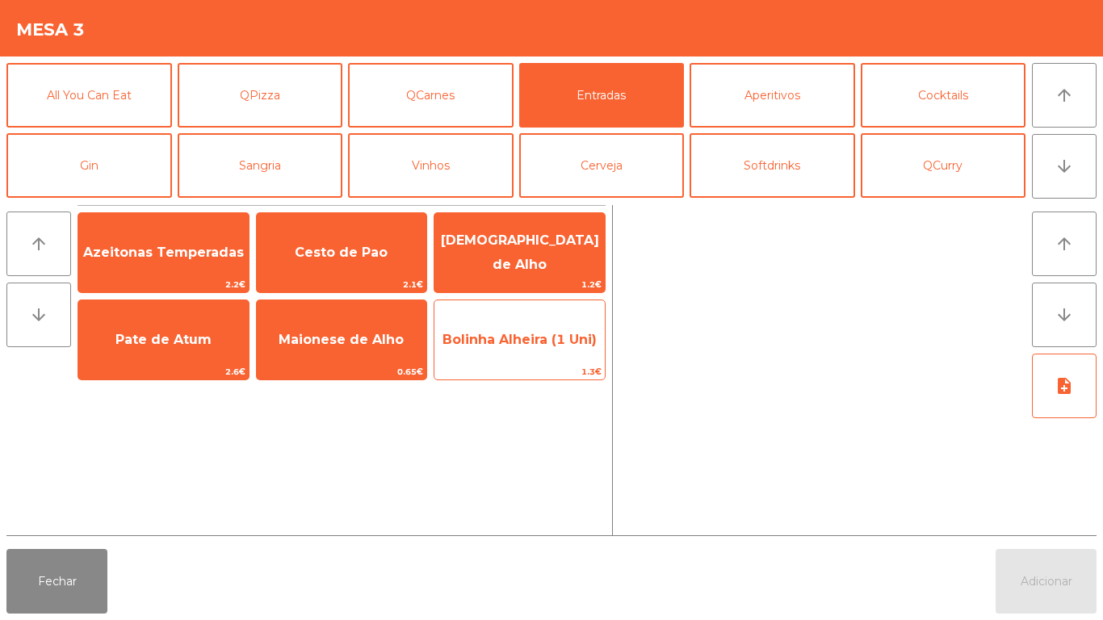
click at [491, 354] on span "Bolinha Alheira (1 Uni)" at bounding box center [519, 340] width 170 height 44
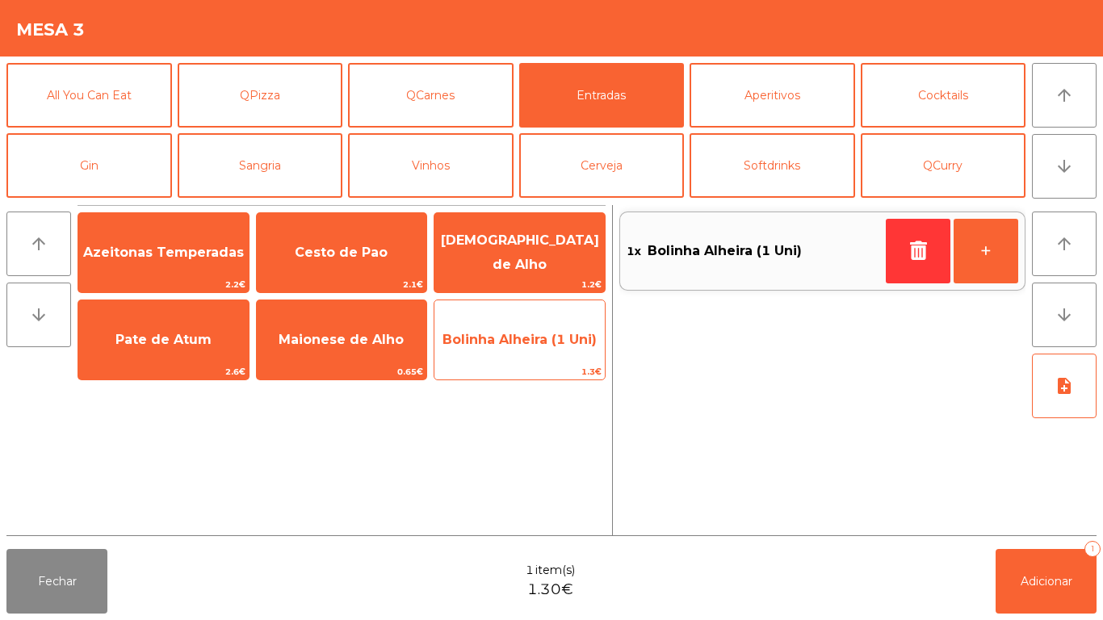
click at [489, 338] on span "Bolinha Alheira (1 Uni)" at bounding box center [519, 339] width 154 height 15
click at [494, 339] on span "Bolinha Alheira (1 Uni)" at bounding box center [519, 339] width 154 height 15
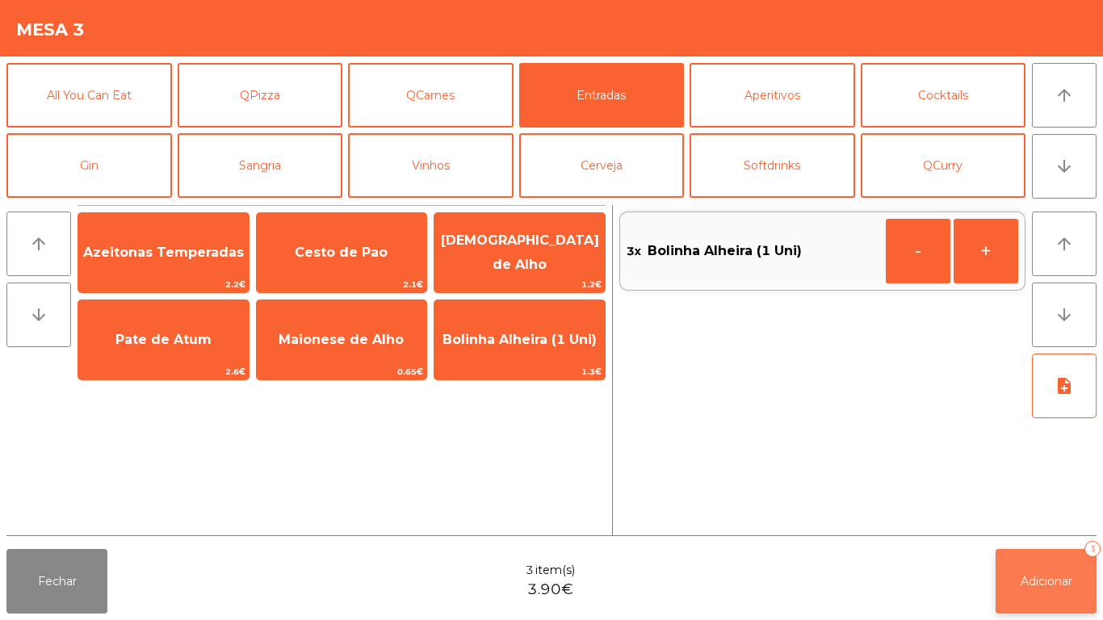
click at [1047, 576] on span "Adicionar" at bounding box center [1046, 581] width 52 height 15
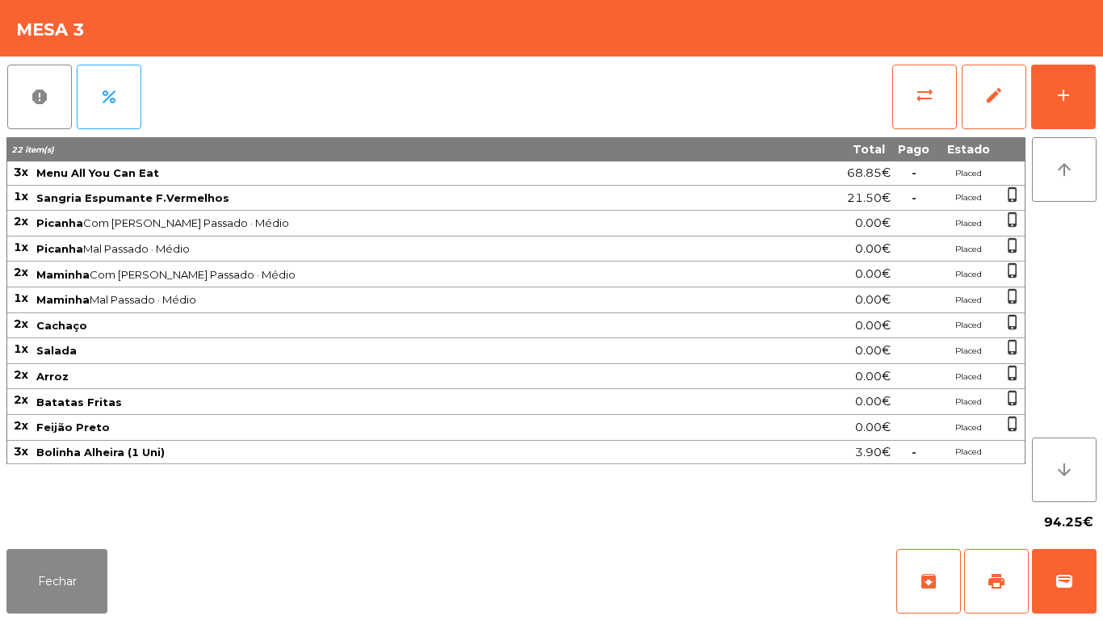
click at [78, 614] on div "Fechar archive print wallet" at bounding box center [551, 580] width 1103 height 77
click at [82, 568] on button "Fechar" at bounding box center [56, 581] width 101 height 65
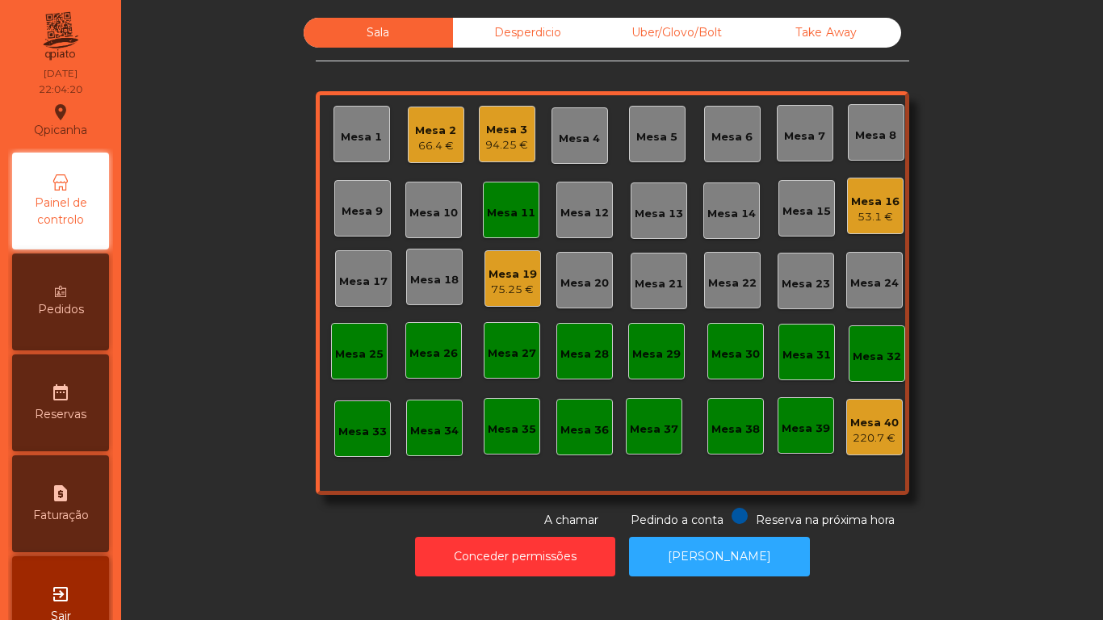
click at [490, 228] on div "Mesa 11" at bounding box center [511, 210] width 57 height 57
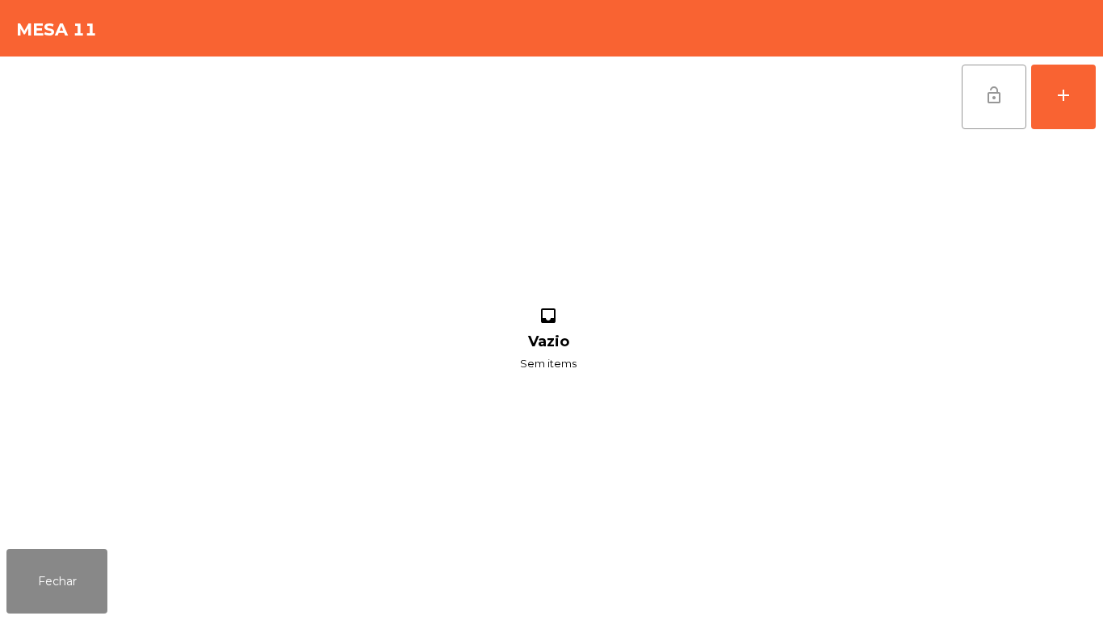
click at [967, 124] on button "lock_open" at bounding box center [993, 97] width 65 height 65
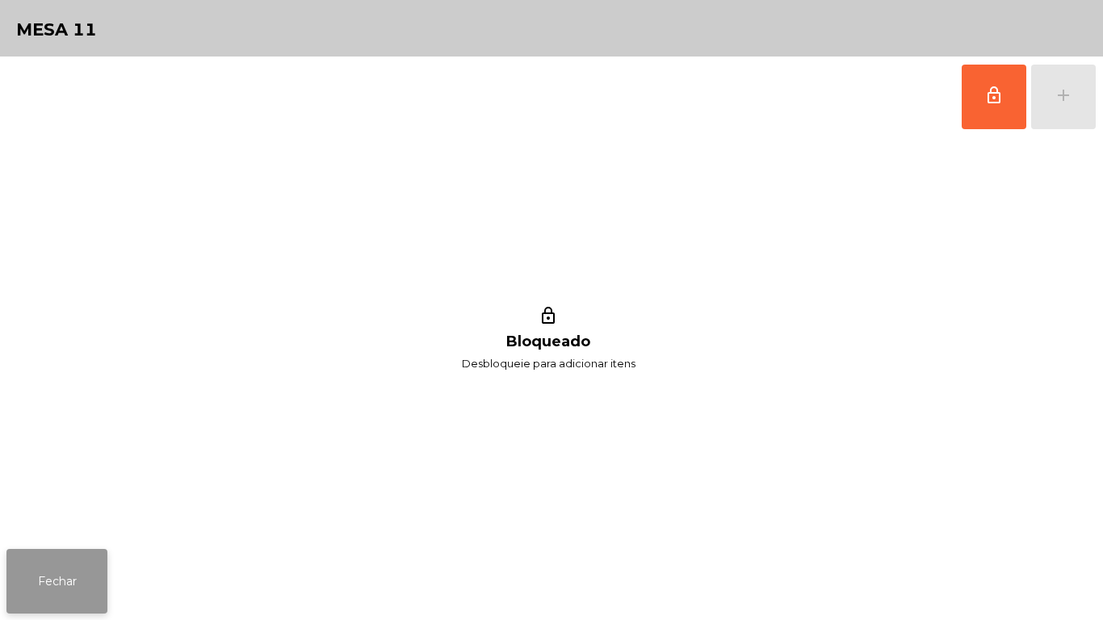
click at [82, 580] on button "Fechar" at bounding box center [56, 581] width 101 height 65
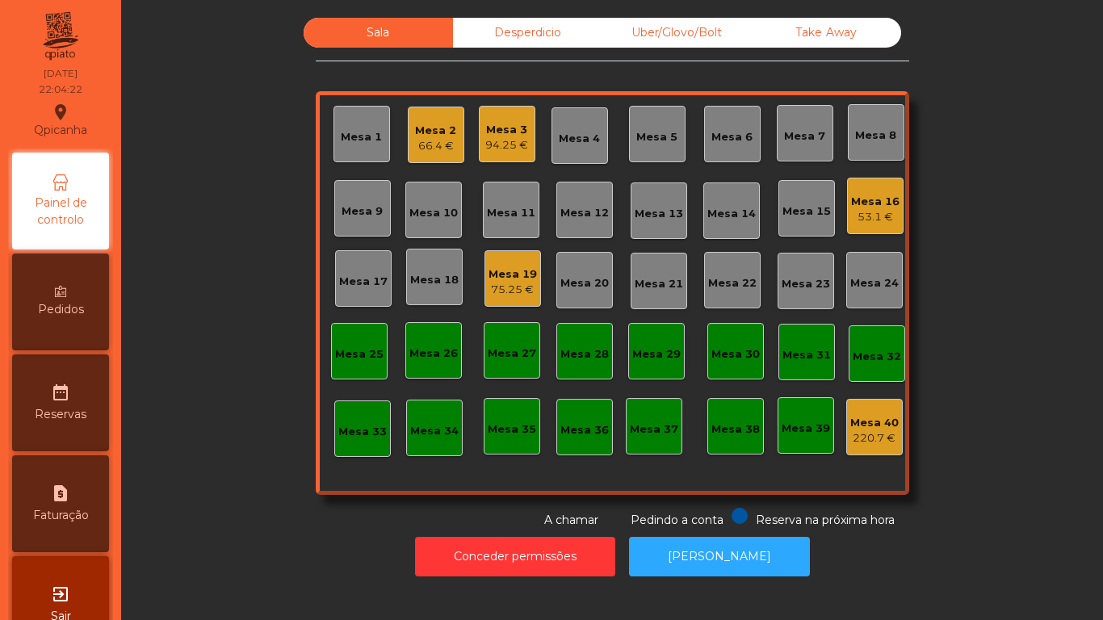
click at [440, 143] on div "66.4 €" at bounding box center [435, 146] width 41 height 16
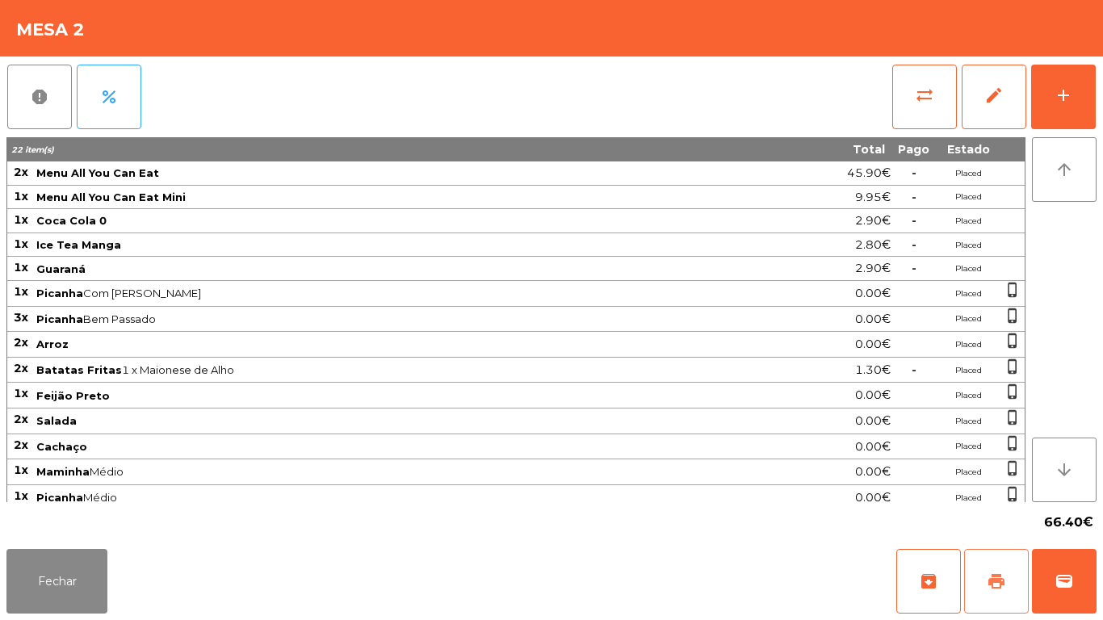
click at [992, 586] on span "print" at bounding box center [995, 581] width 19 height 19
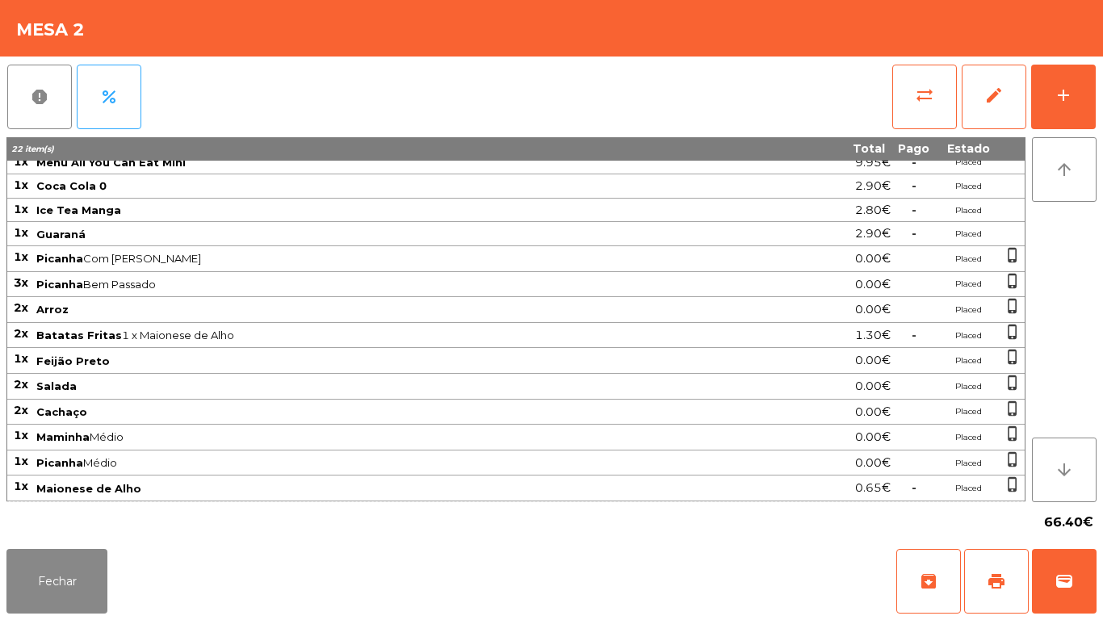
click at [61, 619] on div "Fechar archive print wallet" at bounding box center [551, 580] width 1103 height 77
click at [44, 577] on button "Fechar" at bounding box center [56, 581] width 101 height 65
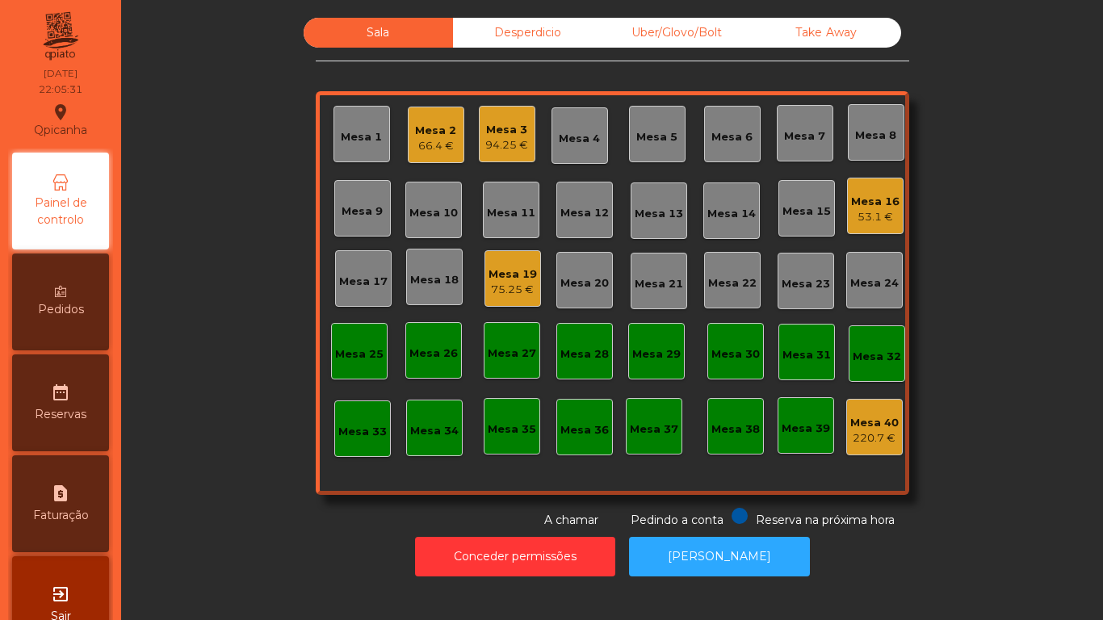
click at [439, 143] on div "66.4 €" at bounding box center [435, 146] width 41 height 16
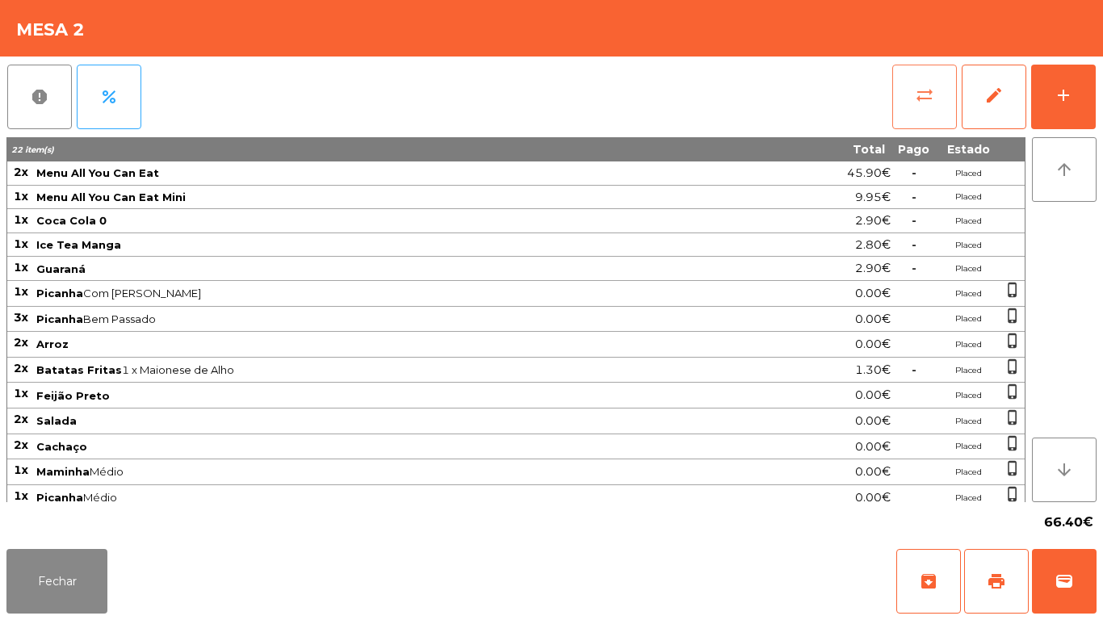
click at [943, 115] on button "sync_alt" at bounding box center [924, 97] width 65 height 65
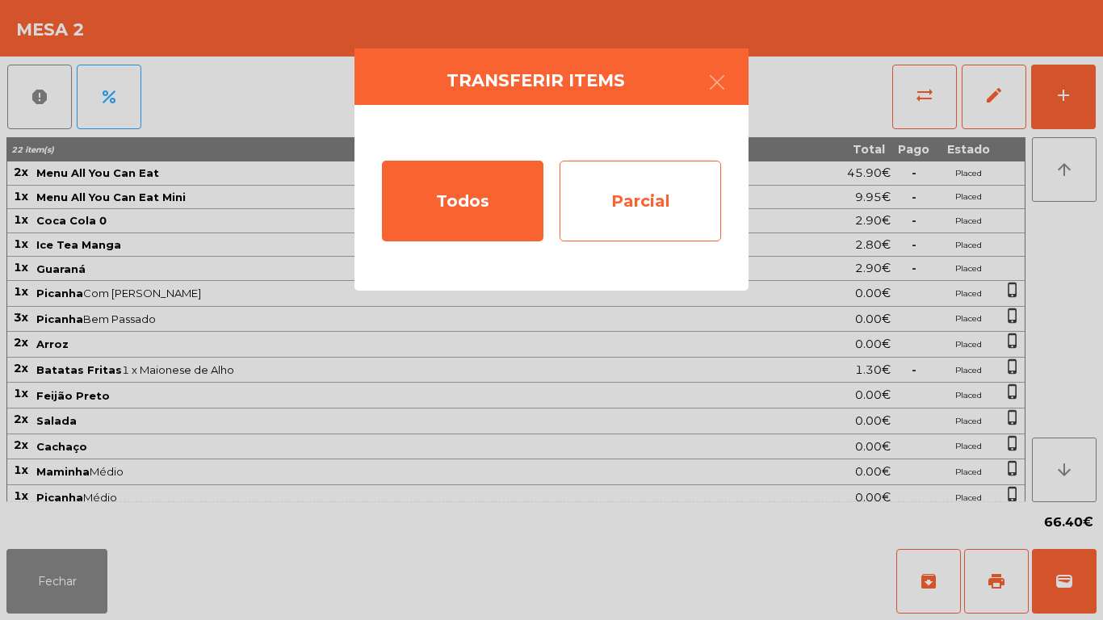
click at [614, 212] on div "Parcial" at bounding box center [639, 201] width 161 height 81
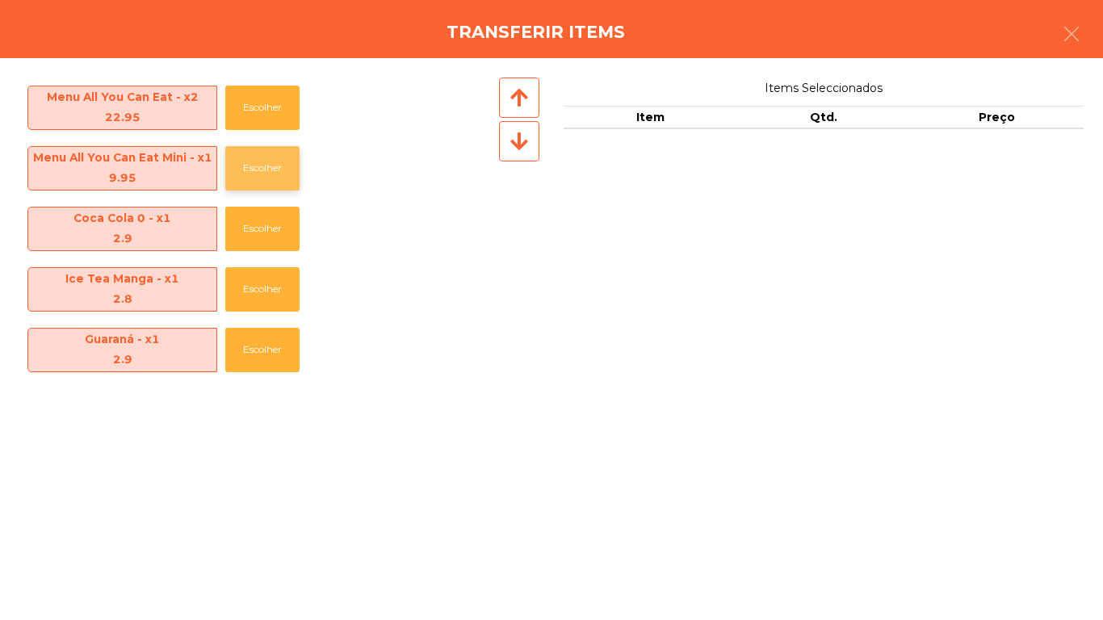
click at [254, 188] on button "Escolher" at bounding box center [262, 168] width 74 height 44
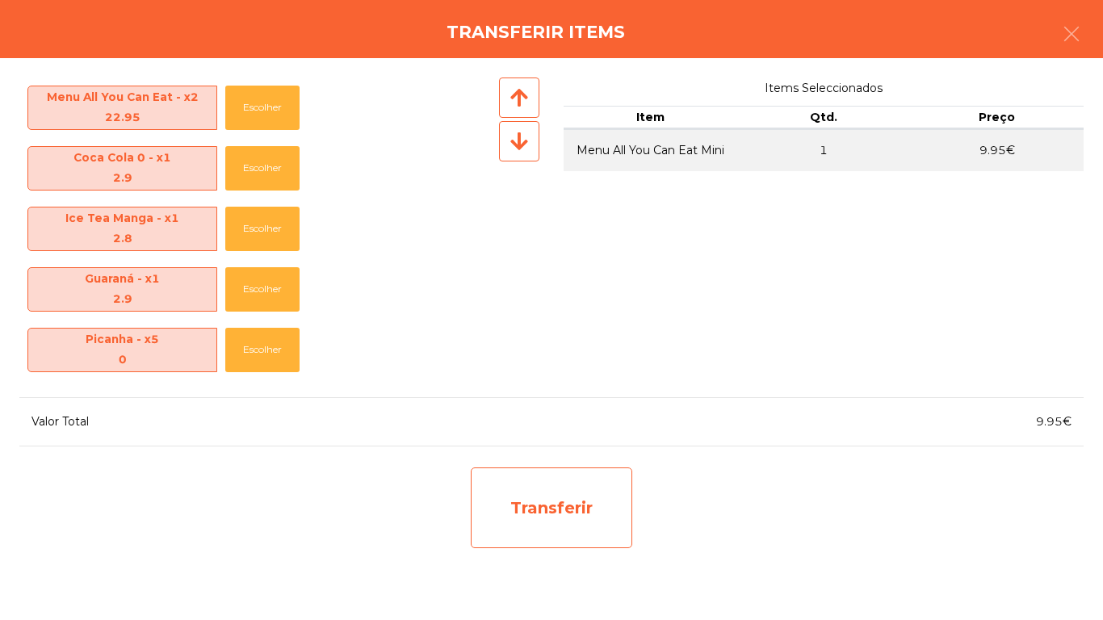
click at [581, 527] on div "Transferir" at bounding box center [551, 507] width 161 height 81
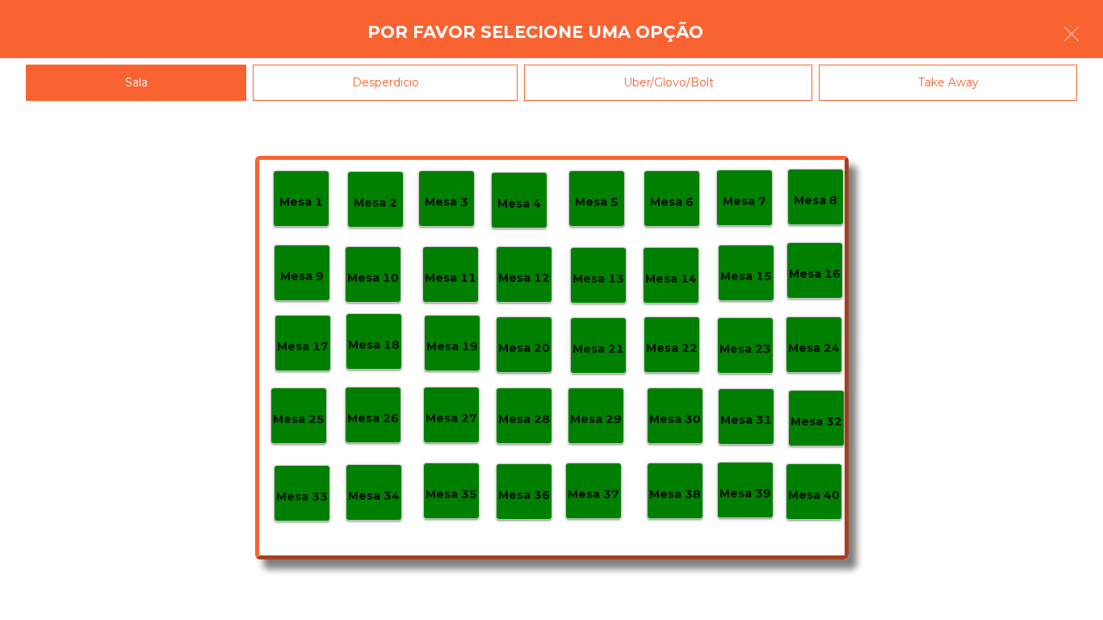
click at [419, 94] on div "Desperdicio" at bounding box center [385, 83] width 265 height 36
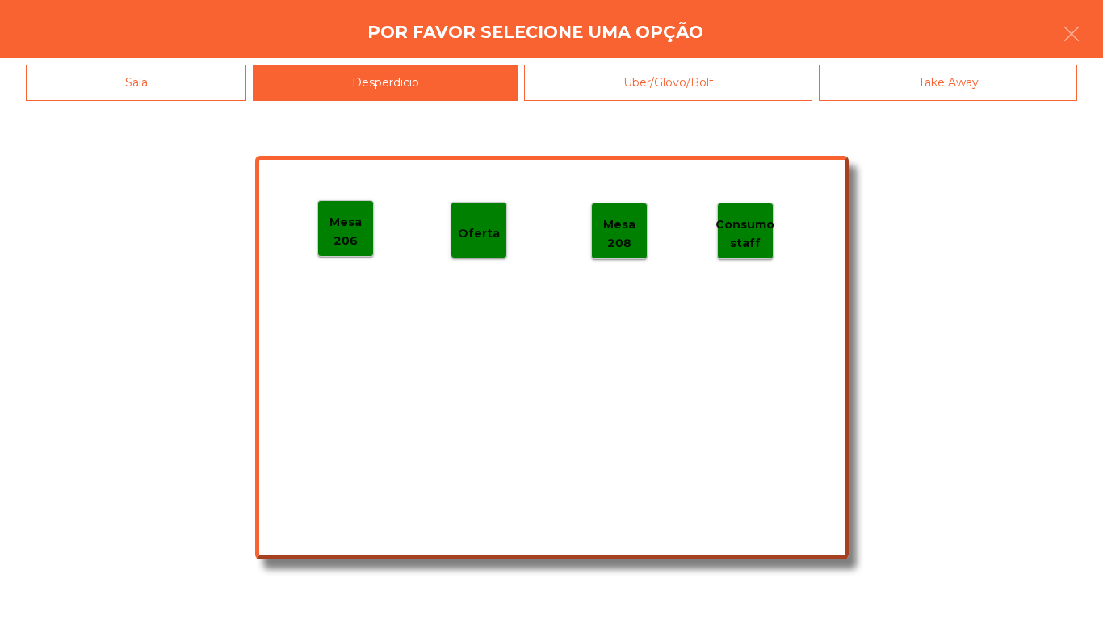
click at [332, 238] on p "Mesa 206" at bounding box center [345, 231] width 55 height 36
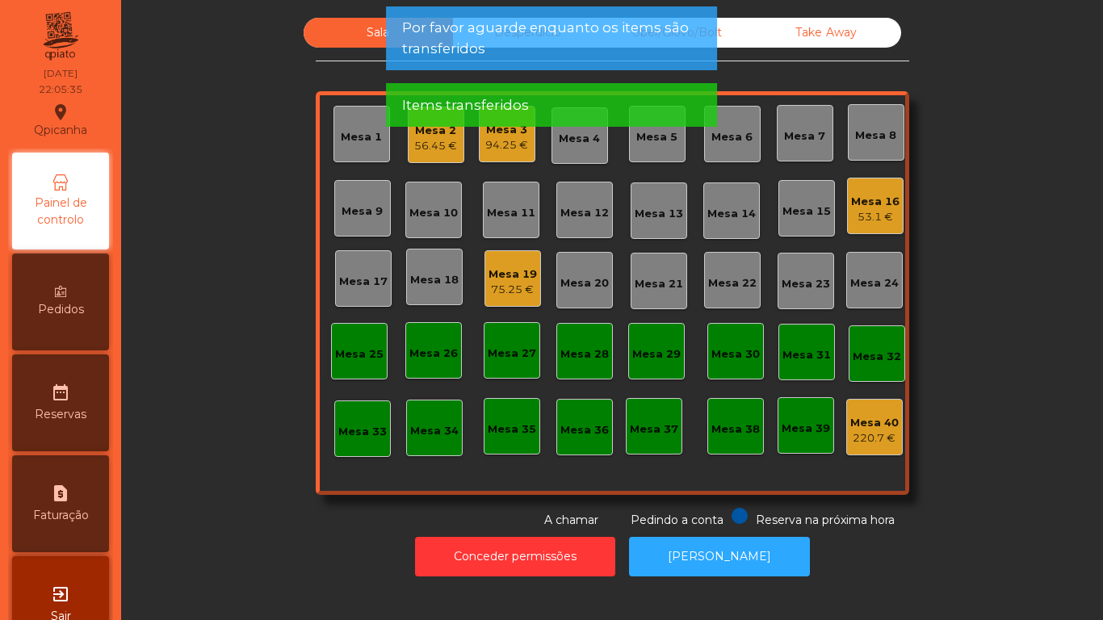
click at [433, 149] on div "56.45 €" at bounding box center [435, 146] width 43 height 16
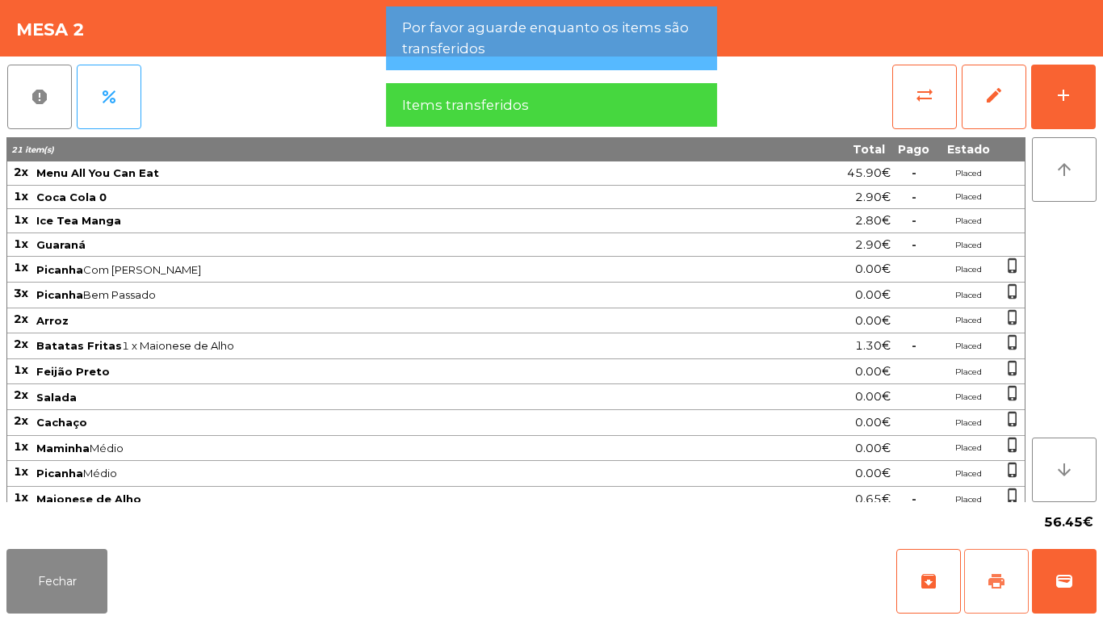
click at [1004, 572] on span "print" at bounding box center [995, 581] width 19 height 19
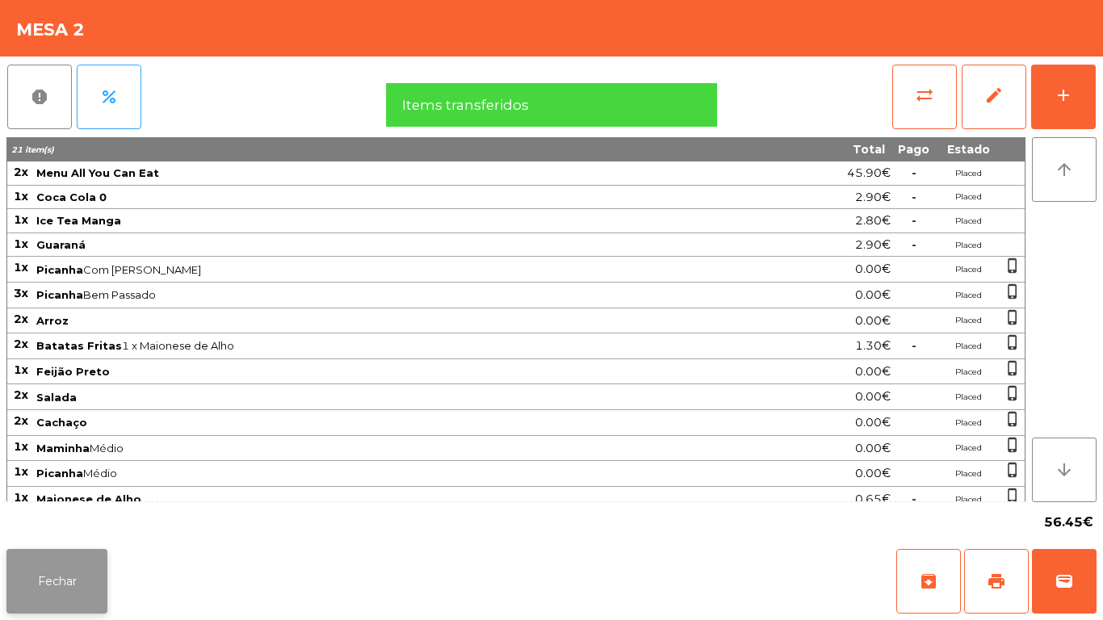
click at [75, 559] on button "Fechar" at bounding box center [56, 581] width 101 height 65
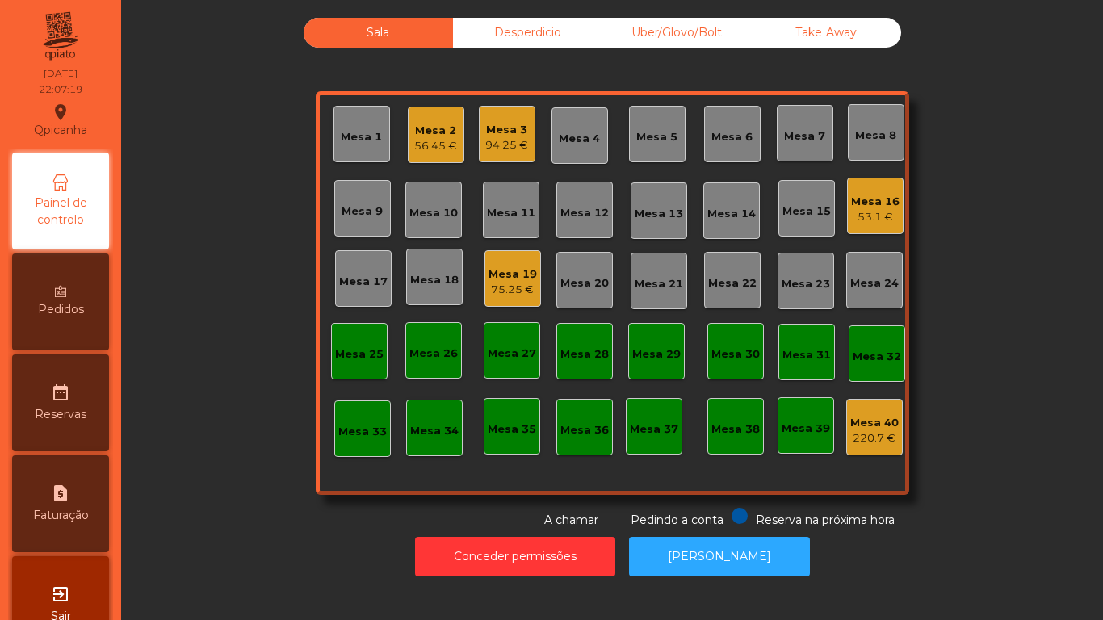
click at [443, 135] on div "Mesa 2" at bounding box center [435, 131] width 43 height 16
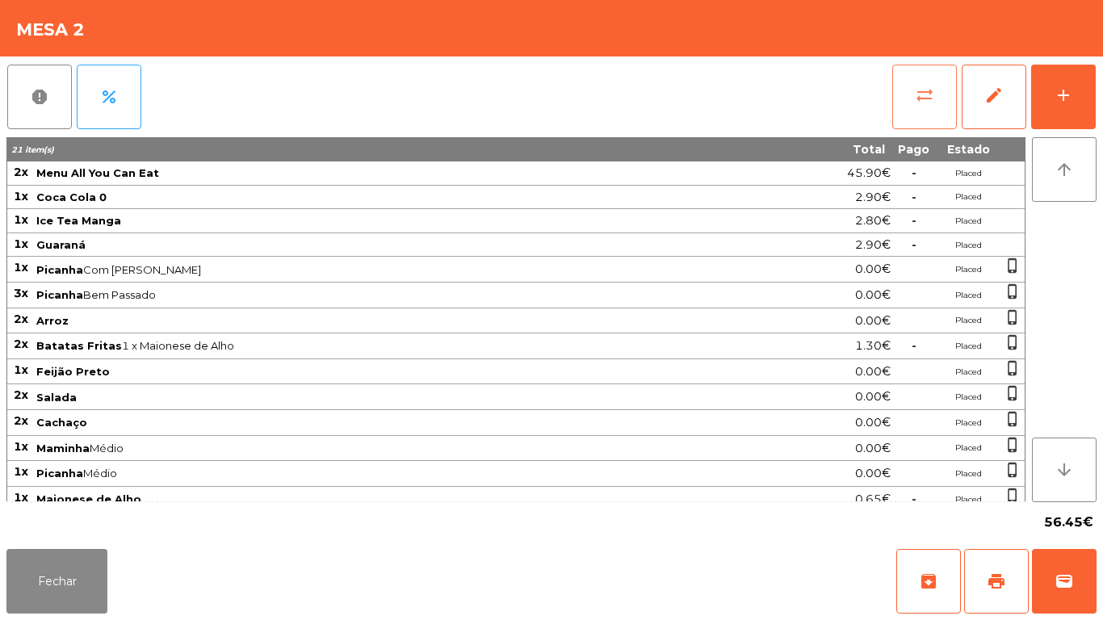
click at [907, 94] on button "sync_alt" at bounding box center [924, 97] width 65 height 65
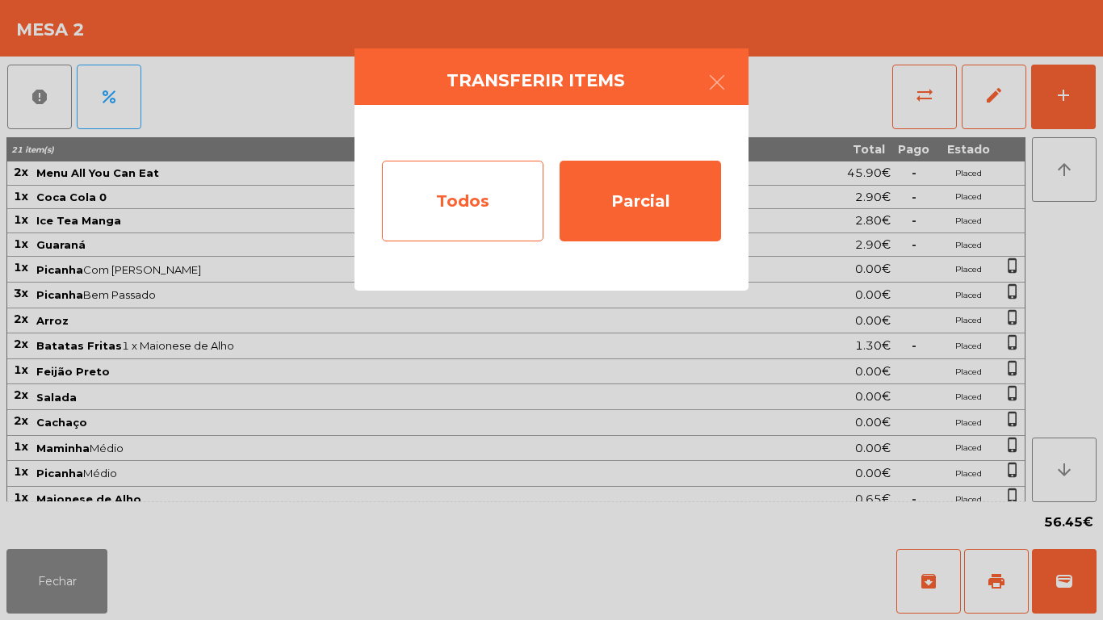
click at [463, 201] on div "Todos" at bounding box center [462, 201] width 161 height 81
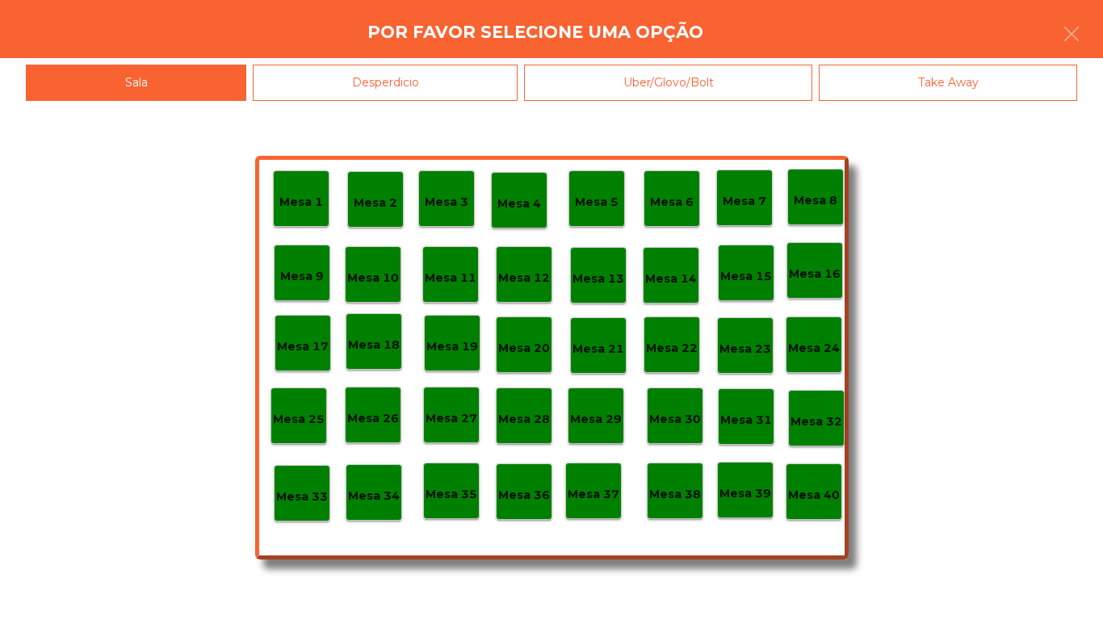
click at [756, 481] on div "Mesa 39" at bounding box center [745, 490] width 52 height 25
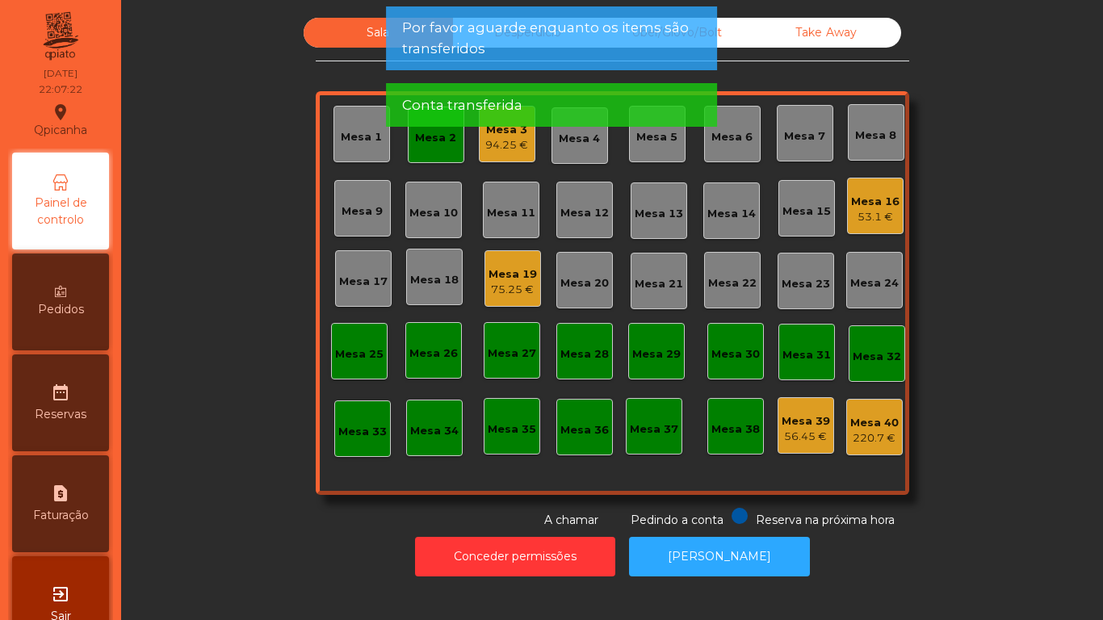
click at [421, 184] on div "Mesa 10" at bounding box center [433, 210] width 57 height 57
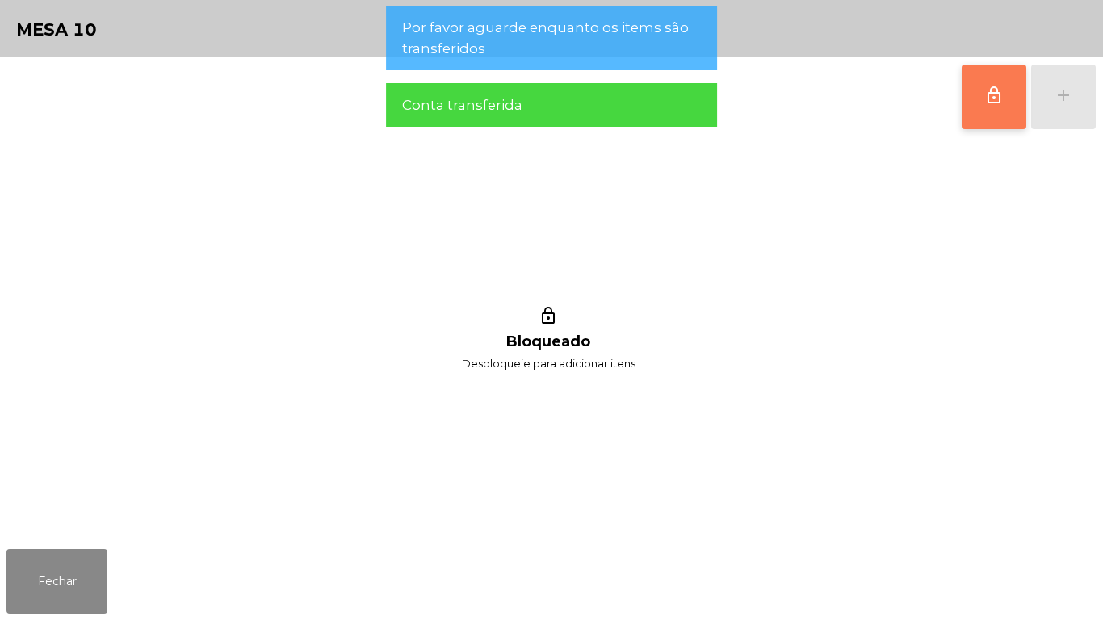
click at [965, 118] on button "lock_outline" at bounding box center [993, 97] width 65 height 65
click at [101, 565] on button "Fechar" at bounding box center [56, 581] width 101 height 65
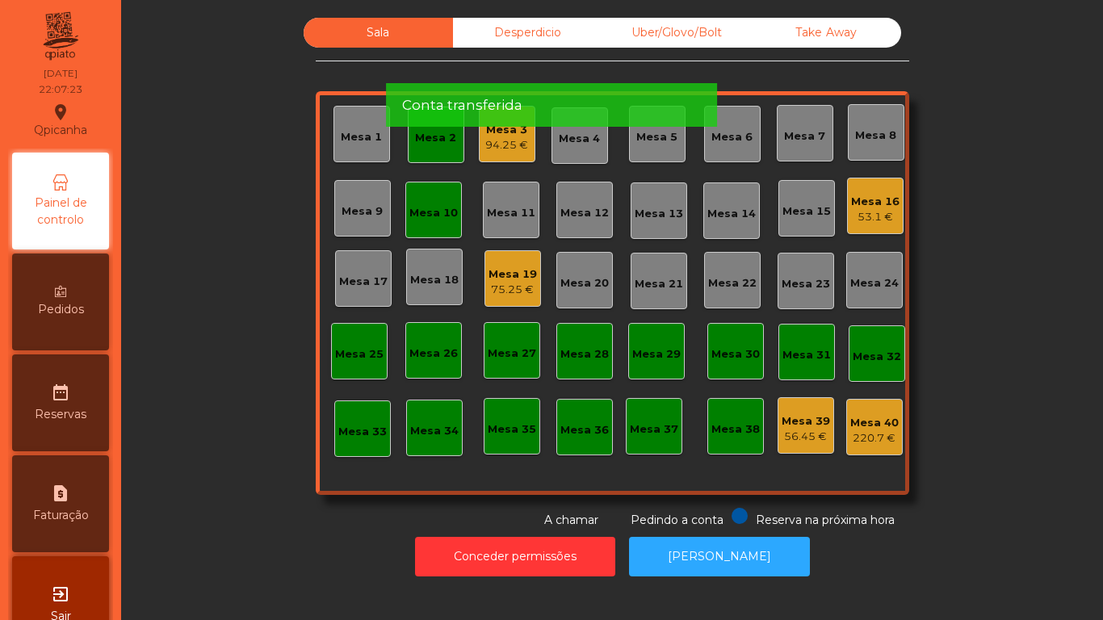
click at [197, 498] on div "Sala Desperdicio Uber/Glovo/Bolt Take Away Mesa 1 Mesa 2 Mesa 3 94.25 € Mesa 4 …" at bounding box center [612, 273] width 938 height 511
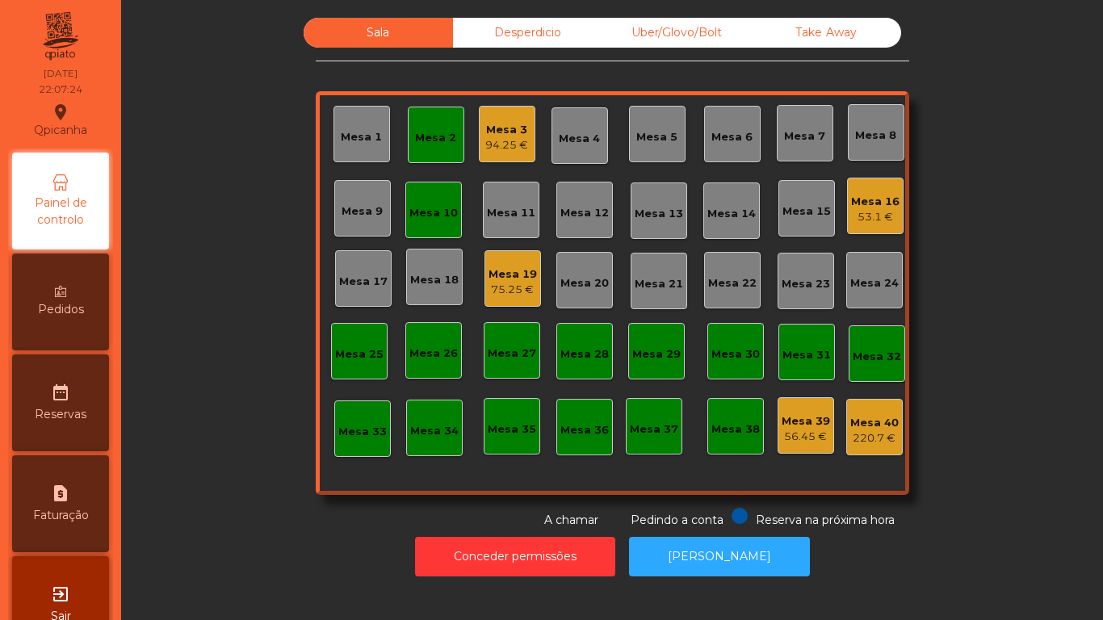
click at [427, 229] on div "Mesa 10" at bounding box center [433, 210] width 57 height 57
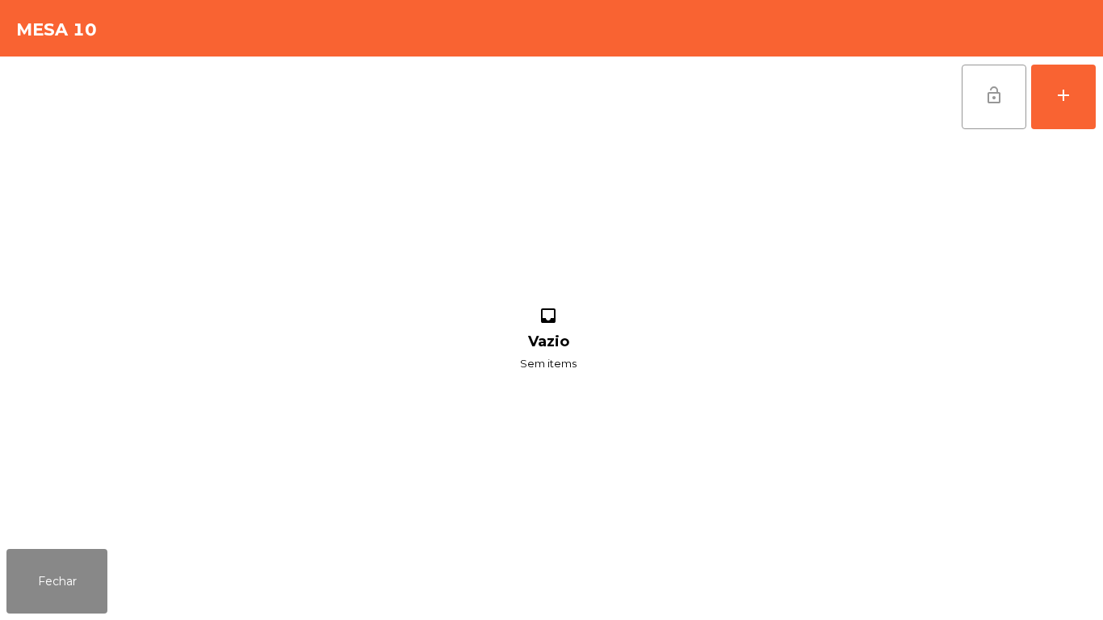
click at [979, 111] on button "lock_open" at bounding box center [993, 97] width 65 height 65
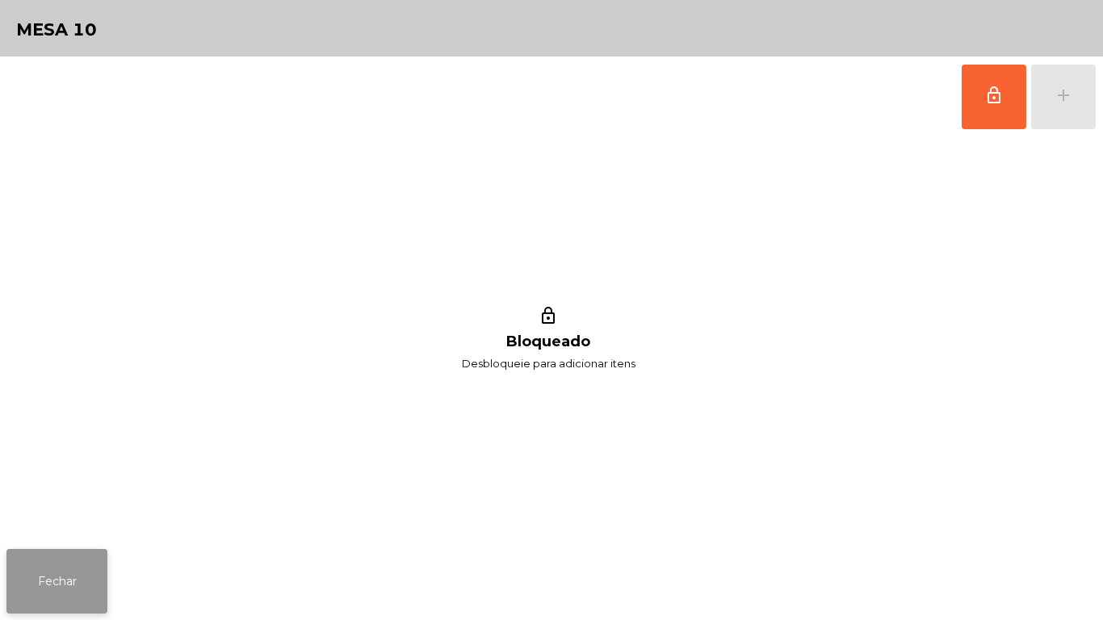
click at [91, 559] on button "Fechar" at bounding box center [56, 581] width 101 height 65
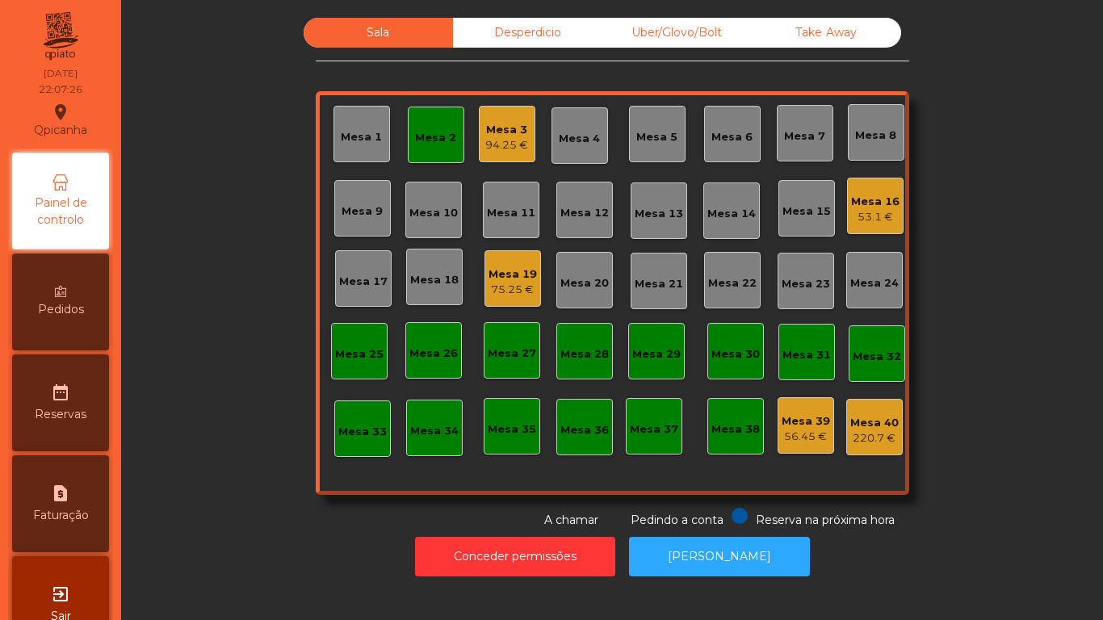
click at [417, 149] on div "Mesa 2" at bounding box center [436, 135] width 57 height 57
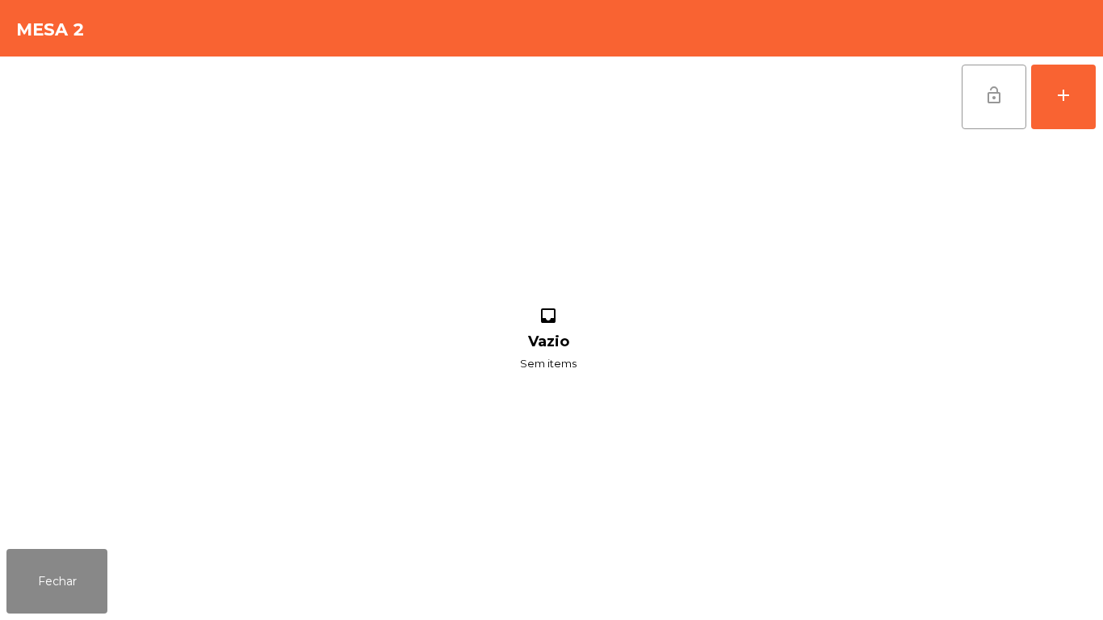
click at [980, 125] on button "lock_open" at bounding box center [993, 97] width 65 height 65
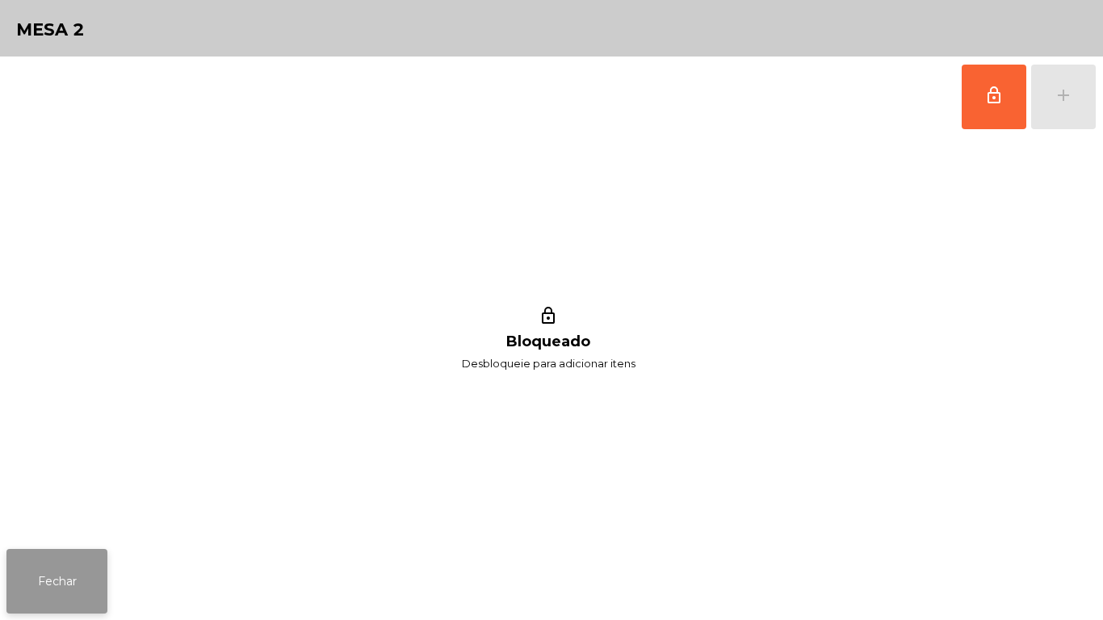
click at [52, 591] on button "Fechar" at bounding box center [56, 581] width 101 height 65
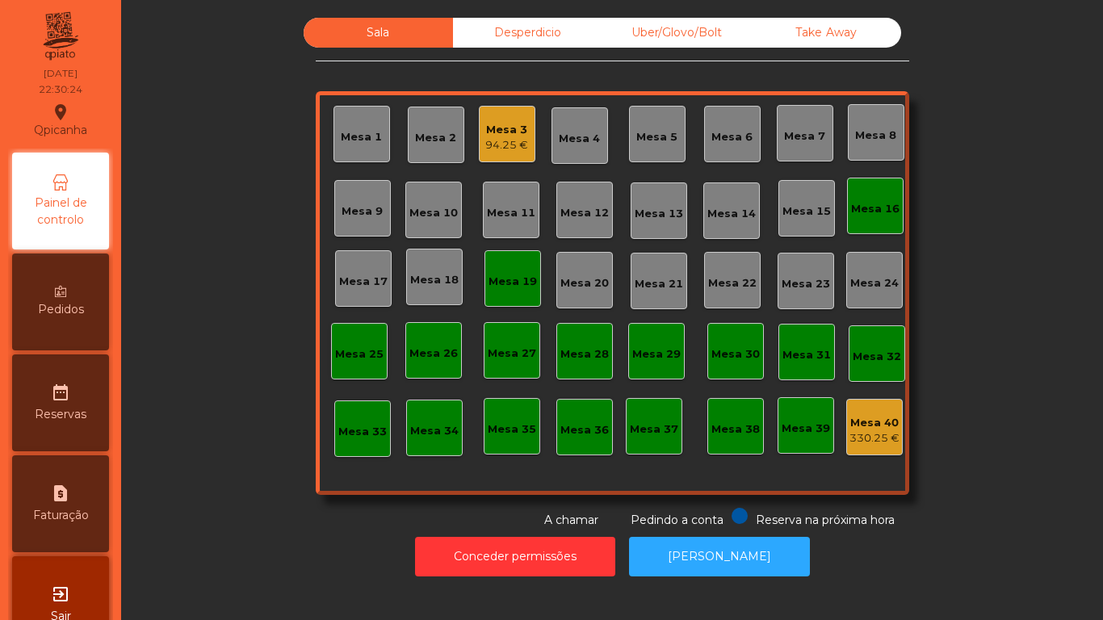
click at [496, 279] on div "Mesa 19" at bounding box center [512, 282] width 48 height 16
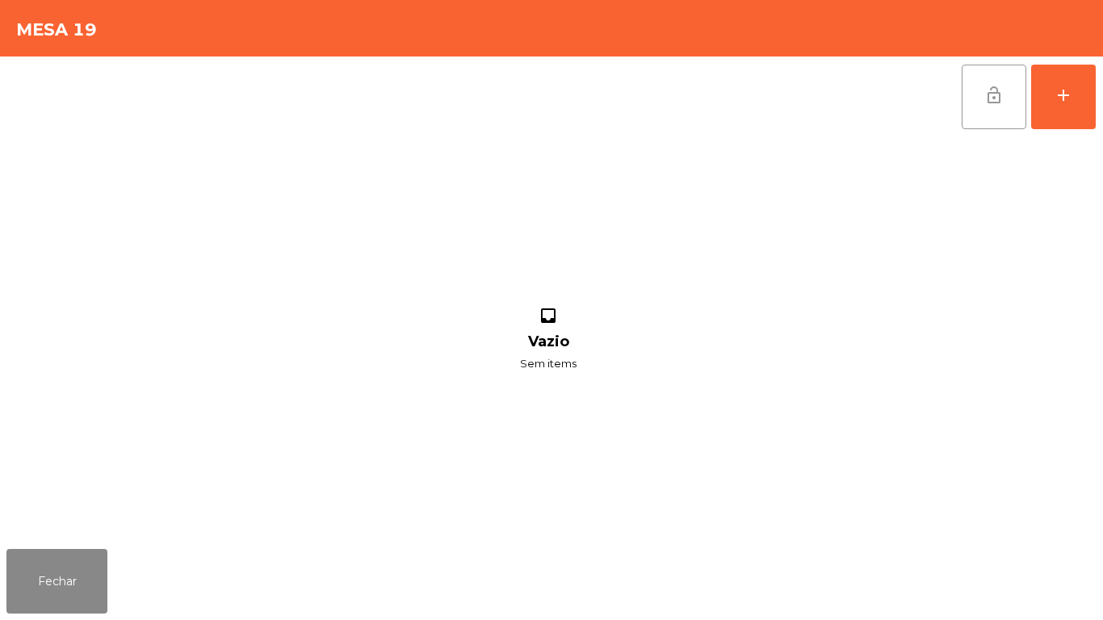
click at [999, 94] on span "lock_open" at bounding box center [993, 95] width 19 height 19
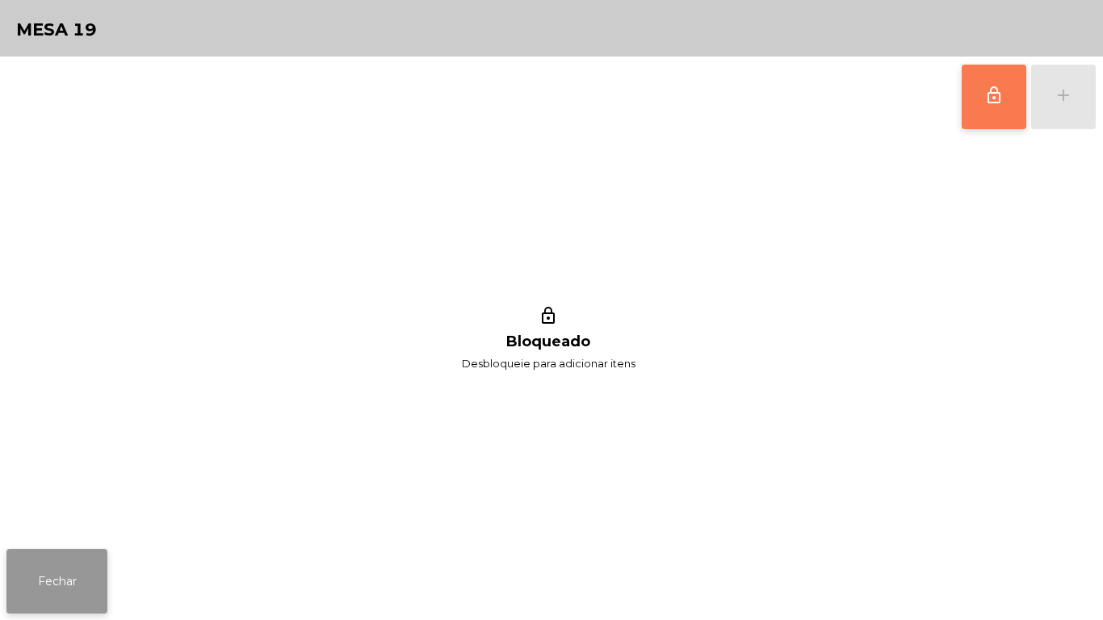
click at [91, 584] on button "Fechar" at bounding box center [56, 581] width 101 height 65
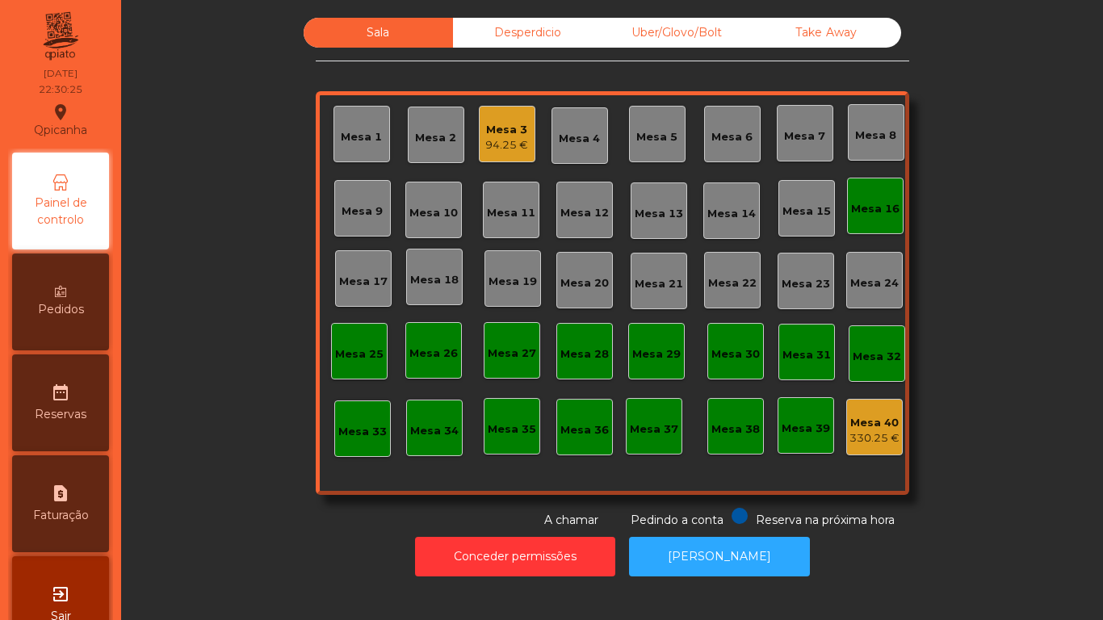
click at [864, 195] on div "Mesa 16" at bounding box center [875, 206] width 48 height 23
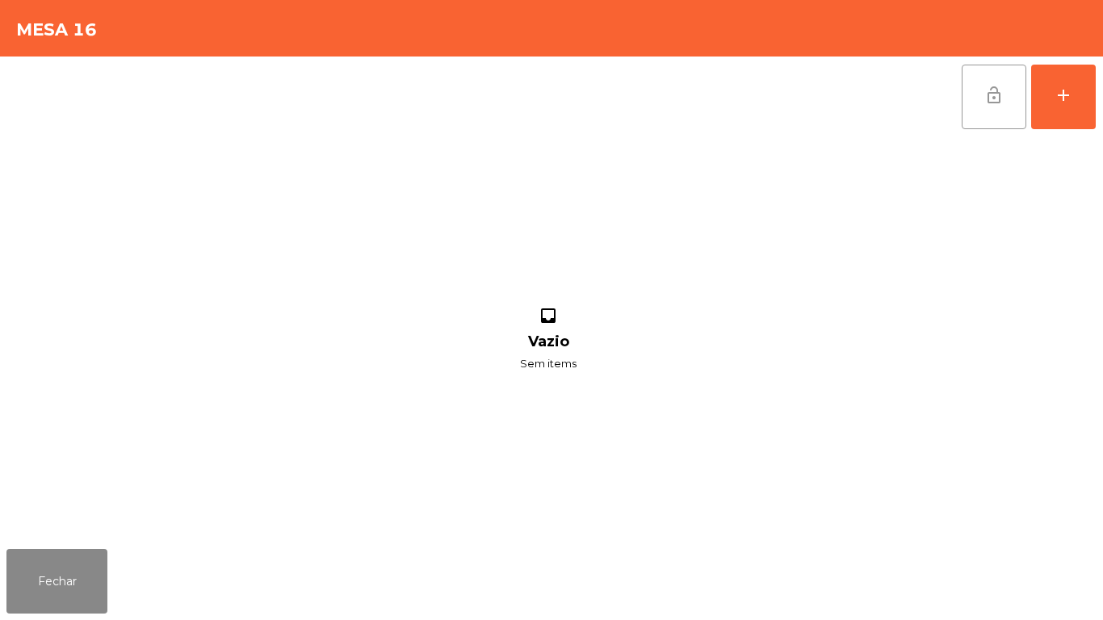
click at [978, 94] on button "lock_open" at bounding box center [993, 97] width 65 height 65
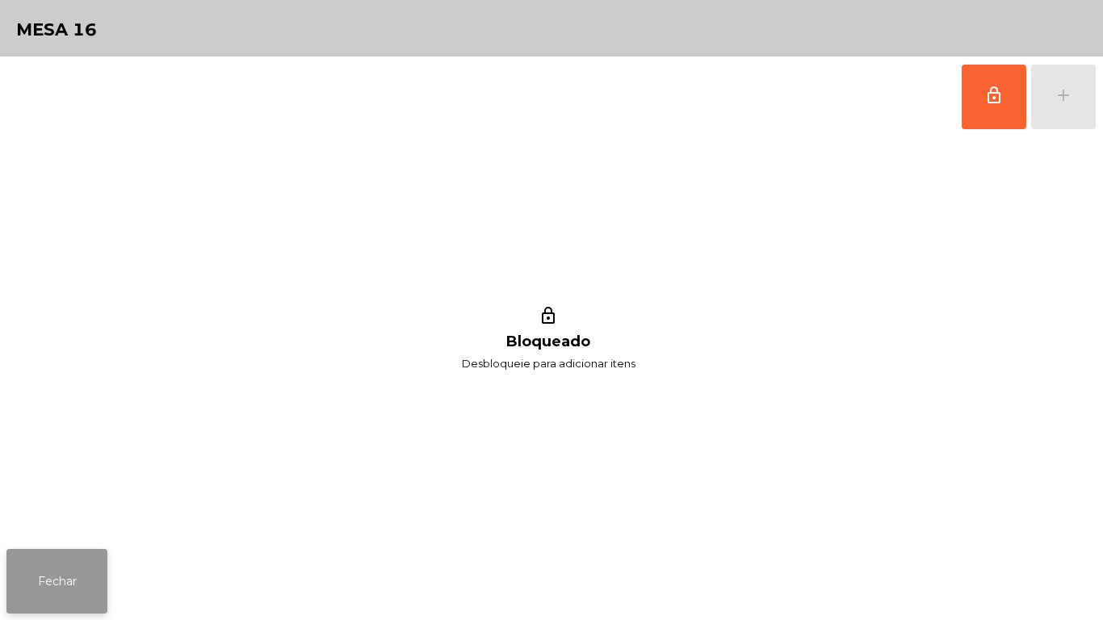
click at [60, 580] on button "Fechar" at bounding box center [56, 581] width 101 height 65
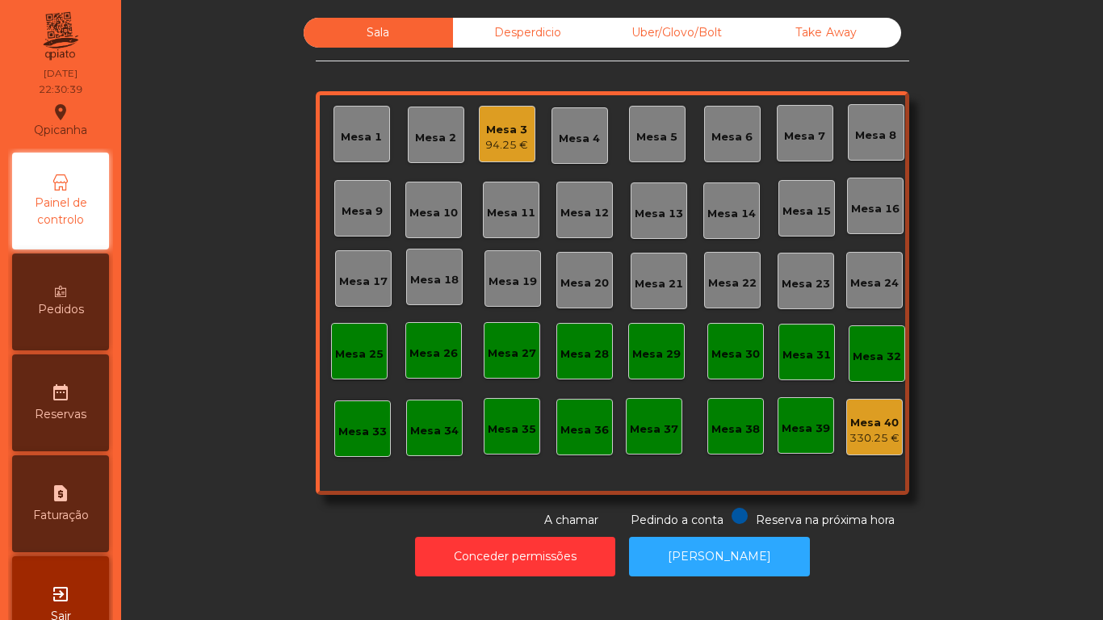
click at [518, 33] on div "Desperdicio" at bounding box center [527, 33] width 149 height 30
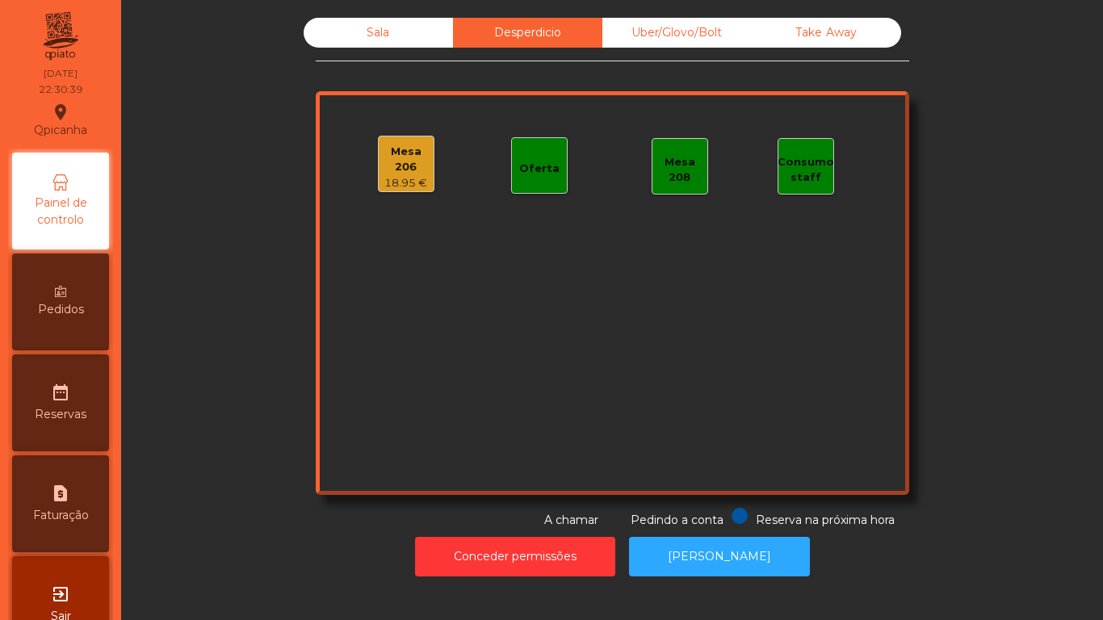
click at [668, 45] on div "Uber/Glovo/Bolt" at bounding box center [676, 33] width 149 height 30
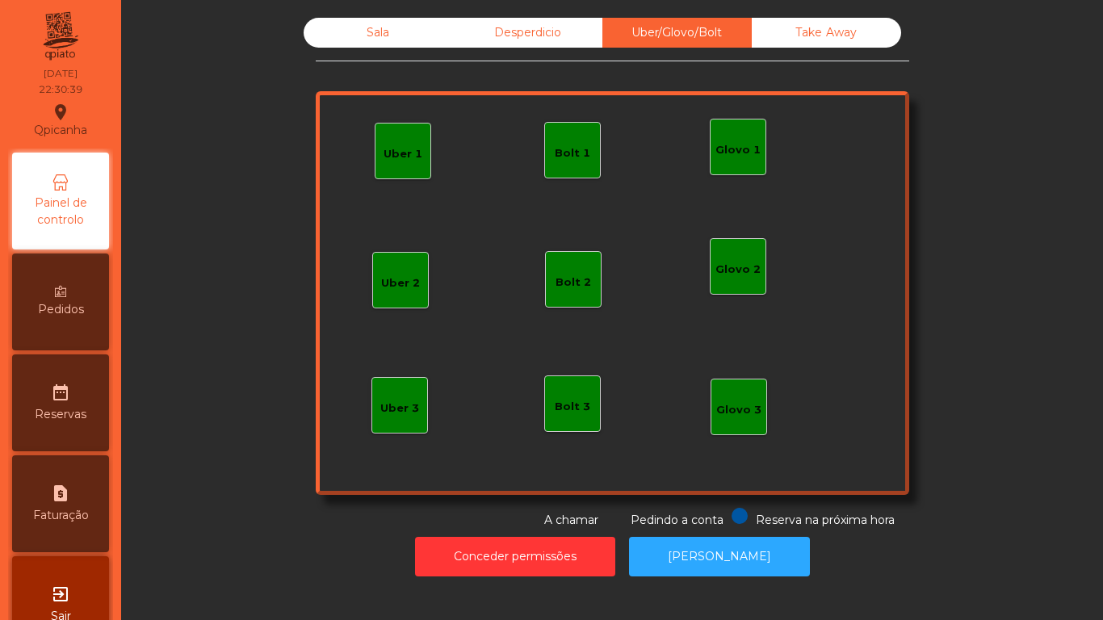
click at [810, 45] on div "Take Away" at bounding box center [826, 33] width 149 height 30
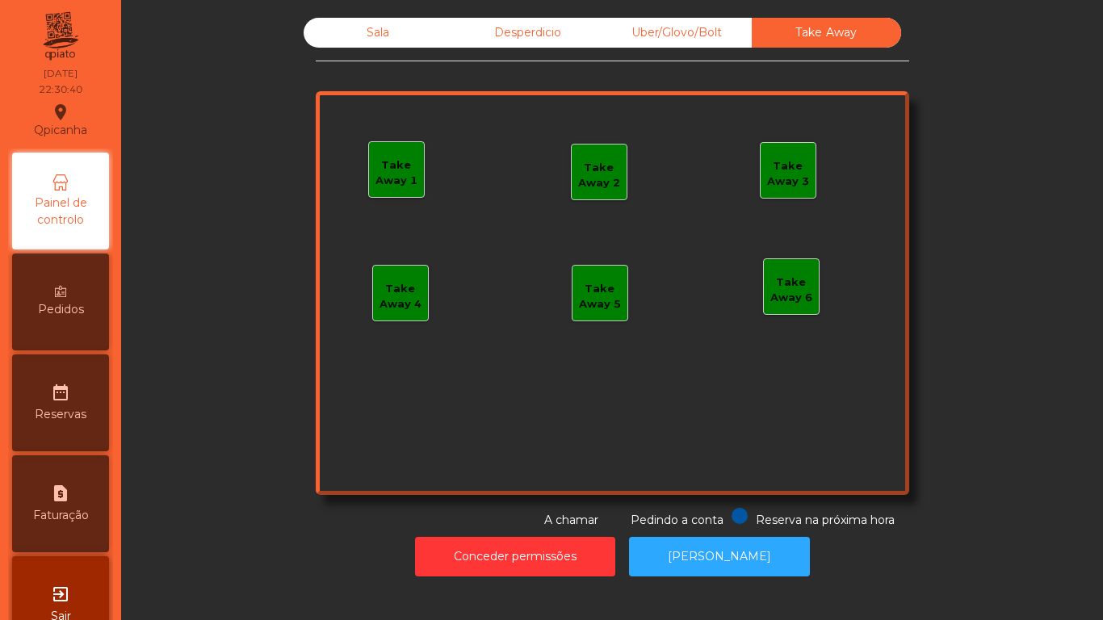
click at [553, 44] on div "Desperdicio" at bounding box center [527, 33] width 149 height 30
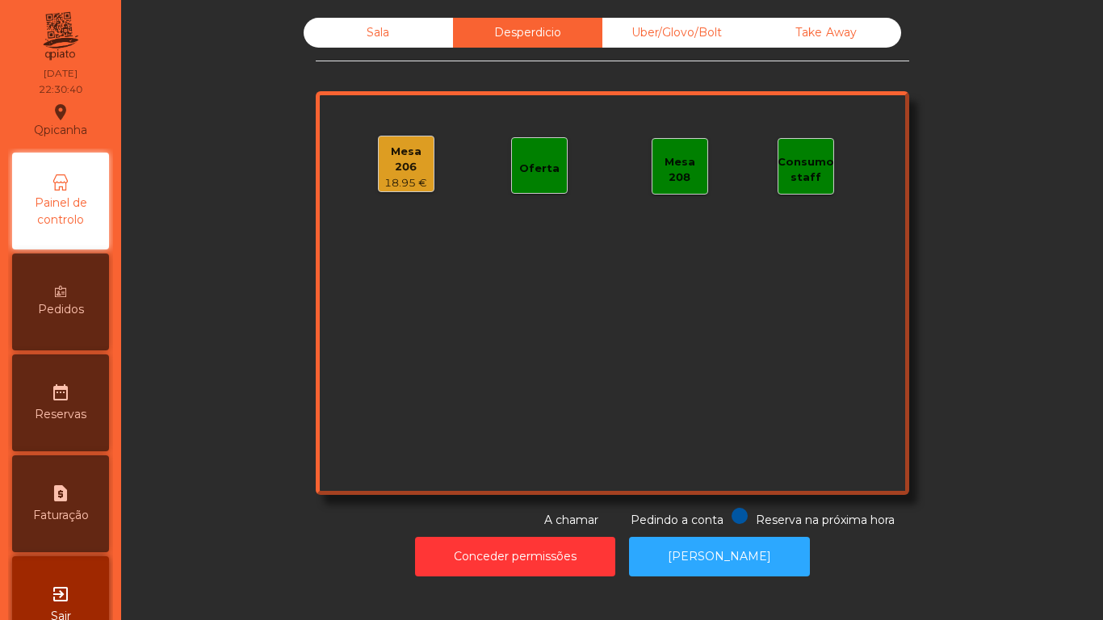
click at [407, 175] on div "18.95 €" at bounding box center [406, 183] width 55 height 16
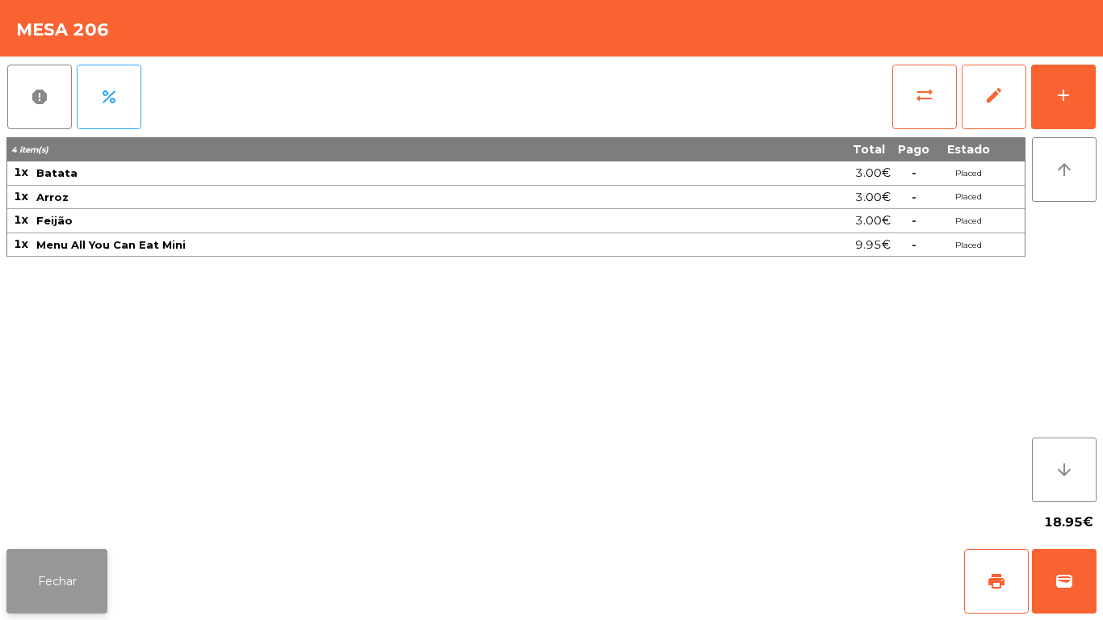
click at [70, 564] on button "Fechar" at bounding box center [56, 581] width 101 height 65
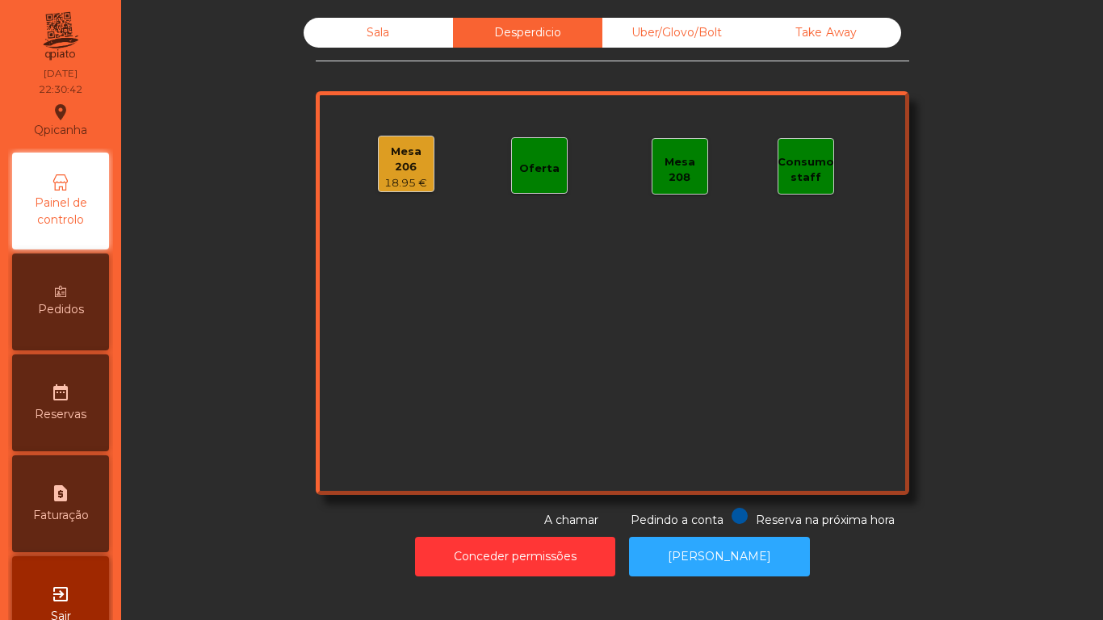
click at [412, 140] on div "Mesa 206 18.95 €" at bounding box center [406, 164] width 57 height 57
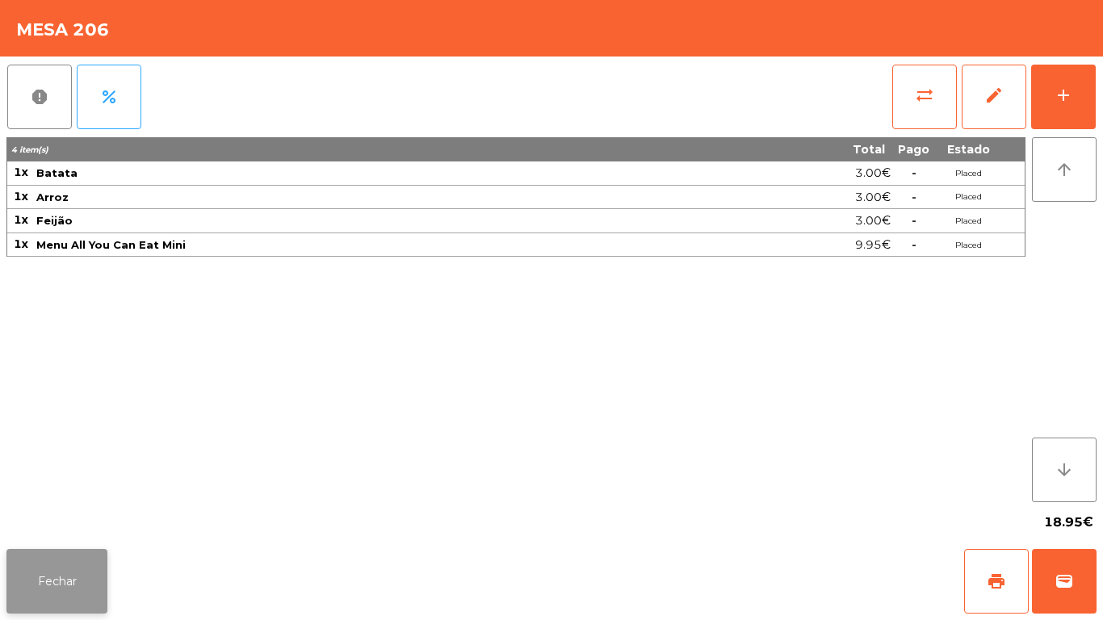
click at [59, 561] on button "Fechar" at bounding box center [56, 581] width 101 height 65
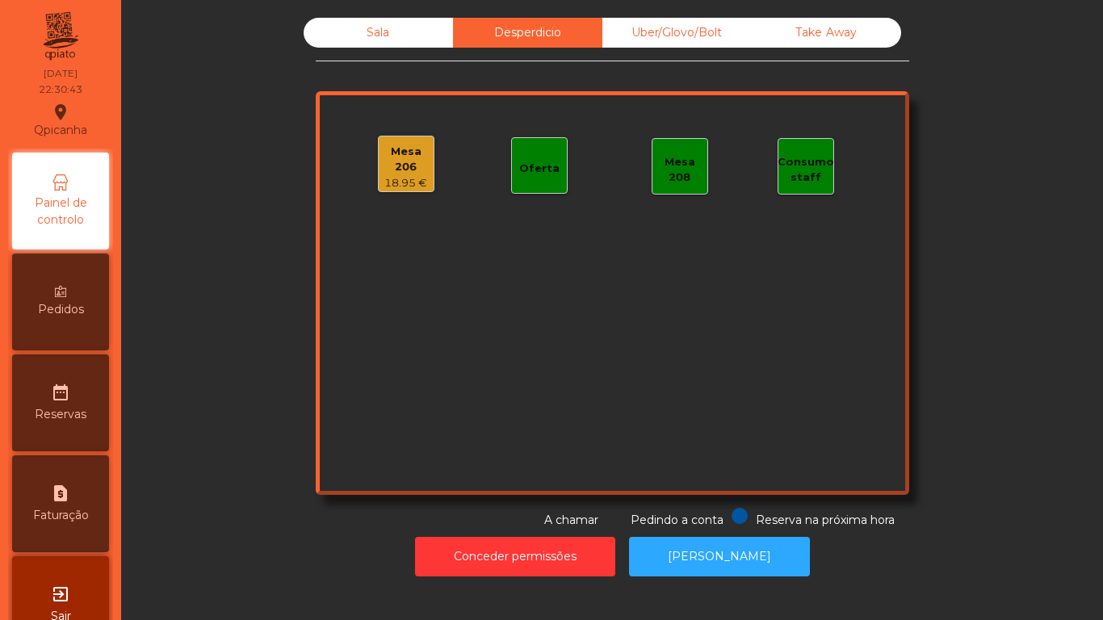
click at [387, 42] on div "Sala" at bounding box center [378, 33] width 149 height 30
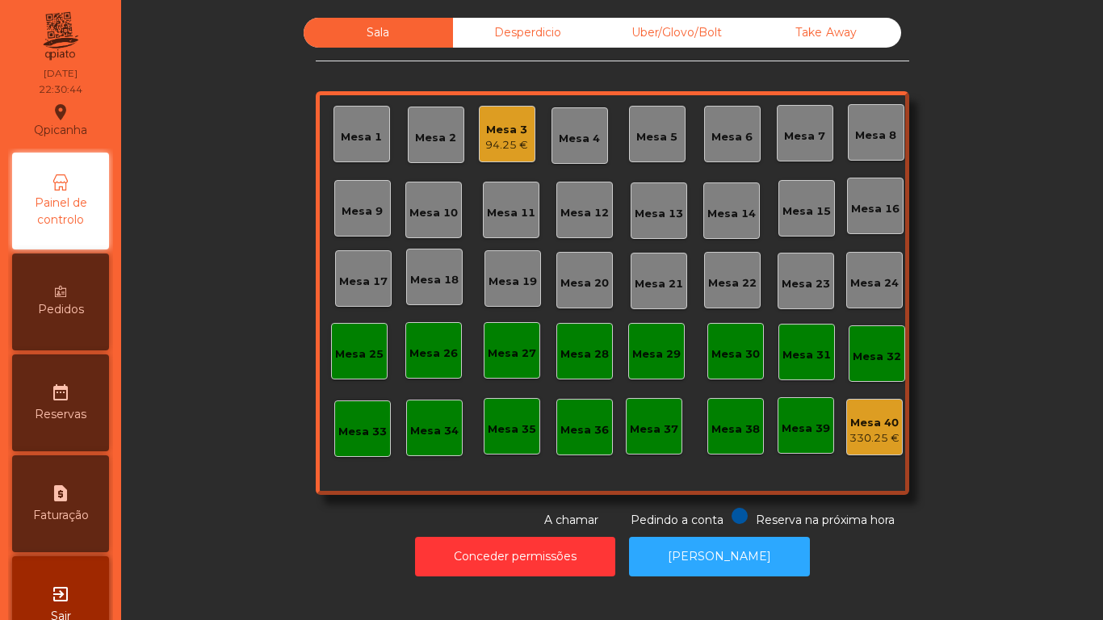
click at [508, 142] on div "94.25 €" at bounding box center [506, 145] width 43 height 16
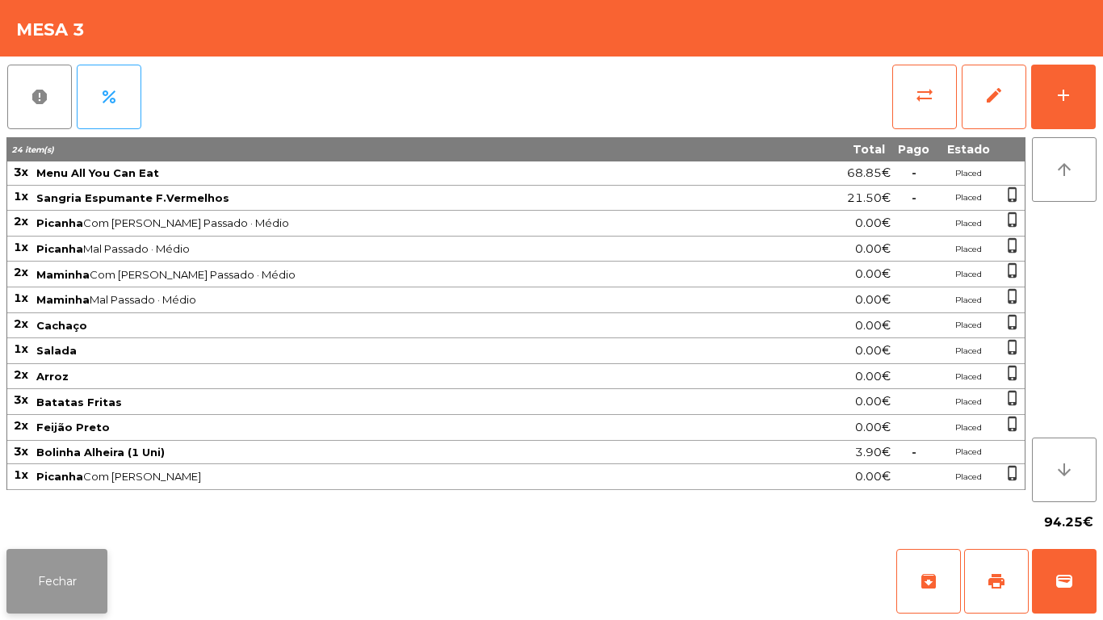
click at [93, 565] on button "Fechar" at bounding box center [56, 581] width 101 height 65
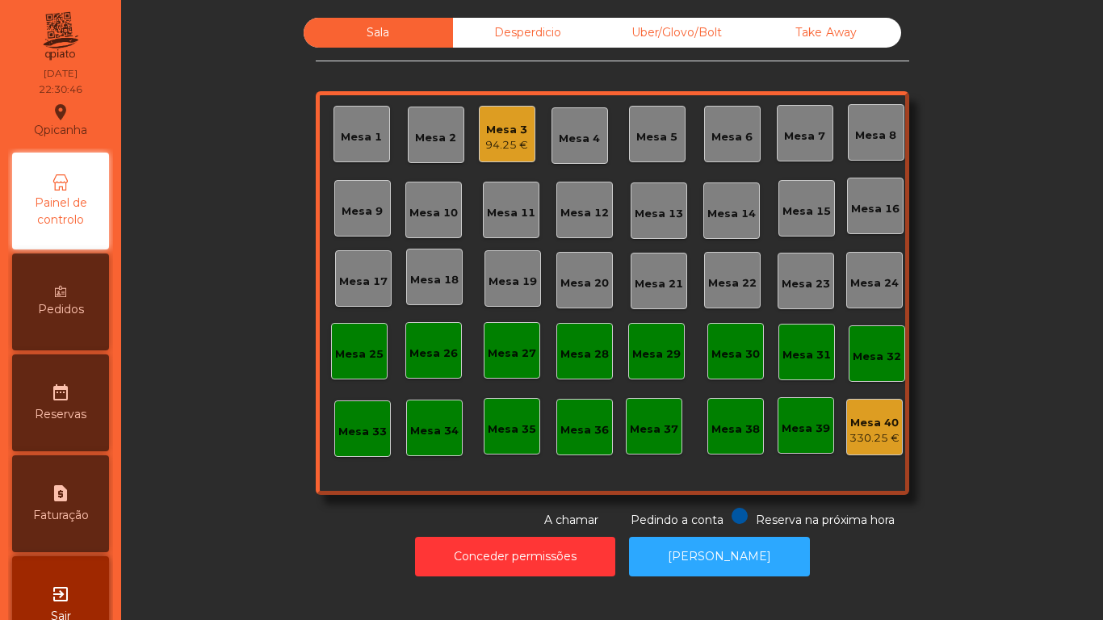
click at [523, 42] on div "Desperdicio" at bounding box center [527, 33] width 149 height 30
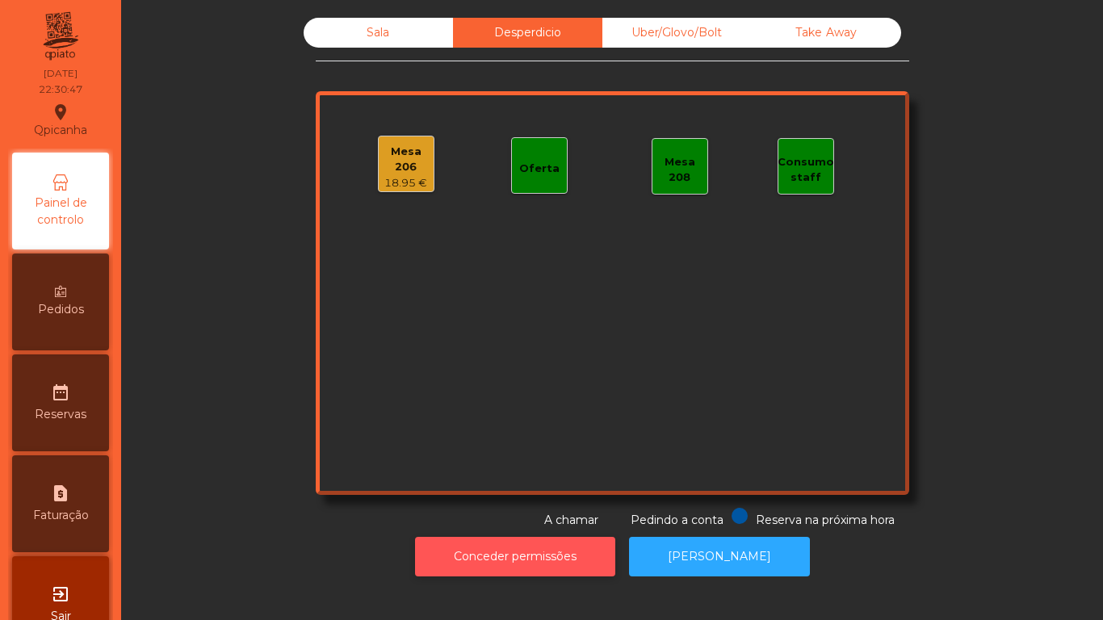
click at [525, 567] on button "Conceder permissões" at bounding box center [515, 557] width 200 height 40
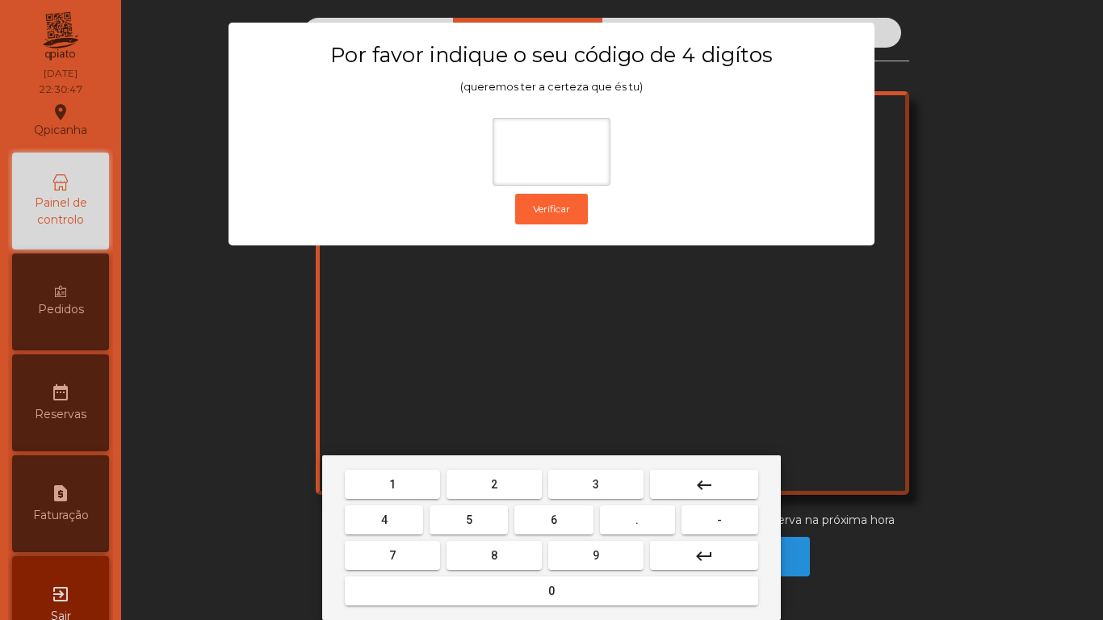
click at [411, 496] on button "1" at bounding box center [392, 484] width 95 height 29
click at [578, 542] on button "9" at bounding box center [595, 555] width 95 height 29
click at [400, 514] on button "4" at bounding box center [384, 519] width 78 height 29
click at [505, 614] on div "1 2 3 keyboard_backspace 4 5 6 . - 7 8 9 keyboard_return 0" at bounding box center [551, 537] width 459 height 165
click at [528, 613] on div "1 2 3 keyboard_backspace 4 5 6 . - 7 8 9 keyboard_return 0" at bounding box center [551, 537] width 459 height 165
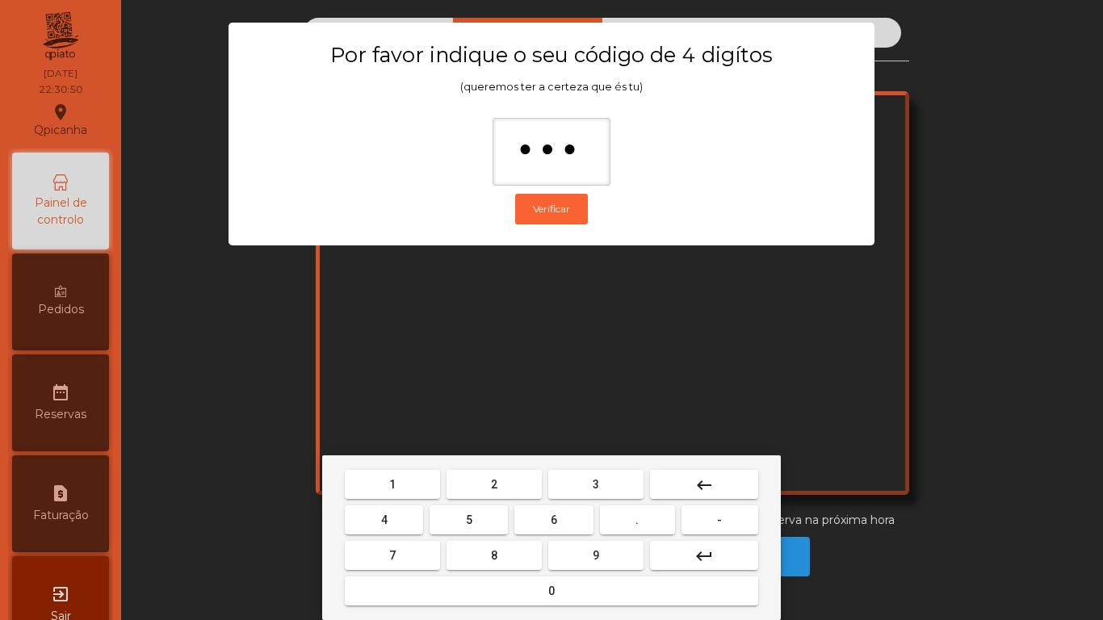
click at [551, 588] on span "0" at bounding box center [551, 590] width 6 height 13
type input "****"
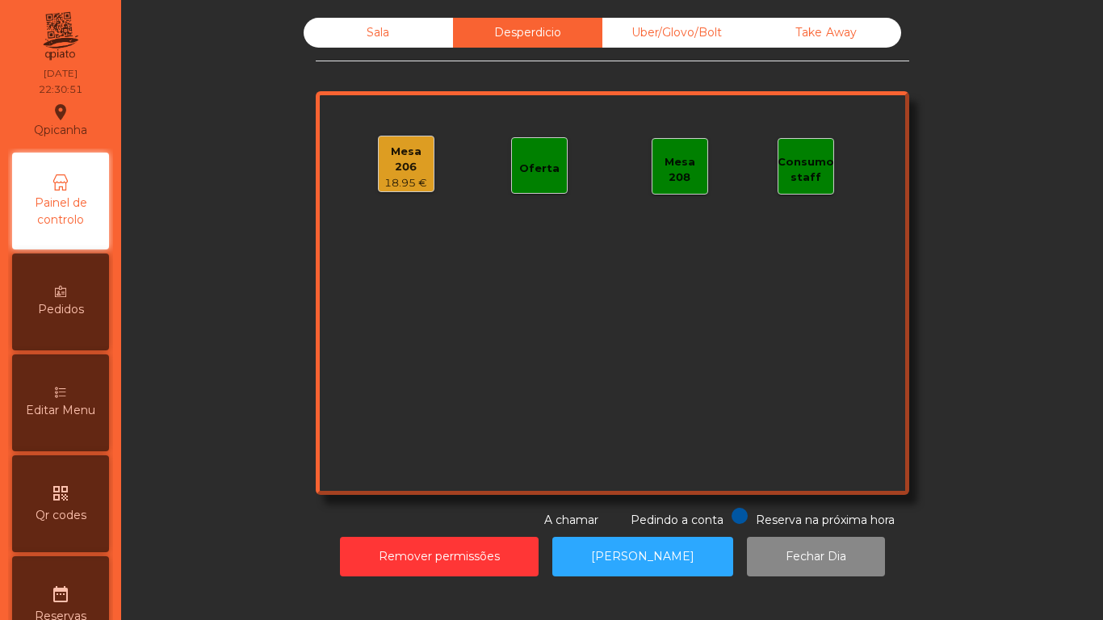
click at [416, 182] on div "18.95 €" at bounding box center [406, 183] width 55 height 16
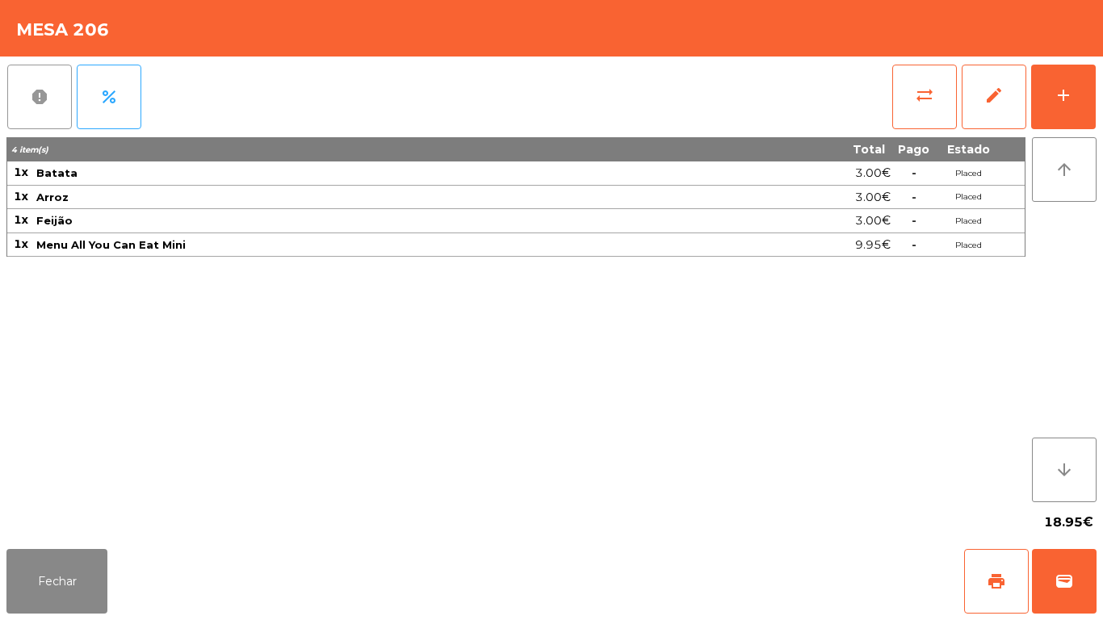
click at [52, 109] on button "report" at bounding box center [39, 97] width 65 height 65
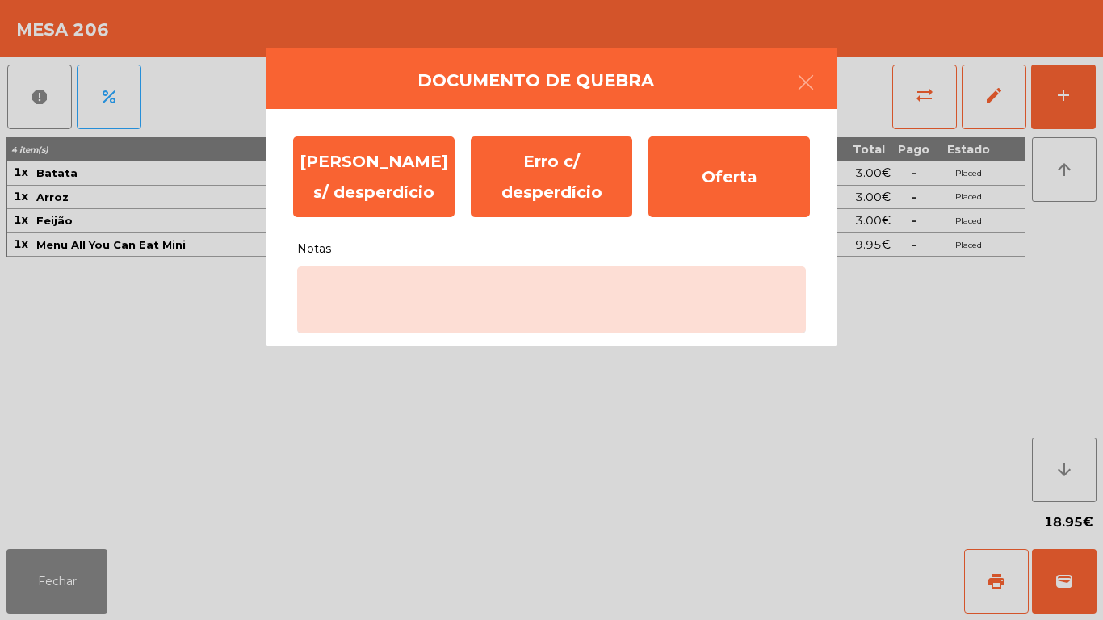
click at [557, 382] on ngb-modal-window "Documento de quebra Erro s/ desperdício Erro c/ desperdício Oferta Notas" at bounding box center [551, 310] width 1103 height 620
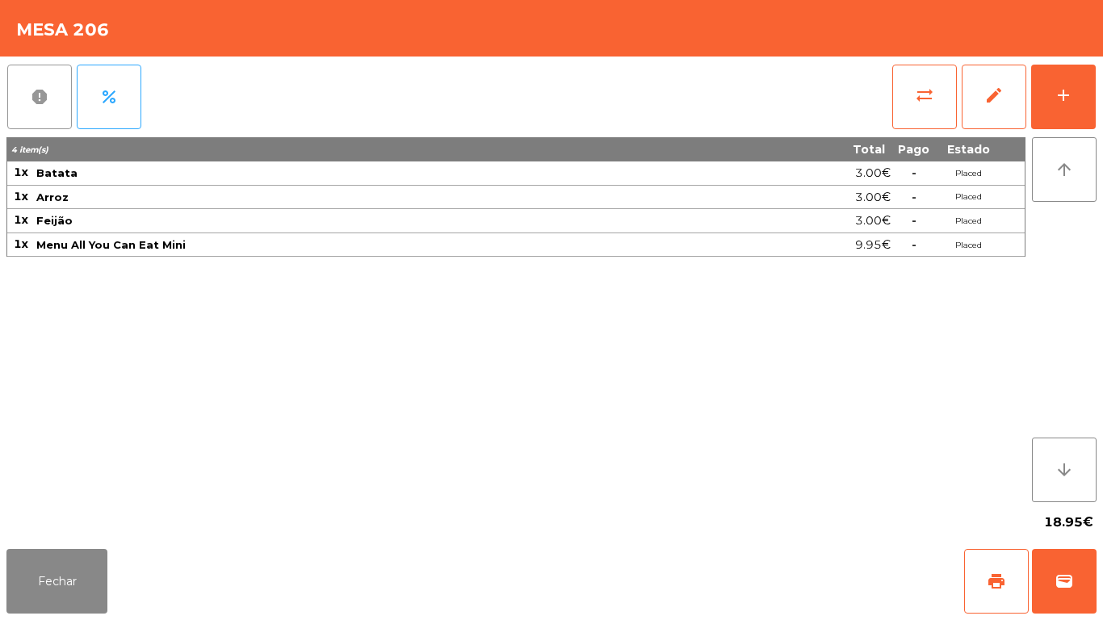
click at [62, 110] on button "report" at bounding box center [39, 97] width 65 height 65
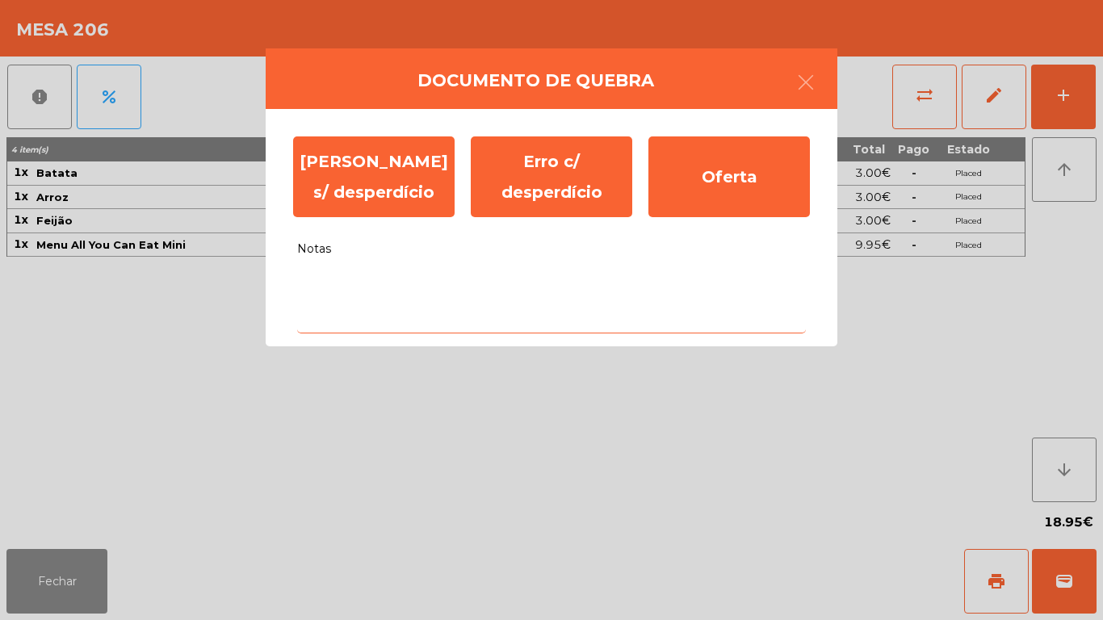
click at [369, 291] on textarea "Notas" at bounding box center [551, 299] width 509 height 67
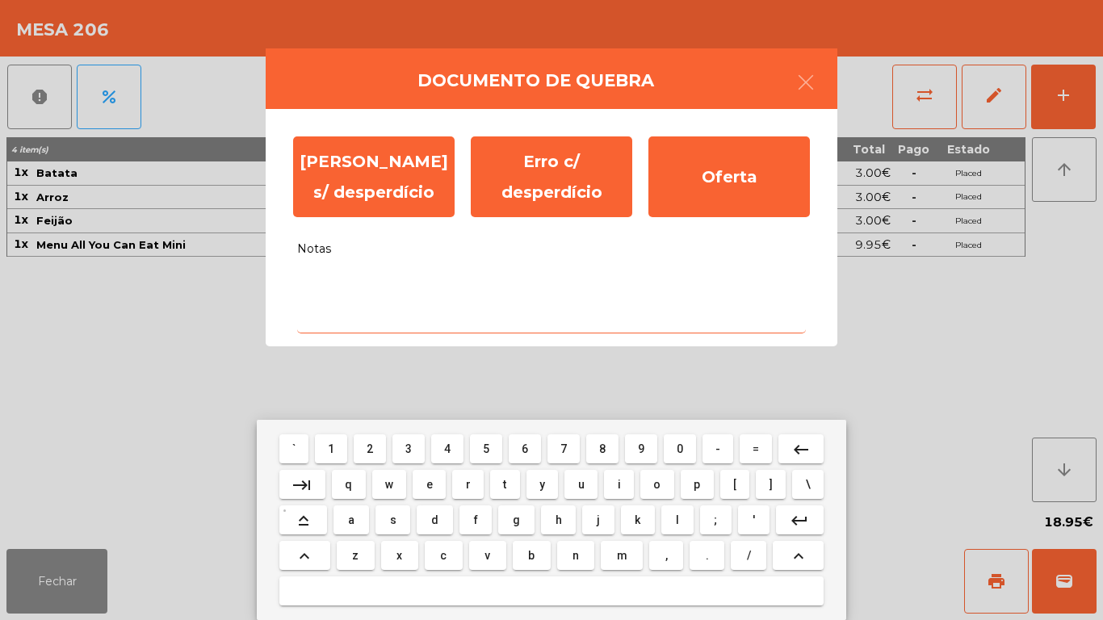
click at [526, 471] on button "y" at bounding box center [542, 484] width 32 height 29
type textarea "*"
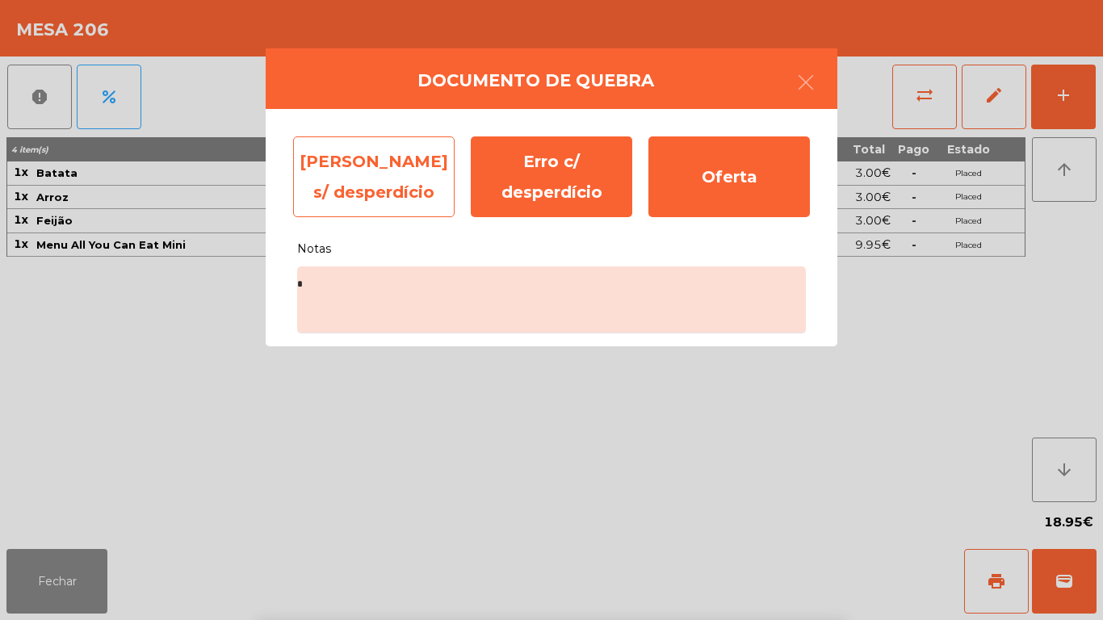
click at [414, 155] on div "Erro s/ desperdício" at bounding box center [373, 176] width 161 height 81
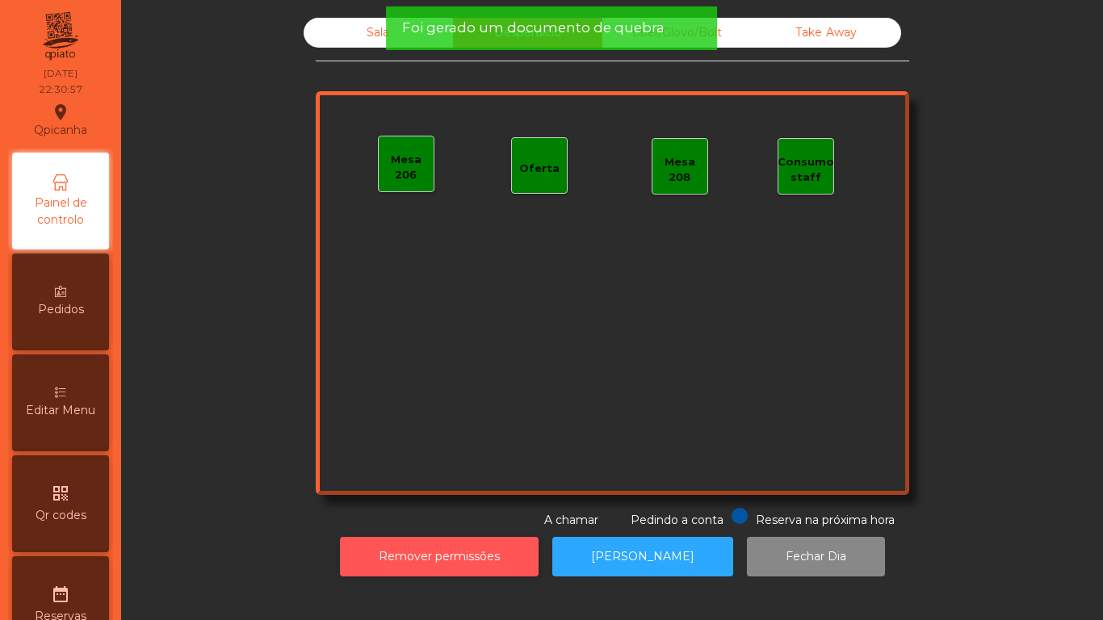
click at [401, 541] on button "Remover permissões" at bounding box center [439, 557] width 199 height 40
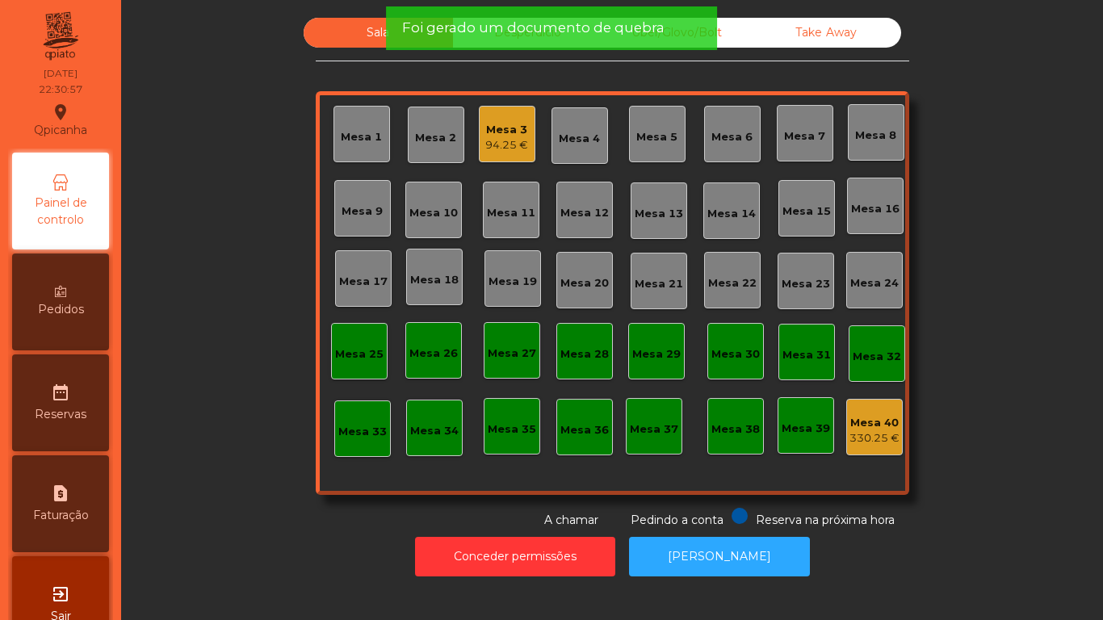
click at [232, 237] on div "Sala Desperdicio Uber/Glovo/Bolt Take Away Mesa 1 Mesa 2 Mesa 3 94.25 € Mesa 4 …" at bounding box center [612, 273] width 938 height 511
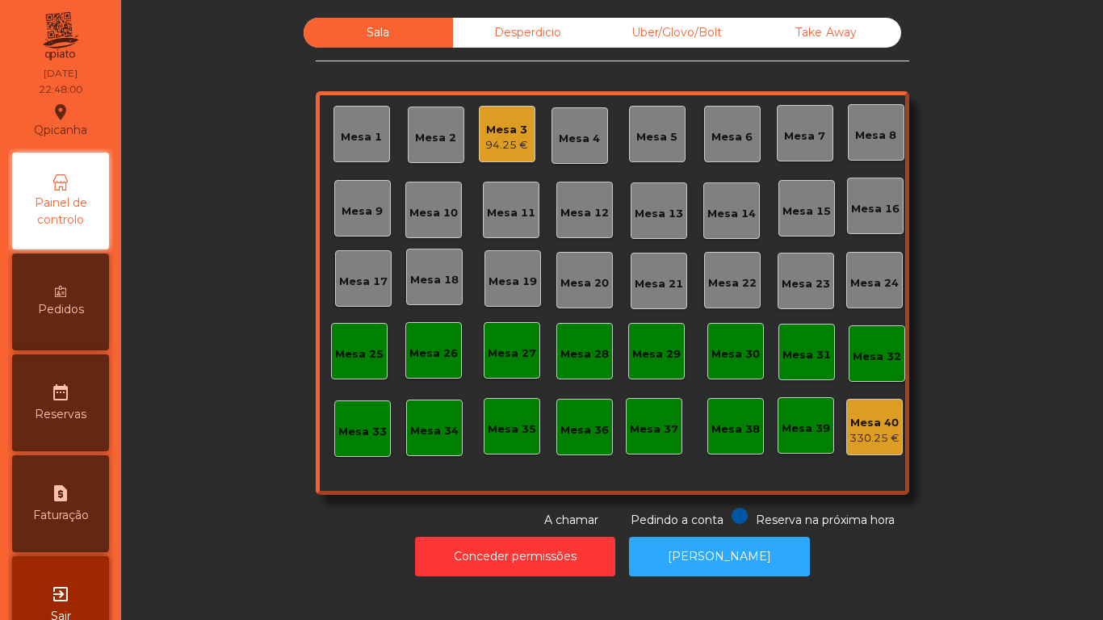
click at [491, 144] on div "94.25 €" at bounding box center [506, 145] width 43 height 16
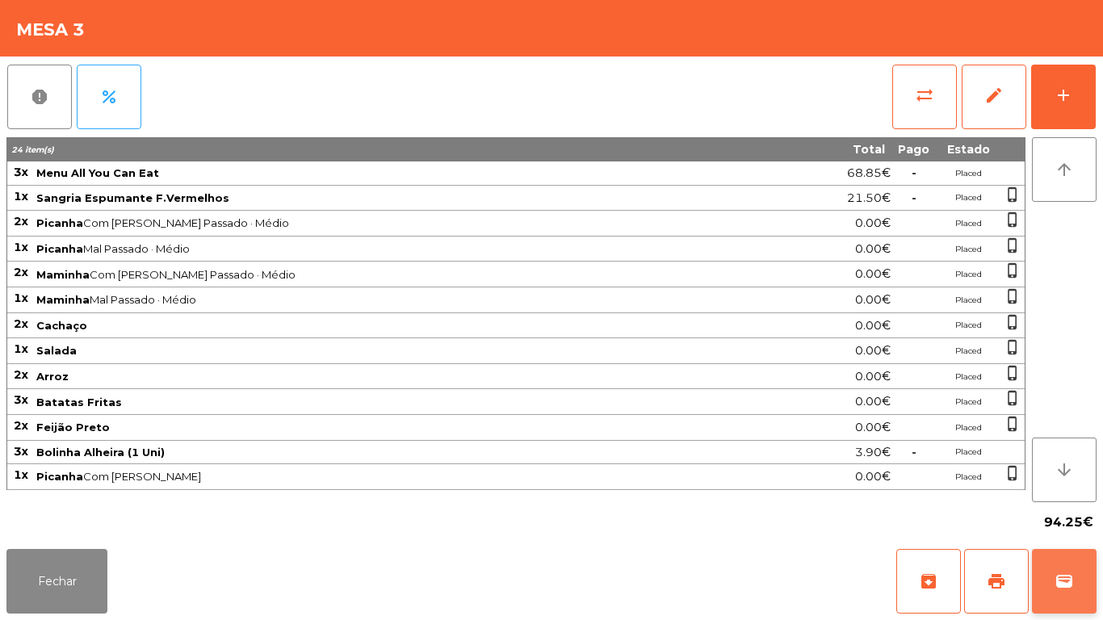
click at [1056, 580] on span "wallet" at bounding box center [1063, 581] width 19 height 19
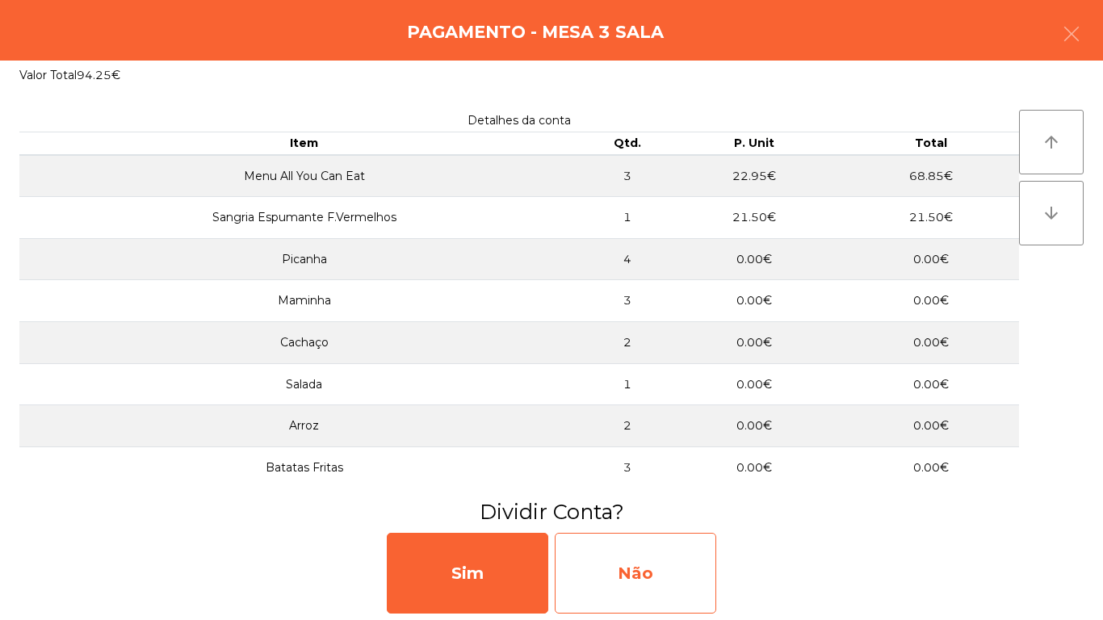
click at [653, 557] on div "Não" at bounding box center [635, 573] width 161 height 81
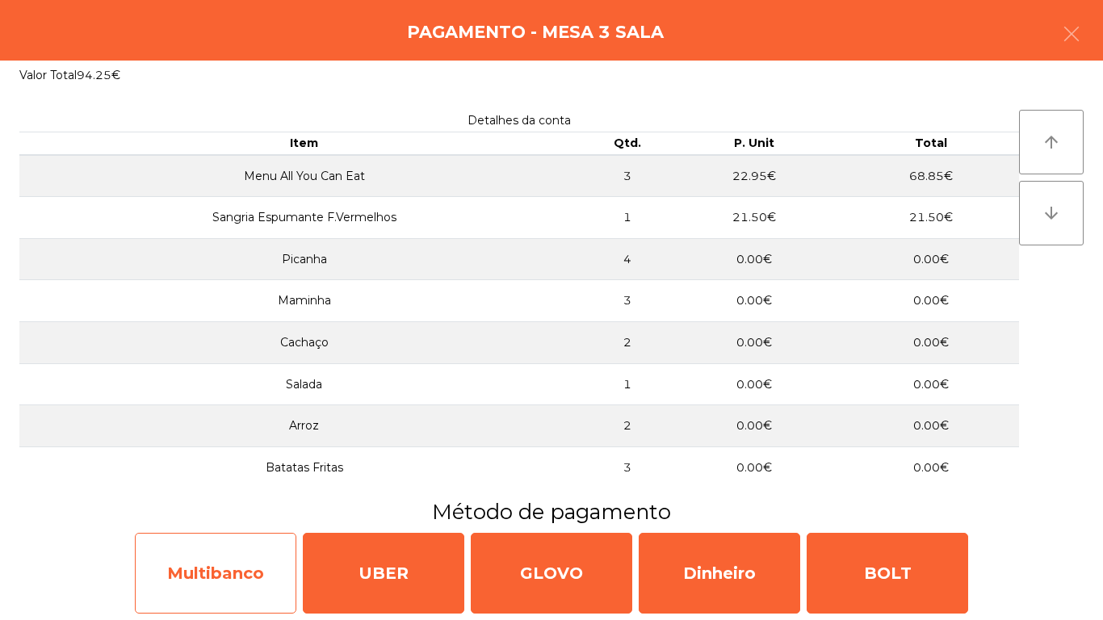
click at [226, 571] on div "Multibanco" at bounding box center [215, 573] width 161 height 81
select select "**"
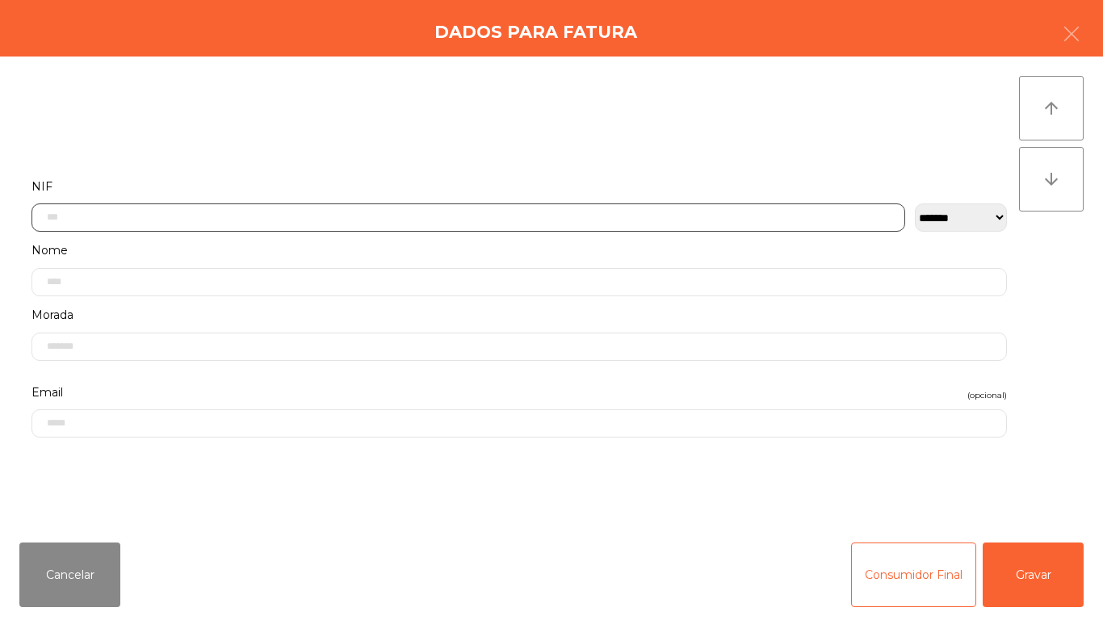
click at [94, 223] on input "text" at bounding box center [467, 217] width 873 height 28
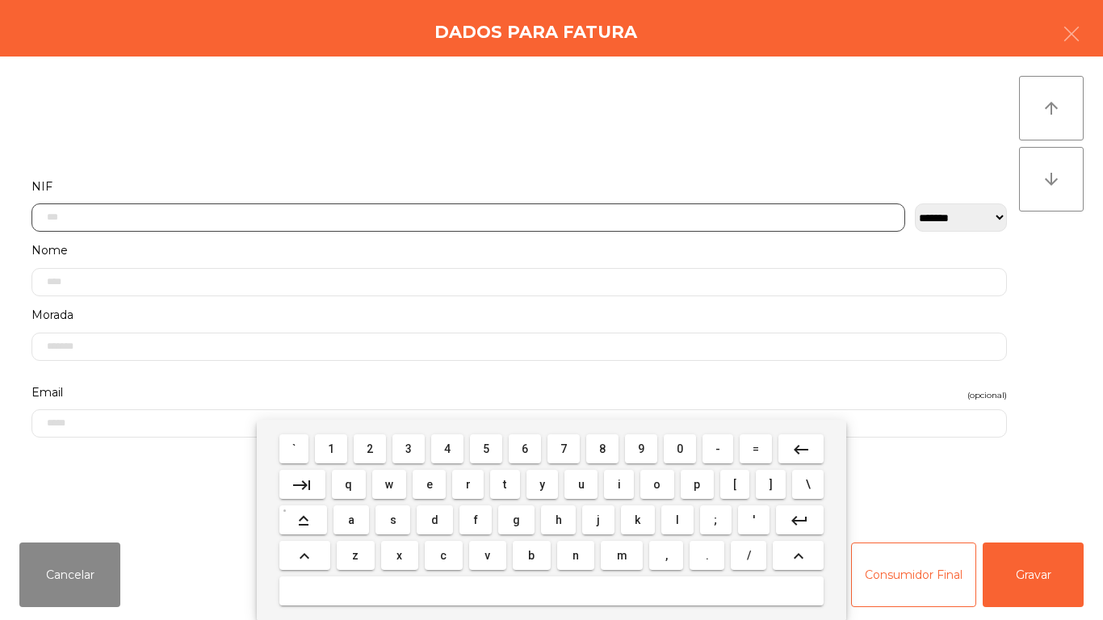
scroll to position [98, 0]
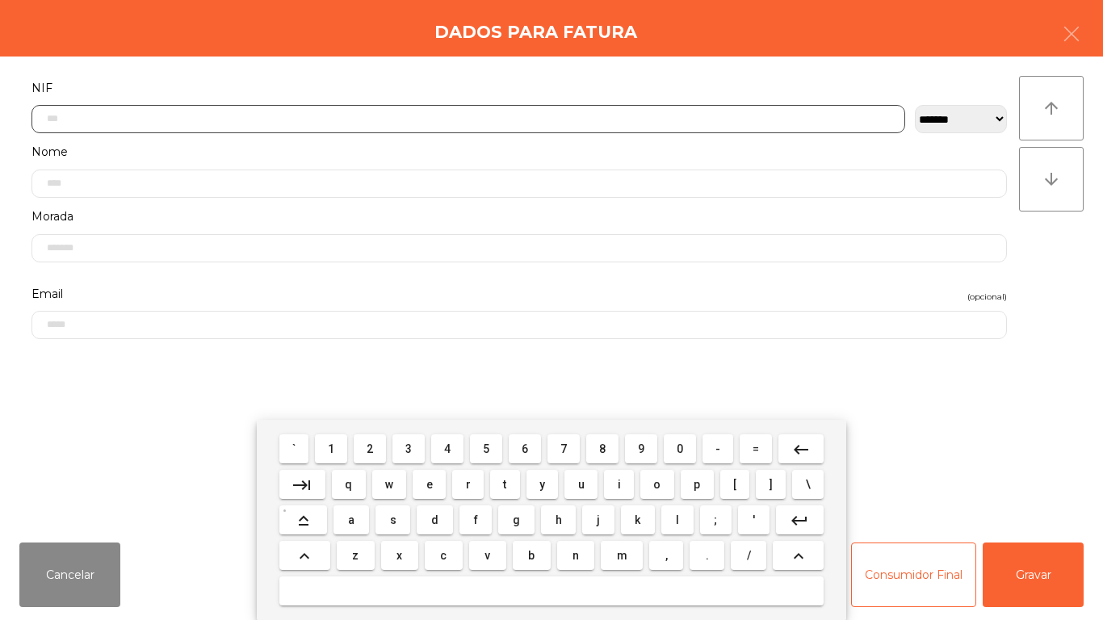
click at [371, 445] on span "2" at bounding box center [369, 448] width 6 height 13
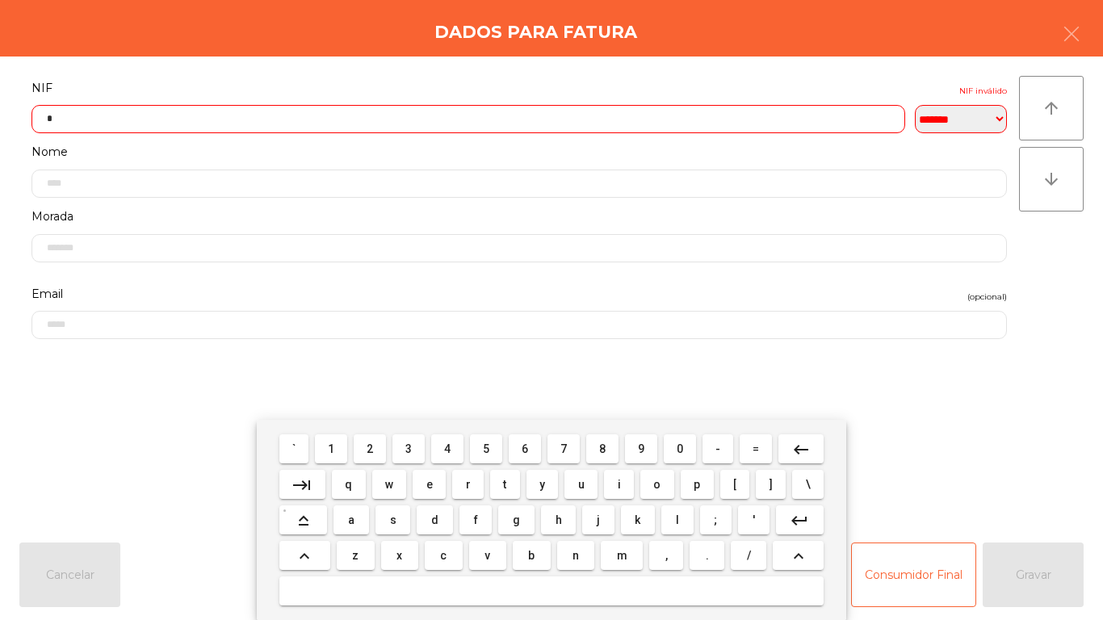
click at [680, 448] on span "0" at bounding box center [679, 448] width 6 height 13
click at [484, 442] on span "5" at bounding box center [486, 448] width 6 height 13
click at [669, 444] on button "0" at bounding box center [680, 448] width 32 height 29
click at [525, 448] on span "6" at bounding box center [524, 448] width 6 height 13
click at [406, 444] on span "3" at bounding box center [408, 448] width 6 height 13
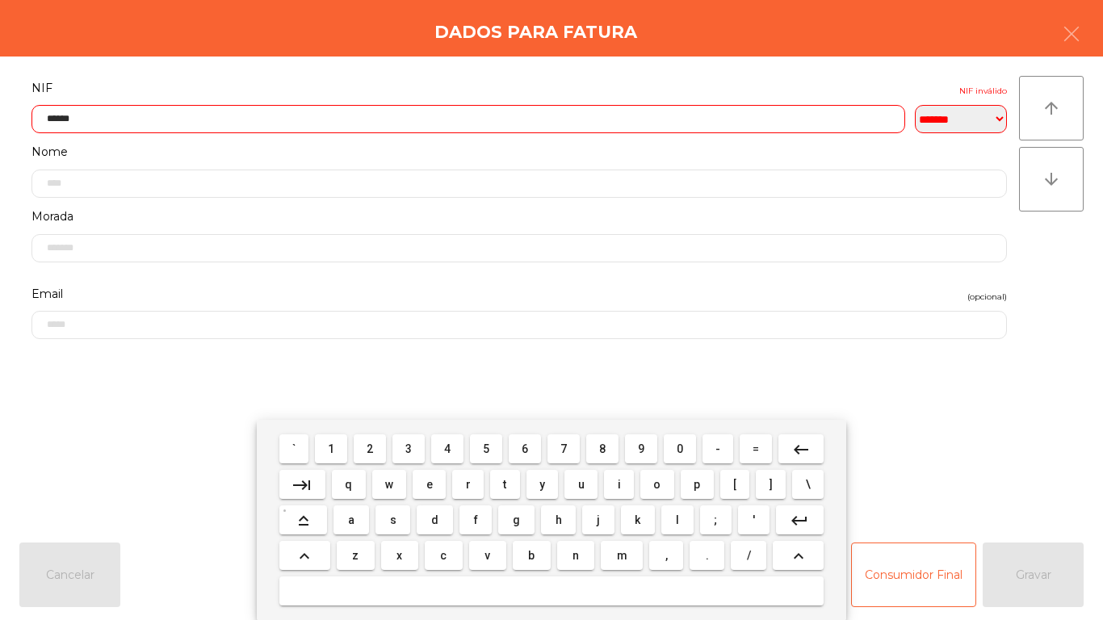
click at [408, 444] on span "3" at bounding box center [408, 448] width 6 height 13
click at [677, 444] on span "0" at bounding box center [679, 448] width 6 height 13
click at [522, 449] on span "6" at bounding box center [524, 448] width 6 height 13
type input "*********"
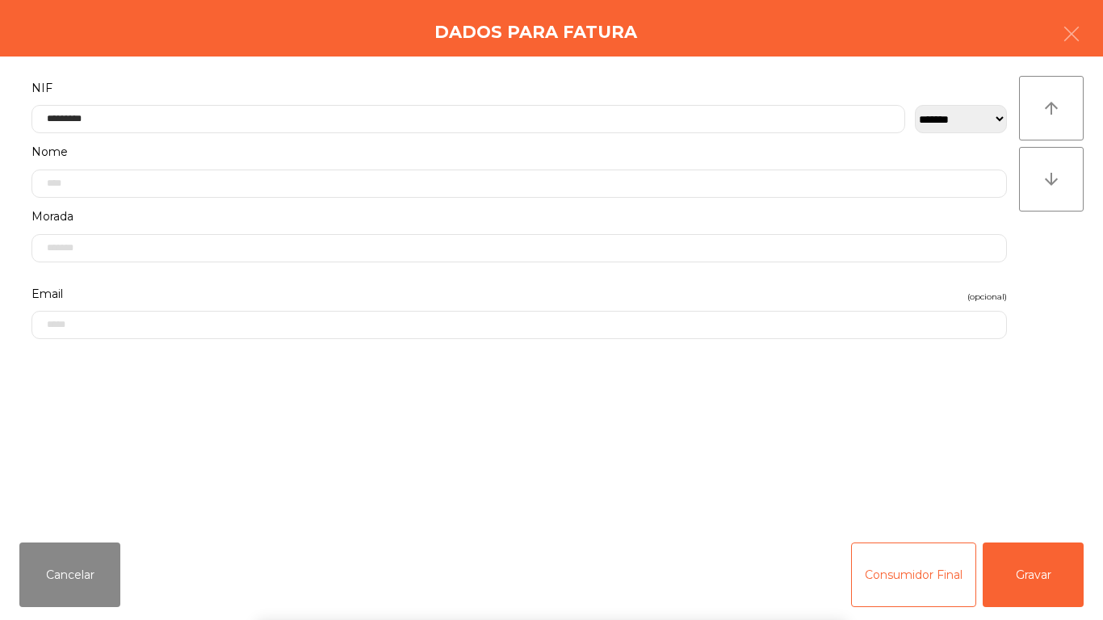
click at [1032, 572] on div "` 1 2 3 4 5 6 7 8 9 0 - = keyboard_backspace keyboard_tab q w e r t y u i o p […" at bounding box center [551, 520] width 1103 height 200
click at [1013, 567] on button "Gravar" at bounding box center [1032, 574] width 101 height 65
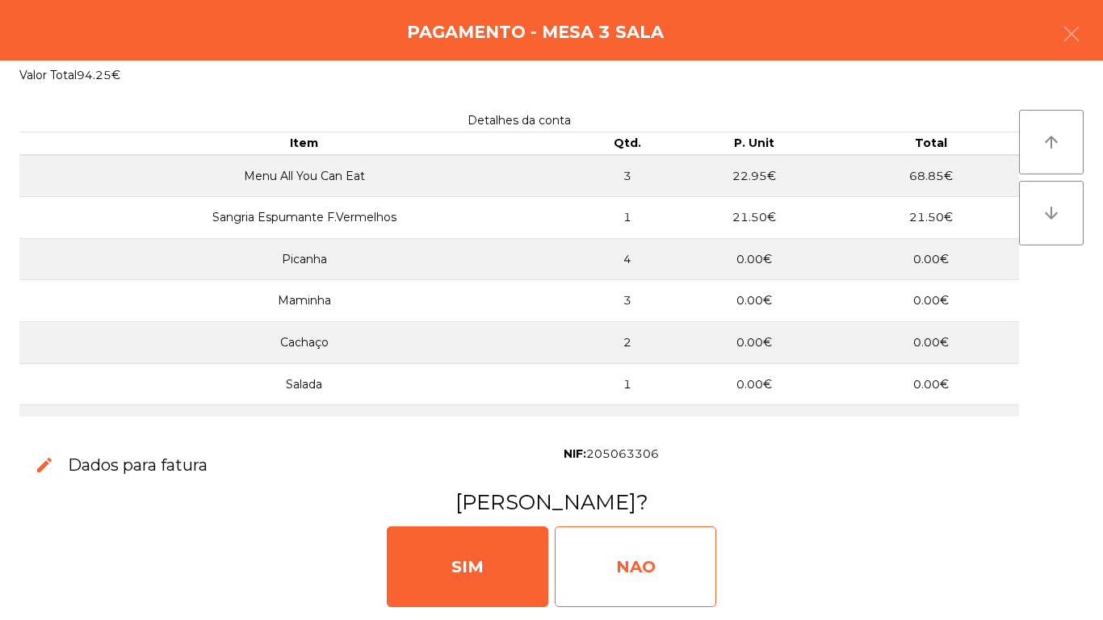
click at [648, 567] on div "NAO" at bounding box center [635, 566] width 161 height 81
